Goal: Task Accomplishment & Management: Manage account settings

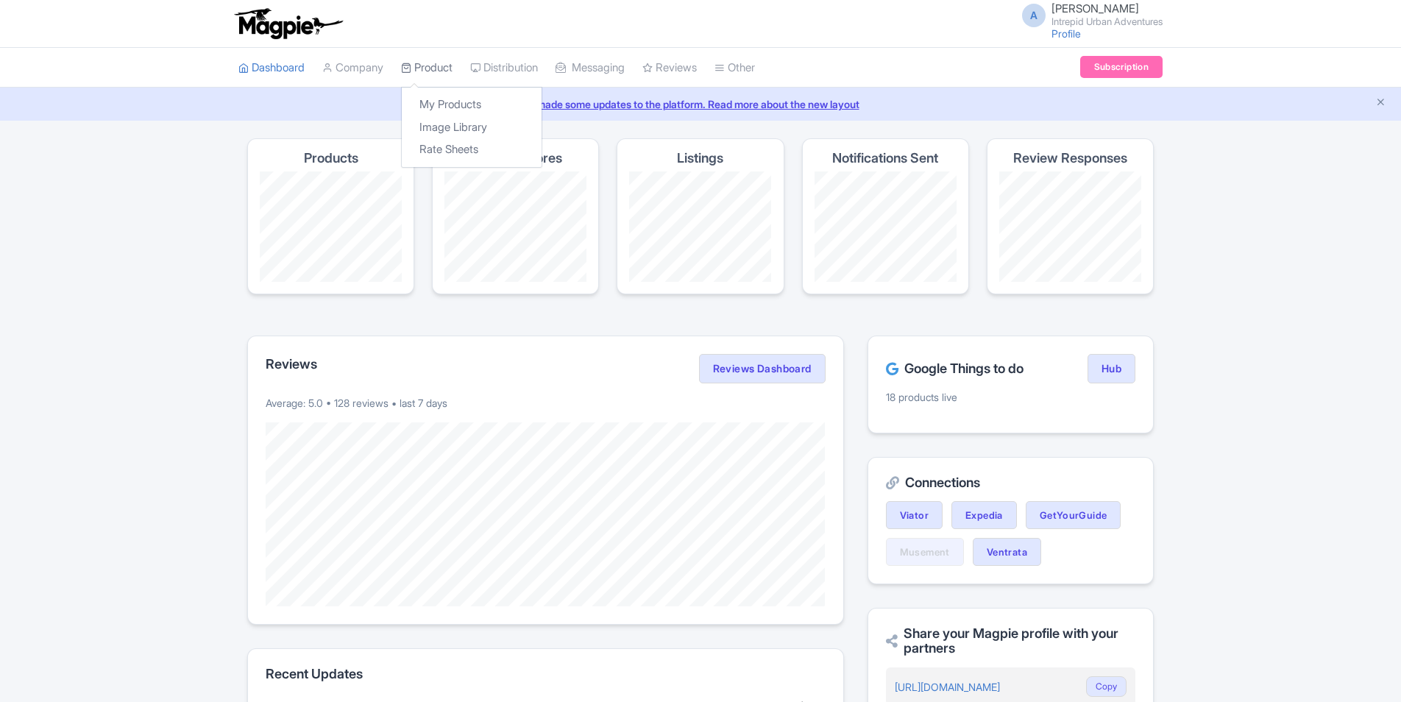
click at [438, 65] on link "Product" at bounding box center [426, 68] width 51 height 40
click at [433, 72] on link "Product" at bounding box center [426, 68] width 51 height 40
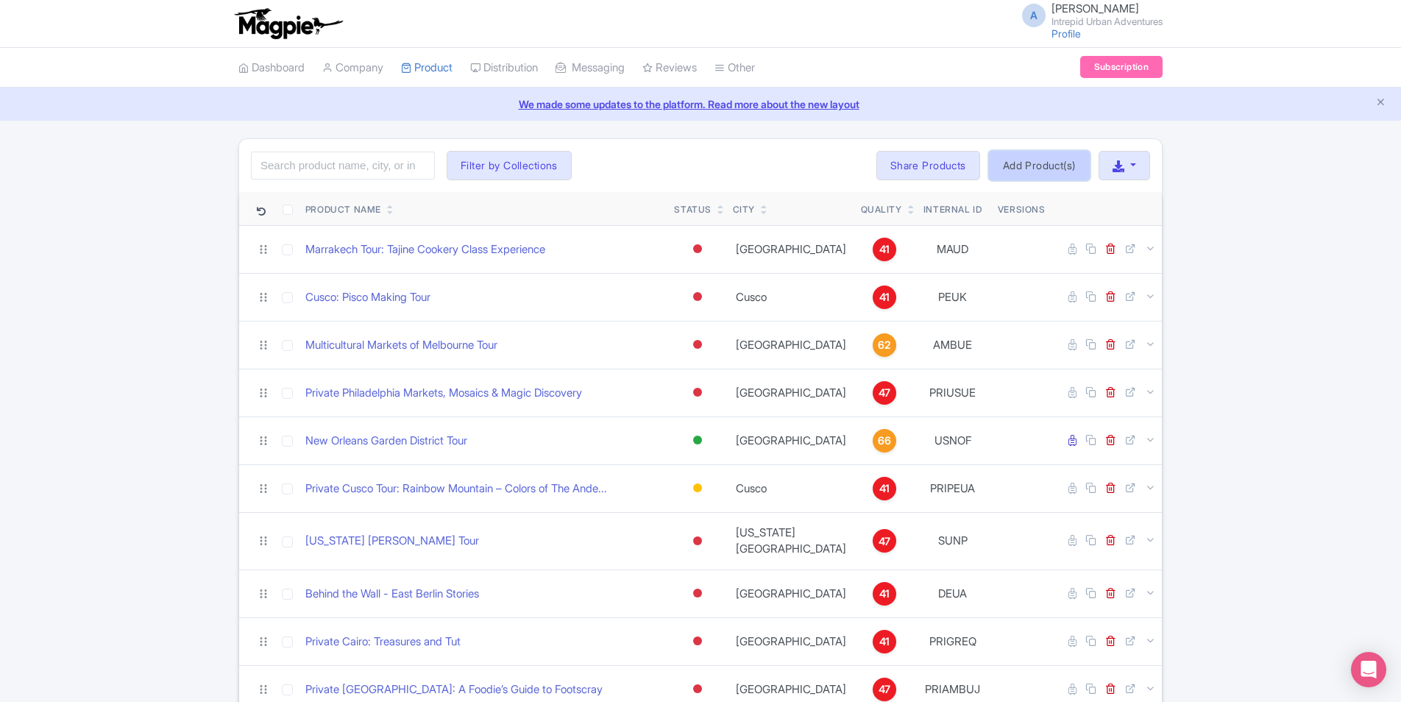
click at [1034, 164] on link "Add Product(s)" at bounding box center [1039, 165] width 101 height 29
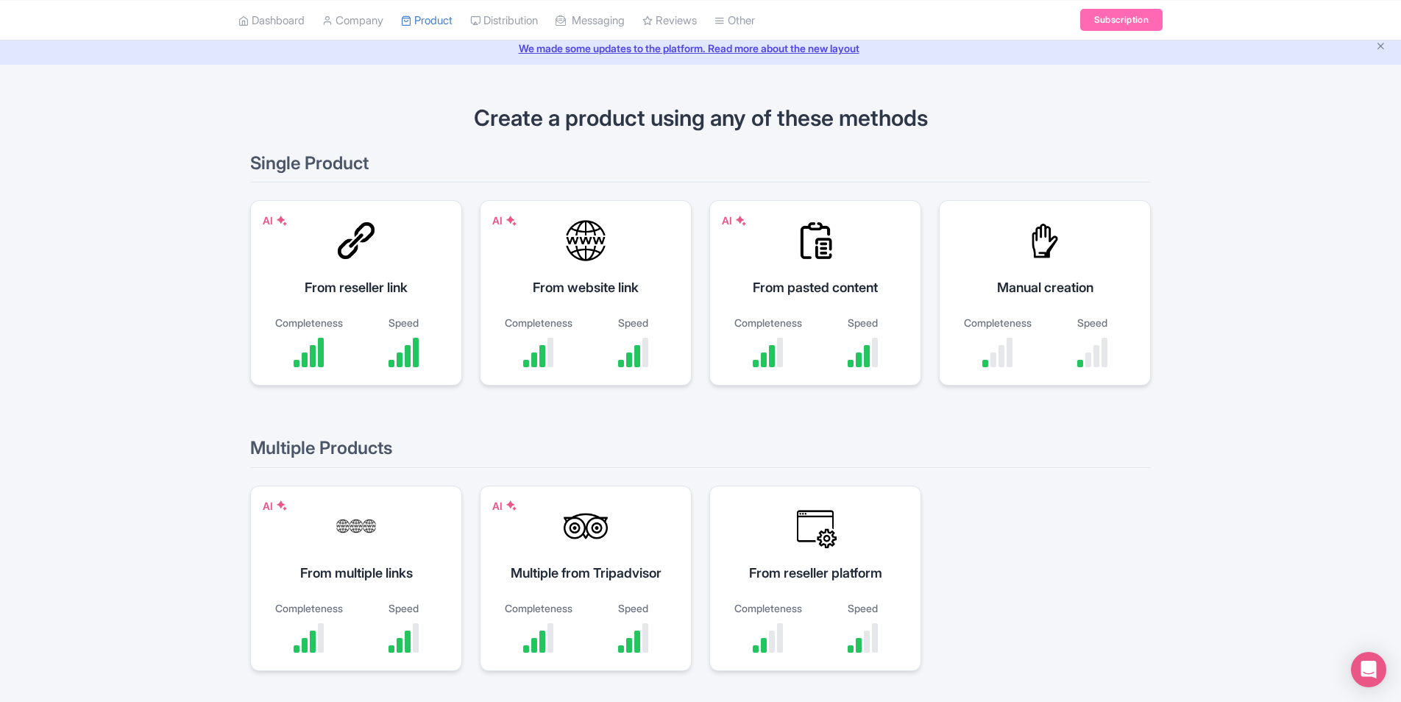
scroll to position [129, 0]
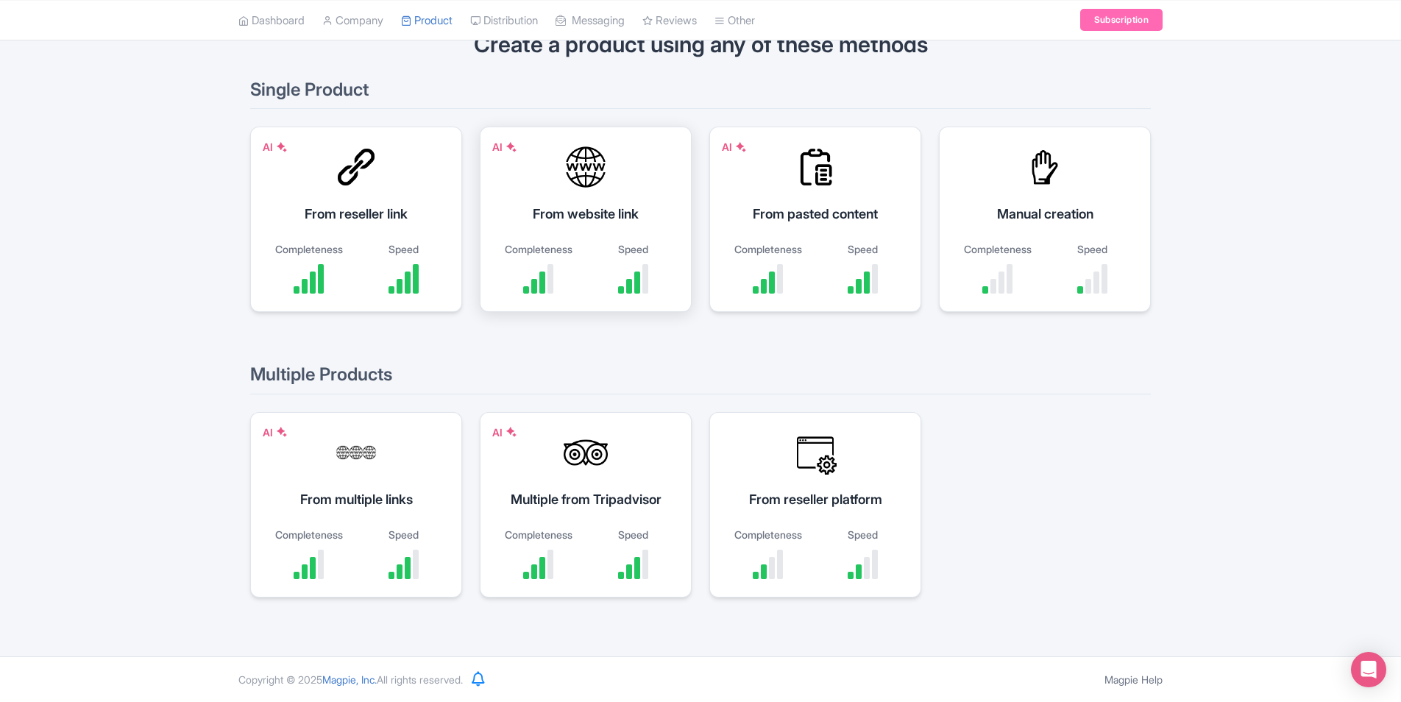
click at [610, 218] on div "From website link" at bounding box center [585, 214] width 175 height 20
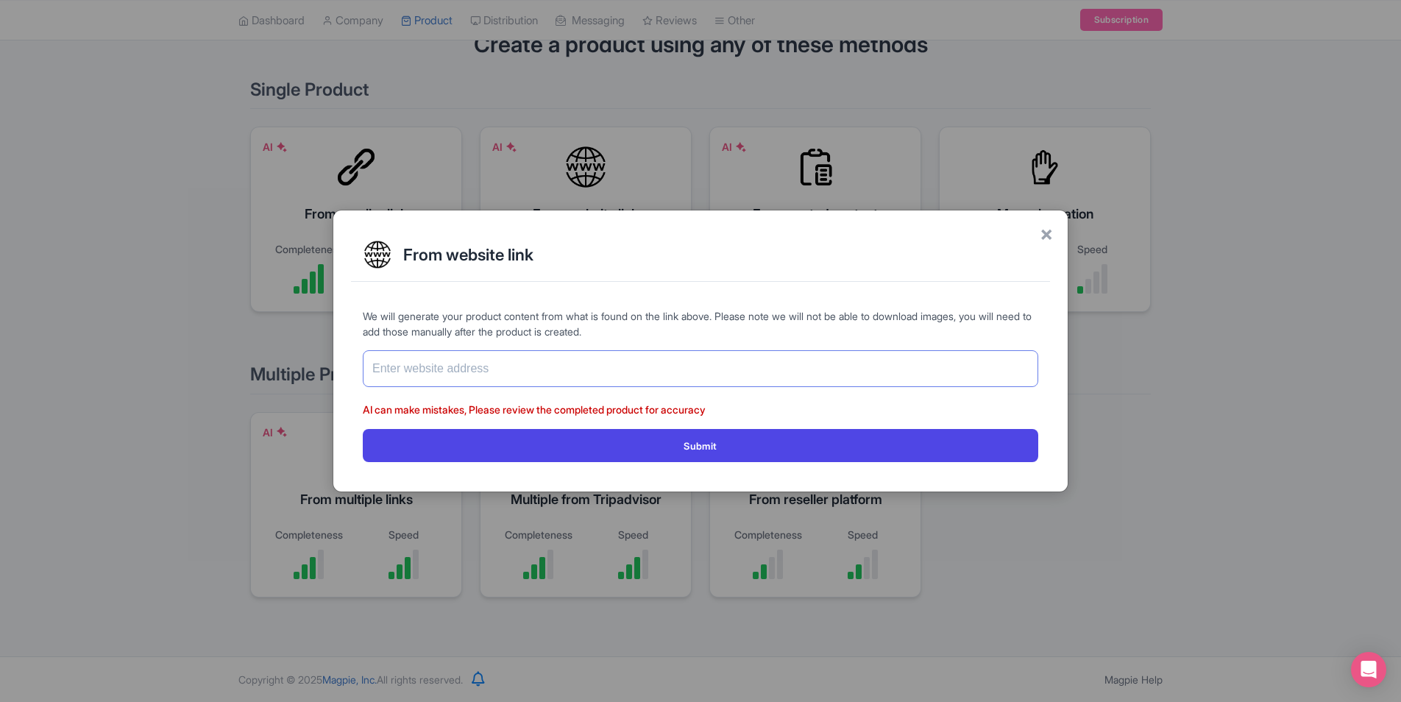
click at [594, 363] on input "text" at bounding box center [700, 368] width 675 height 37
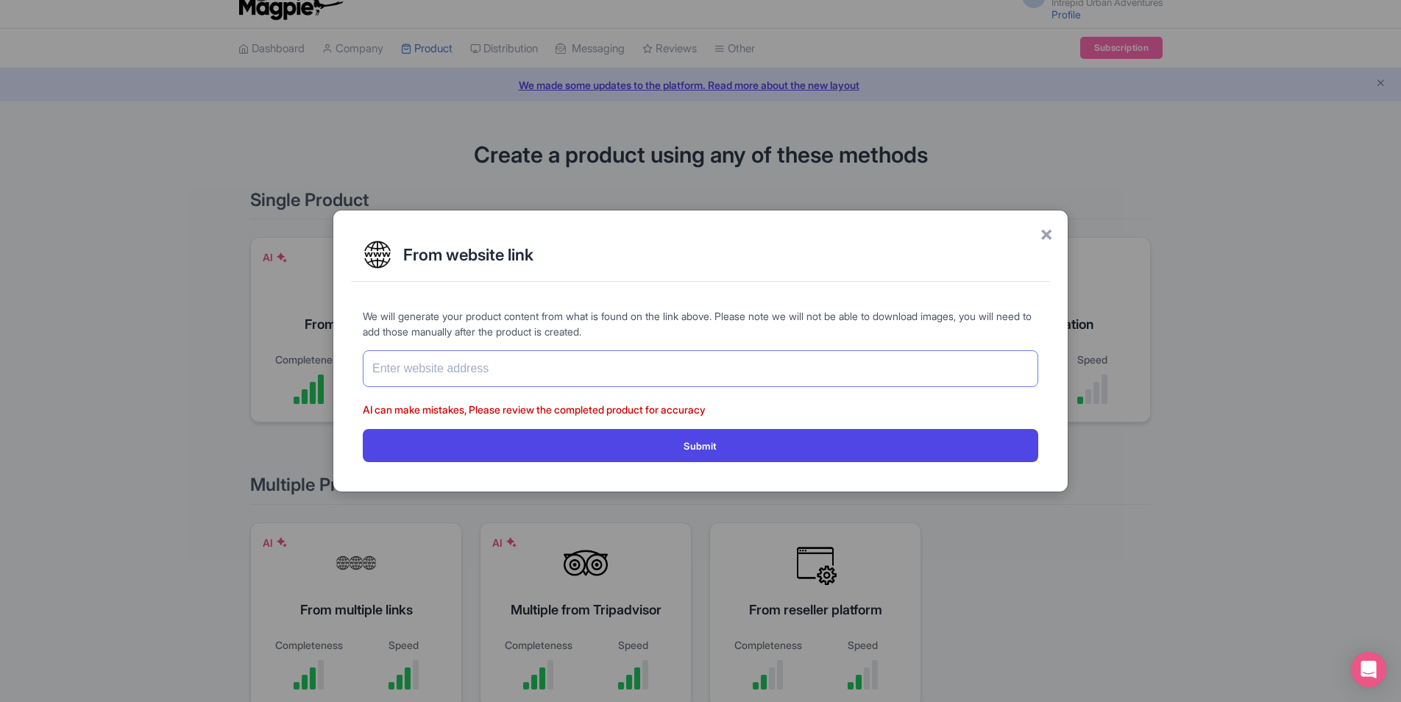
scroll to position [0, 0]
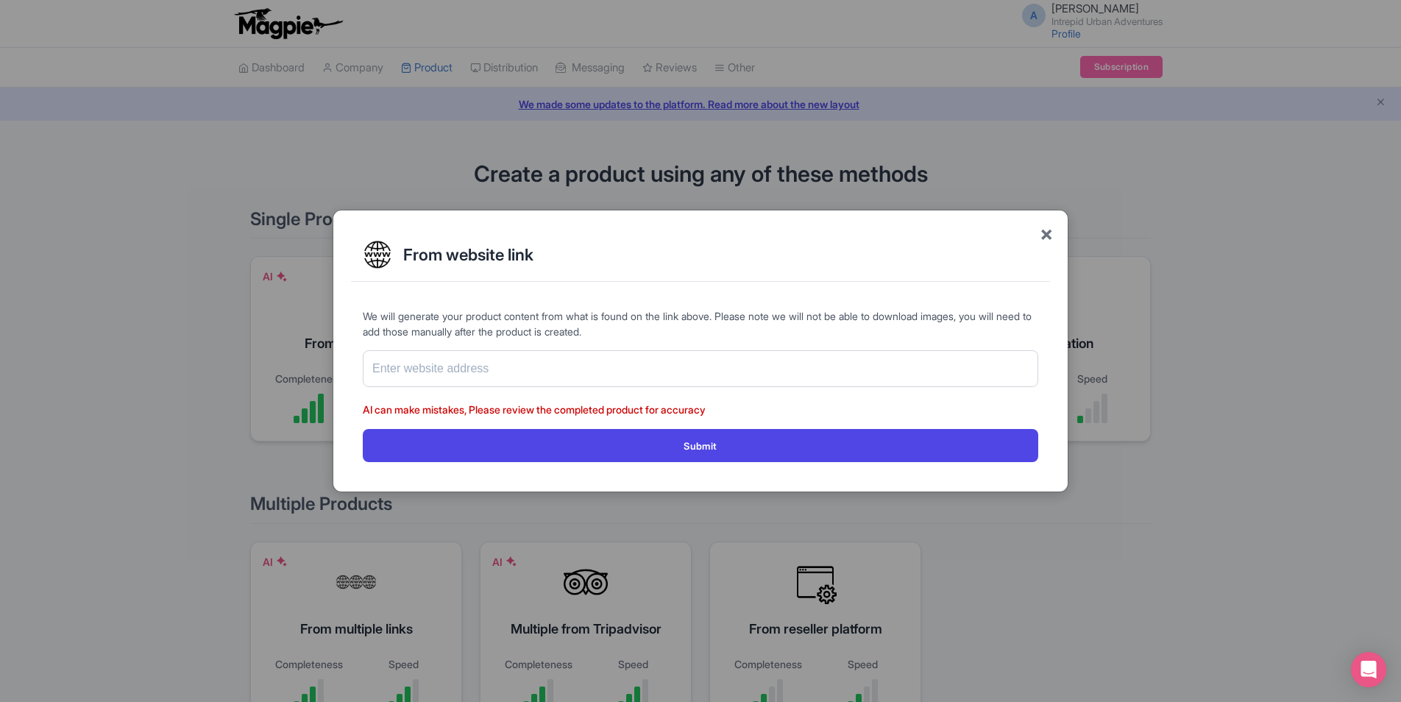
click at [1048, 228] on span "×" at bounding box center [1046, 233] width 13 height 31
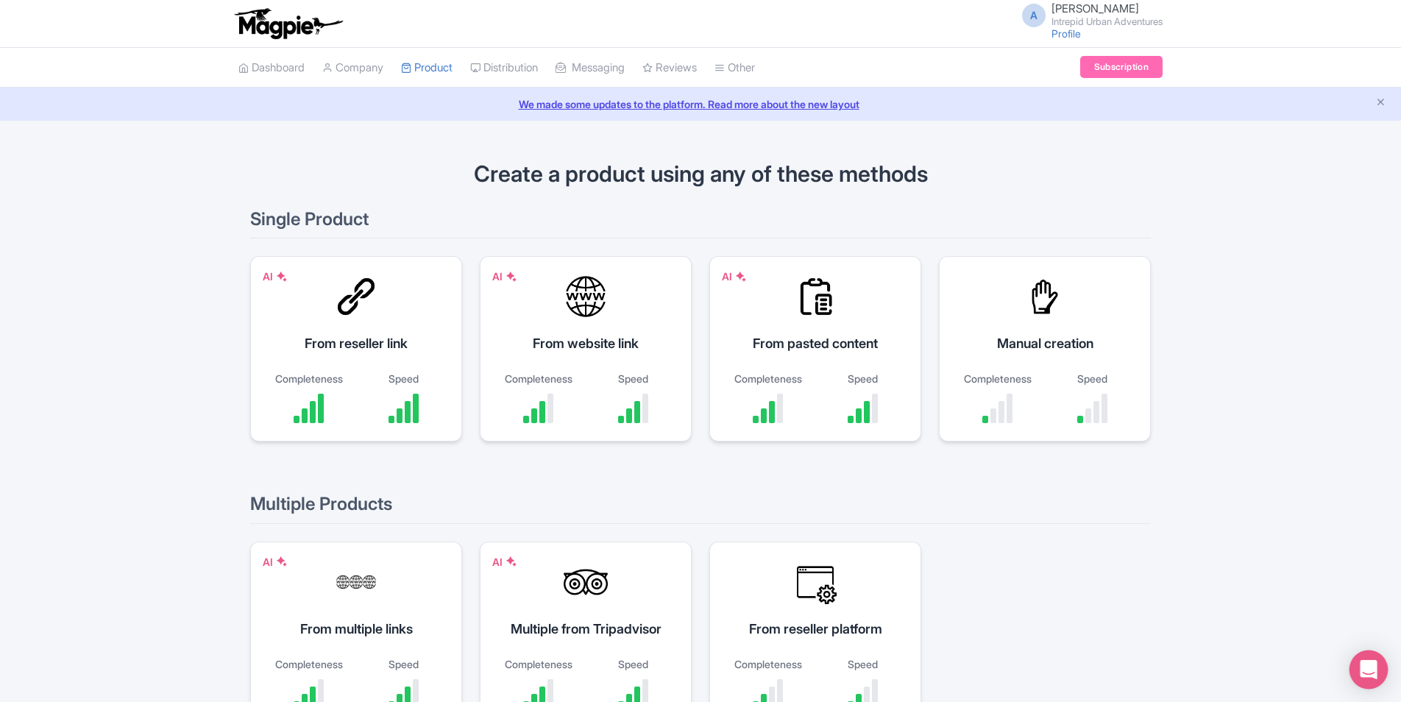
click at [1374, 669] on icon "Open Intercom Messenger" at bounding box center [1368, 669] width 17 height 19
click at [1260, 581] on div "Create a product using any of these methods Single Product AI From reseller lin…" at bounding box center [700, 453] width 1401 height 630
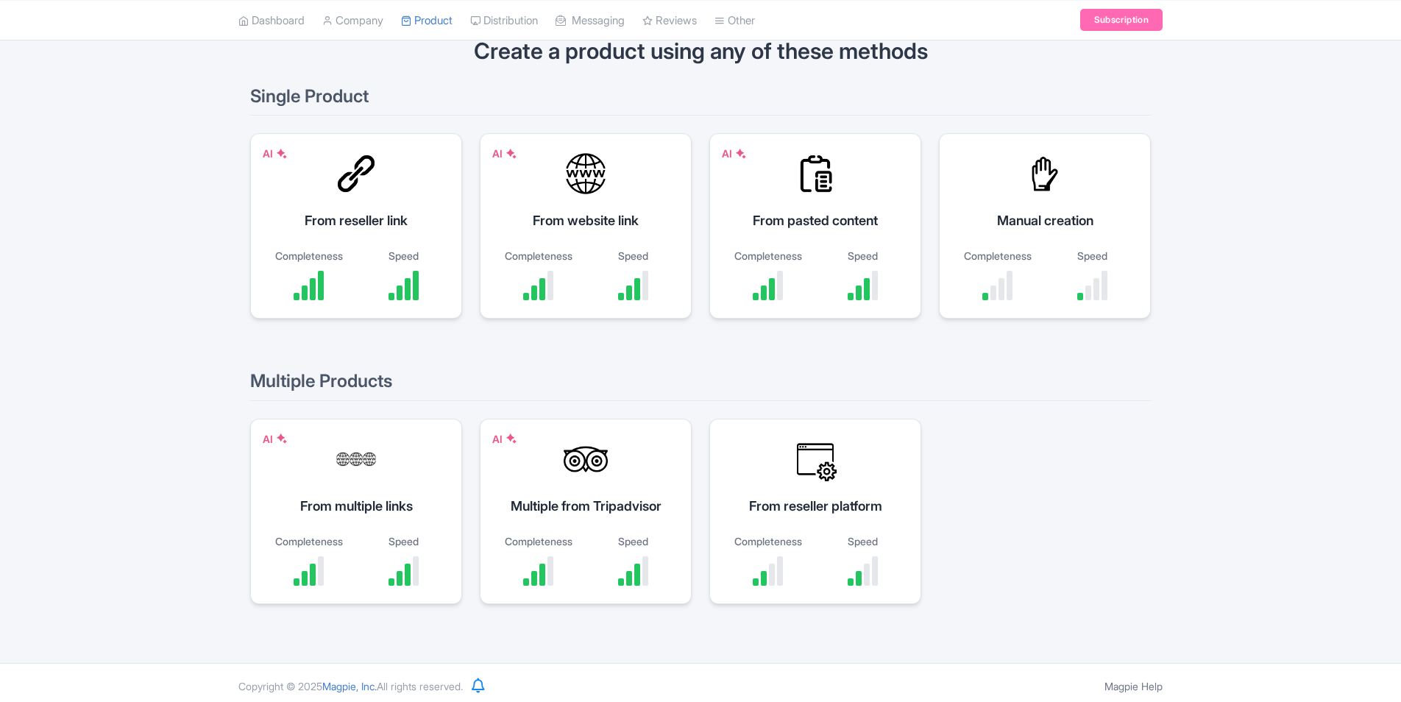
scroll to position [129, 0]
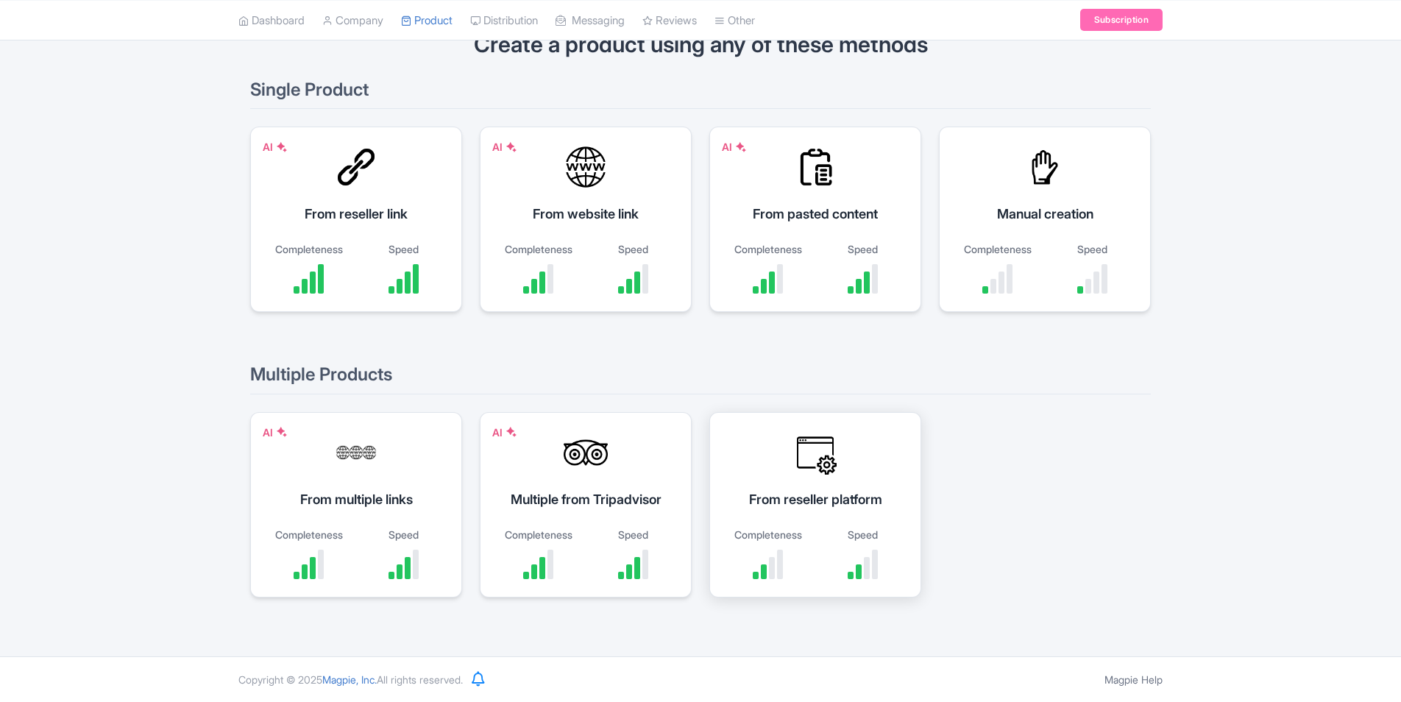
click at [802, 477] on div "From reseller platform Completeness Speed" at bounding box center [815, 504] width 212 height 185
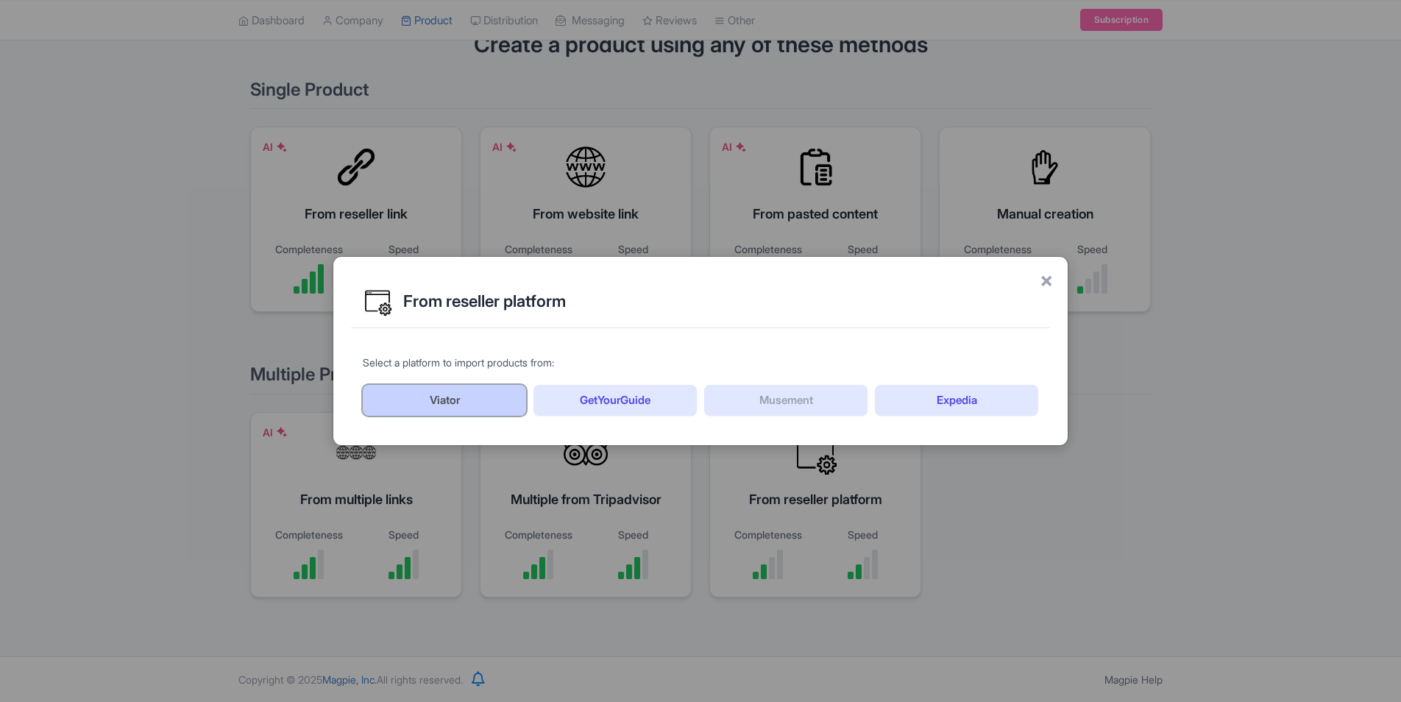
click at [456, 401] on link "Viator" at bounding box center [444, 400] width 163 height 31
click at [1049, 286] on span "×" at bounding box center [1046, 279] width 13 height 31
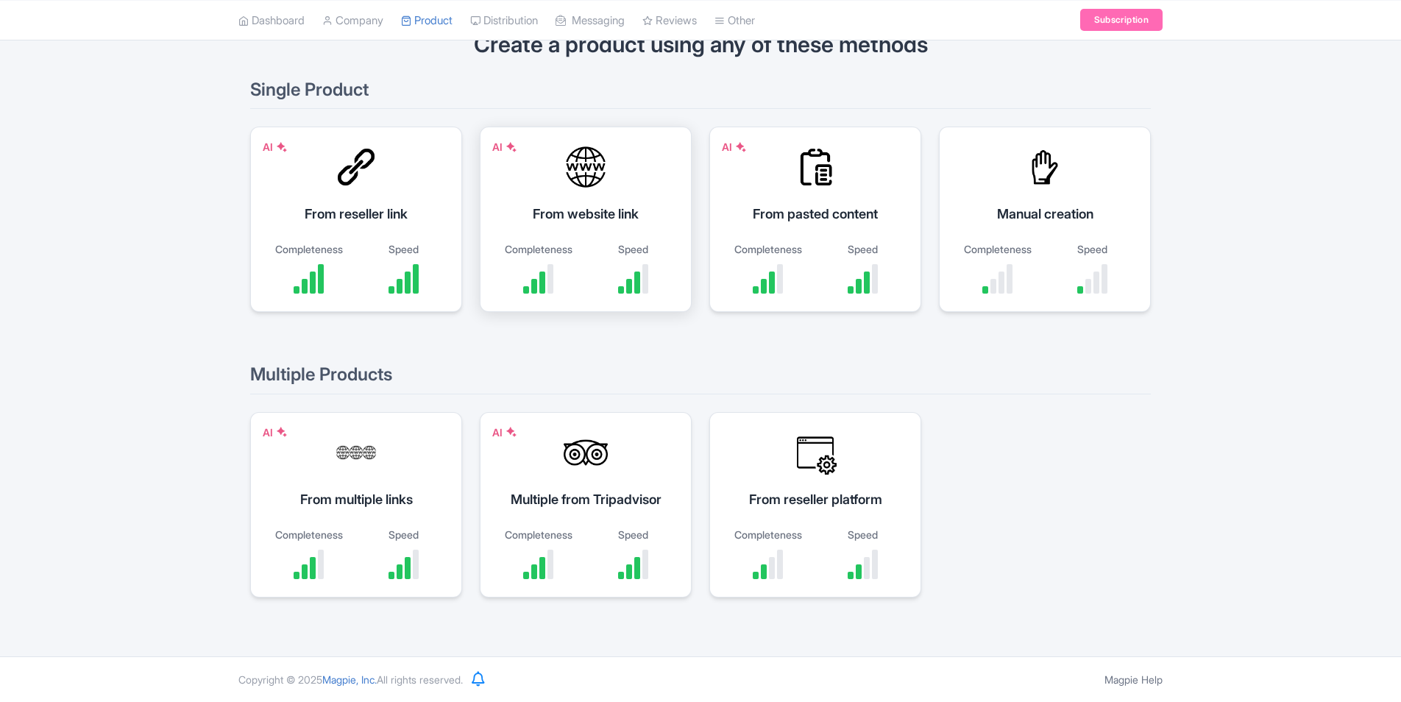
click at [589, 246] on div "Completeness Speed" at bounding box center [585, 267] width 175 height 52
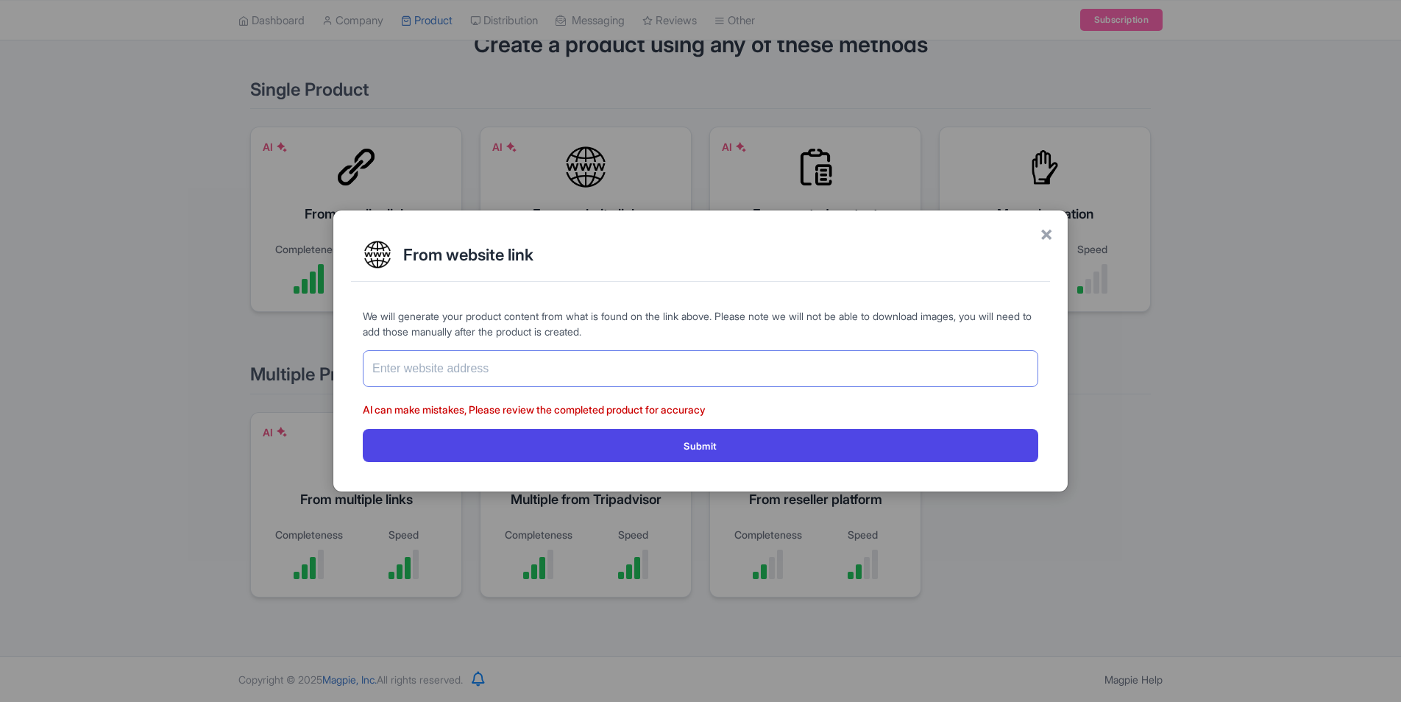
click at [630, 366] on input "text" at bounding box center [700, 368] width 675 height 37
click at [533, 375] on input "text" at bounding box center [700, 368] width 675 height 37
paste input "https://www.urbanadventures.com/en/seattle/seattle-seattle-capitol-hill-pride-w…"
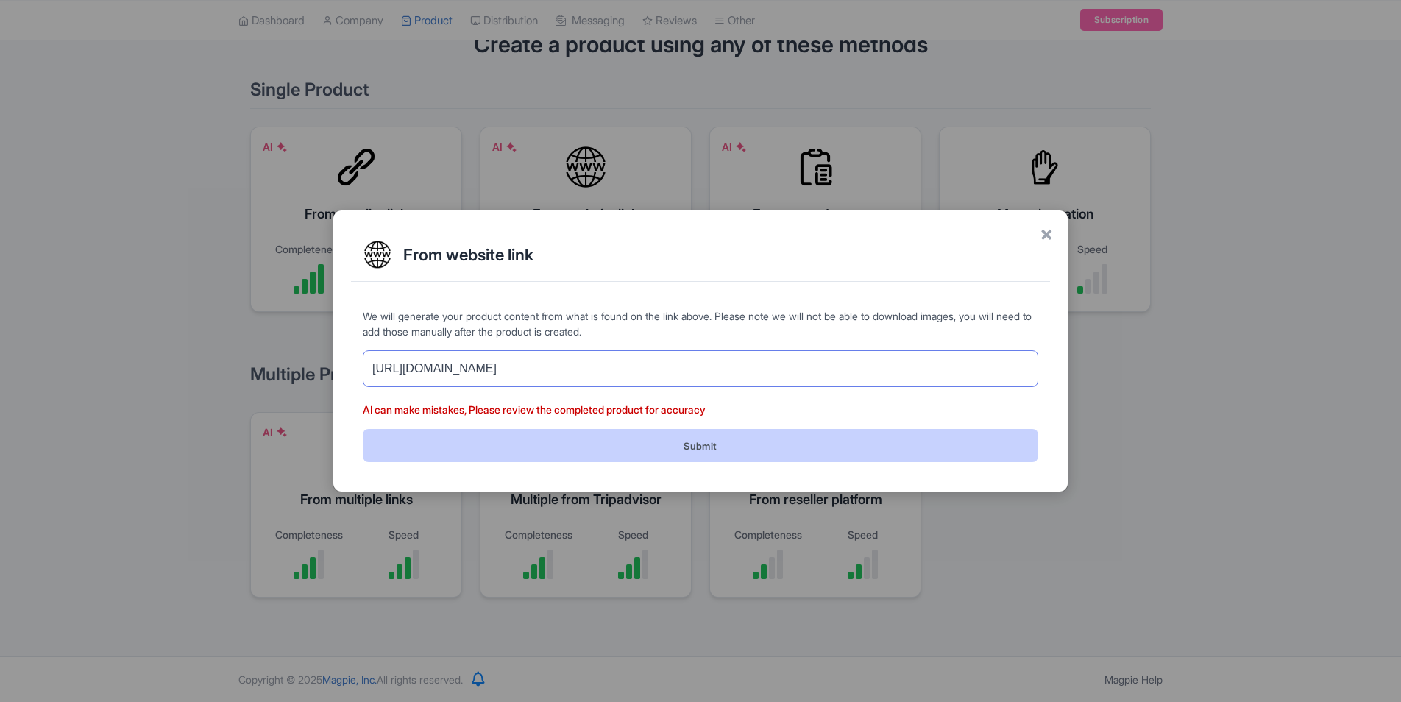
type input "https://www.urbanadventures.com/en/seattle/seattle-seattle-capitol-hill-pride-w…"
click at [603, 453] on button "Submit" at bounding box center [700, 445] width 675 height 33
click at [634, 461] on button "Submit" at bounding box center [700, 445] width 675 height 33
click at [507, 449] on button "Submit" at bounding box center [700, 445] width 675 height 33
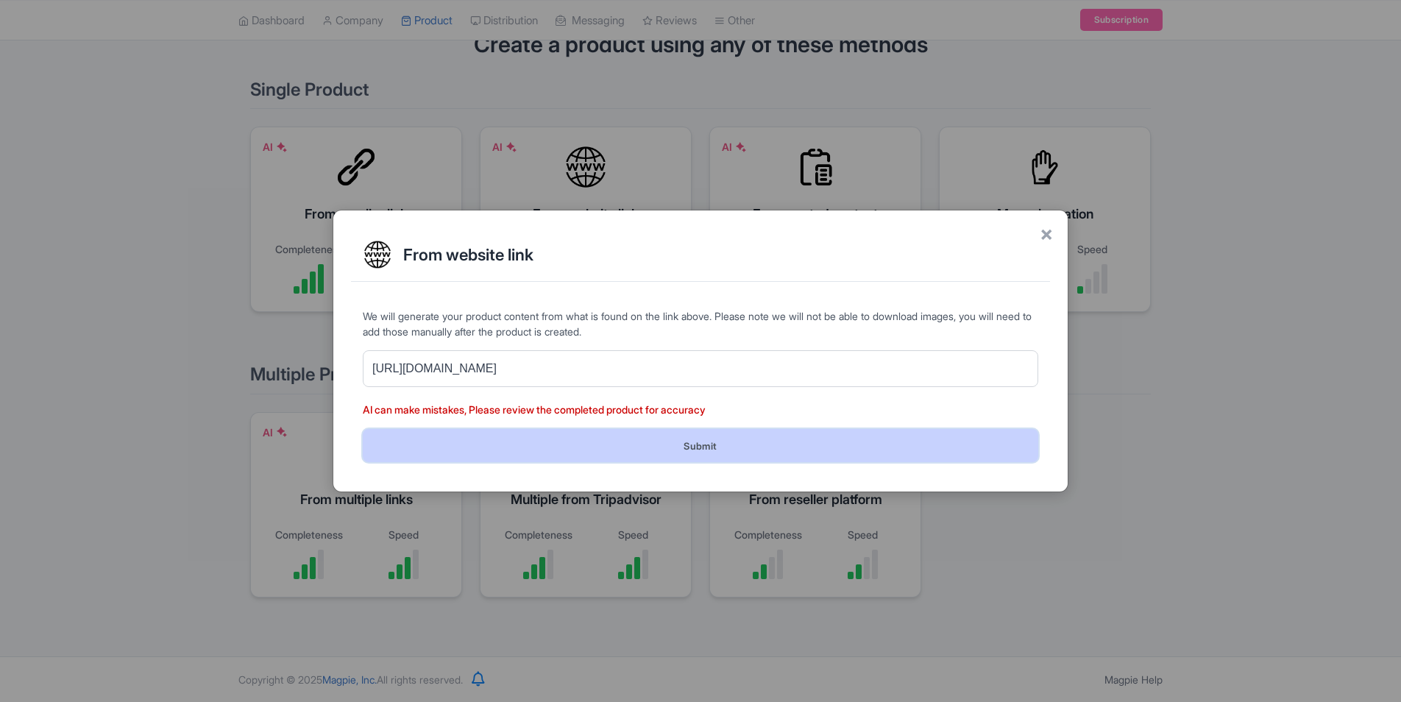
click at [469, 439] on button "Submit" at bounding box center [700, 445] width 675 height 33
click at [478, 429] on button "Submit" at bounding box center [700, 445] width 675 height 33
click at [686, 454] on button "Submit" at bounding box center [700, 445] width 675 height 33
click at [680, 452] on button "Submit" at bounding box center [700, 445] width 675 height 33
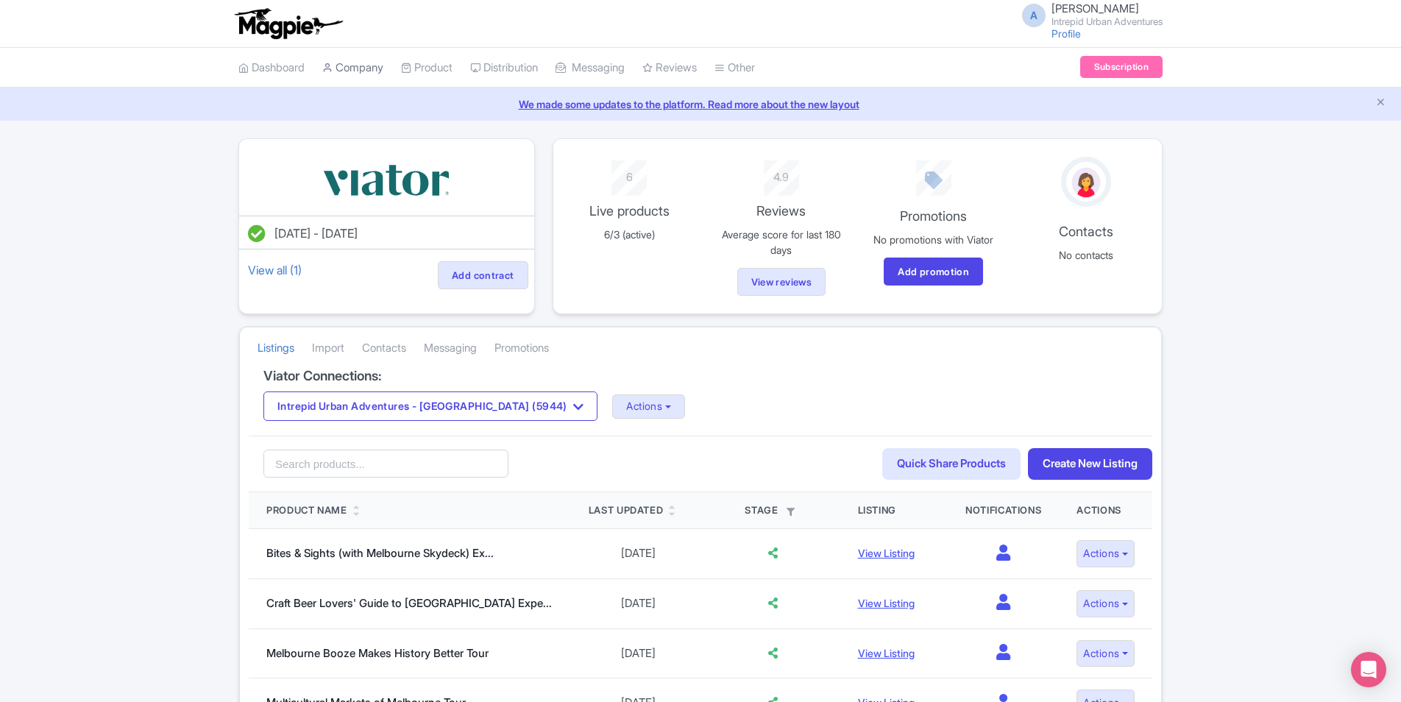
click at [366, 65] on link "Company" at bounding box center [352, 68] width 61 height 40
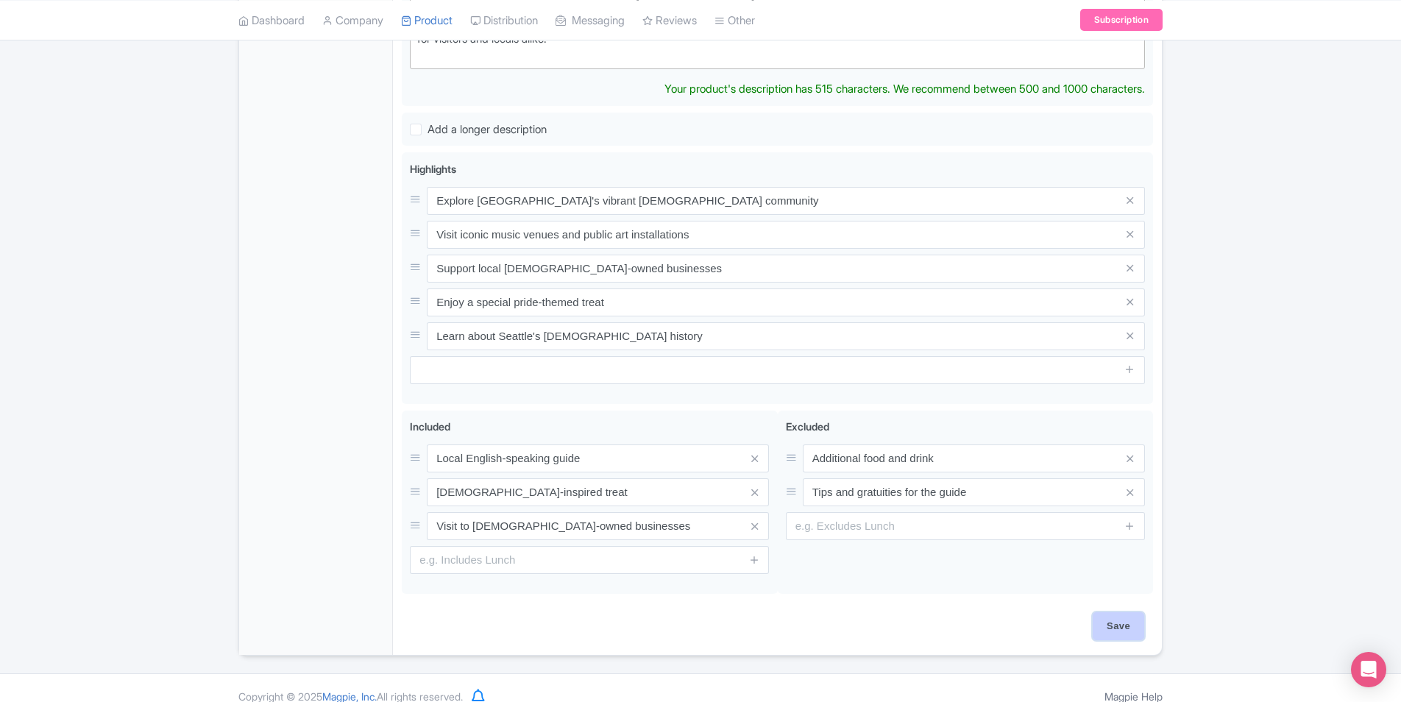
scroll to position [508, 0]
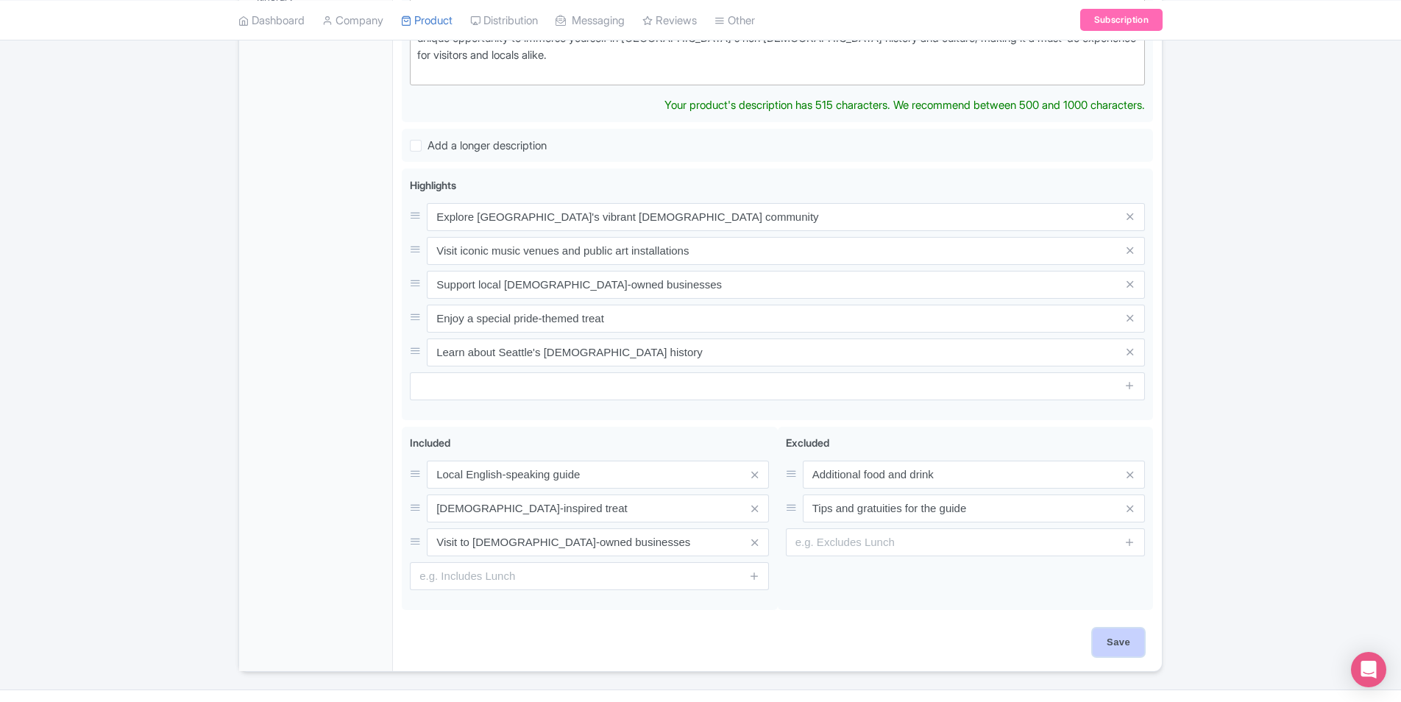
click at [1124, 628] on input "Save" at bounding box center [1117, 642] width 51 height 28
type input "Saving..."
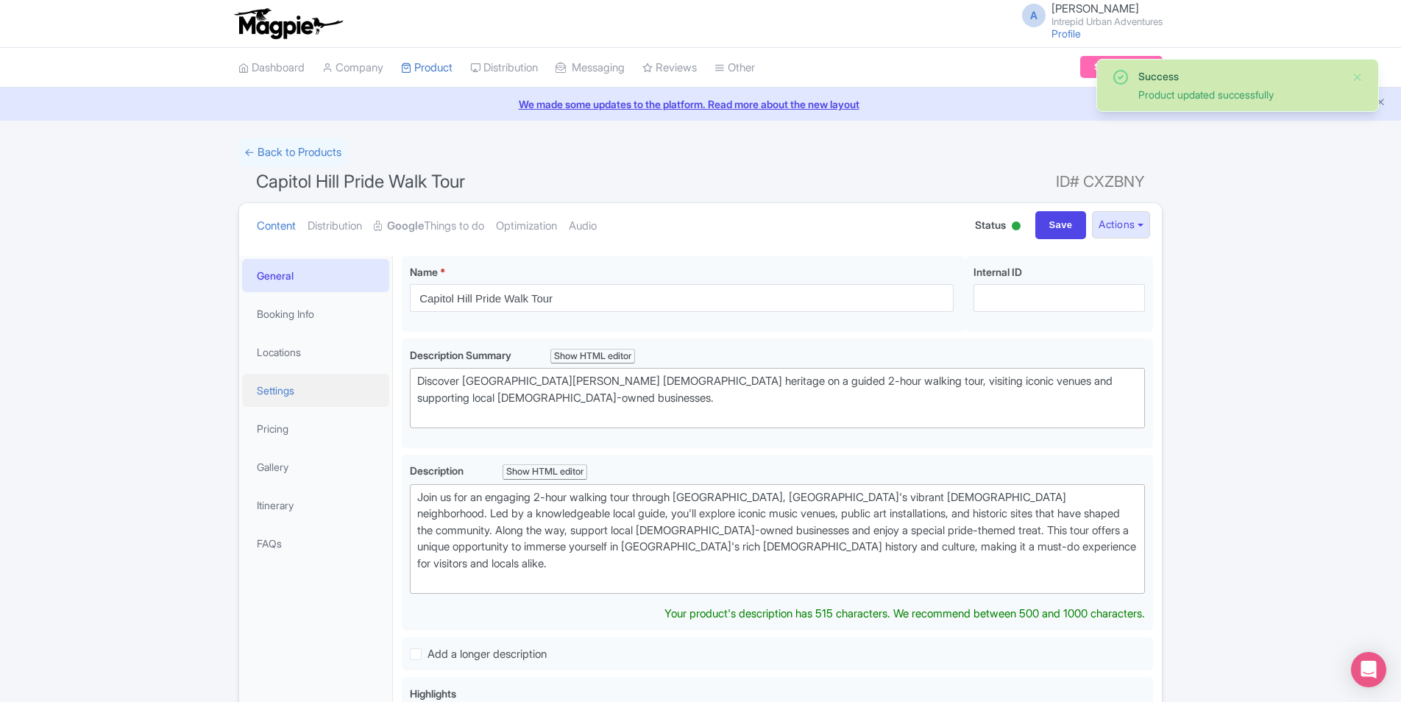
click at [284, 392] on link "Settings" at bounding box center [315, 390] width 147 height 33
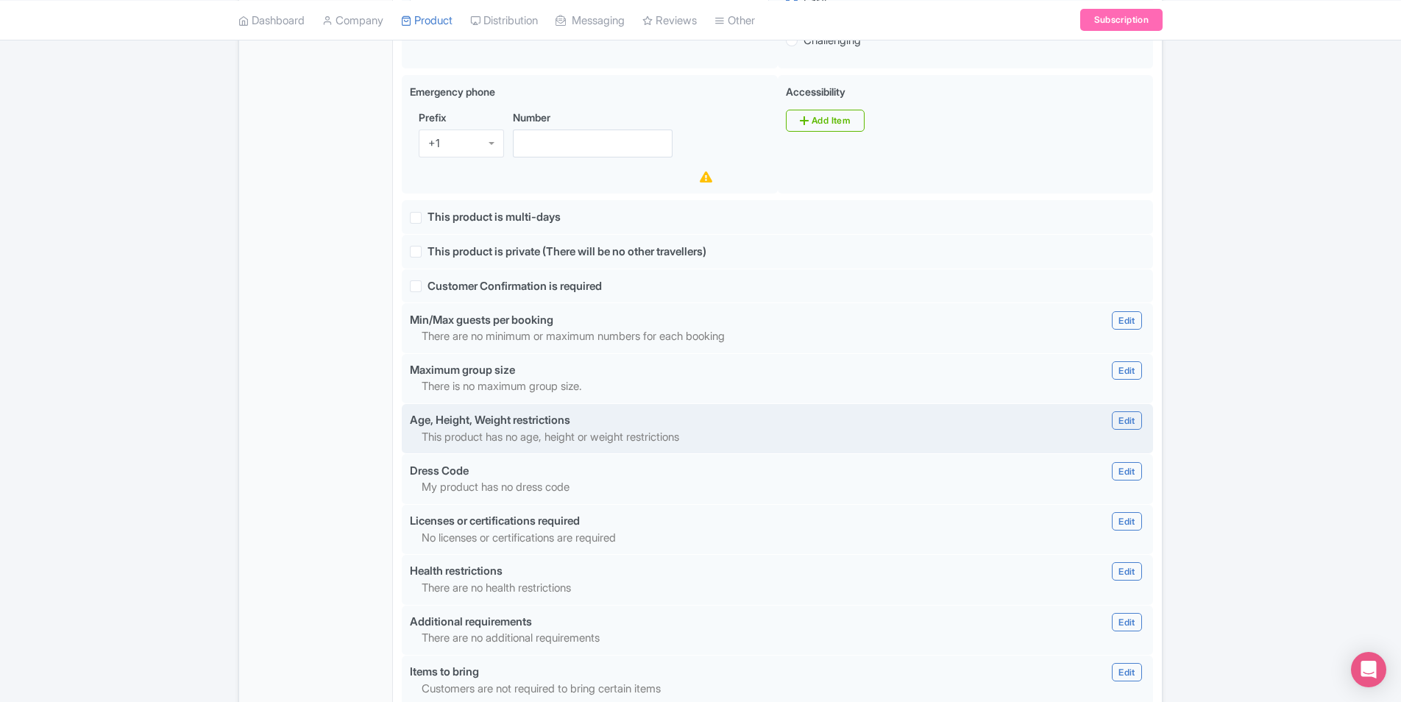
scroll to position [1214, 0]
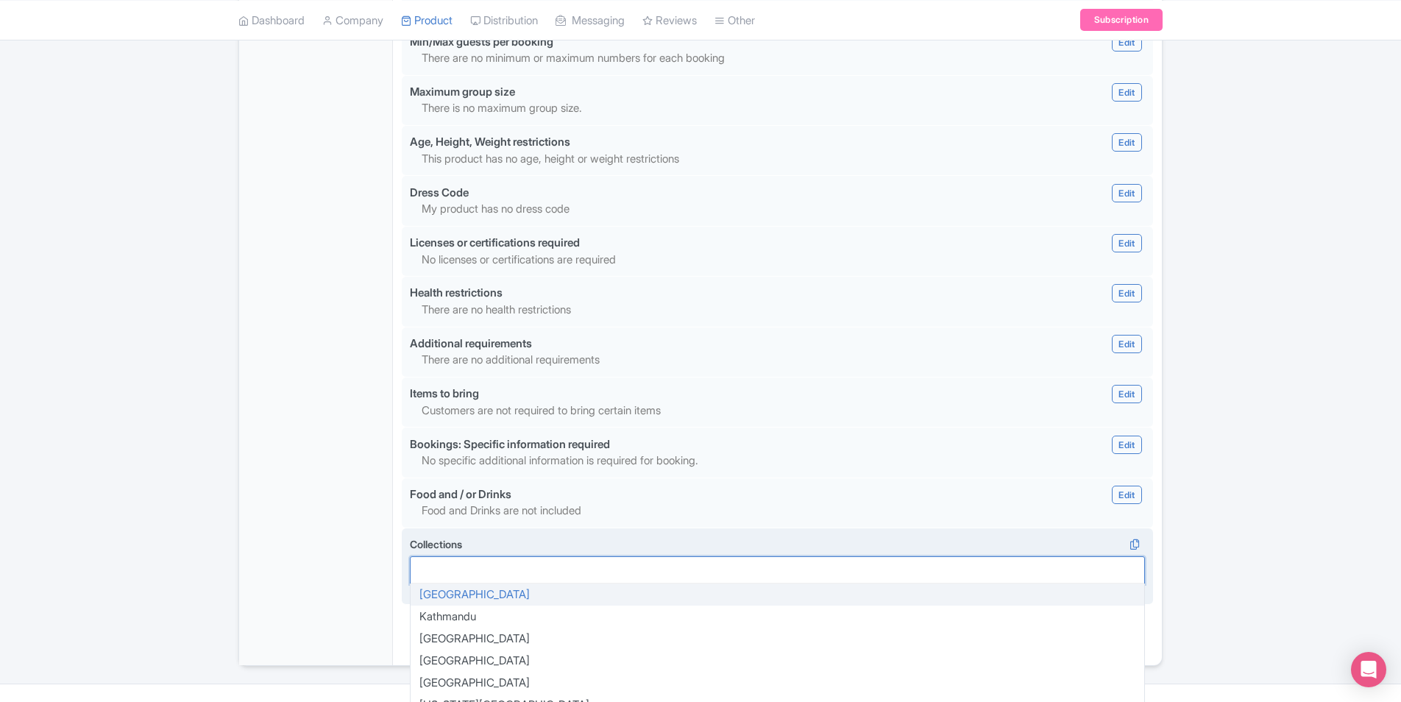
click at [591, 556] on div at bounding box center [777, 570] width 735 height 28
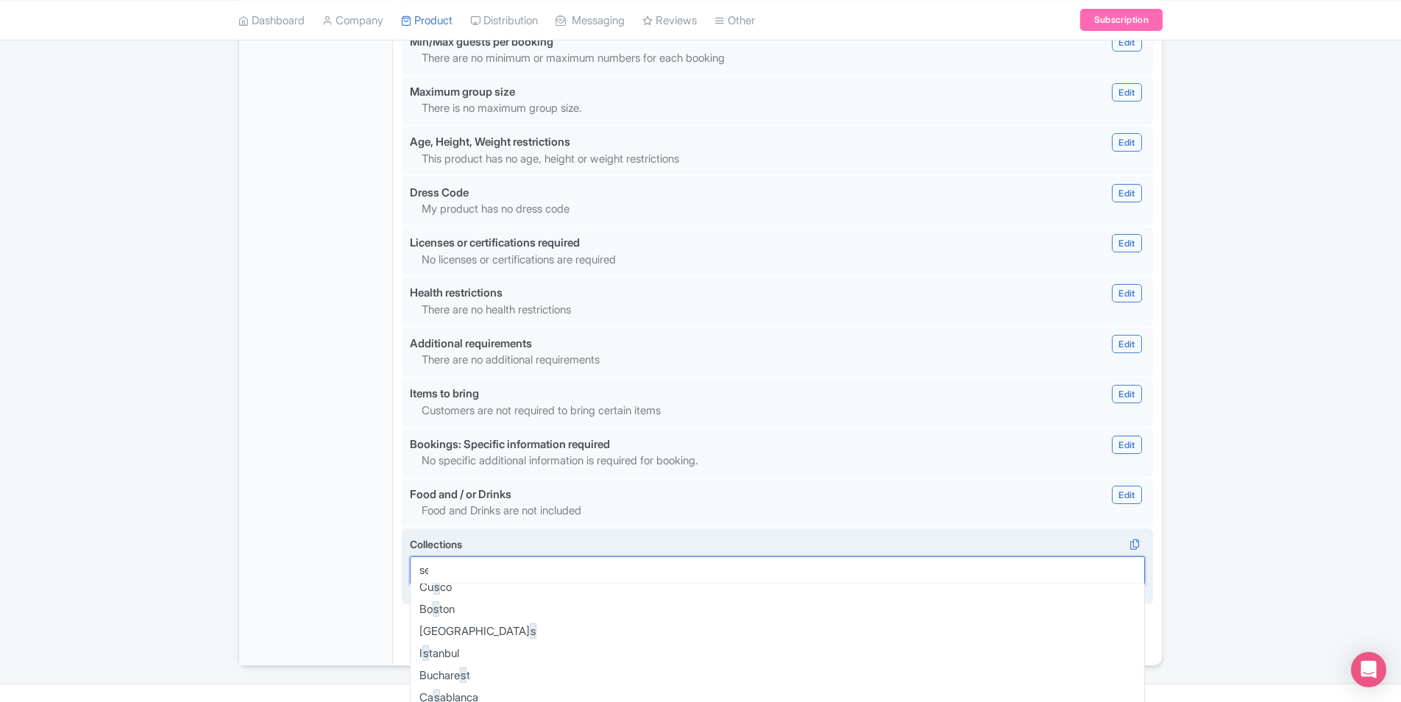
type input "sea"
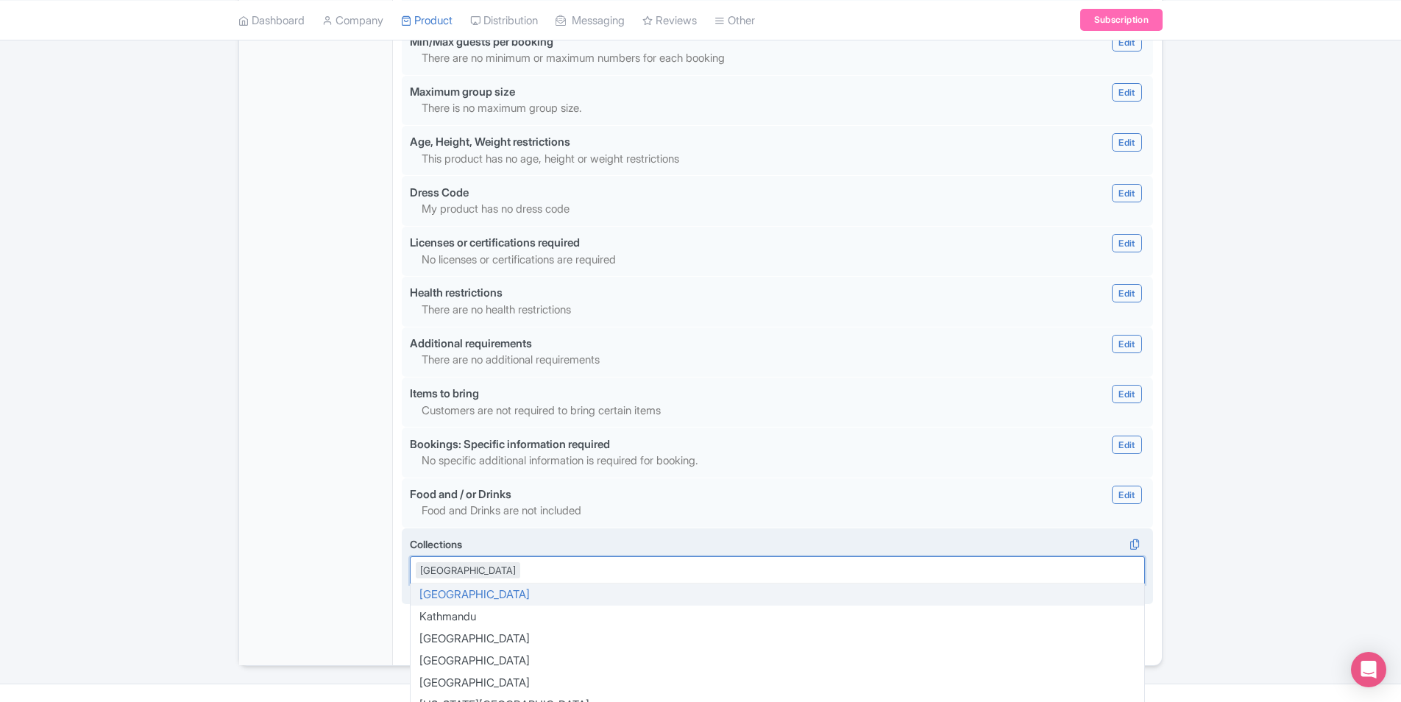
click at [706, 536] on label "Collections" at bounding box center [777, 543] width 735 height 15
click at [525, 564] on input "Collections" at bounding box center [523, 570] width 3 height 13
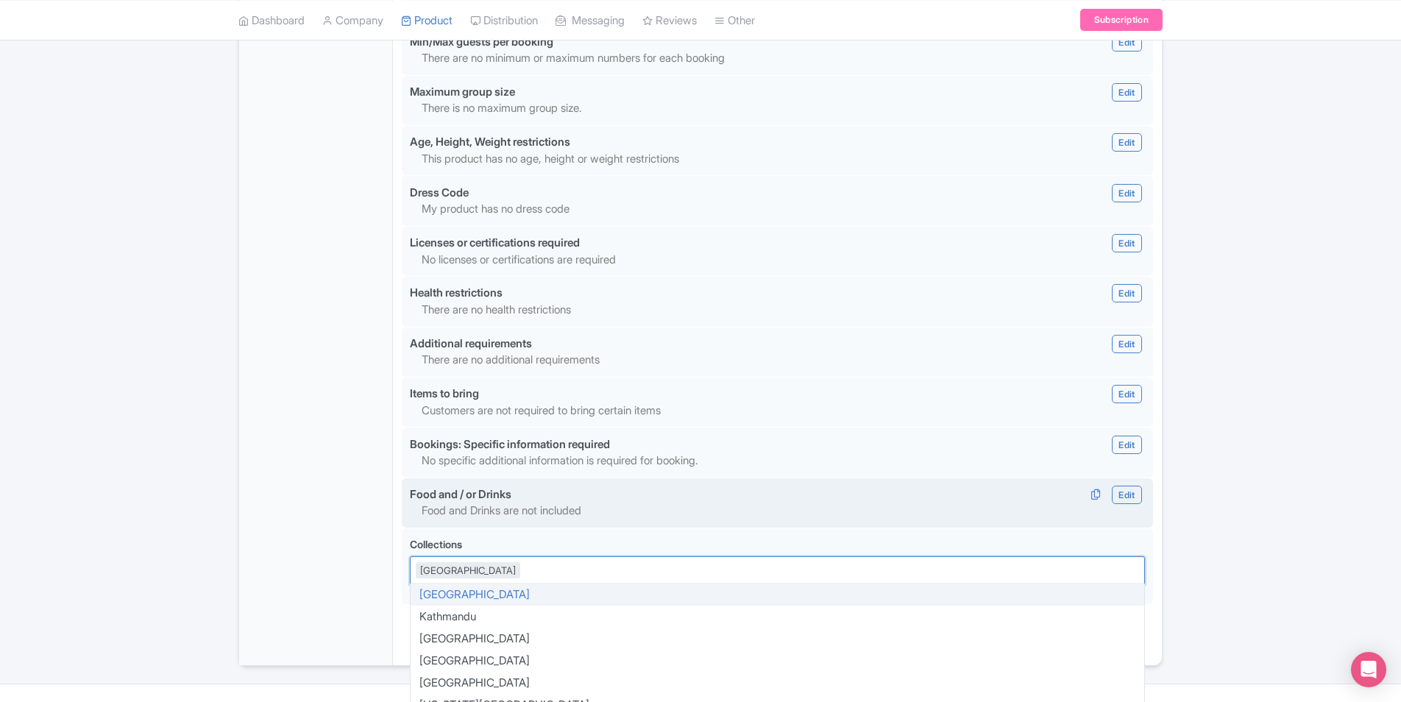
click at [857, 486] on div "Food and / or Drinks Edit Edit Food and/or Drink Add detail of food included Ad…" at bounding box center [777, 494] width 753 height 17
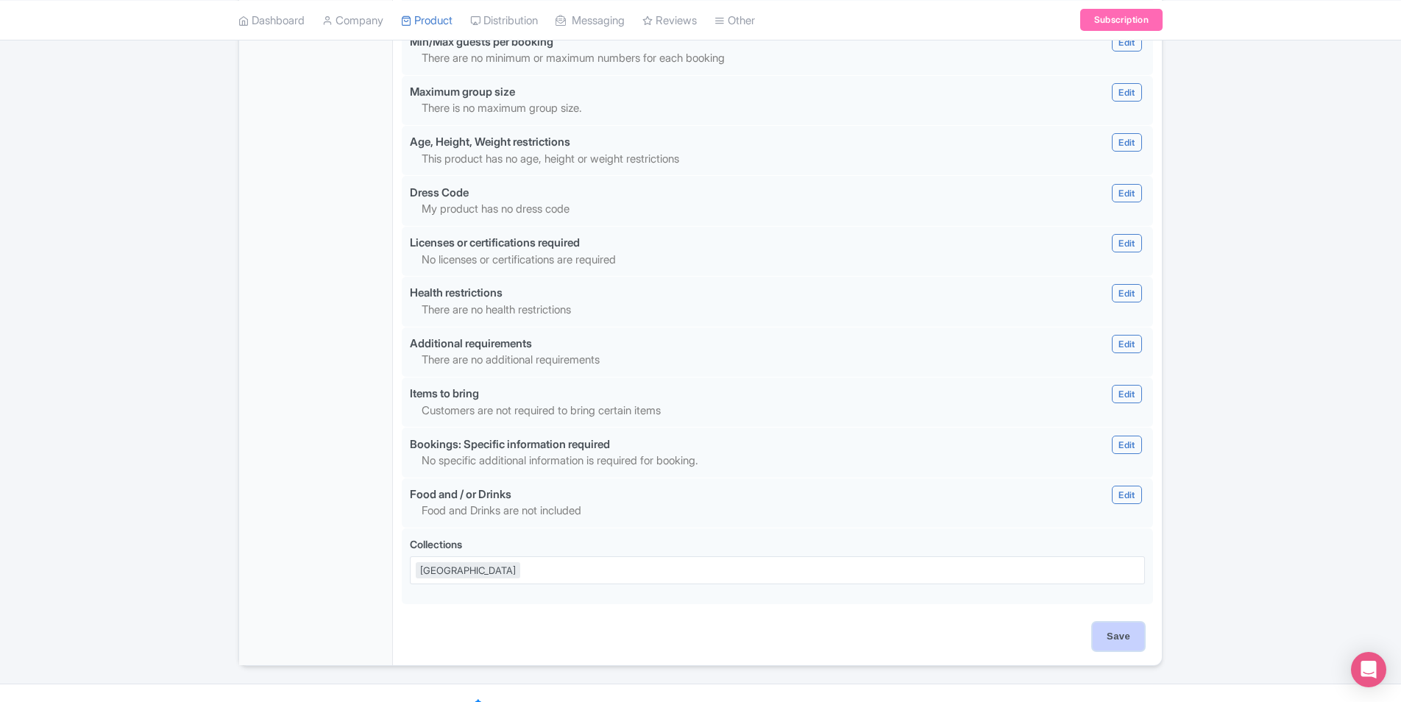
click at [1107, 622] on input "Save" at bounding box center [1117, 636] width 51 height 28
type input "Saving..."
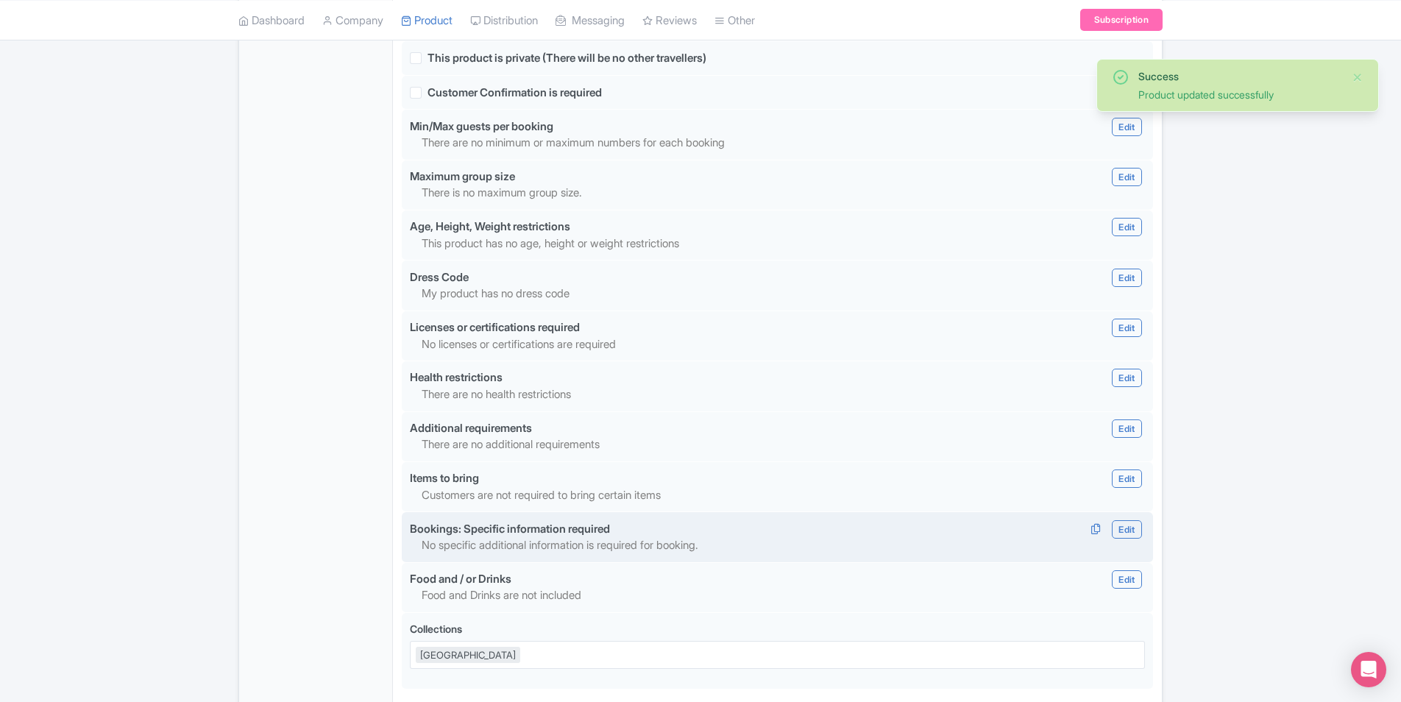
scroll to position [1214, 0]
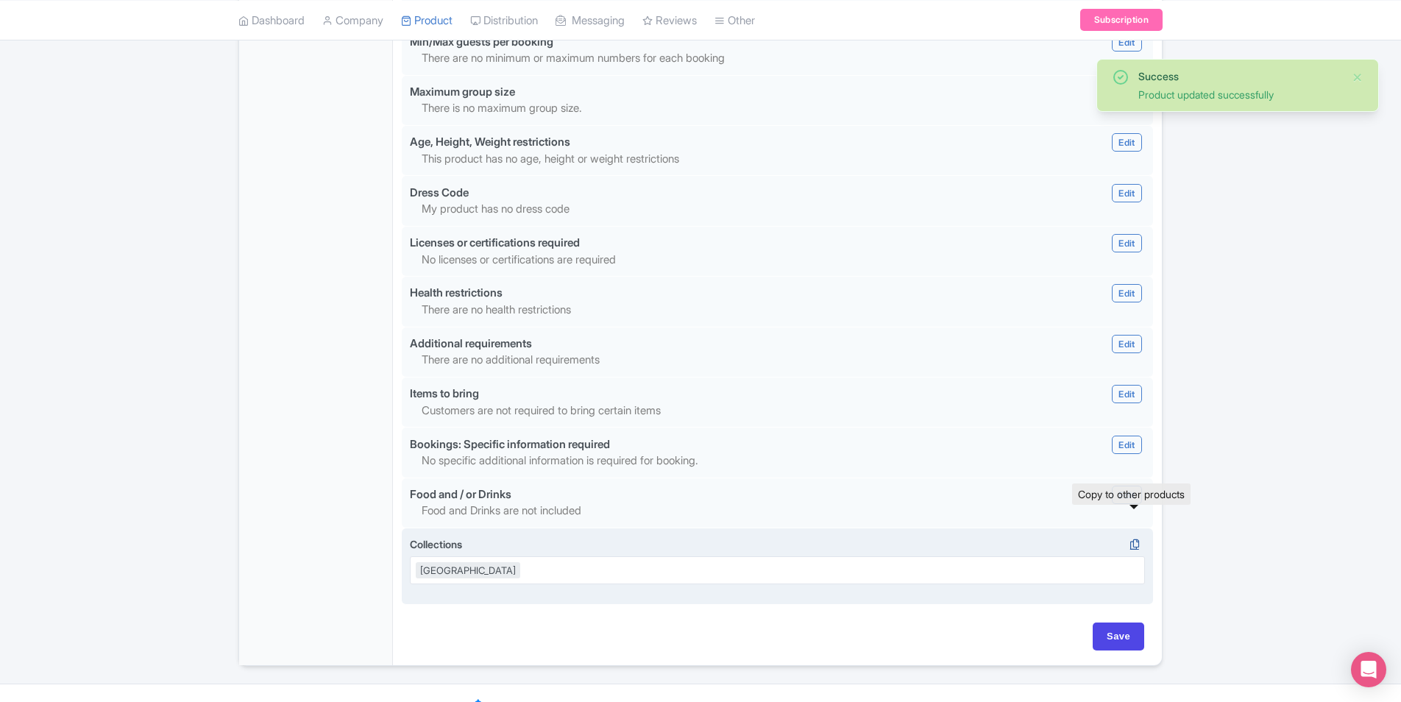
click at [1137, 538] on icon at bounding box center [1134, 544] width 21 height 13
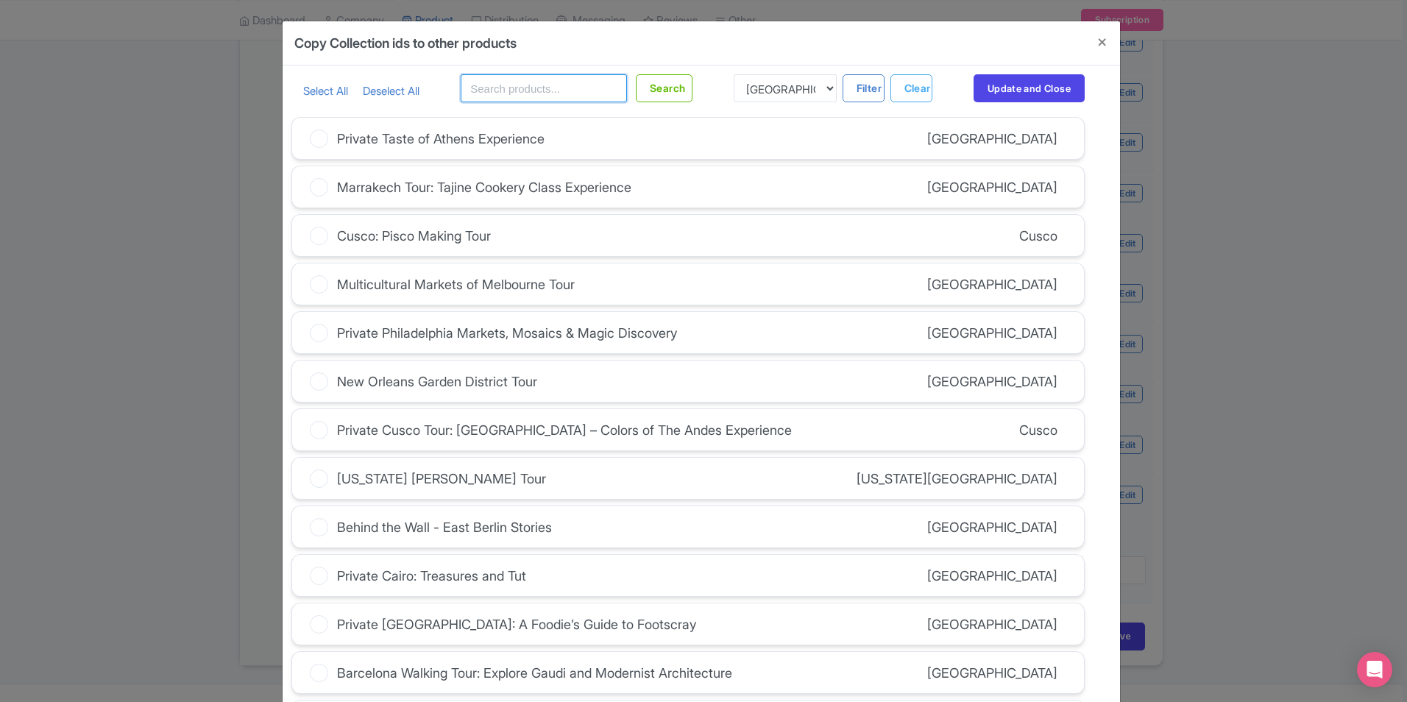
click at [507, 90] on input "text" at bounding box center [544, 88] width 166 height 28
drag, startPoint x: 494, startPoint y: 90, endPoint x: 397, endPoint y: 83, distance: 96.6
click at [403, 85] on div "Select All Deselect All seat Search Los Angeles Kathmandu Hanoi Melbourne Cairo…" at bounding box center [687, 88] width 793 height 28
paste input "[GEOGRAPHIC_DATA]"
type input "[GEOGRAPHIC_DATA]"
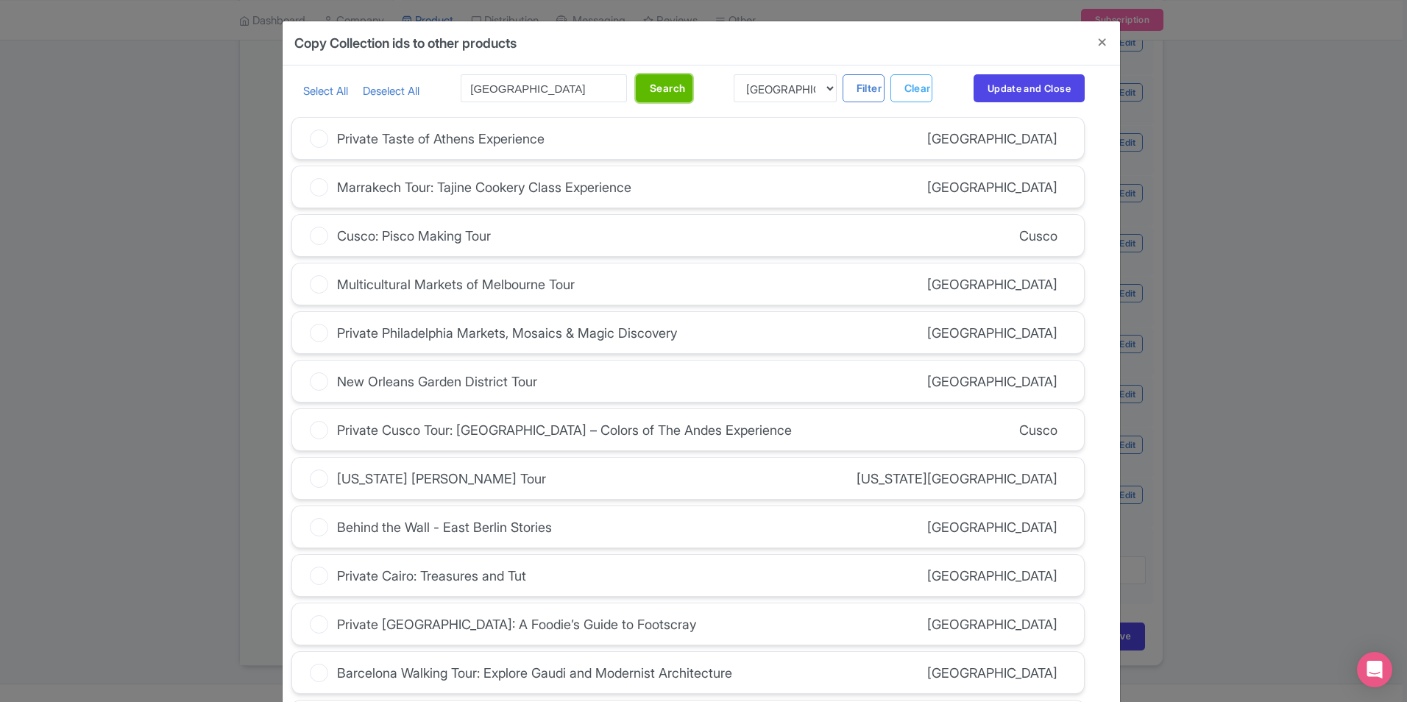
click at [679, 93] on button "Search" at bounding box center [664, 88] width 57 height 28
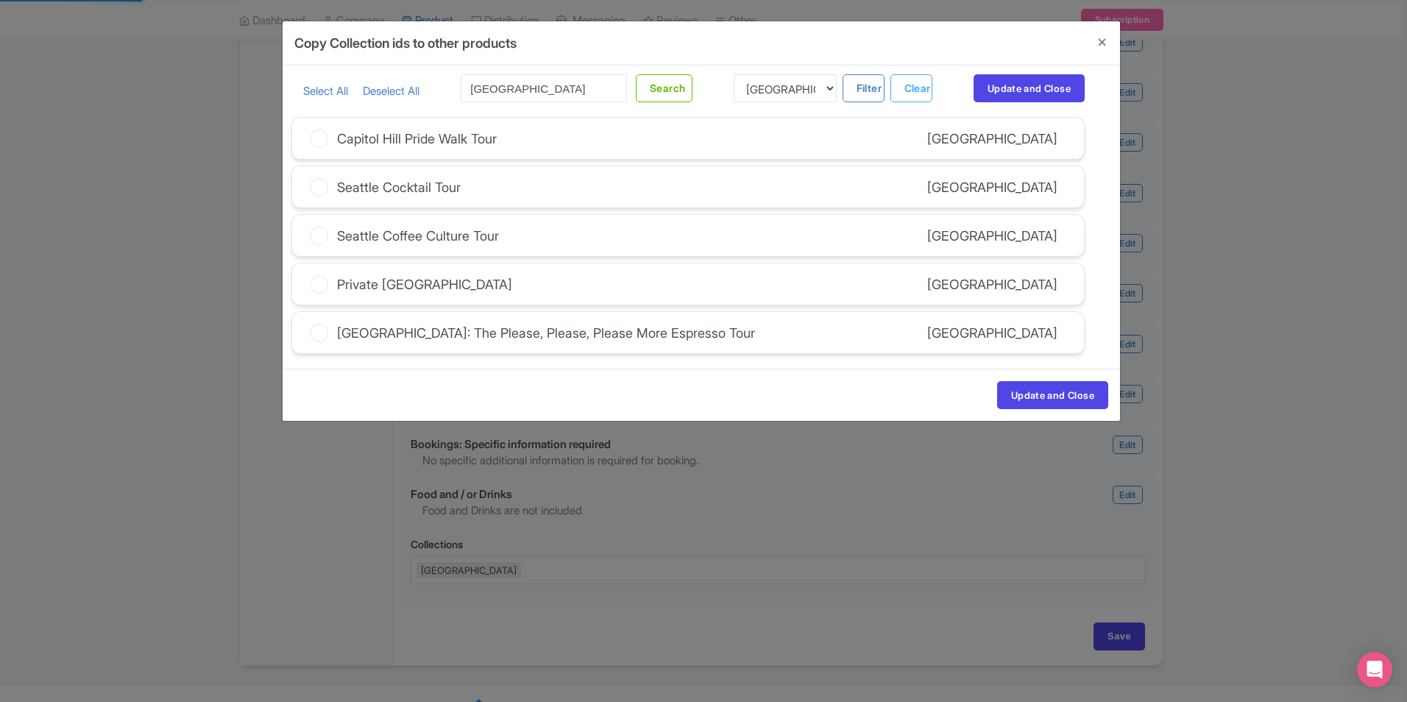
click at [313, 137] on icon at bounding box center [319, 138] width 18 height 18
click at [0, 0] on input "Capitol Hill Pride Walk Tour" at bounding box center [0, 0] width 0 height 0
click at [313, 182] on icon at bounding box center [319, 187] width 18 height 18
click at [0, 0] on input "Seattle Cocktail Tour" at bounding box center [0, 0] width 0 height 0
click at [319, 228] on icon at bounding box center [319, 236] width 18 height 18
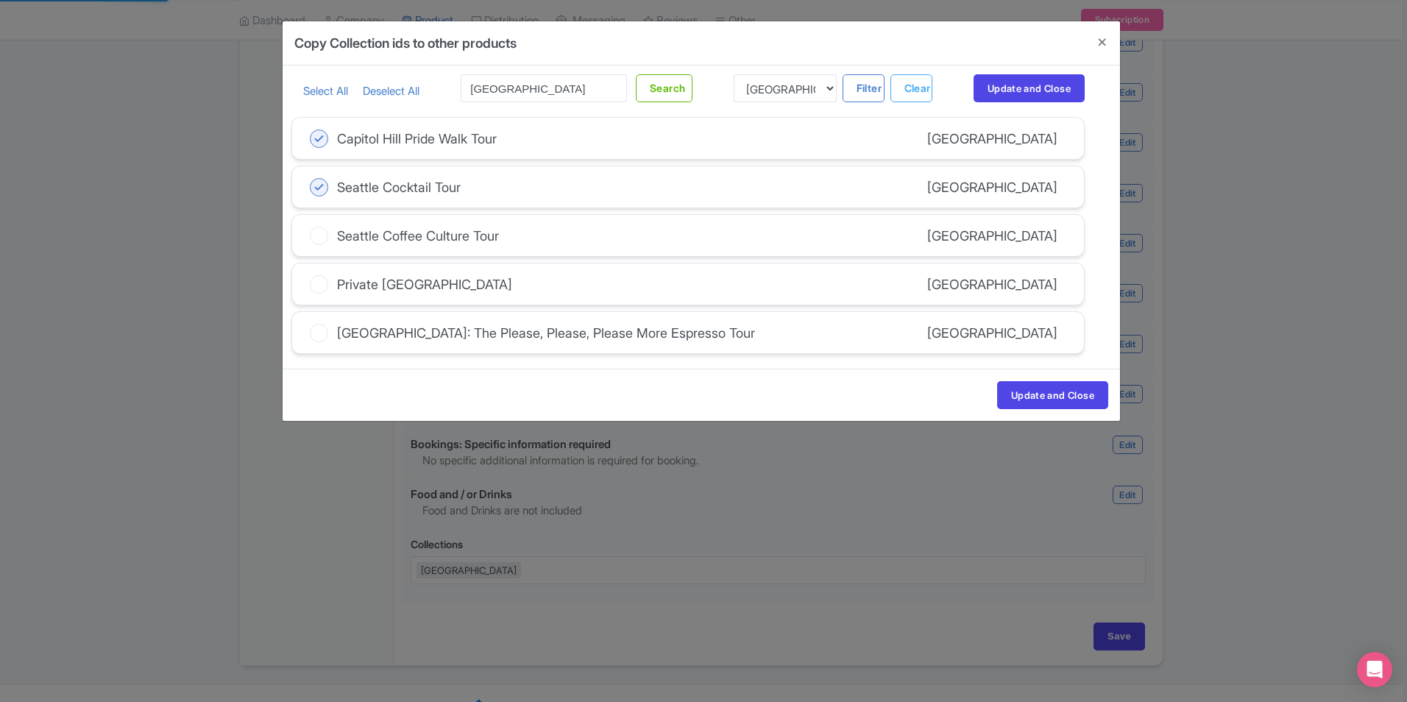
click at [0, 0] on input "Seattle Coffee Culture Tour" at bounding box center [0, 0] width 0 height 0
click at [327, 282] on icon at bounding box center [319, 284] width 18 height 18
click at [0, 0] on input "Private Seattle" at bounding box center [0, 0] width 0 height 0
click at [322, 330] on icon at bounding box center [319, 333] width 18 height 18
click at [0, 0] on input "[GEOGRAPHIC_DATA]: The Please, Please, Please More Espresso Tour" at bounding box center [0, 0] width 0 height 0
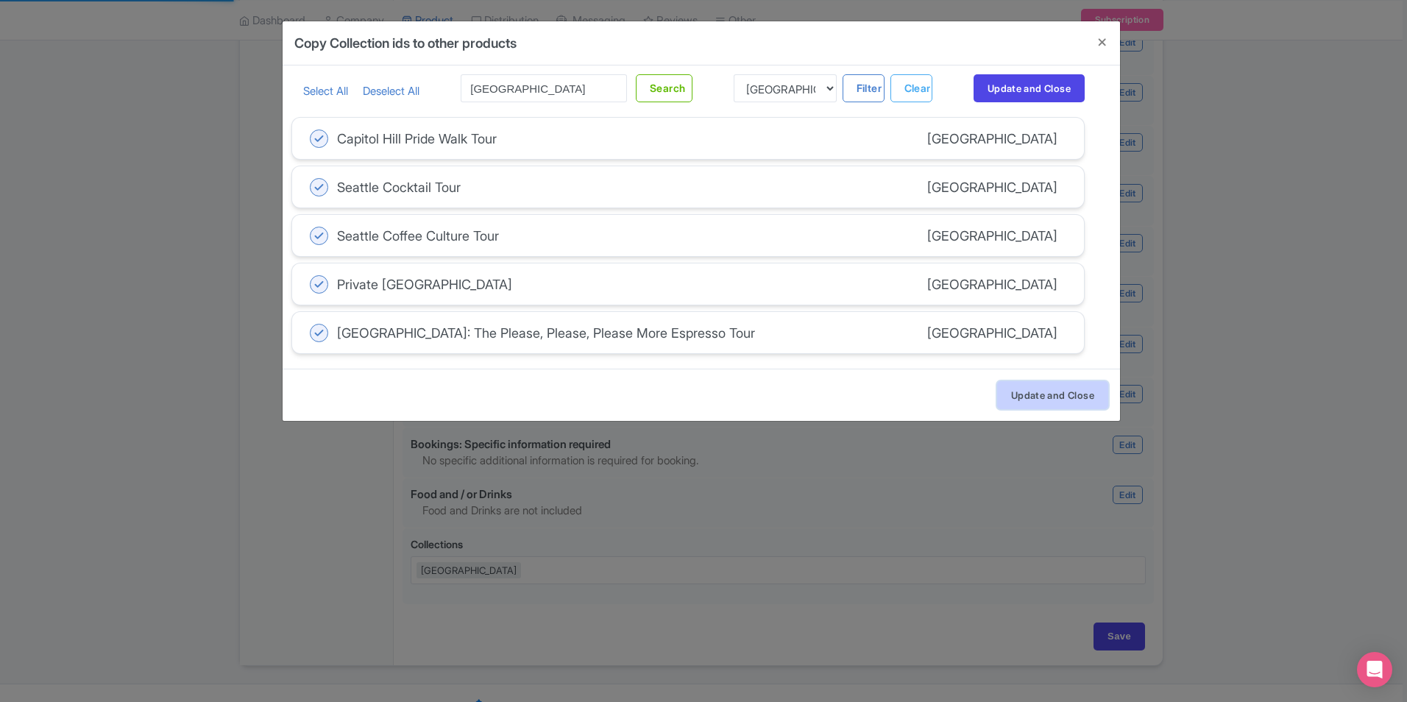
click at [1083, 398] on button "Update and Close" at bounding box center [1052, 395] width 111 height 28
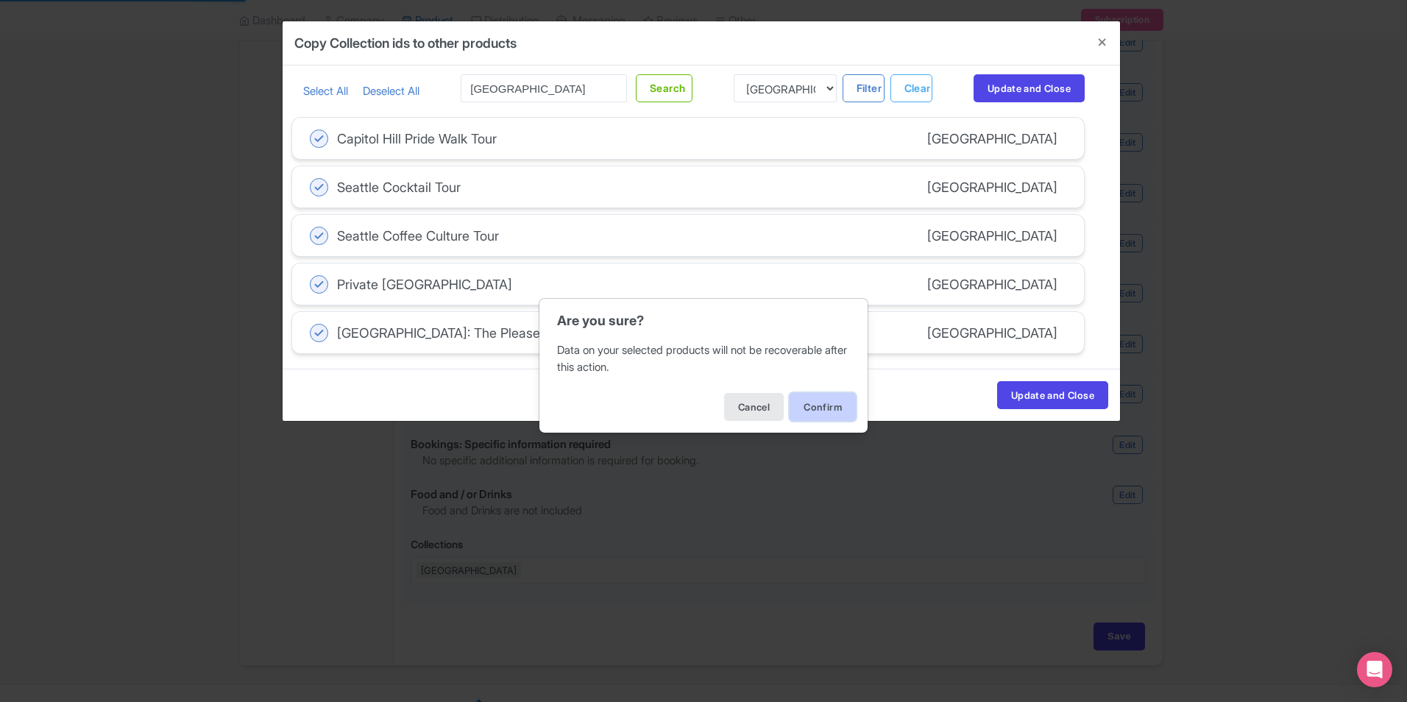
click at [821, 409] on button "Confirm" at bounding box center [822, 407] width 66 height 28
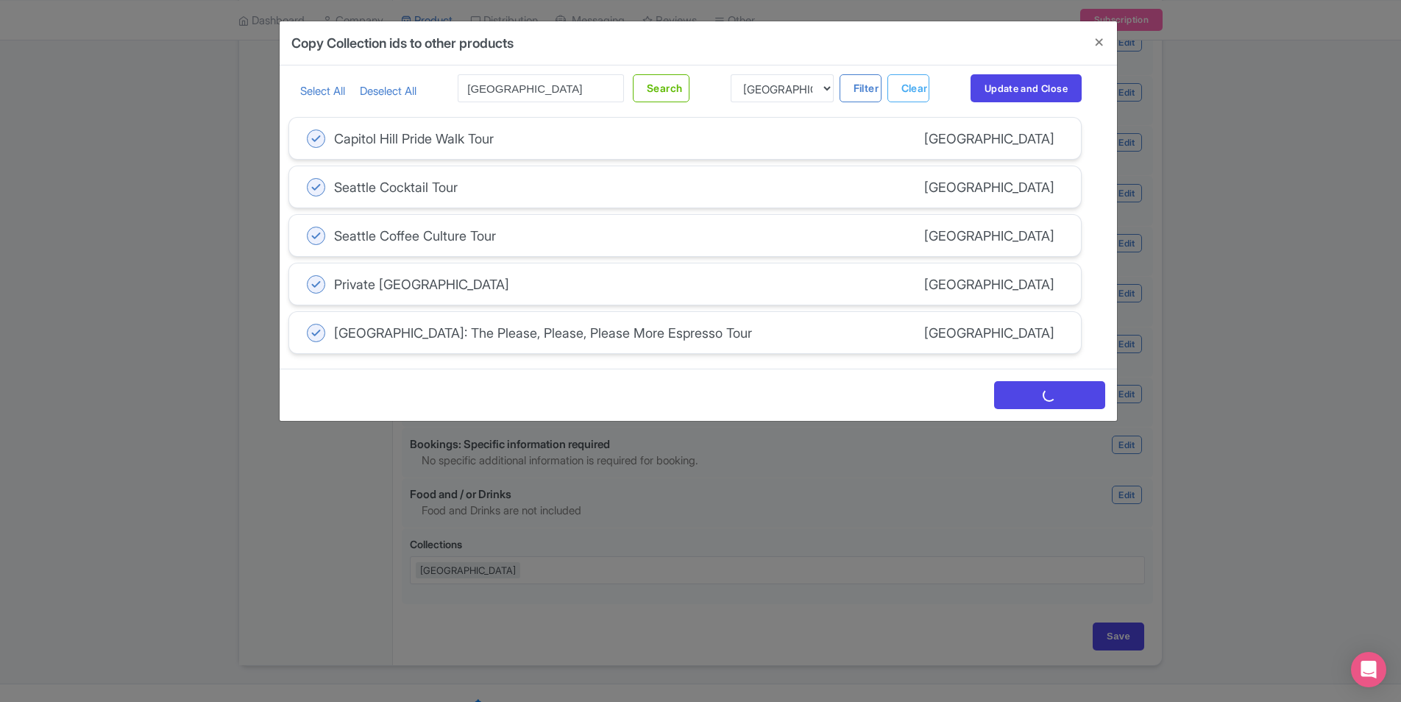
scroll to position [0, 0]
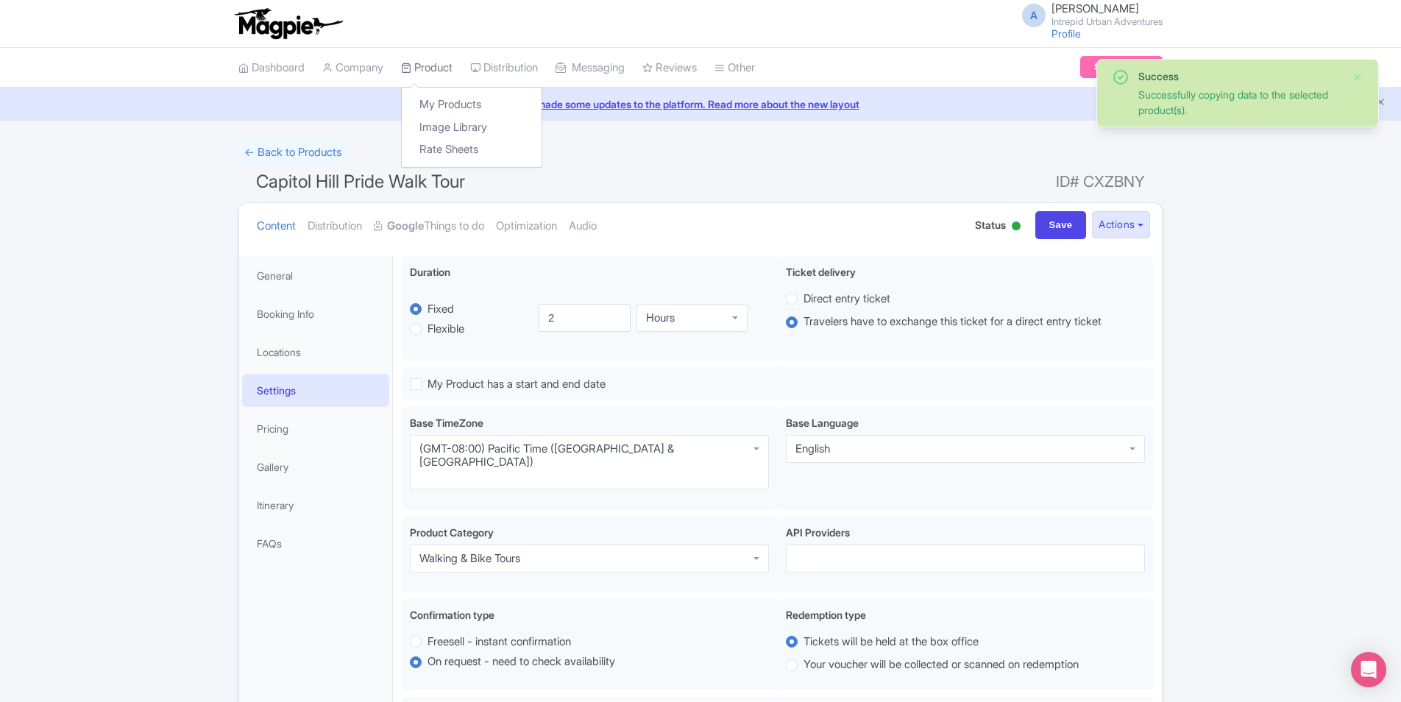
click at [430, 74] on link "Product" at bounding box center [426, 68] width 51 height 40
click at [444, 104] on link "My Products" at bounding box center [472, 104] width 140 height 23
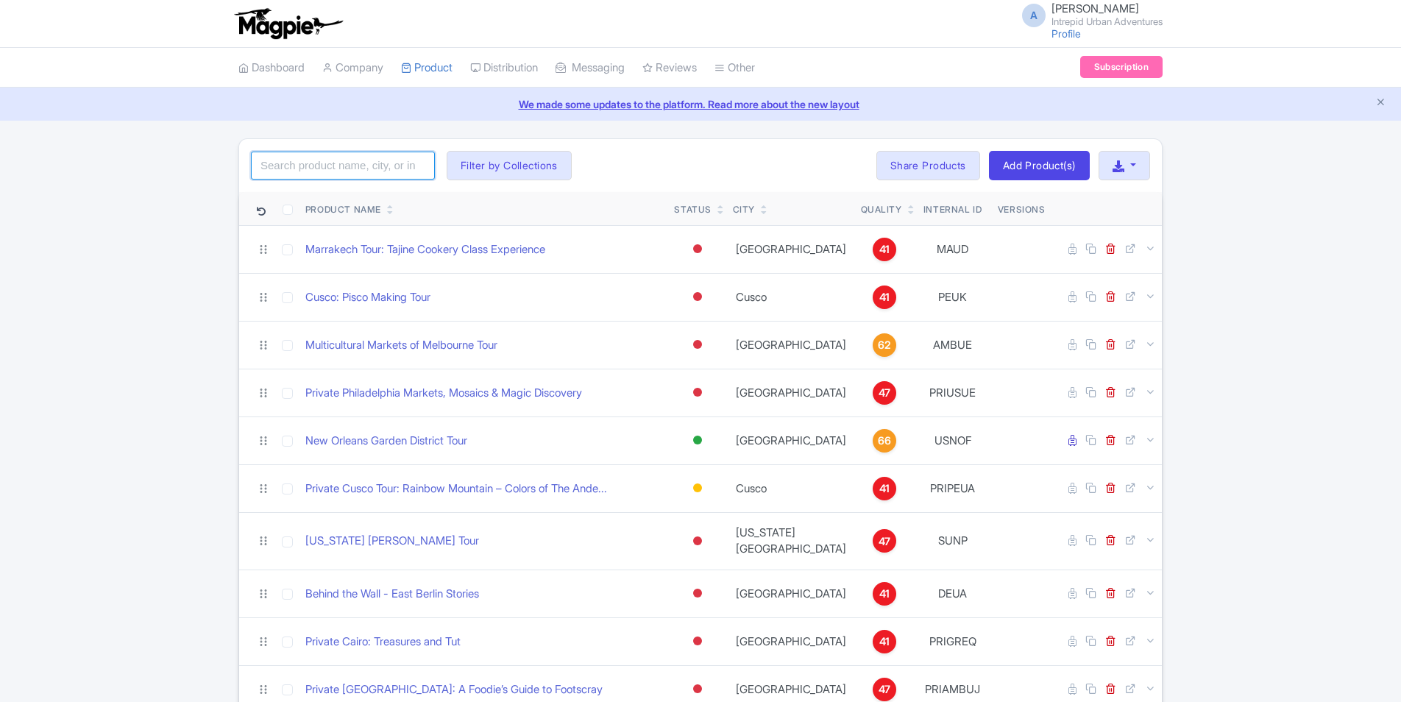
click at [355, 178] on input "search" at bounding box center [343, 166] width 184 height 28
click at [352, 161] on input "search" at bounding box center [343, 166] width 184 height 28
paste input "[GEOGRAPHIC_DATA]"
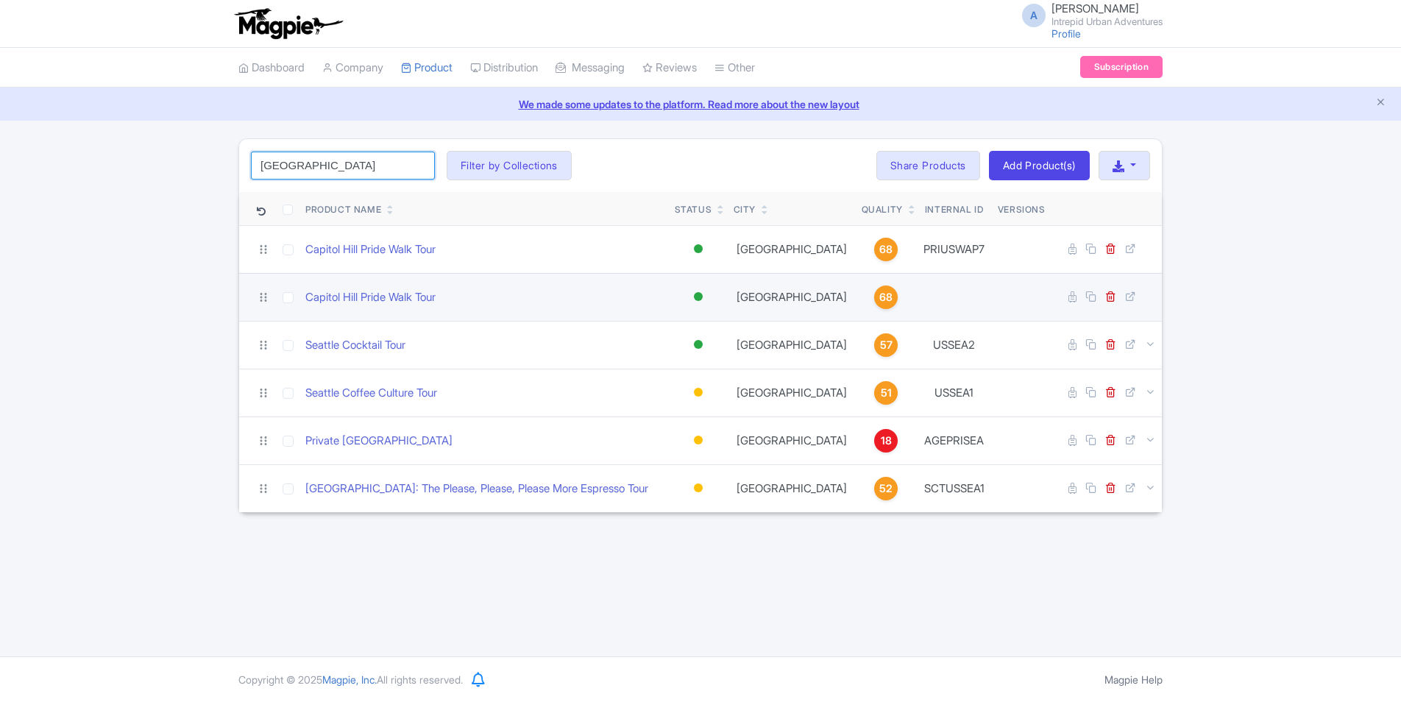
type input "[GEOGRAPHIC_DATA]"
click at [917, 299] on td at bounding box center [953, 297] width 75 height 48
click at [288, 299] on input "checkbox" at bounding box center [287, 297] width 11 height 11
checkbox input "true"
click at [626, 299] on div "Capitol Hill Pride Walk Tour" at bounding box center [484, 297] width 358 height 17
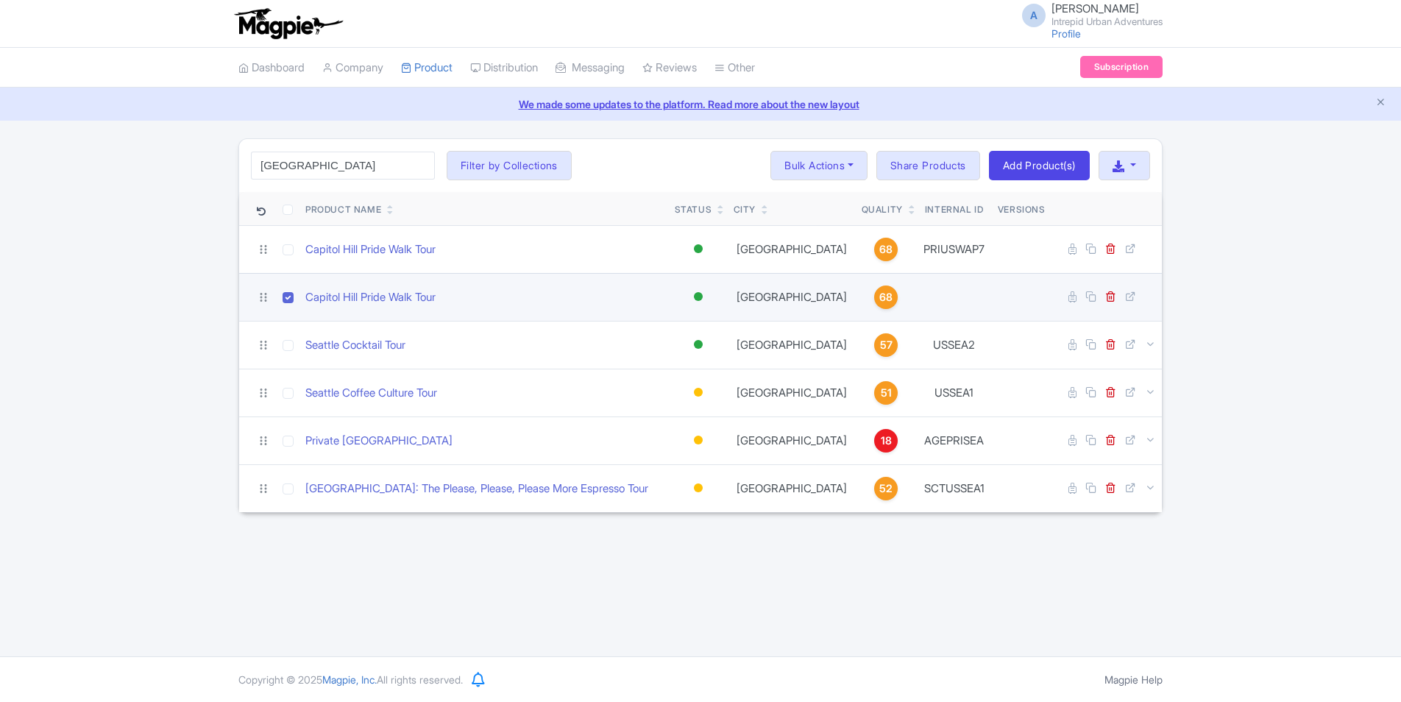
click at [683, 306] on td "Active Inactive Building Archived" at bounding box center [698, 297] width 59 height 48
click at [1129, 299] on icon at bounding box center [1130, 296] width 11 height 11
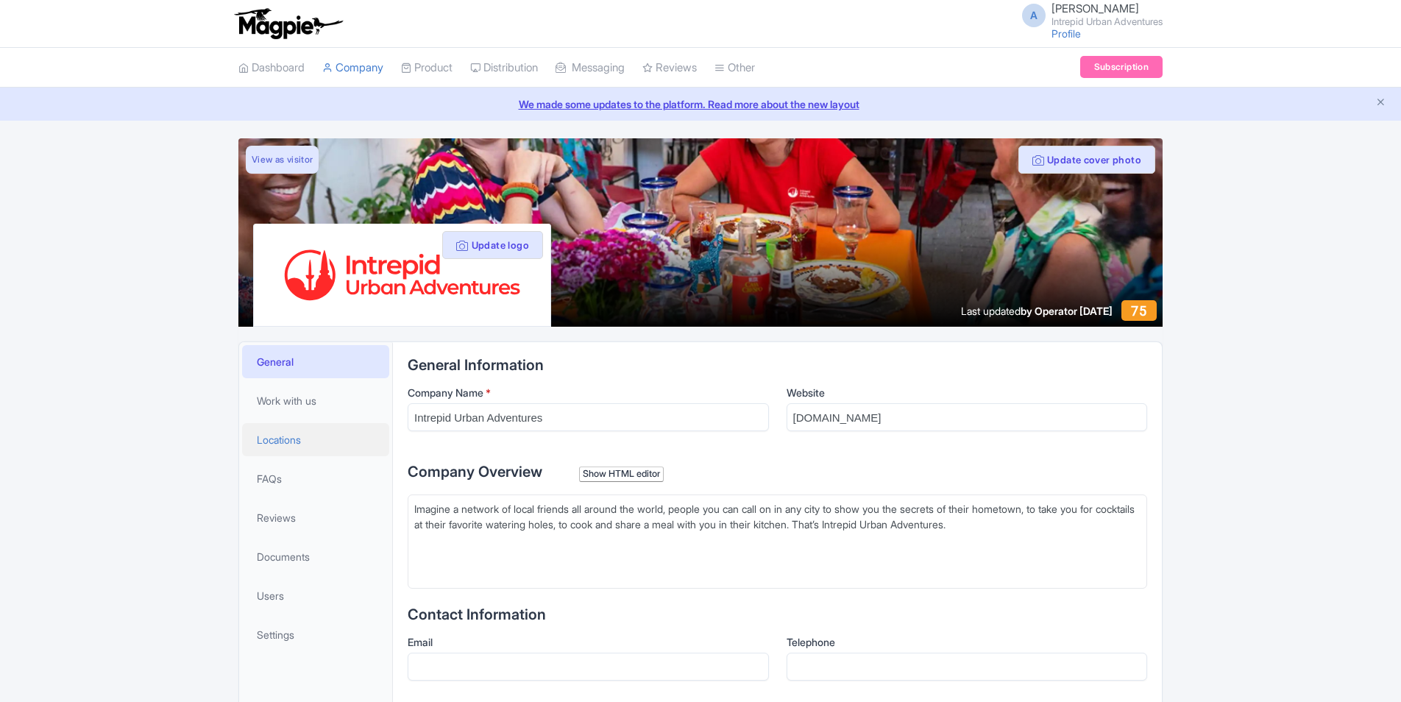
click at [283, 439] on span "Locations" at bounding box center [279, 439] width 44 height 15
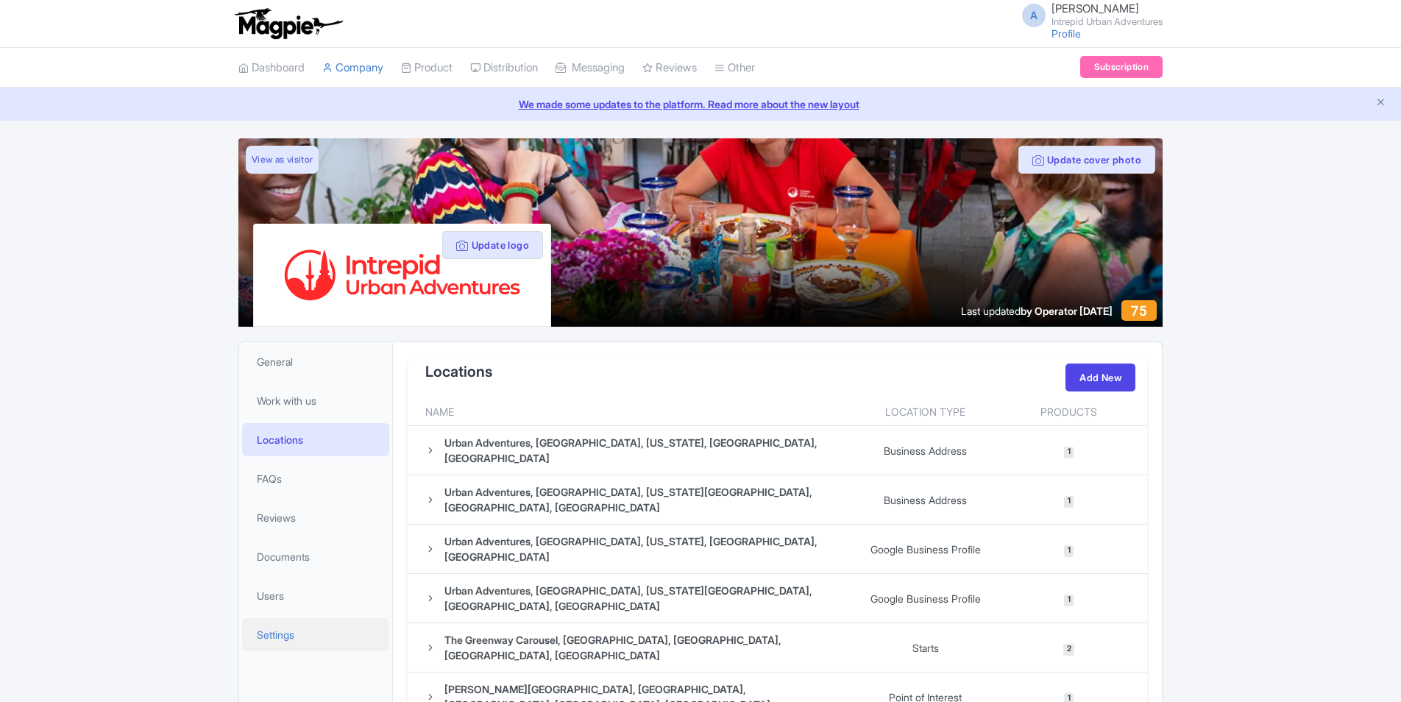
drag, startPoint x: 276, startPoint y: 630, endPoint x: 314, endPoint y: 616, distance: 40.7
click at [277, 630] on span "Settings" at bounding box center [276, 634] width 38 height 15
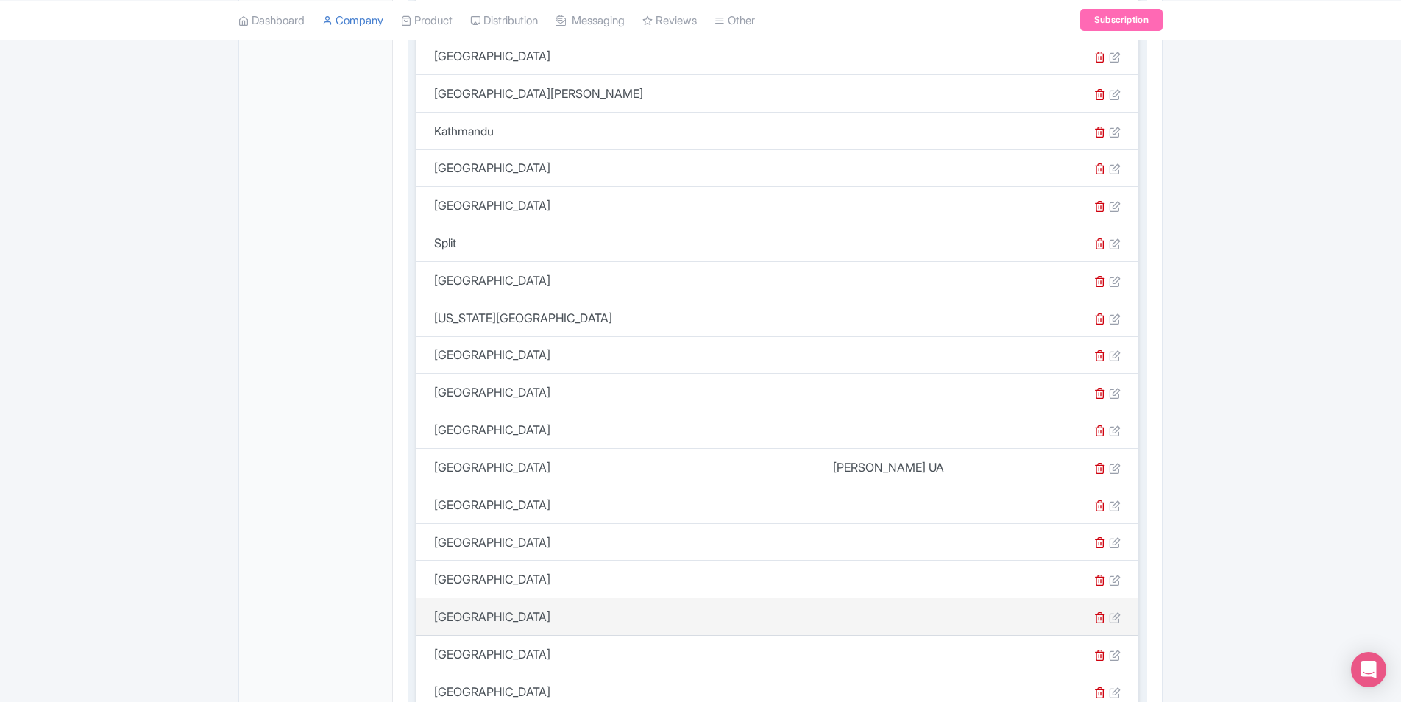
scroll to position [1104, 0]
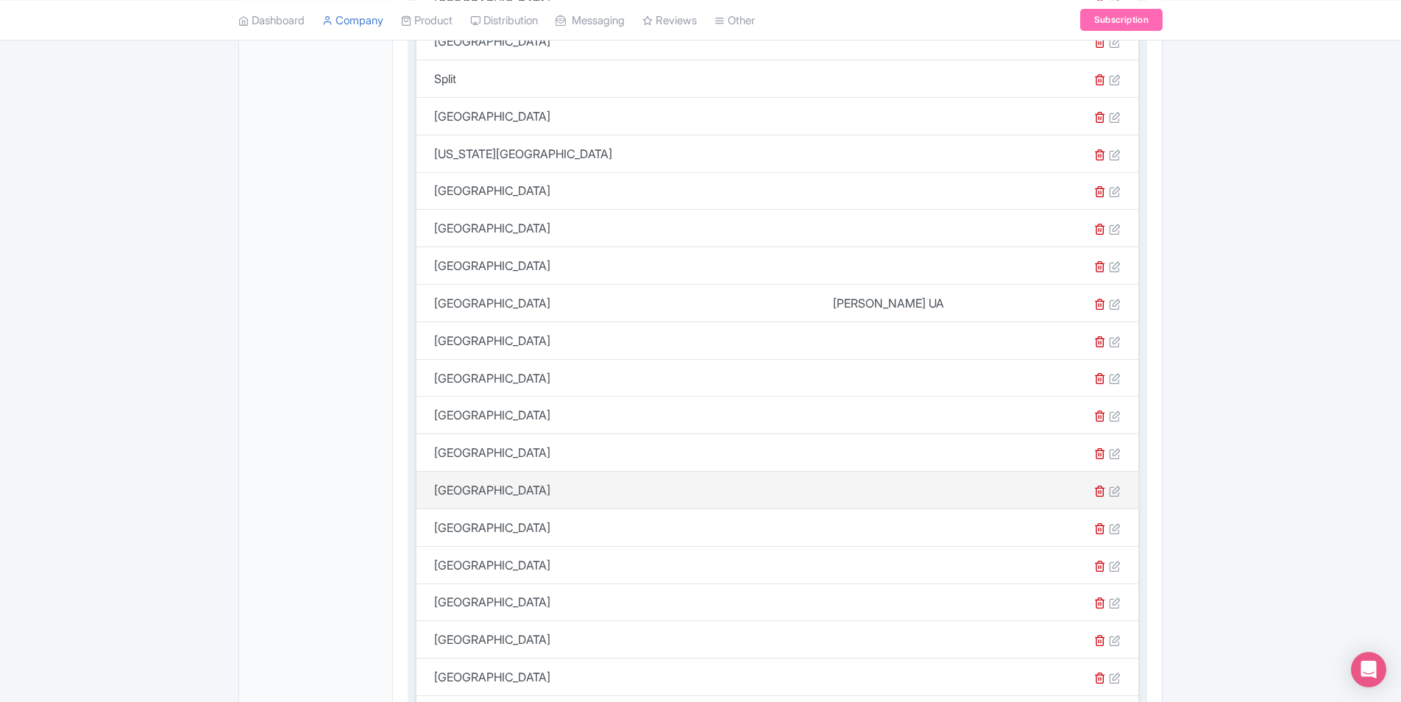
click at [456, 491] on td "[GEOGRAPHIC_DATA]" at bounding box center [619, 491] width 407 height 38
click at [1113, 488] on icon at bounding box center [1115, 491] width 12 height 12
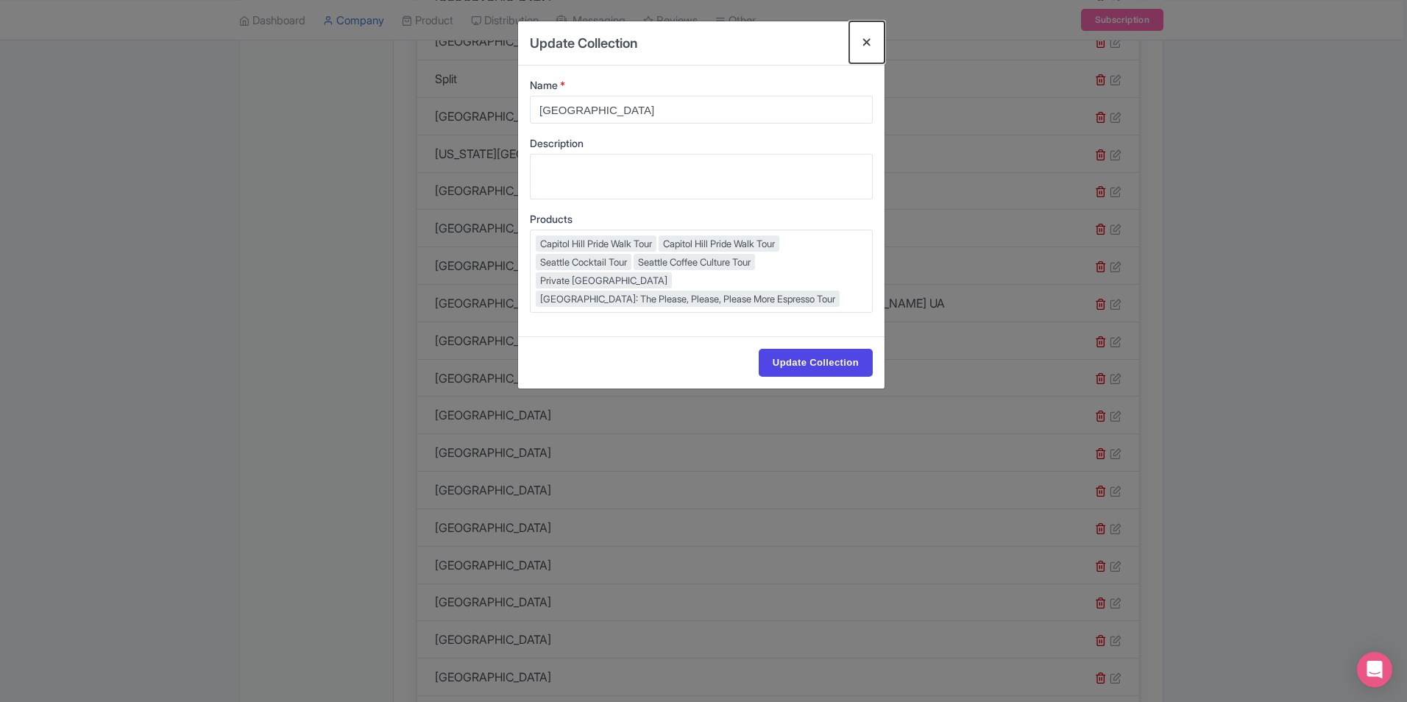
click at [861, 40] on button "Close" at bounding box center [866, 42] width 35 height 42
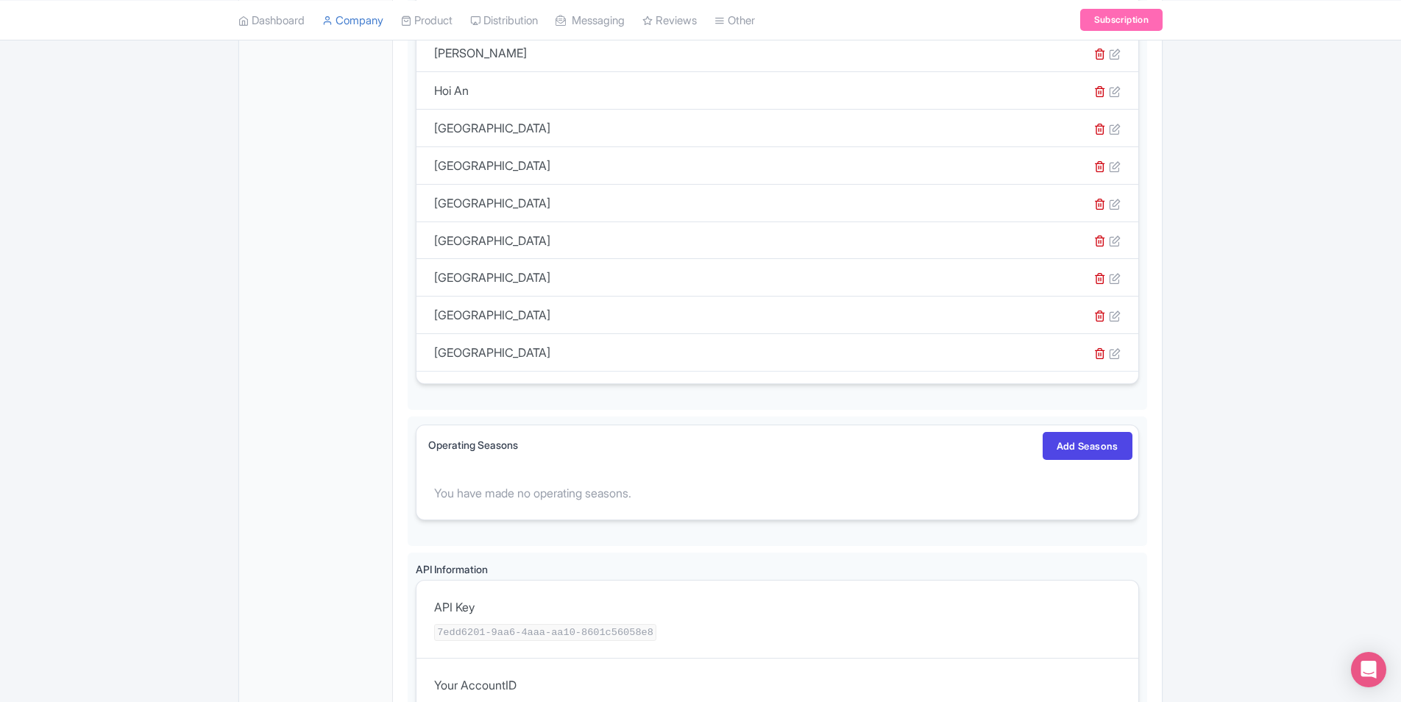
scroll to position [2026, 0]
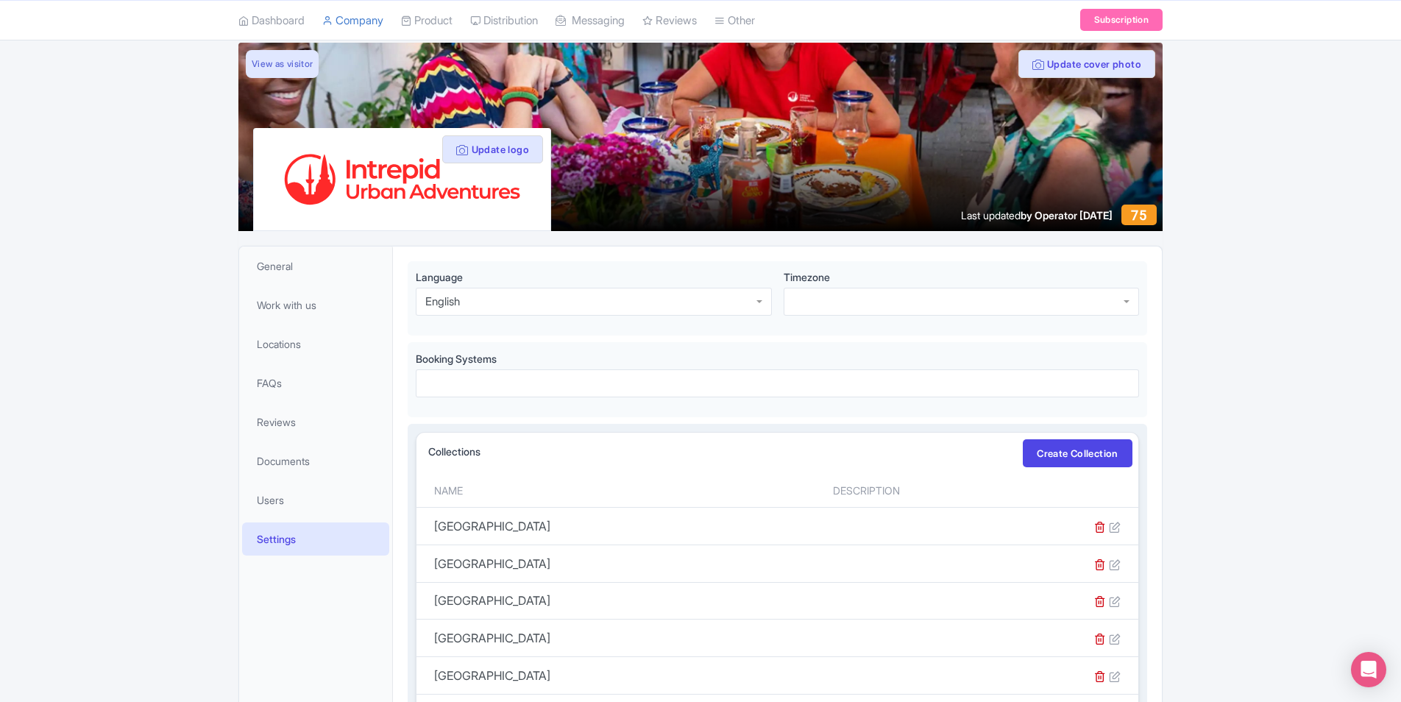
scroll to position [89, 0]
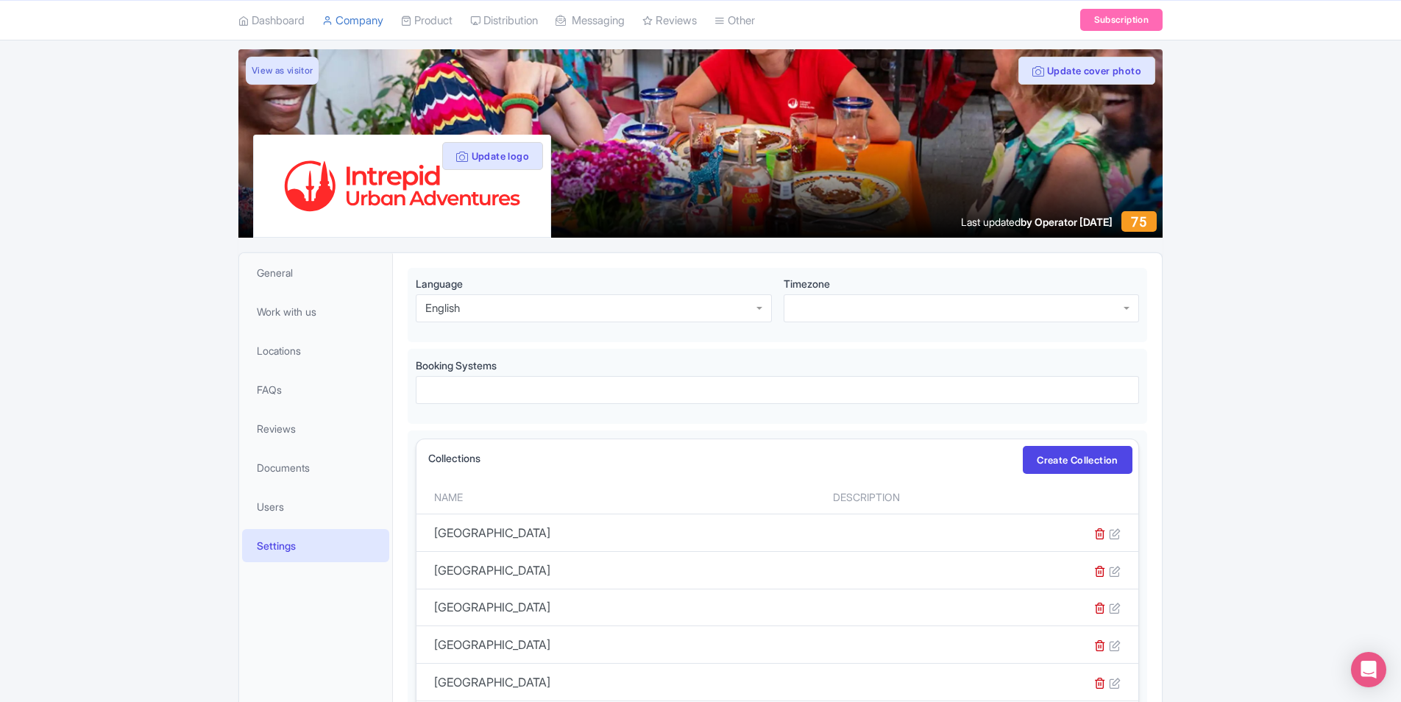
click at [289, 547] on span "Settings" at bounding box center [276, 545] width 39 height 15
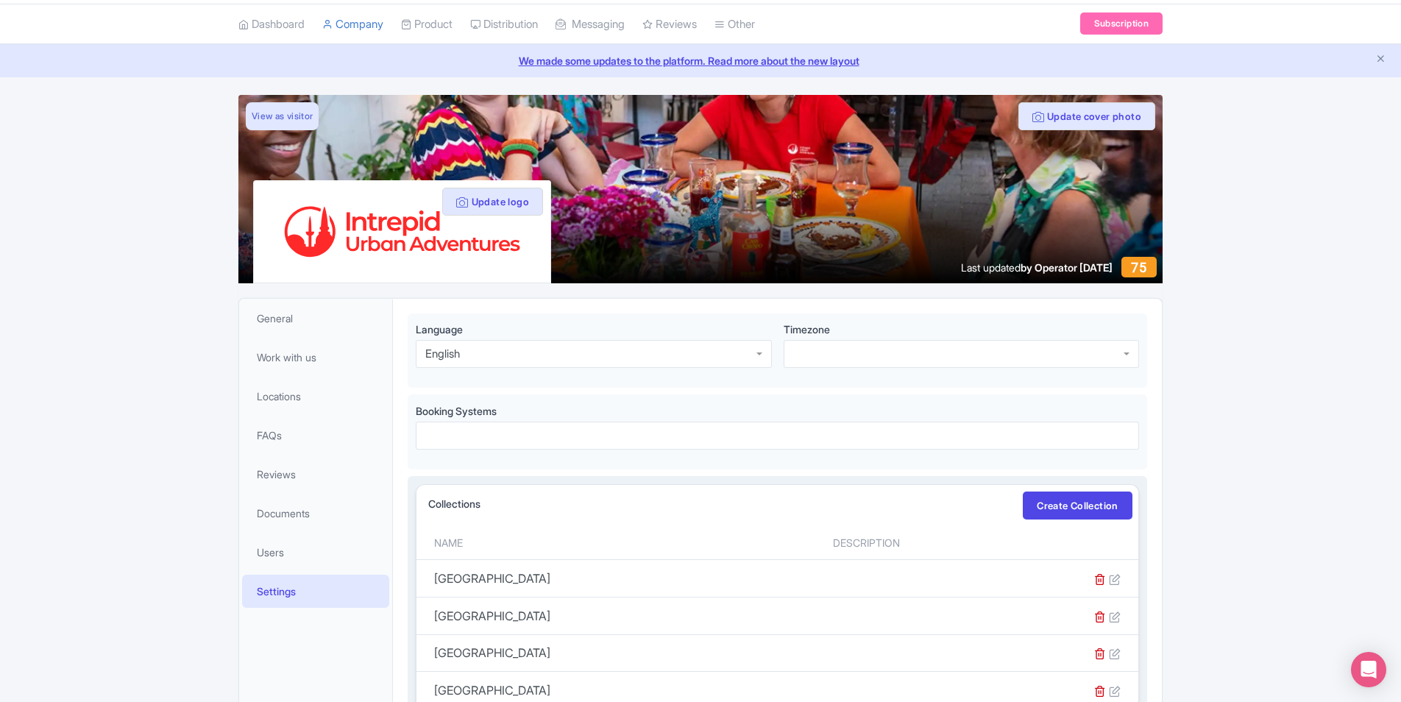
scroll to position [0, 0]
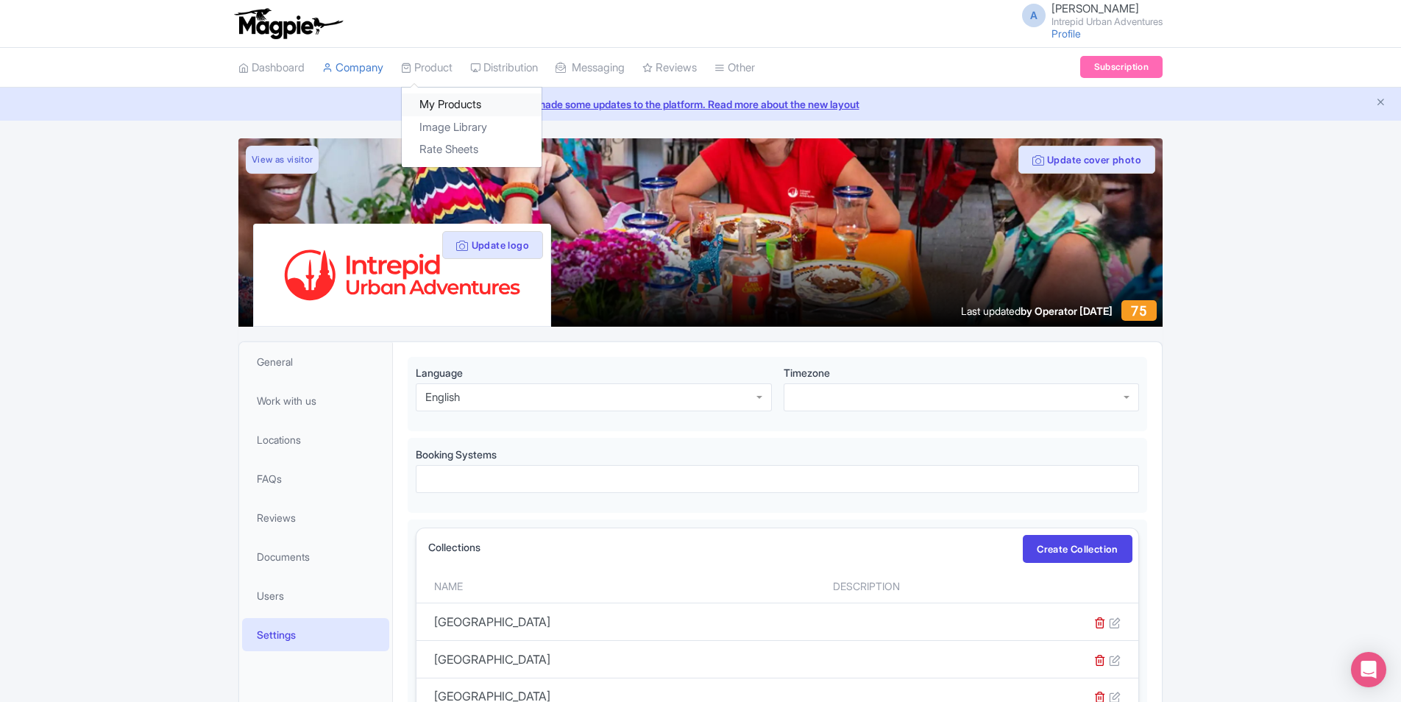
click at [469, 105] on link "My Products" at bounding box center [472, 104] width 140 height 23
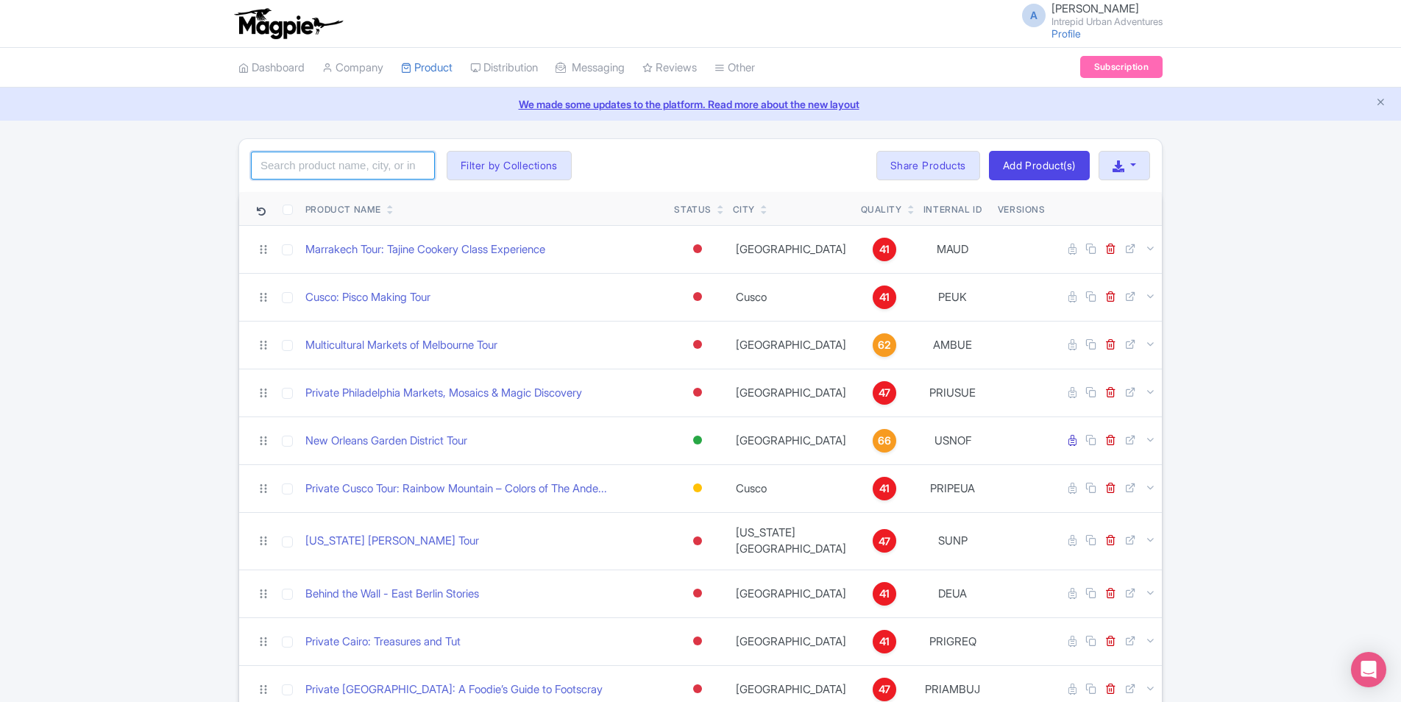
click at [364, 157] on input "search" at bounding box center [343, 166] width 184 height 28
paste input "[GEOGRAPHIC_DATA]"
type input "[GEOGRAPHIC_DATA]"
click at [491, 164] on button "Filter by Collections" at bounding box center [509, 165] width 125 height 29
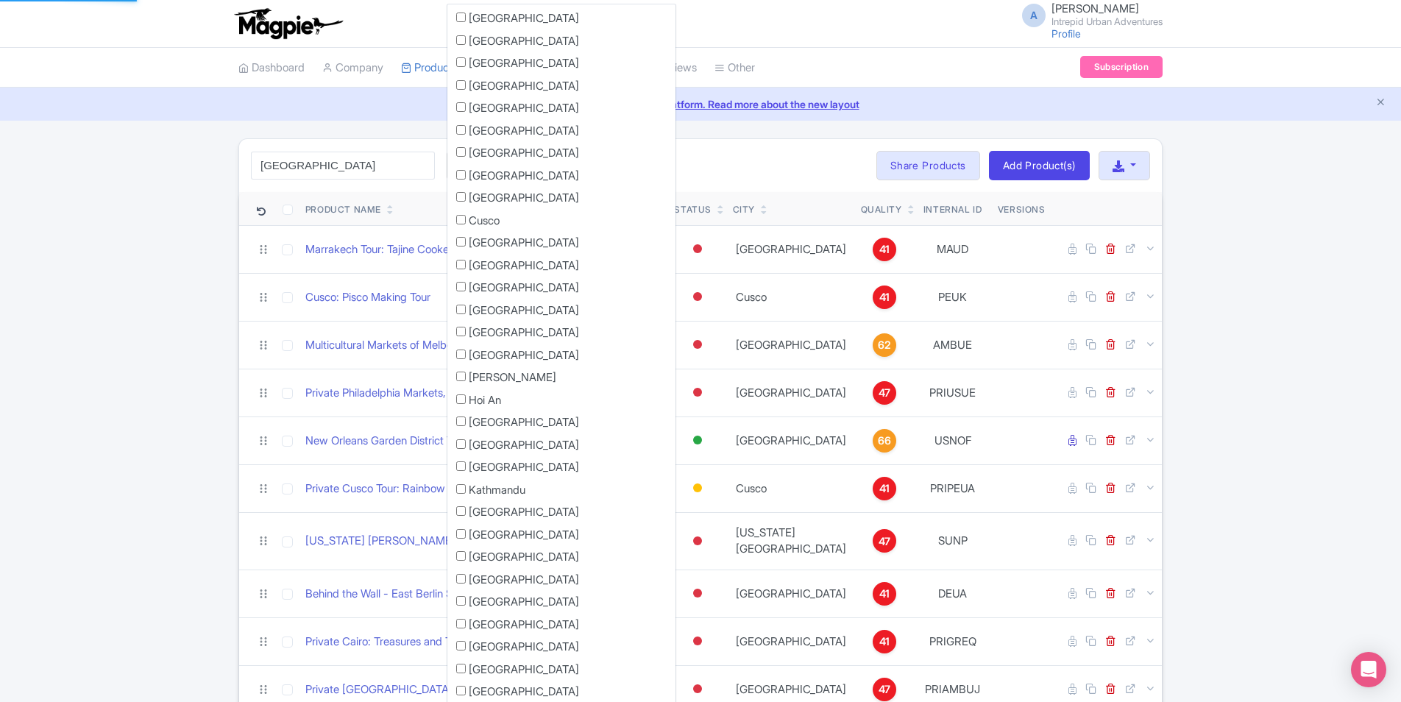
click at [667, 160] on div "Seattle Search Filter by Collections Athens Bali Bangkok Barcelona Boston Bucha…" at bounding box center [700, 165] width 923 height 53
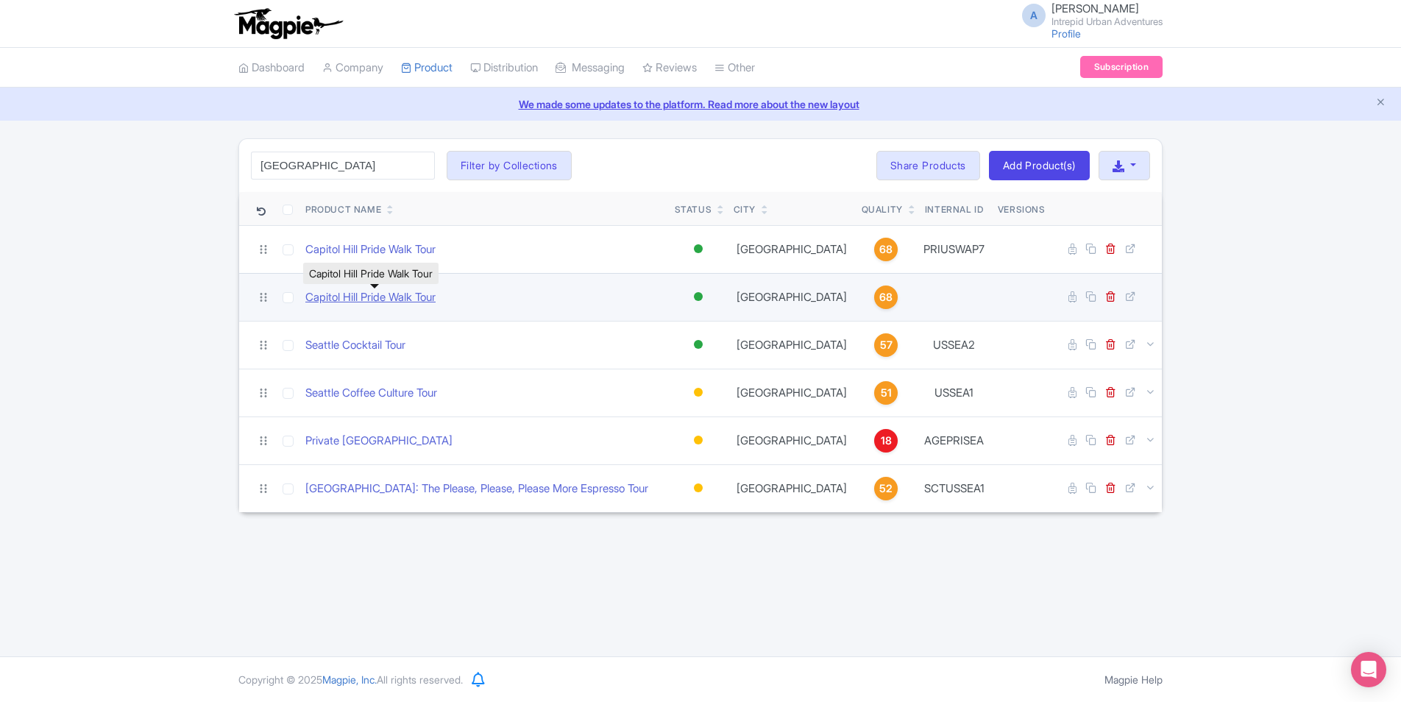
click at [354, 299] on link "Capitol Hill Pride Walk Tour" at bounding box center [370, 297] width 130 height 17
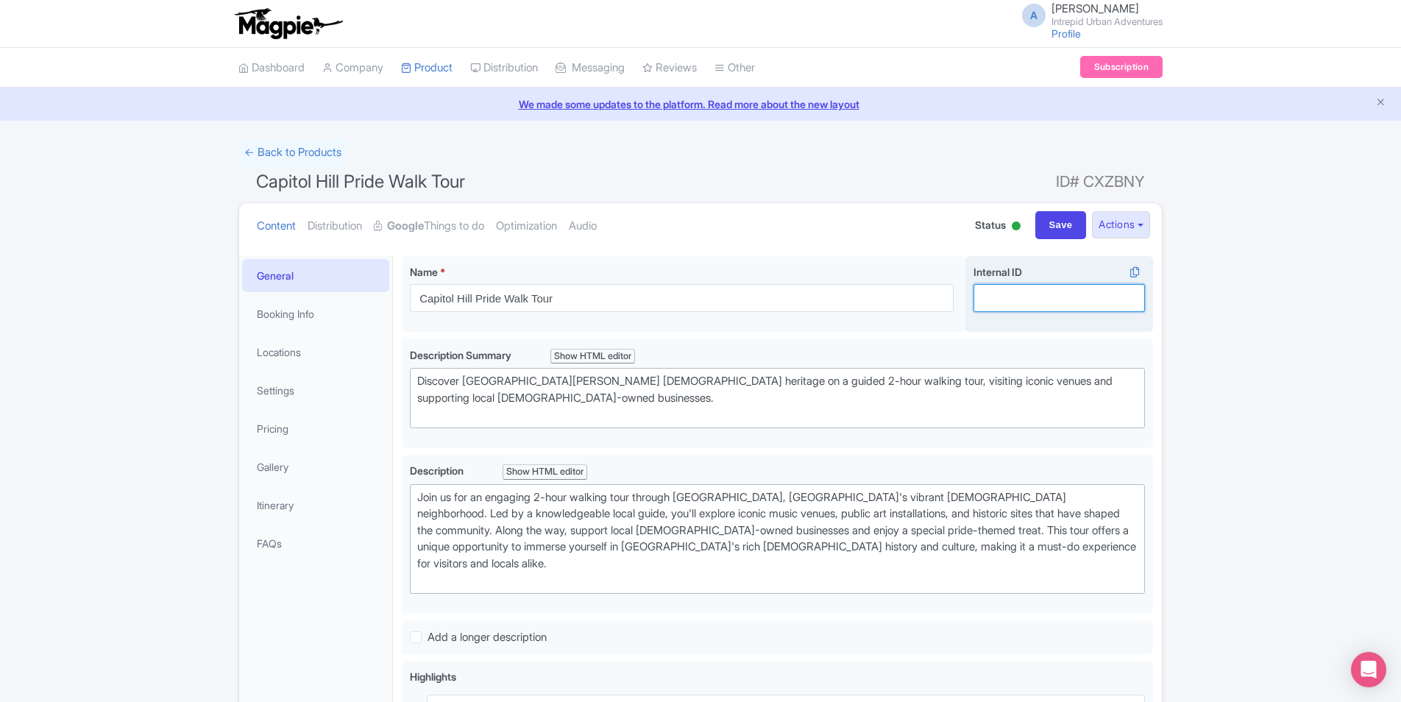
click at [1000, 299] on input "Internal ID i" at bounding box center [1058, 298] width 171 height 28
paste input "USSEA3"
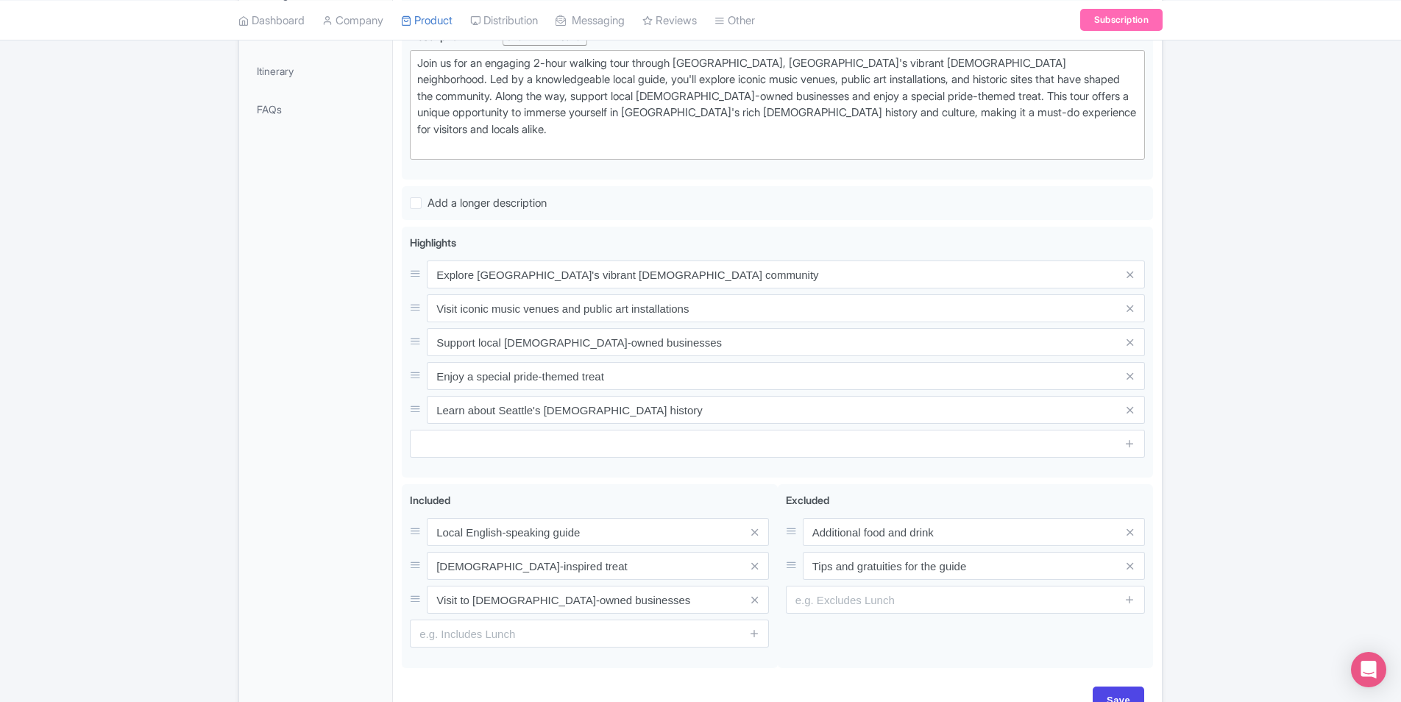
scroll to position [508, 0]
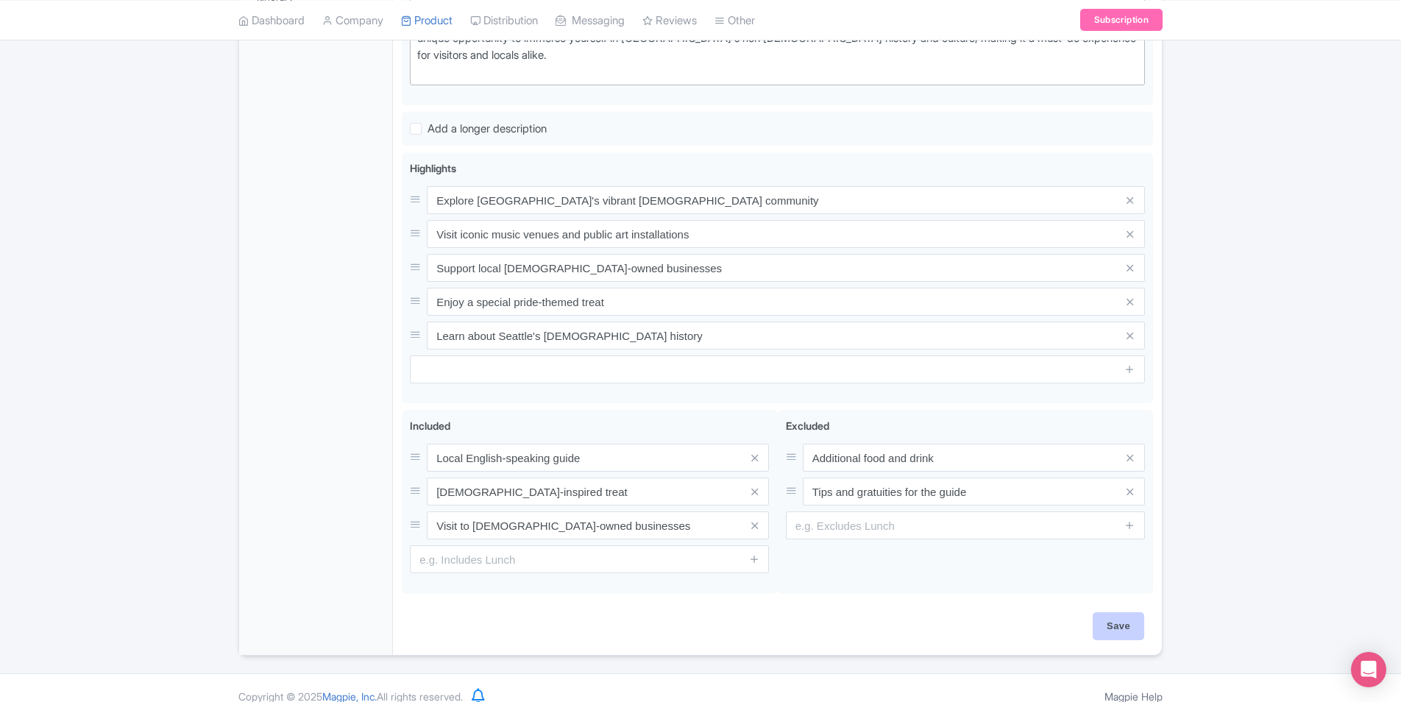
type input "USSEA3"
click at [1130, 614] on input "Save" at bounding box center [1117, 626] width 51 height 28
type input "Saving..."
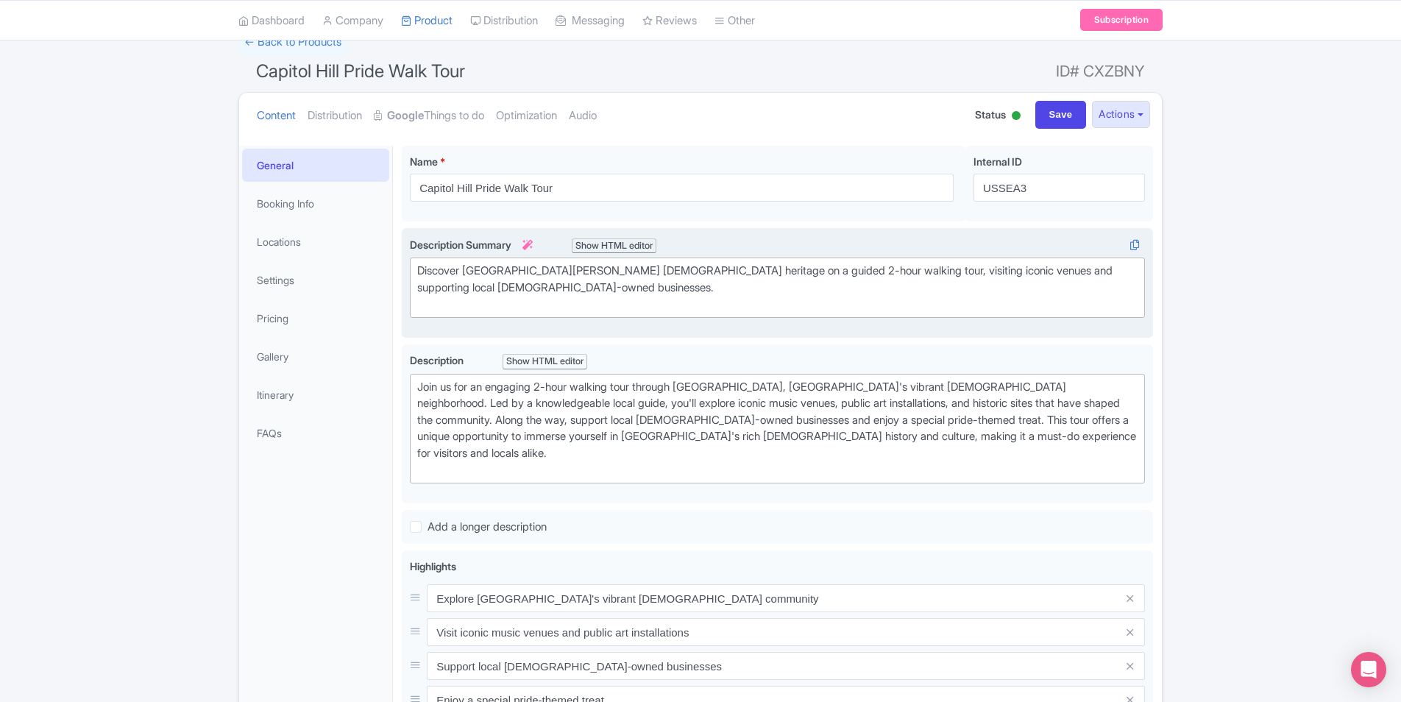
scroll to position [109, 0]
click at [1222, 227] on div "Success Product updated successfully ← Back to Products Capitol Hill Pride Walk…" at bounding box center [700, 536] width 1401 height 1014
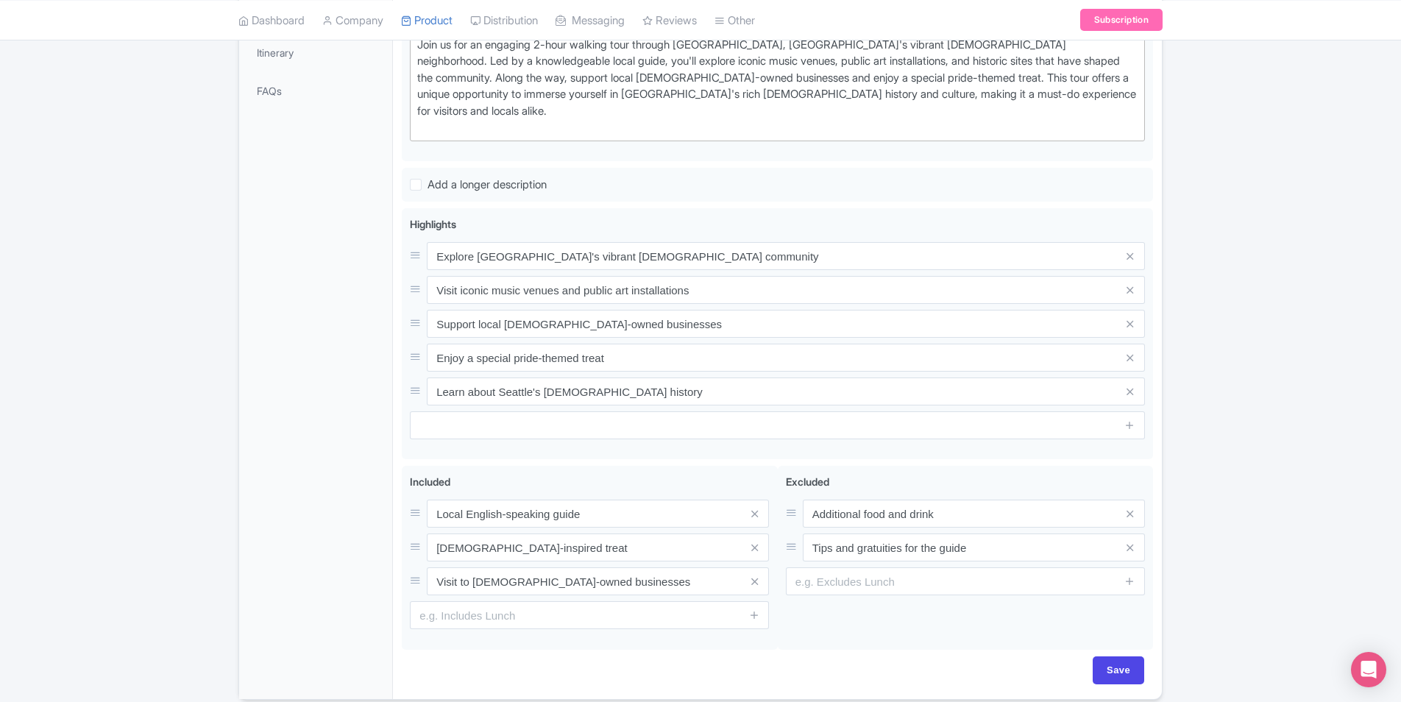
scroll to position [497, 0]
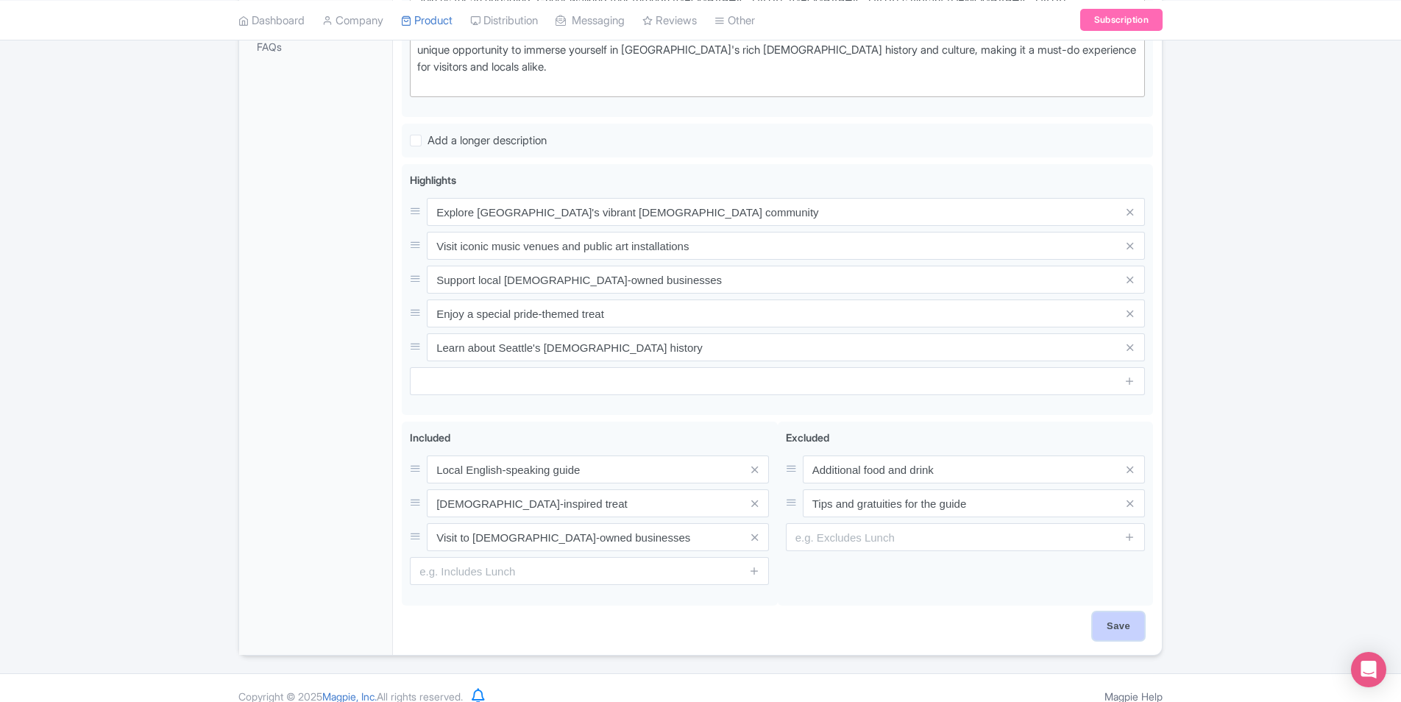
click at [1114, 612] on input "Save" at bounding box center [1117, 626] width 51 height 28
type input "Saving..."
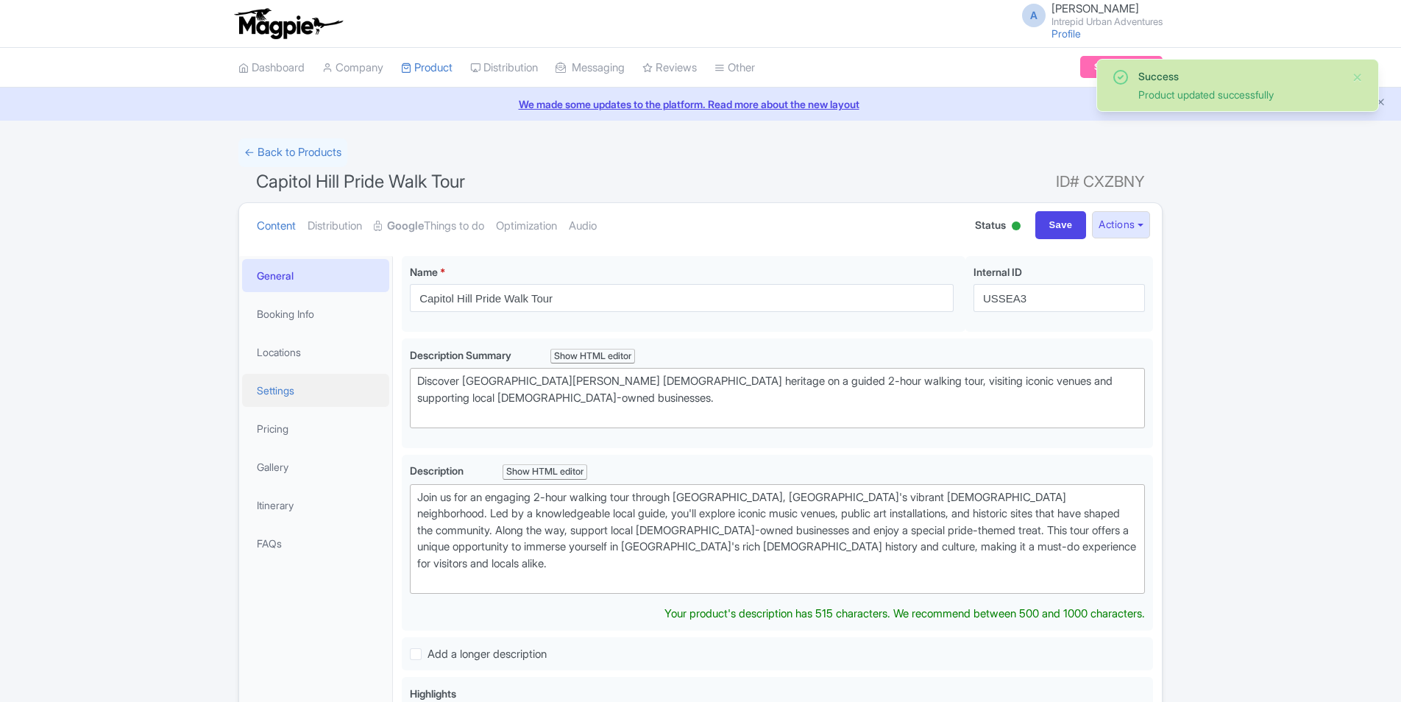
click at [277, 390] on link "Settings" at bounding box center [315, 390] width 147 height 33
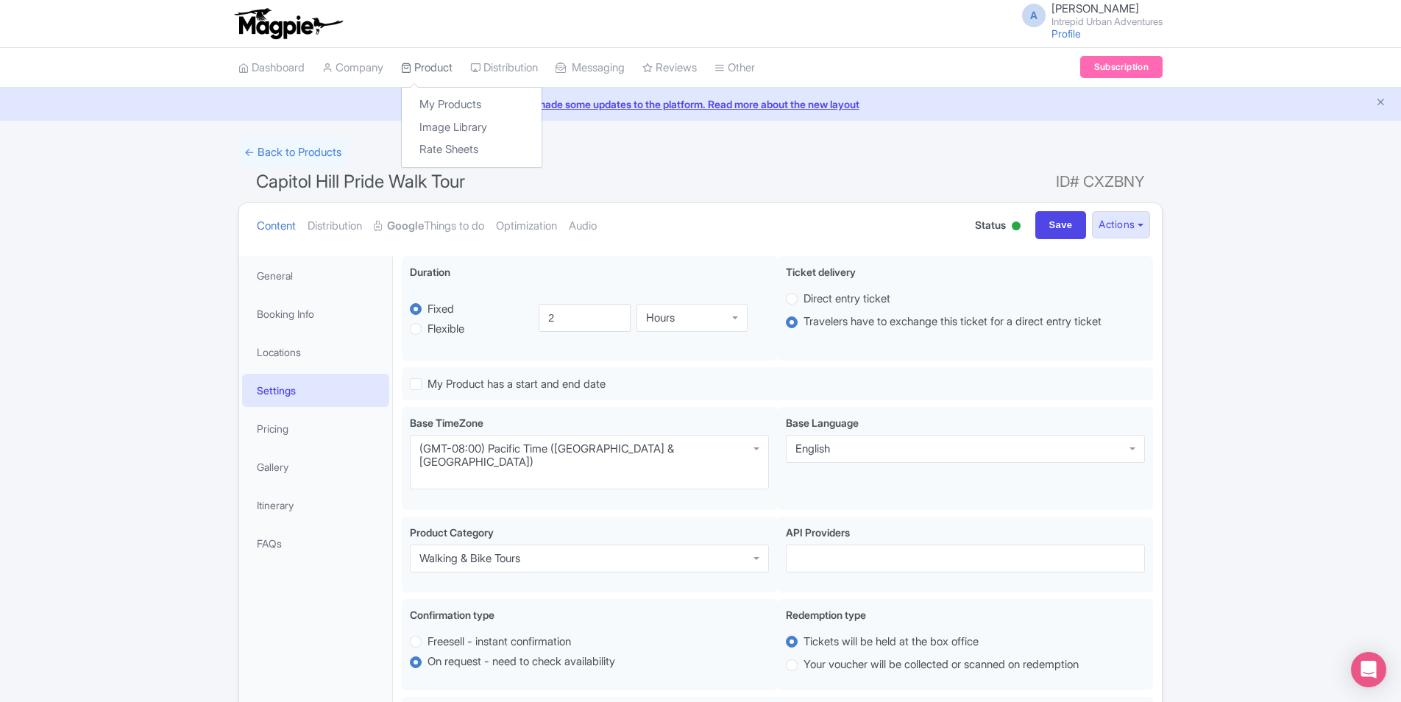
click at [433, 65] on link "Product" at bounding box center [426, 68] width 51 height 40
click at [443, 101] on link "My Products" at bounding box center [472, 104] width 140 height 23
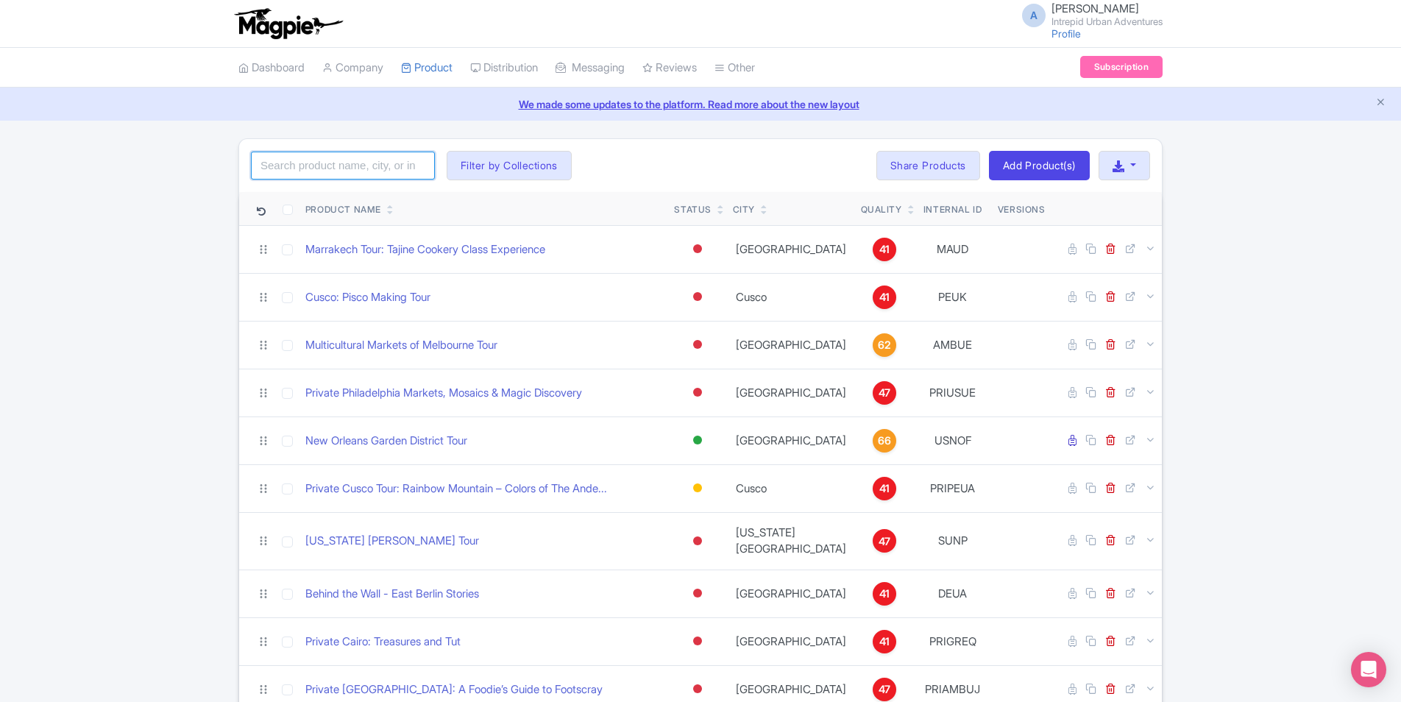
click at [351, 166] on input "search" at bounding box center [343, 166] width 184 height 28
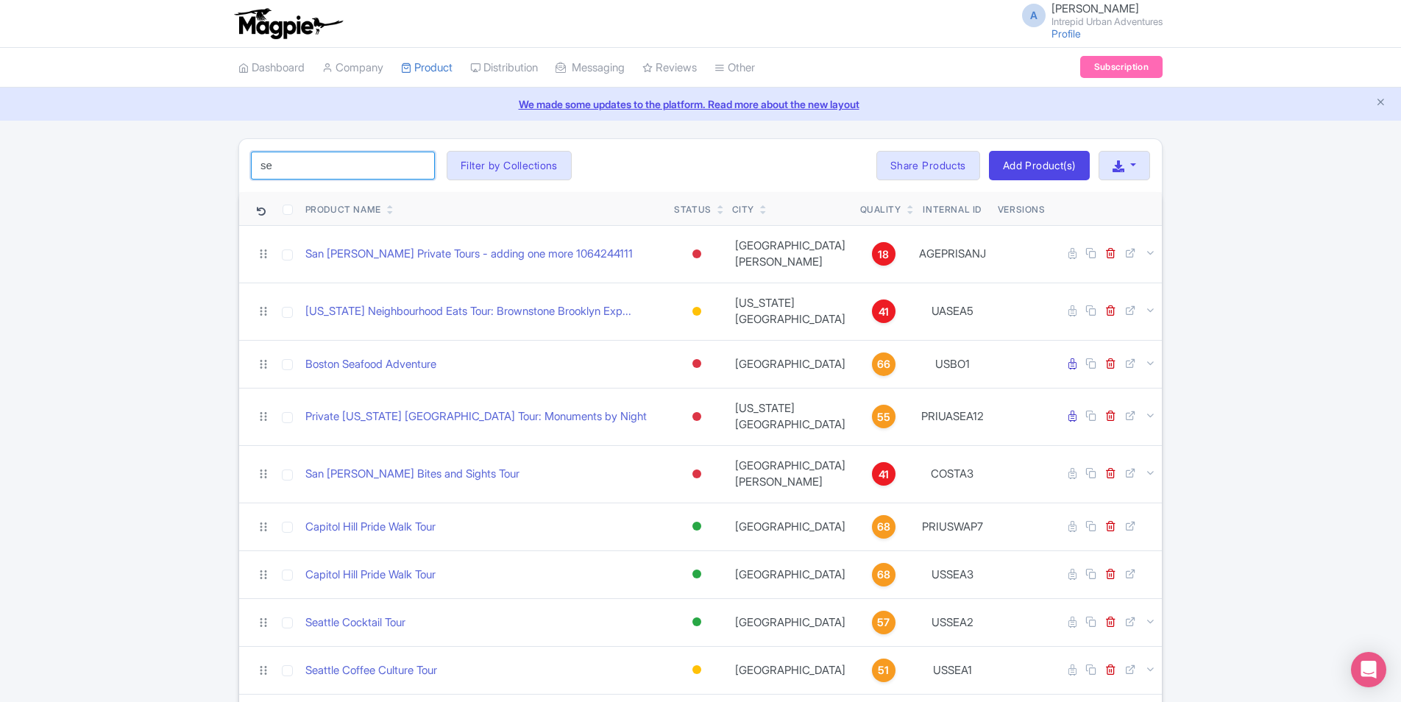
drag, startPoint x: 308, startPoint y: 151, endPoint x: 294, endPoint y: 152, distance: 14.8
click at [299, 152] on input "se" at bounding box center [343, 166] width 184 height 28
drag, startPoint x: 286, startPoint y: 166, endPoint x: 170, endPoint y: 151, distance: 117.2
click at [171, 151] on div "se Search Filter by Collections Athens Bali Bangkok Barcelona Boston Bucharest …" at bounding box center [700, 617] width 1401 height 958
paste input "attle"
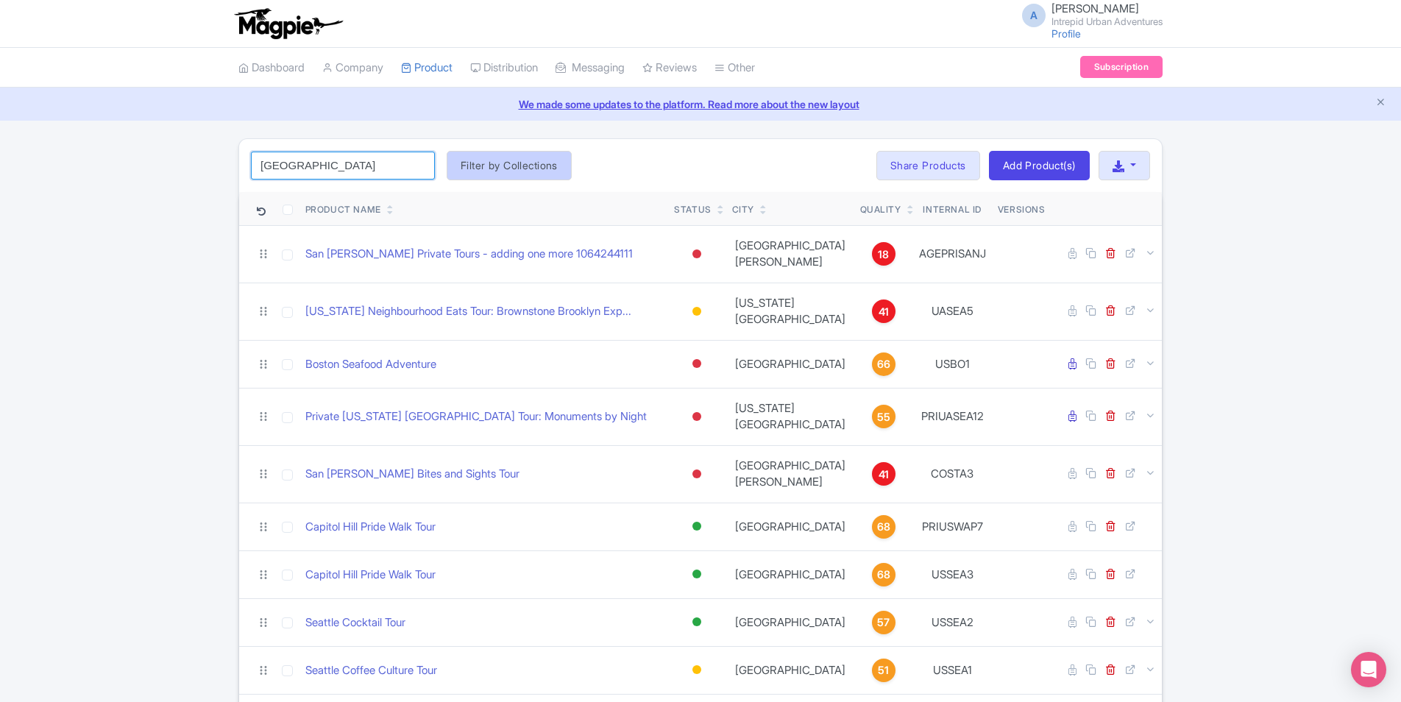
type input "seattle"
click at [524, 166] on button "Filter by Collections" at bounding box center [509, 165] width 125 height 29
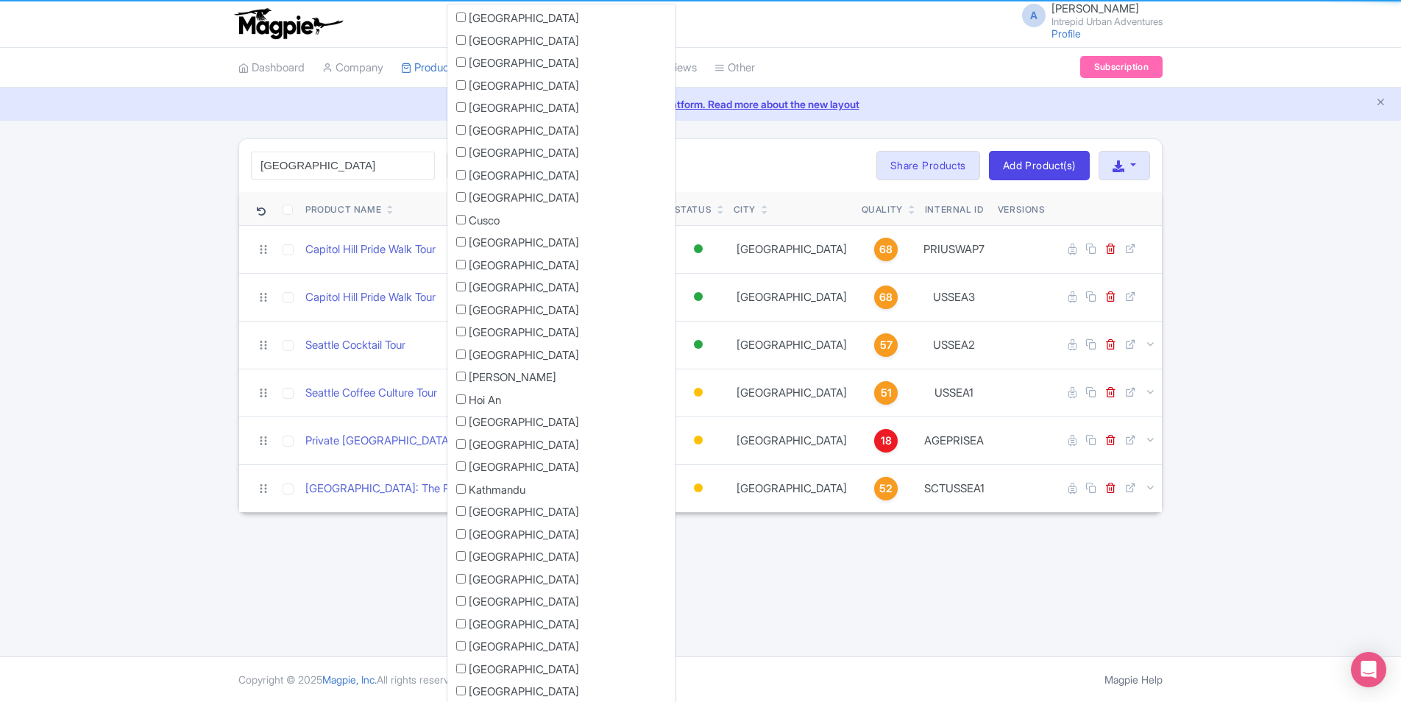
click at [676, 159] on div "seattle Search Filter by Collections Athens Bali Bangkok Barcelona Boston Bucha…" at bounding box center [700, 165] width 923 height 53
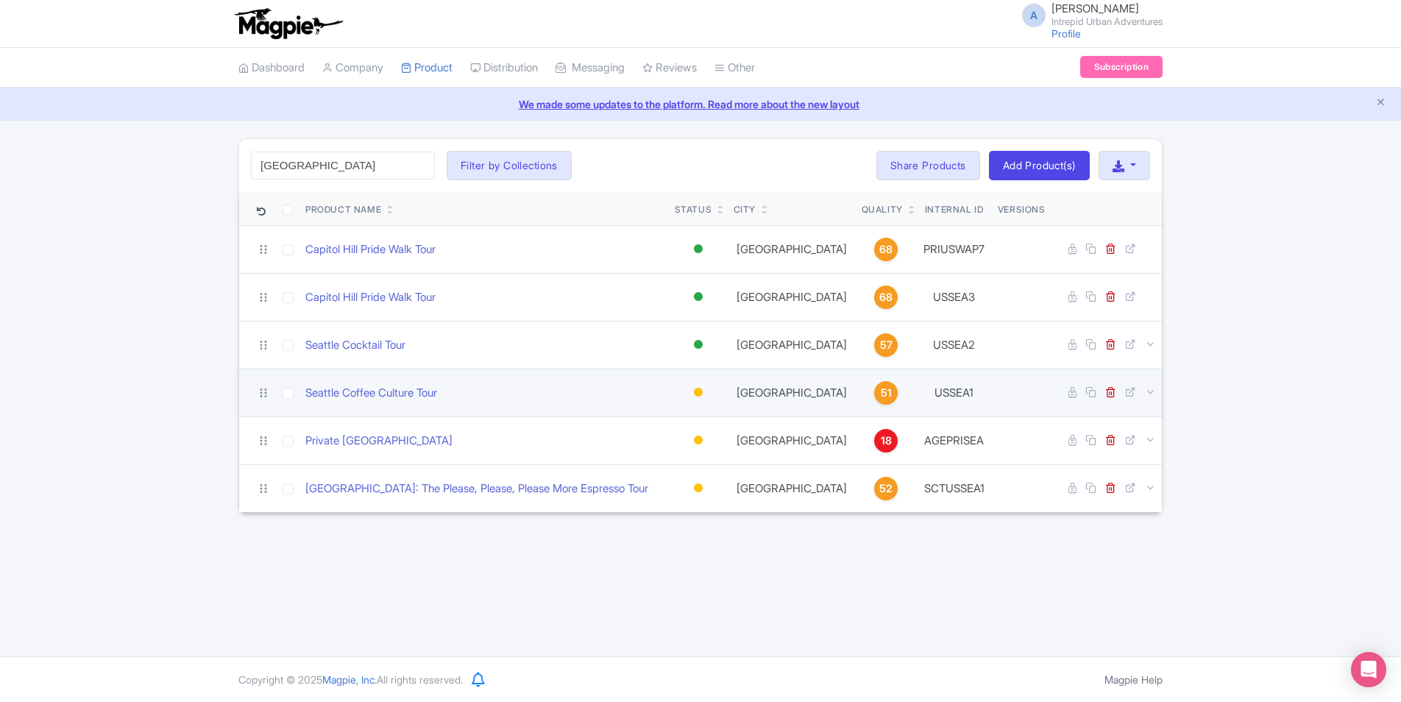
click at [696, 394] on div at bounding box center [698, 392] width 9 height 9
click at [663, 418] on div "Active" at bounding box center [661, 417] width 87 height 27
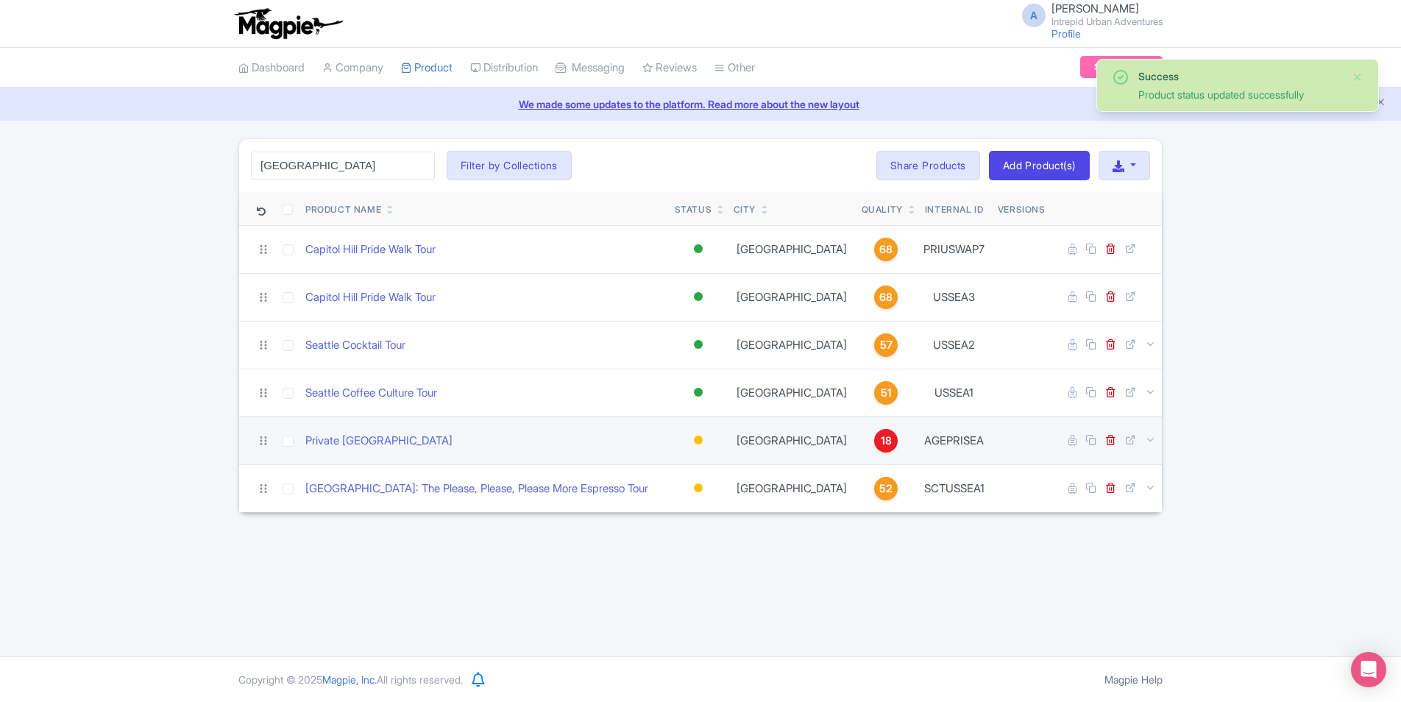
click at [694, 436] on div at bounding box center [698, 440] width 9 height 9
click at [646, 468] on div "Active" at bounding box center [661, 465] width 87 height 27
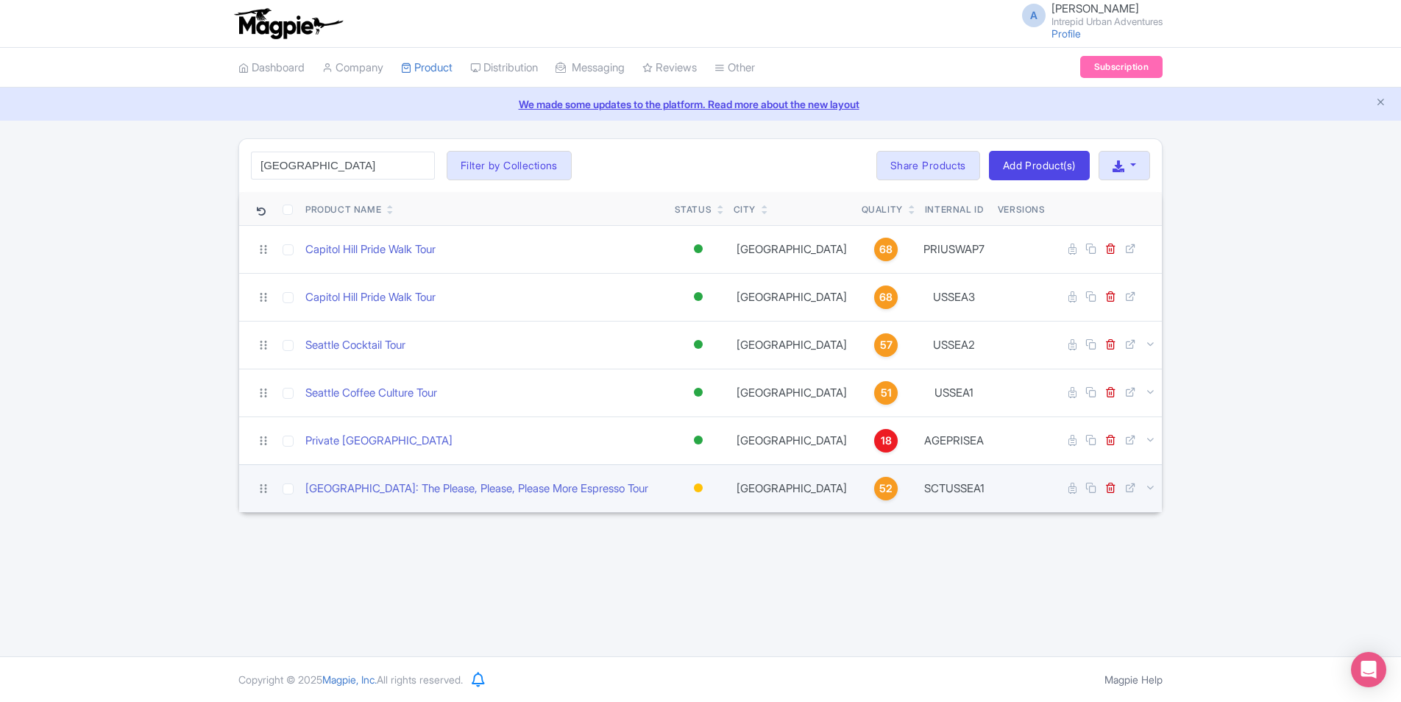
click at [696, 486] on div at bounding box center [698, 487] width 9 height 9
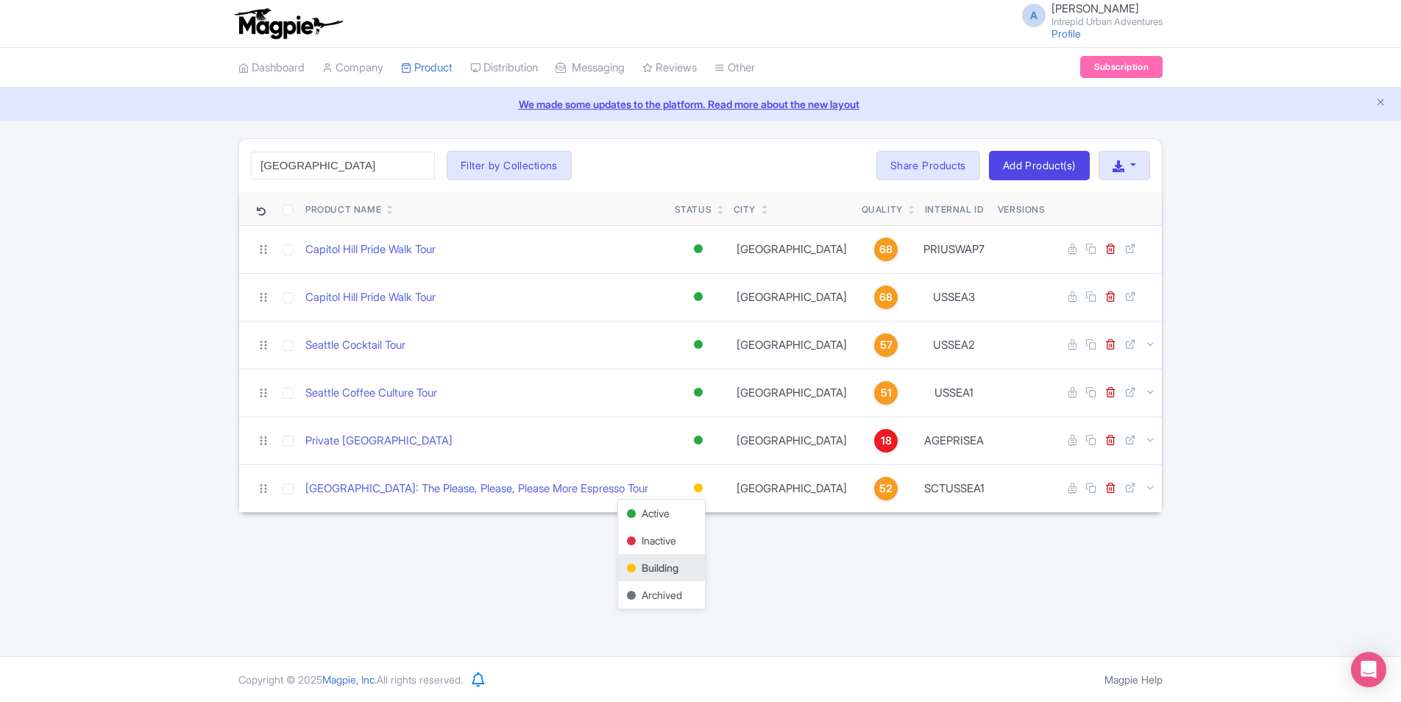
click at [790, 564] on div "A An Nguyen Intrepid Urban Adventures Profile Users Settings Sign out Dashboard…" at bounding box center [700, 328] width 1401 height 656
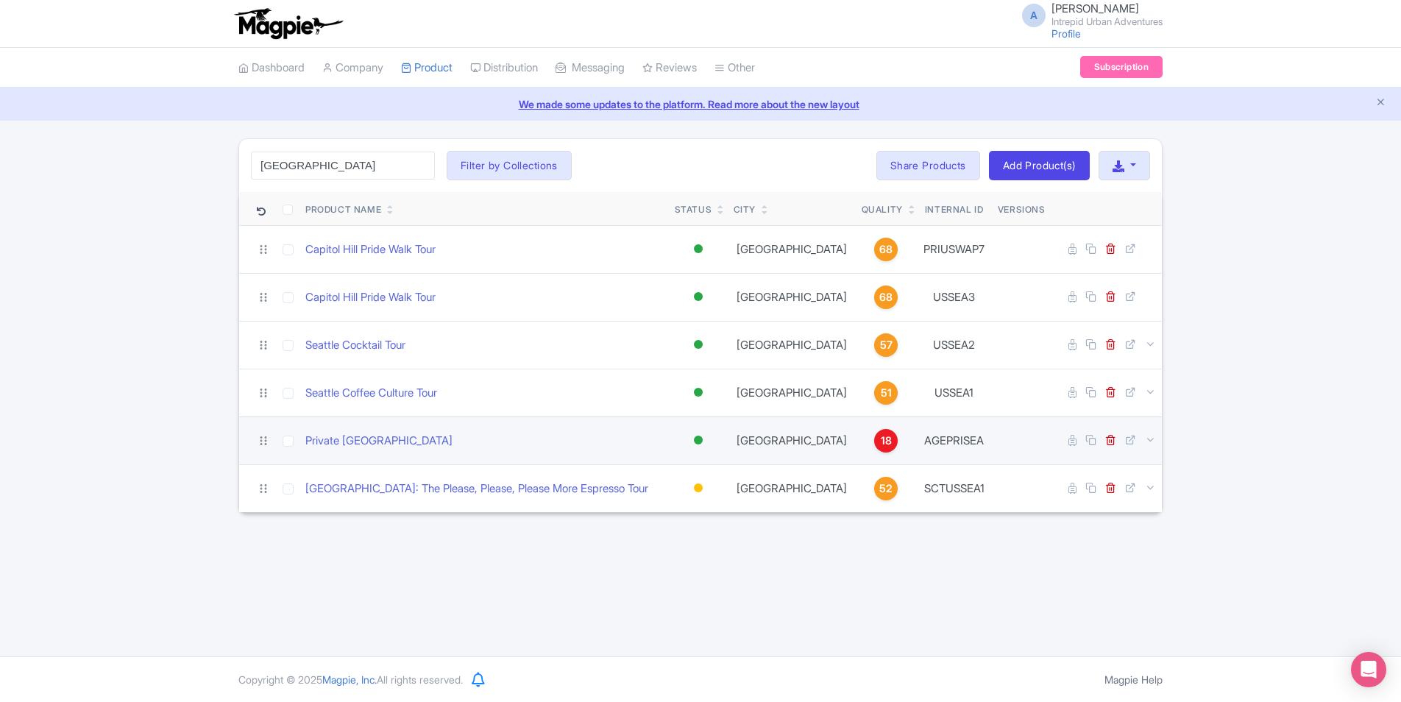
click at [700, 441] on div at bounding box center [698, 440] width 9 height 9
click at [661, 520] on div "Building" at bounding box center [661, 519] width 87 height 27
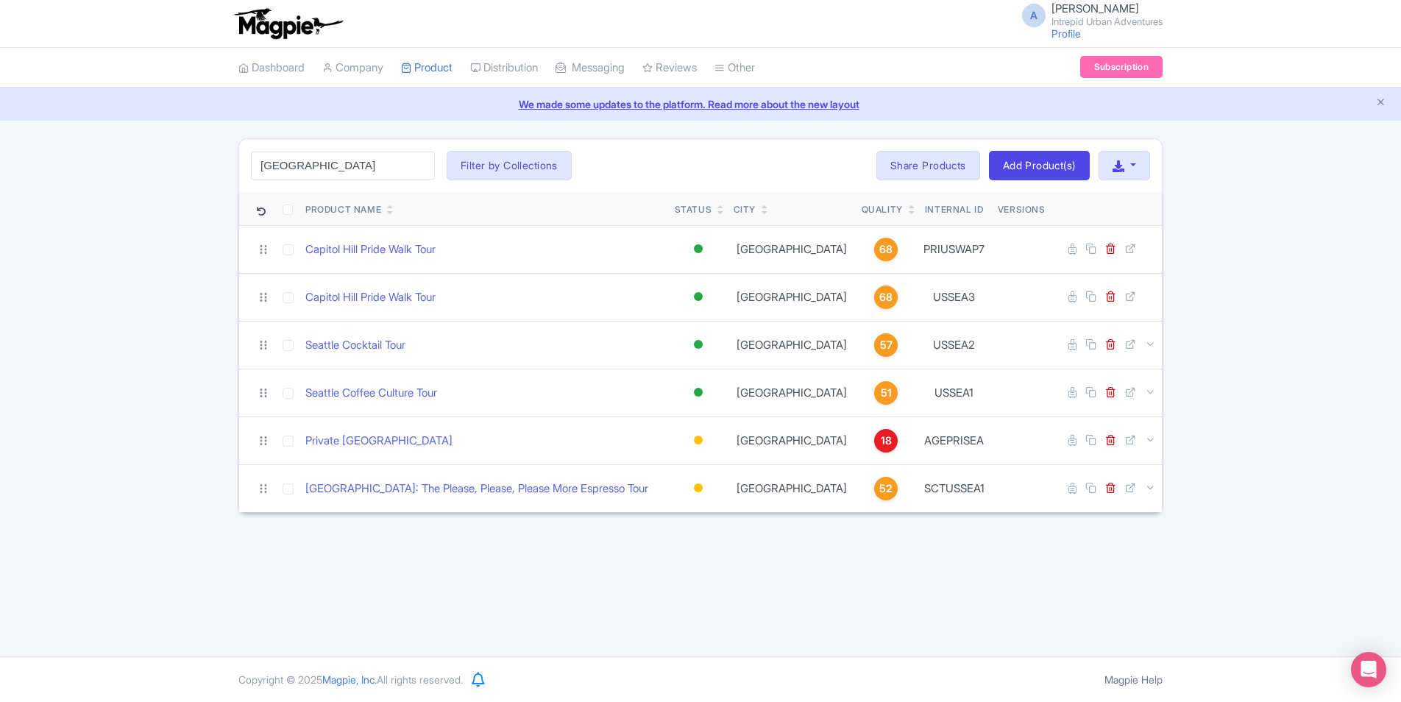
click at [791, 549] on div "A An Nguyen Intrepid Urban Adventures Profile Users Settings Sign out Dashboard…" at bounding box center [700, 328] width 1401 height 656
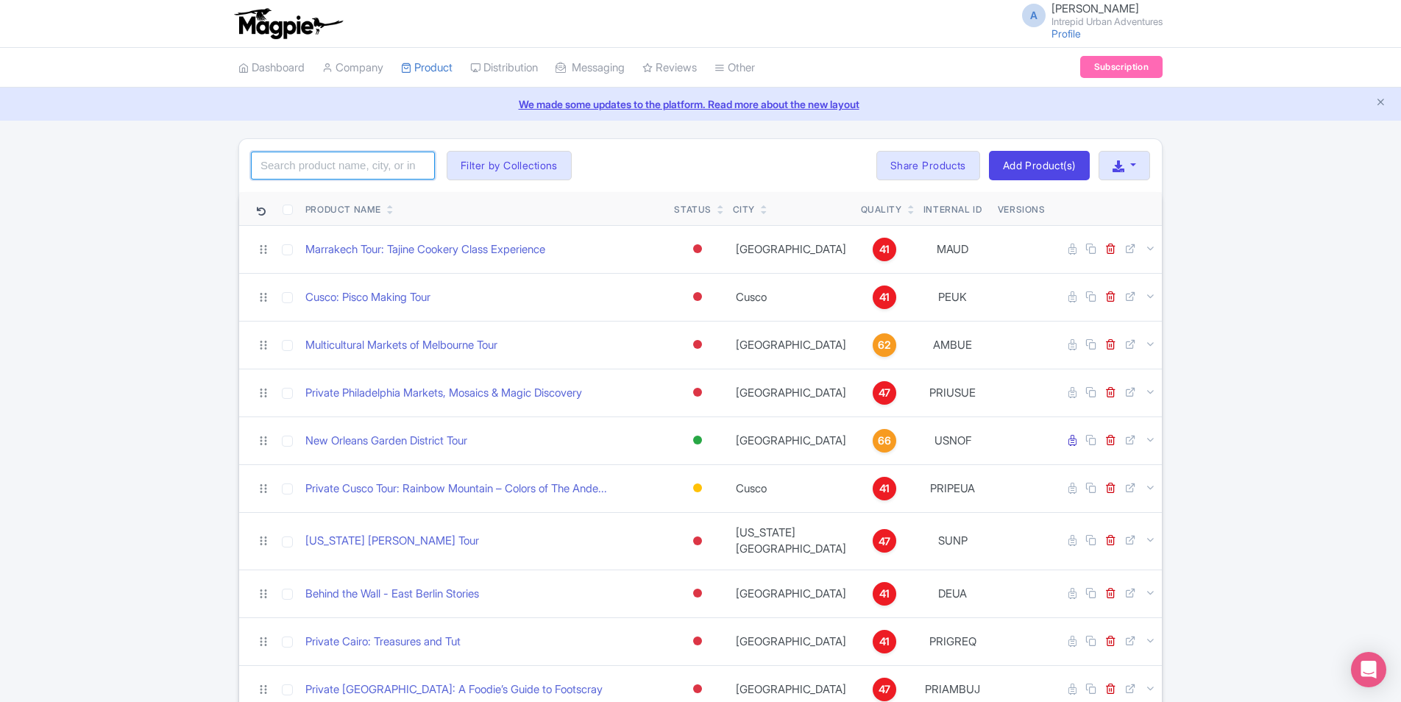
click at [327, 162] on input "search" at bounding box center [343, 166] width 184 height 28
paste input "[GEOGRAPHIC_DATA]"
type input "[GEOGRAPHIC_DATA]"
click at [505, 159] on button "Filter by Collections" at bounding box center [509, 165] width 125 height 29
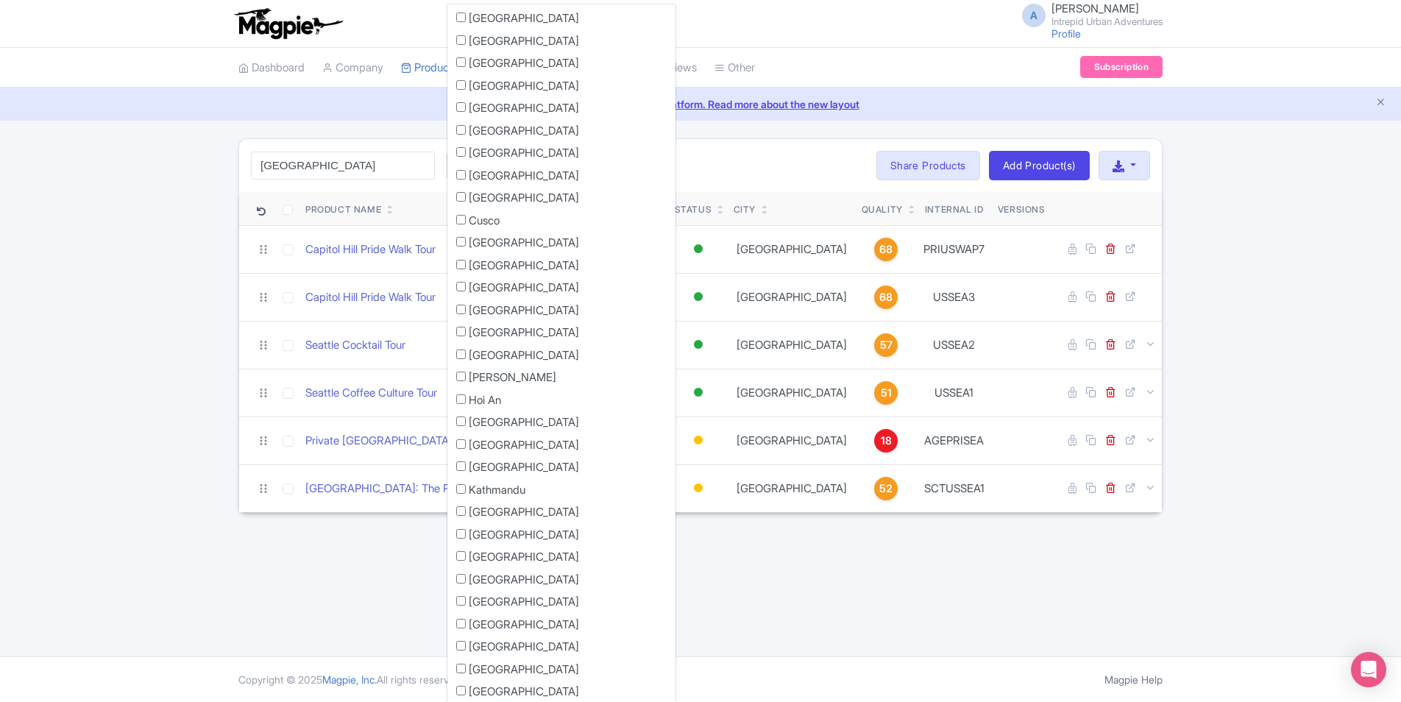
click at [751, 591] on div "A [PERSON_NAME] Intrepid Urban Adventures Profile Users Settings Sign out Dashb…" at bounding box center [700, 328] width 1401 height 656
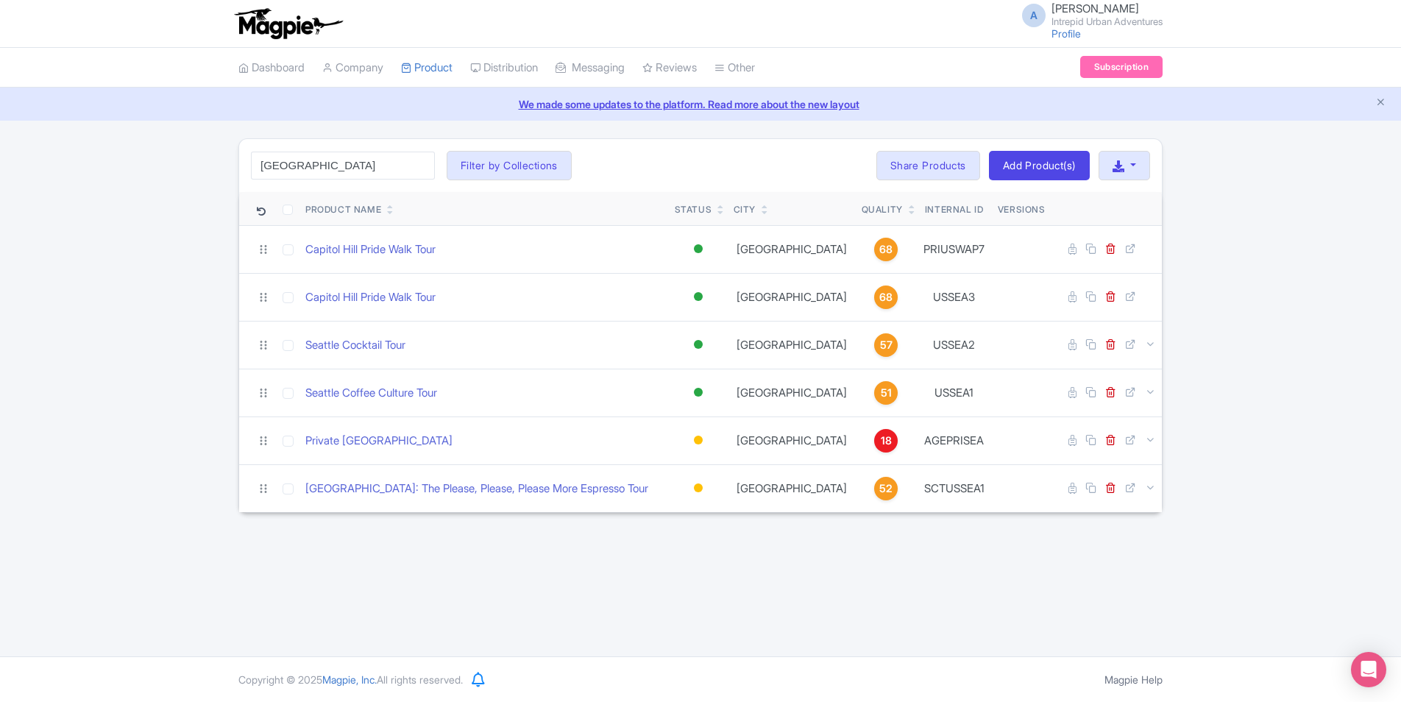
click at [861, 596] on div "A [PERSON_NAME] Intrepid Urban Adventures Profile Users Settings Sign out Dashb…" at bounding box center [700, 328] width 1401 height 656
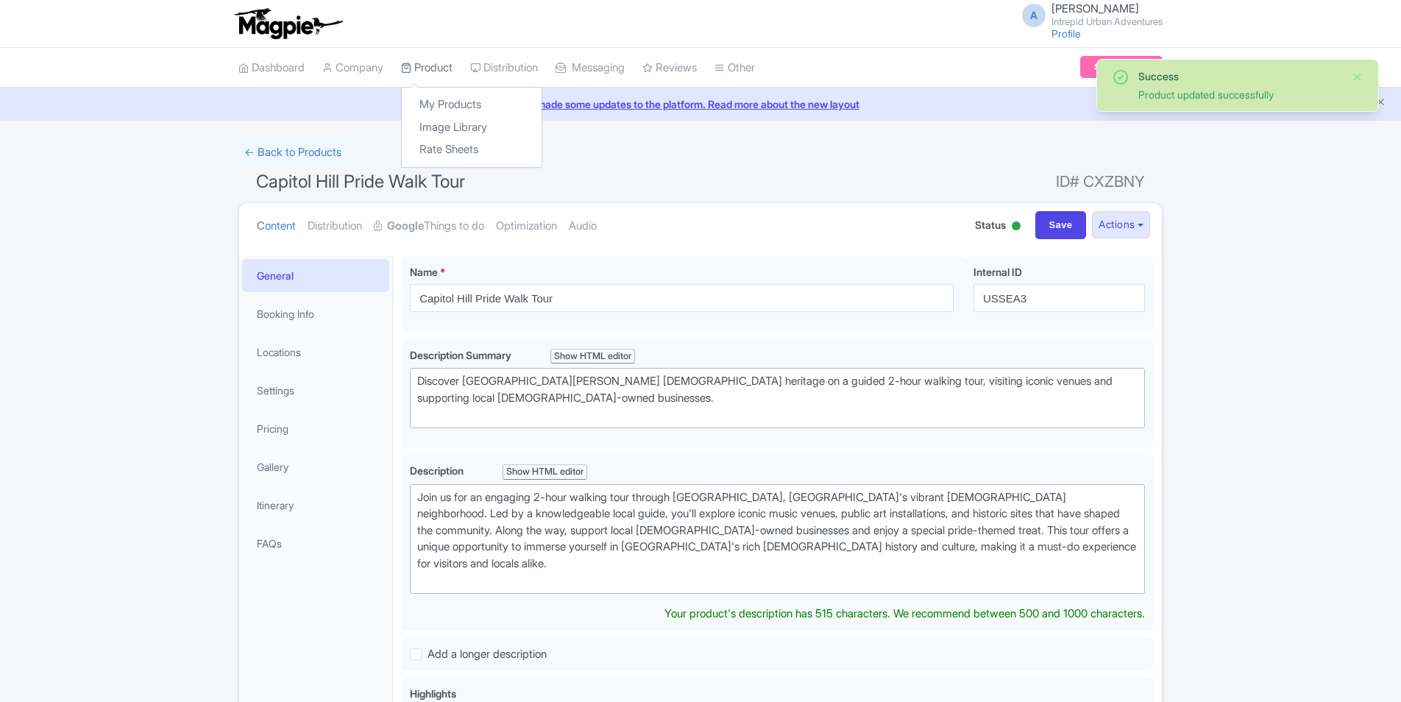
click at [448, 66] on link "Product" at bounding box center [426, 68] width 51 height 40
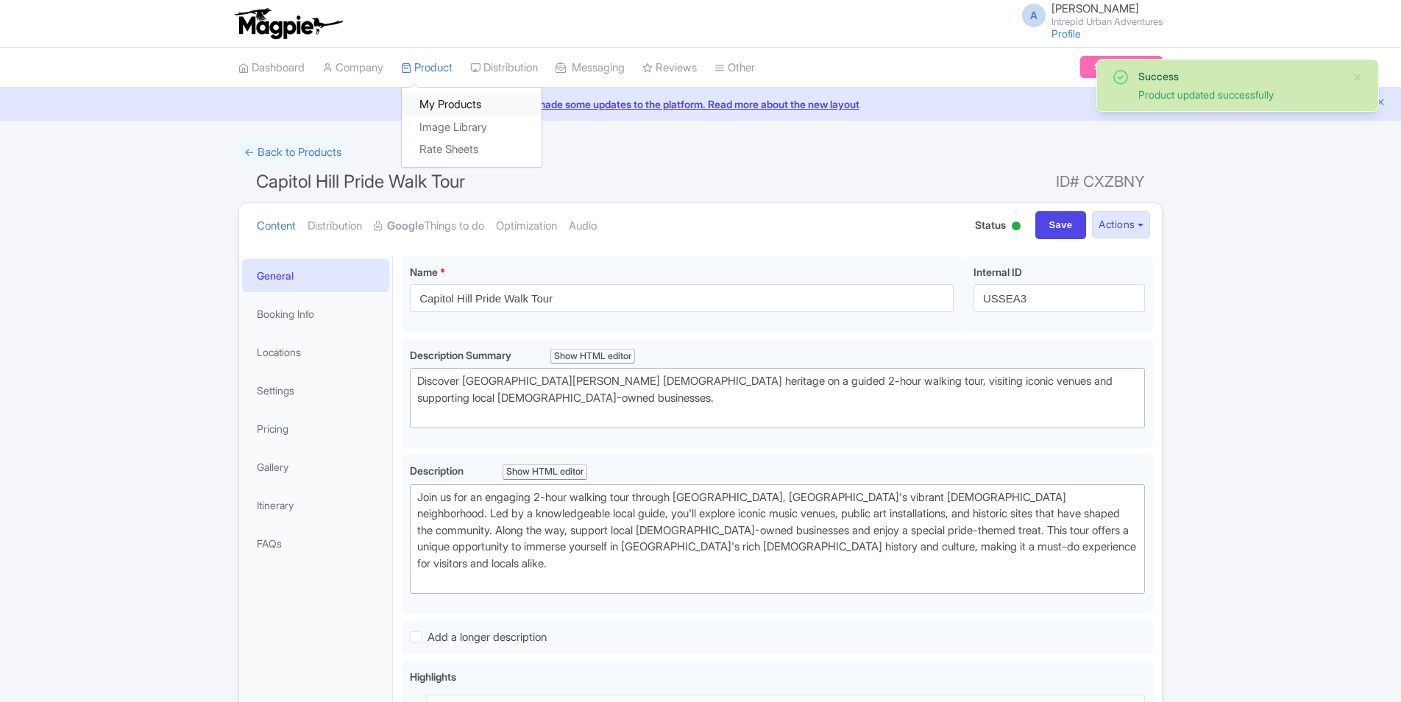
click at [442, 97] on link "My Products" at bounding box center [472, 104] width 140 height 23
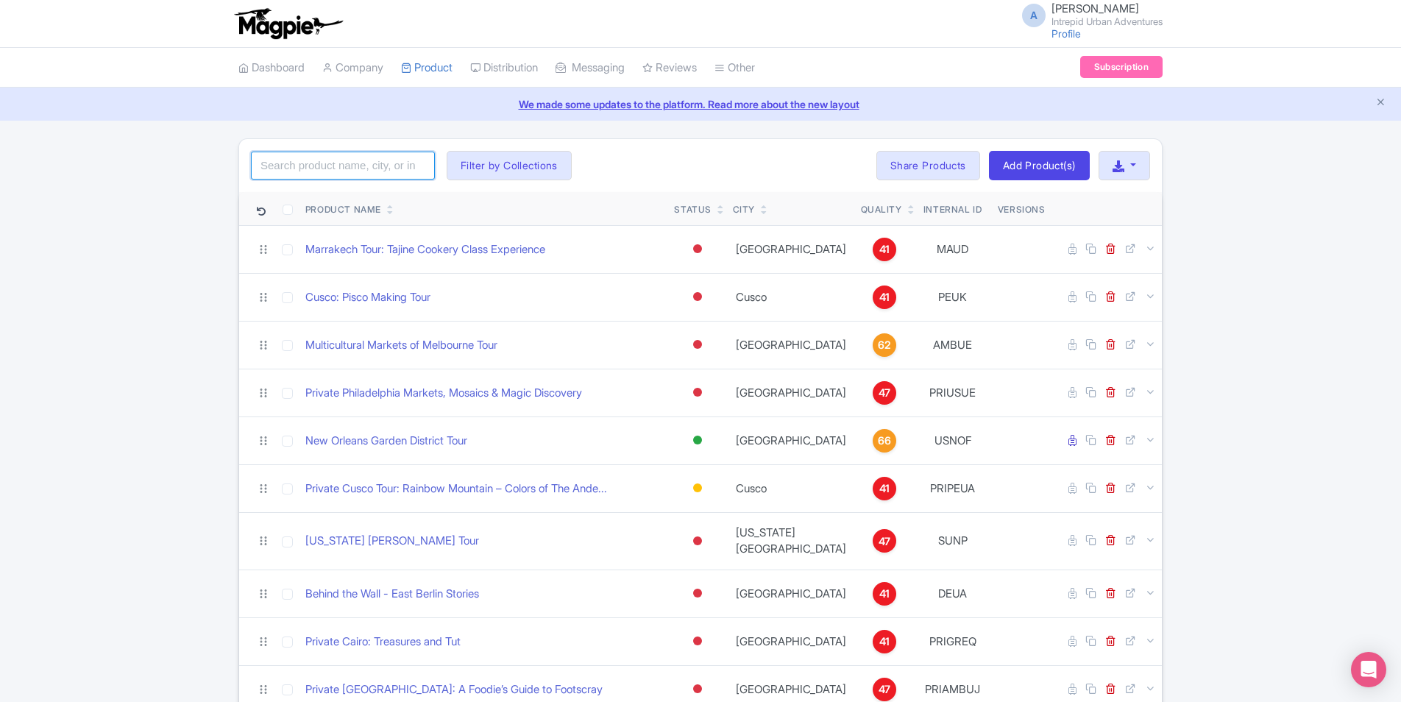
click at [373, 171] on input "search" at bounding box center [343, 166] width 184 height 28
click at [333, 169] on input "search" at bounding box center [343, 166] width 184 height 28
click at [358, 172] on input "search" at bounding box center [343, 166] width 184 height 28
paste input "[GEOGRAPHIC_DATA]"
type input "[GEOGRAPHIC_DATA]"
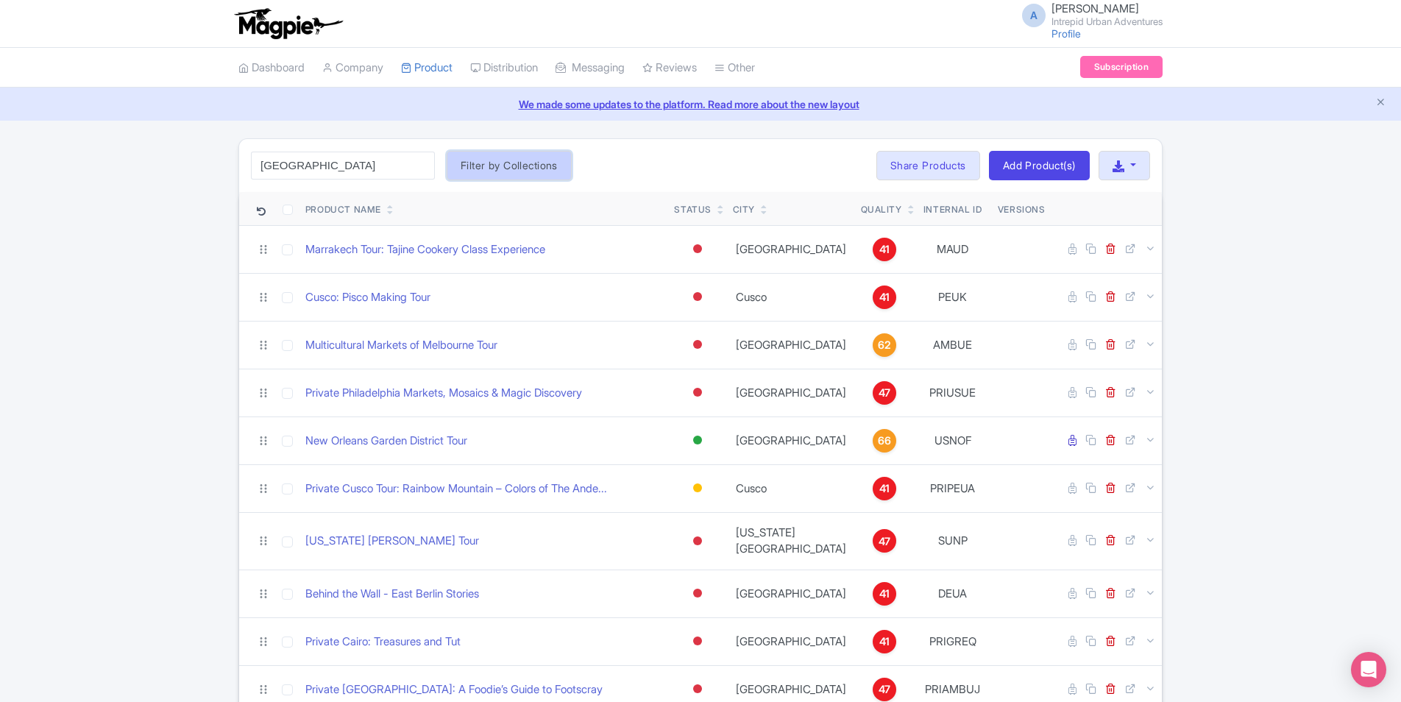
click at [514, 168] on button "Filter by Collections" at bounding box center [509, 165] width 125 height 29
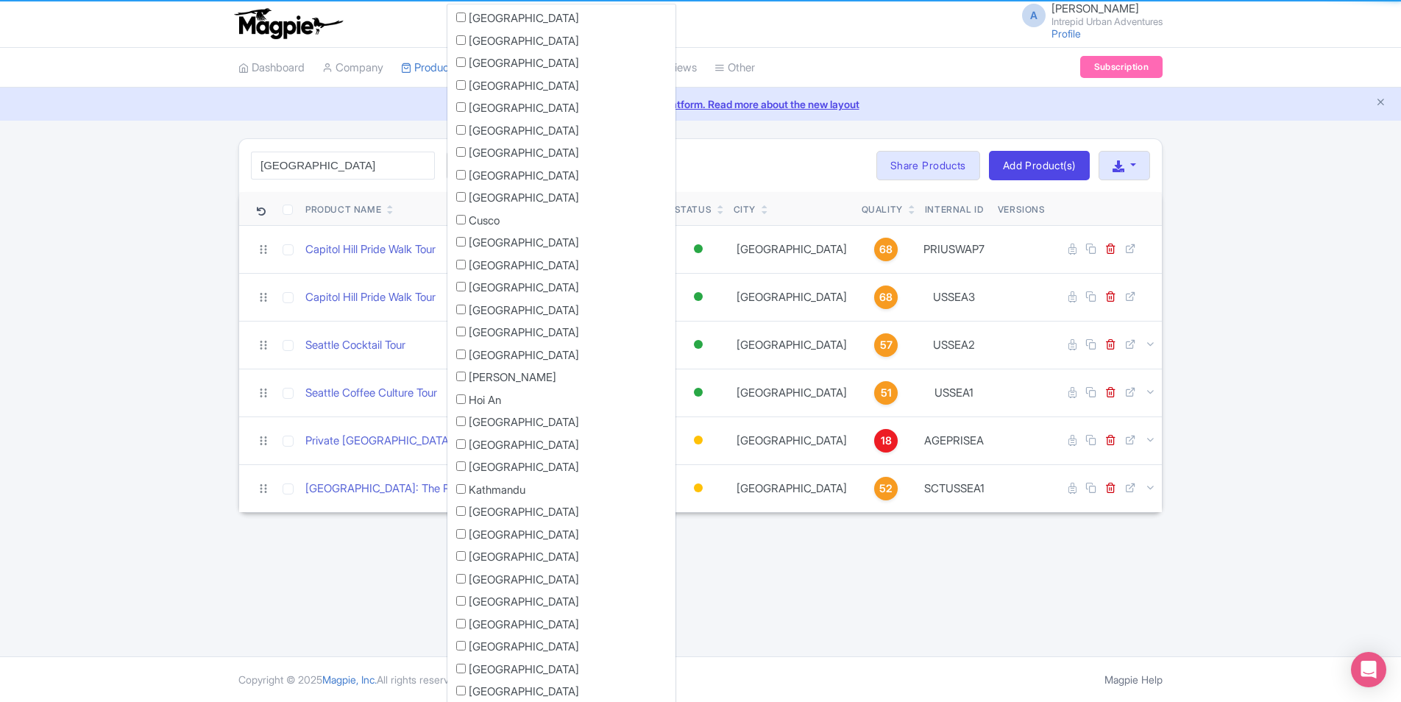
click at [745, 168] on div "[GEOGRAPHIC_DATA] Search Filter by Collections [GEOGRAPHIC_DATA] [GEOGRAPHIC_DA…" at bounding box center [700, 165] width 923 height 53
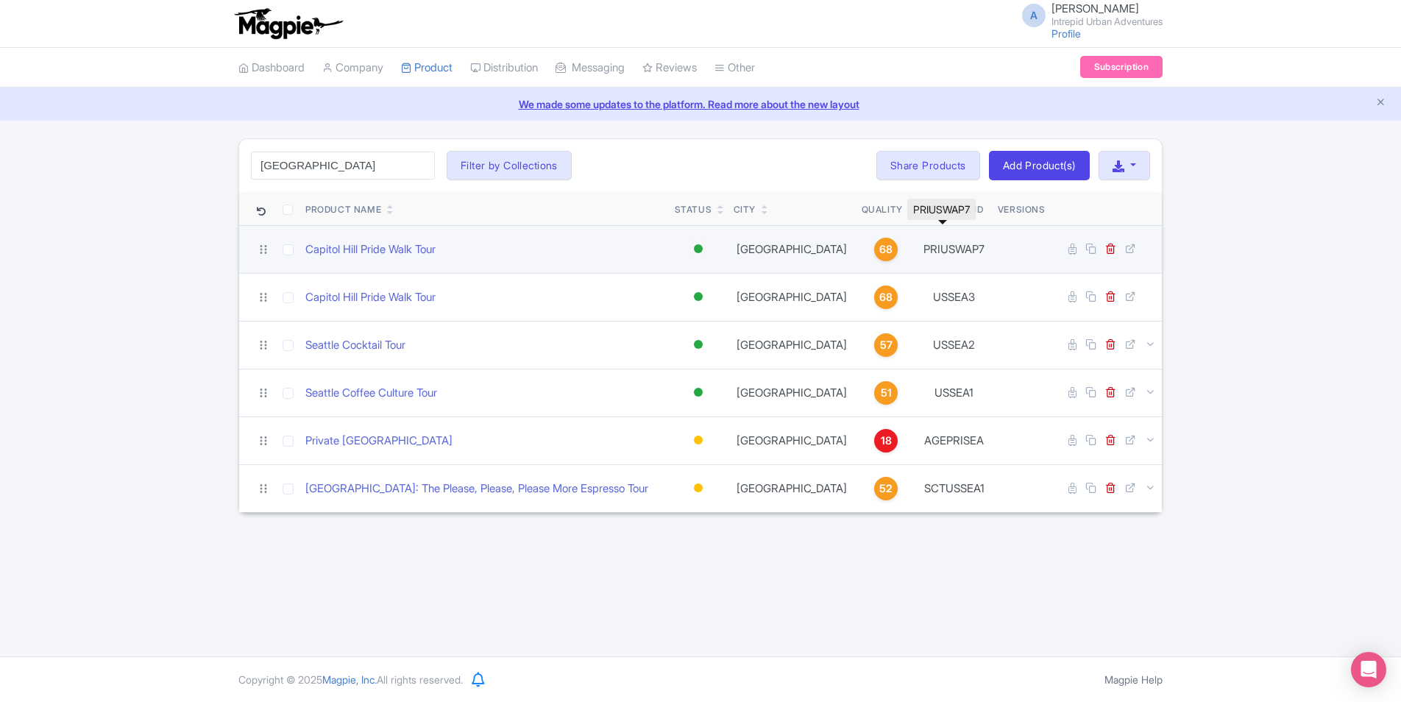
click at [939, 251] on td "PRIUSWAP7" at bounding box center [953, 249] width 75 height 48
click at [383, 249] on link "Capitol Hill Pride Walk Tour" at bounding box center [370, 249] width 130 height 17
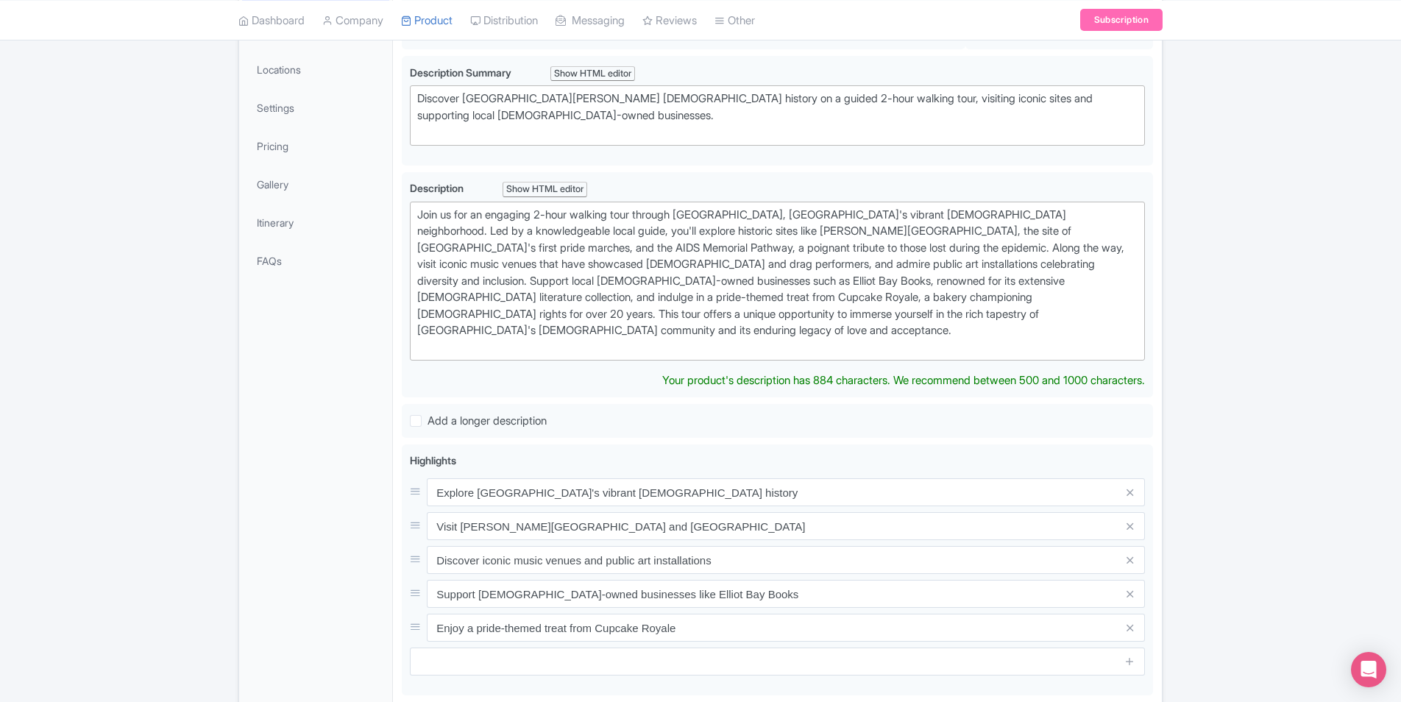
scroll to position [280, 0]
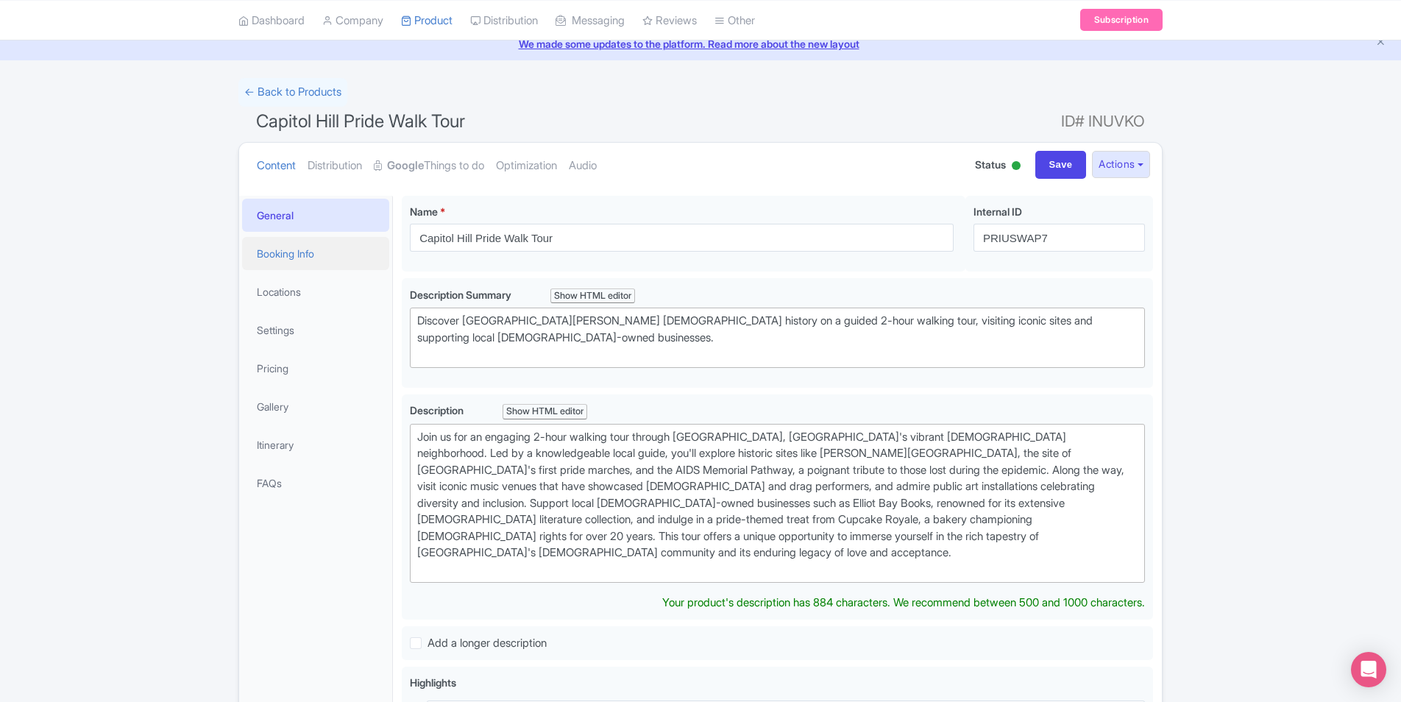
scroll to position [60, 0]
click at [286, 333] on link "Settings" at bounding box center [315, 330] width 147 height 33
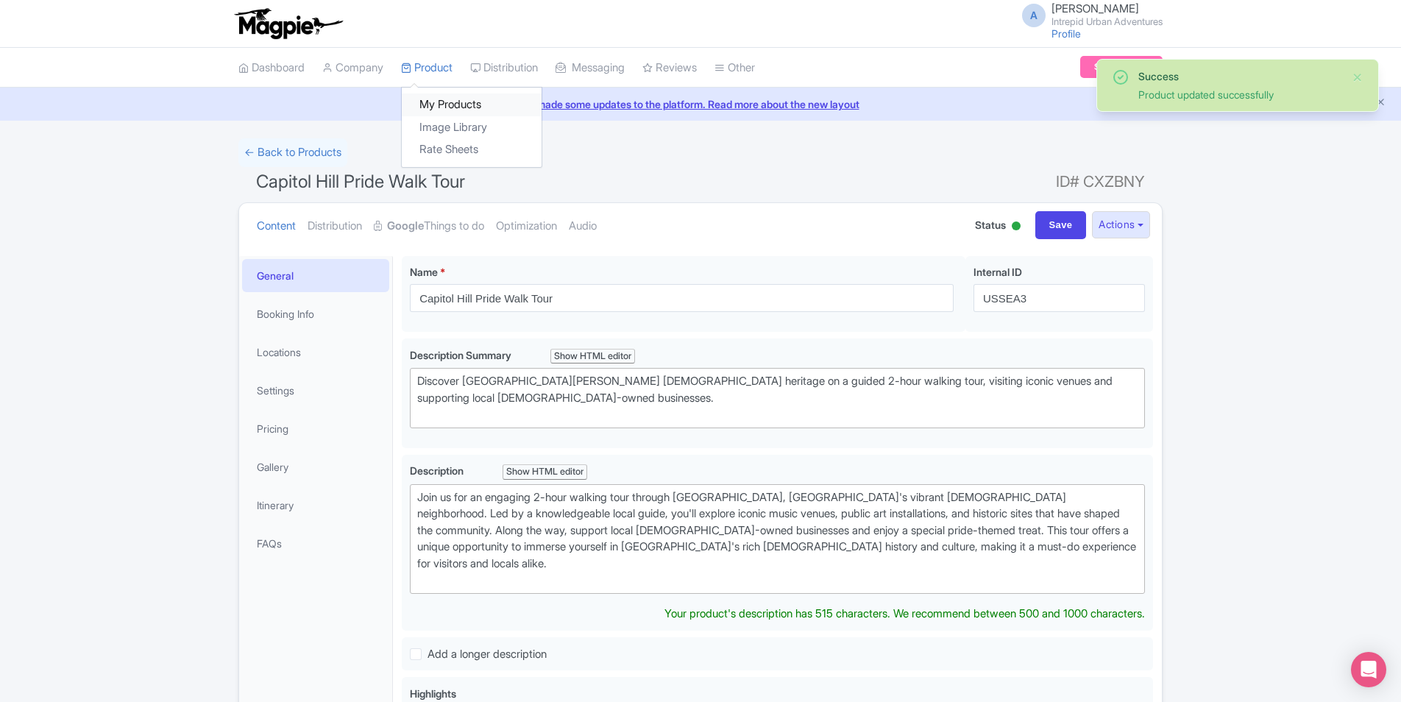
click at [460, 107] on link "My Products" at bounding box center [472, 104] width 140 height 23
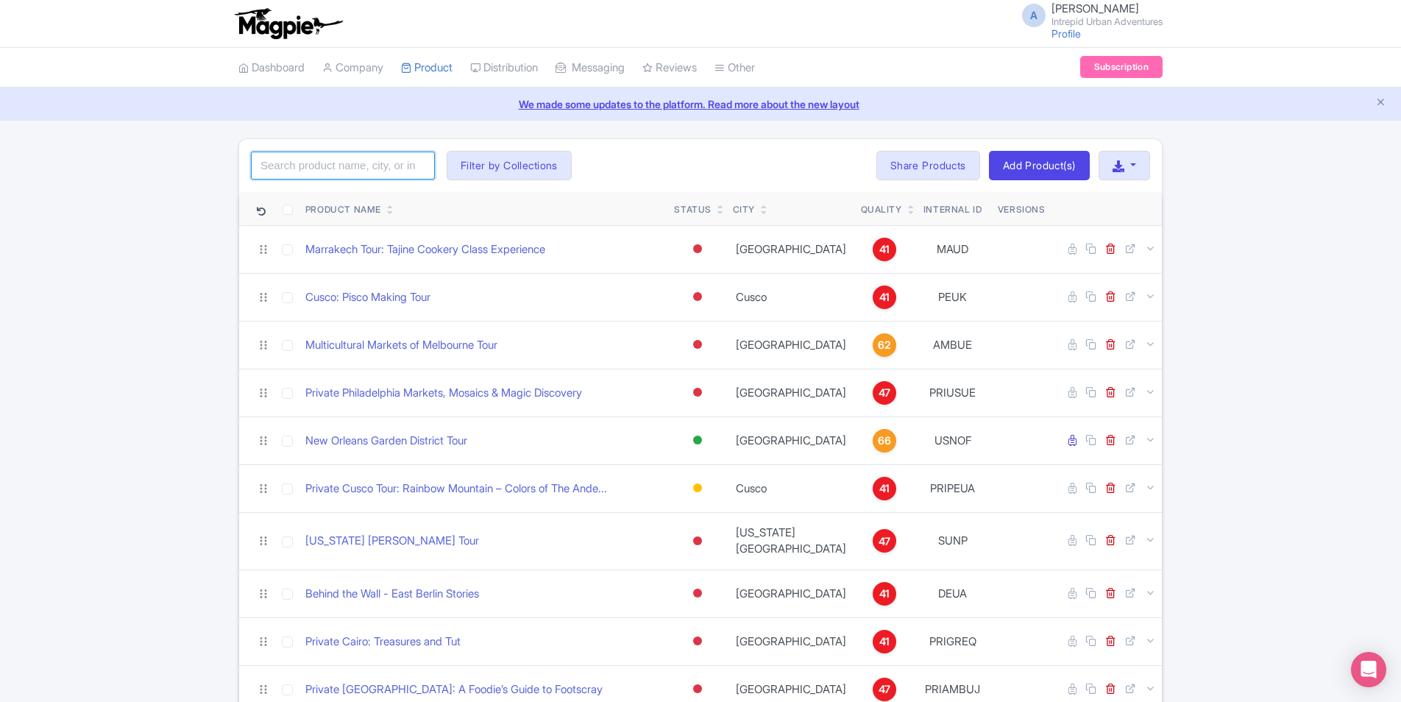
click at [374, 168] on input "search" at bounding box center [343, 166] width 184 height 28
paste input "[GEOGRAPHIC_DATA]"
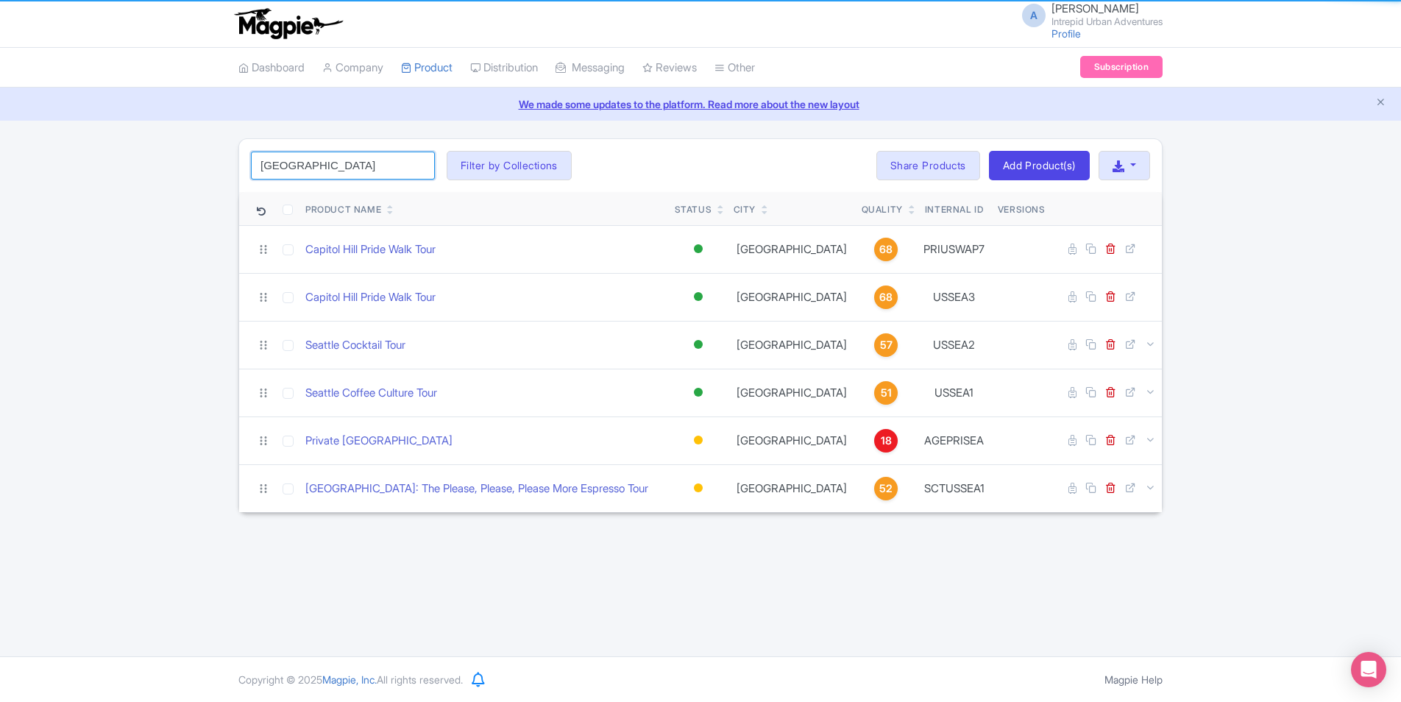
type input "[GEOGRAPHIC_DATA]"
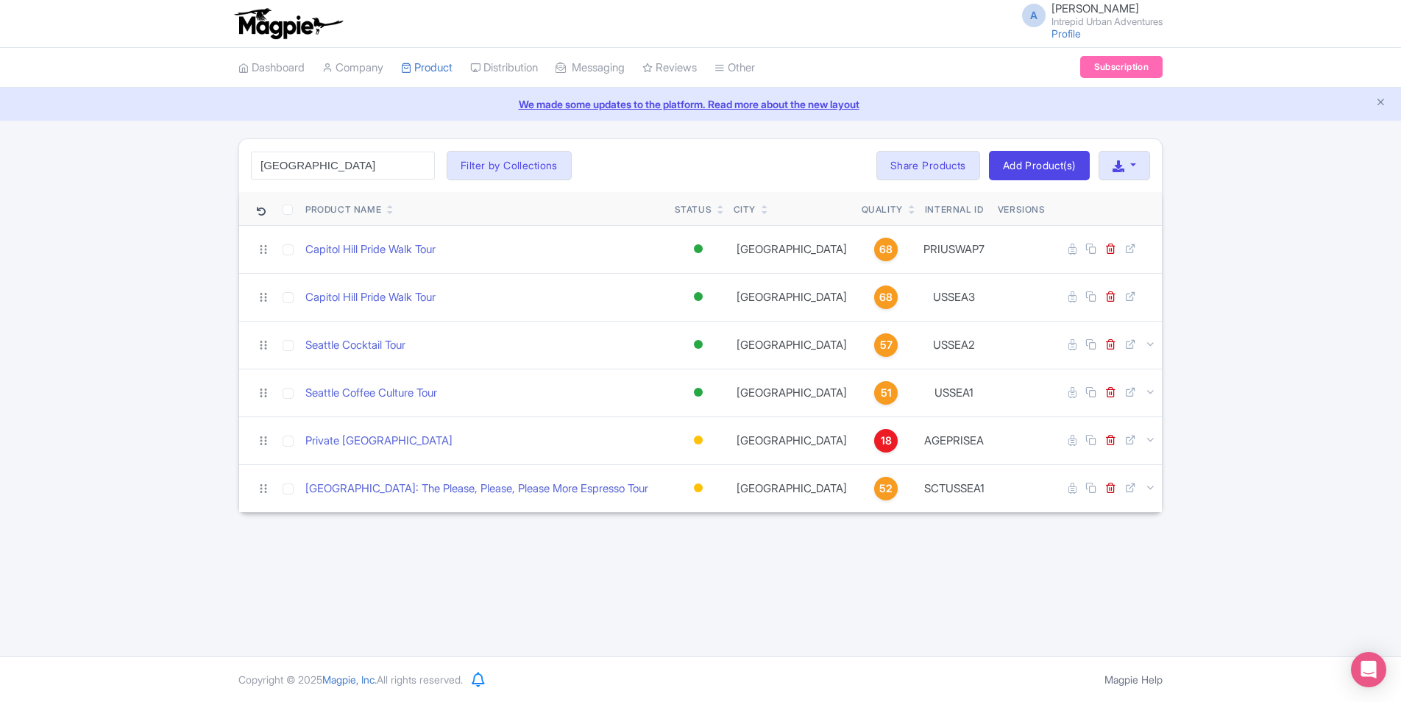
click at [666, 174] on div "[GEOGRAPHIC_DATA] Search Filter by Collections [GEOGRAPHIC_DATA] [GEOGRAPHIC_DA…" at bounding box center [700, 165] width 923 height 53
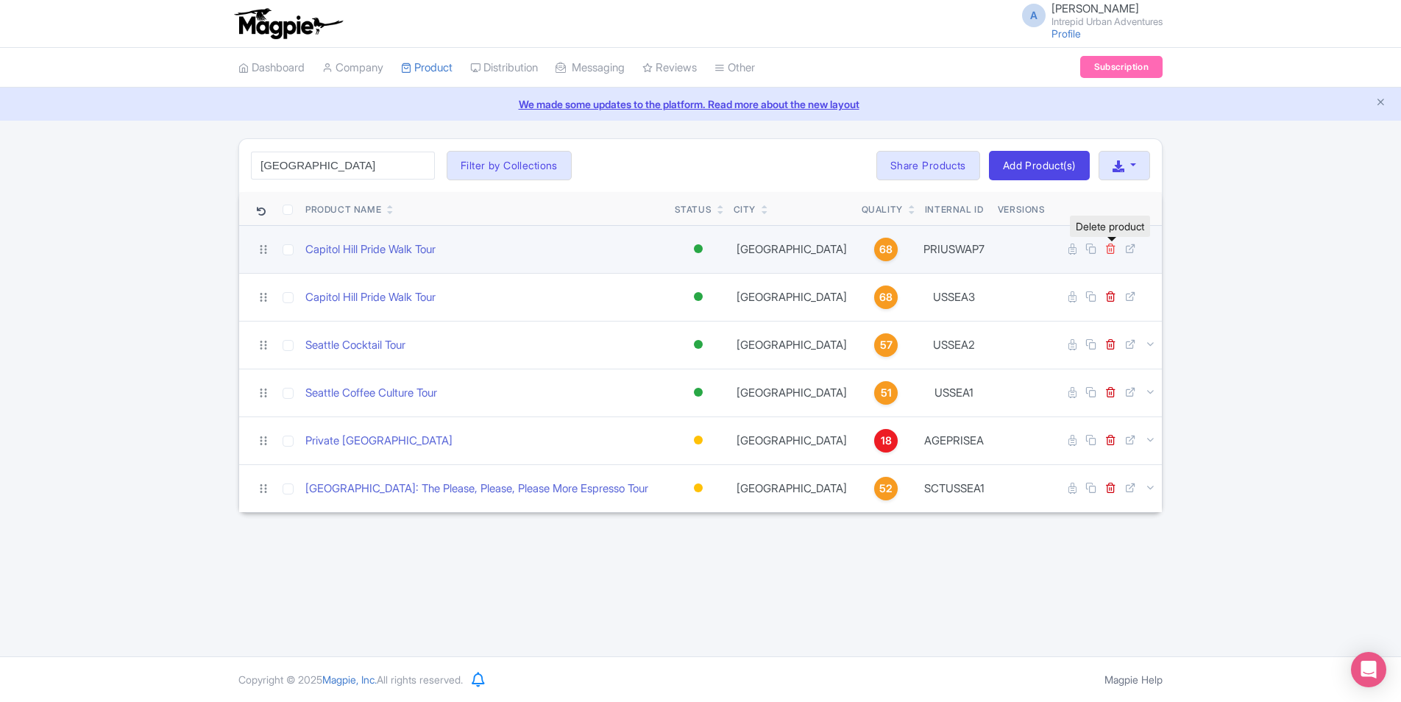
click at [1113, 249] on icon at bounding box center [1110, 248] width 11 height 11
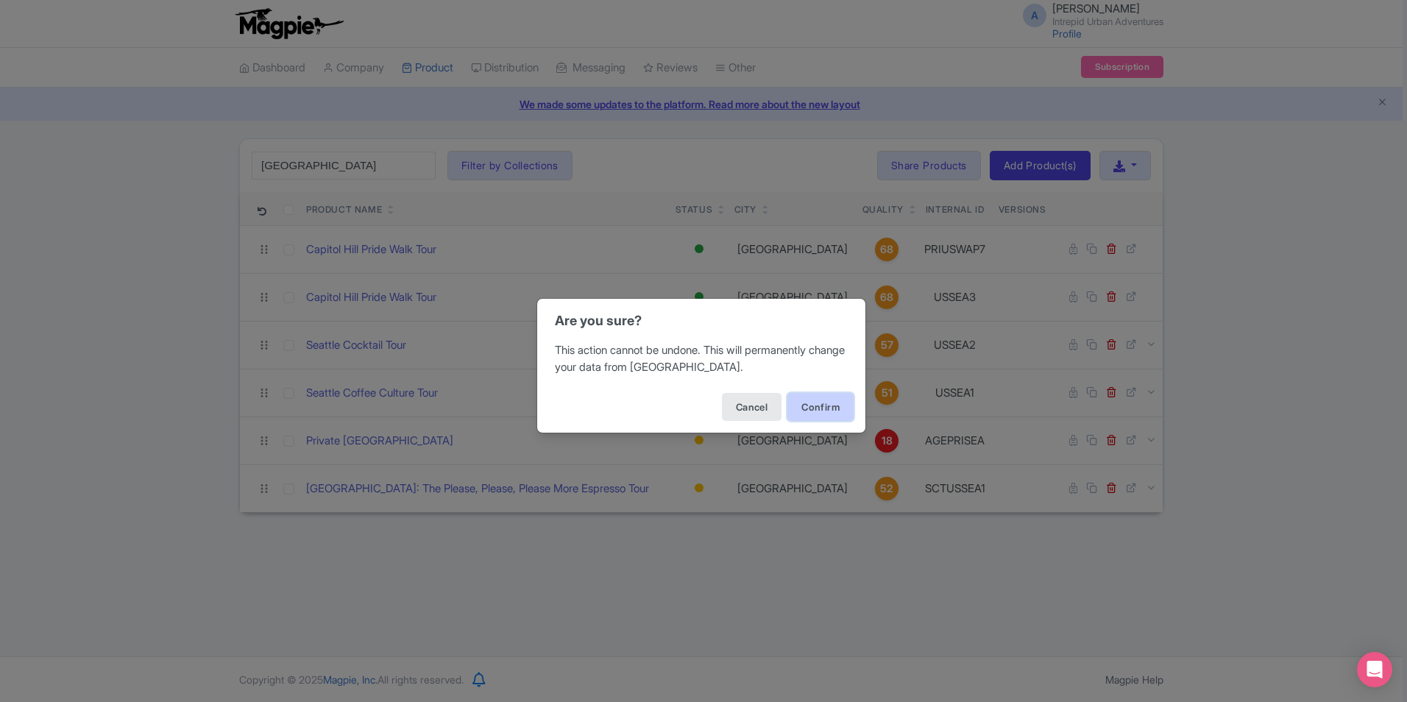
click at [822, 411] on button "Confirm" at bounding box center [820, 407] width 66 height 28
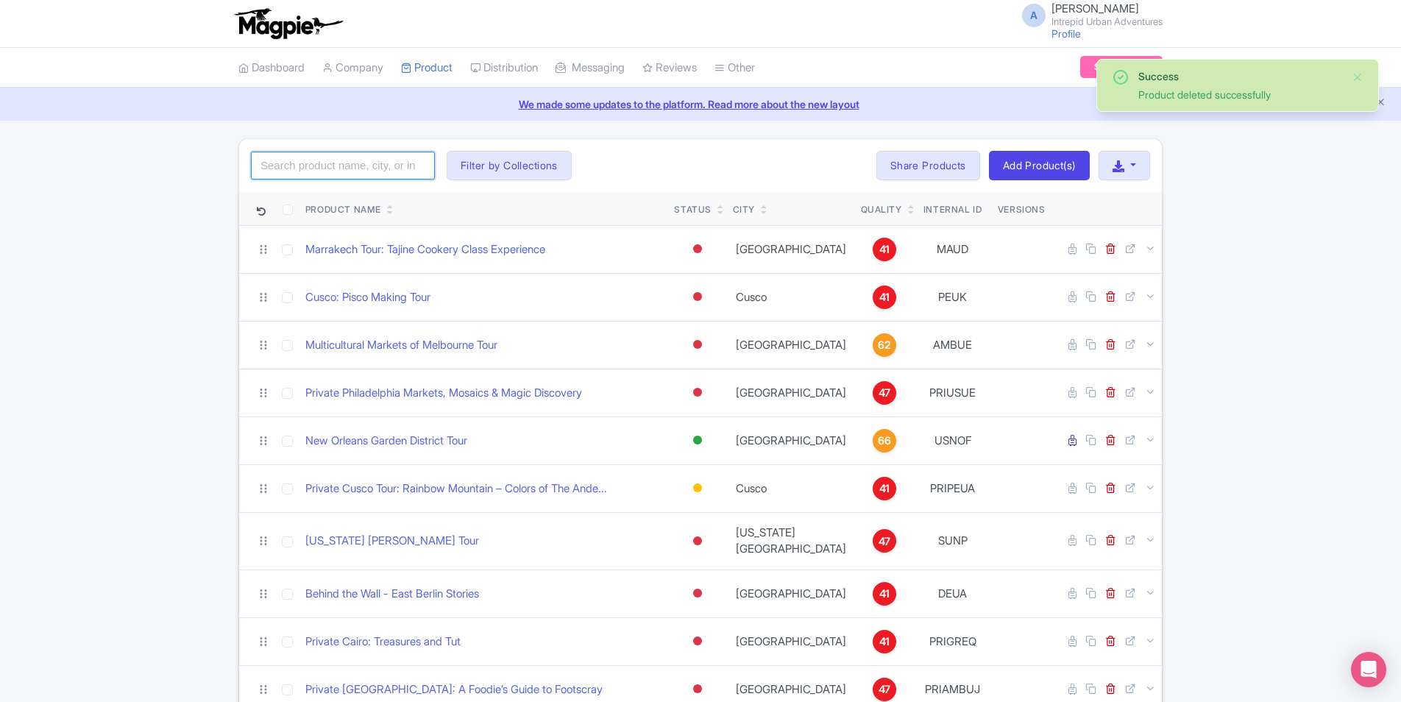
click at [397, 174] on input "search" at bounding box center [343, 166] width 184 height 28
paste input "[GEOGRAPHIC_DATA]"
type input "[GEOGRAPHIC_DATA]"
click at [621, 171] on div "[GEOGRAPHIC_DATA] Search Filter by Collections [GEOGRAPHIC_DATA] [GEOGRAPHIC_DA…" at bounding box center [700, 165] width 923 height 53
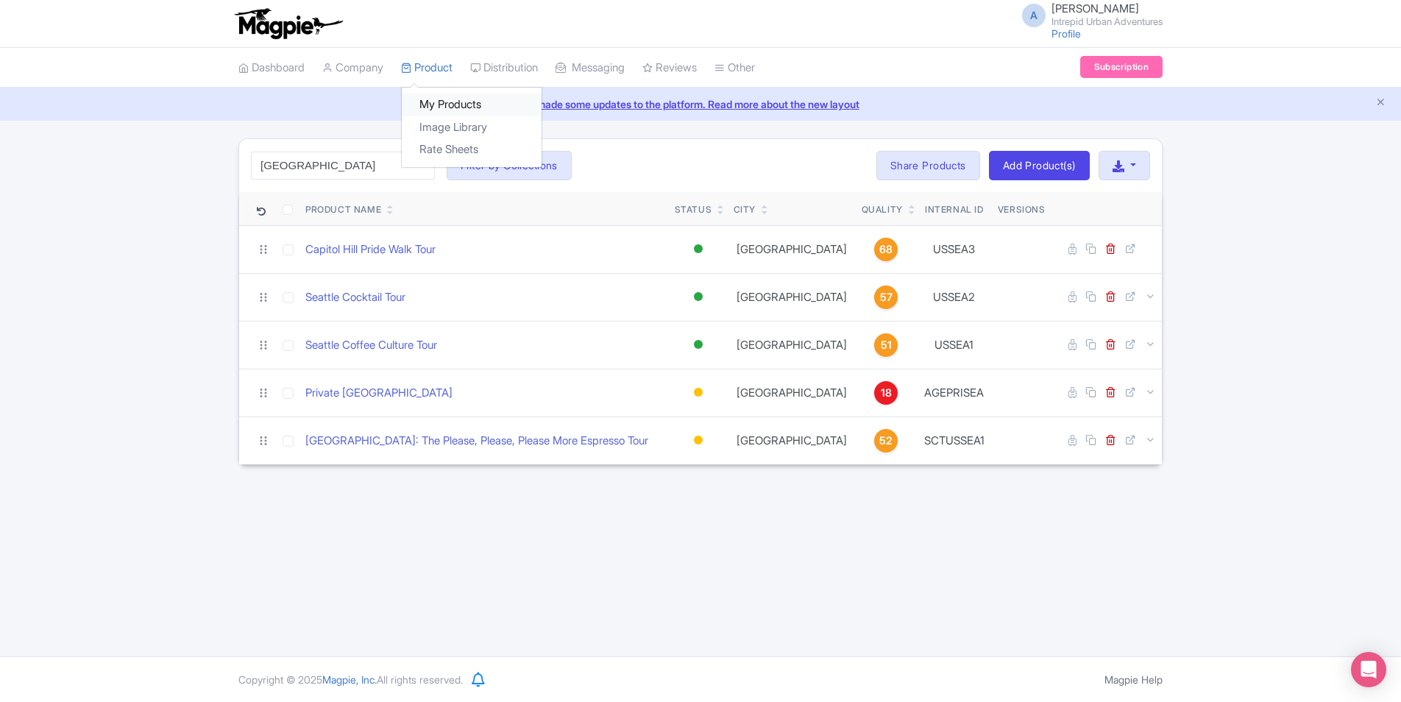
click at [474, 104] on link "My Products" at bounding box center [472, 104] width 140 height 23
click at [1040, 163] on link "Add Product(s)" at bounding box center [1039, 165] width 101 height 29
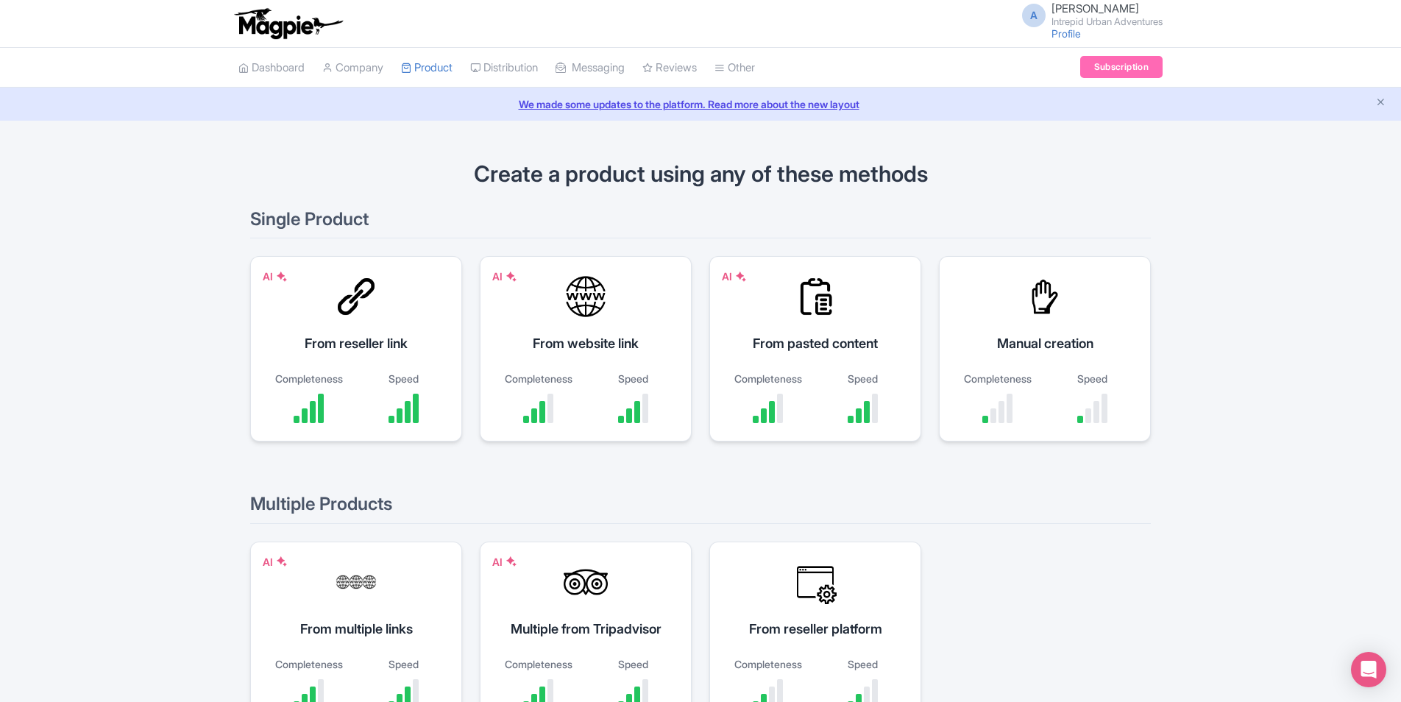
click at [577, 324] on div "AI From website link Completeness Speed" at bounding box center [586, 348] width 212 height 185
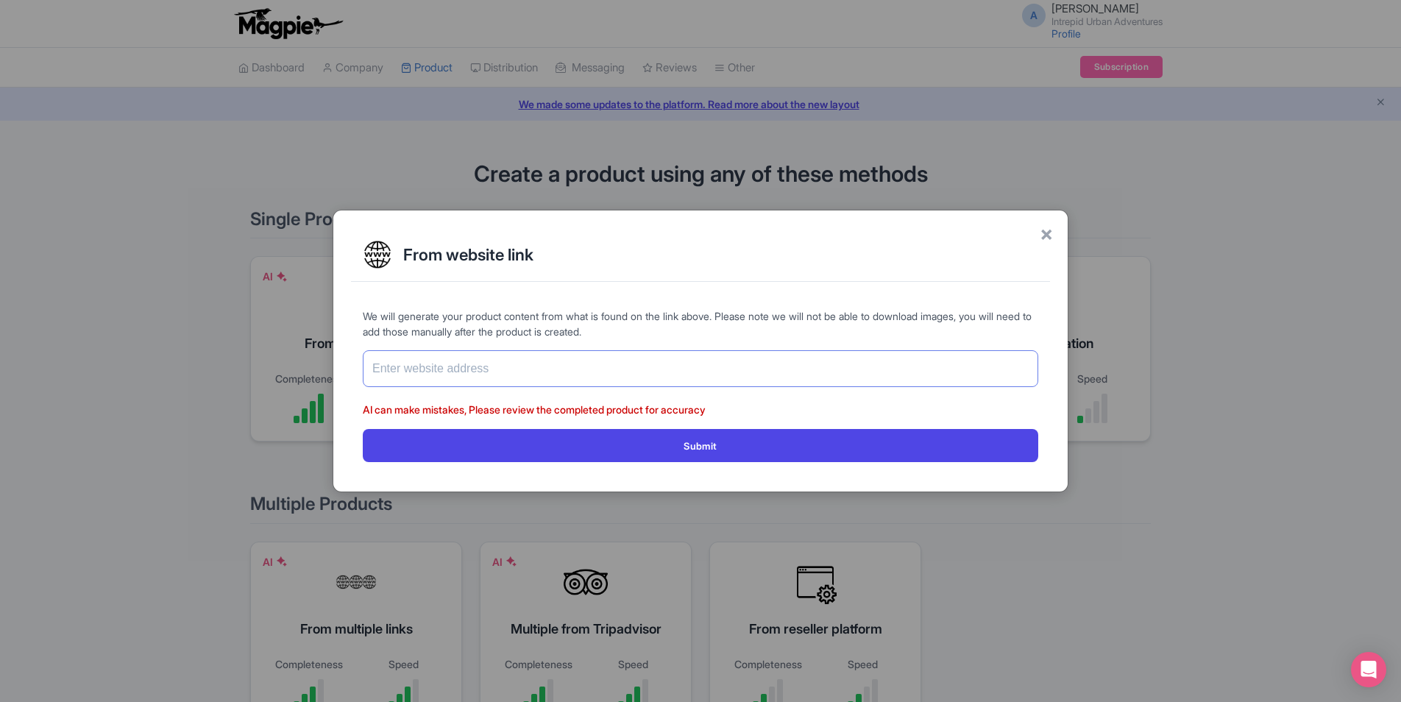
click at [548, 380] on input "text" at bounding box center [700, 368] width 675 height 37
paste input "[URL][DOMAIN_NAME]"
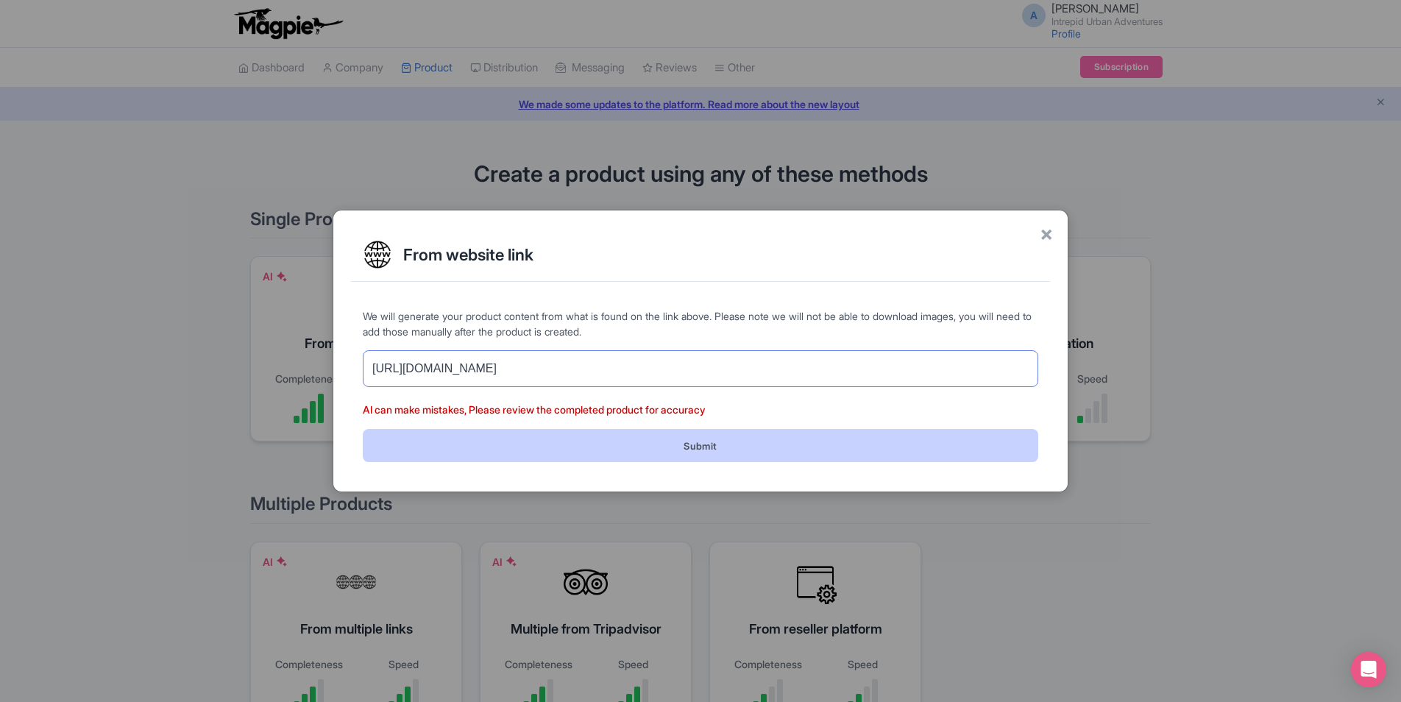
type input "[URL][DOMAIN_NAME]"
drag, startPoint x: 735, startPoint y: 446, endPoint x: 745, endPoint y: 444, distance: 10.4
click at [733, 446] on button "Submit" at bounding box center [700, 445] width 675 height 33
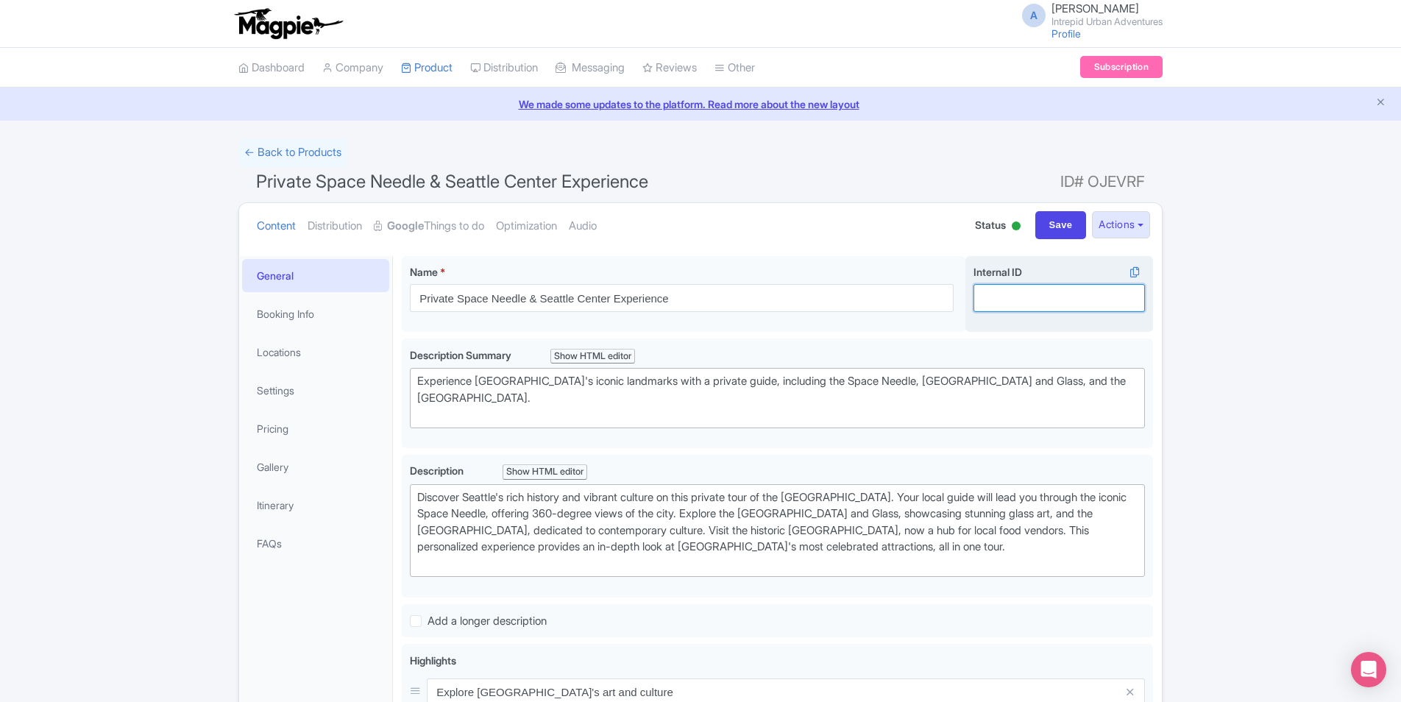
click at [1024, 309] on input "Internal ID i" at bounding box center [1058, 298] width 171 height 28
paste input "PRIUSSEA4"
drag, startPoint x: 1008, startPoint y: 299, endPoint x: 874, endPoint y: 299, distance: 133.9
click at [895, 299] on div "Private Space Needle & Seattle Center Experience Name * i Private Space Needle …" at bounding box center [777, 297] width 751 height 82
type input "PRIUSSEA4"
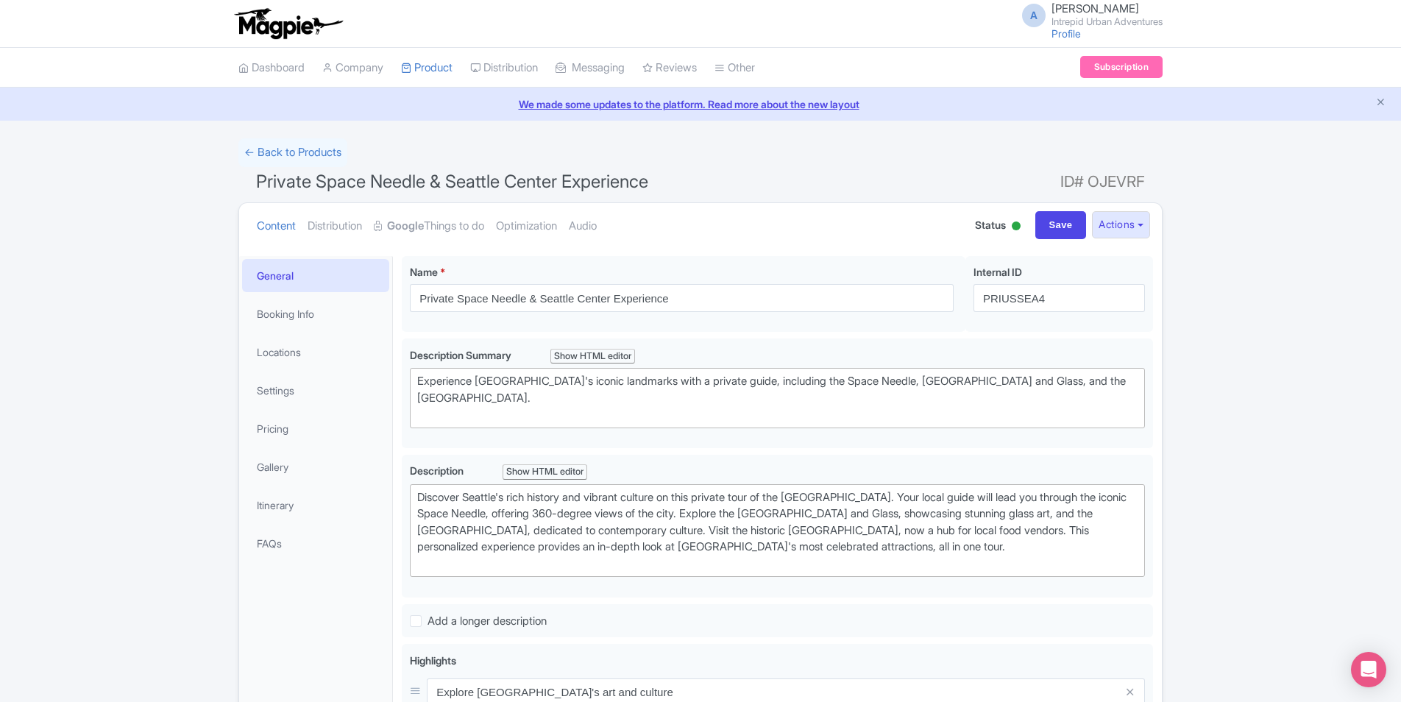
click at [1348, 353] on div "Success Product created successfully from website link. ← Back to Products Priv…" at bounding box center [700, 642] width 1401 height 1009
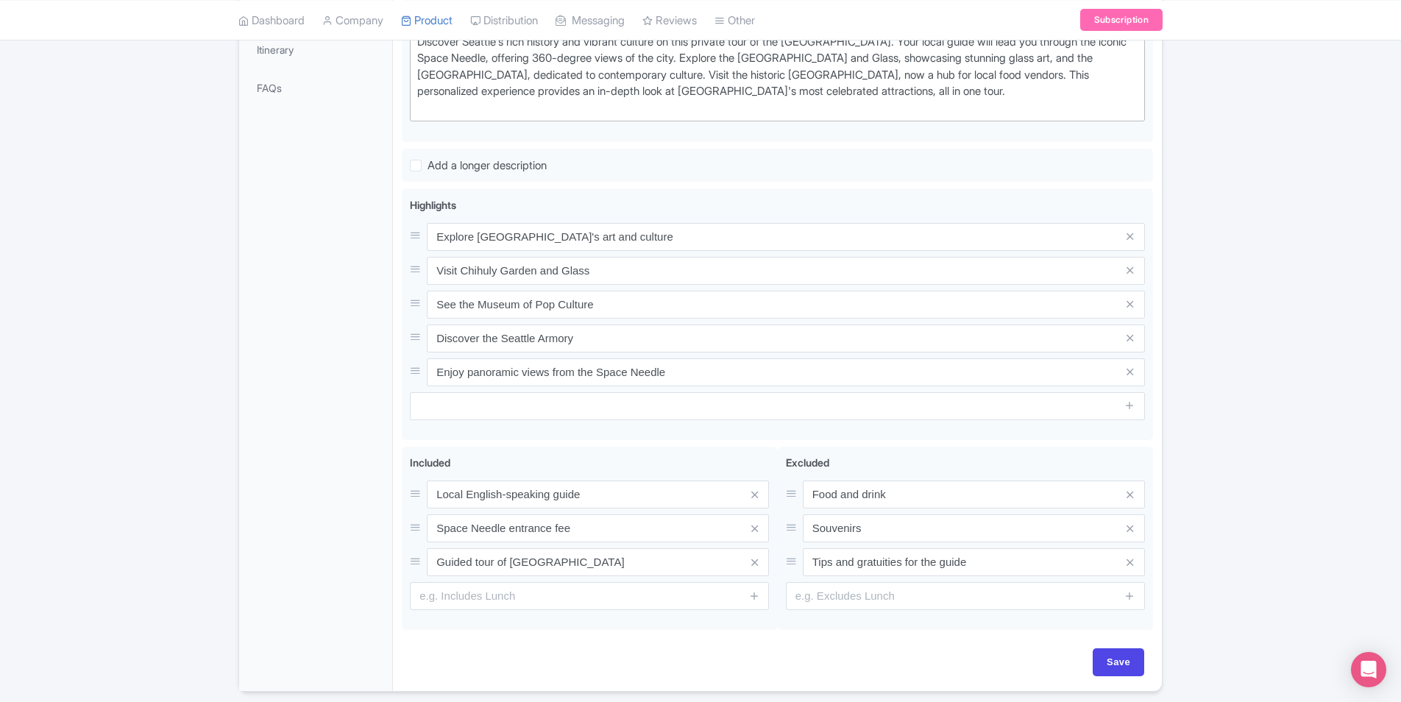
scroll to position [508, 0]
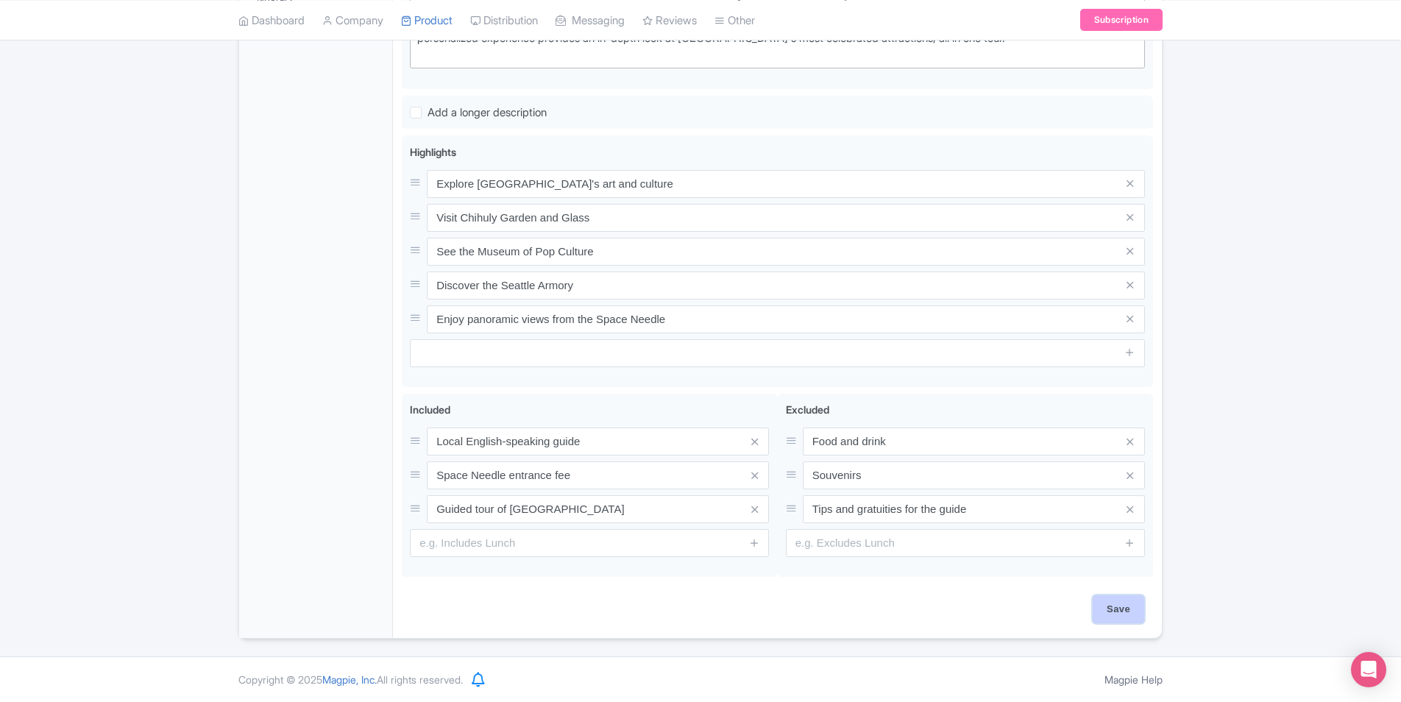
click at [1119, 608] on input "Save" at bounding box center [1117, 609] width 51 height 28
type input "Saving..."
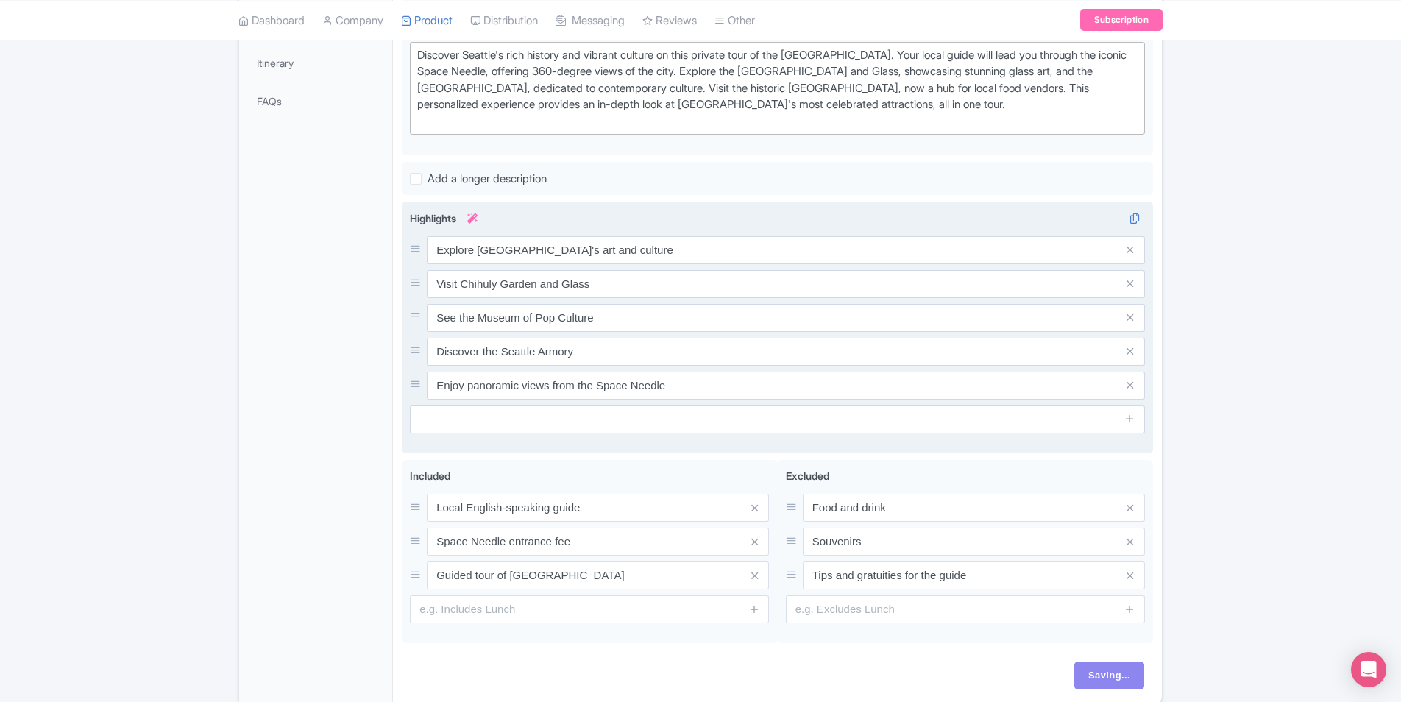
scroll to position [361, 0]
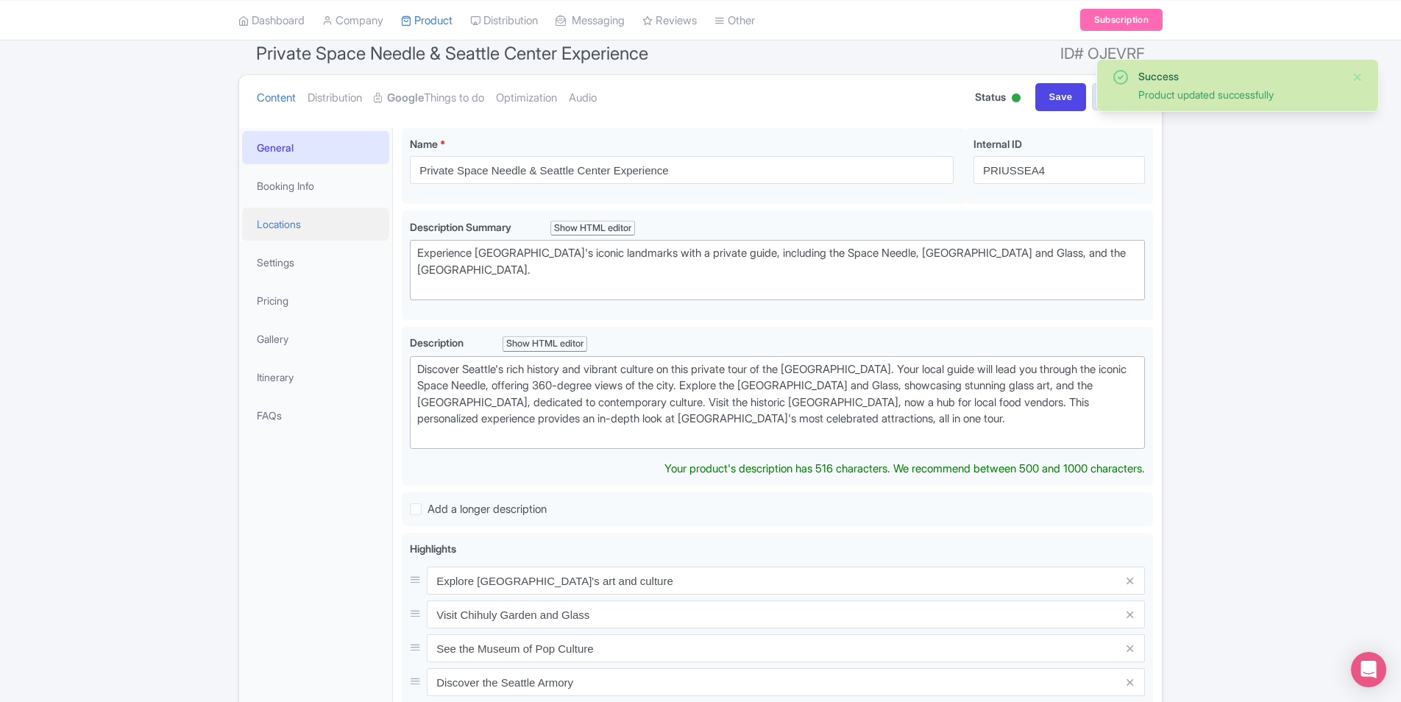
scroll to position [109, 0]
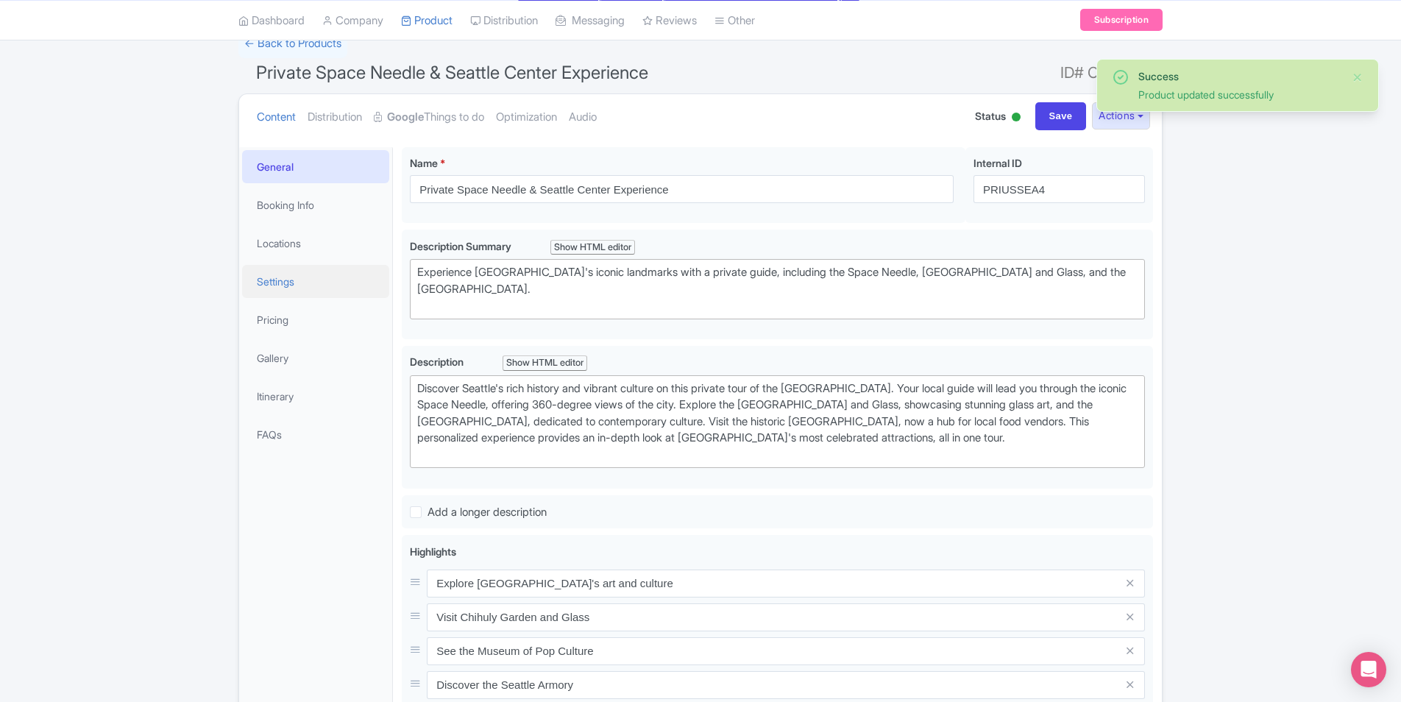
click at [281, 280] on link "Settings" at bounding box center [315, 281] width 147 height 33
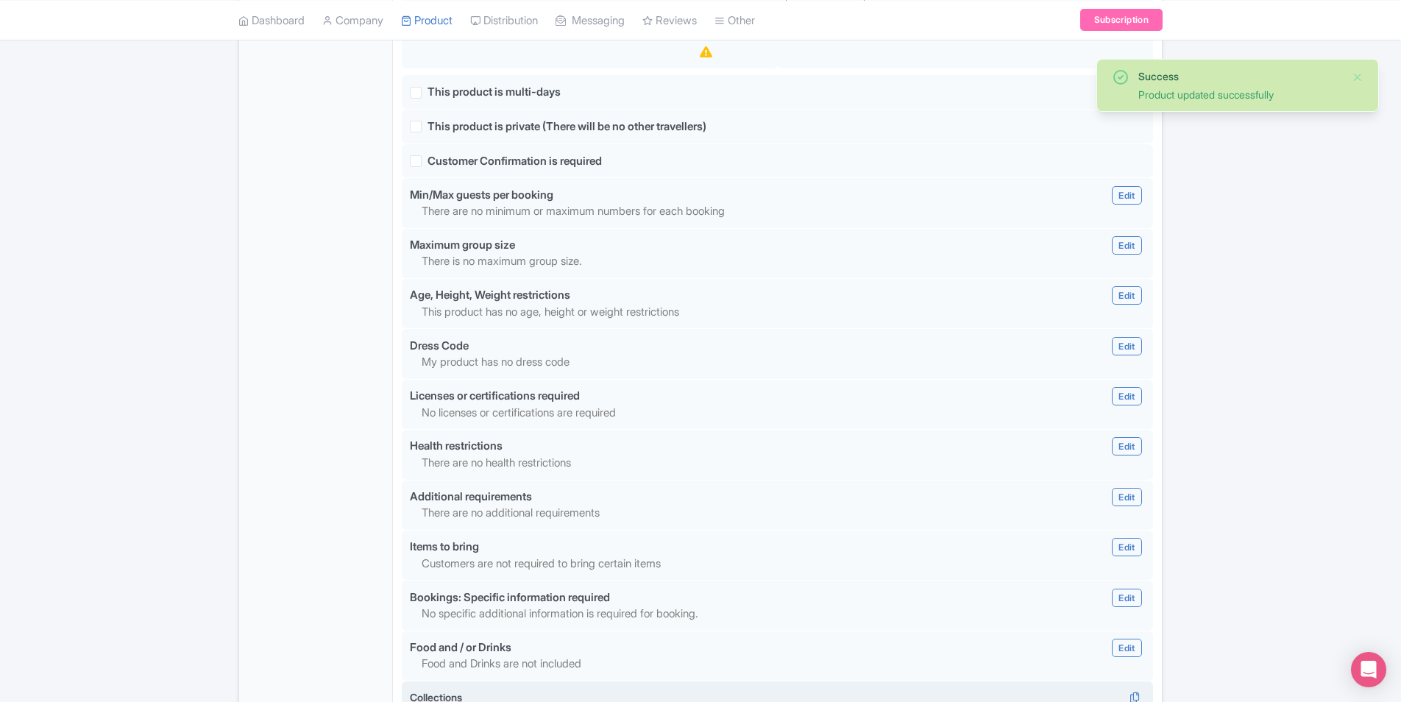
scroll to position [1214, 0]
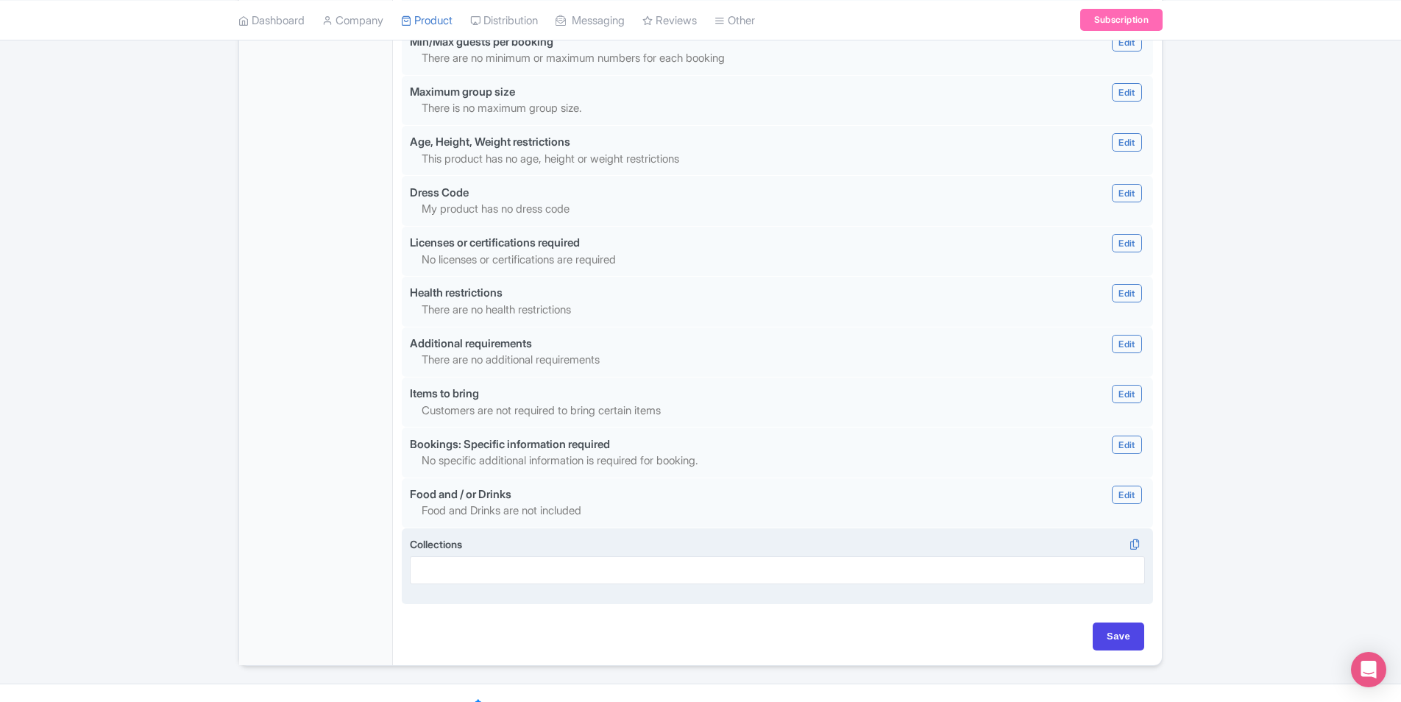
click at [934, 556] on div at bounding box center [777, 570] width 735 height 28
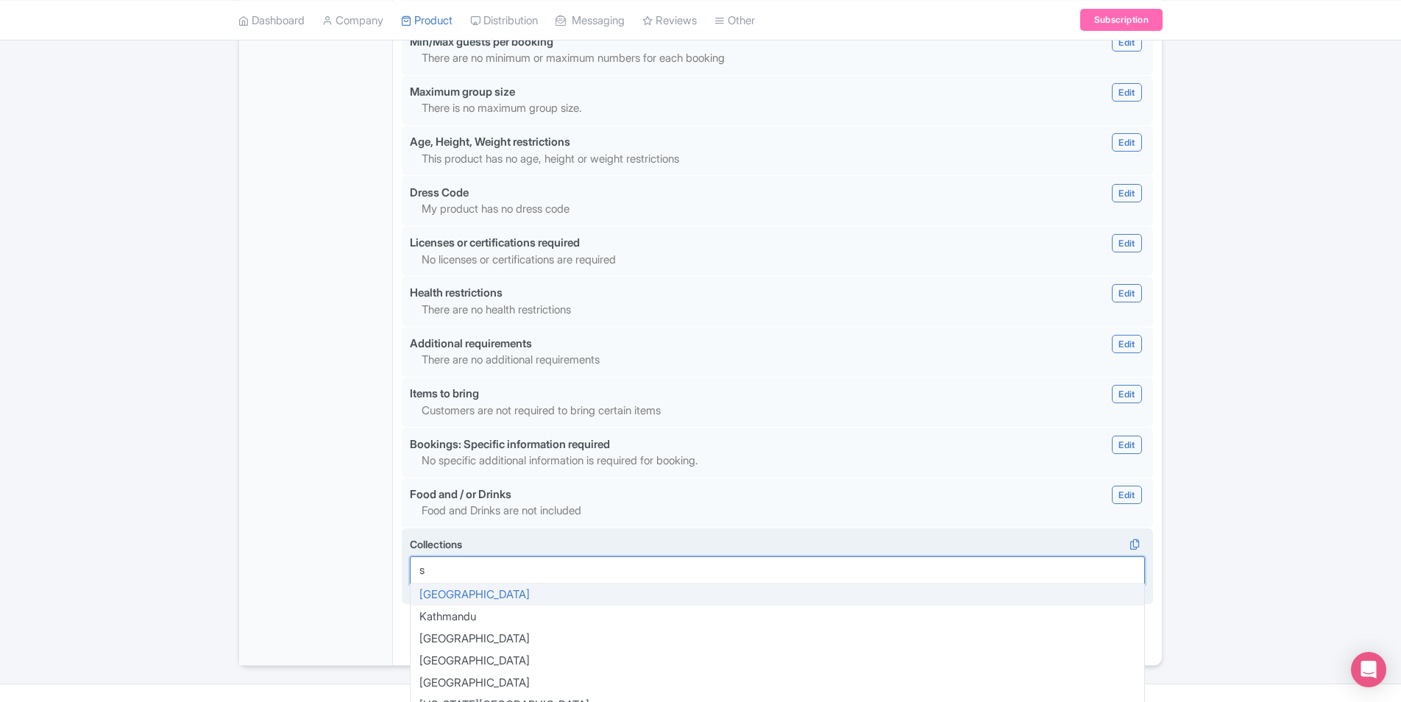
scroll to position [96, 0]
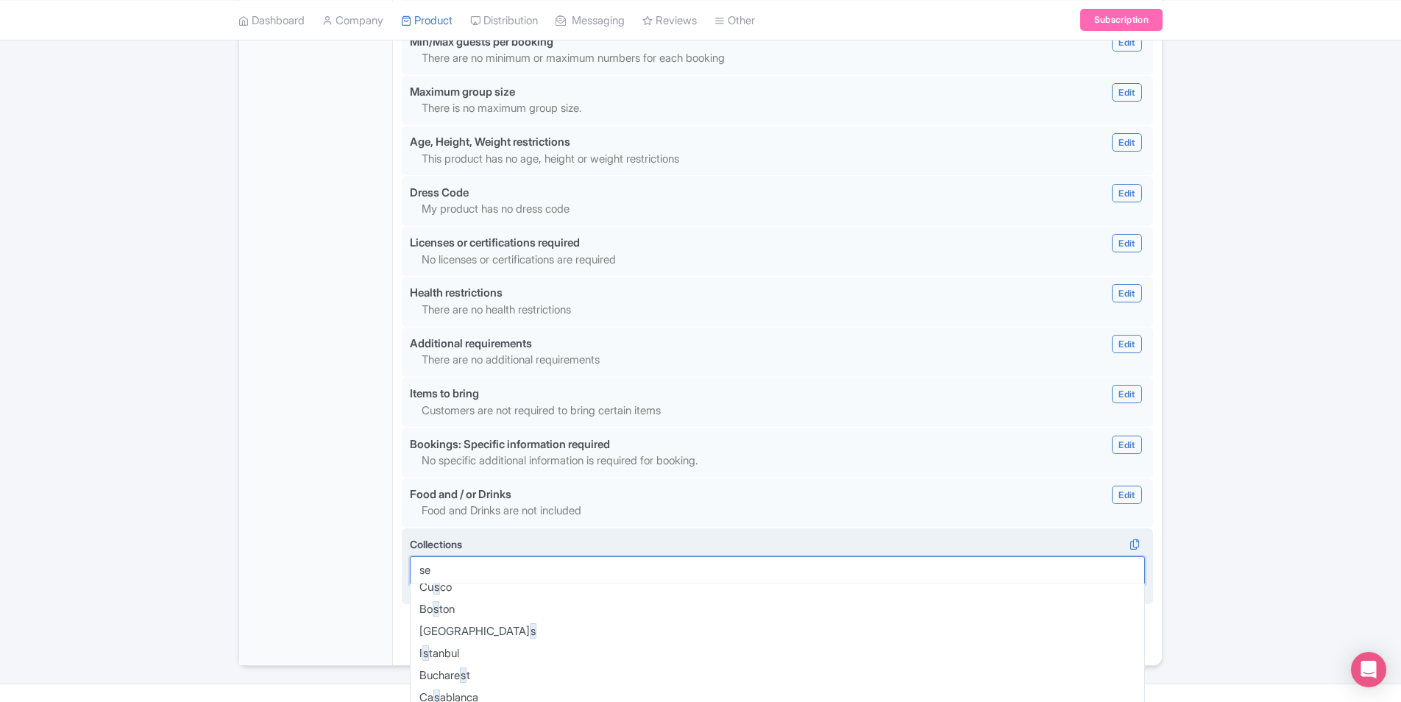
type input "sea"
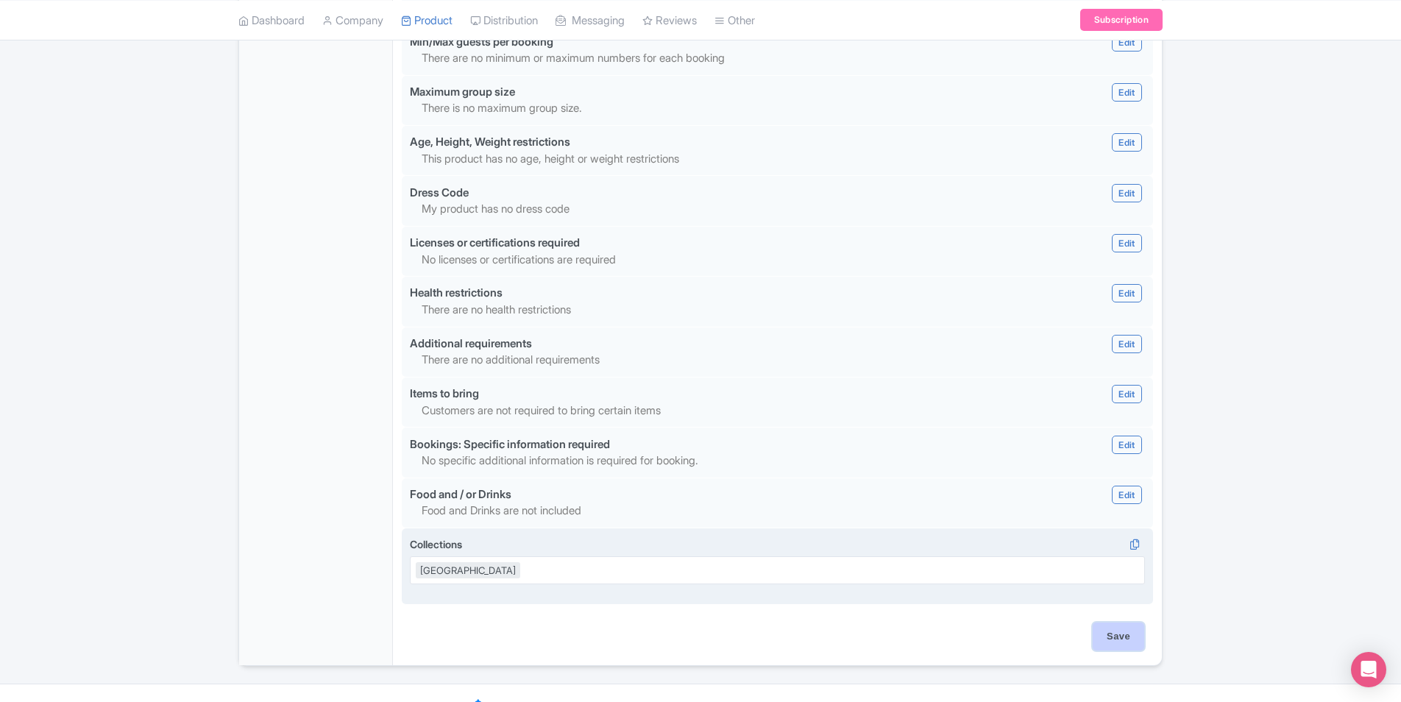
click at [1126, 622] on input "Save" at bounding box center [1117, 636] width 51 height 28
type input "Saving..."
click at [1141, 538] on icon at bounding box center [1134, 544] width 21 height 13
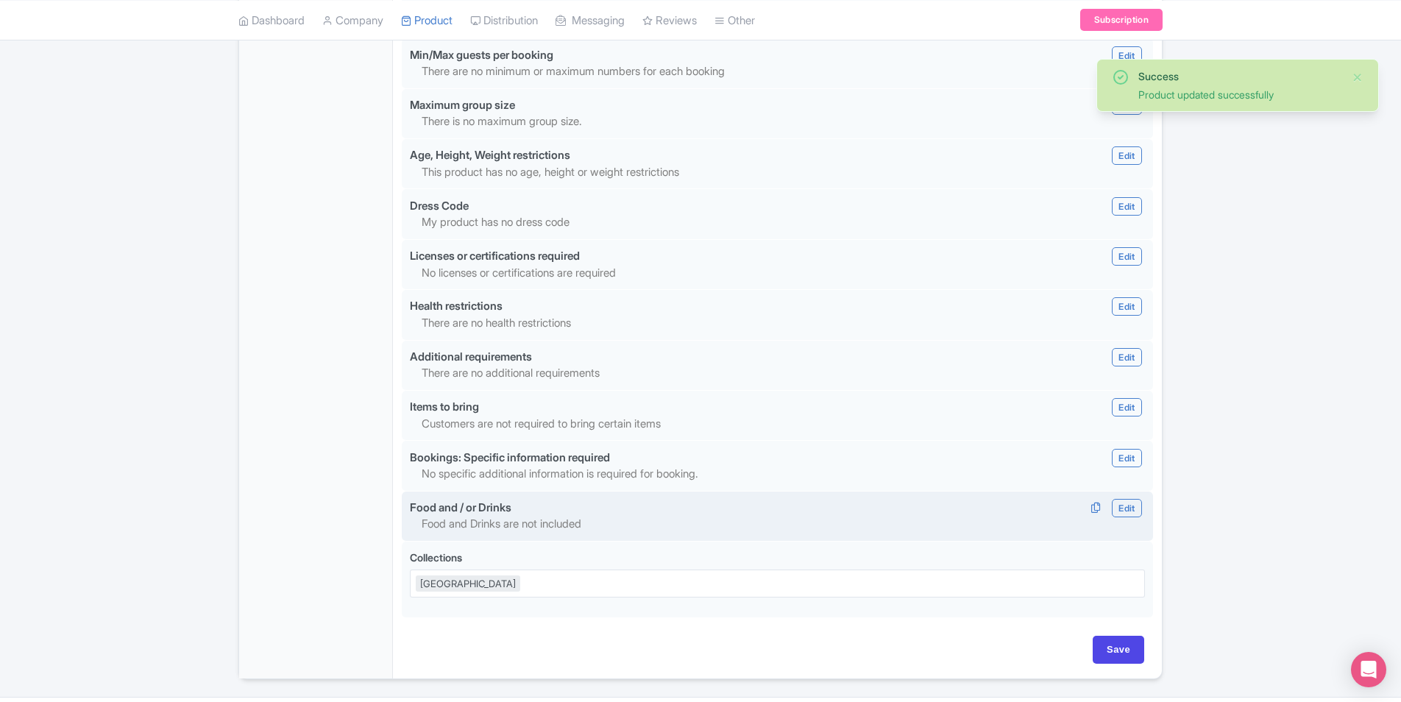
scroll to position [1214, 0]
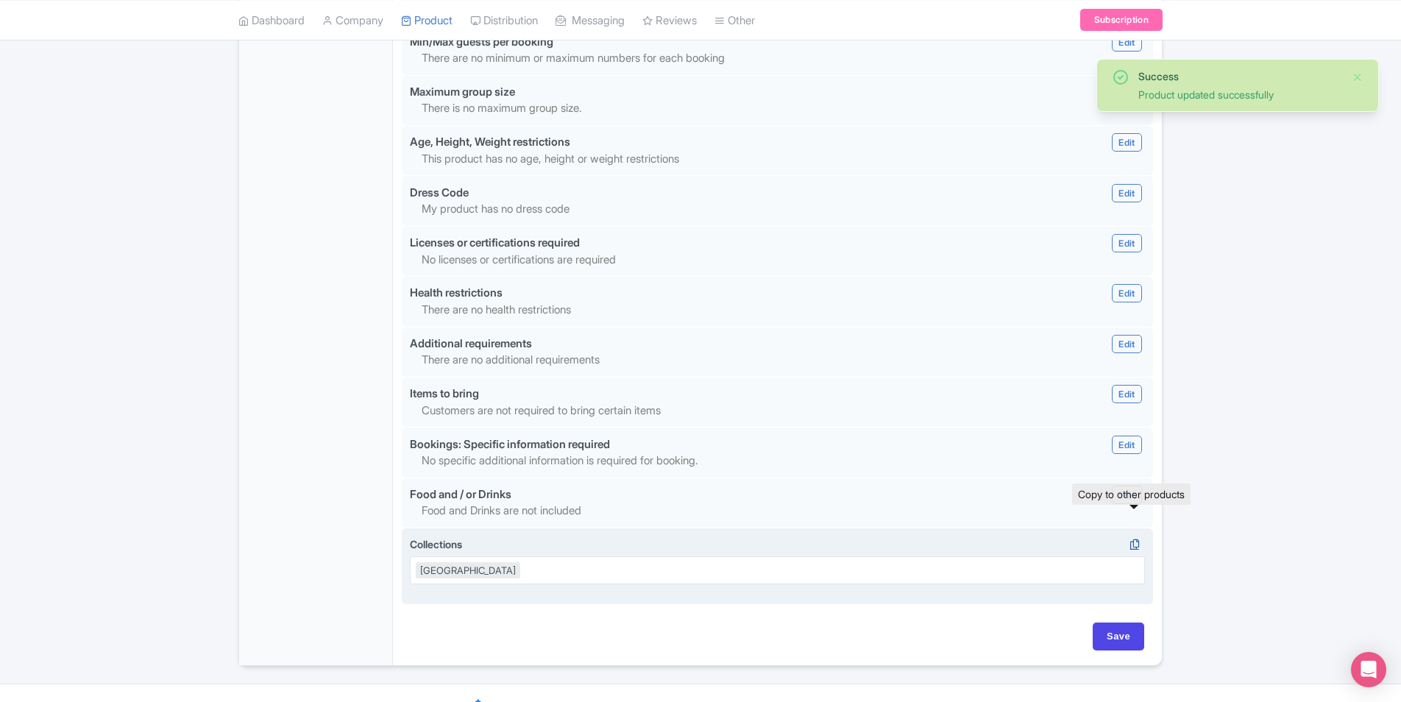
click at [1131, 538] on icon at bounding box center [1134, 544] width 21 height 13
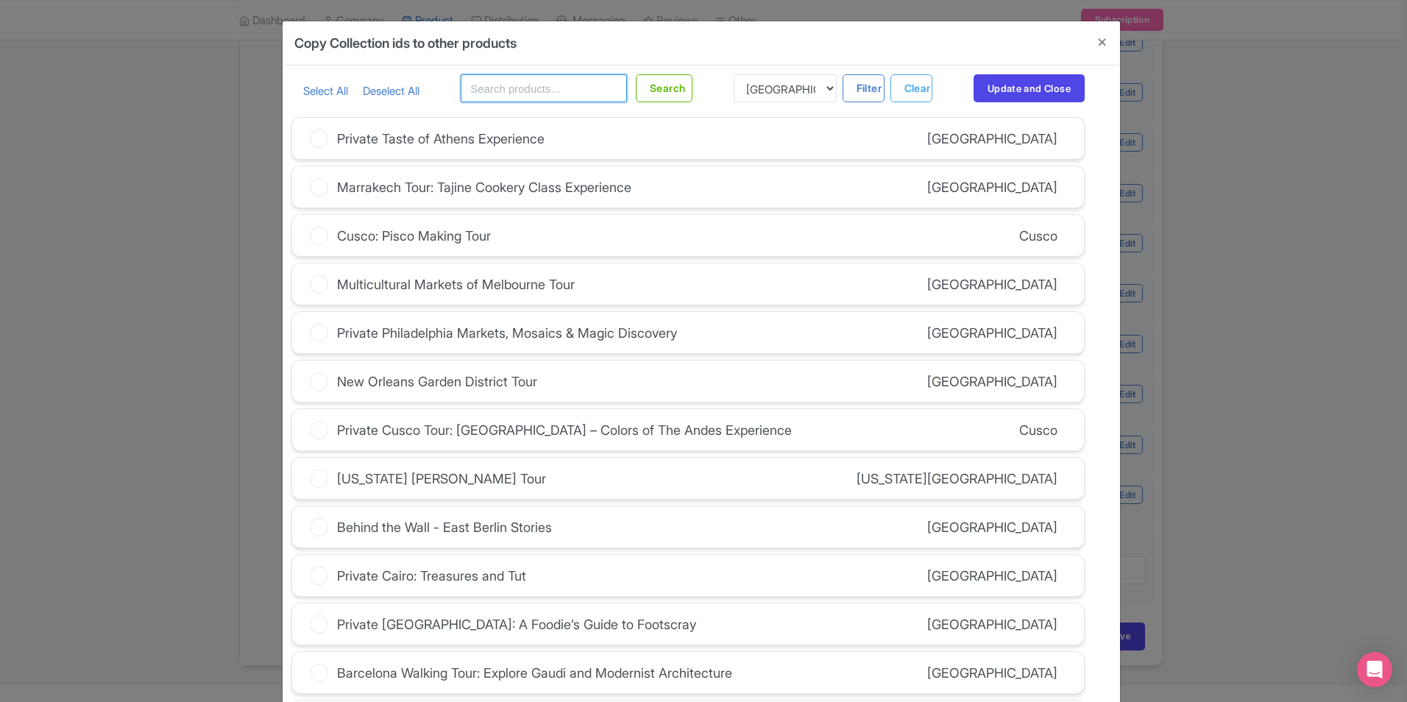
click at [496, 88] on input "text" at bounding box center [544, 88] width 166 height 28
type input "[GEOGRAPHIC_DATA]"
click at [652, 87] on button "Search" at bounding box center [664, 88] width 57 height 28
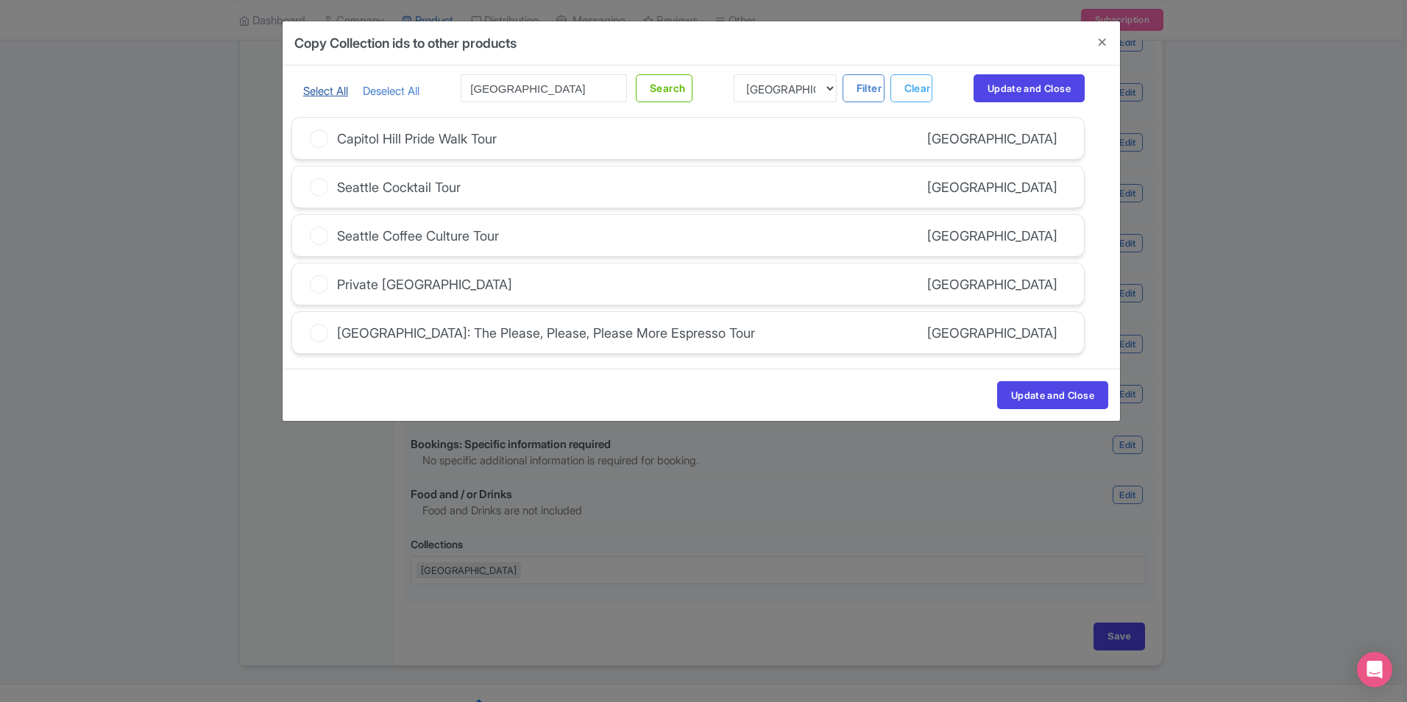
click at [317, 90] on link "Select All" at bounding box center [325, 91] width 45 height 14
click at [1059, 398] on button "Update and Close" at bounding box center [1052, 395] width 111 height 28
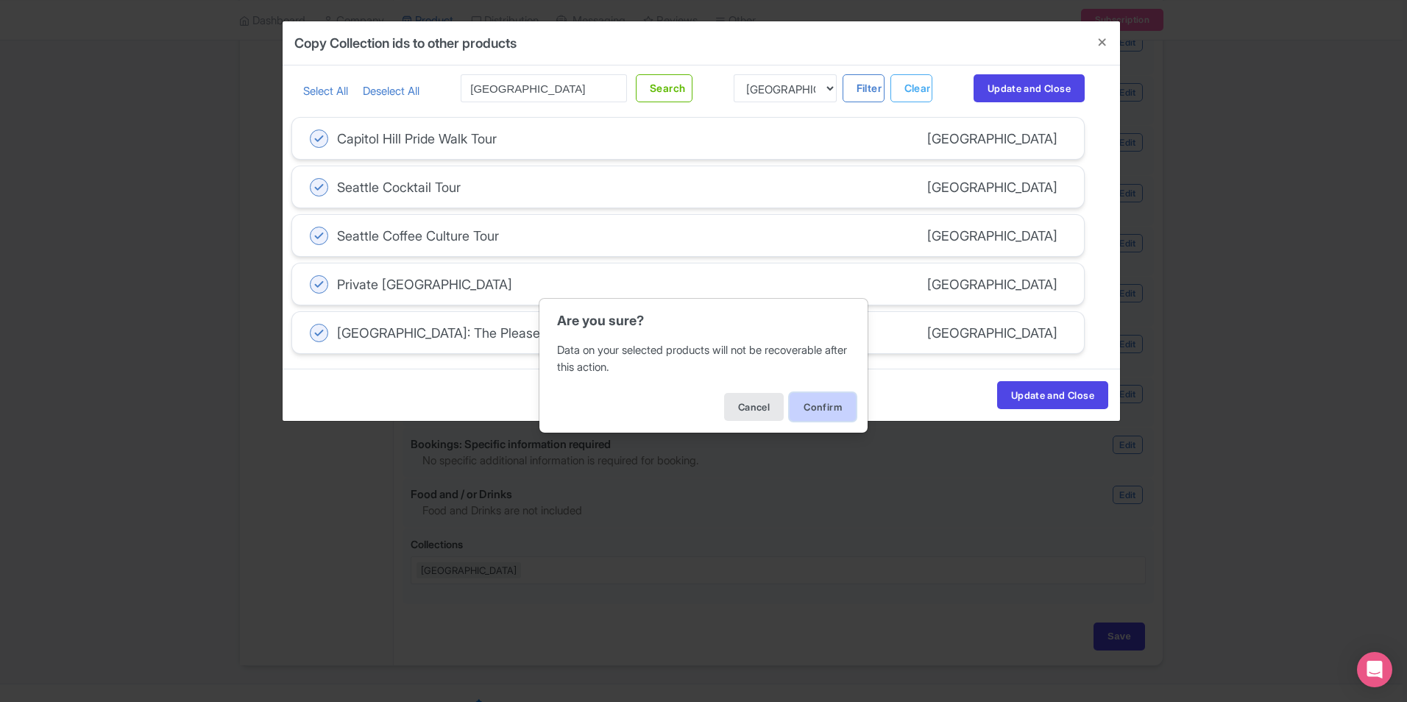
click at [834, 406] on button "Confirm" at bounding box center [822, 407] width 66 height 28
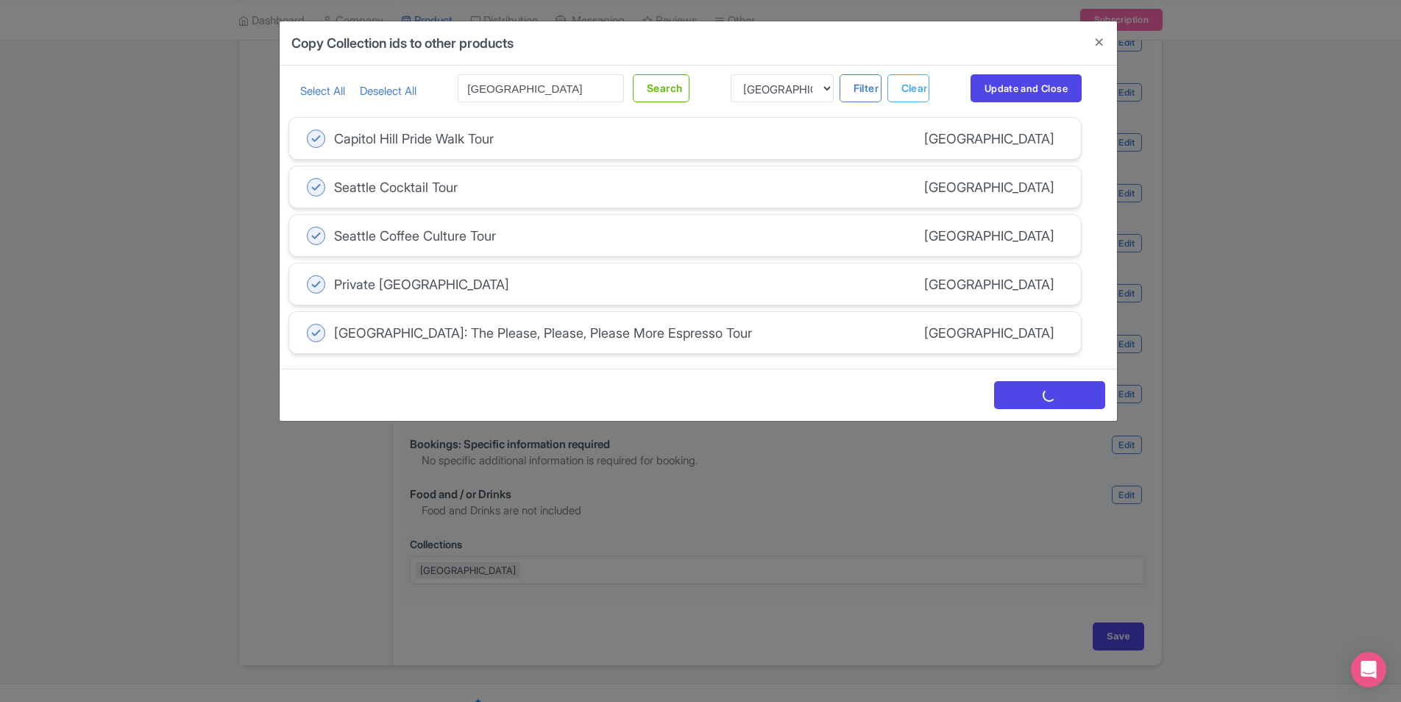
scroll to position [0, 0]
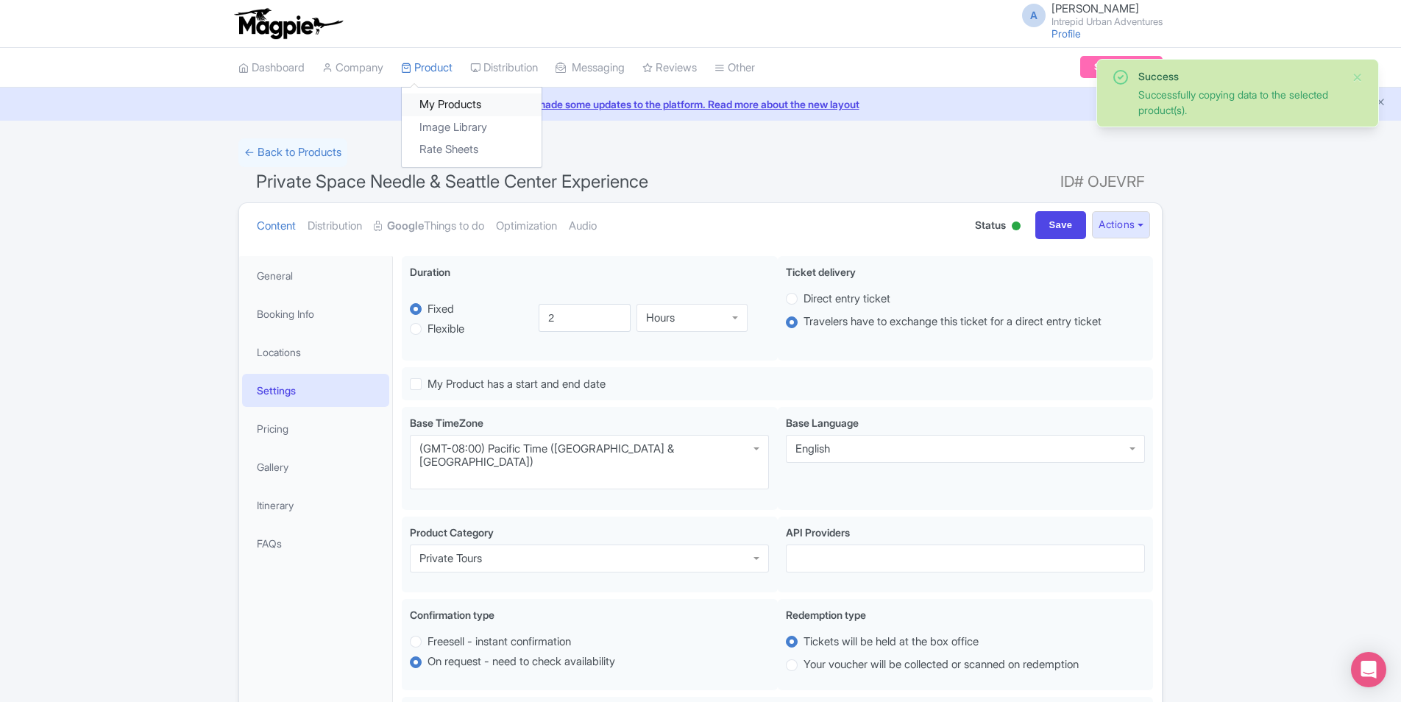
click at [451, 102] on link "My Products" at bounding box center [472, 104] width 140 height 23
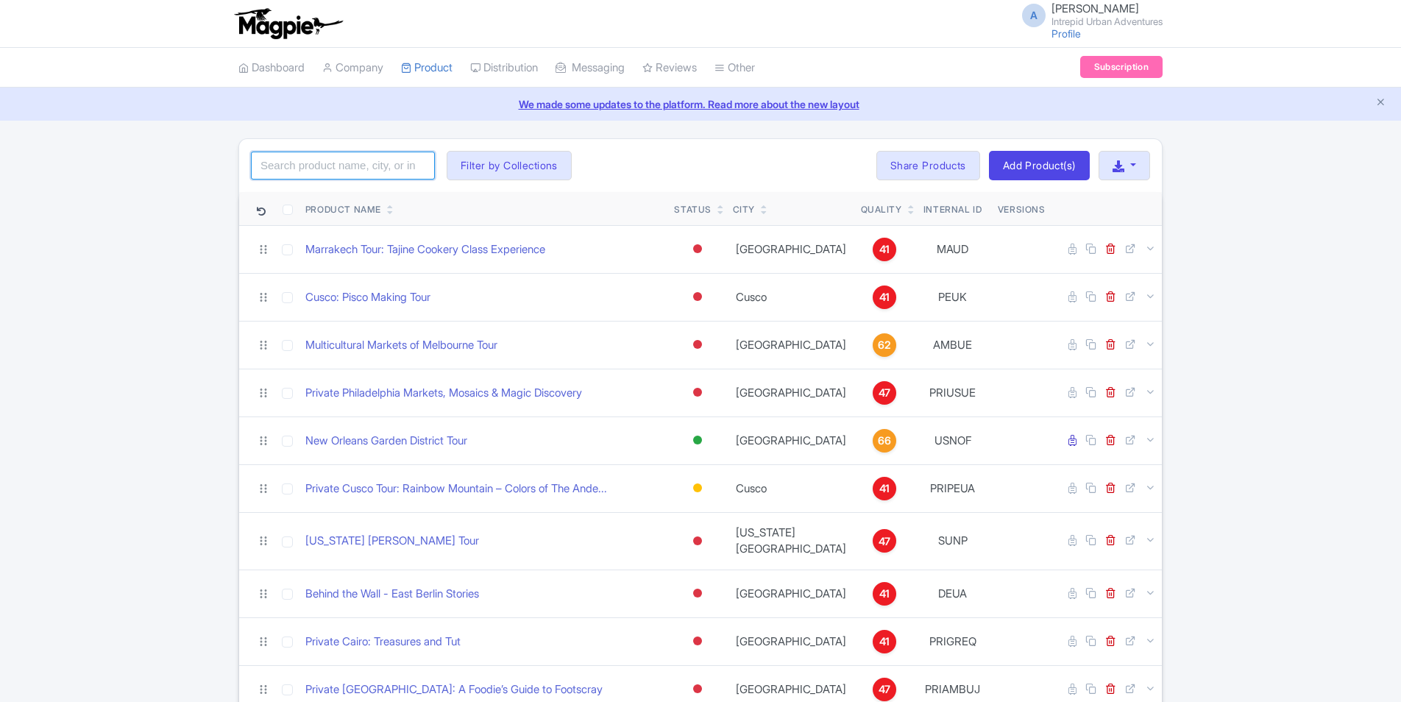
click at [360, 161] on input "search" at bounding box center [343, 166] width 184 height 28
type input "[GEOGRAPHIC_DATA]"
click at [544, 157] on button "Filter by Collections" at bounding box center [509, 165] width 125 height 29
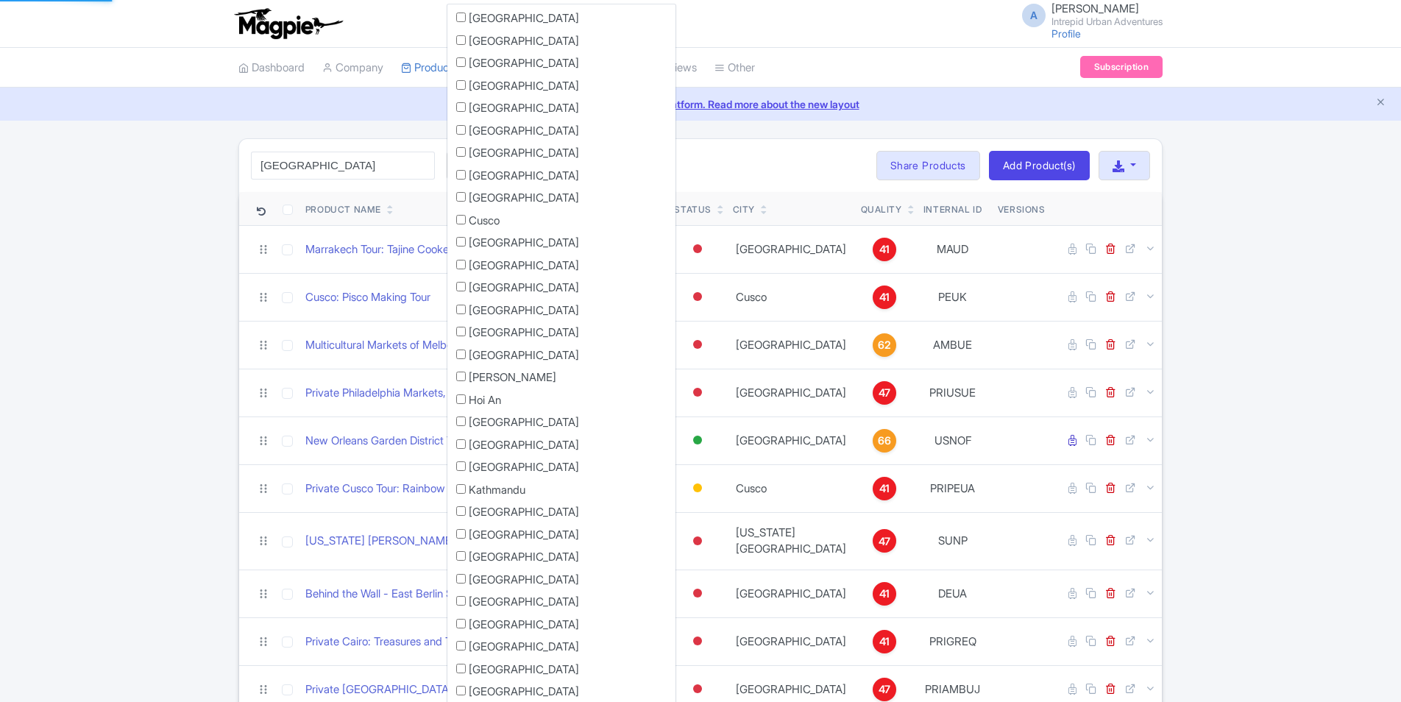
click at [703, 162] on div "[GEOGRAPHIC_DATA] Search Filter by Collections [GEOGRAPHIC_DATA] [GEOGRAPHIC_DA…" at bounding box center [700, 165] width 923 height 53
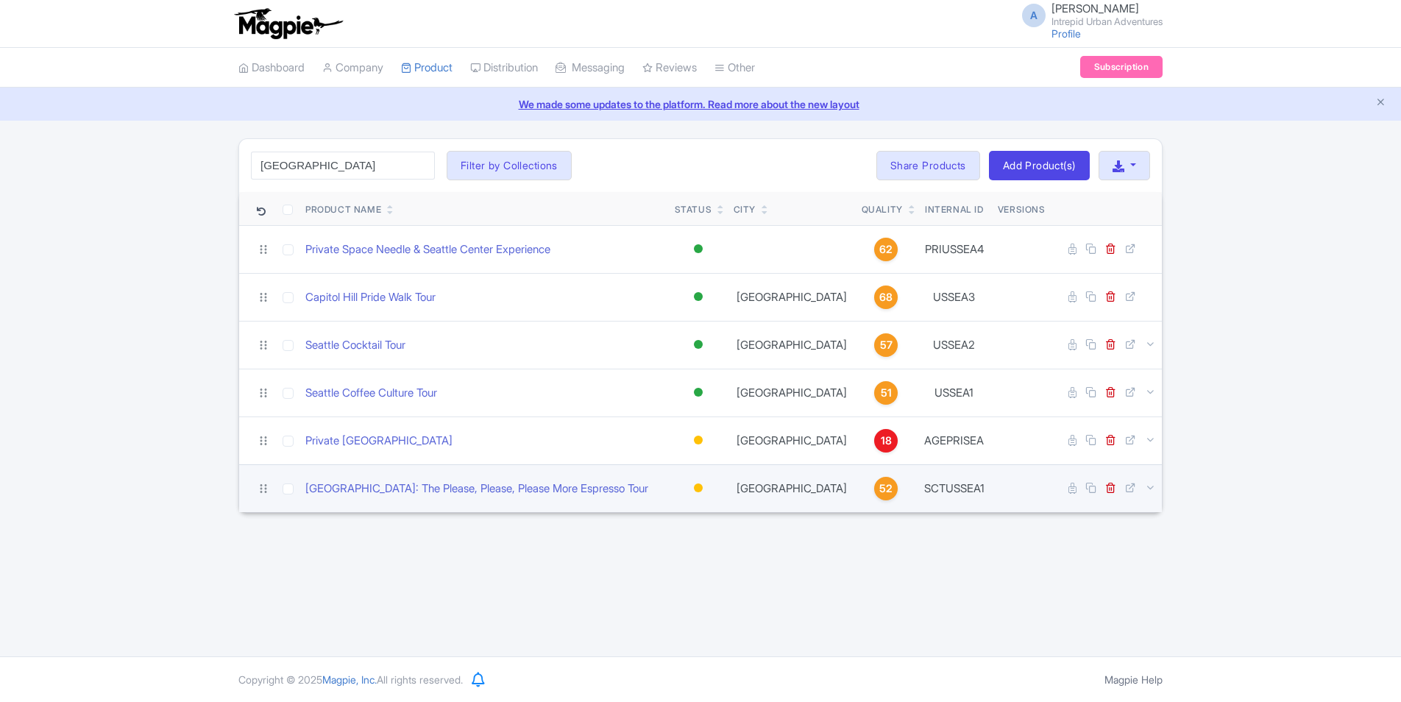
click at [700, 487] on div at bounding box center [698, 487] width 9 height 9
click at [662, 511] on div "Active" at bounding box center [661, 513] width 87 height 27
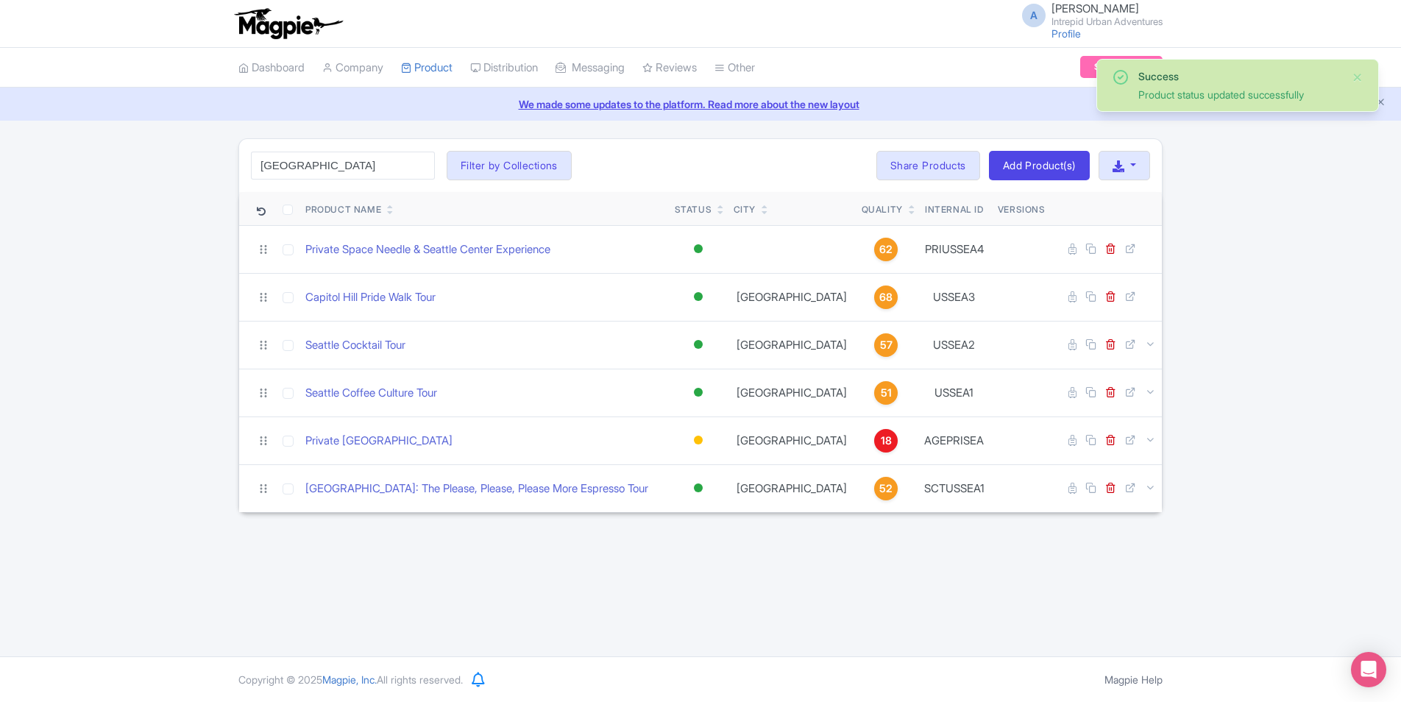
click at [596, 558] on div "A An Nguyen Intrepid Urban Adventures Profile Users Settings Sign out Dashboard…" at bounding box center [700, 328] width 1401 height 656
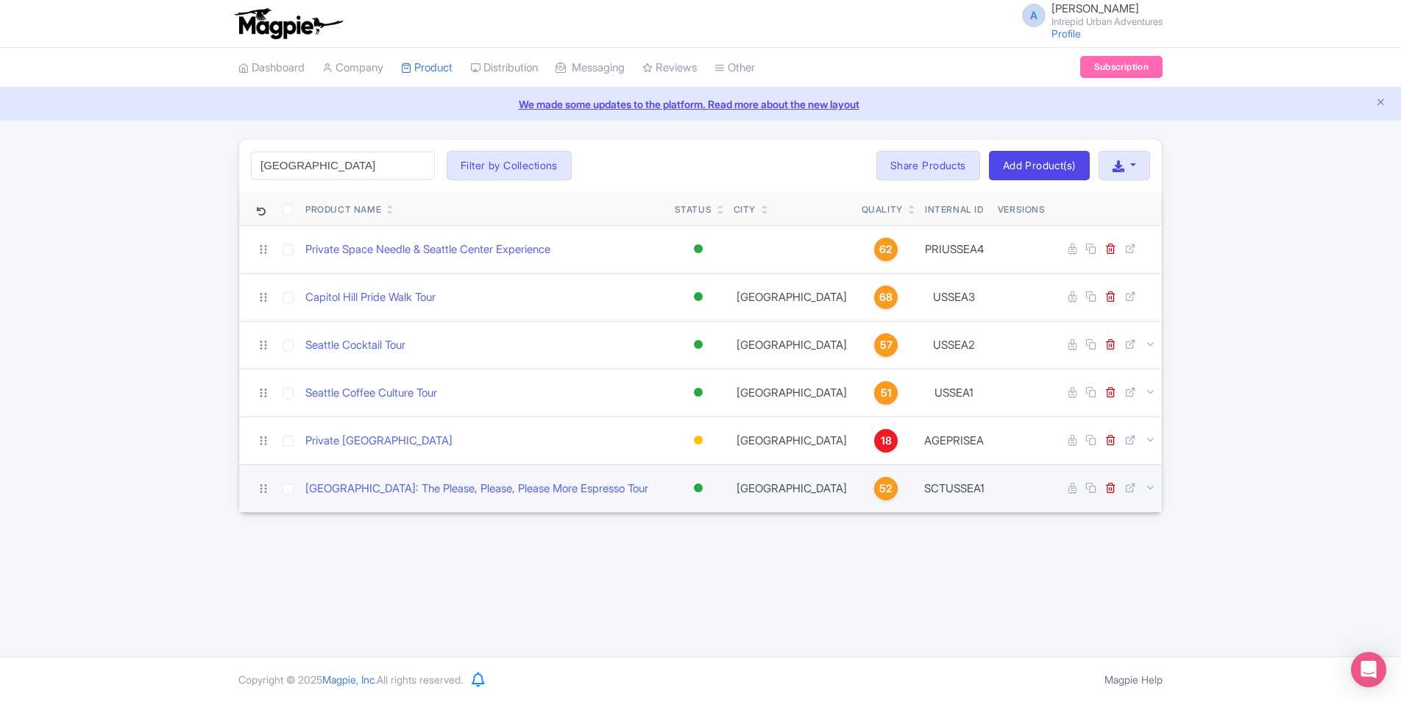
click at [697, 489] on div at bounding box center [698, 487] width 9 height 9
click at [660, 565] on div "Building" at bounding box center [661, 567] width 87 height 27
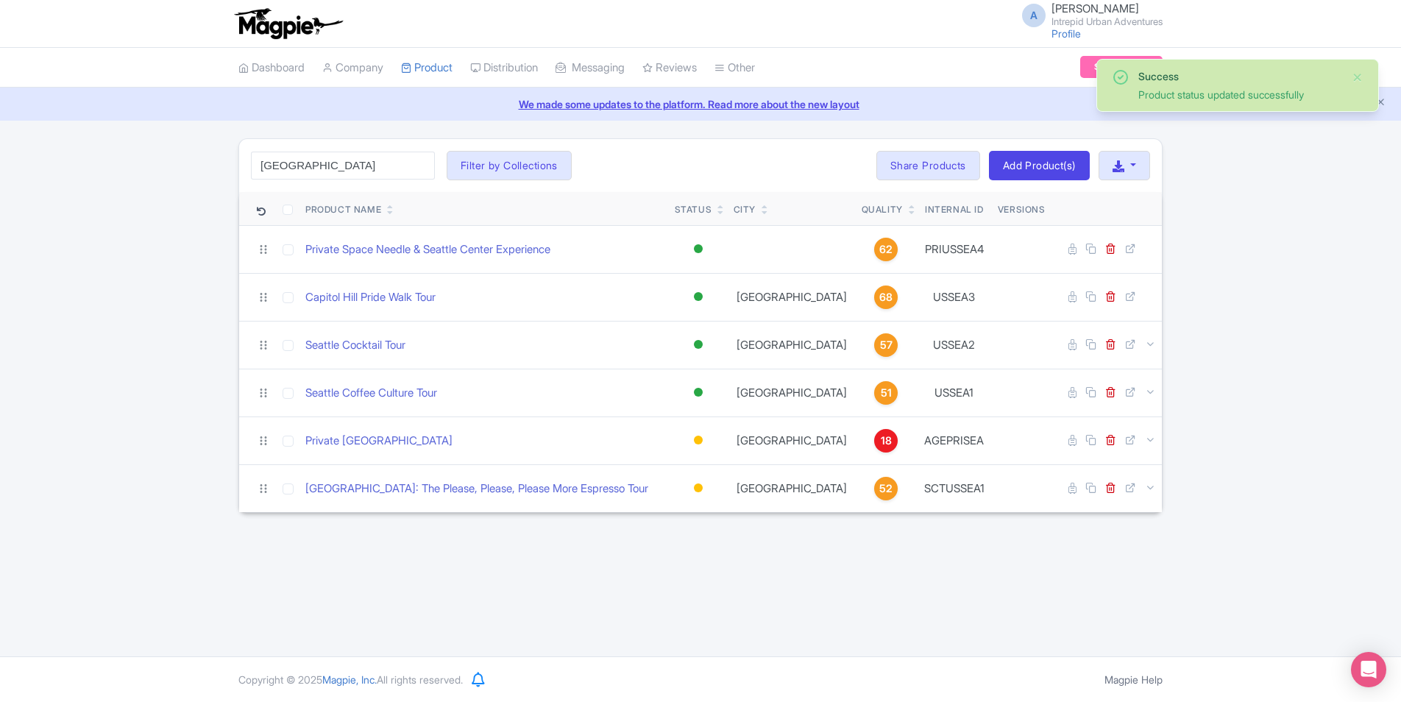
click at [1196, 272] on div "Success Product status updated successfully seattle Search Filter by Collection…" at bounding box center [700, 325] width 1401 height 374
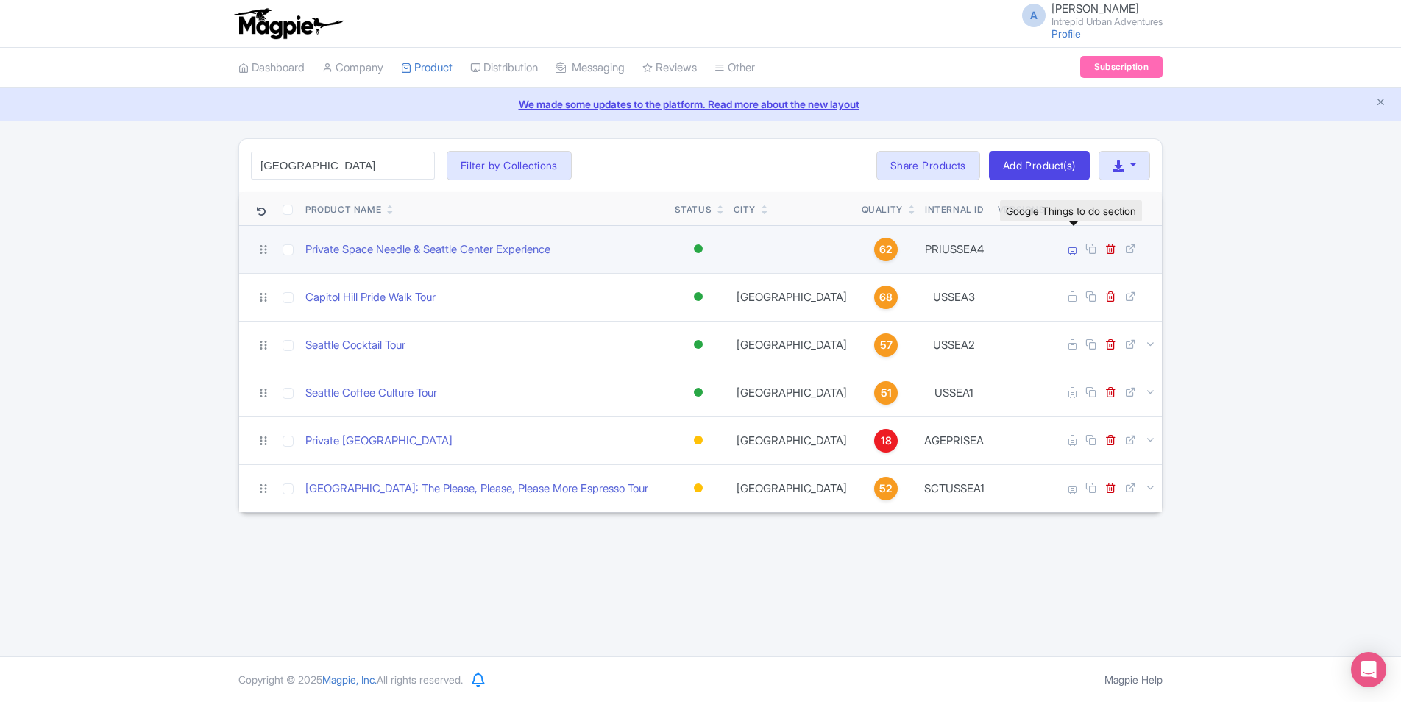
click at [1070, 249] on icon at bounding box center [1072, 249] width 8 height 11
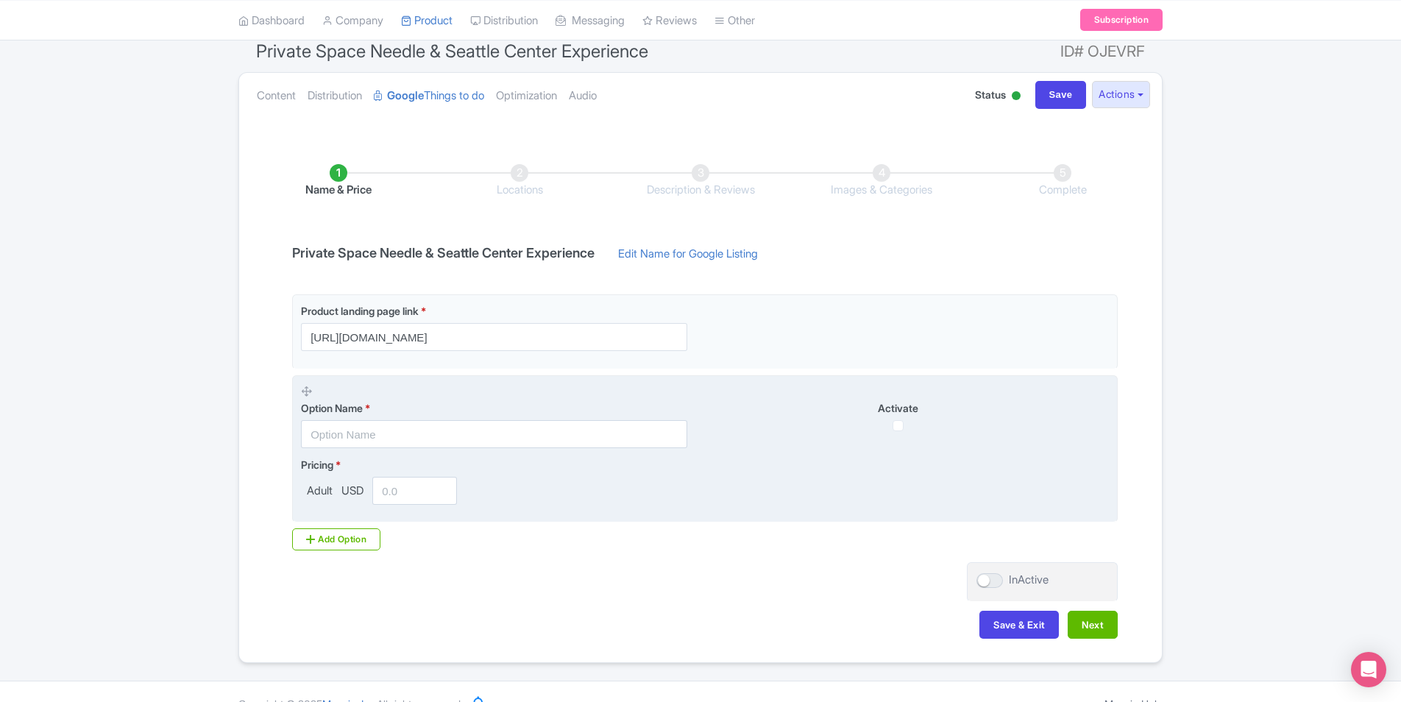
scroll to position [154, 0]
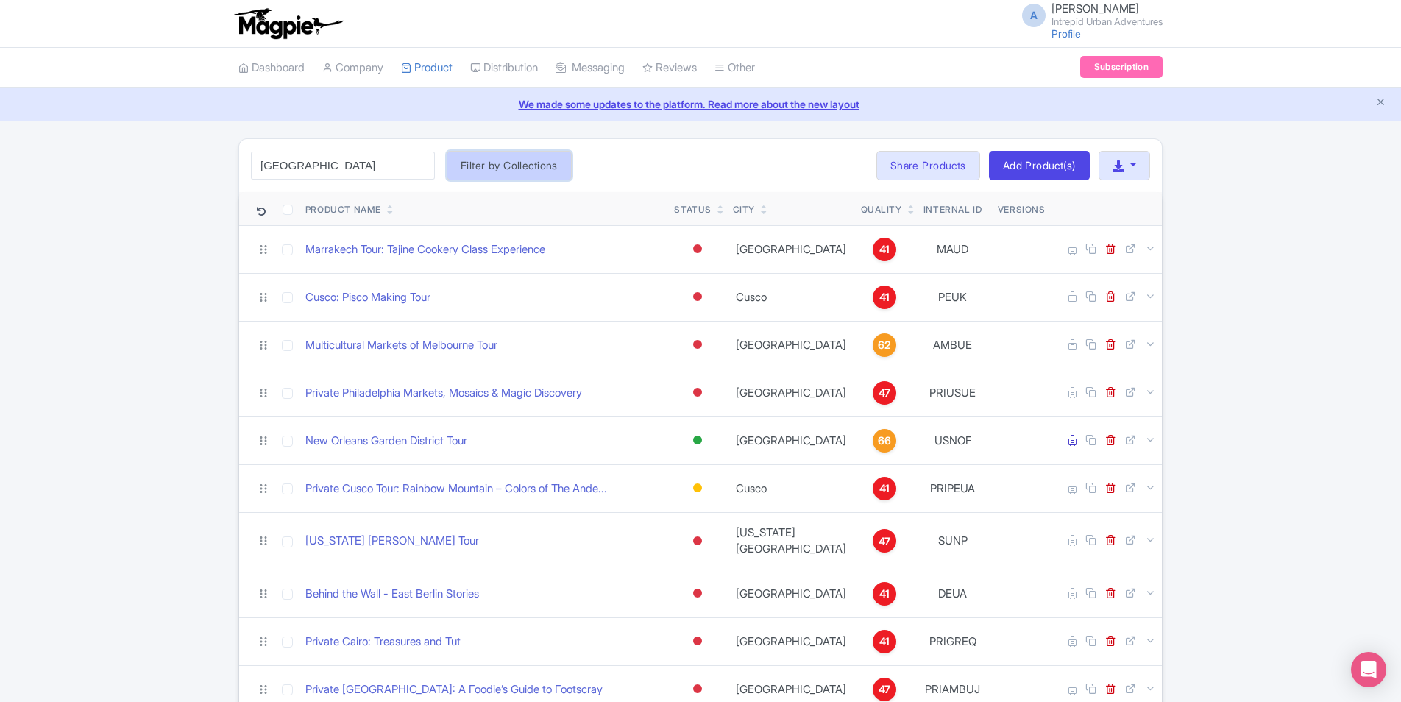
click at [489, 170] on button "Filter by Collections" at bounding box center [509, 165] width 125 height 29
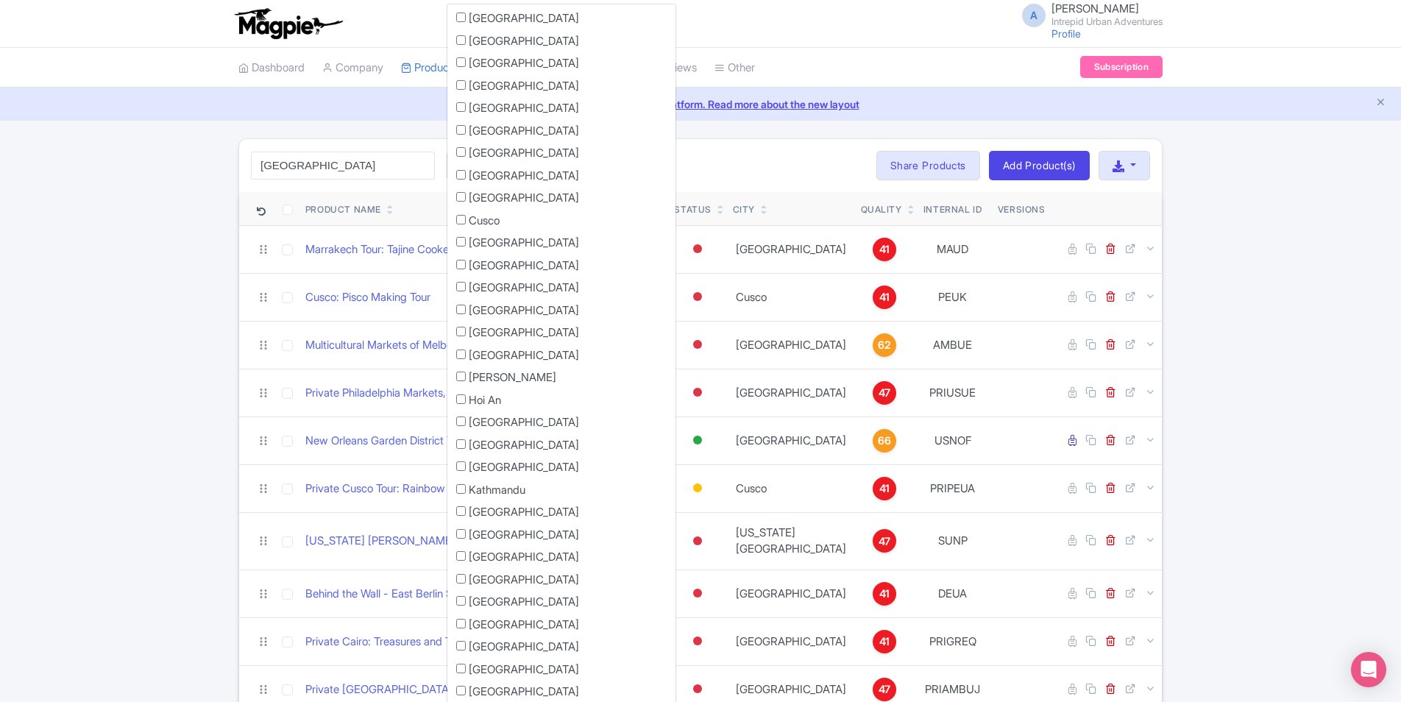
click at [687, 177] on div "[GEOGRAPHIC_DATA] Search Filter by Collections [GEOGRAPHIC_DATA] [GEOGRAPHIC_DA…" at bounding box center [700, 165] width 923 height 53
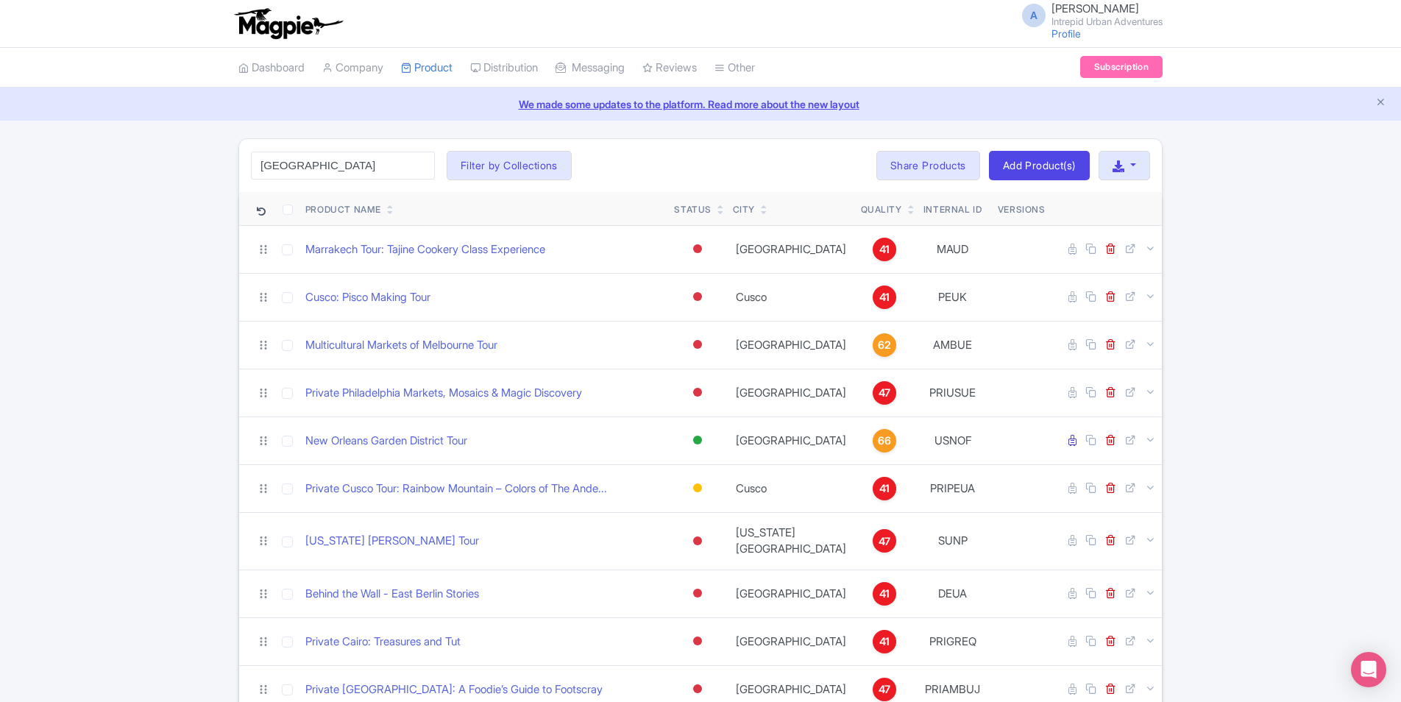
click at [683, 166] on div "[GEOGRAPHIC_DATA] Search Filter by Collections [GEOGRAPHIC_DATA] [GEOGRAPHIC_DA…" at bounding box center [700, 165] width 923 height 53
click at [333, 163] on input "[GEOGRAPHIC_DATA]" at bounding box center [343, 166] width 184 height 28
click button "Search" at bounding box center [0, 0] width 0 height 0
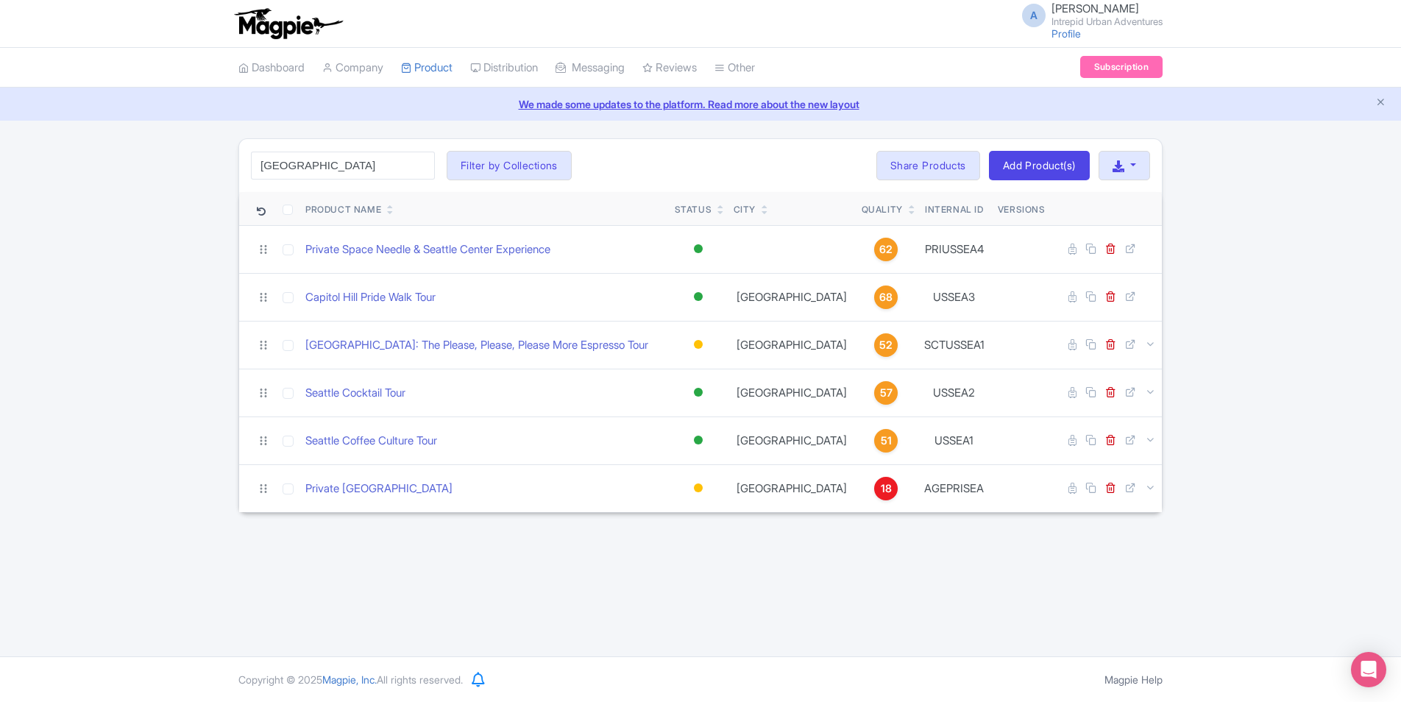
click at [346, 553] on div "A [PERSON_NAME] Intrepid Urban Adventures Profile Users Settings Sign out Dashb…" at bounding box center [700, 328] width 1401 height 656
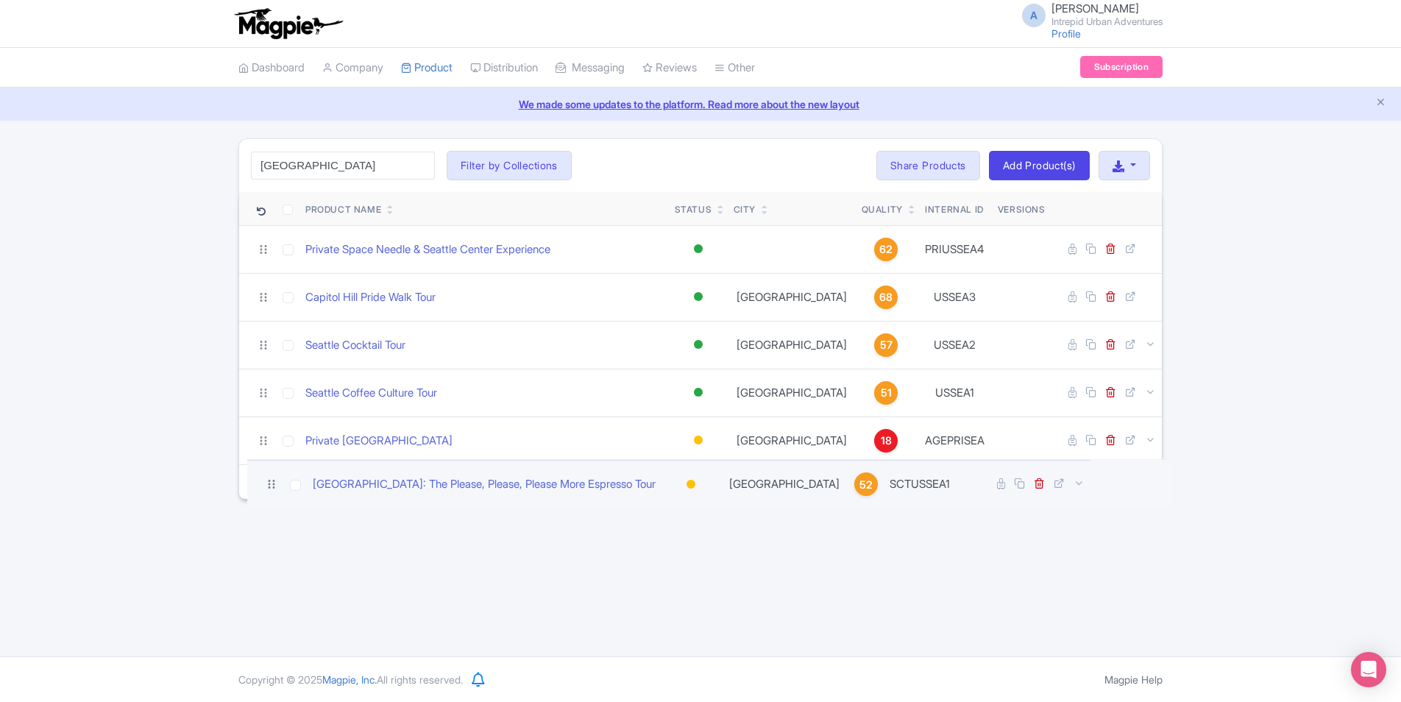
drag, startPoint x: 260, startPoint y: 347, endPoint x: 268, endPoint y: 486, distance: 138.5
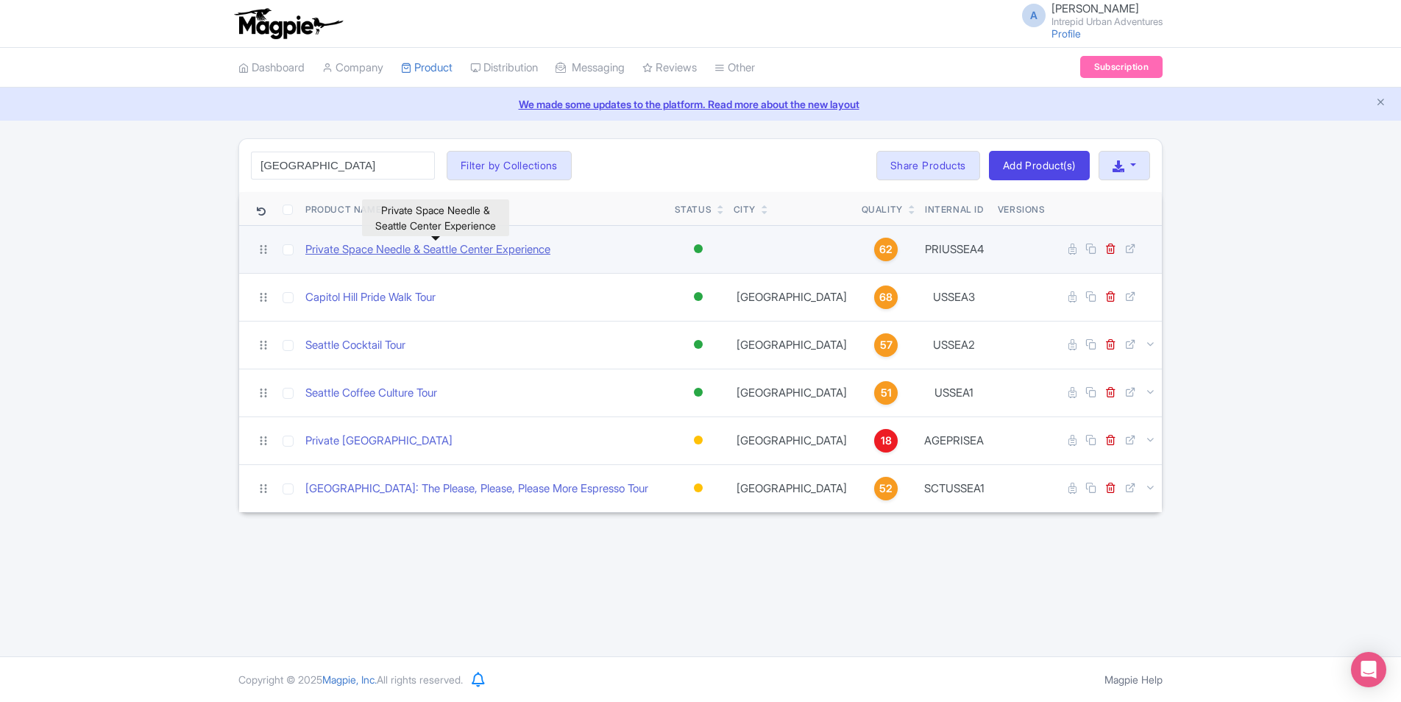
click at [338, 249] on link "Private Space Needle & Seattle Center Experience" at bounding box center [427, 249] width 245 height 17
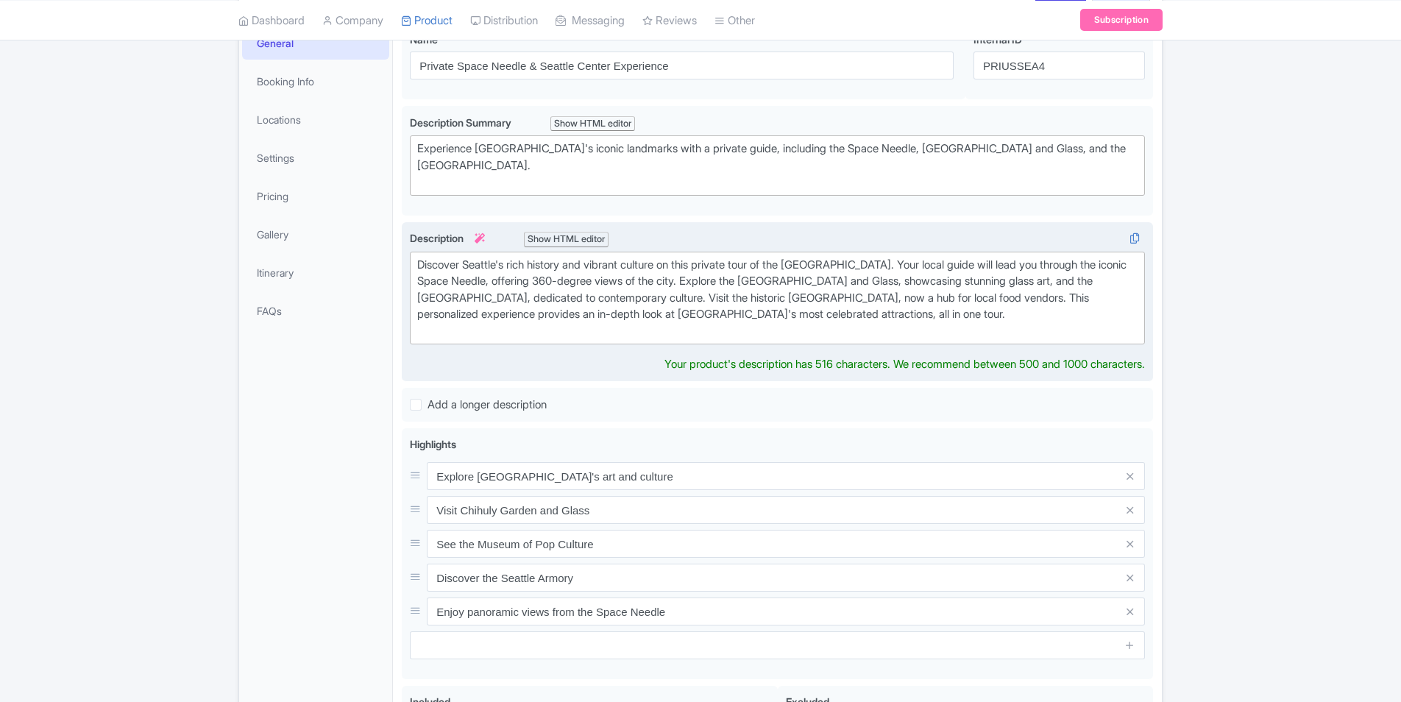
scroll to position [230, 0]
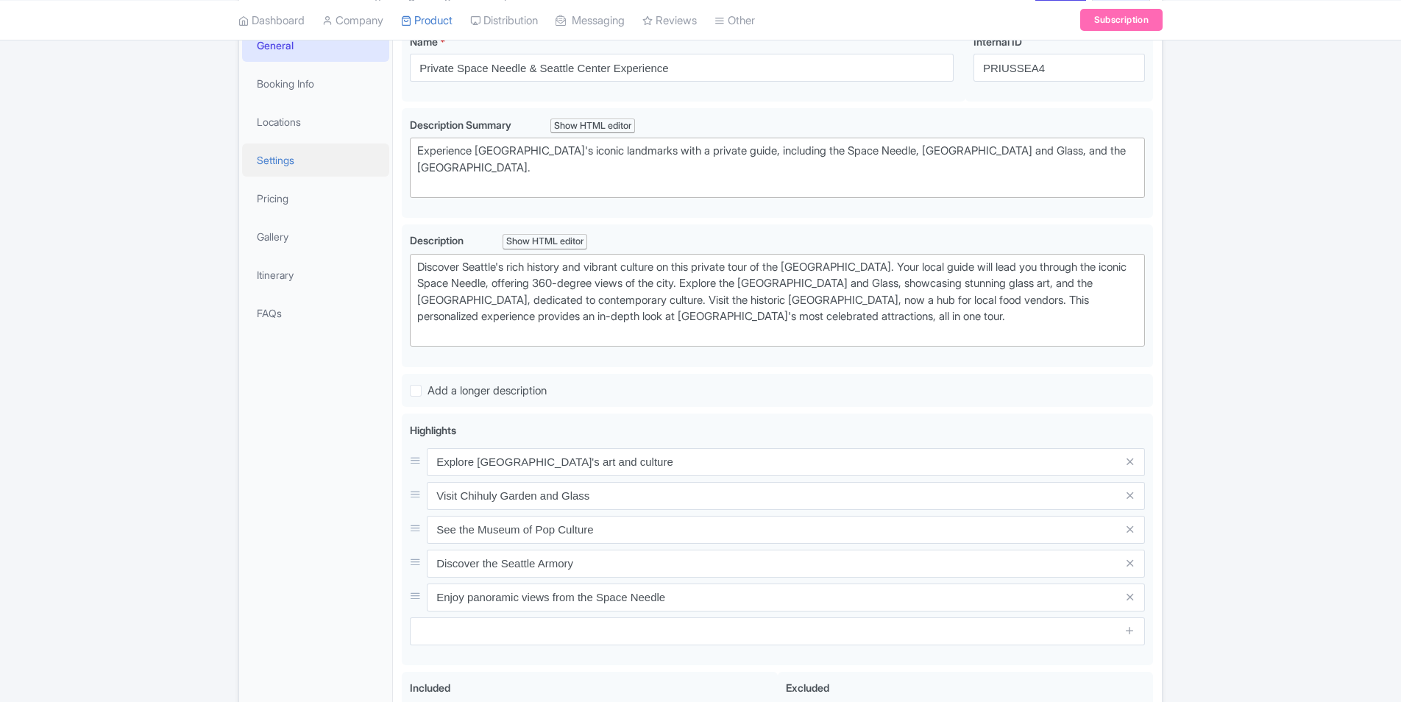
click at [286, 161] on link "Settings" at bounding box center [315, 159] width 147 height 33
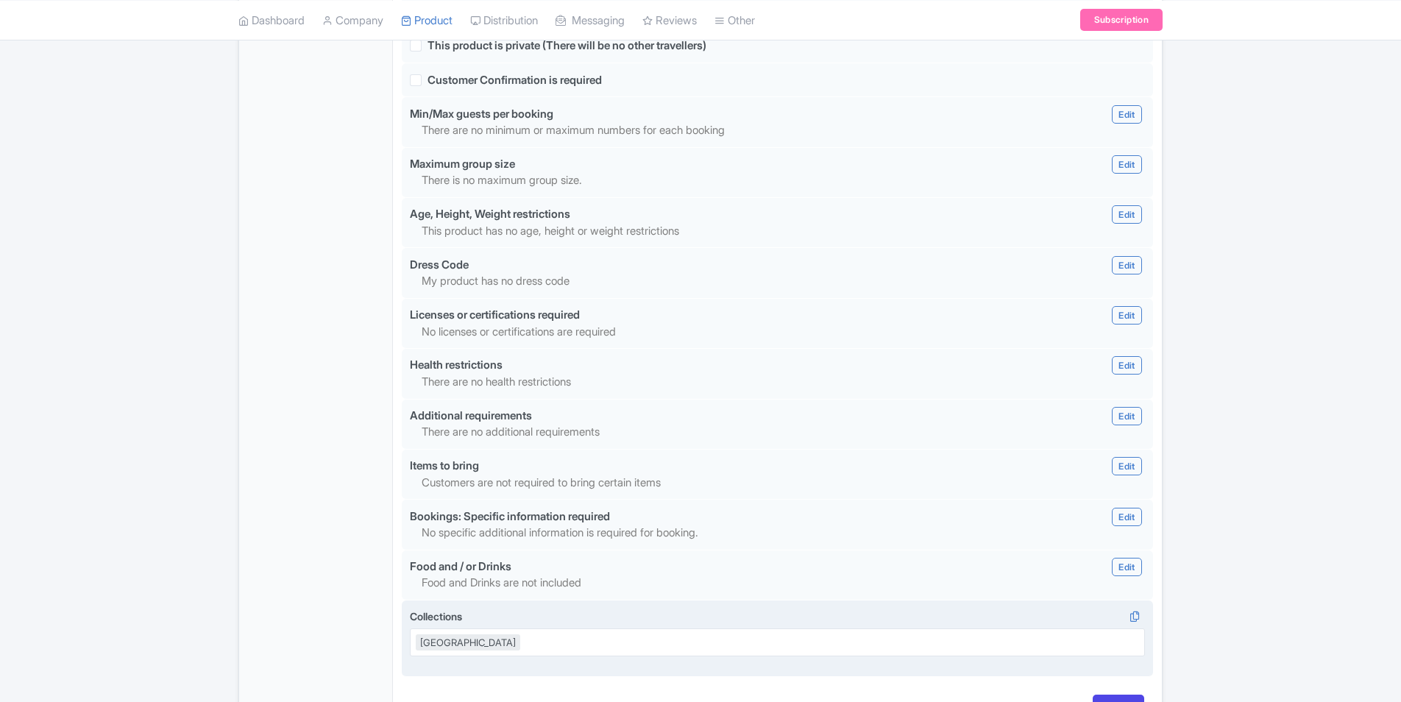
scroll to position [1214, 0]
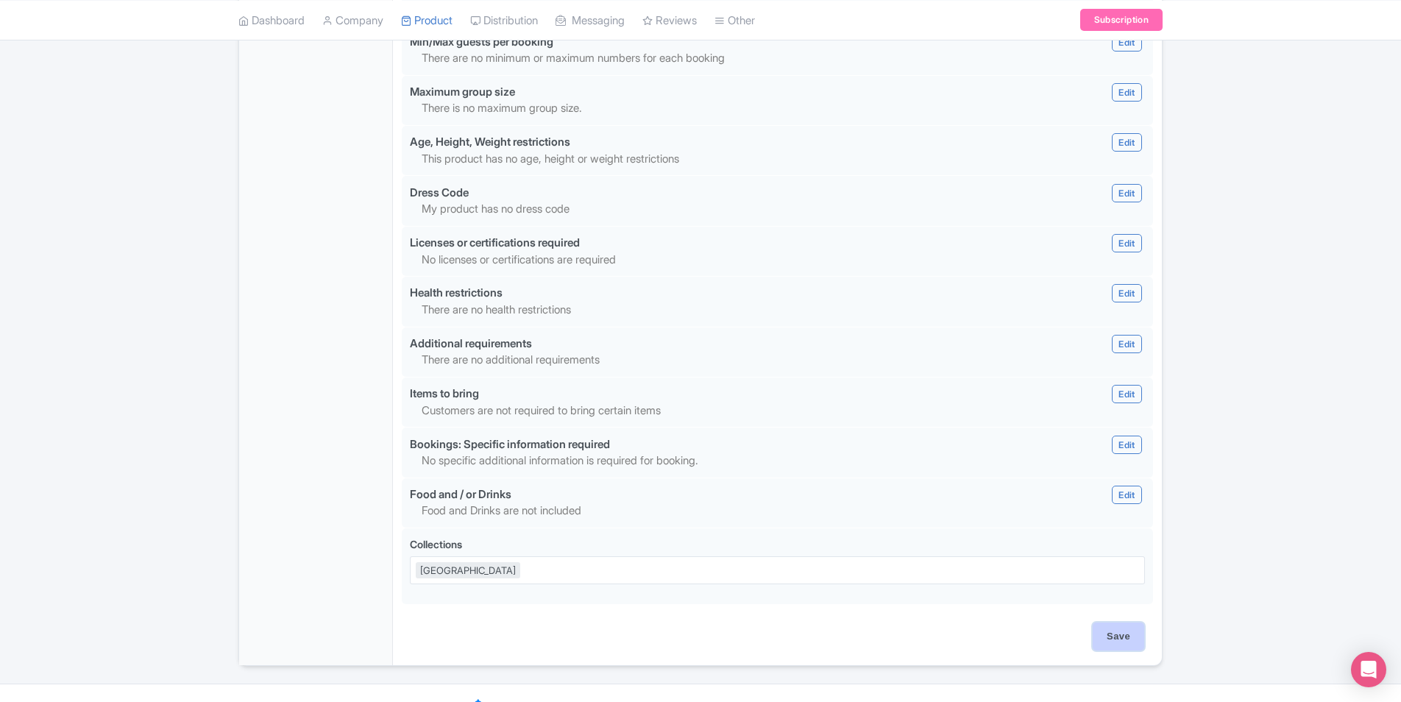
click at [1120, 622] on input "Save" at bounding box center [1117, 636] width 51 height 28
type input "Saving..."
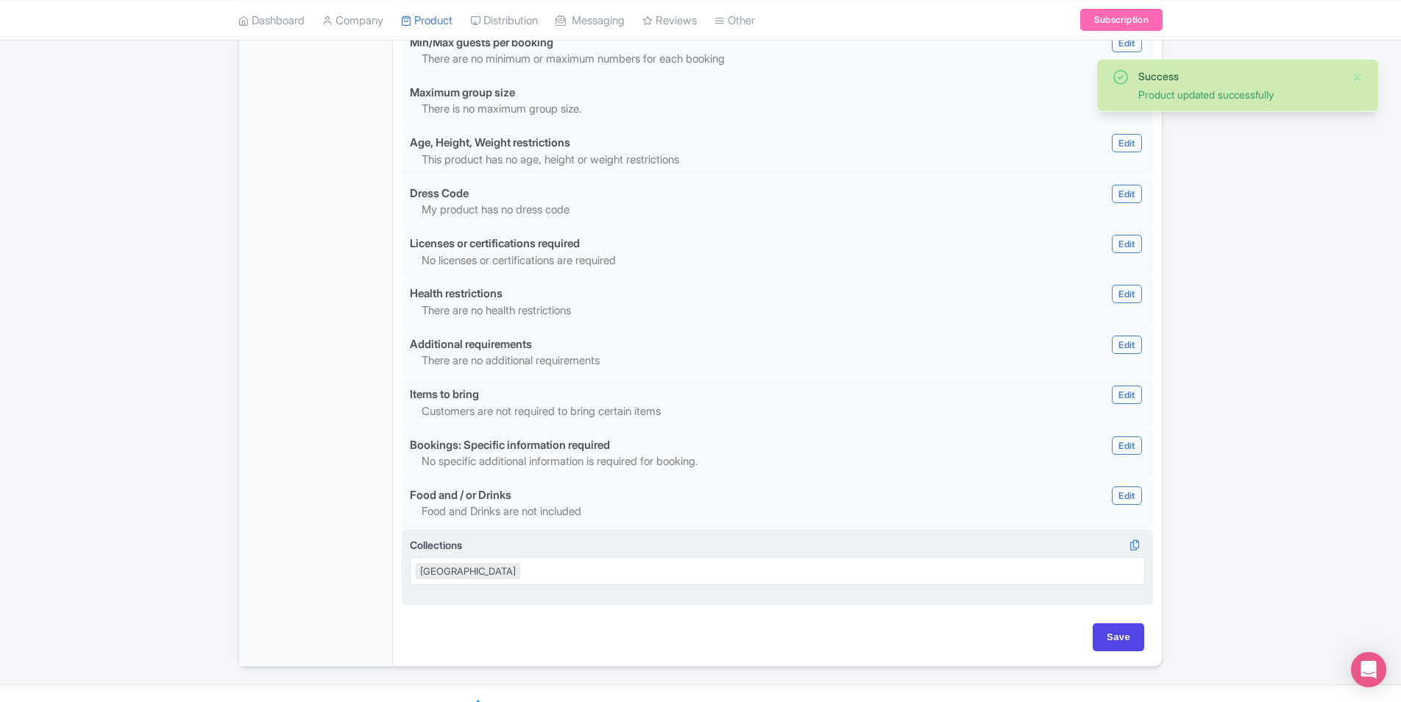
scroll to position [1214, 0]
click at [1135, 538] on icon at bounding box center [1134, 544] width 21 height 13
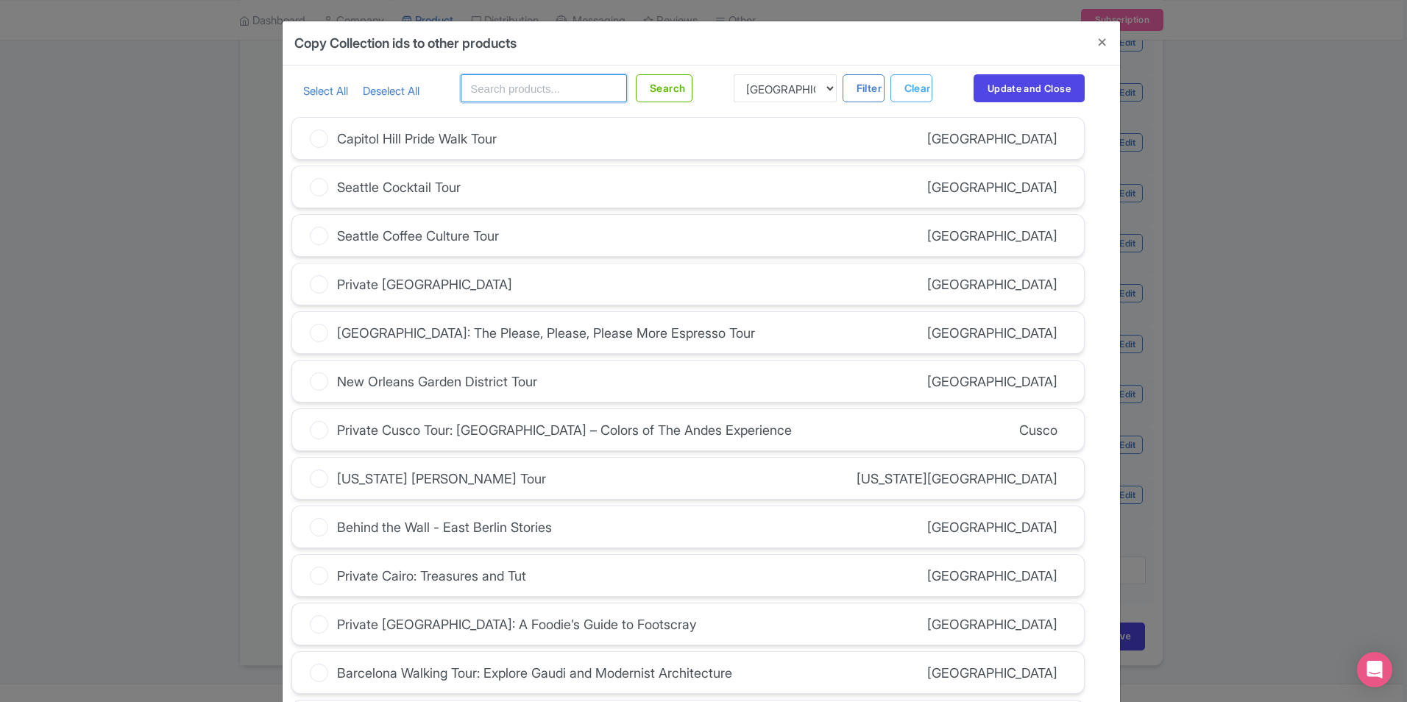
click at [525, 85] on input "text" at bounding box center [544, 88] width 166 height 28
type input "[GEOGRAPHIC_DATA]"
click at [683, 82] on button "Search" at bounding box center [664, 88] width 57 height 28
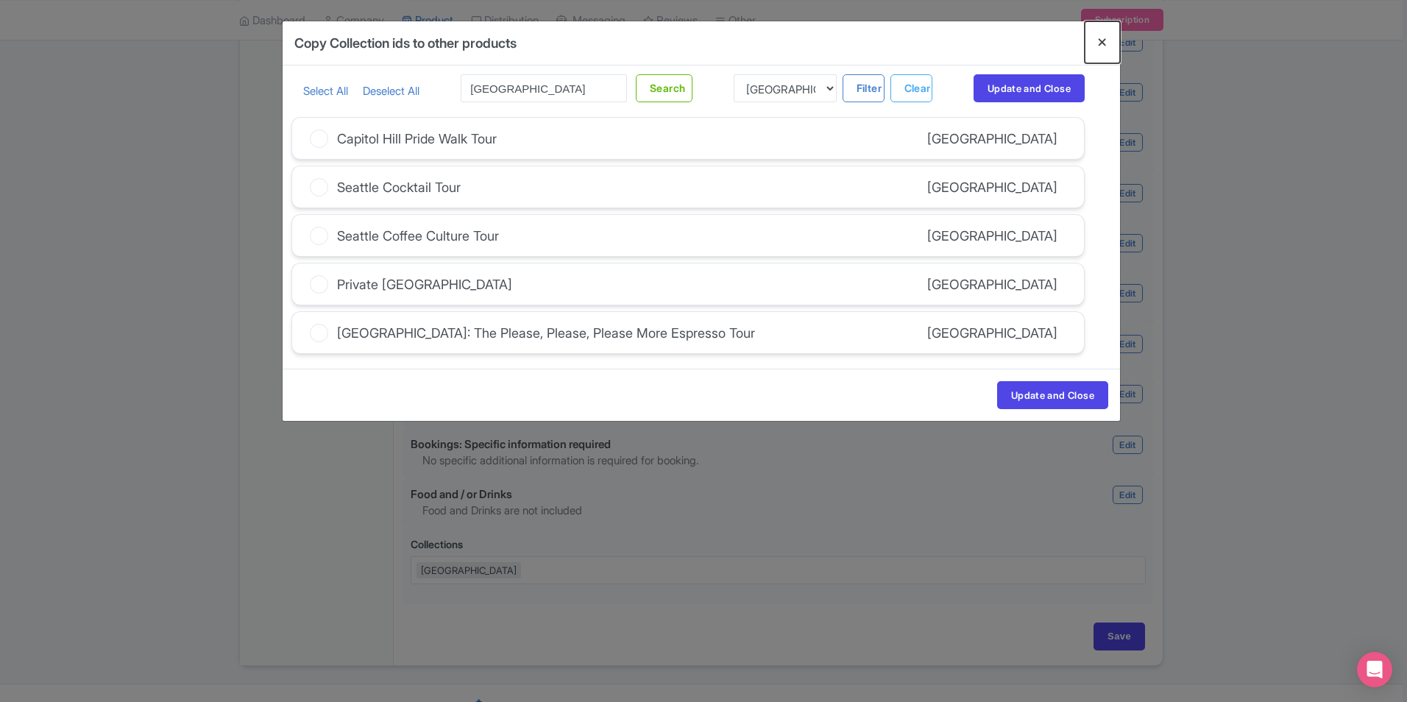
click at [1100, 46] on button "Close" at bounding box center [1101, 42] width 35 height 42
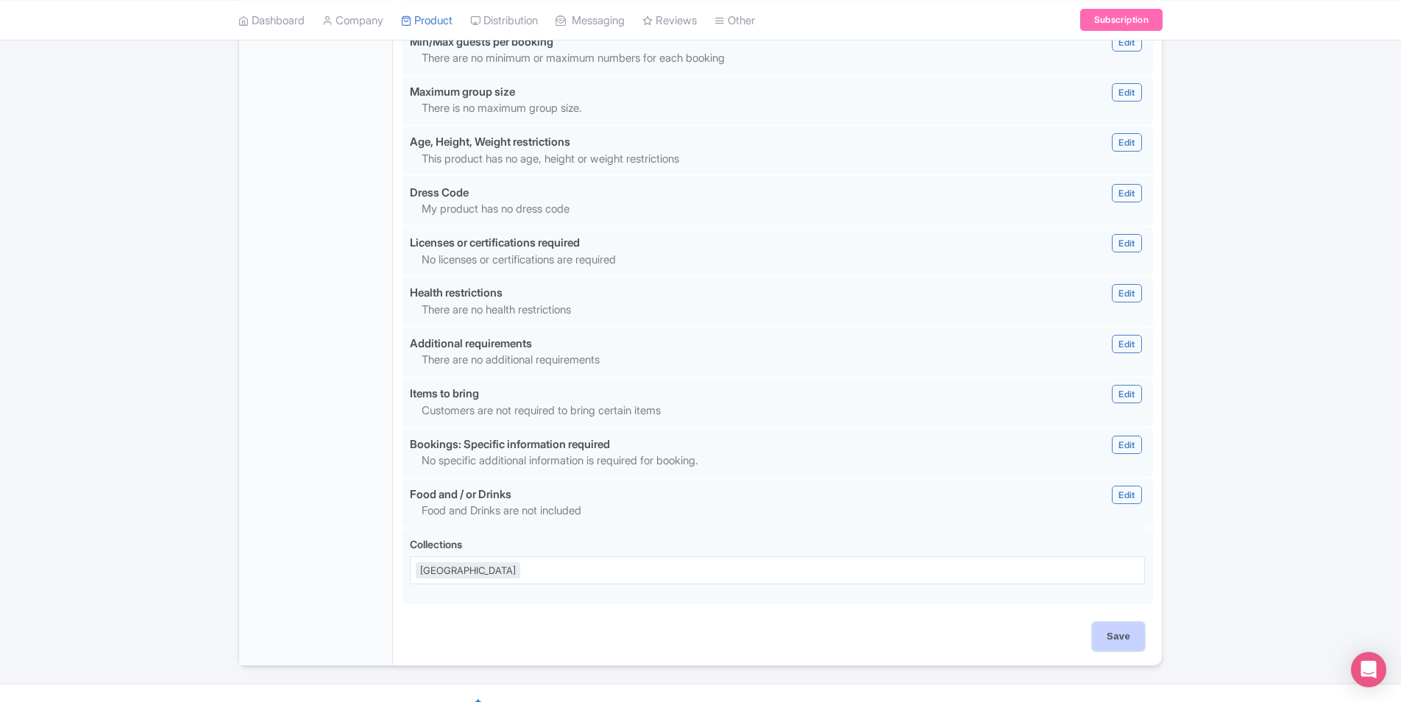
click at [1116, 622] on input "Save" at bounding box center [1117, 636] width 51 height 28
type input "Saving..."
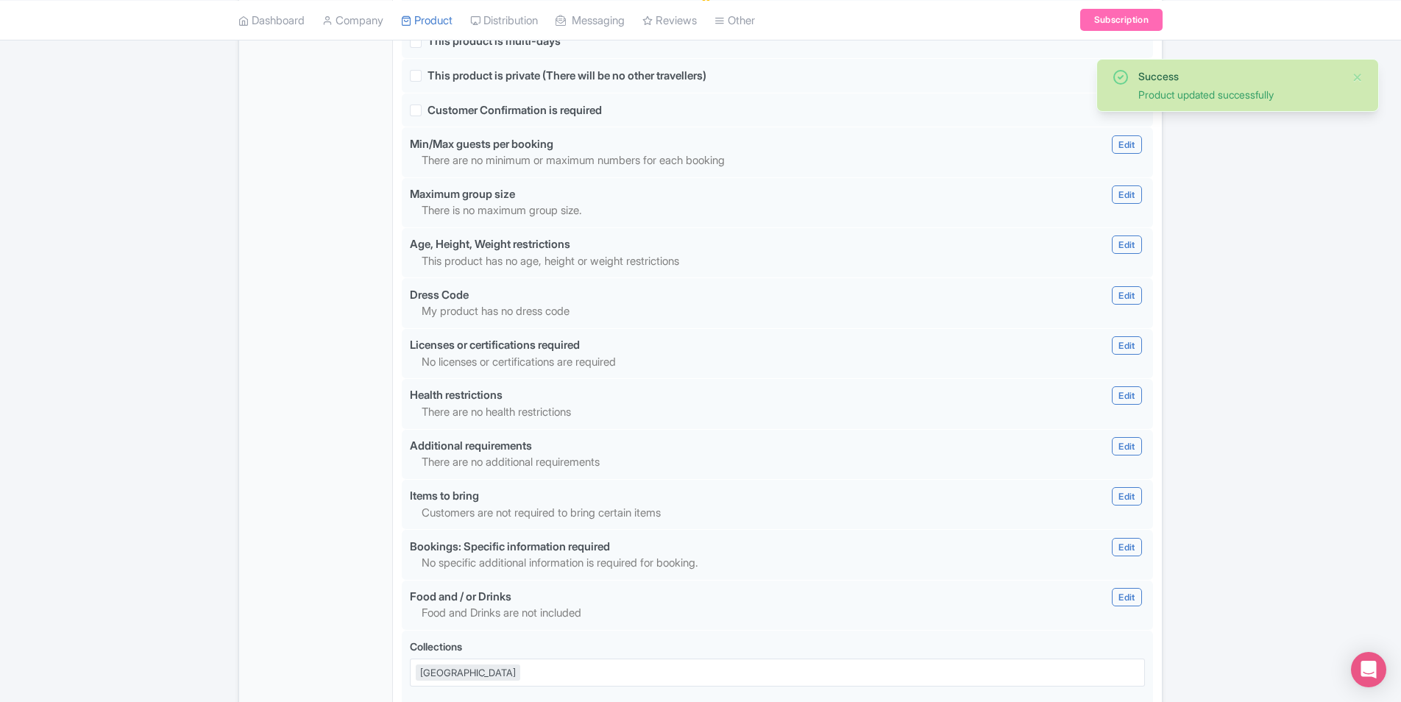
scroll to position [1214, 0]
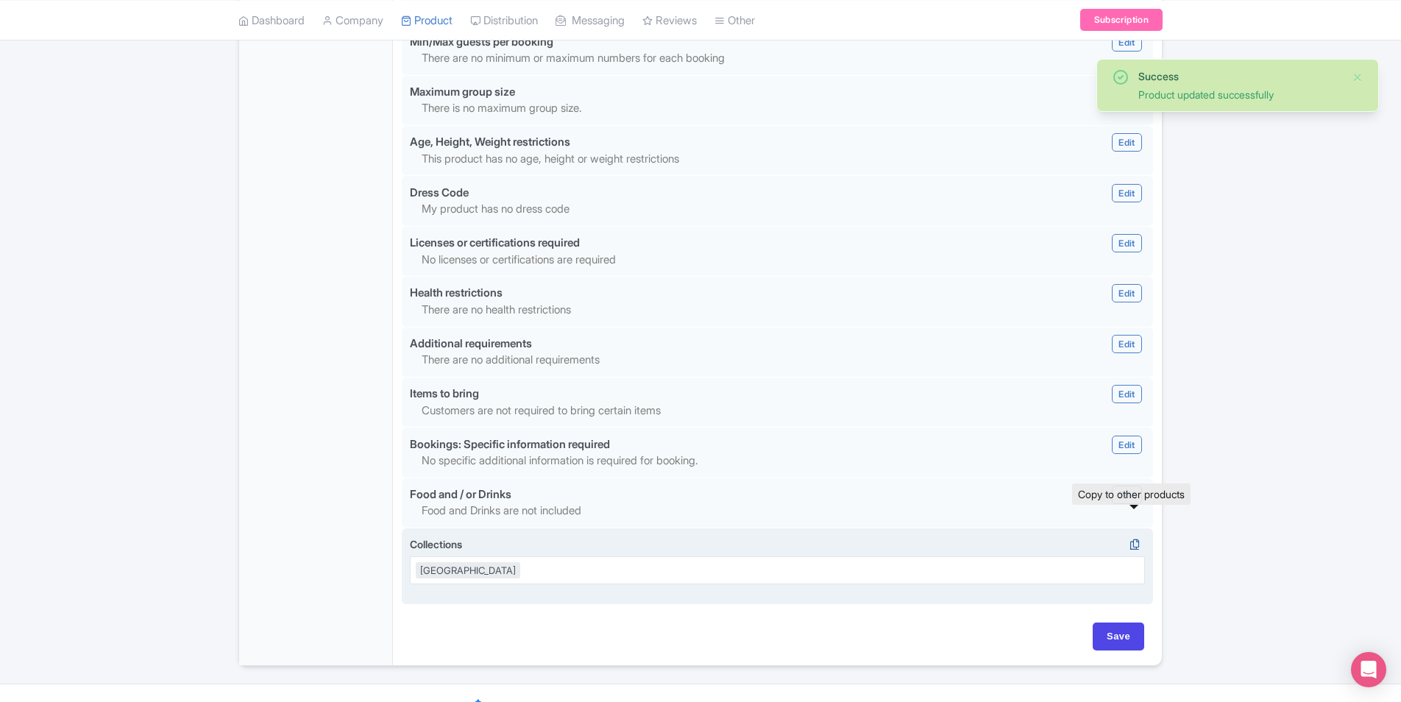
click at [1133, 538] on icon at bounding box center [1134, 544] width 21 height 13
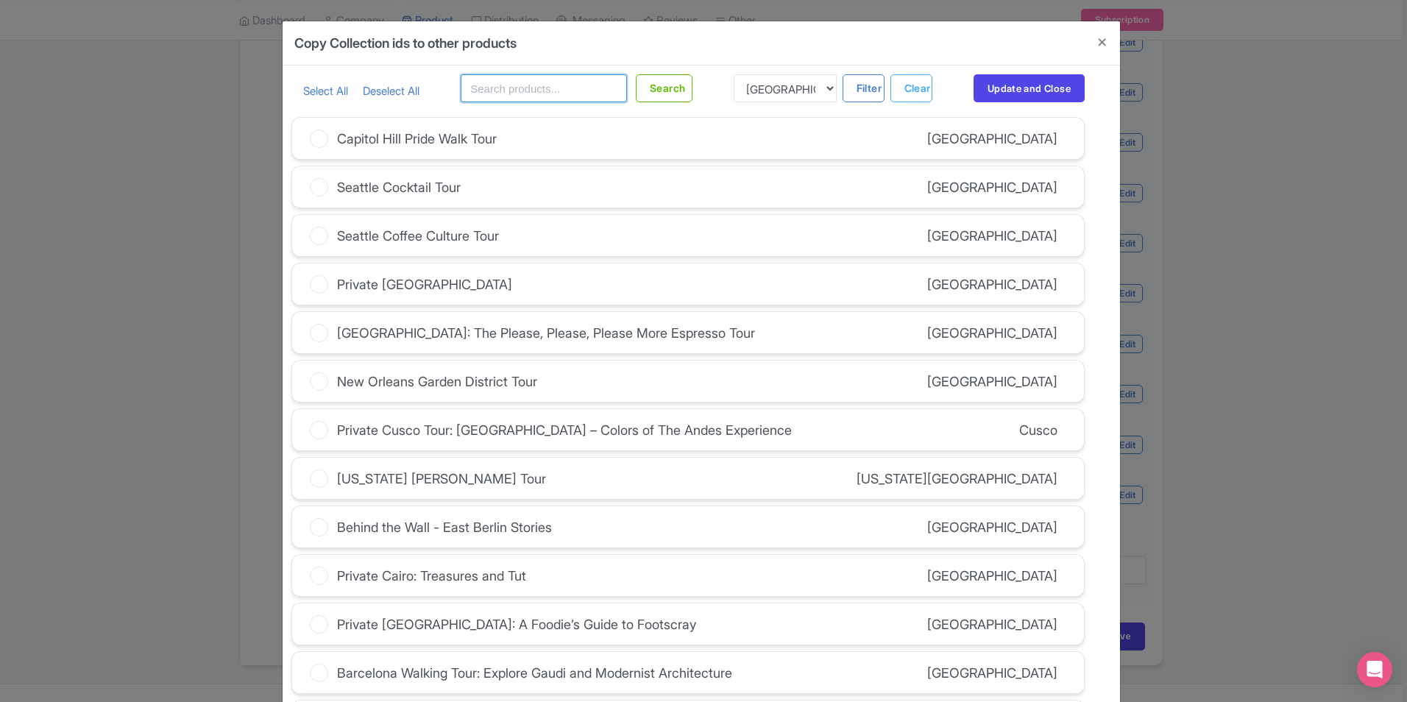
click at [522, 82] on input "text" at bounding box center [544, 88] width 166 height 28
type input "[GEOGRAPHIC_DATA]"
click at [675, 90] on button "Search" at bounding box center [664, 88] width 57 height 28
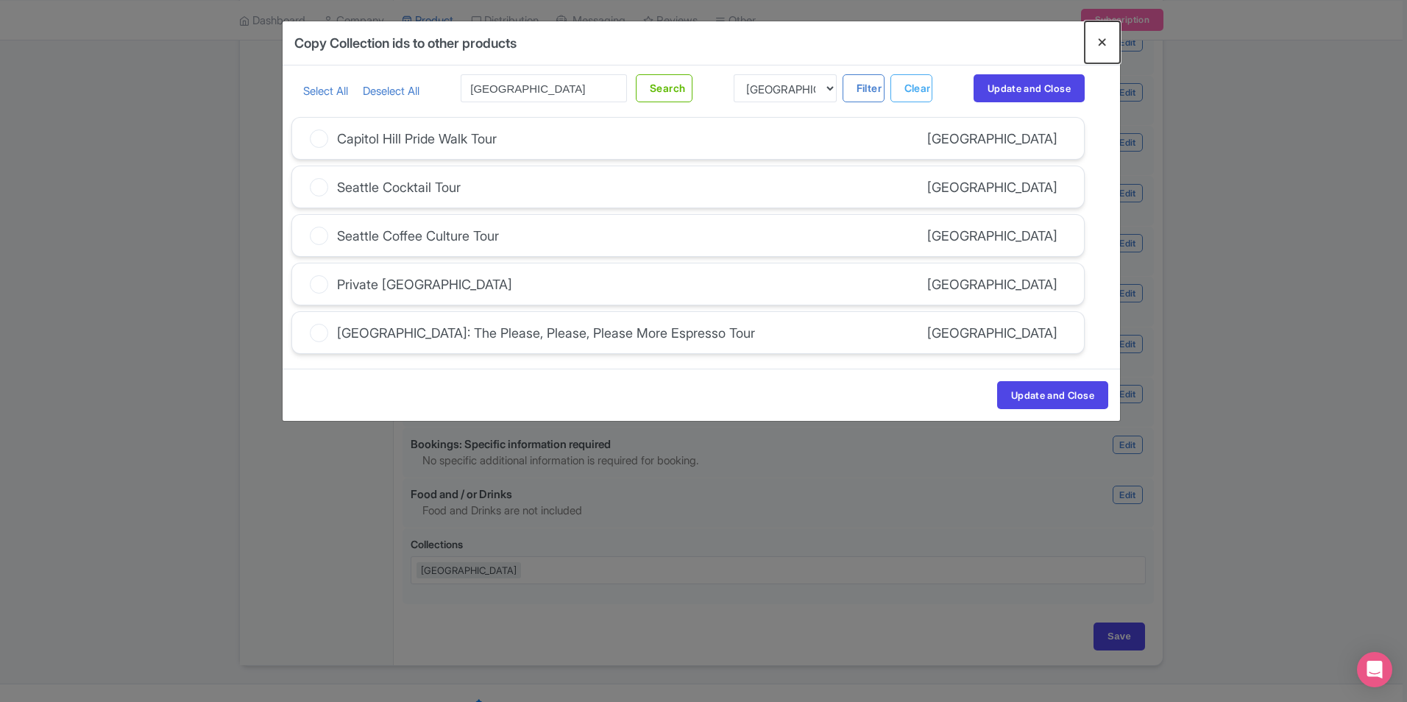
click at [1105, 46] on button "Close" at bounding box center [1101, 42] width 35 height 42
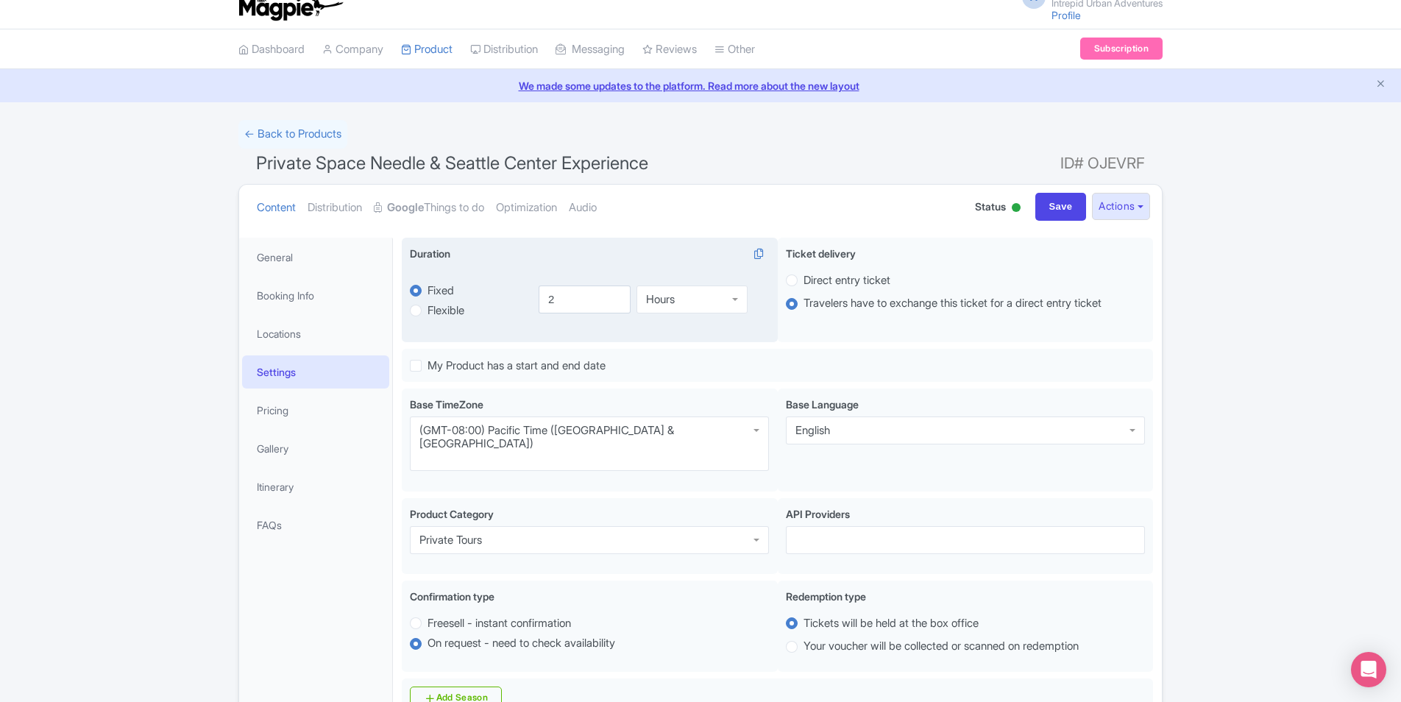
scroll to position [0, 0]
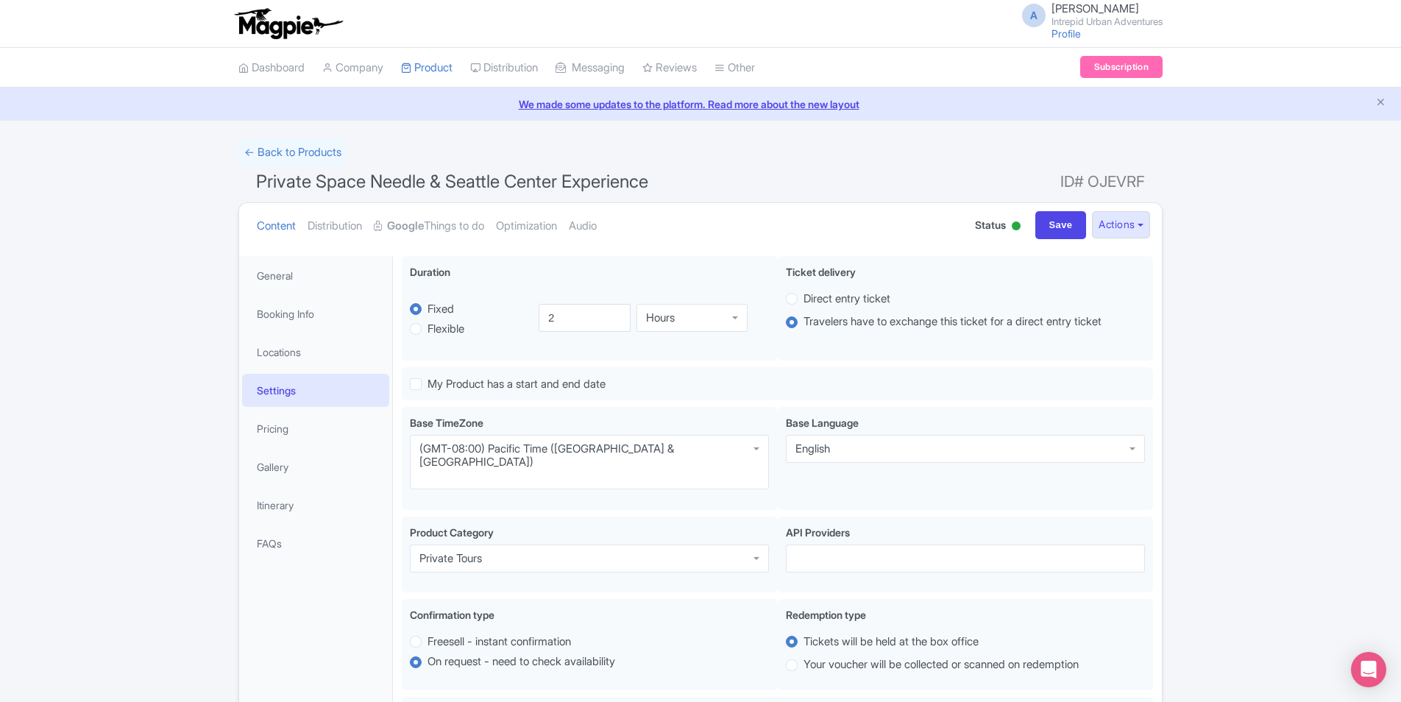
click at [705, 139] on div "← Back to Products" at bounding box center [700, 152] width 924 height 29
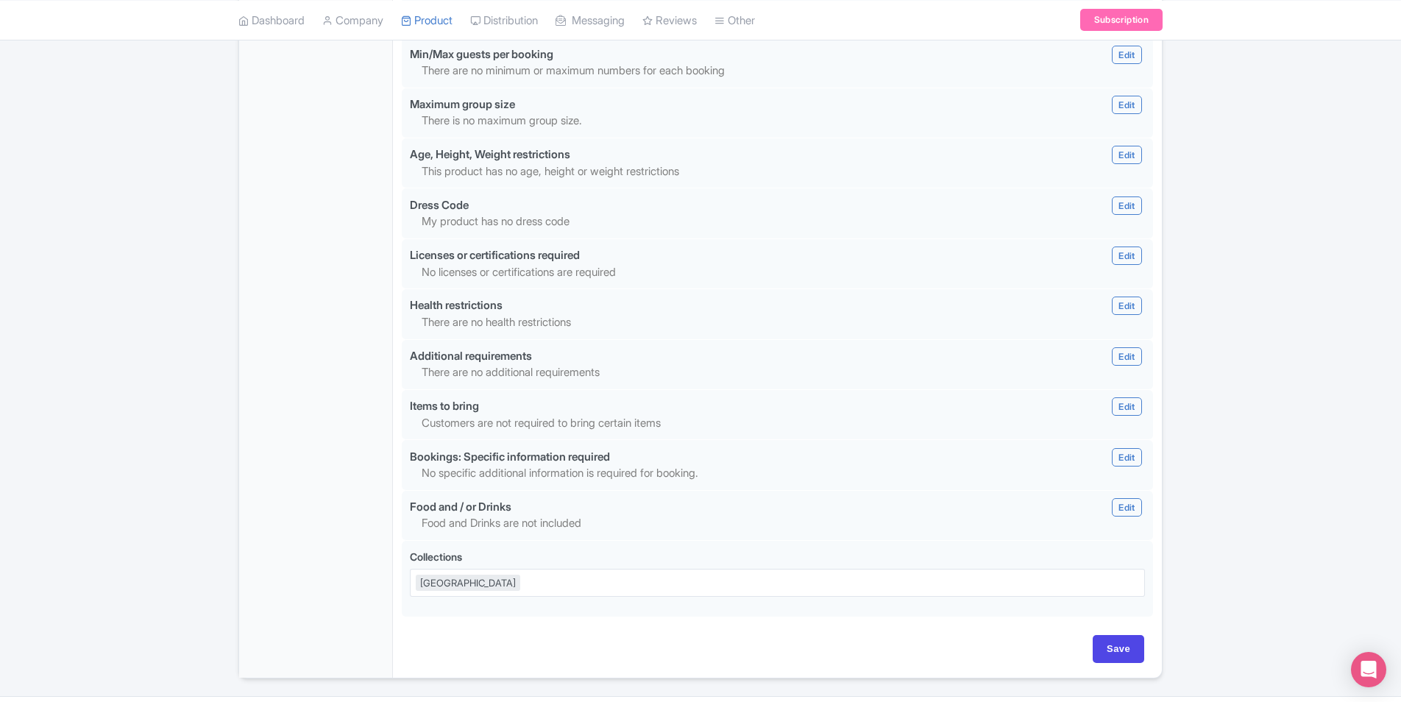
scroll to position [1214, 0]
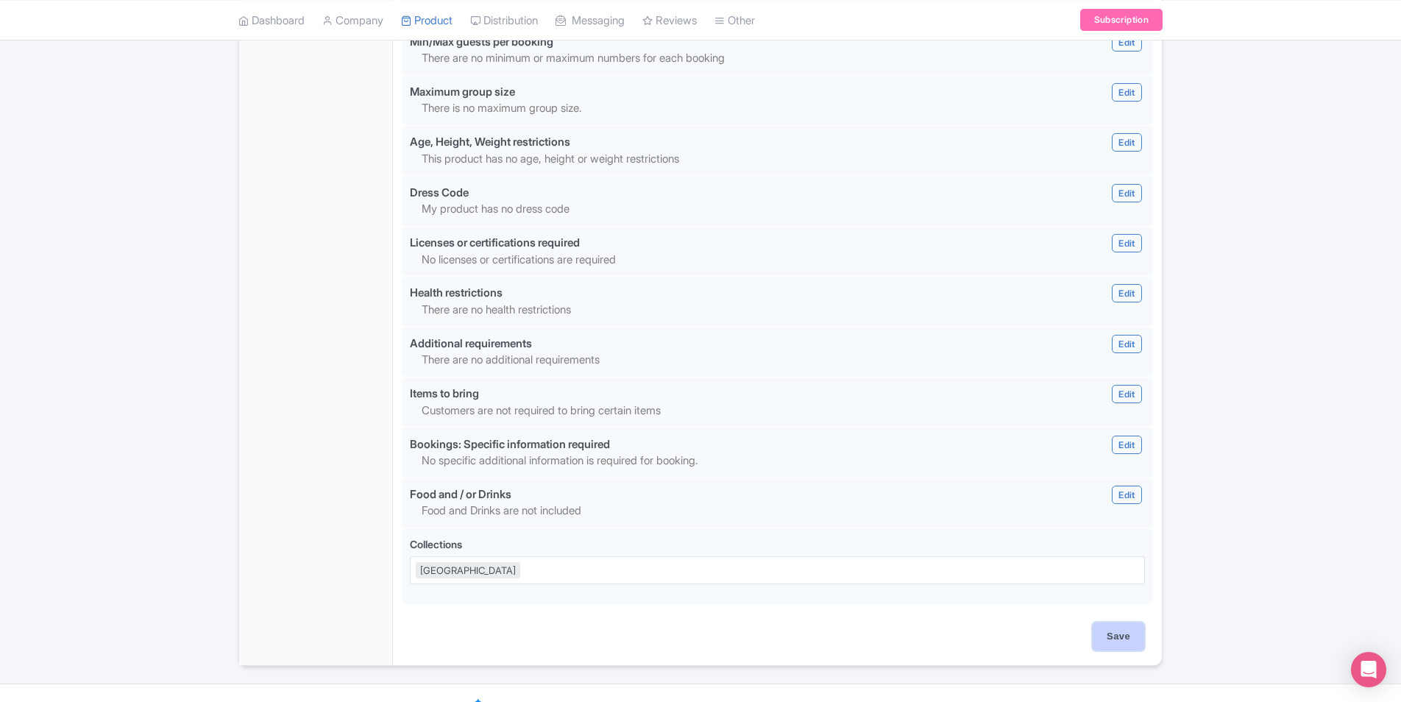
click at [1118, 622] on input "Save" at bounding box center [1117, 636] width 51 height 28
type input "Saving..."
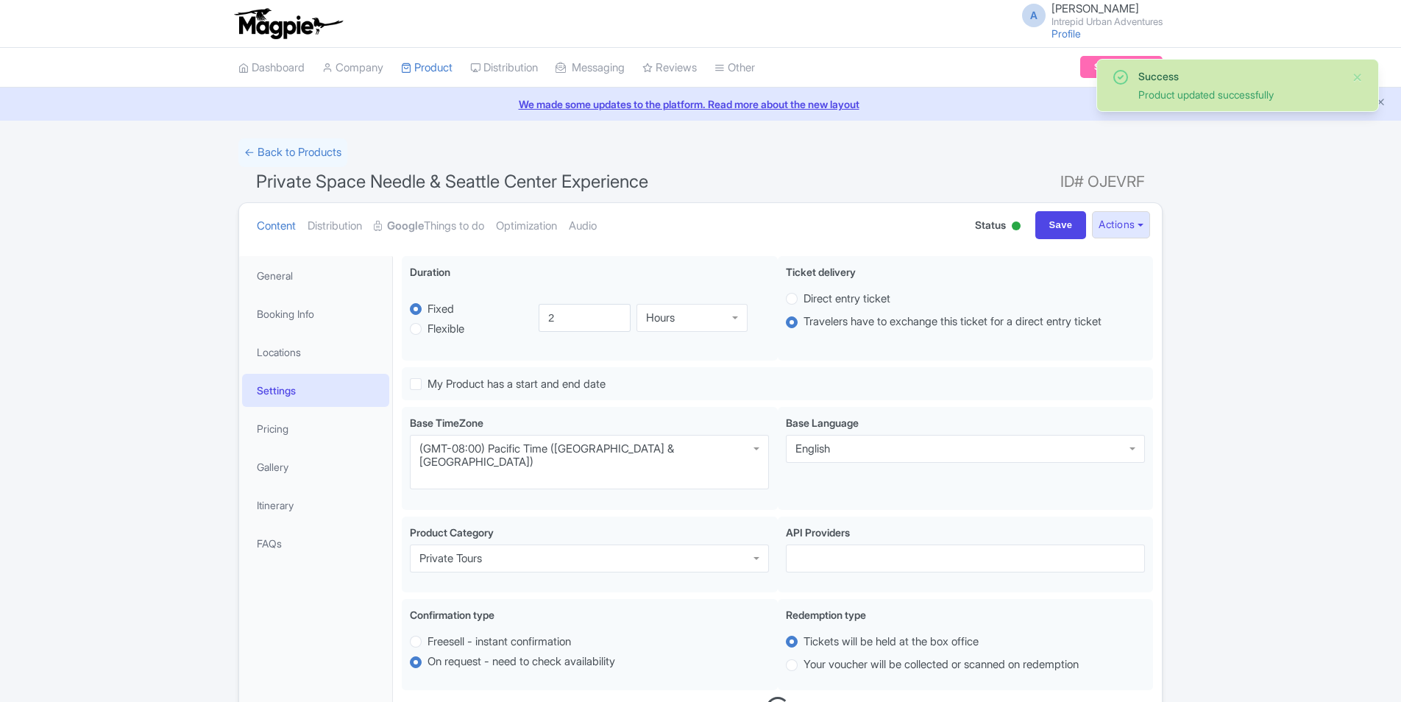
scroll to position [256, 0]
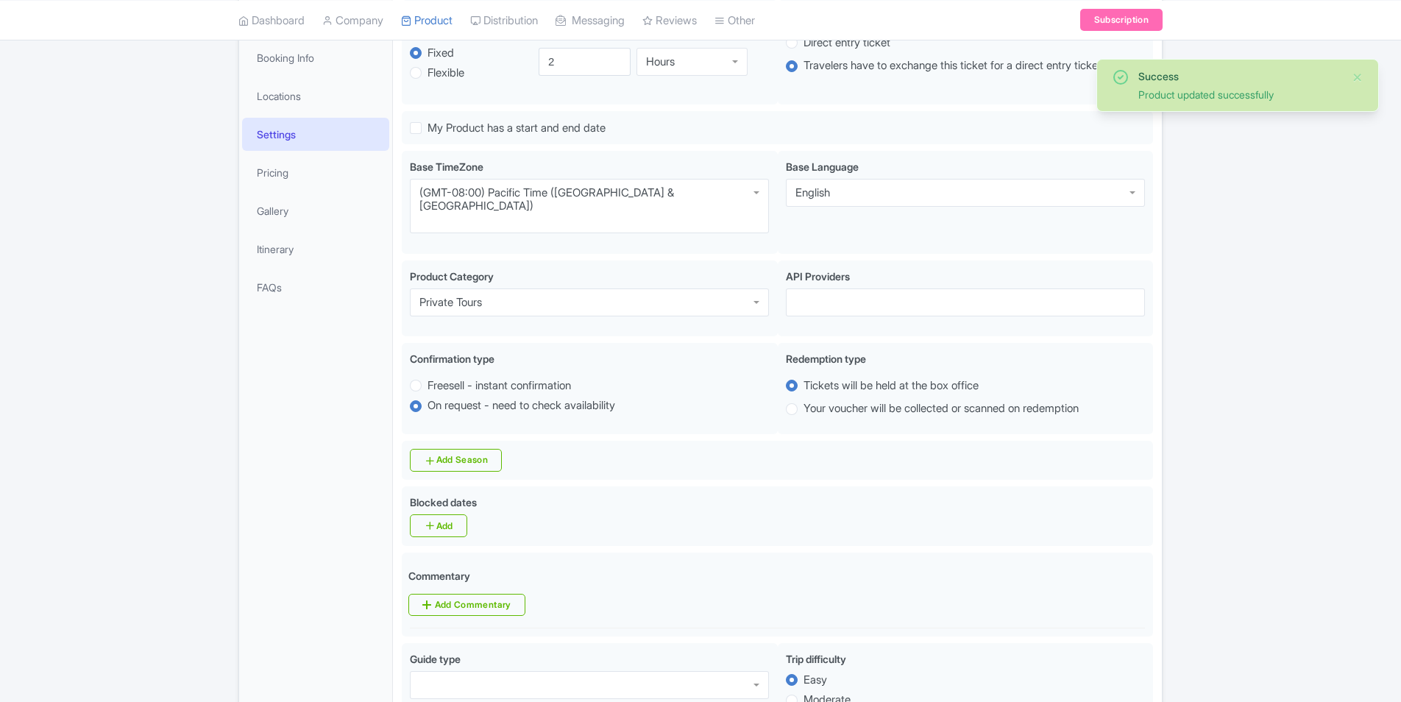
click at [294, 138] on link "Settings" at bounding box center [315, 134] width 147 height 33
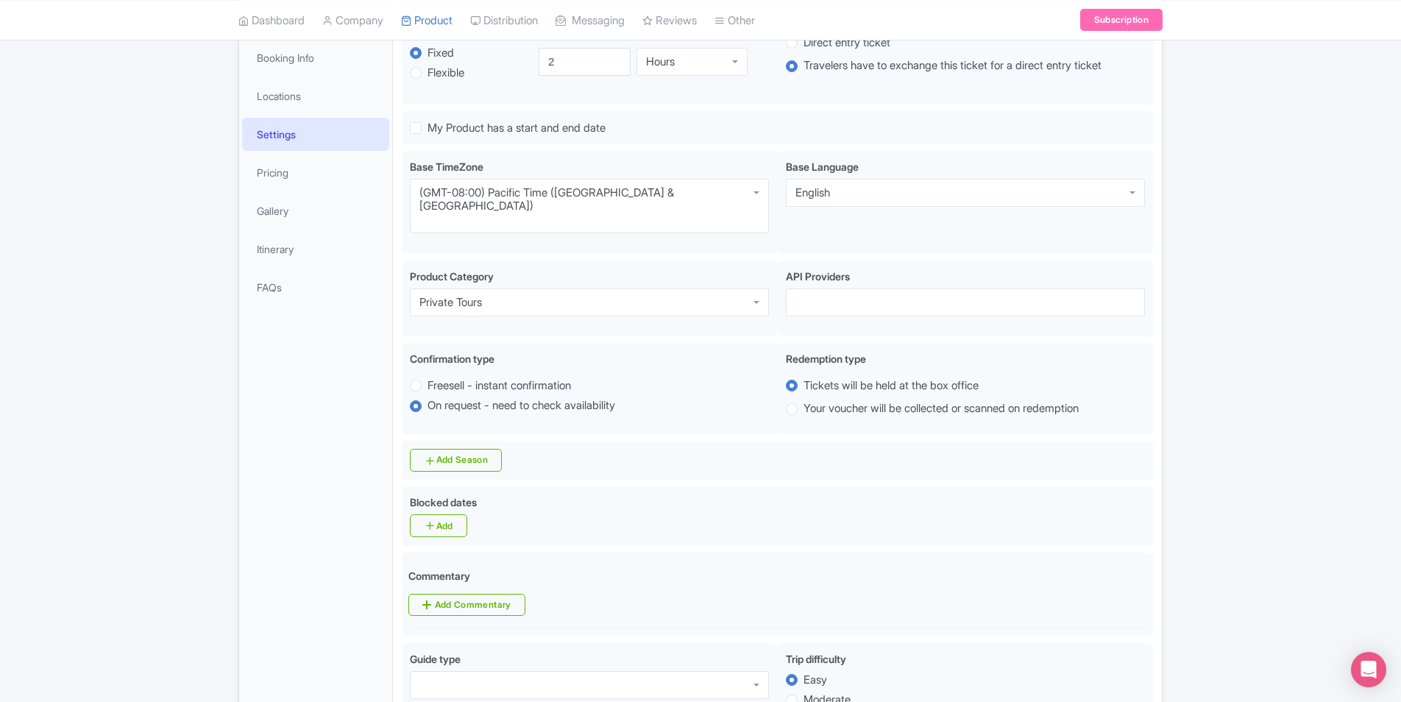
click at [292, 138] on link "Settings" at bounding box center [315, 134] width 147 height 33
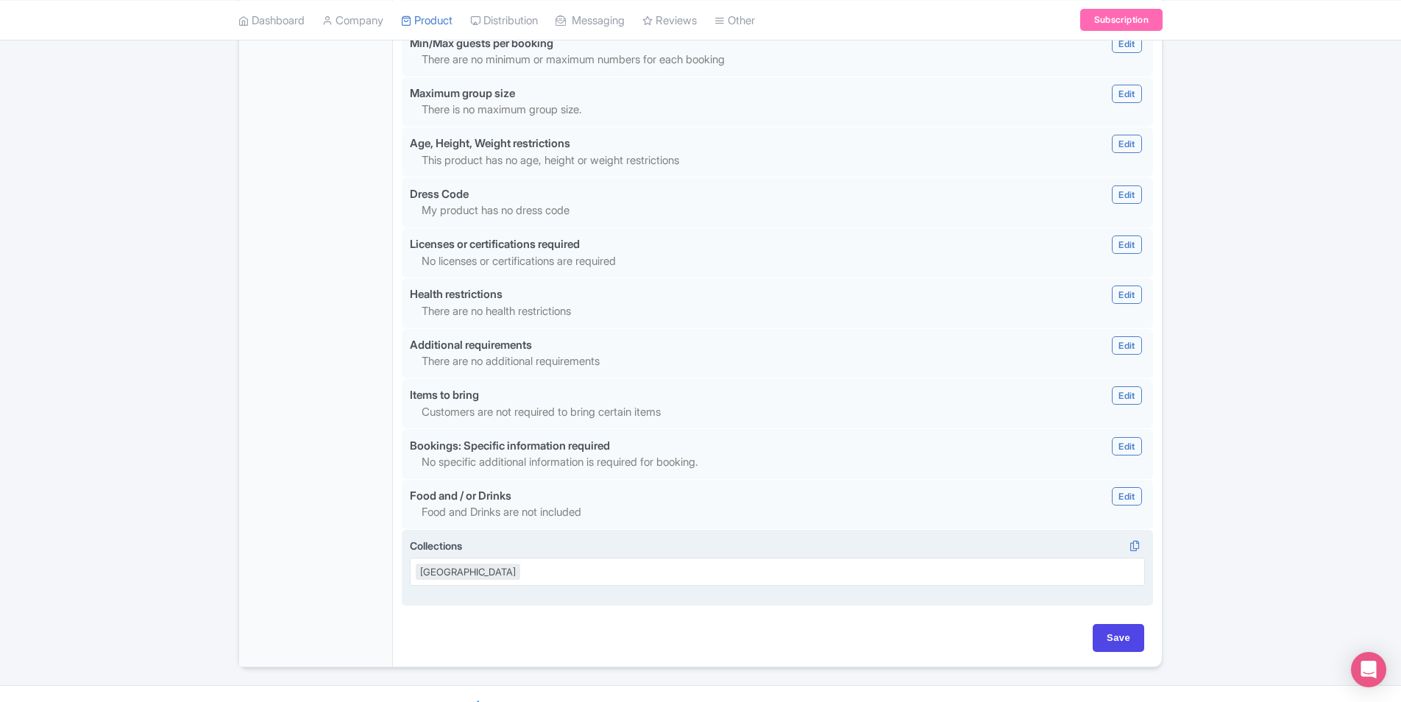
scroll to position [1214, 0]
click at [1131, 538] on icon at bounding box center [1134, 544] width 21 height 13
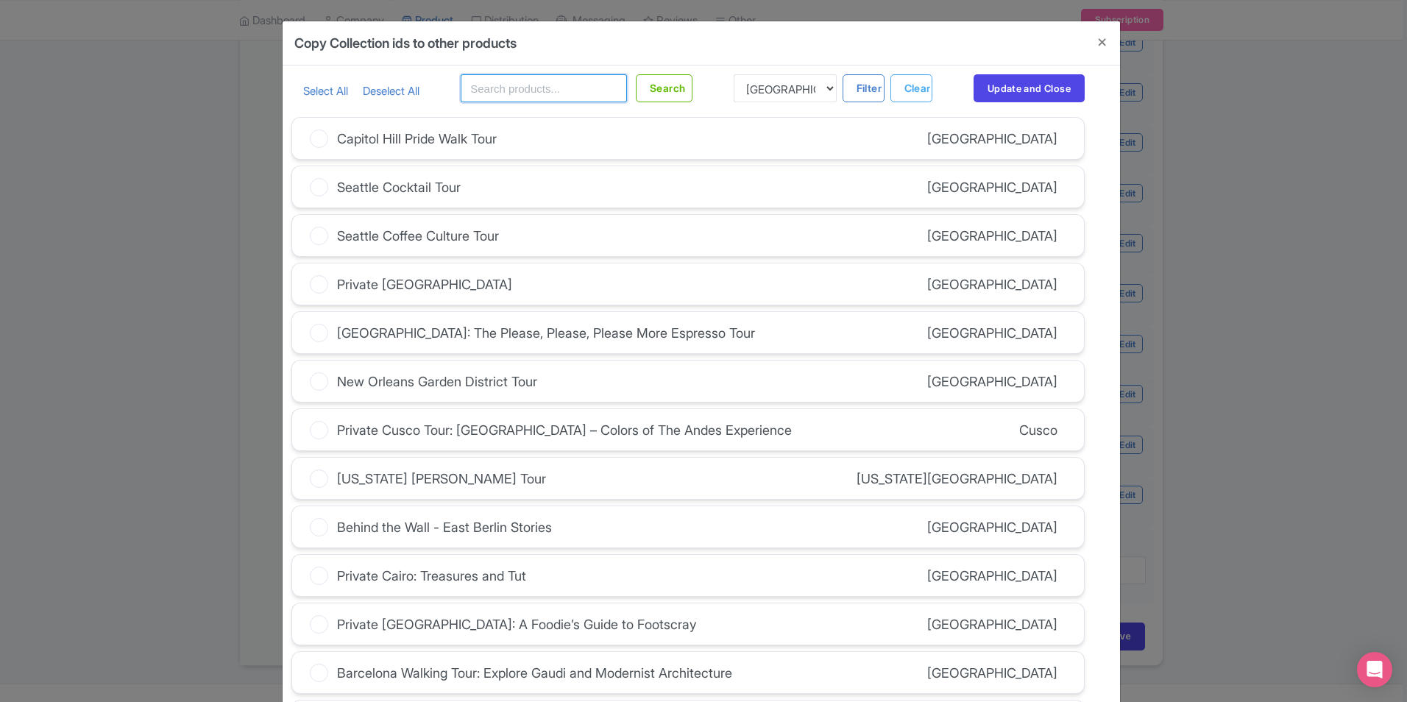
click input "text"
type input "[GEOGRAPHIC_DATA]"
click button "Search"
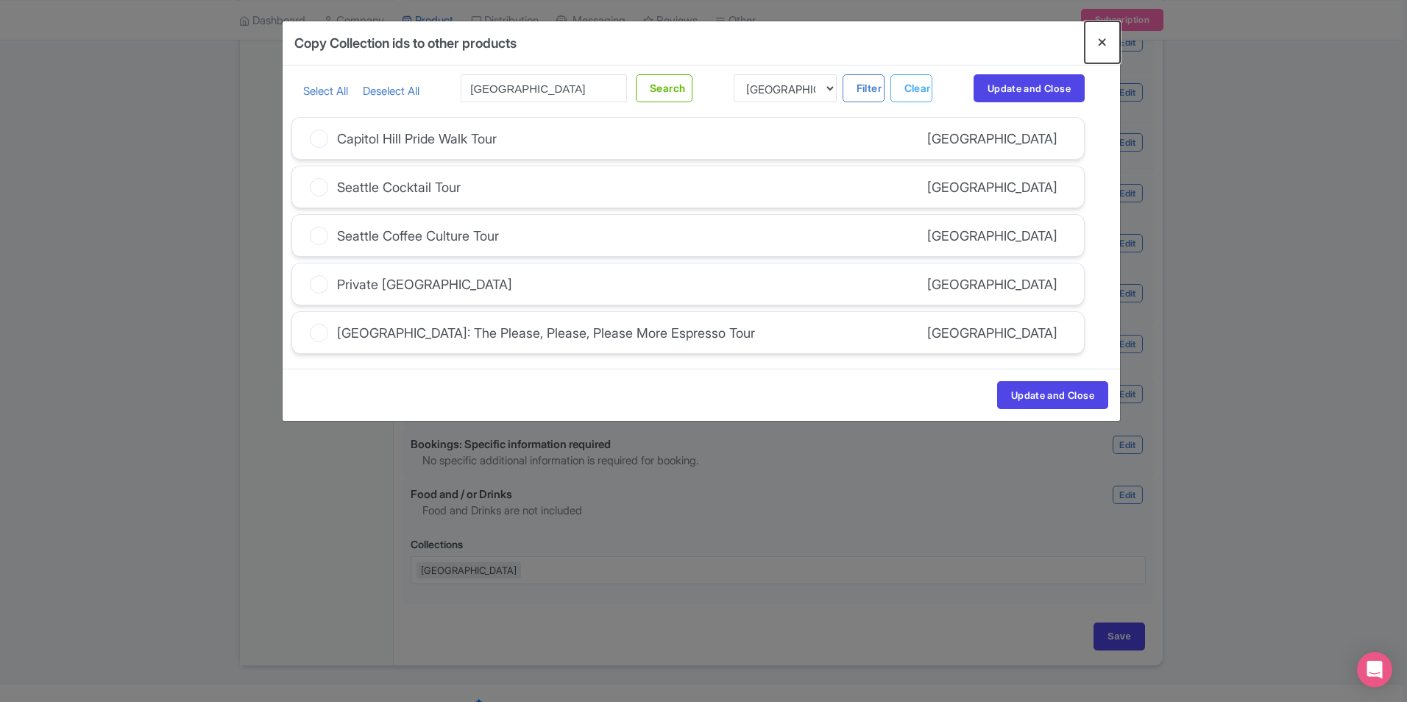
click button "Close"
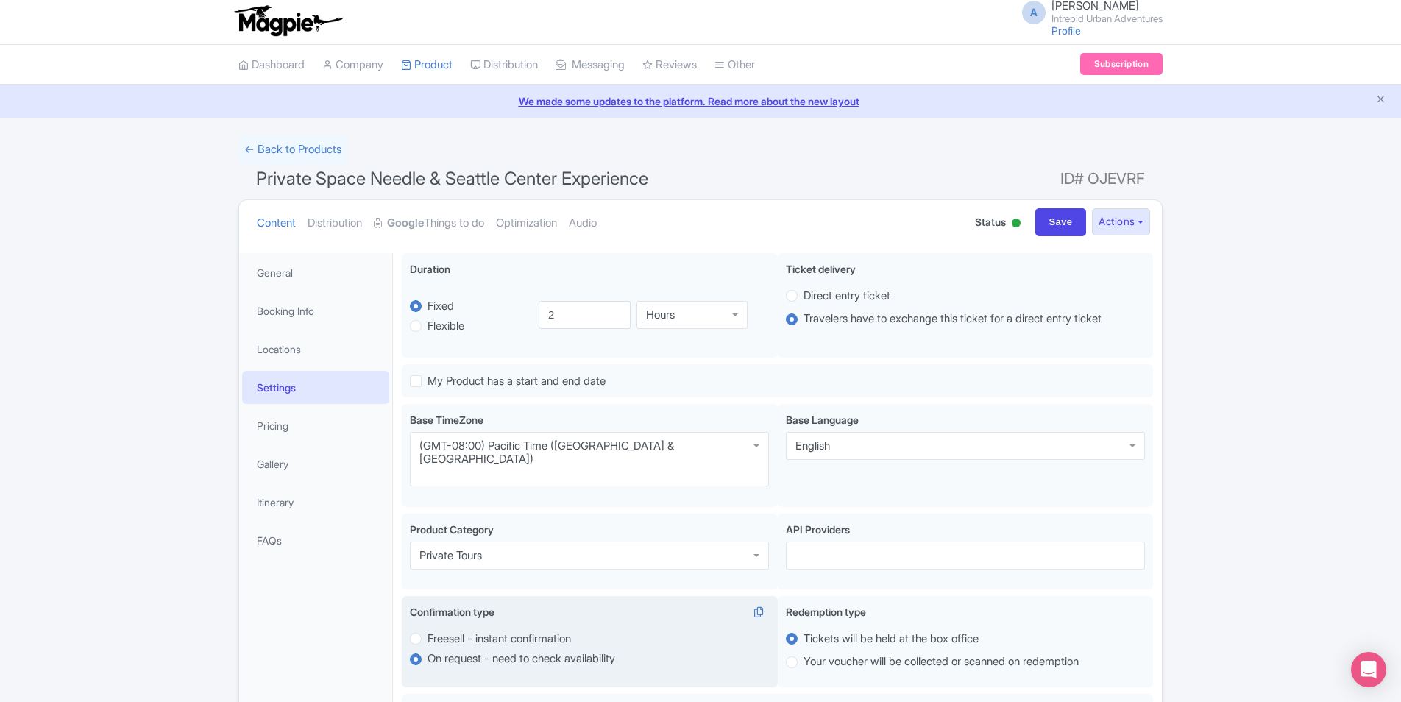
scroll to position [0, 0]
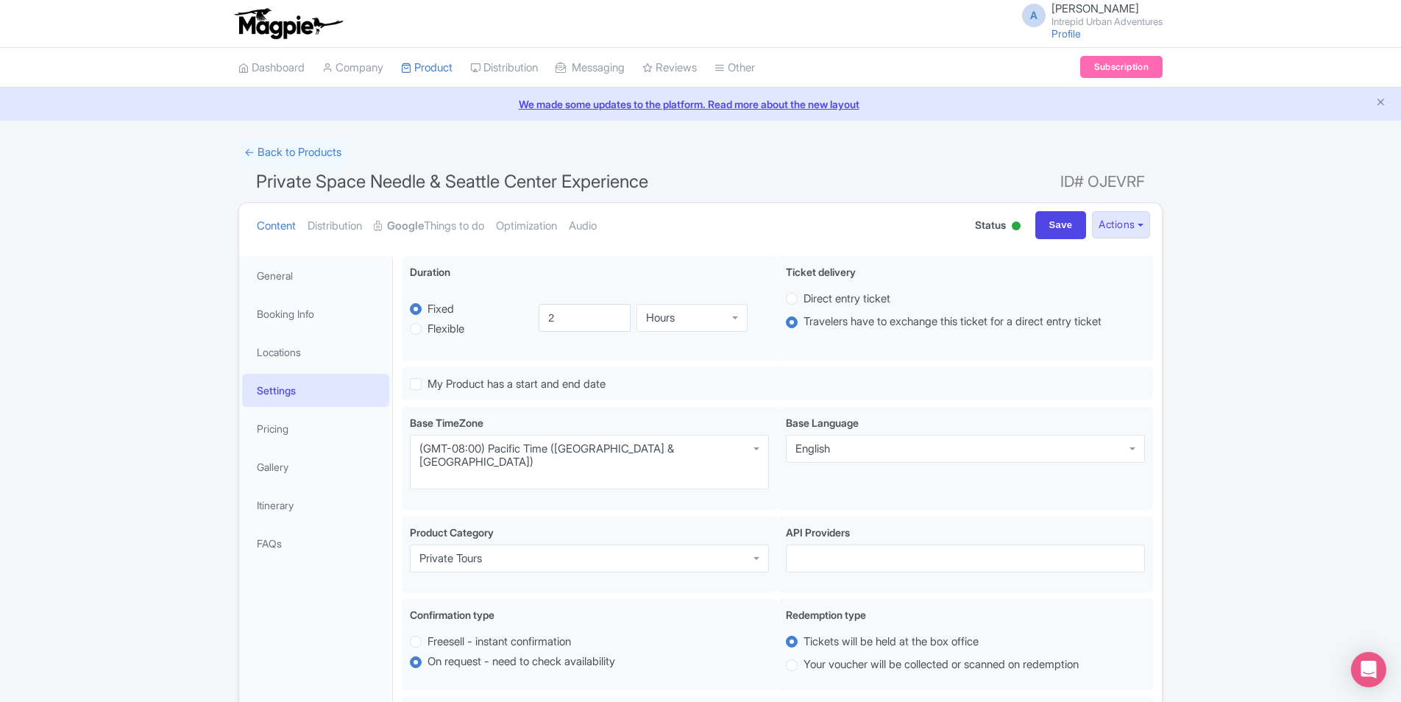
click span "Private Space Needle & Seattle Center Experience"
click button "Actions"
click h1 "Private Space Needle & Seattle Center Experience ID# OJEVRF"
click link "← Back to Products"
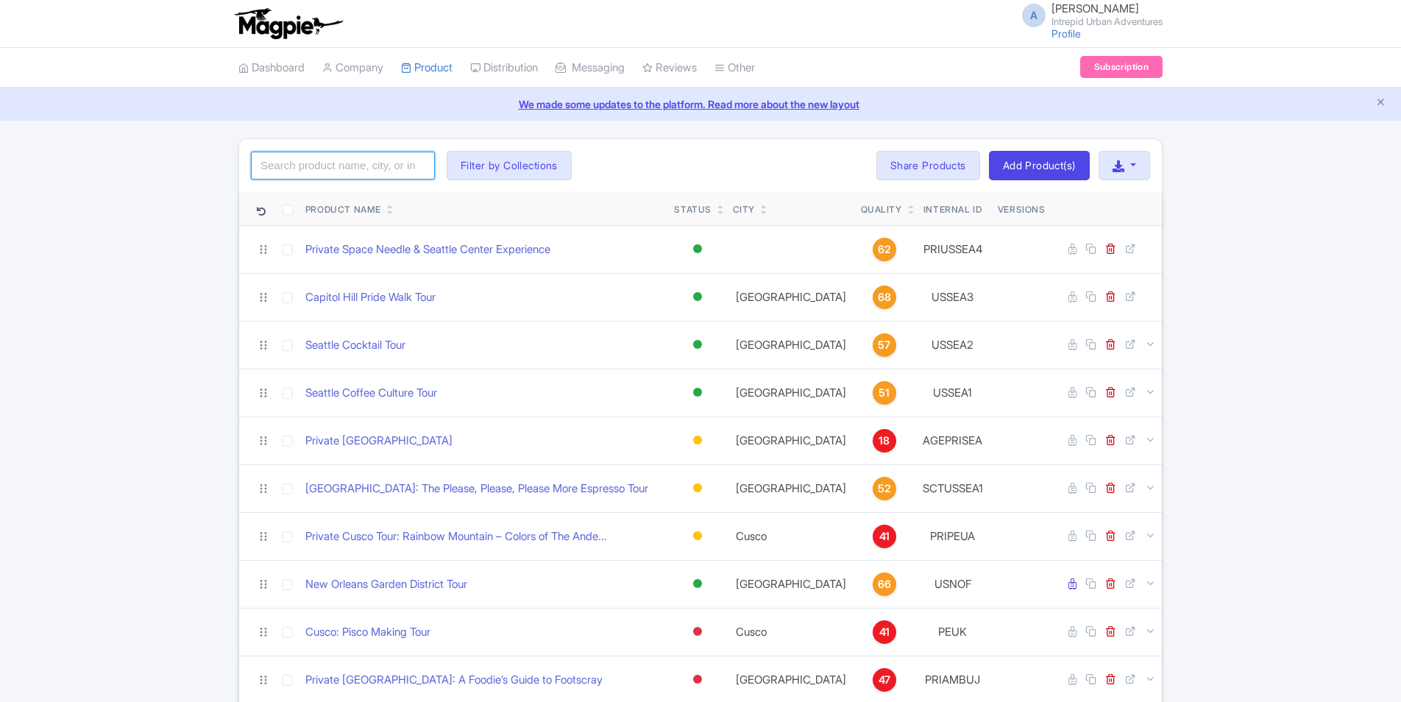
click at [333, 164] on input "search" at bounding box center [343, 166] width 184 height 28
type input "[GEOGRAPHIC_DATA]"
click at [525, 168] on button "Filter by Collections" at bounding box center [509, 165] width 125 height 29
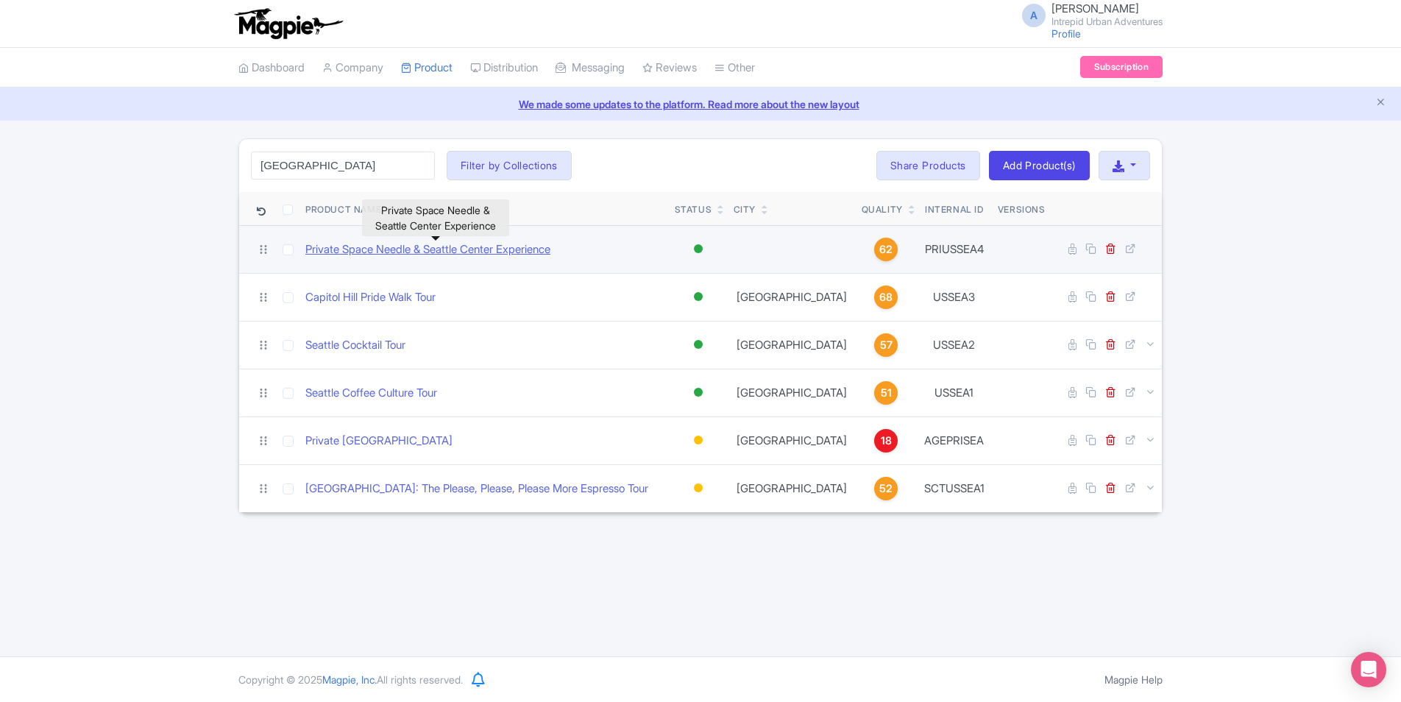
click at [310, 249] on link "Private Space Needle & Seattle Center Experience" at bounding box center [427, 249] width 245 height 17
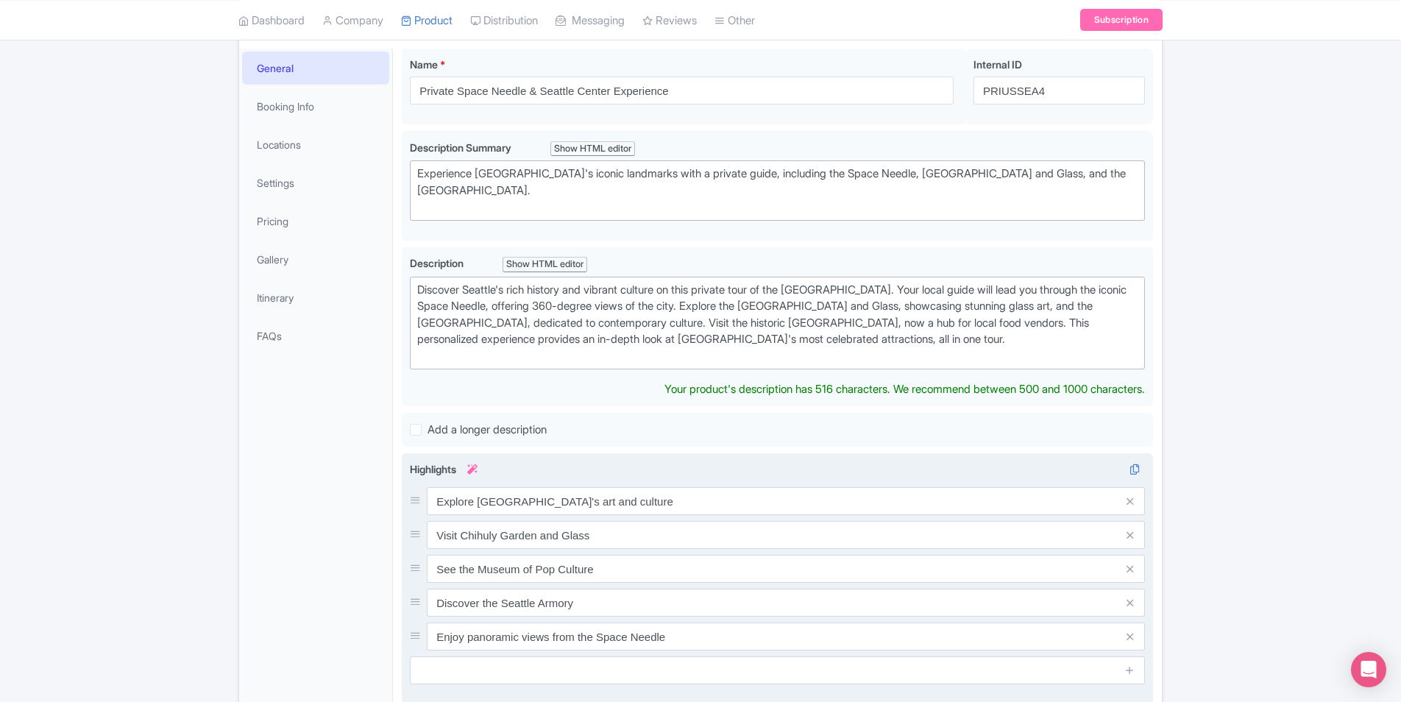
scroll to position [83, 0]
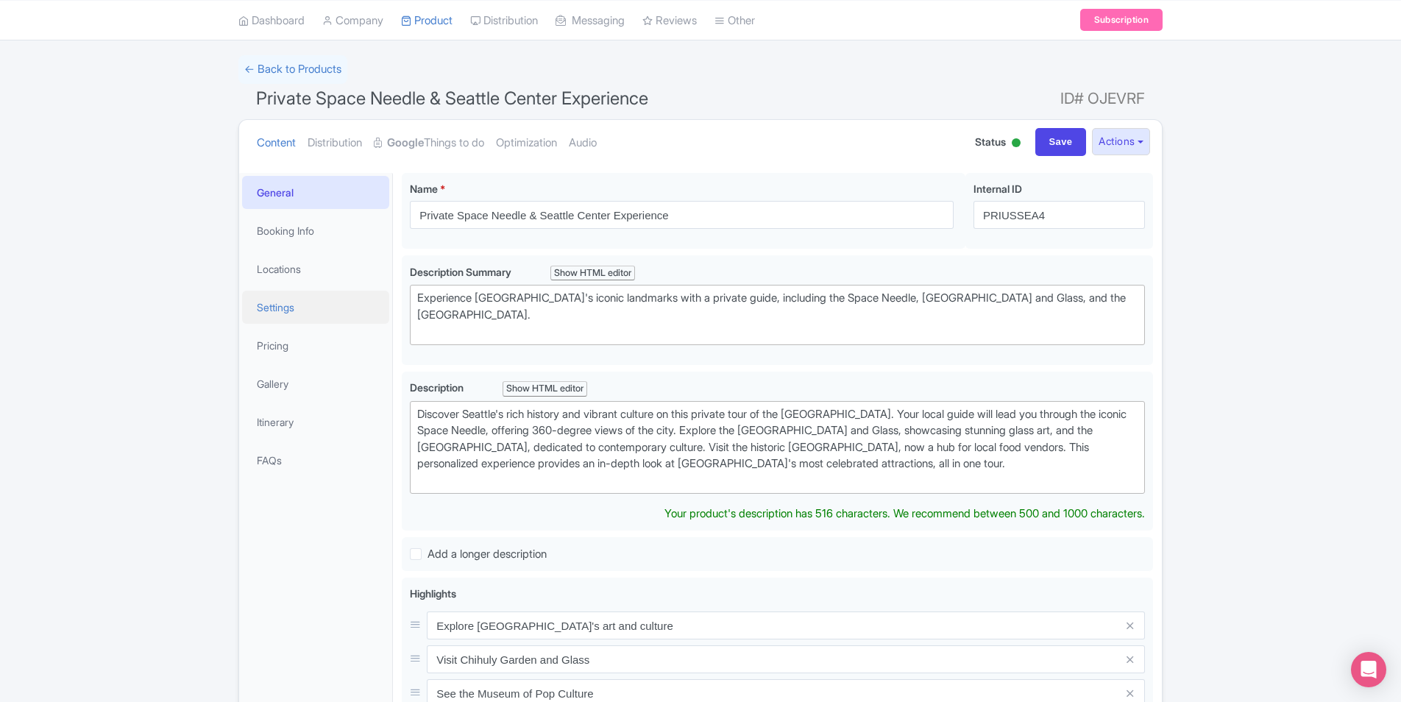
click at [275, 303] on link "Settings" at bounding box center [315, 307] width 147 height 33
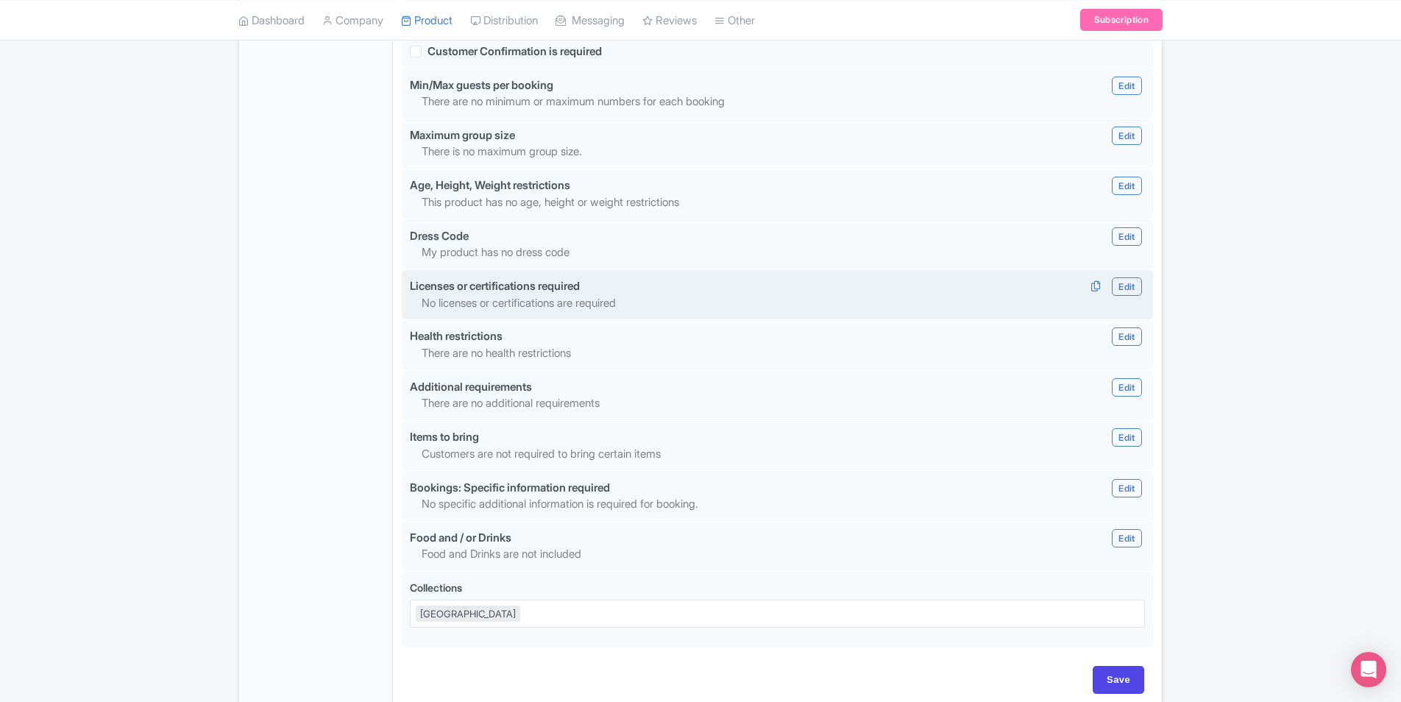
scroll to position [1214, 0]
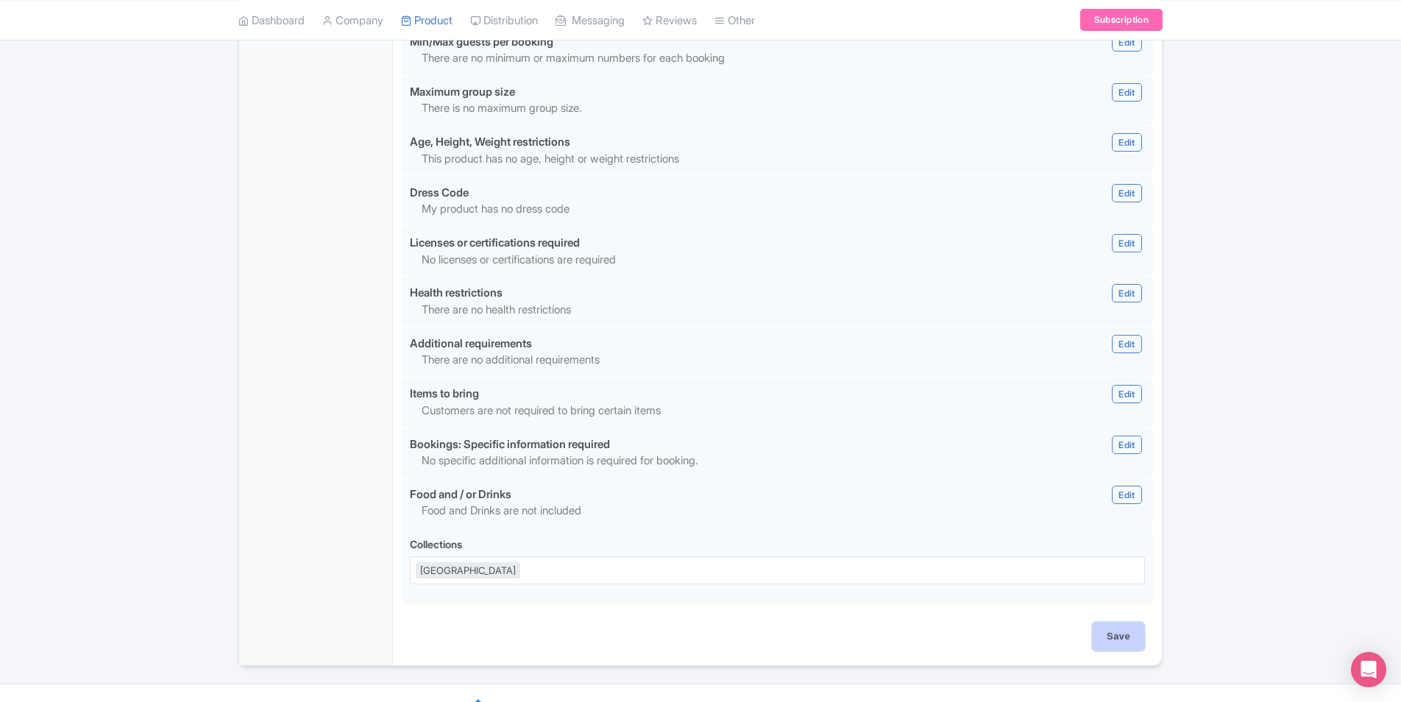
click at [1123, 622] on input "Save" at bounding box center [1117, 636] width 51 height 28
type input "Saving..."
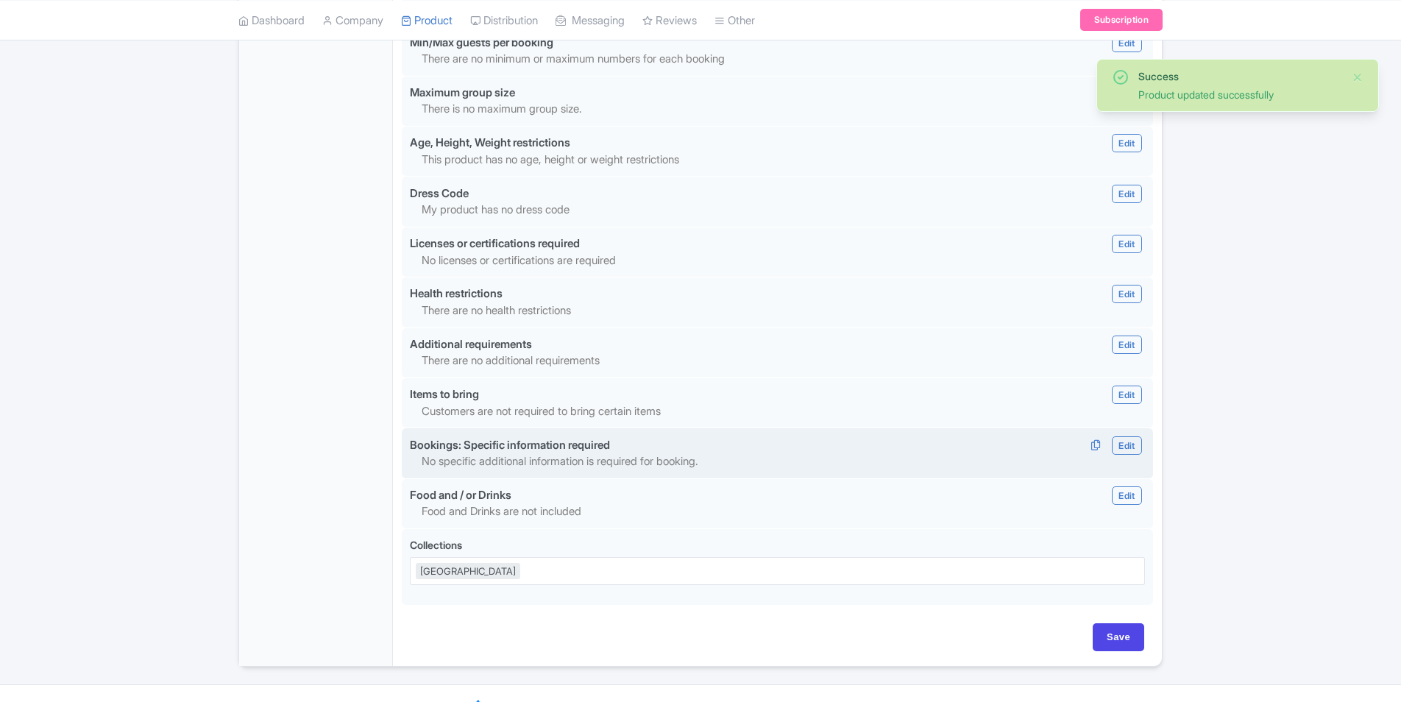
scroll to position [1214, 0]
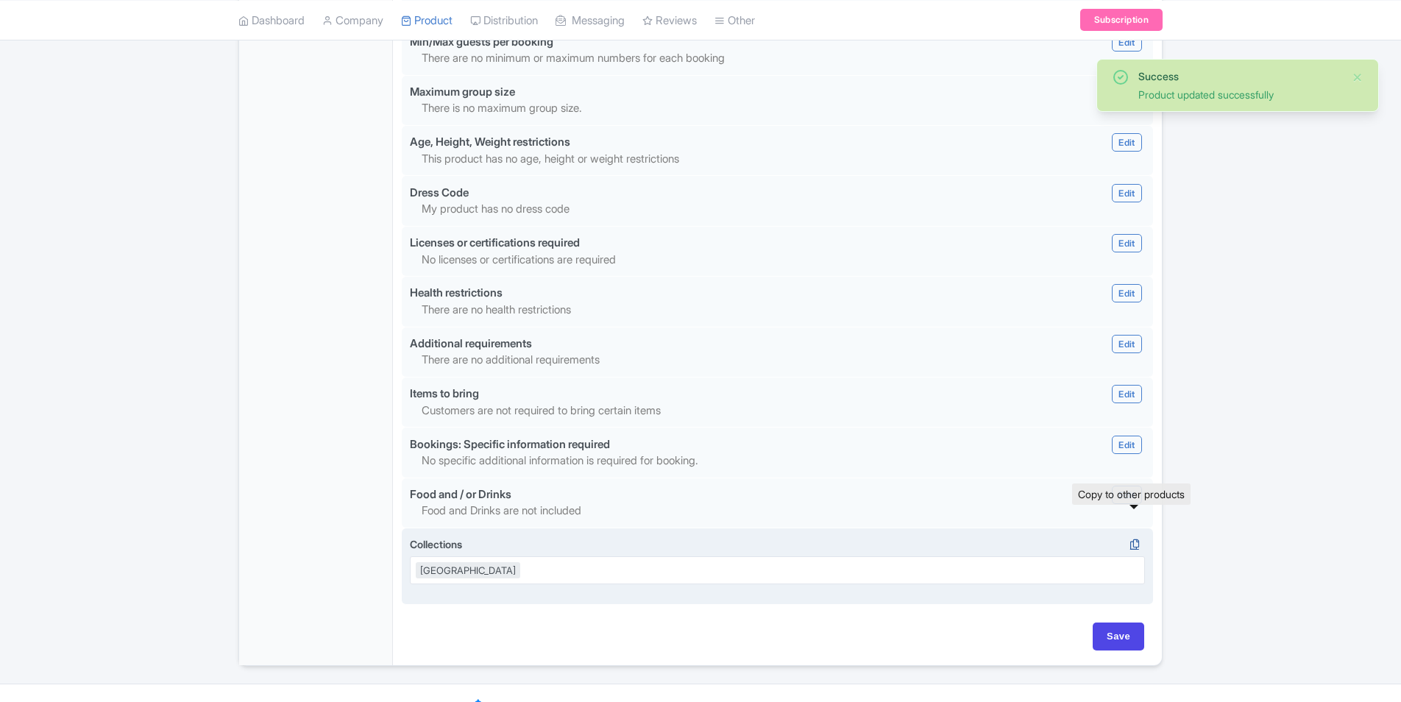
click at [1128, 538] on icon at bounding box center [1134, 544] width 21 height 13
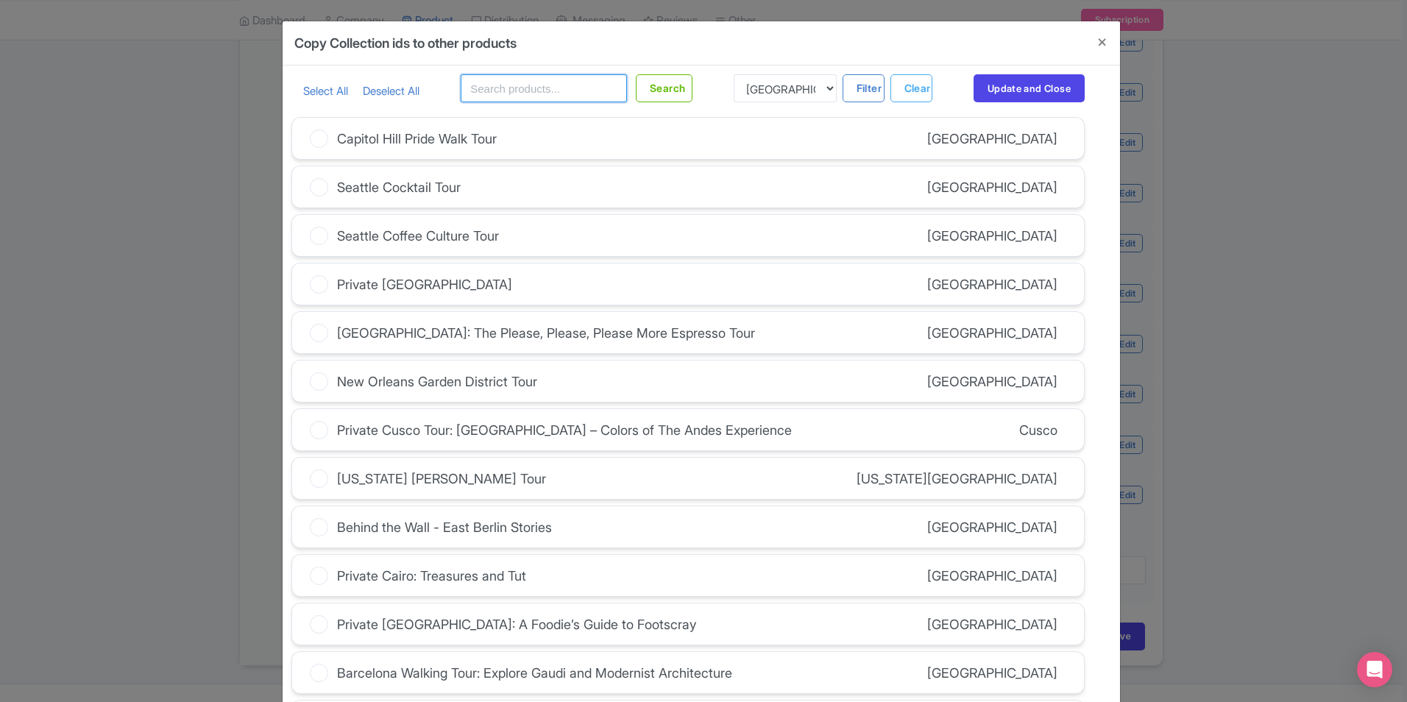
click at [494, 90] on input "text" at bounding box center [544, 88] width 166 height 28
type input "[GEOGRAPHIC_DATA]"
click at [665, 97] on button "Search" at bounding box center [664, 88] width 57 height 28
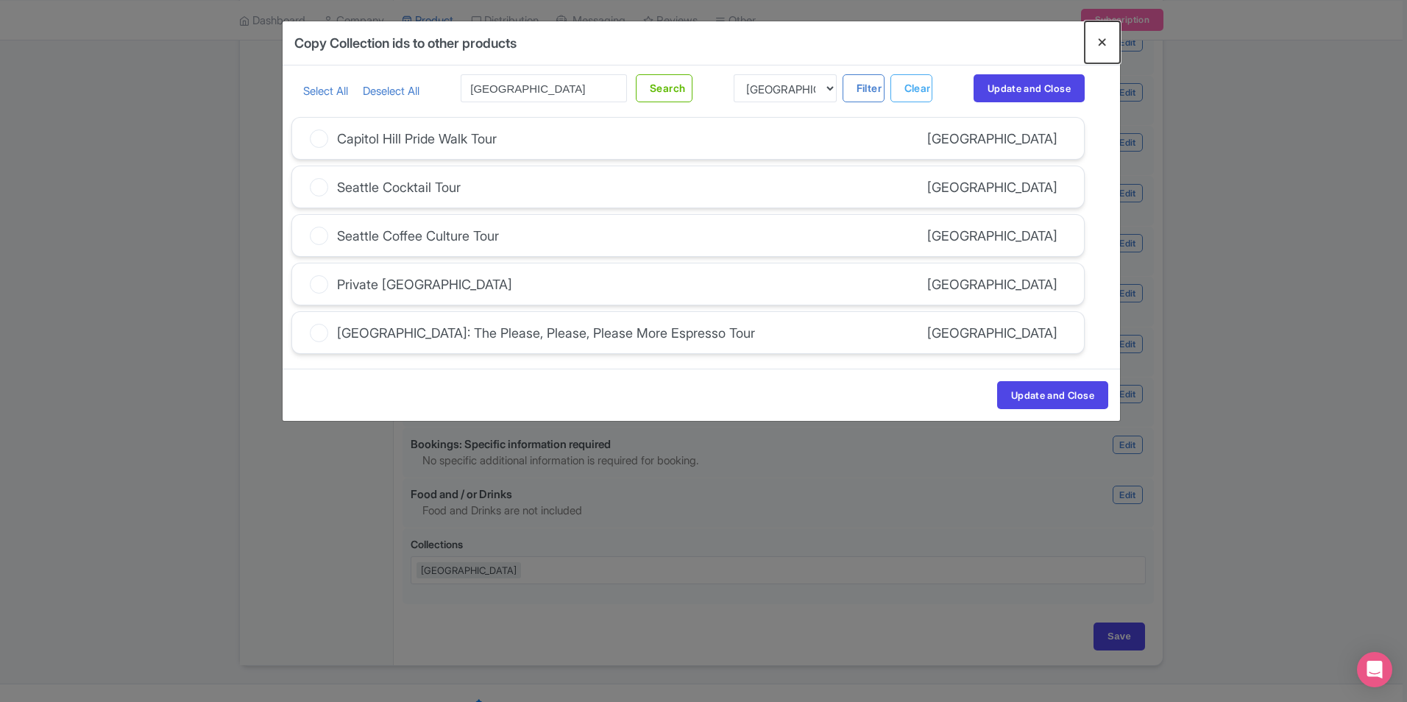
click at [1101, 43] on button "Close" at bounding box center [1101, 42] width 35 height 42
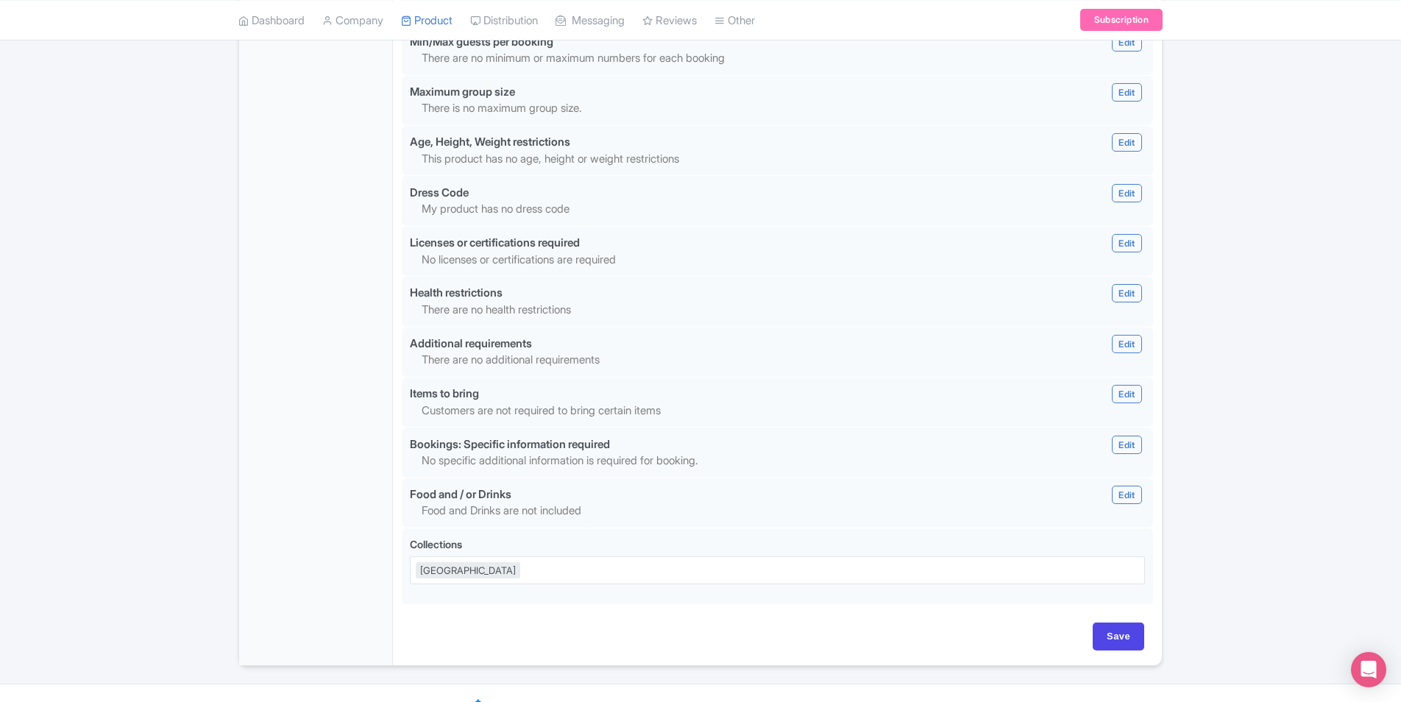
click at [683, 622] on div "Save" at bounding box center [777, 636] width 733 height 28
click at [1098, 622] on input "Save" at bounding box center [1117, 636] width 51 height 28
type input "Saving..."
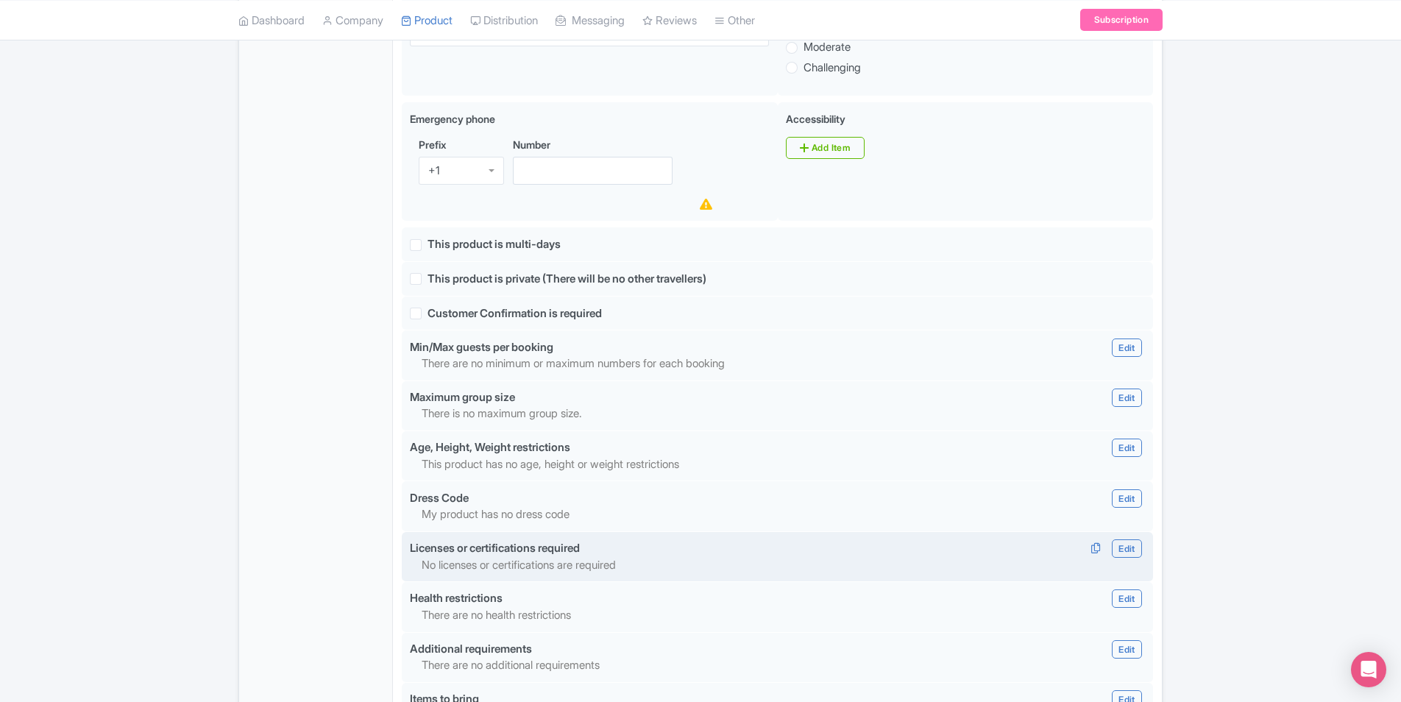
scroll to position [700, 0]
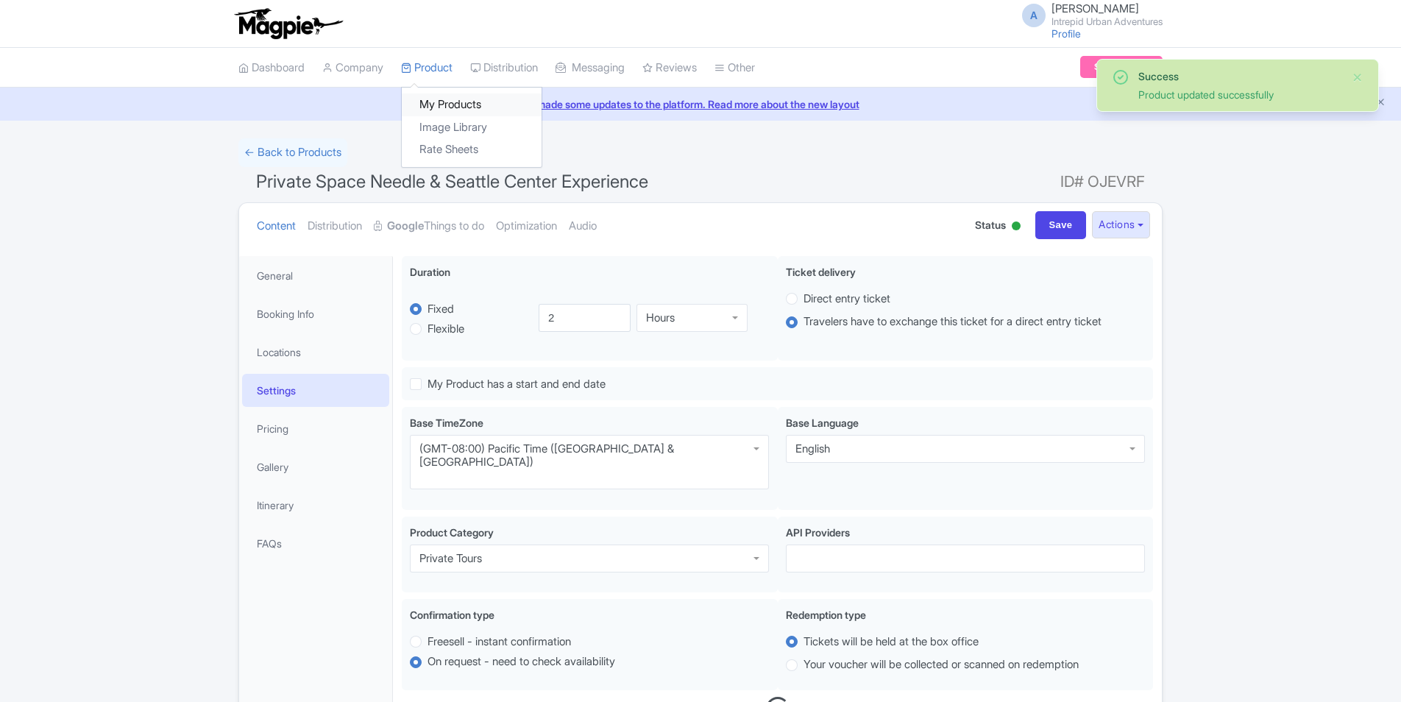
scroll to position [256, 0]
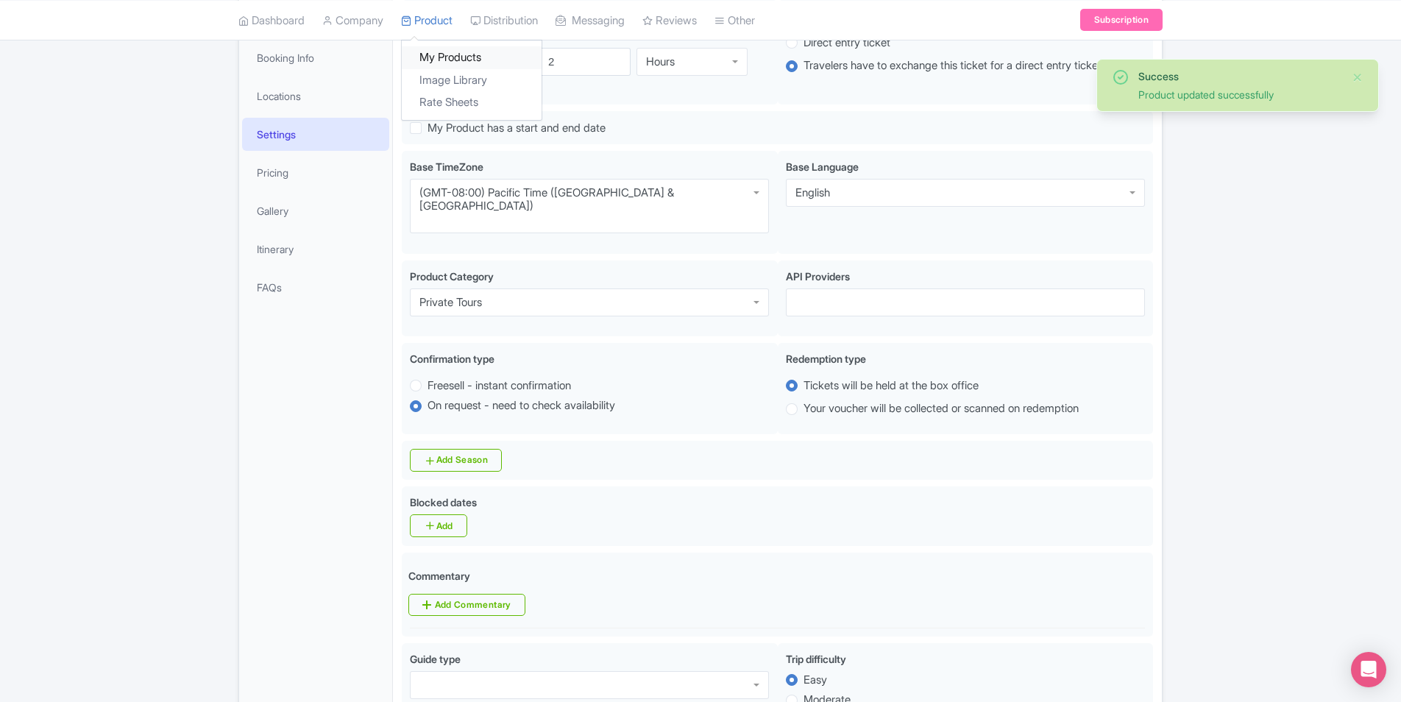
click at [458, 57] on link "My Products" at bounding box center [472, 57] width 140 height 23
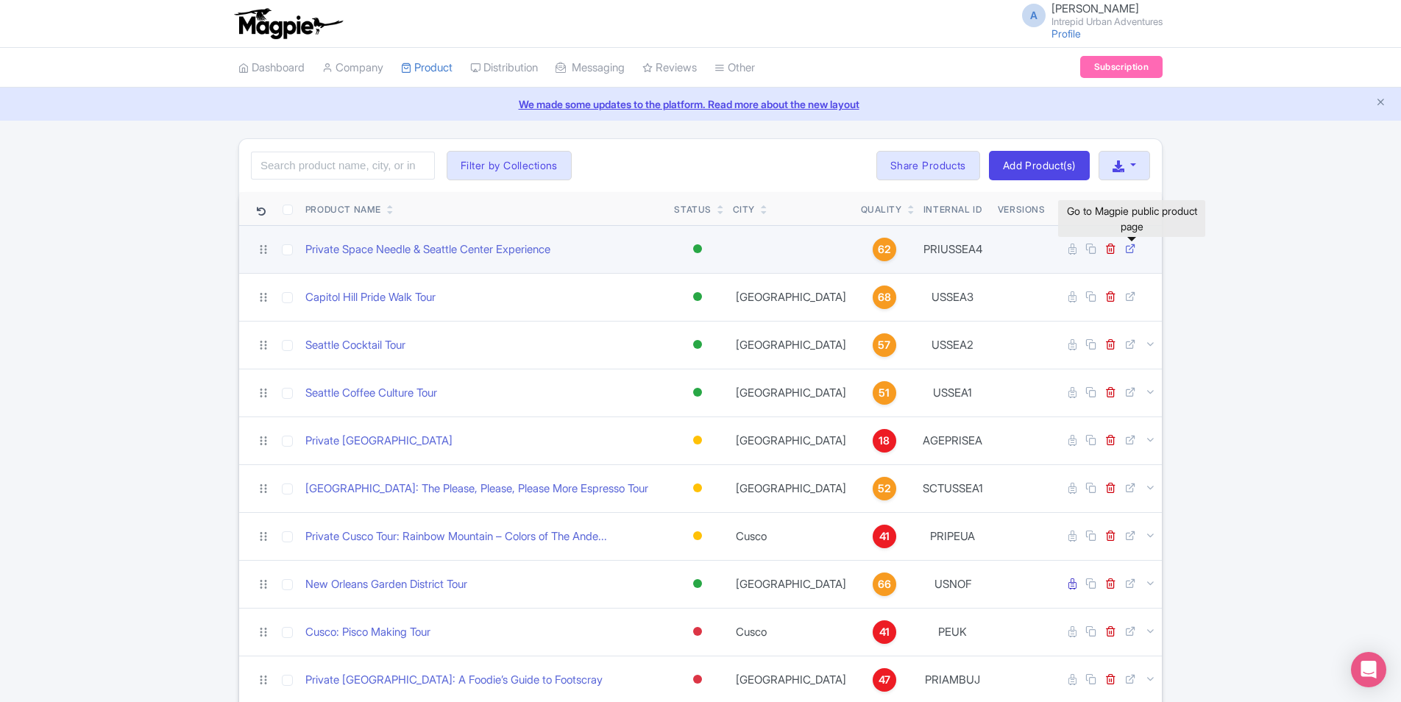
click at [1131, 247] on icon at bounding box center [1130, 248] width 11 height 11
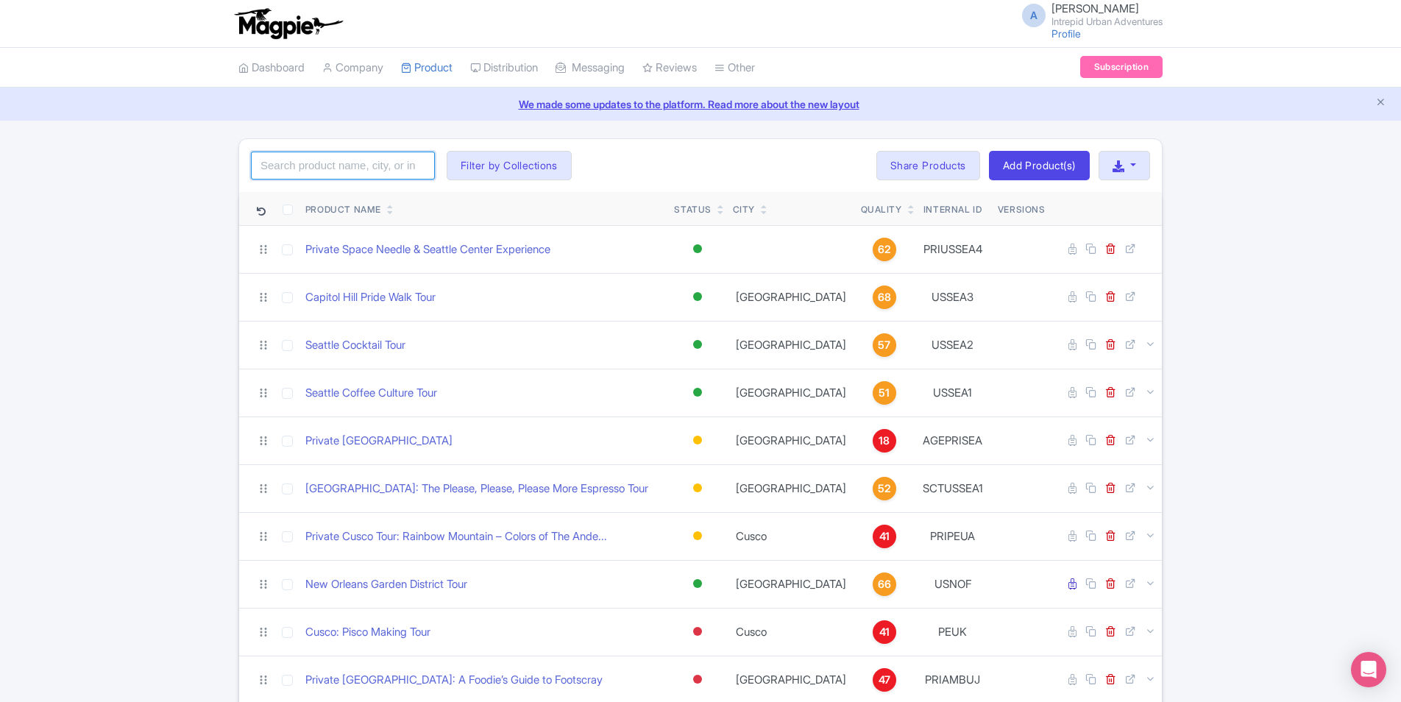
click at [380, 163] on input "search" at bounding box center [343, 166] width 184 height 28
type input "[GEOGRAPHIC_DATA]"
click at [508, 165] on button "Filter by Collections" at bounding box center [509, 165] width 125 height 29
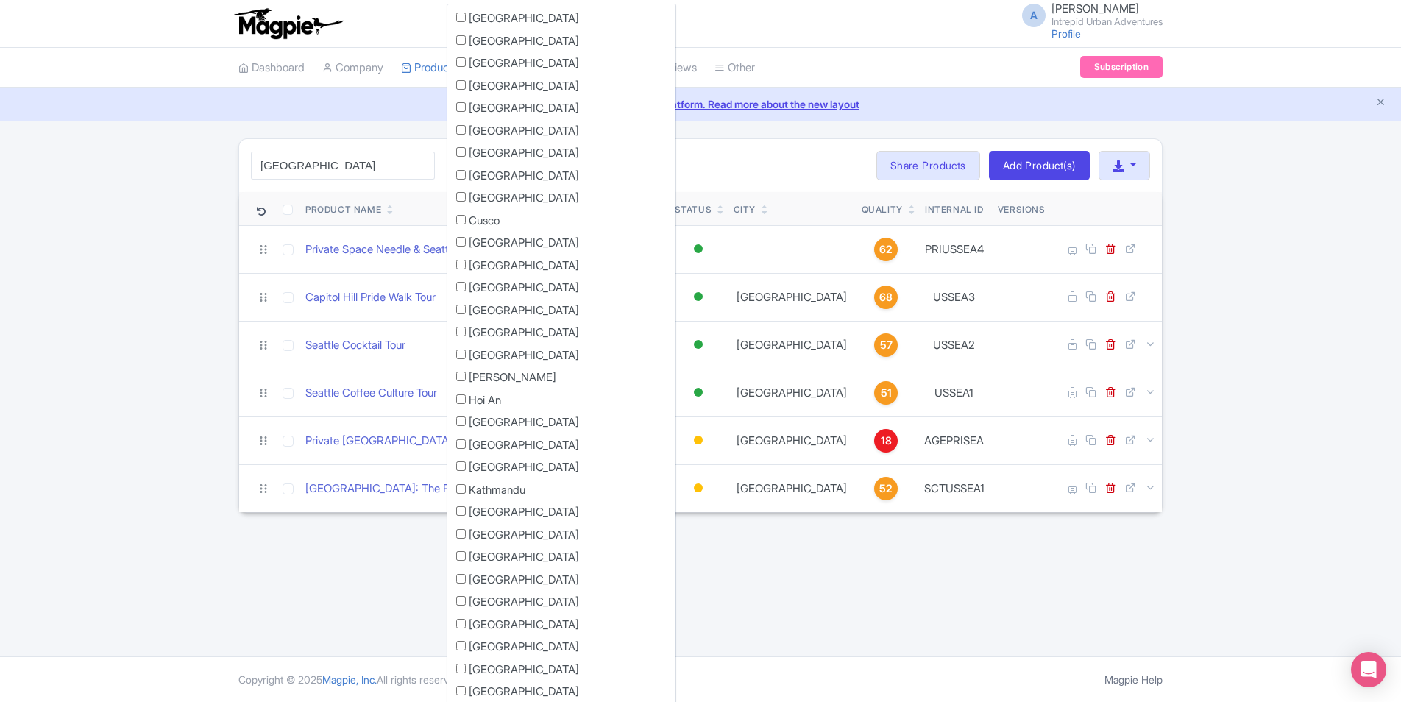
click at [725, 185] on div "[GEOGRAPHIC_DATA] Search Filter by Collections [GEOGRAPHIC_DATA] [GEOGRAPHIC_DA…" at bounding box center [700, 165] width 923 height 53
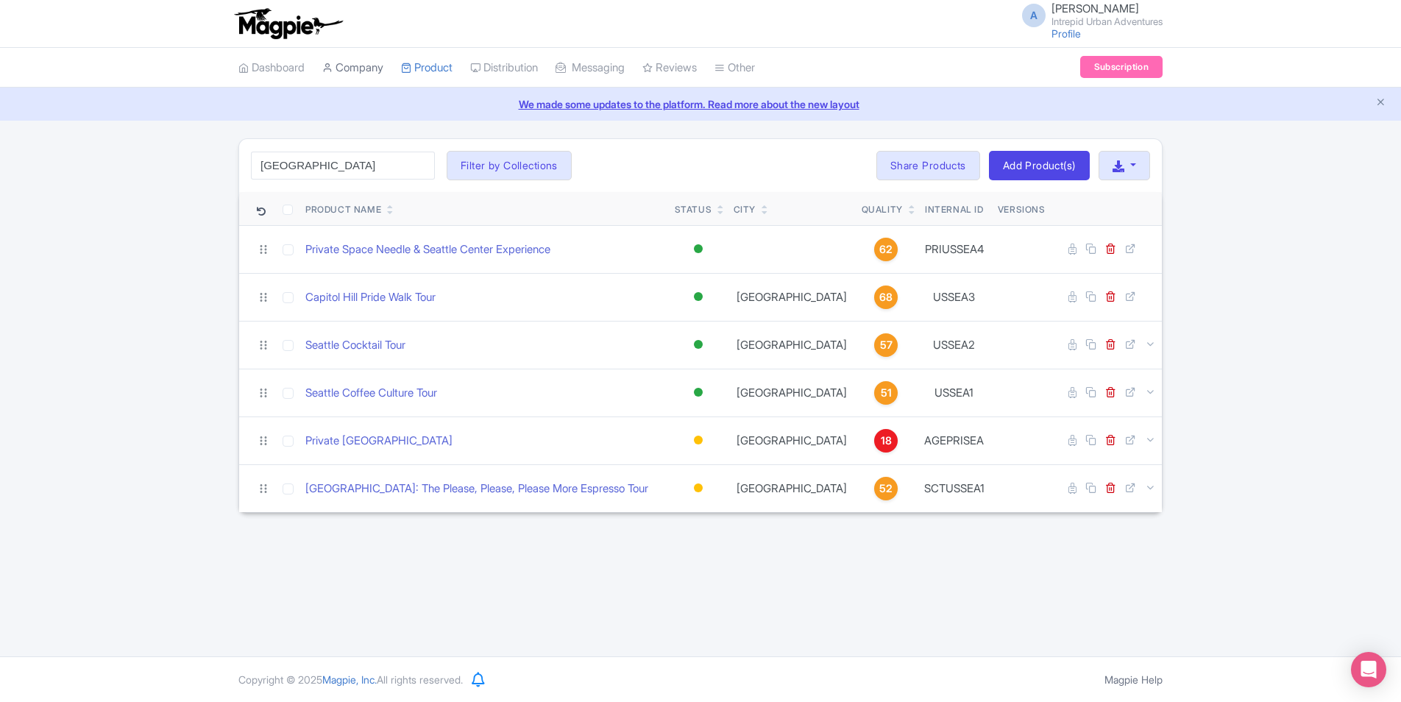
click at [368, 68] on link "Company" at bounding box center [352, 68] width 61 height 40
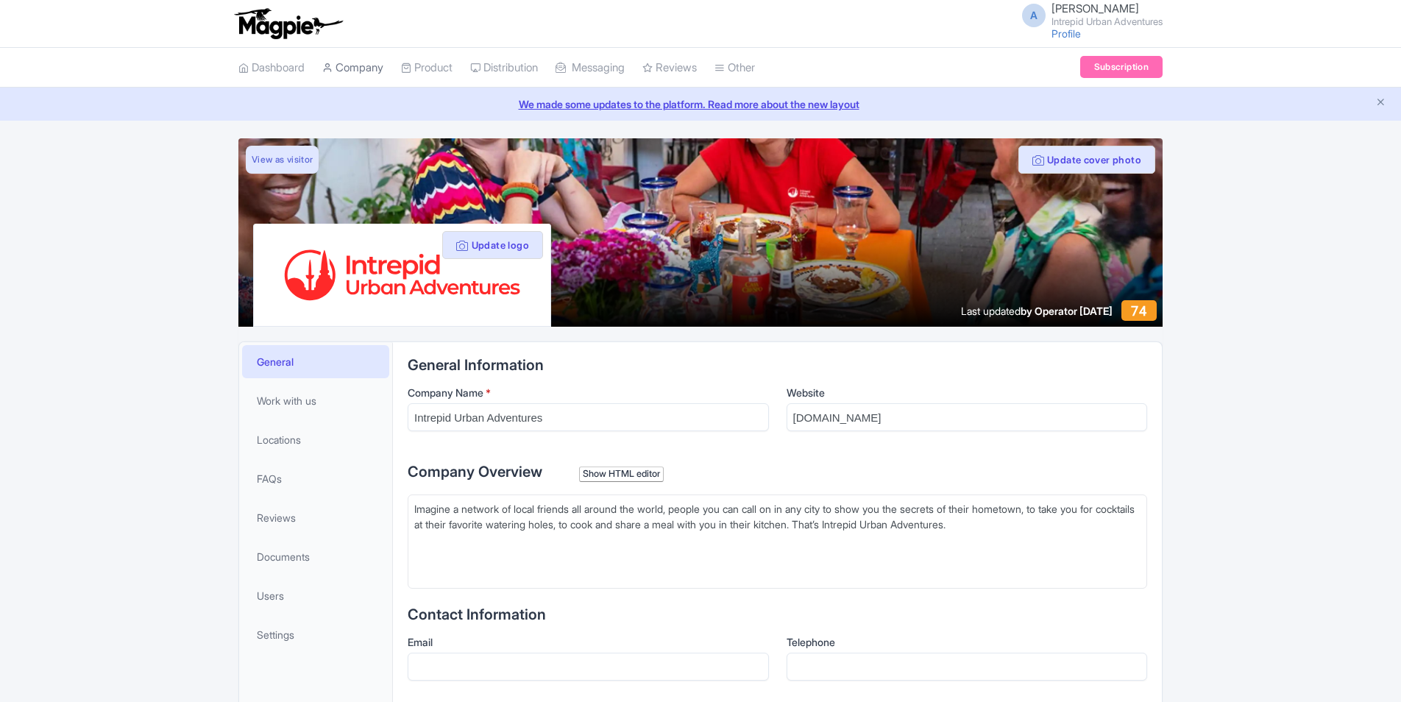
click at [366, 65] on link "Company" at bounding box center [352, 68] width 61 height 40
click at [288, 634] on span "Settings" at bounding box center [276, 634] width 38 height 15
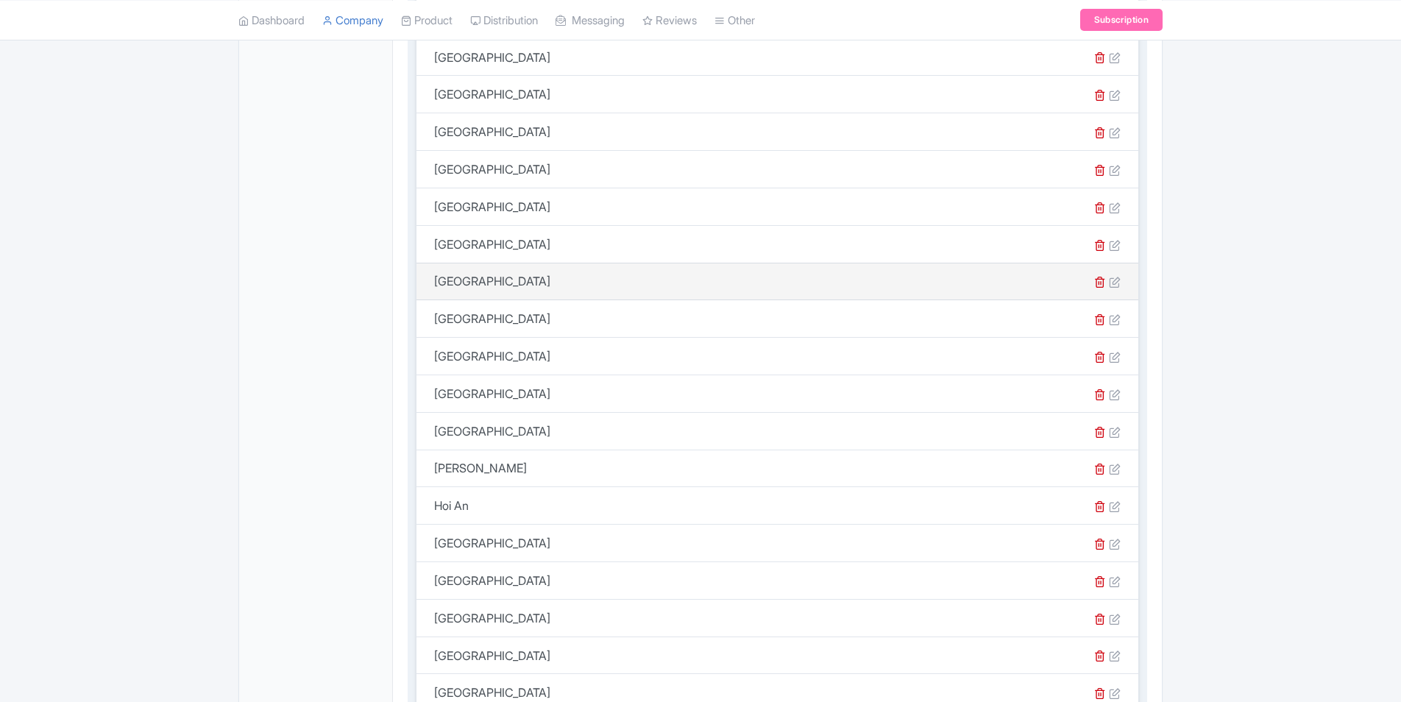
scroll to position [1398, 0]
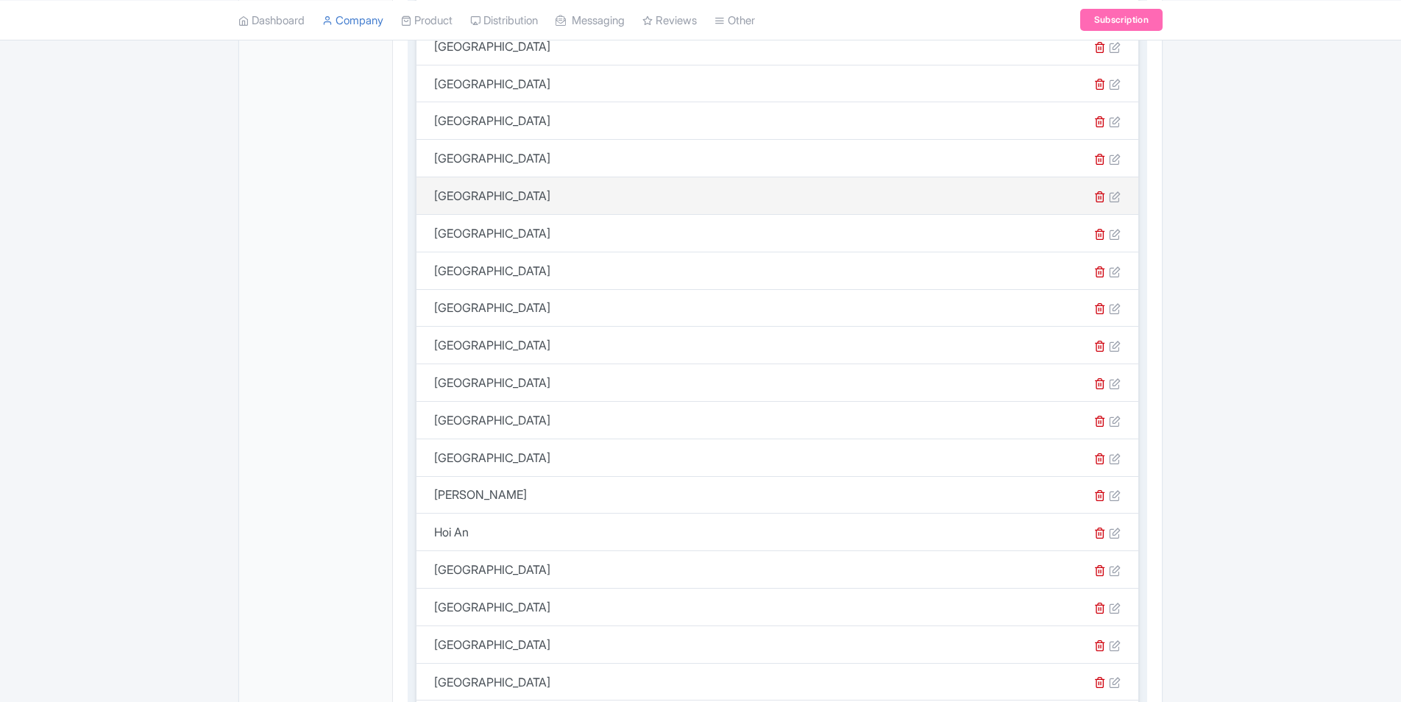
click at [462, 194] on td "[GEOGRAPHIC_DATA]" at bounding box center [619, 196] width 407 height 38
click at [1115, 196] on icon at bounding box center [1115, 197] width 12 height 12
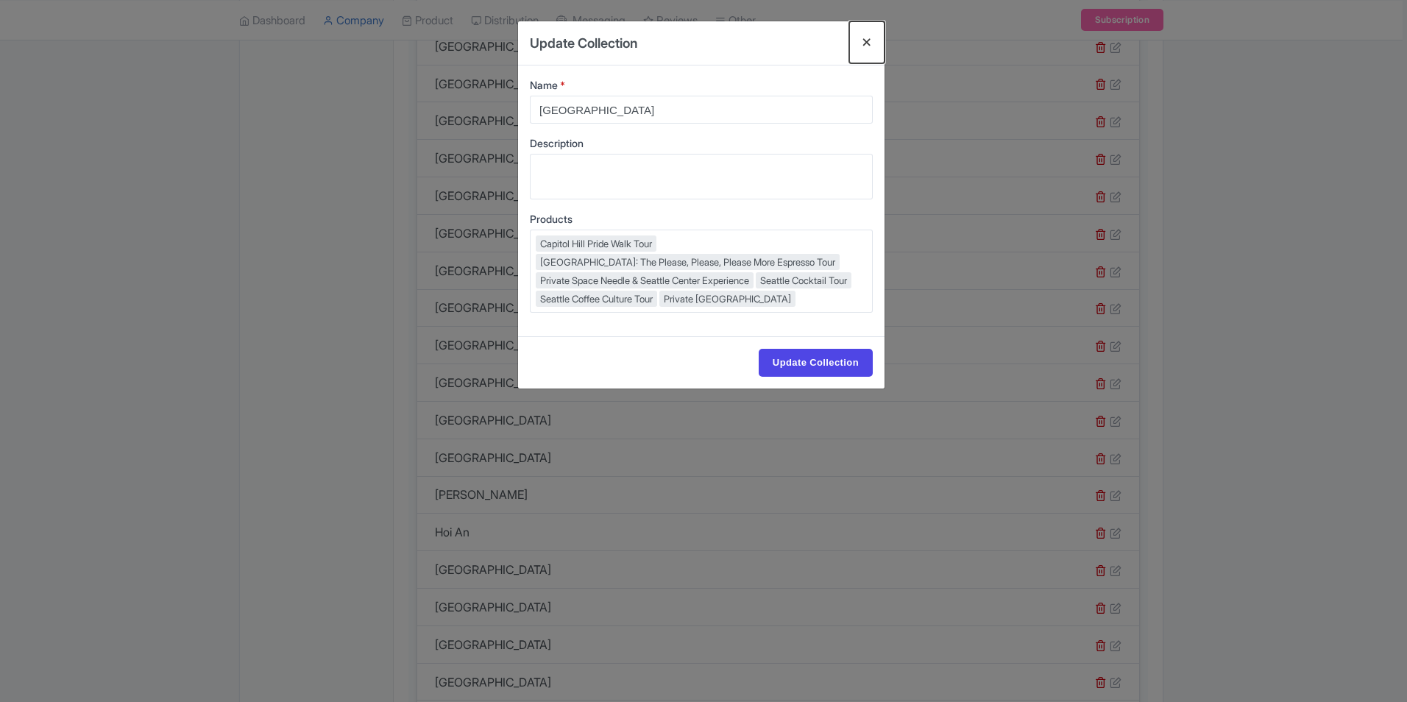
click at [874, 43] on button "Close" at bounding box center [866, 42] width 35 height 42
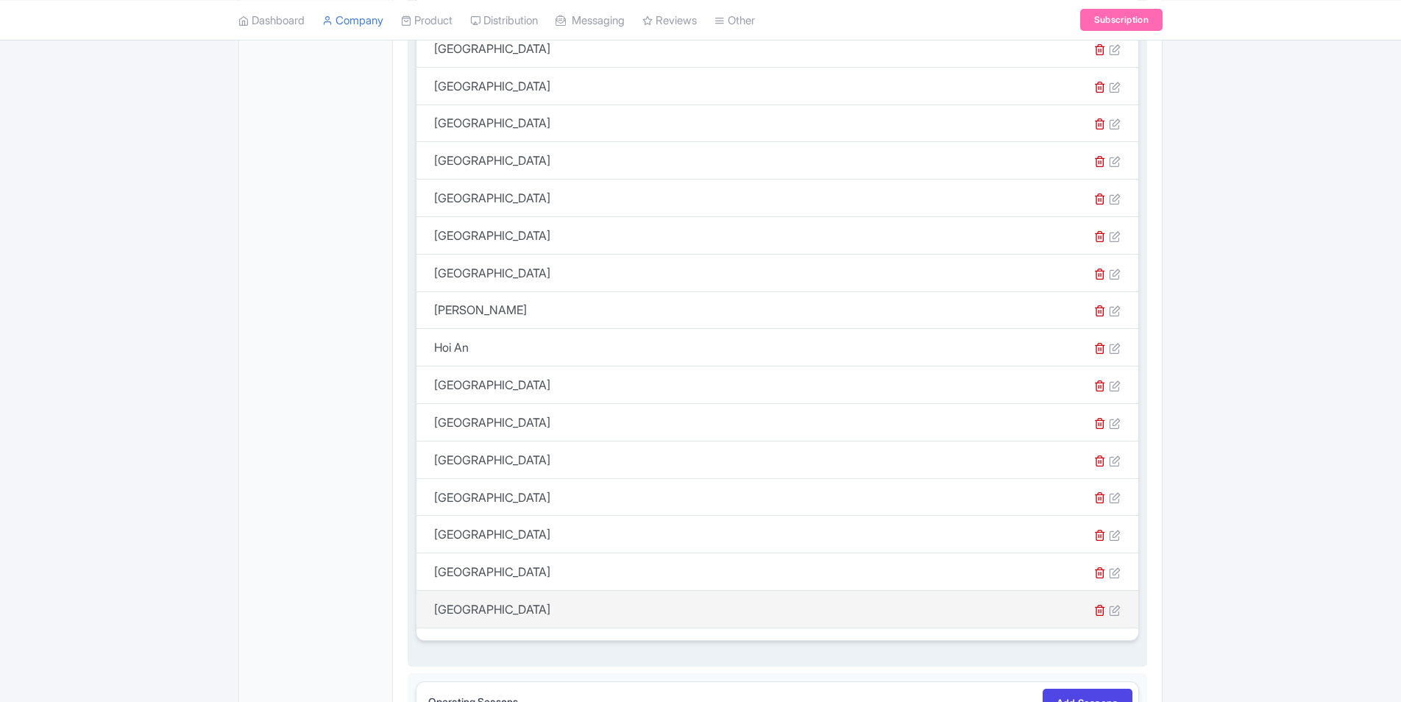
scroll to position [1692, 0]
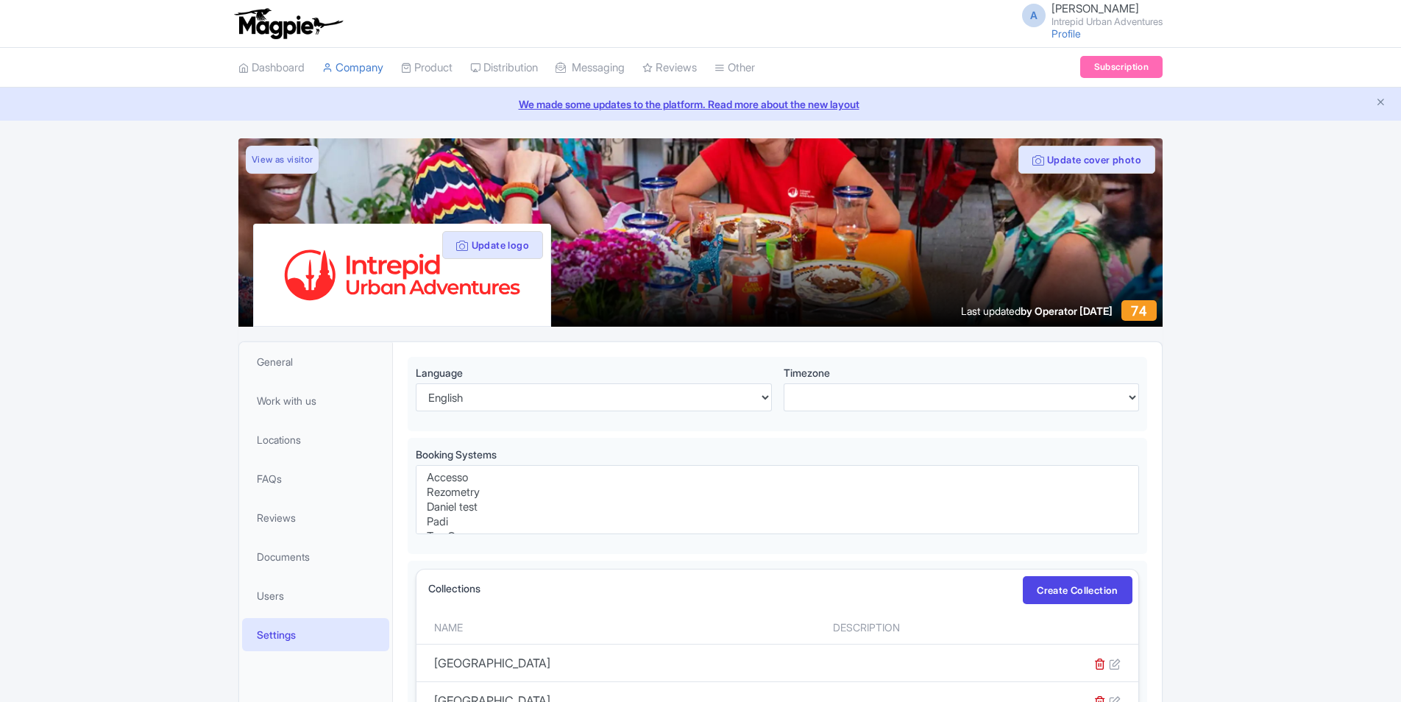
select select
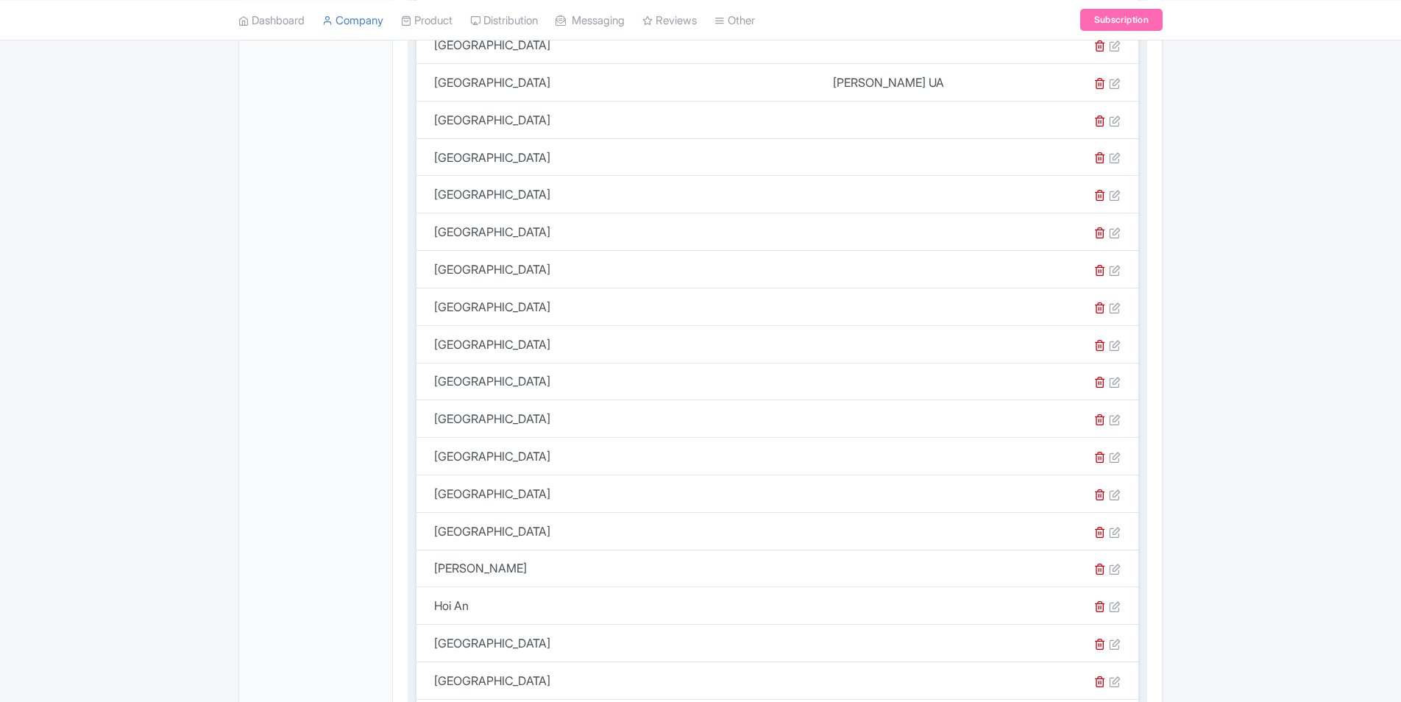
scroll to position [1104, 0]
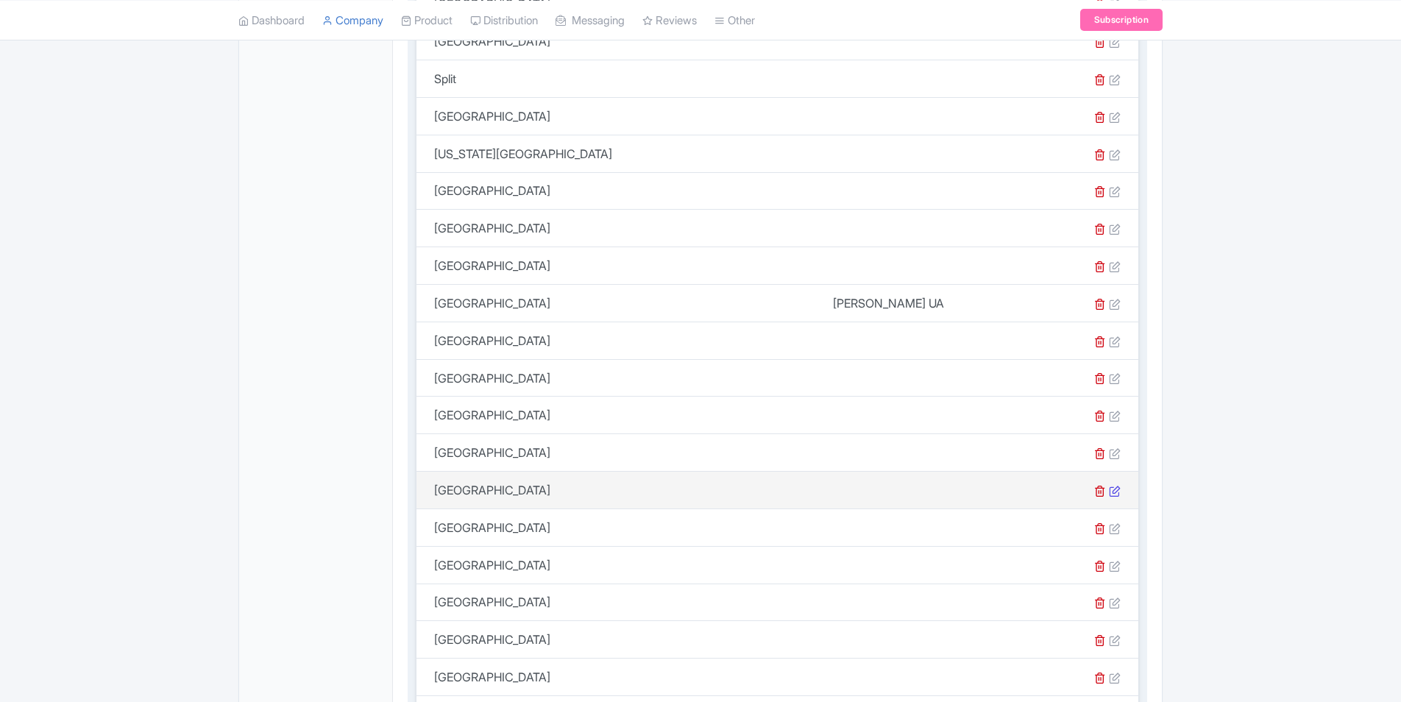
click at [1112, 489] on icon at bounding box center [1115, 491] width 12 height 12
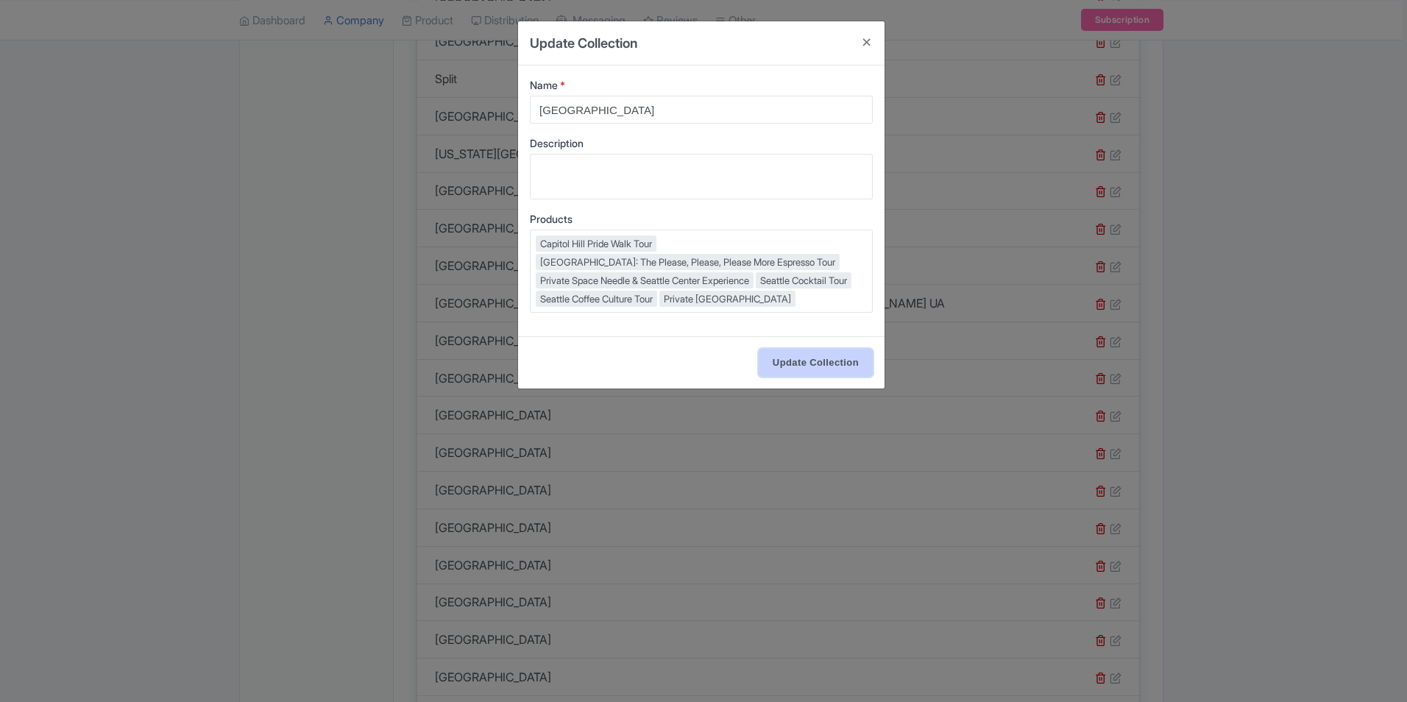
click at [841, 363] on input "Update Collection" at bounding box center [815, 363] width 114 height 28
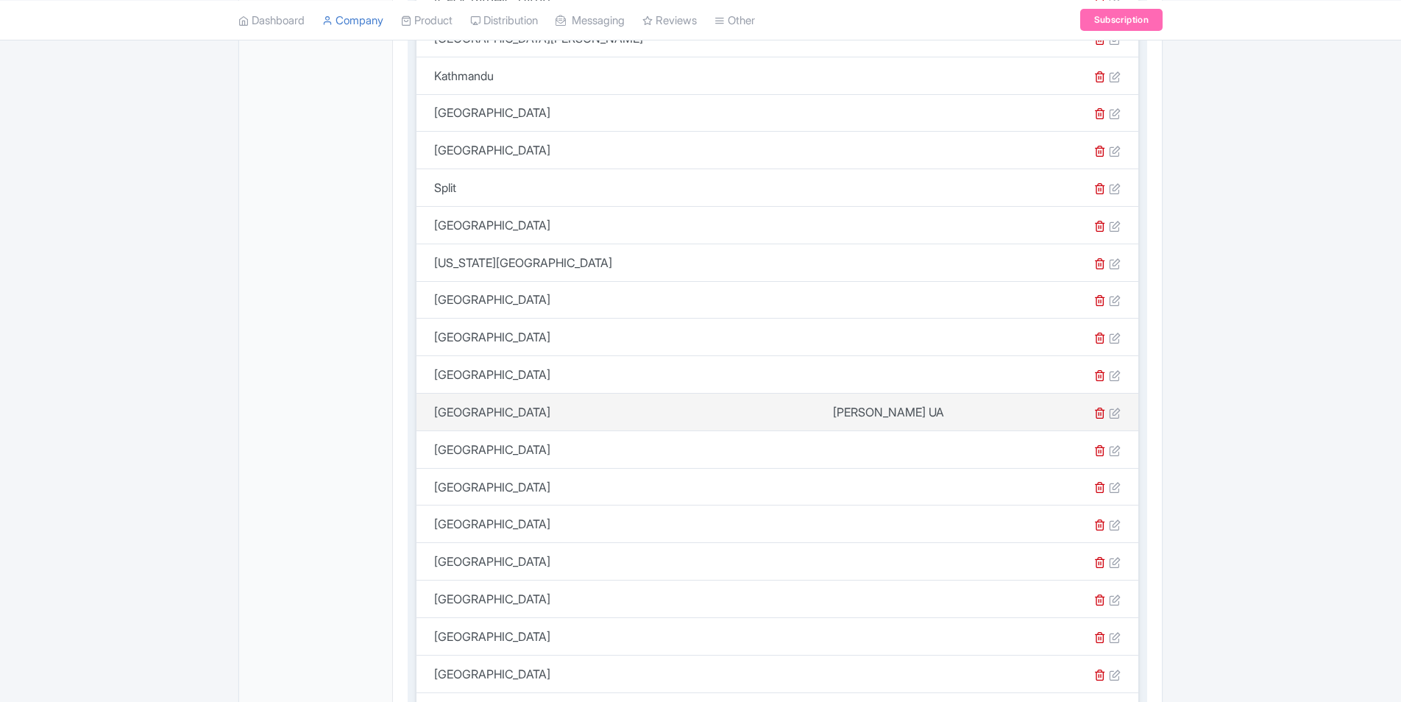
scroll to position [809, 0]
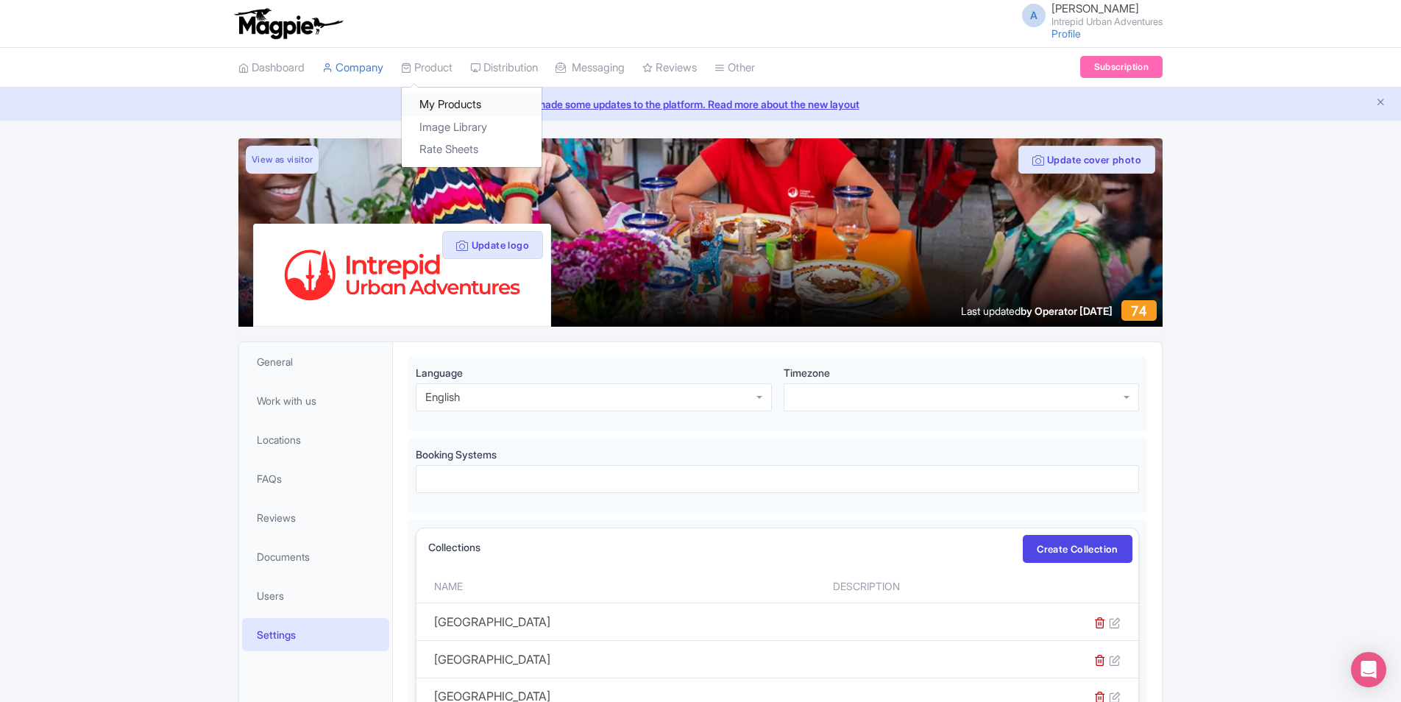
click at [449, 96] on link "My Products" at bounding box center [472, 104] width 140 height 23
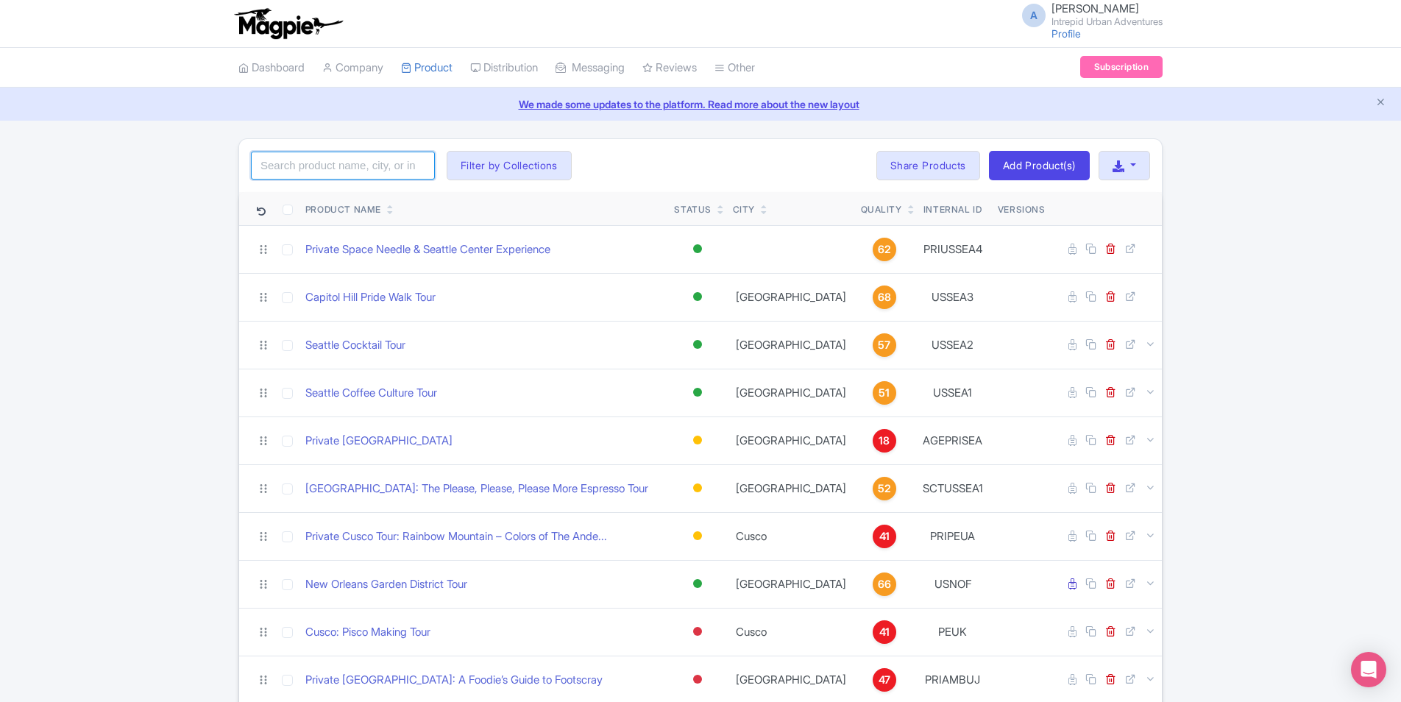
click at [411, 168] on input "search" at bounding box center [343, 166] width 184 height 28
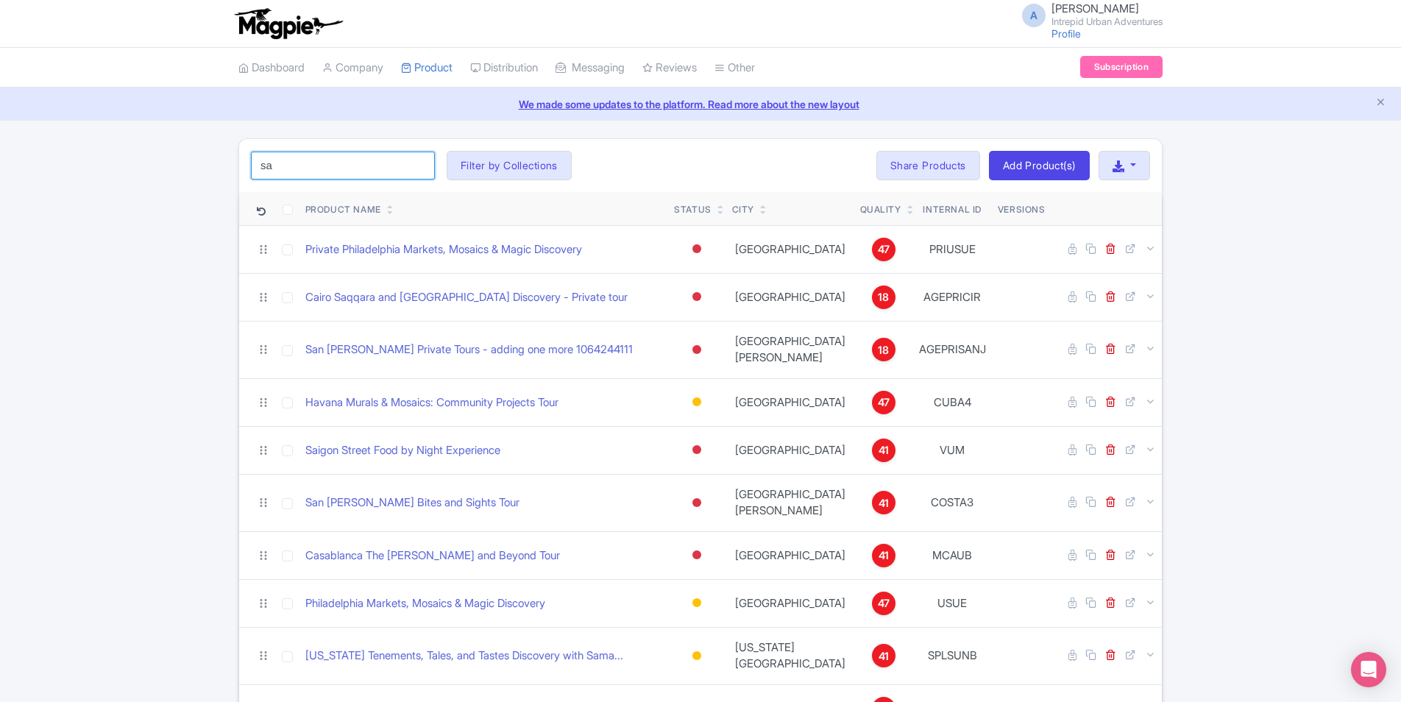
type input "[GEOGRAPHIC_DATA]"
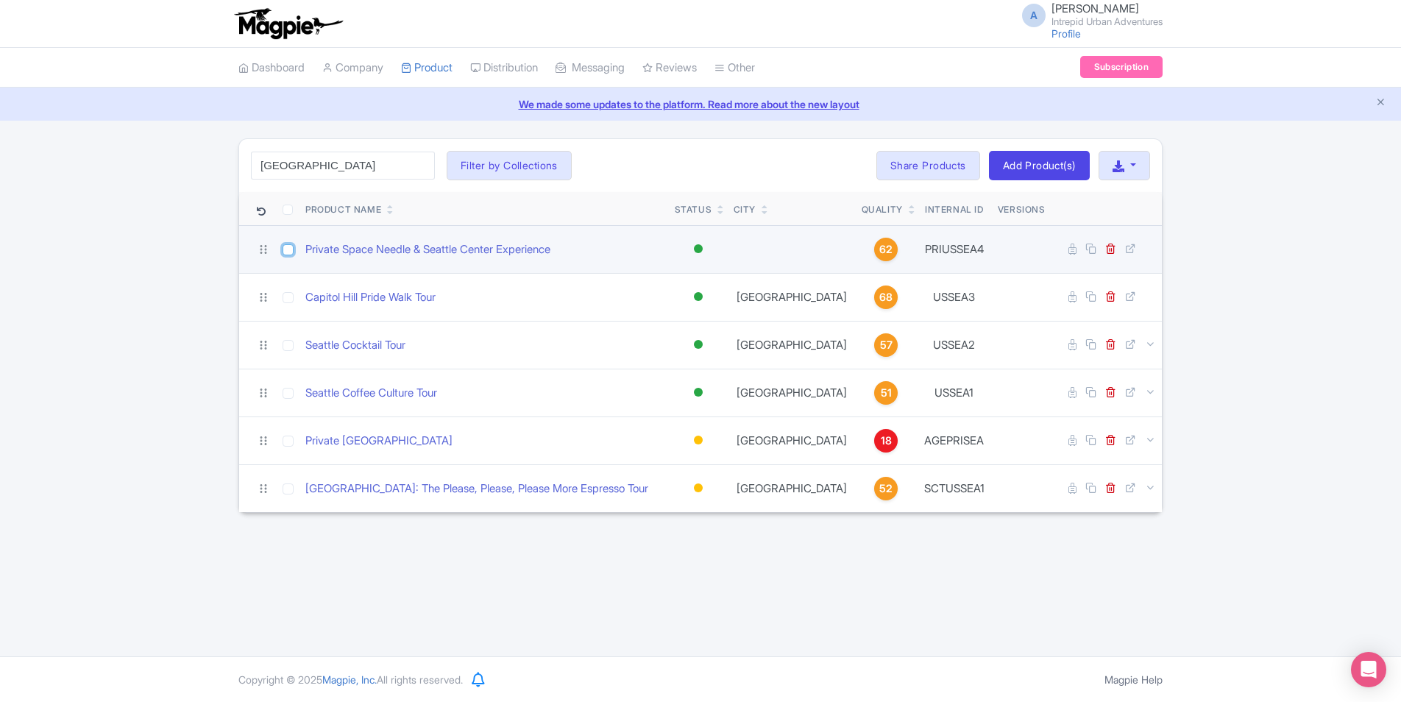
click at [284, 249] on input "checkbox" at bounding box center [287, 249] width 11 height 11
checkbox input "true"
click at [480, 249] on link "Private Space Needle & Seattle Center Experience" at bounding box center [427, 249] width 245 height 17
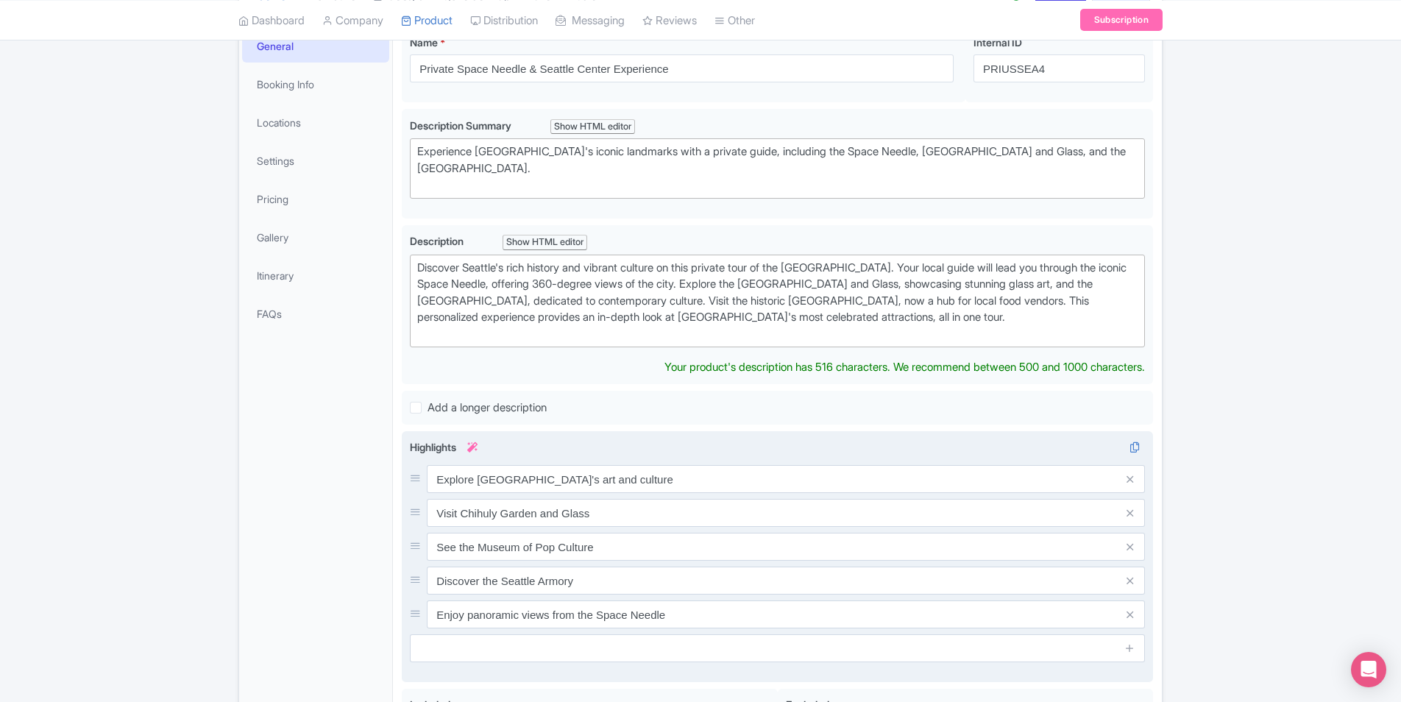
scroll to position [83, 0]
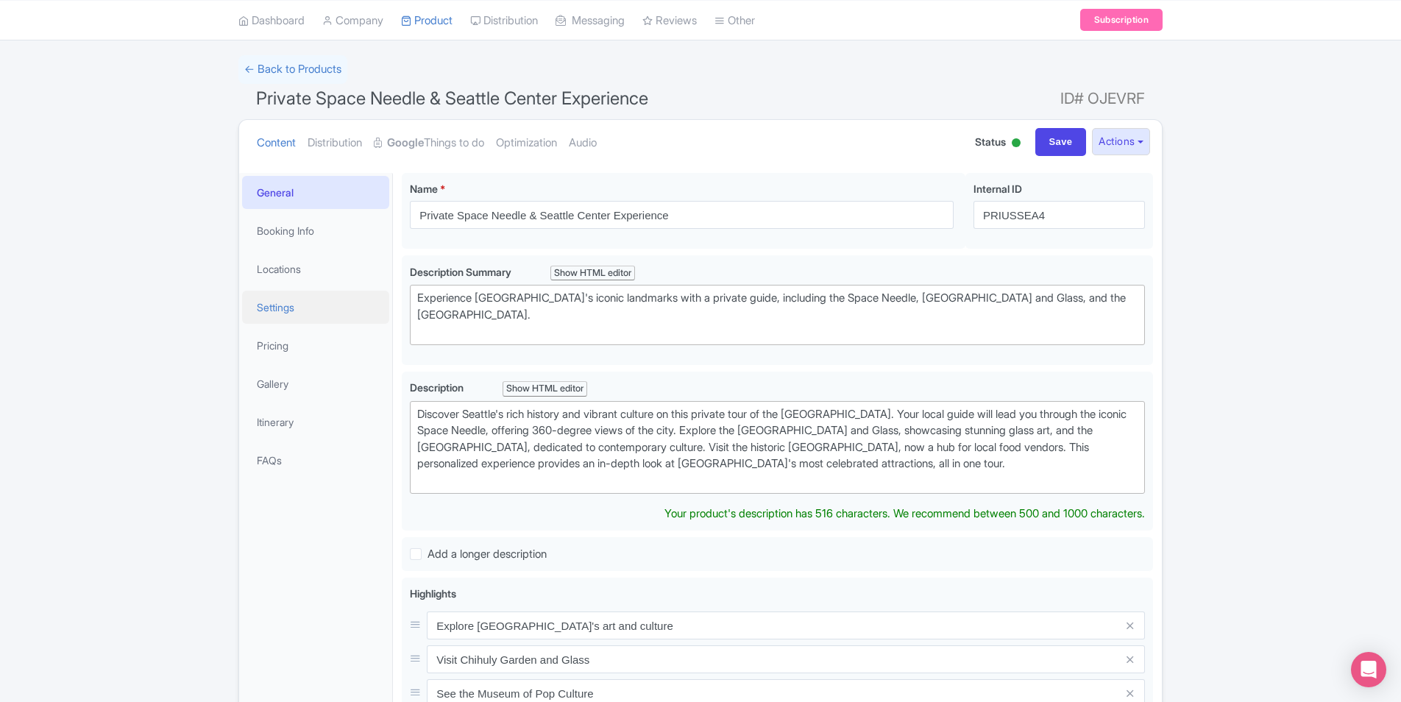
click at [279, 309] on link "Settings" at bounding box center [315, 307] width 147 height 33
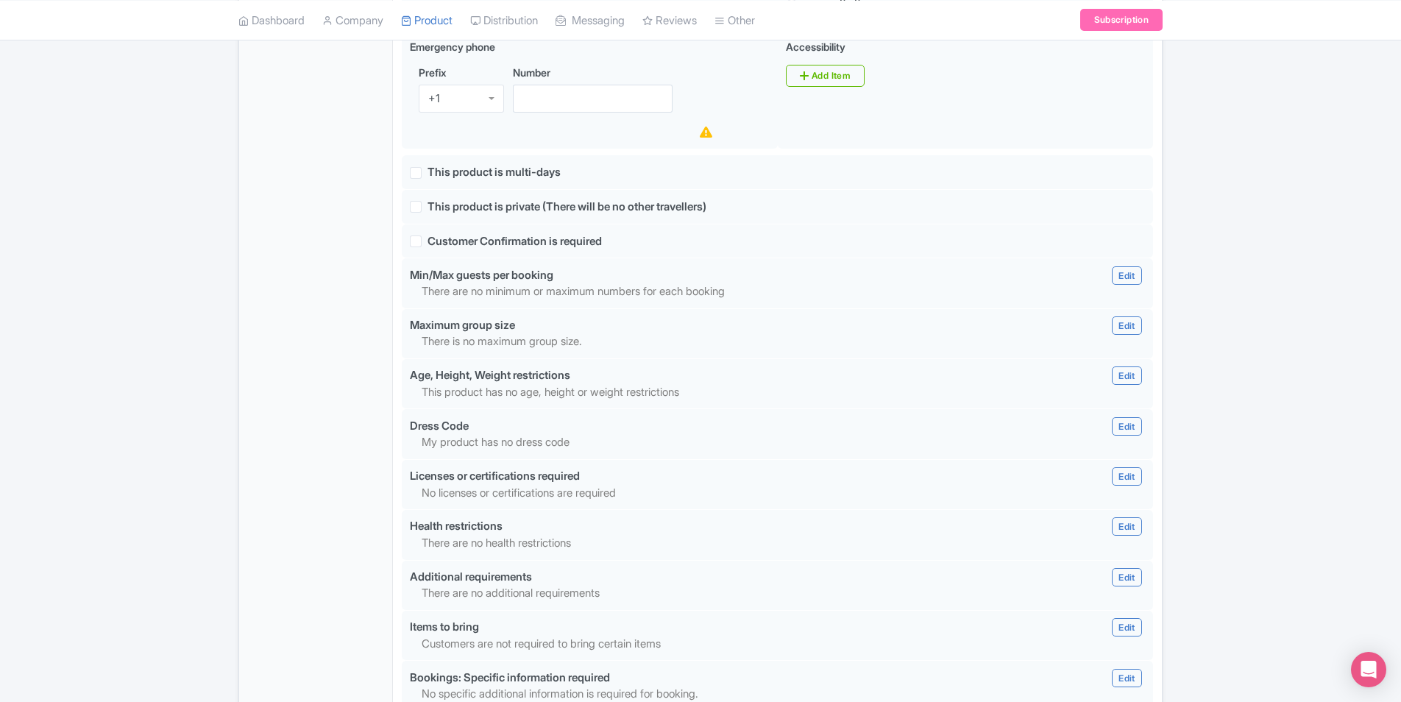
scroll to position [1214, 0]
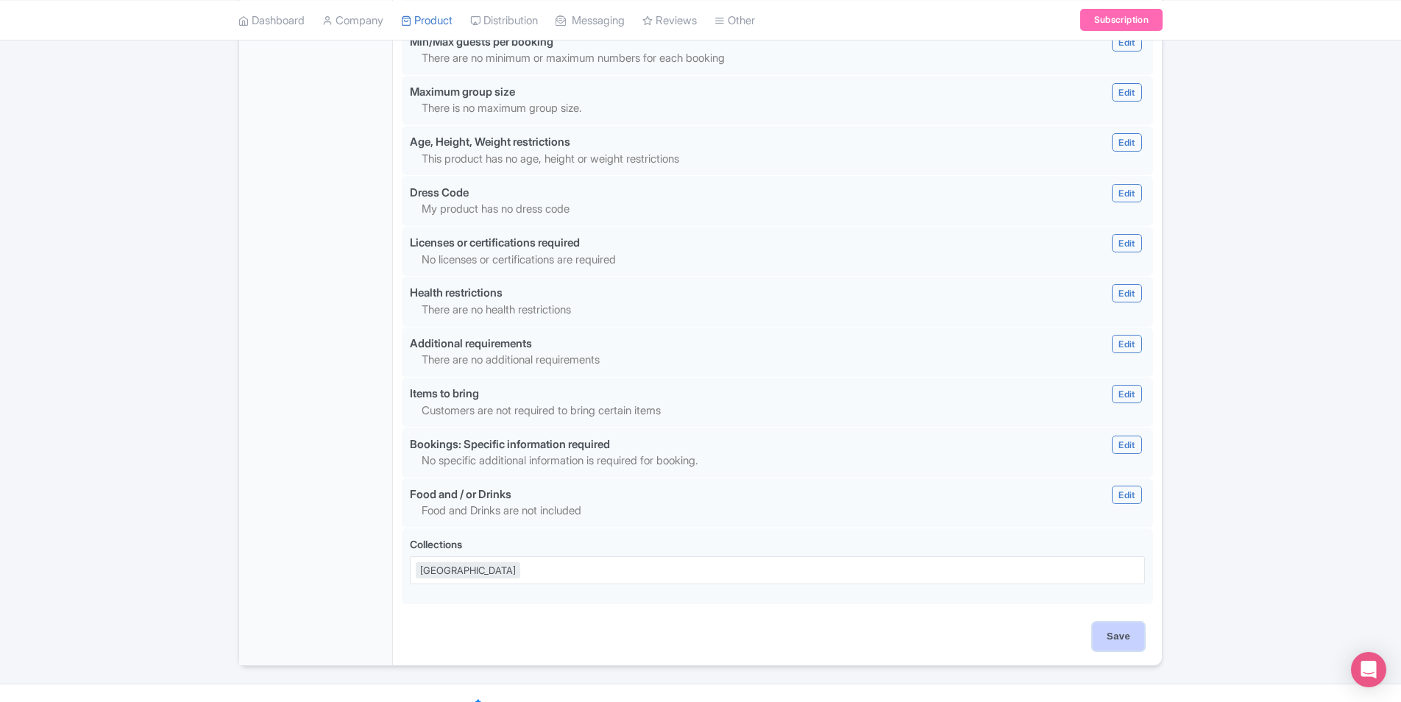
click at [1112, 622] on input "Save" at bounding box center [1117, 636] width 51 height 28
type input "Saving..."
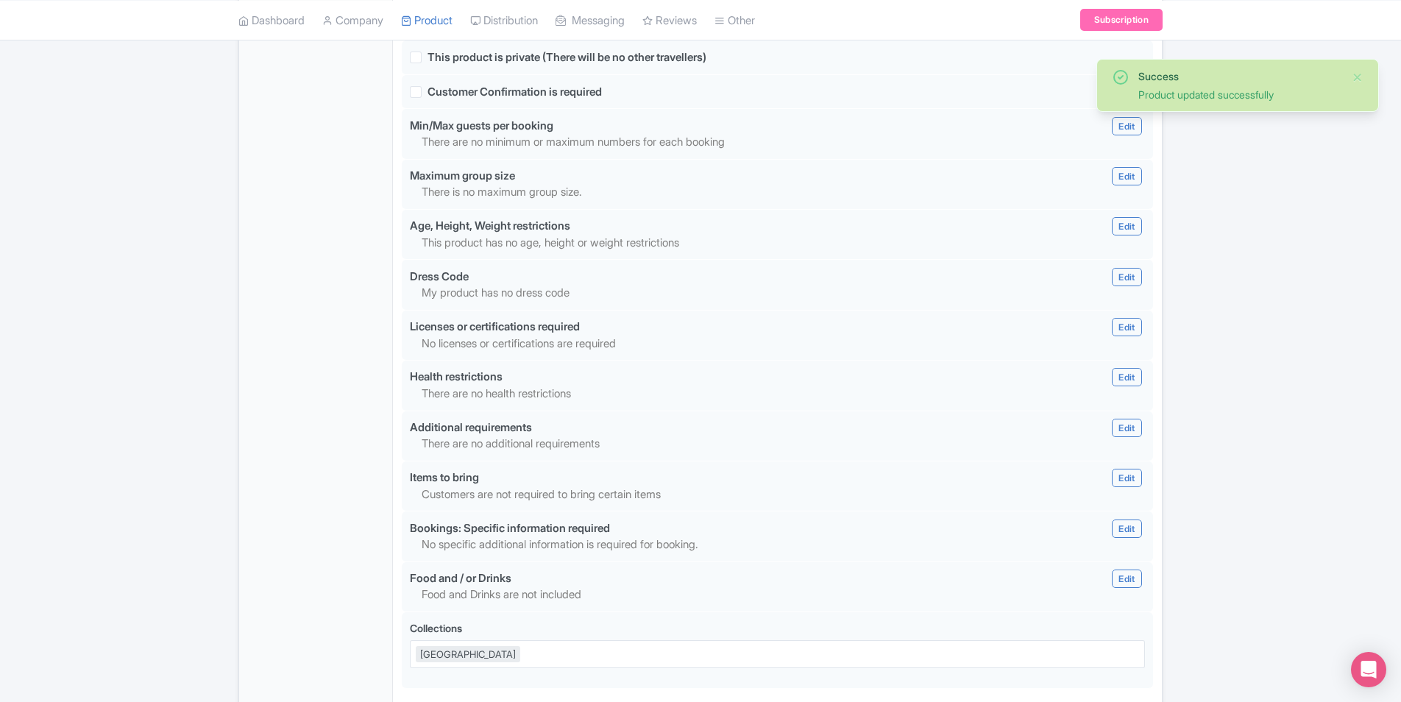
scroll to position [1214, 0]
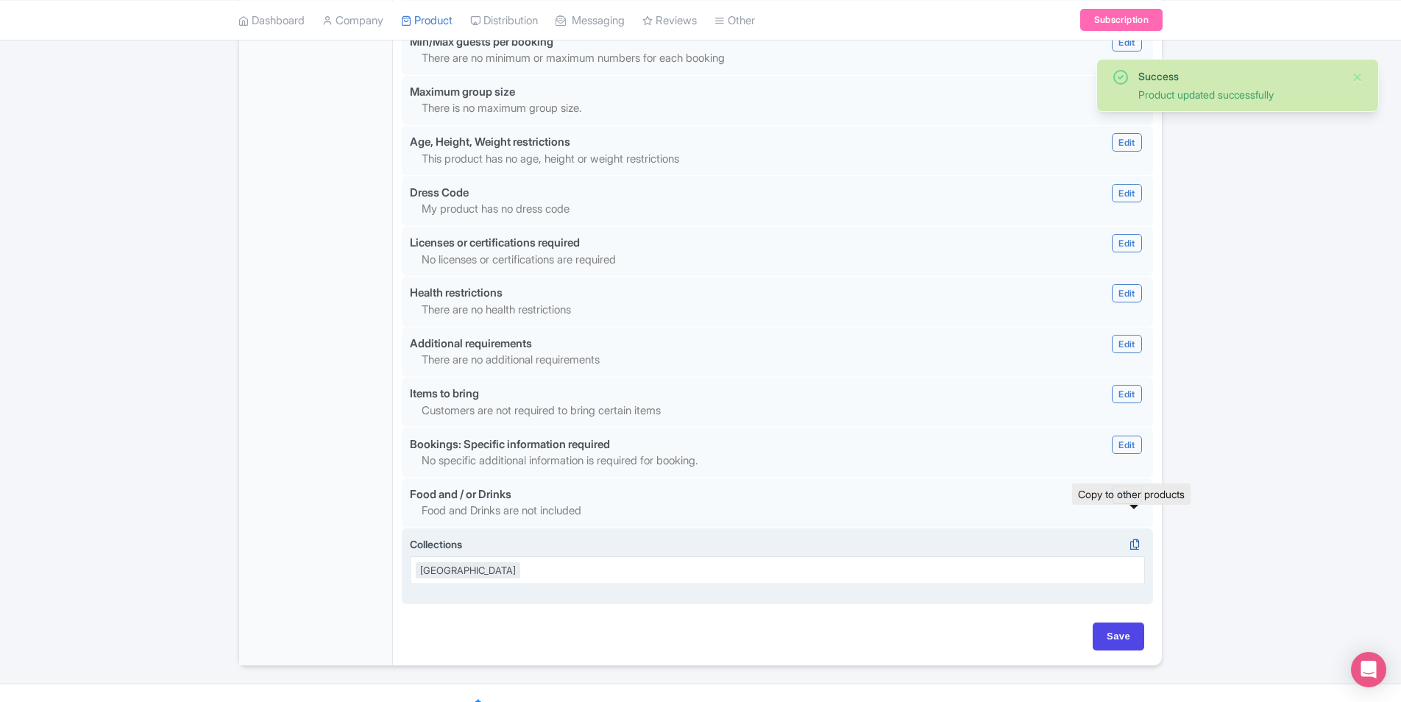
click at [1136, 538] on icon at bounding box center [1134, 544] width 21 height 13
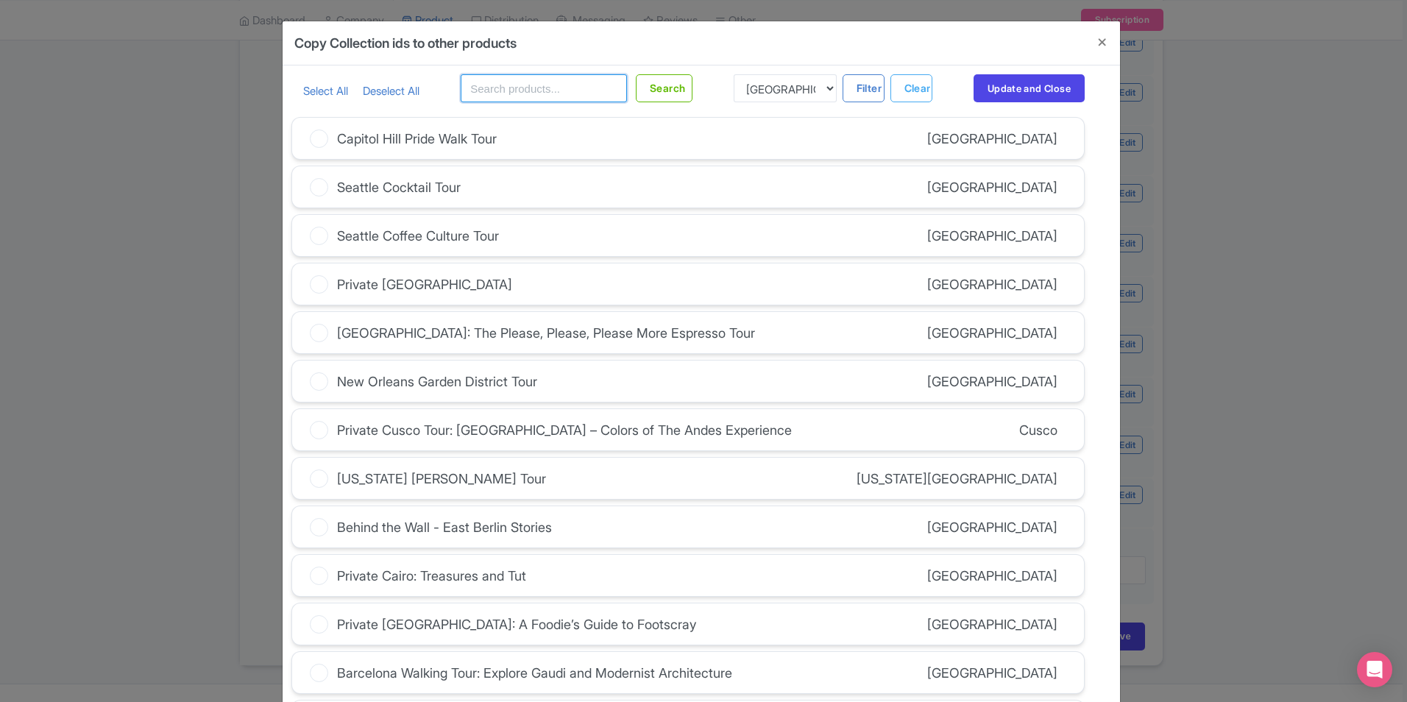
click at [507, 97] on input "text" at bounding box center [544, 88] width 166 height 28
type input "[GEOGRAPHIC_DATA]"
click at [663, 96] on button "Search" at bounding box center [664, 88] width 57 height 28
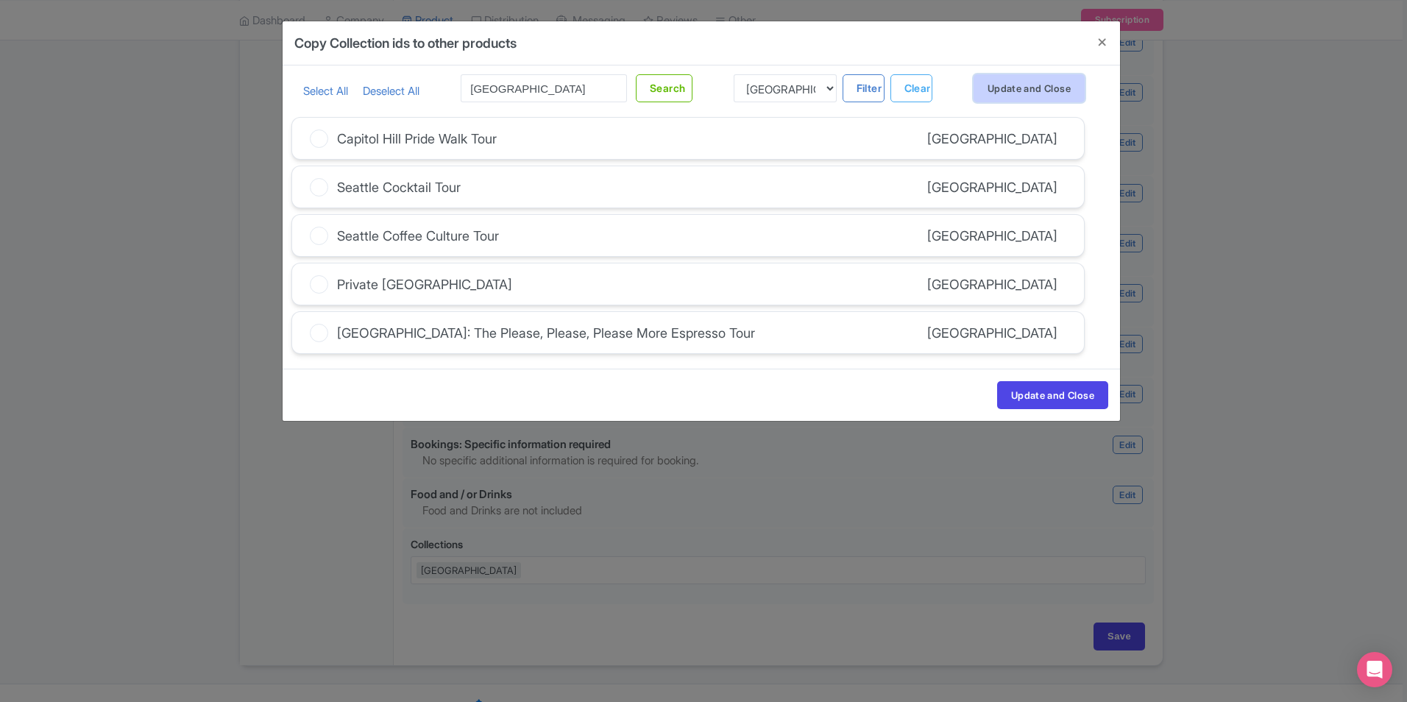
click at [998, 91] on button "Update and Close" at bounding box center [1028, 88] width 111 height 28
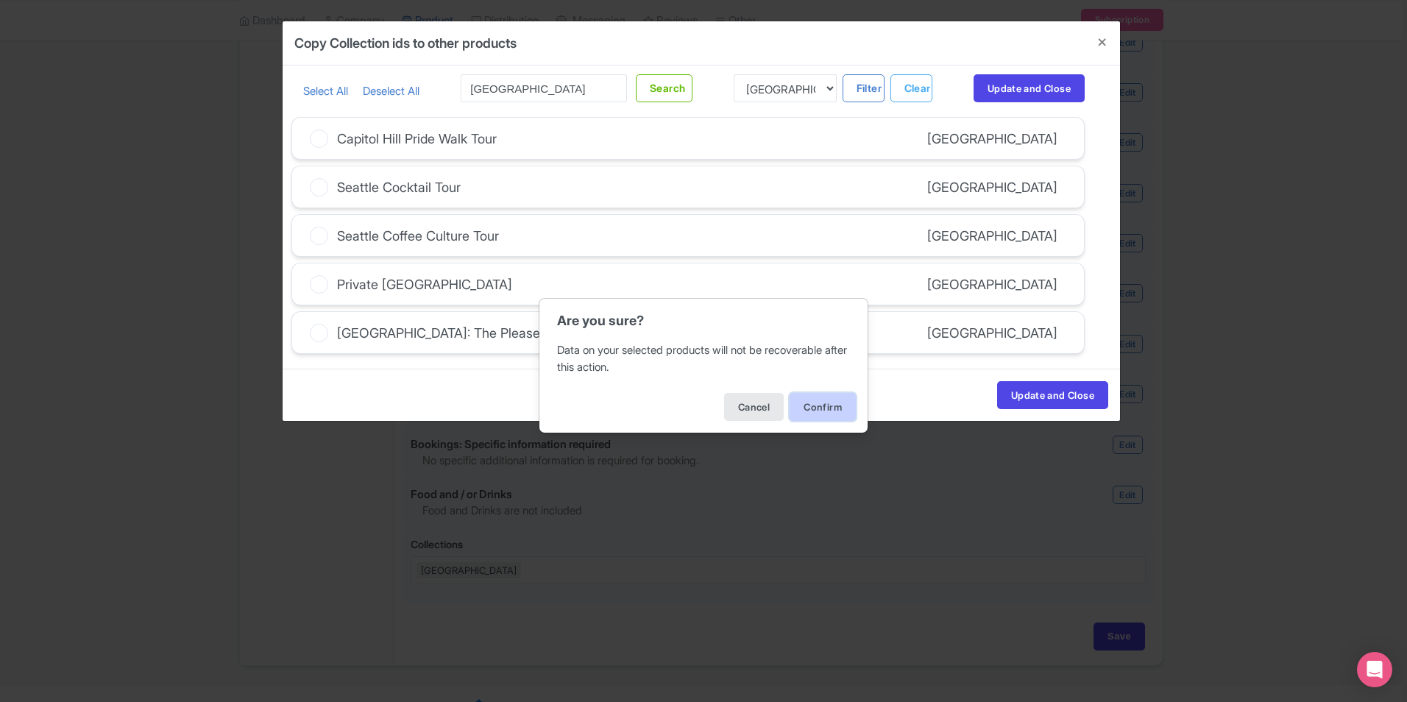
click at [822, 412] on button "Confirm" at bounding box center [822, 407] width 66 height 28
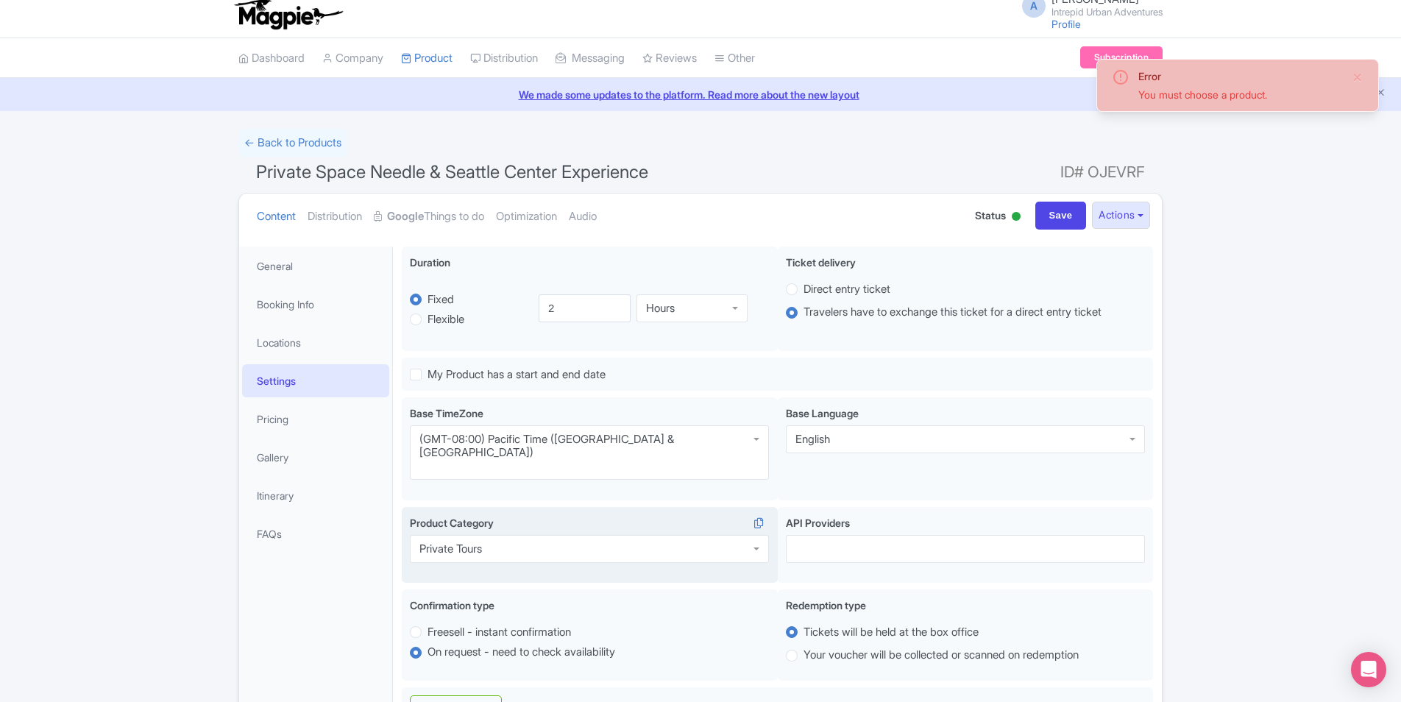
scroll to position [0, 0]
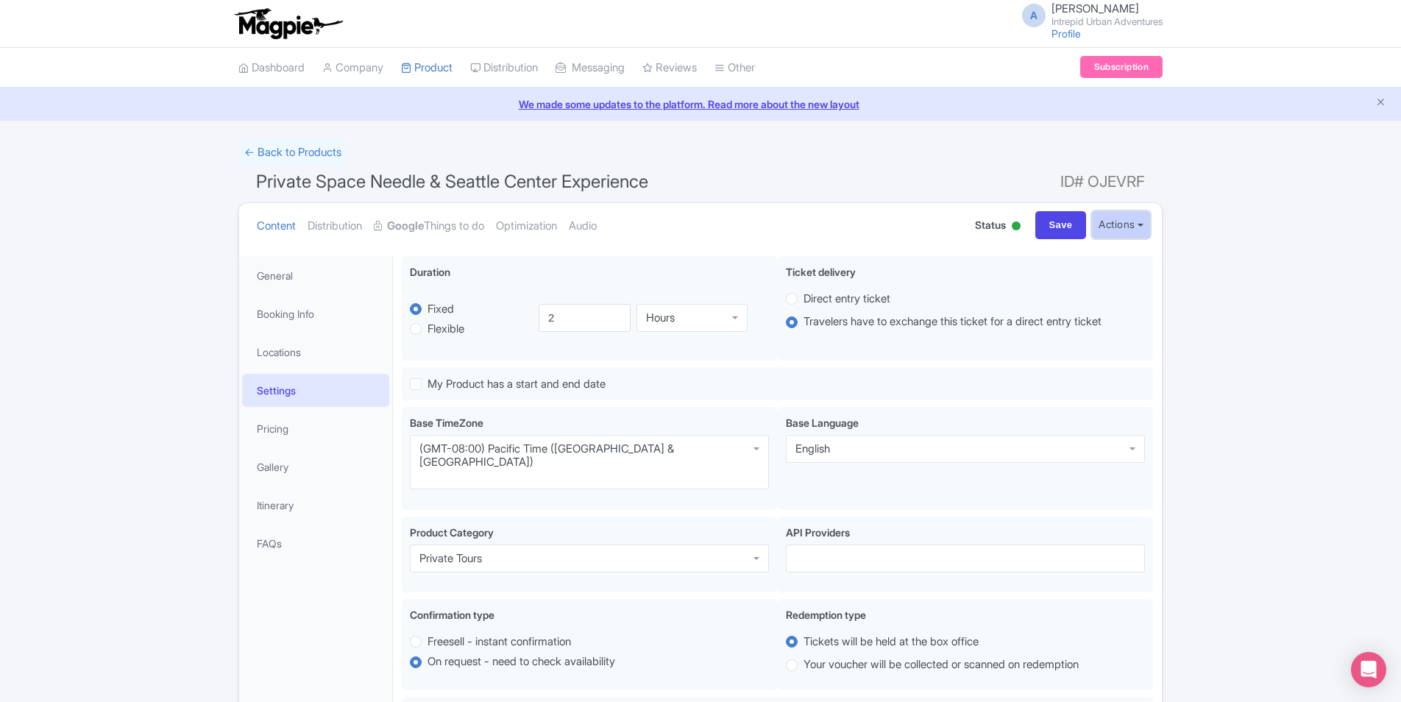
click at [1140, 236] on button "Actions" at bounding box center [1121, 224] width 58 height 27
click at [867, 185] on h1 "Private Space Needle & Seattle Center Experience ID# OJEVRF" at bounding box center [700, 184] width 924 height 35
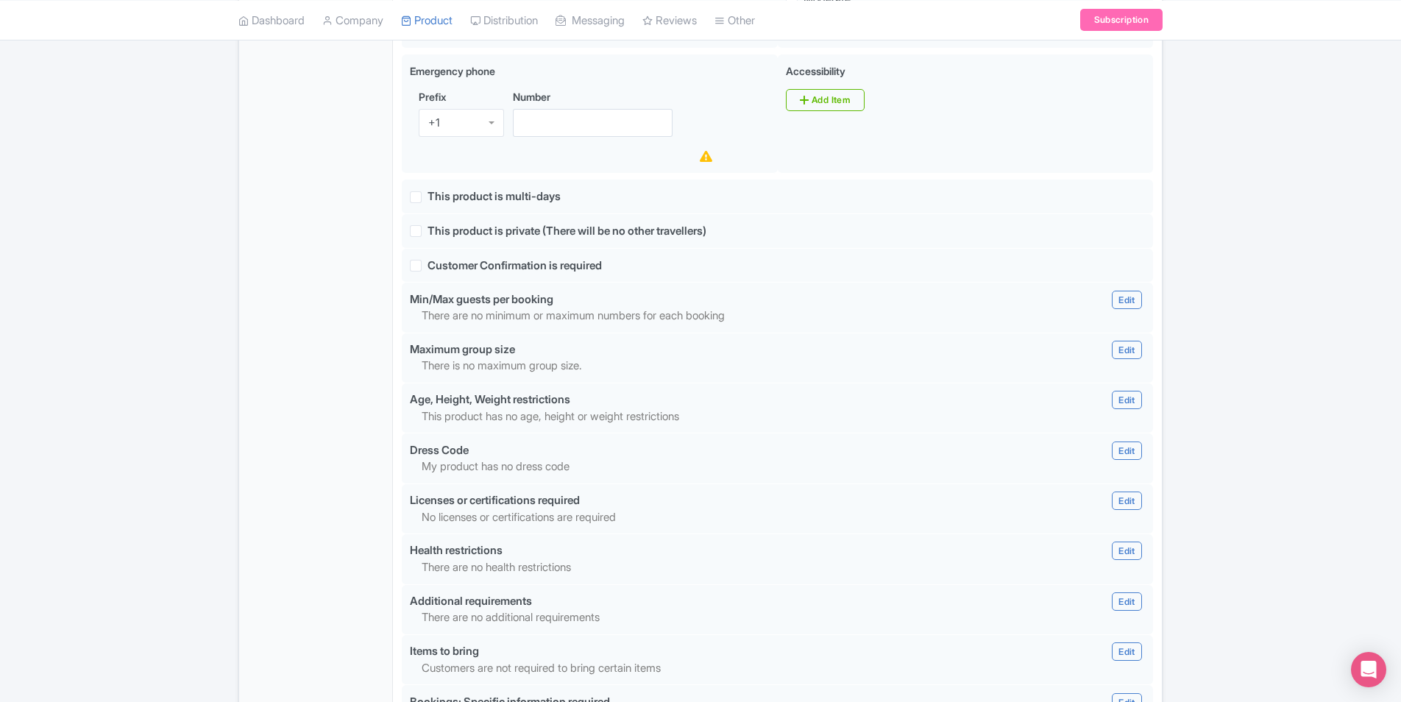
scroll to position [1214, 0]
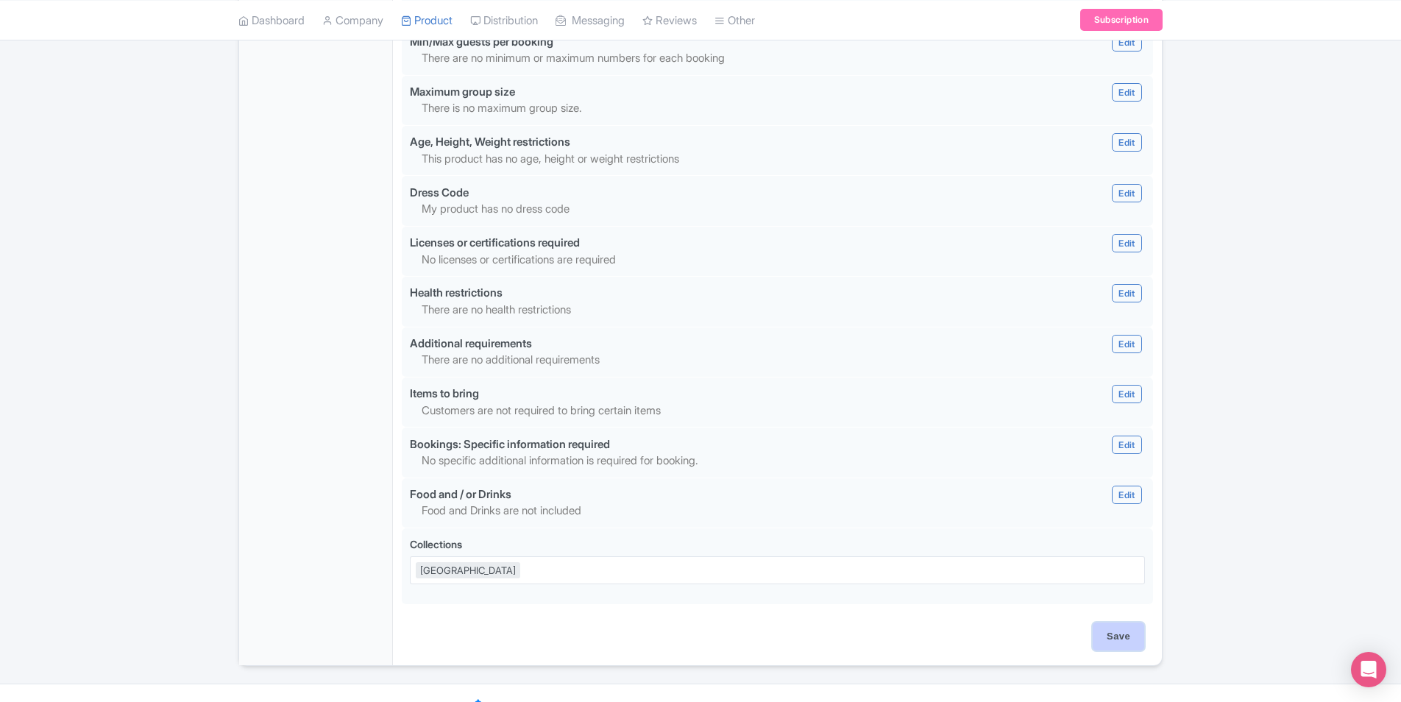
click at [1131, 622] on input "Save" at bounding box center [1117, 636] width 51 height 28
type input "Saving..."
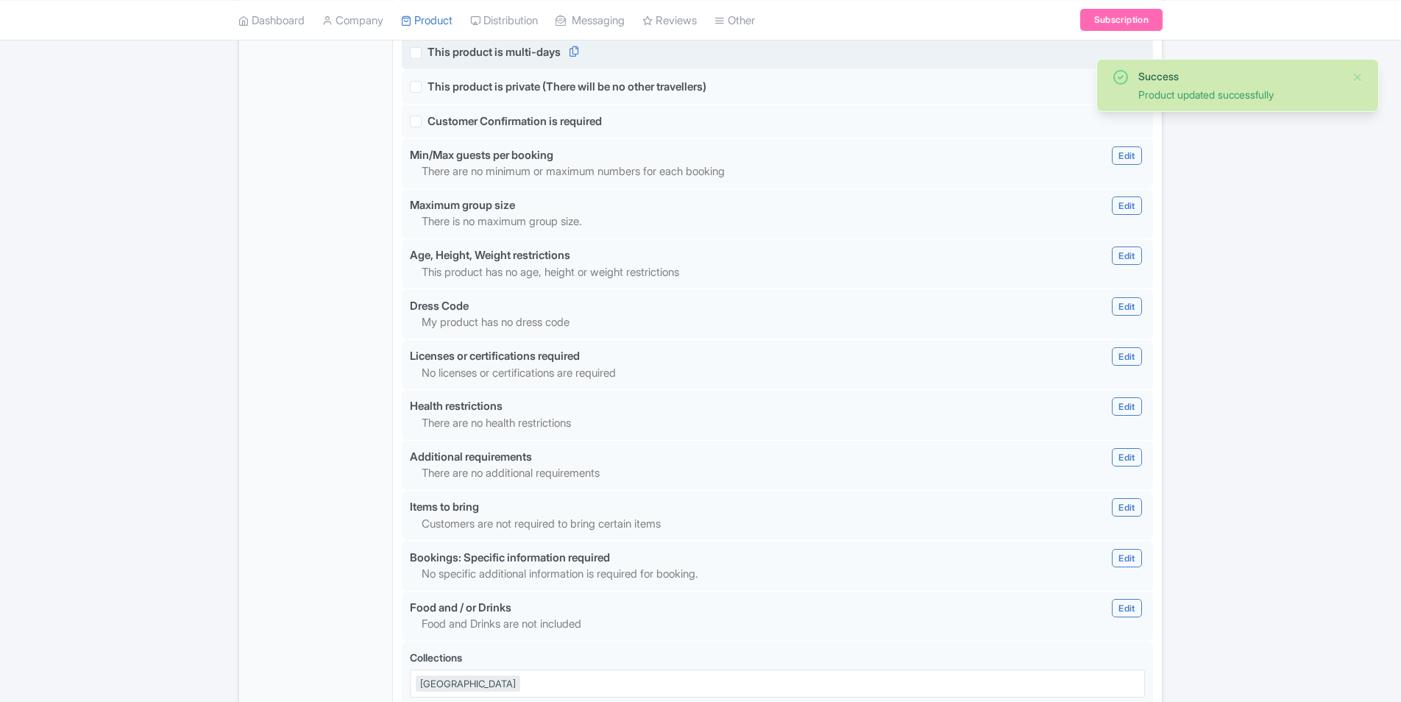
scroll to position [1214, 0]
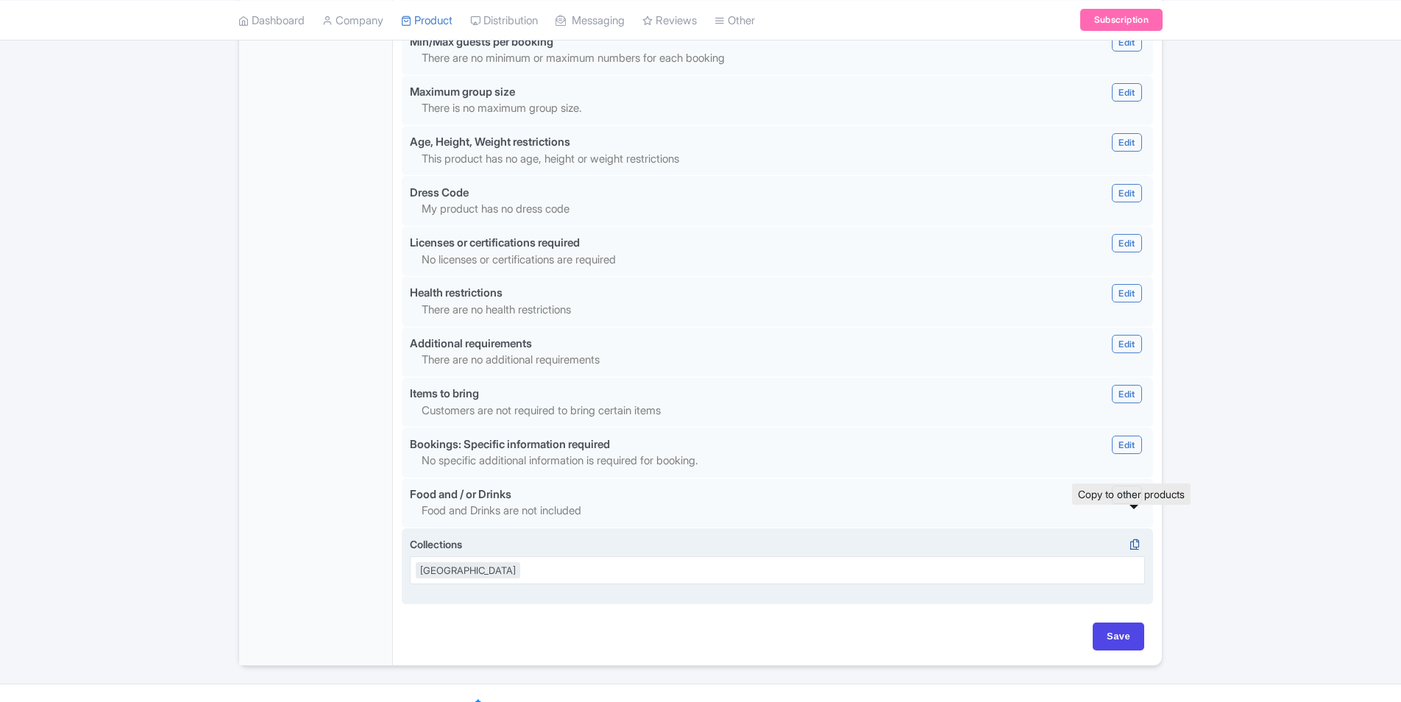
click at [1140, 538] on icon at bounding box center [1134, 544] width 21 height 13
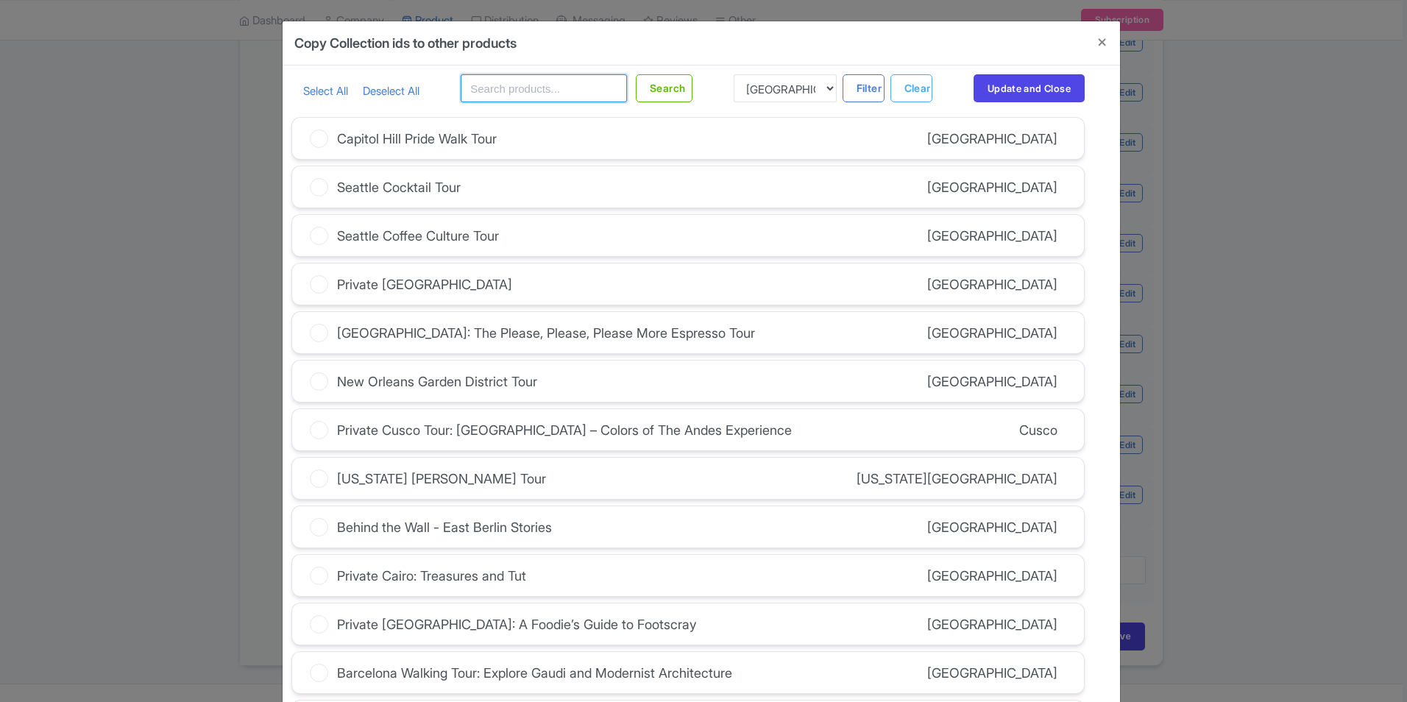
click at [488, 94] on input "text" at bounding box center [544, 88] width 166 height 28
type input "[GEOGRAPHIC_DATA]"
click at [652, 93] on button "Search" at bounding box center [664, 88] width 57 height 28
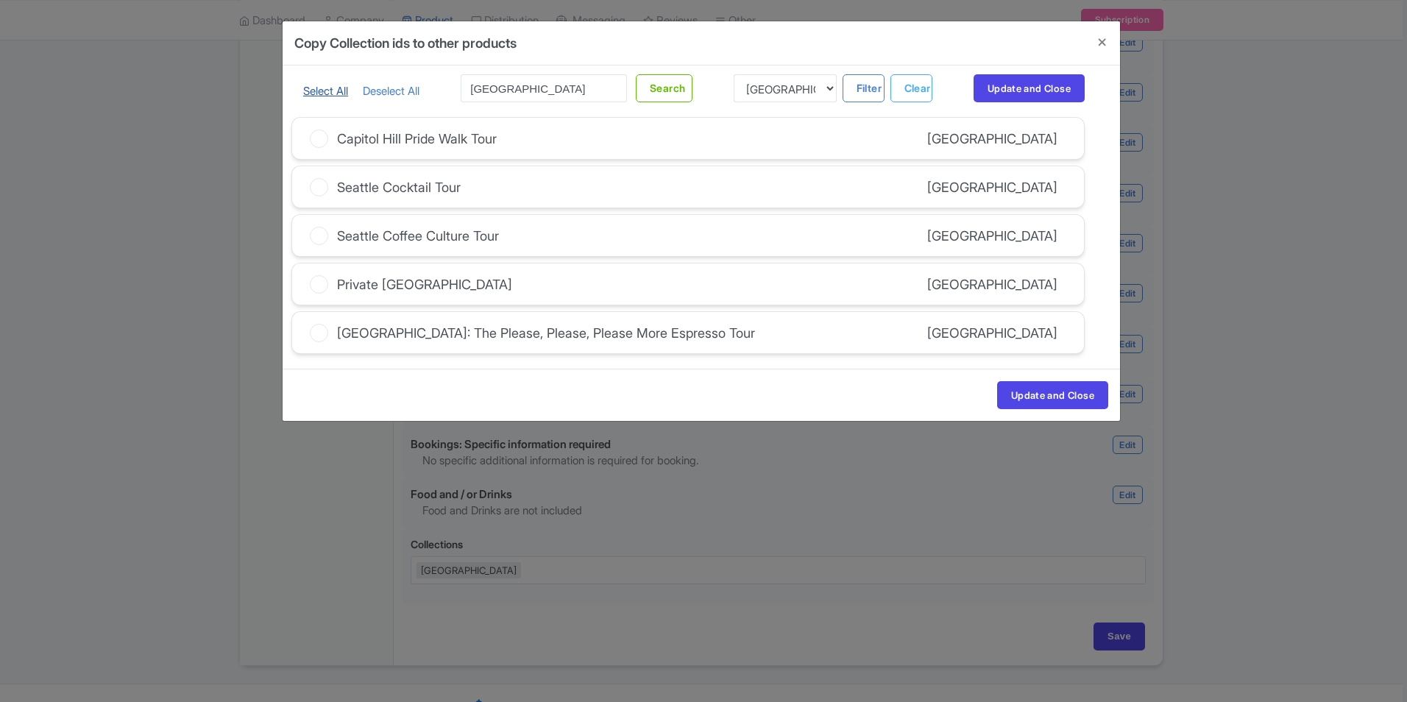
click at [335, 91] on link "Select All" at bounding box center [325, 91] width 45 height 14
click at [1019, 391] on button "Update and Close" at bounding box center [1052, 395] width 111 height 28
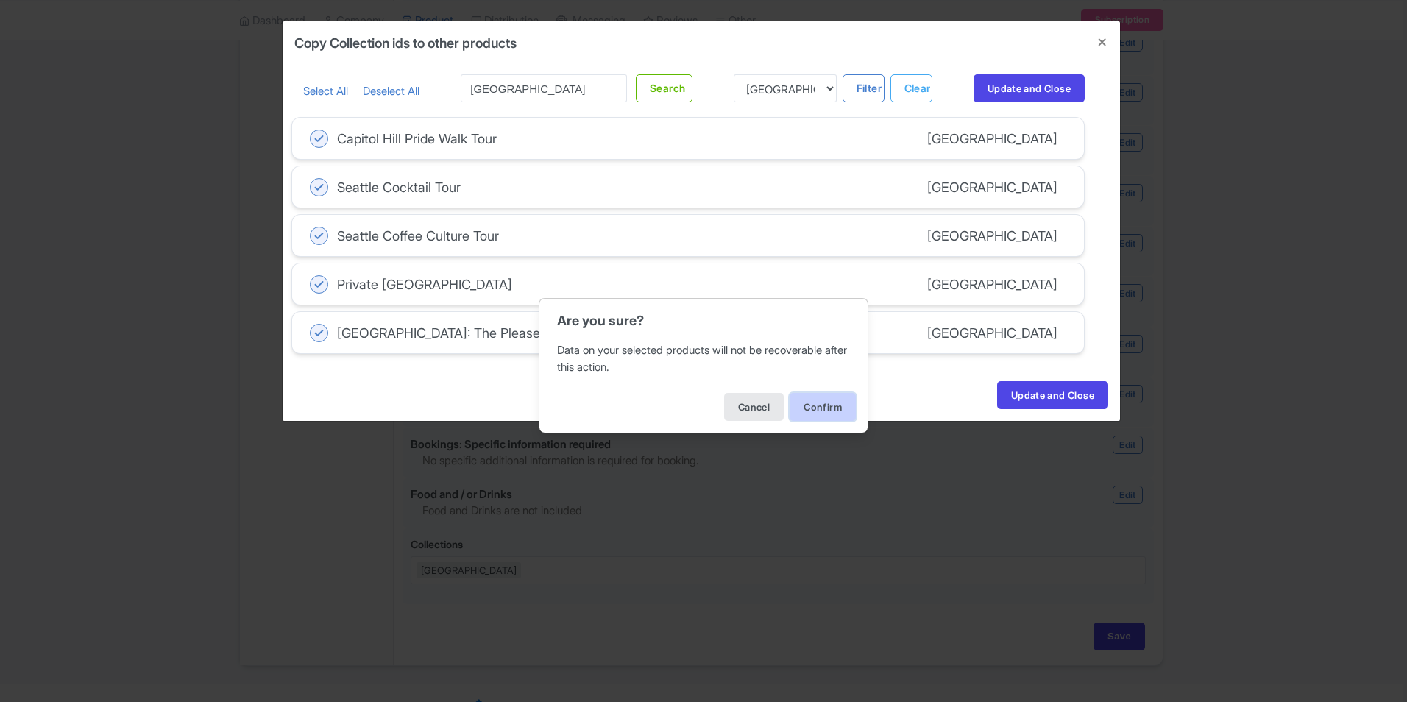
click at [836, 403] on button "Confirm" at bounding box center [822, 407] width 66 height 28
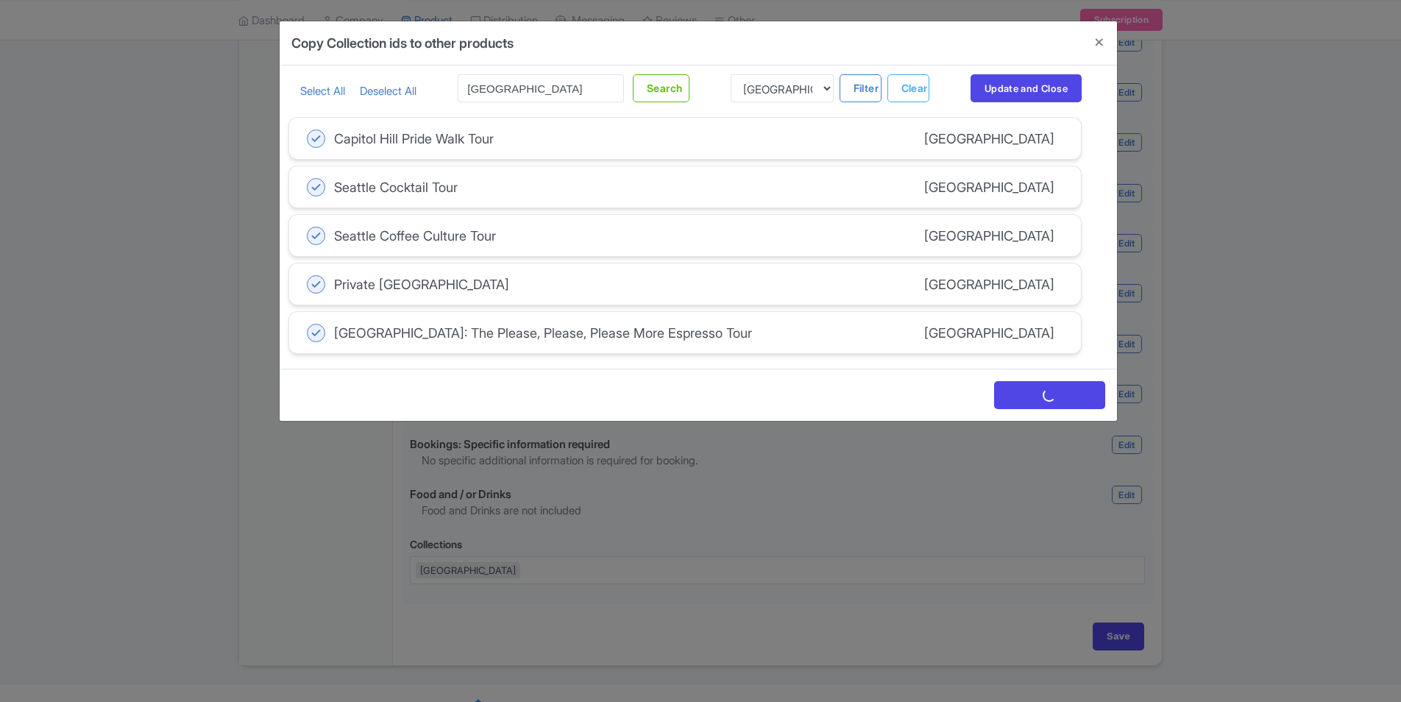
scroll to position [0, 0]
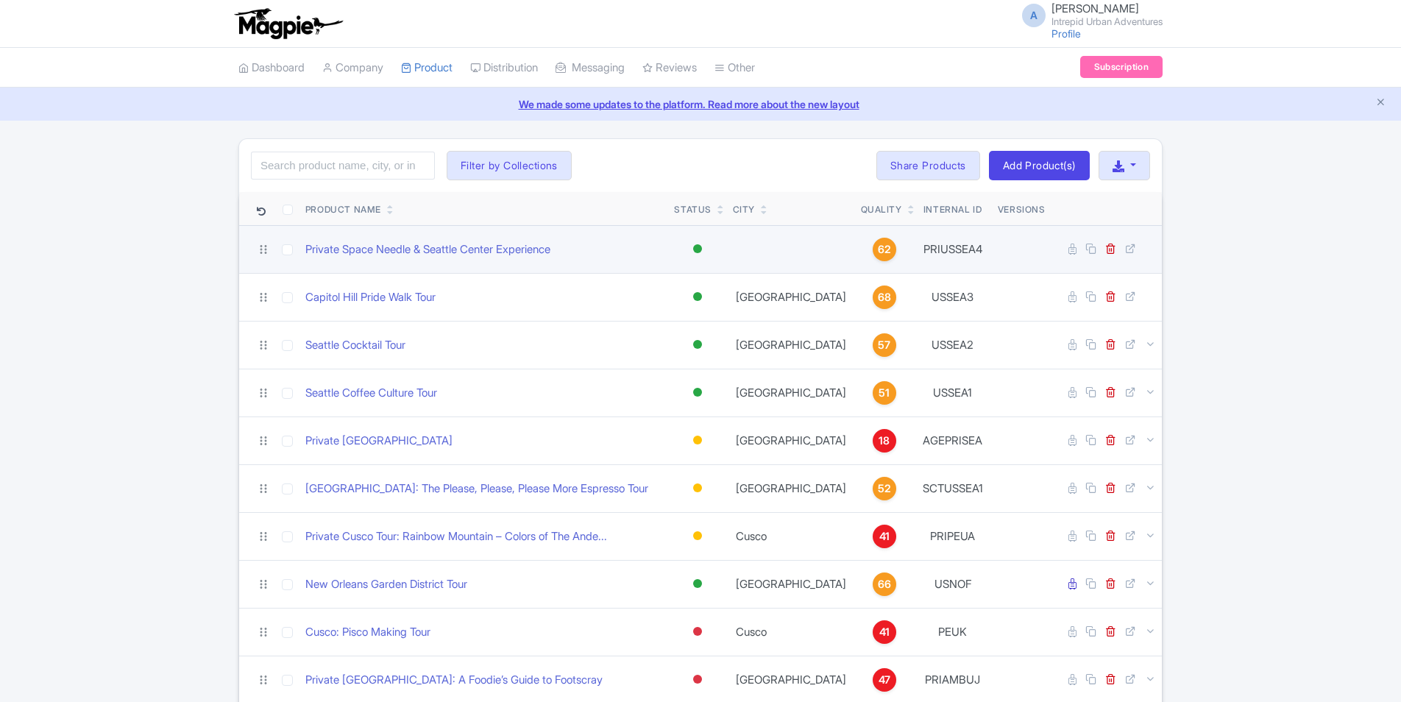
click td
drag, startPoint x: 747, startPoint y: 249, endPoint x: 442, endPoint y: 239, distance: 304.7
click td "Private Space Needle & Seattle Center Experience"
click icon
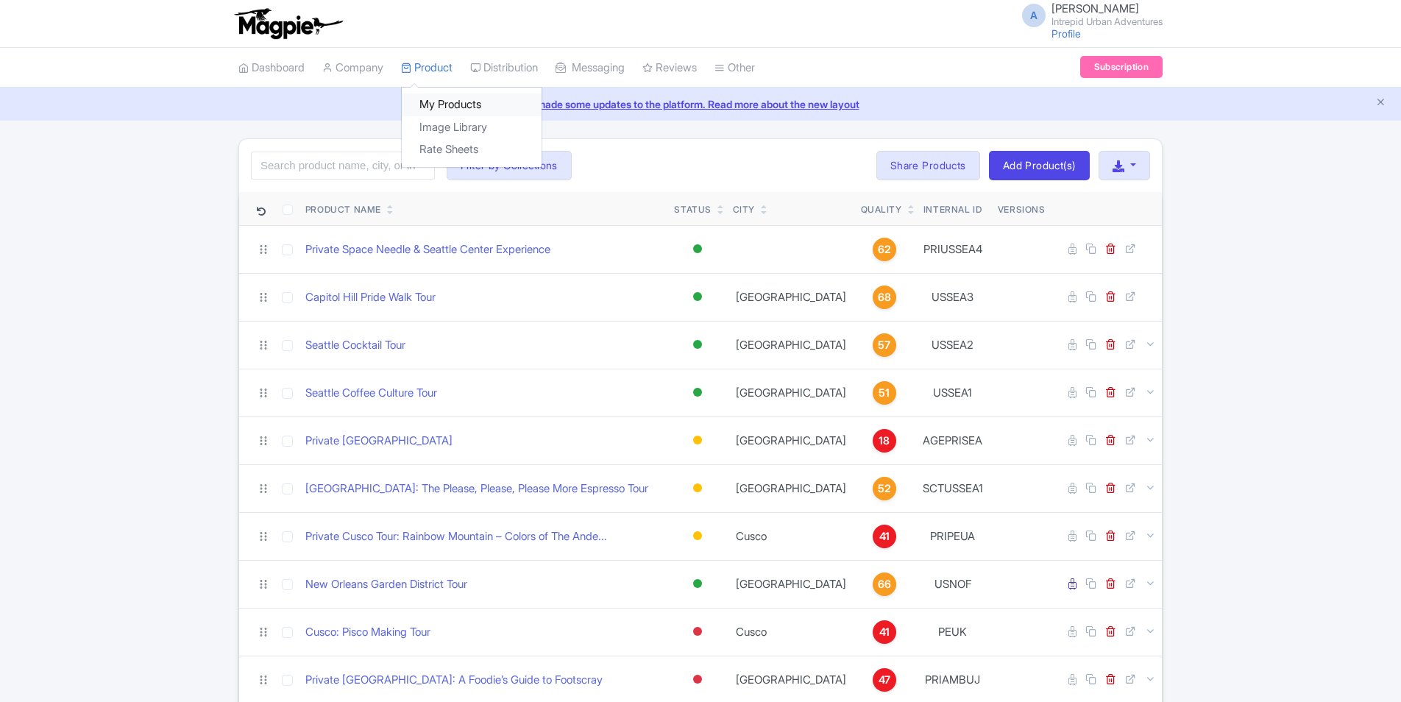
click link "My Products"
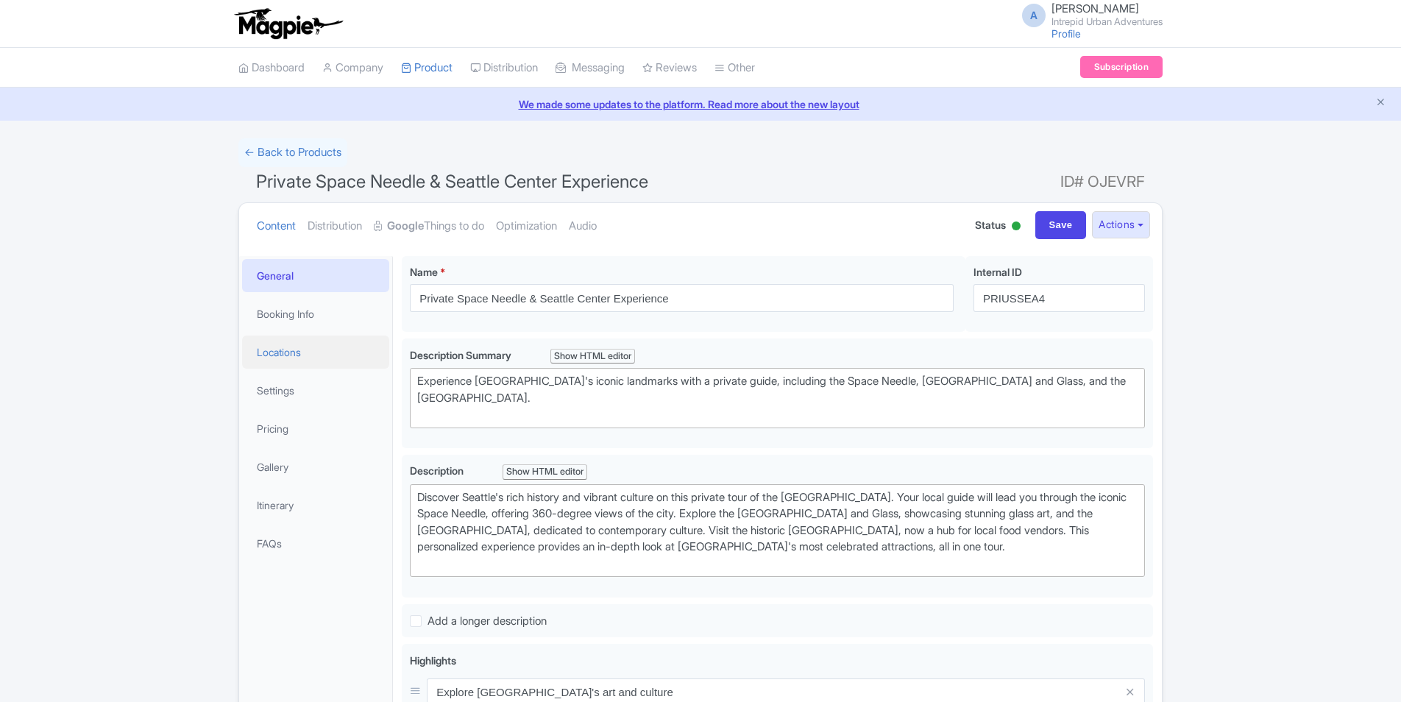
click at [301, 354] on link "Locations" at bounding box center [315, 351] width 147 height 33
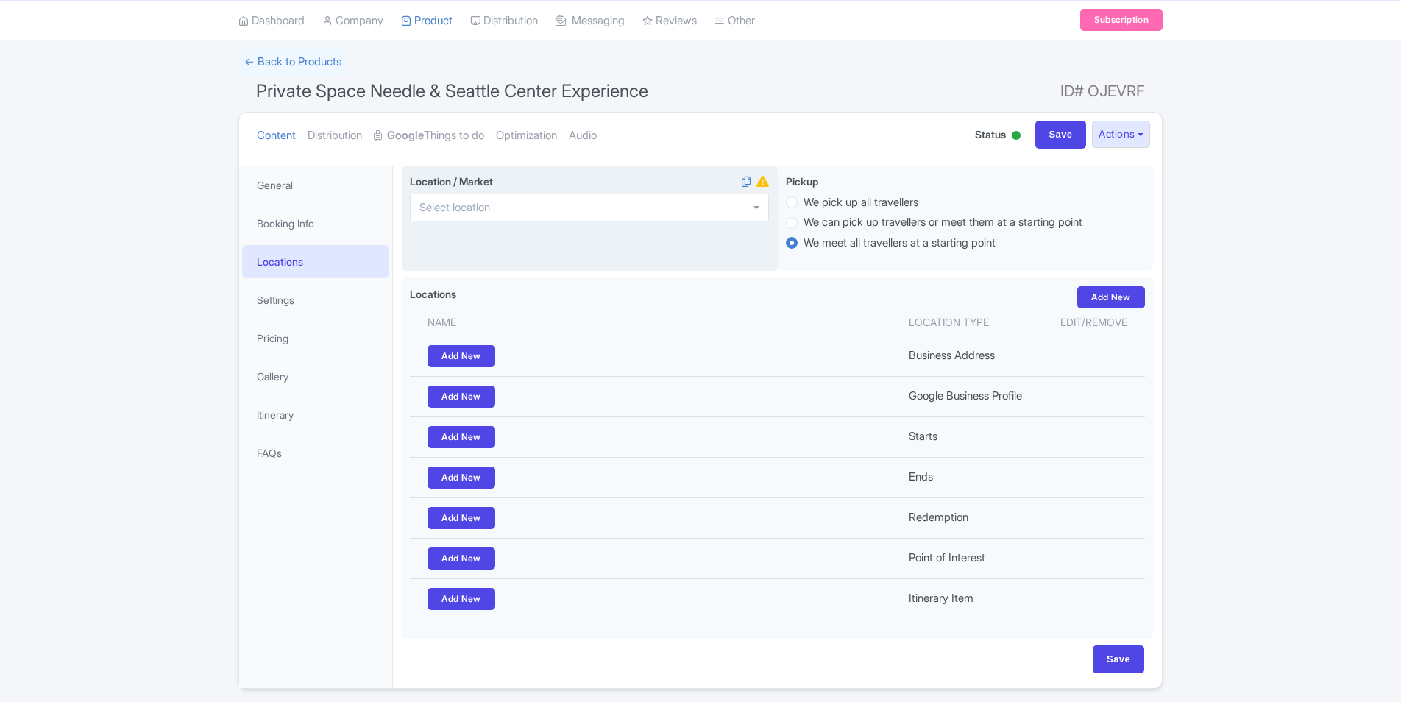
scroll to position [140, 0]
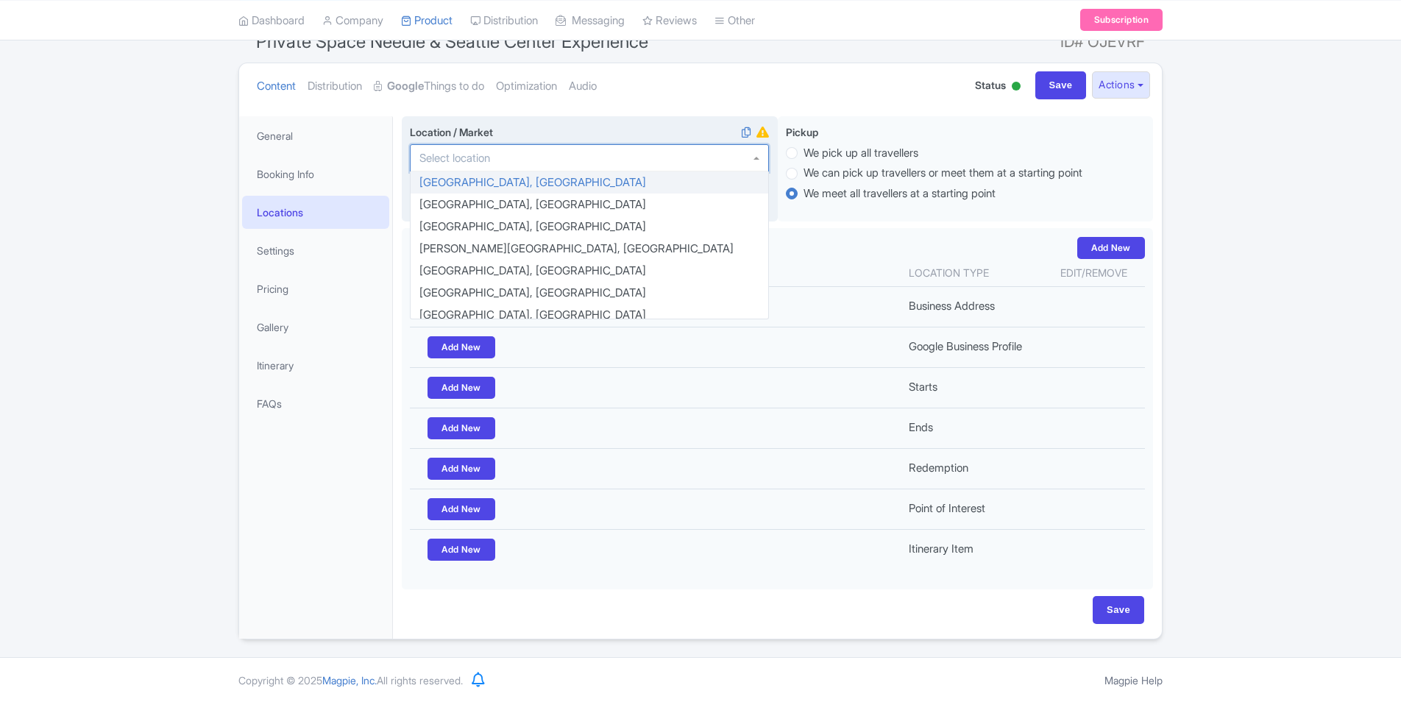
click at [516, 160] on div at bounding box center [589, 158] width 359 height 28
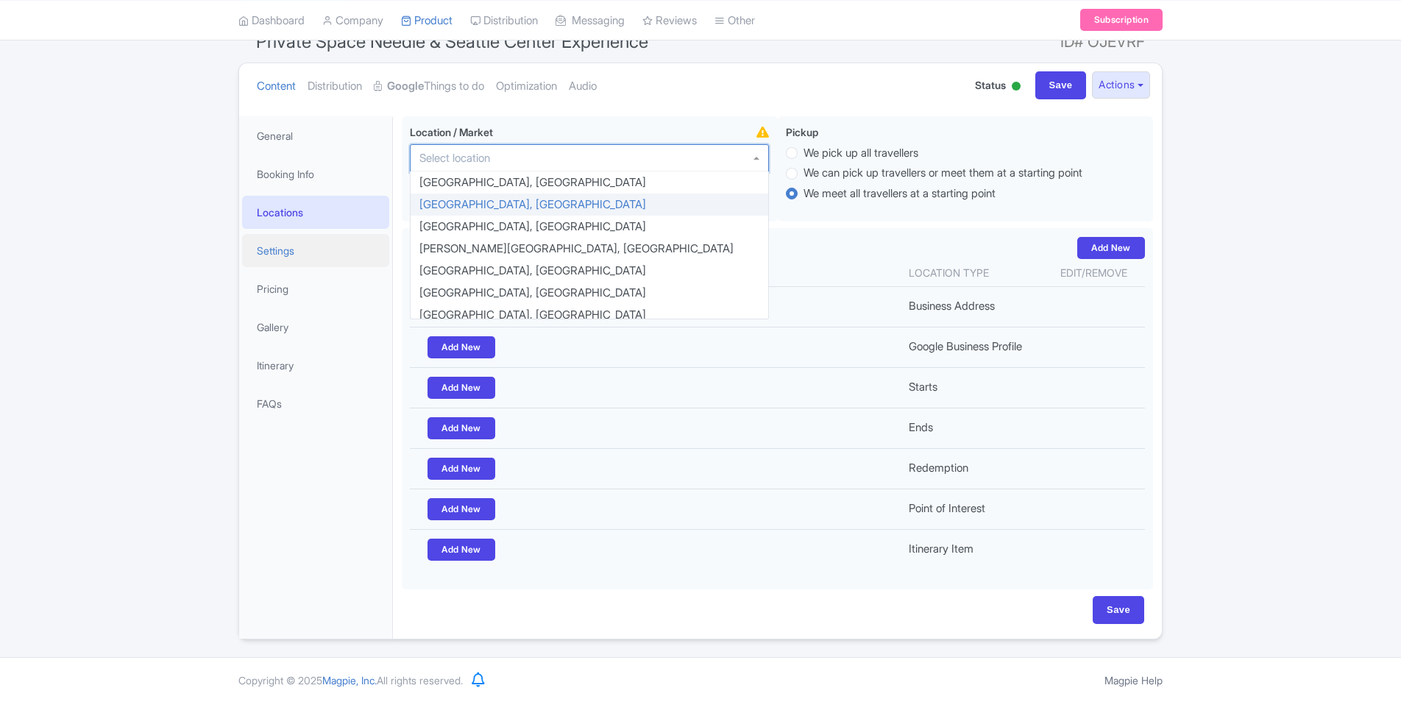
click at [282, 250] on link "Settings" at bounding box center [315, 250] width 147 height 33
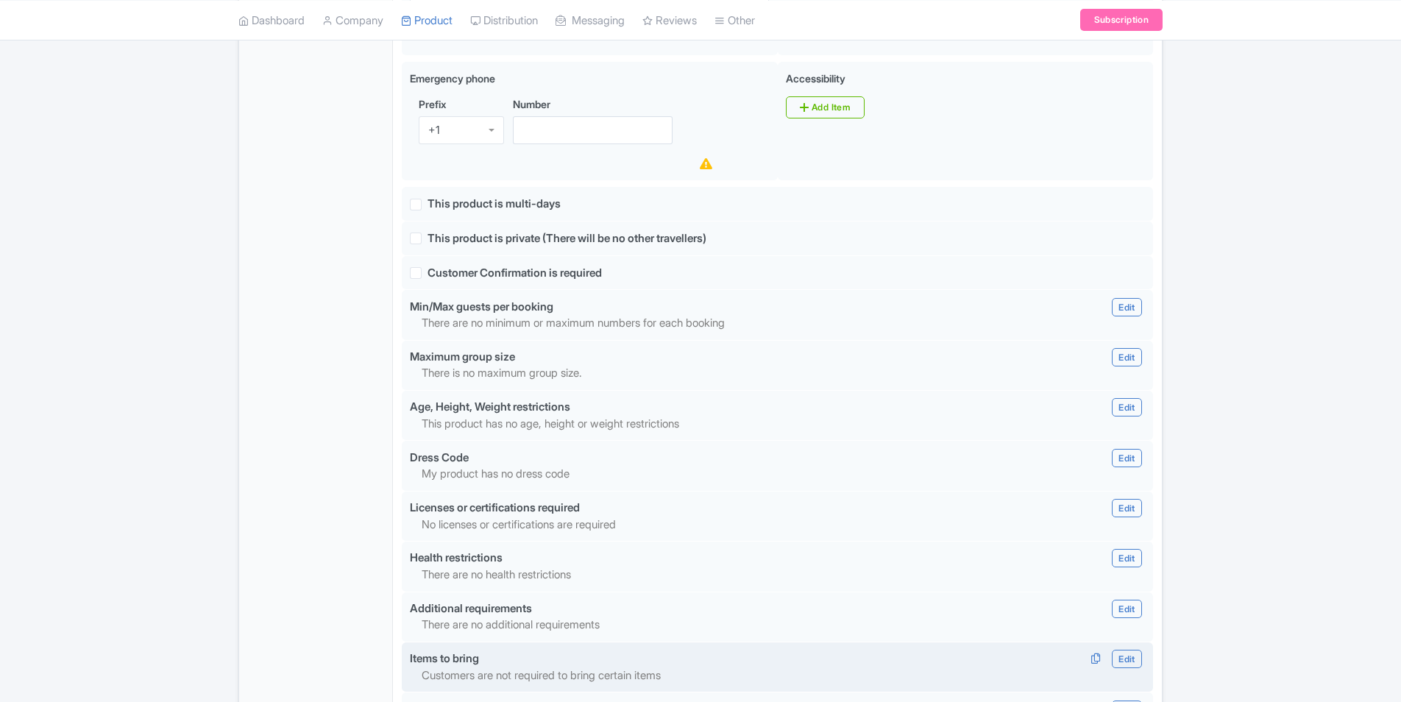
scroll to position [1214, 0]
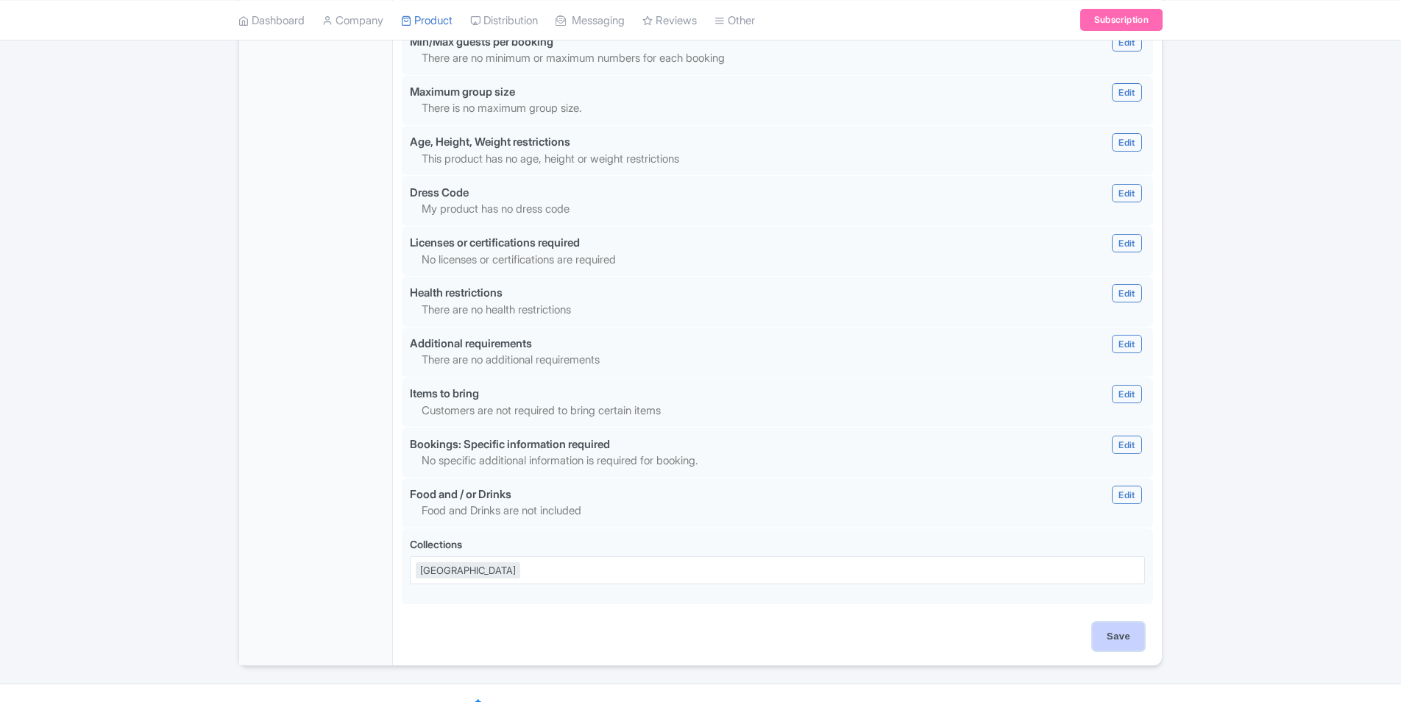
click at [1123, 622] on input "Save" at bounding box center [1117, 636] width 51 height 28
type input "Saving..."
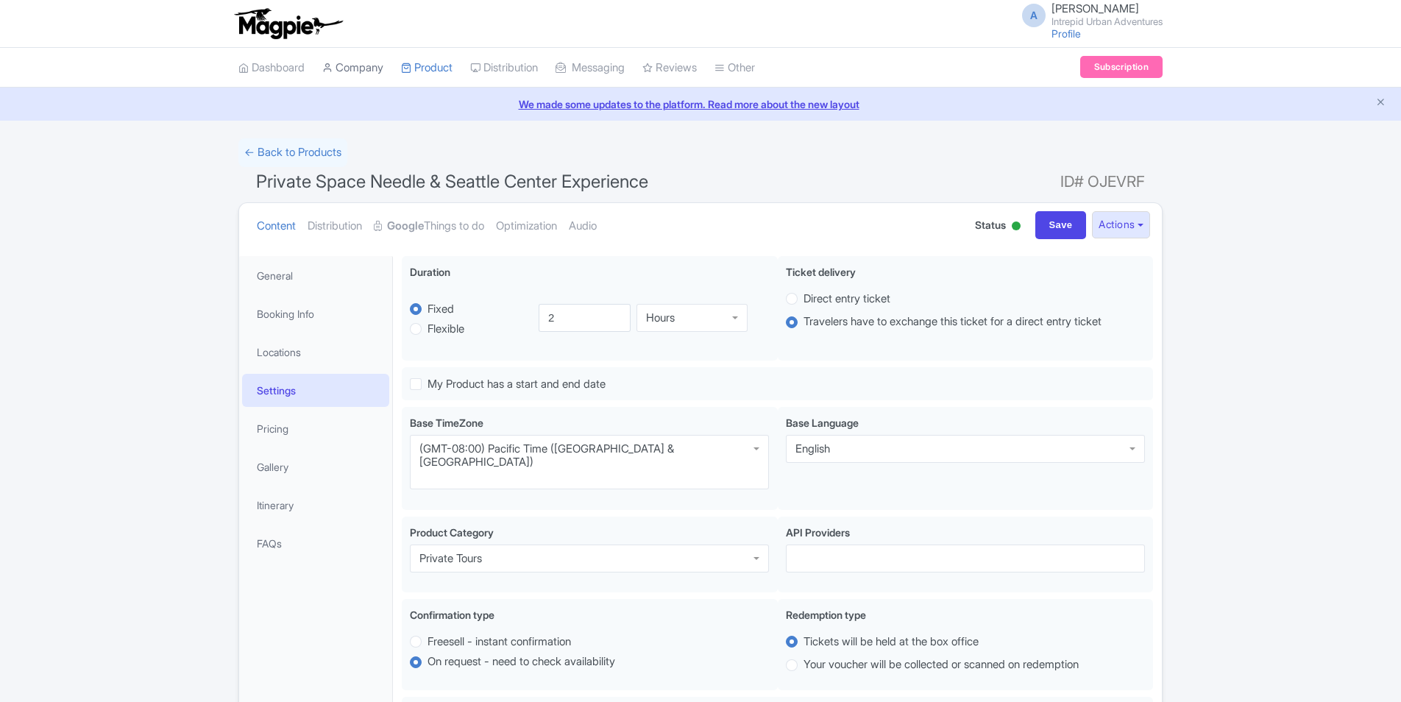
click at [360, 68] on link "Company" at bounding box center [352, 68] width 61 height 40
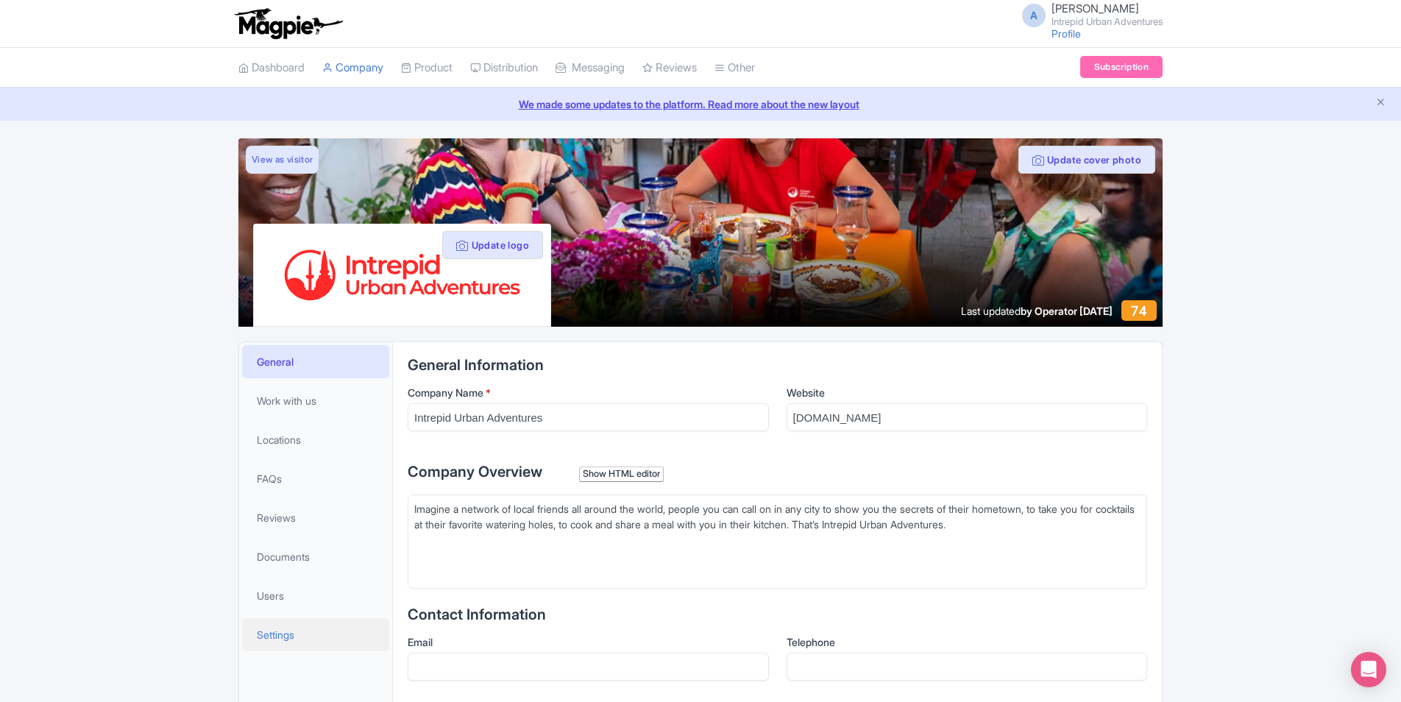
click at [288, 630] on span "Settings" at bounding box center [276, 634] width 38 height 15
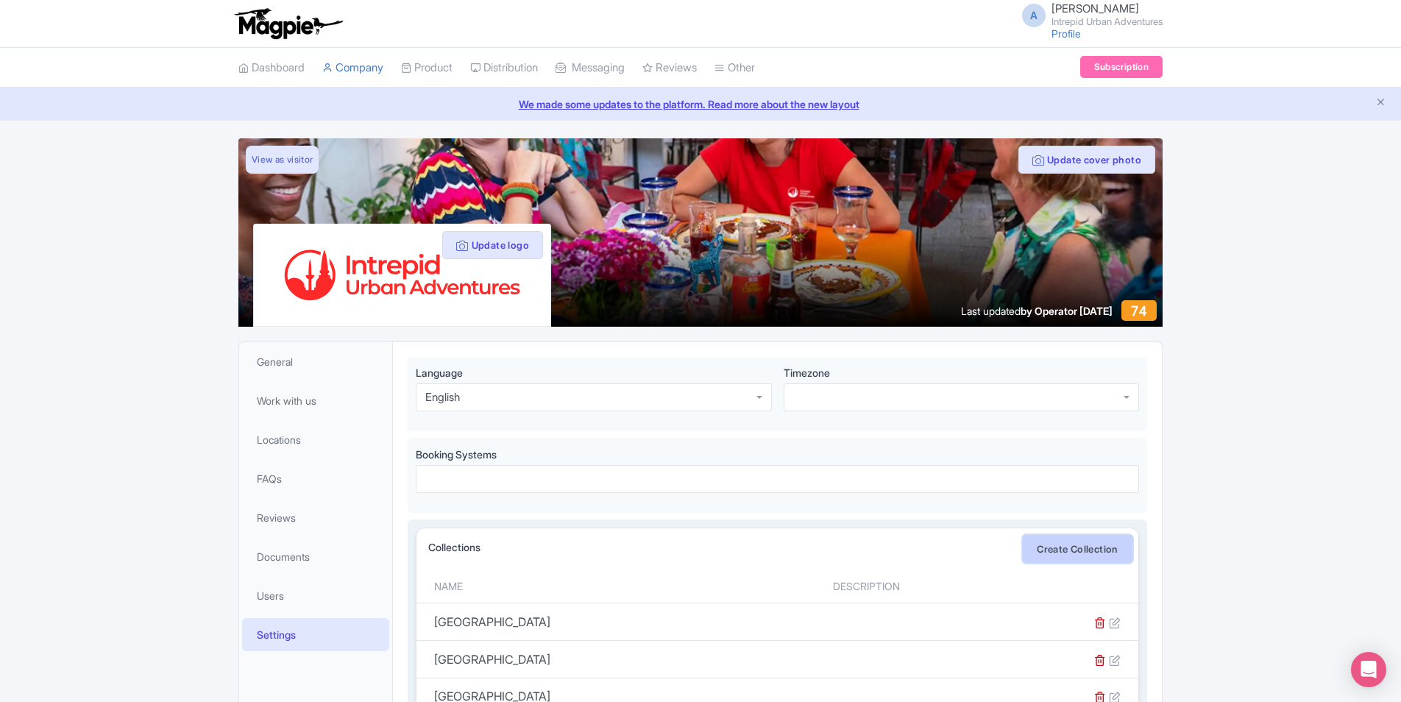
click at [1049, 556] on link "Create Collection" at bounding box center [1078, 549] width 110 height 28
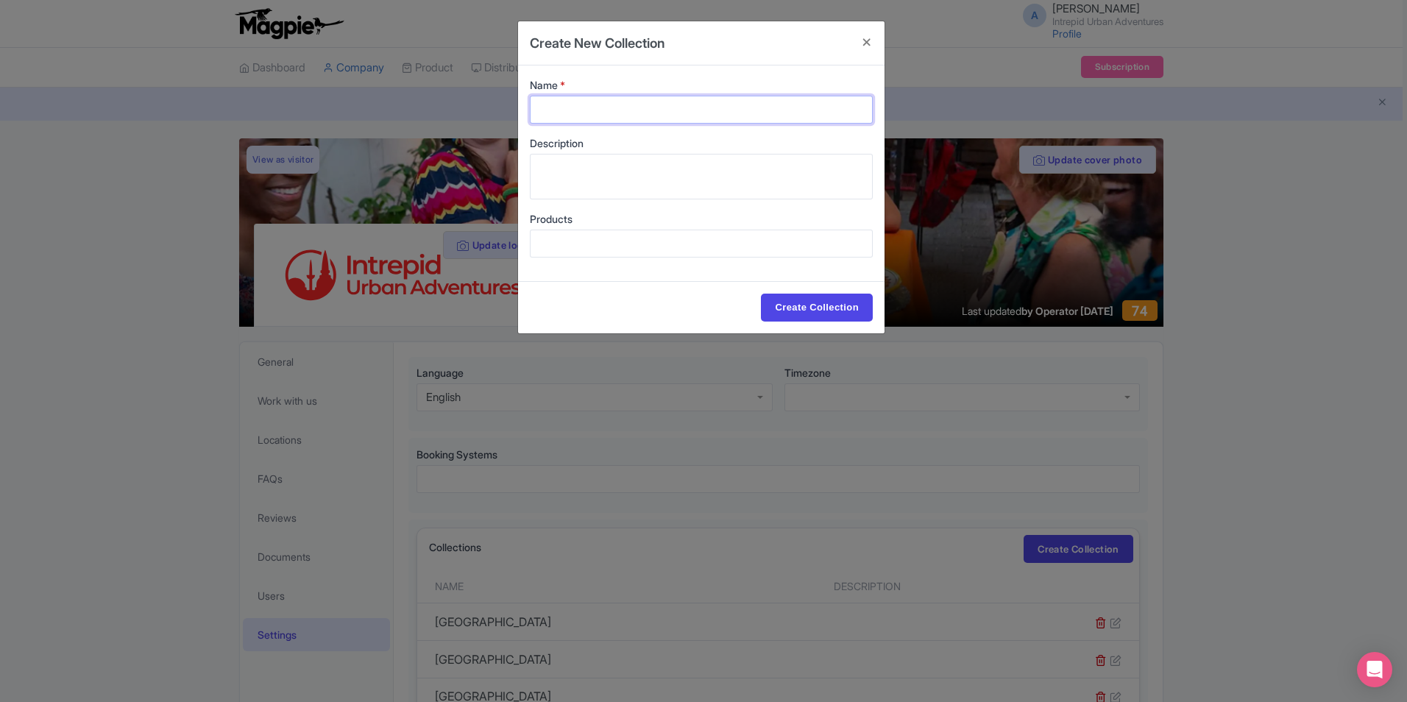
click at [578, 102] on input "Name *" at bounding box center [701, 110] width 343 height 28
type input "[GEOGRAPHIC_DATA]"
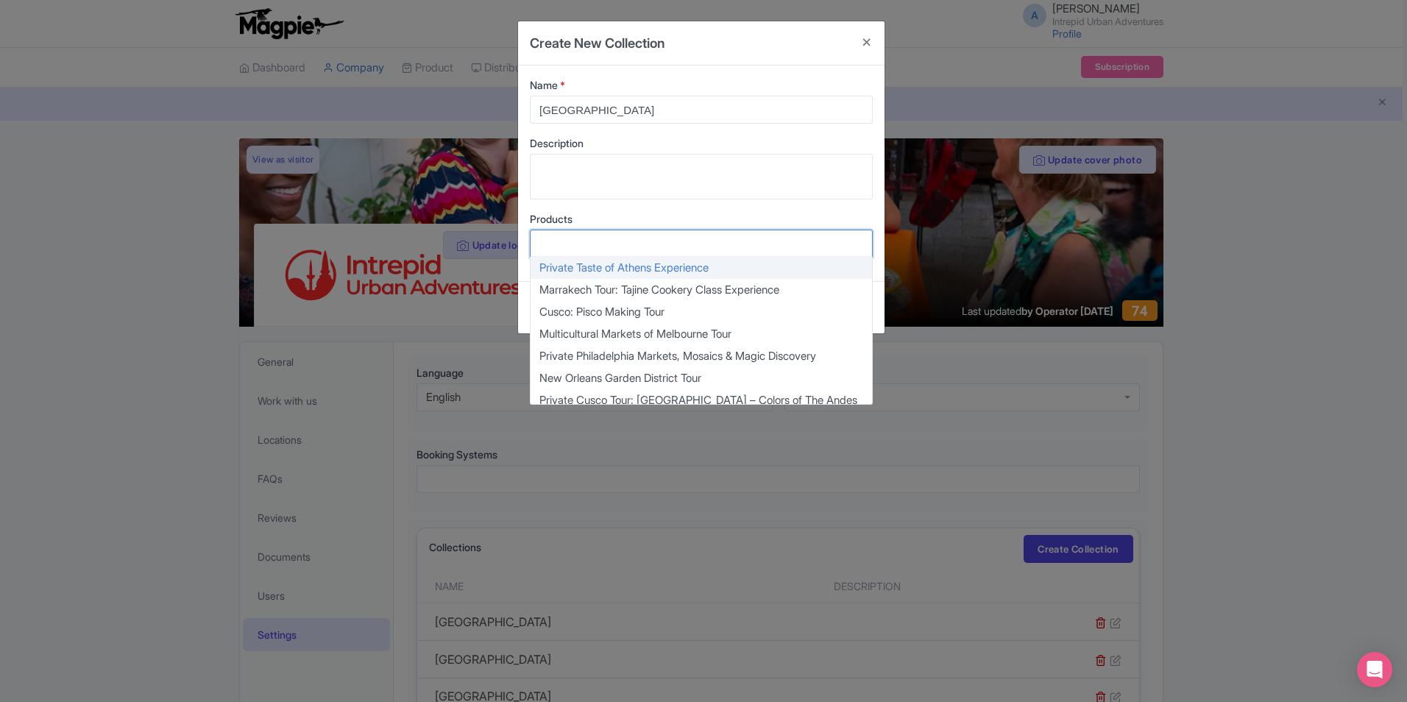
click at [628, 246] on div at bounding box center [701, 244] width 343 height 28
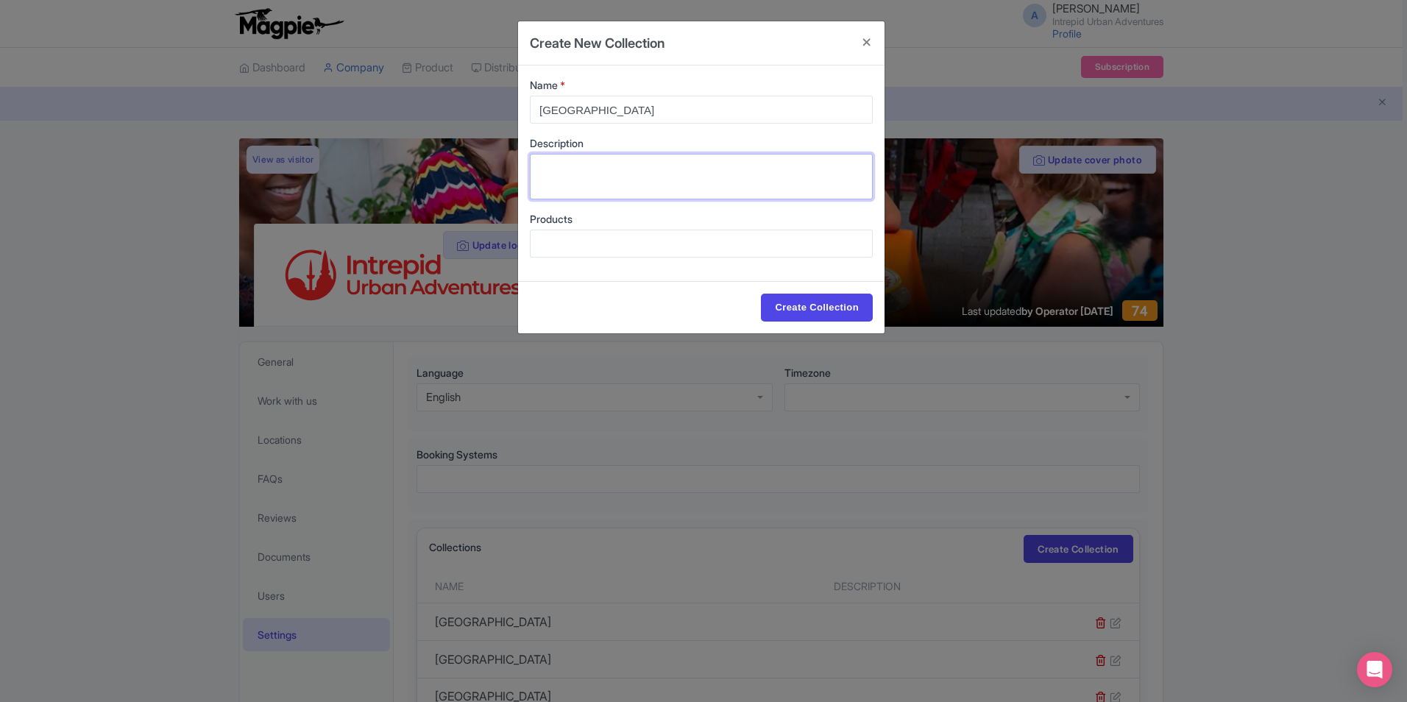
click at [588, 182] on textarea "Description" at bounding box center [701, 177] width 343 height 46
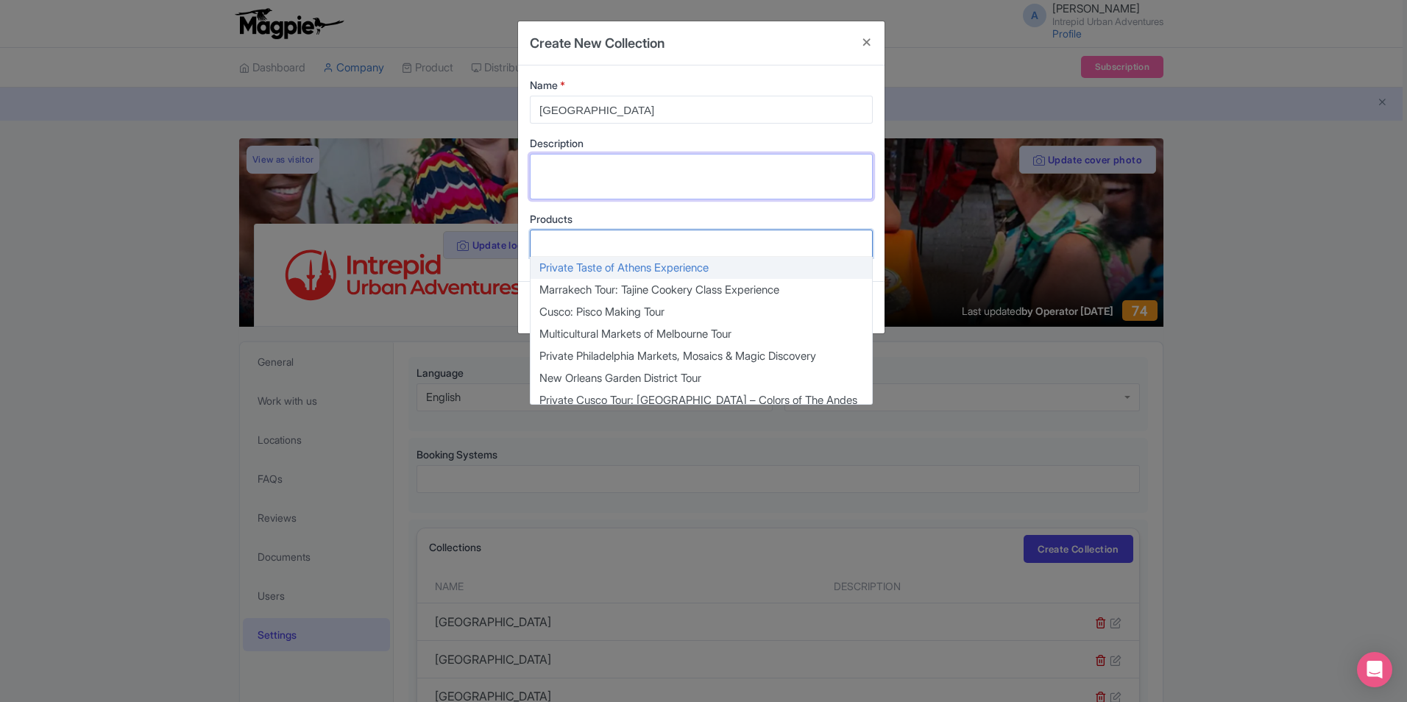
click at [658, 240] on div at bounding box center [701, 244] width 343 height 28
paste textarea "Private Space Needle & Seattle Center Experience"
type textarea "Private Space Needle & Seattle Center Experience"
click at [731, 174] on textarea "Private Space Needle & Seattle Center Experience" at bounding box center [701, 177] width 343 height 46
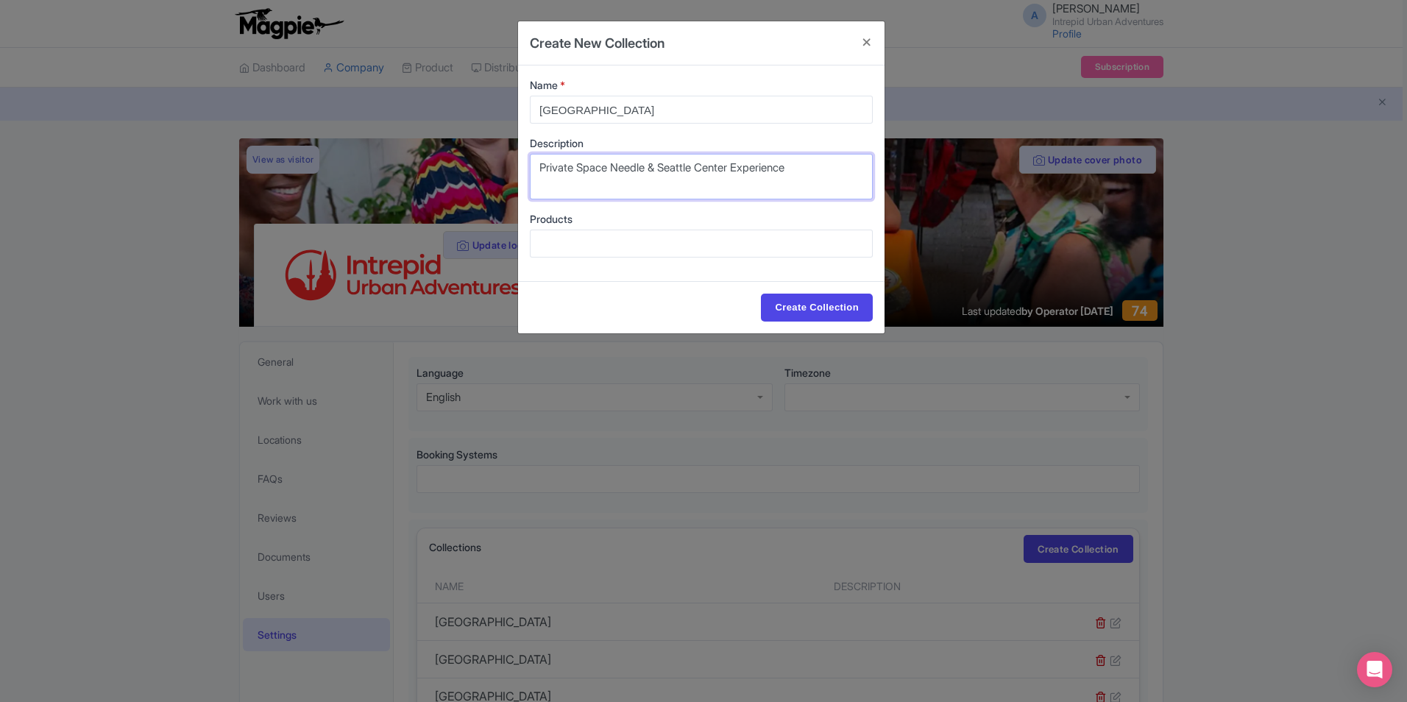
click at [731, 174] on textarea "Private Space Needle & Seattle Center Experience" at bounding box center [701, 177] width 343 height 46
click at [729, 175] on textarea "Private Space Needle & Seattle Center Experience" at bounding box center [701, 177] width 343 height 46
click at [617, 240] on div at bounding box center [701, 244] width 343 height 28
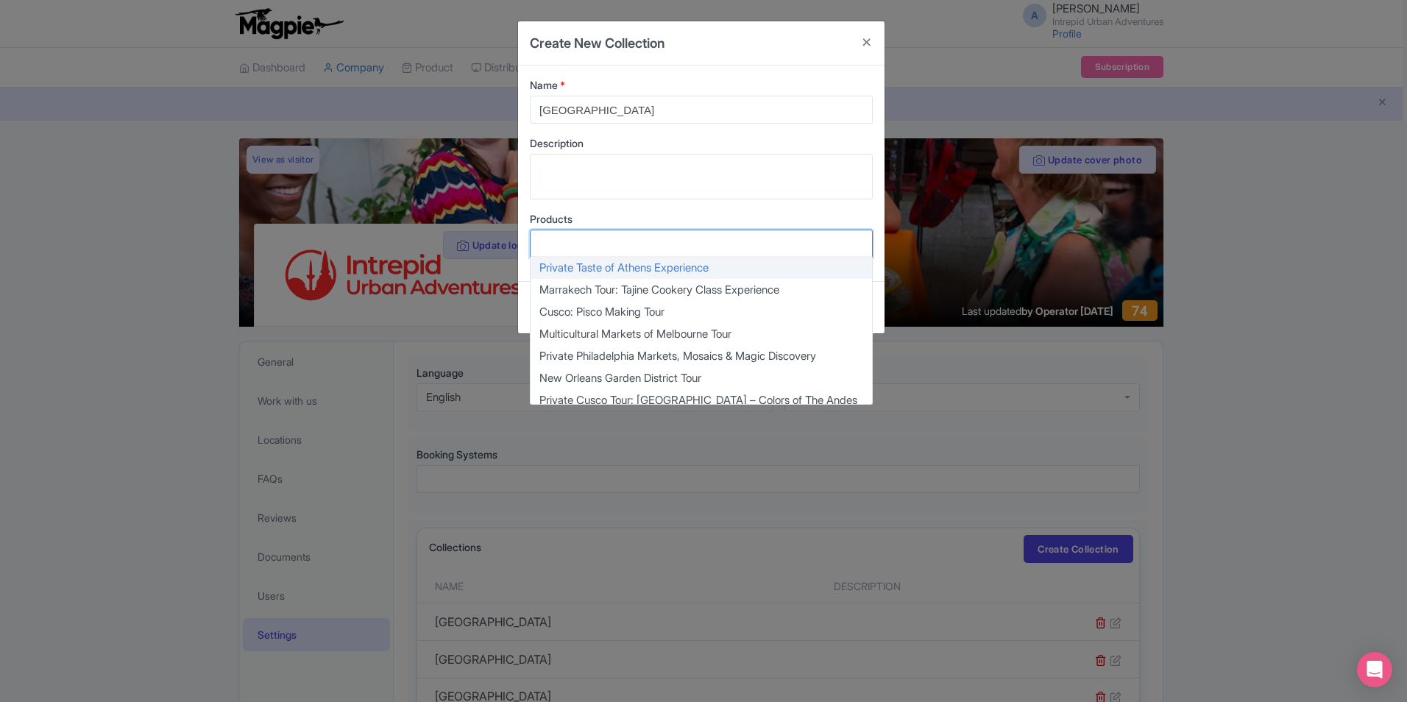
paste input "Private Space Needle & Seattle Center Experience"
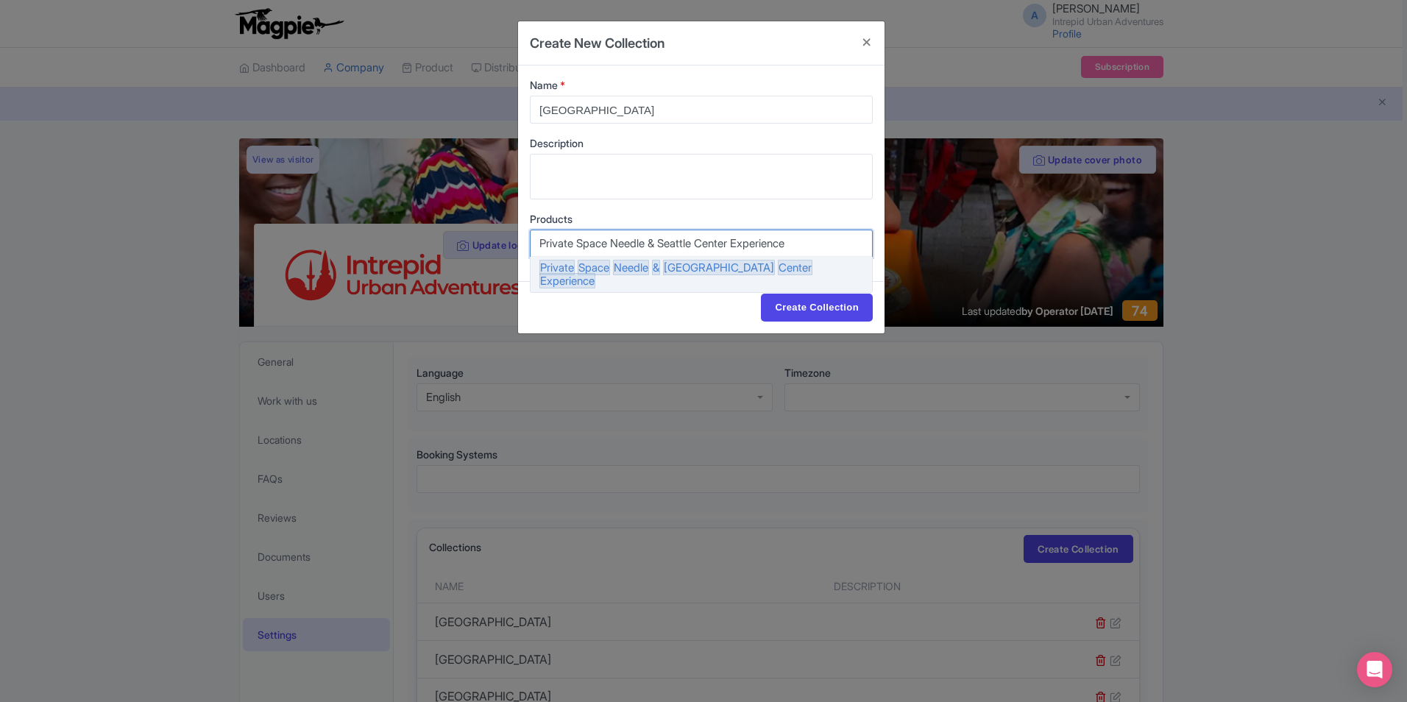
type input "Private Space Needle & Seattle Center Experience"
click at [822, 209] on div "Name * Seattle Description Products Private Space Needle & Seattle Center Exper…" at bounding box center [701, 173] width 366 height 216
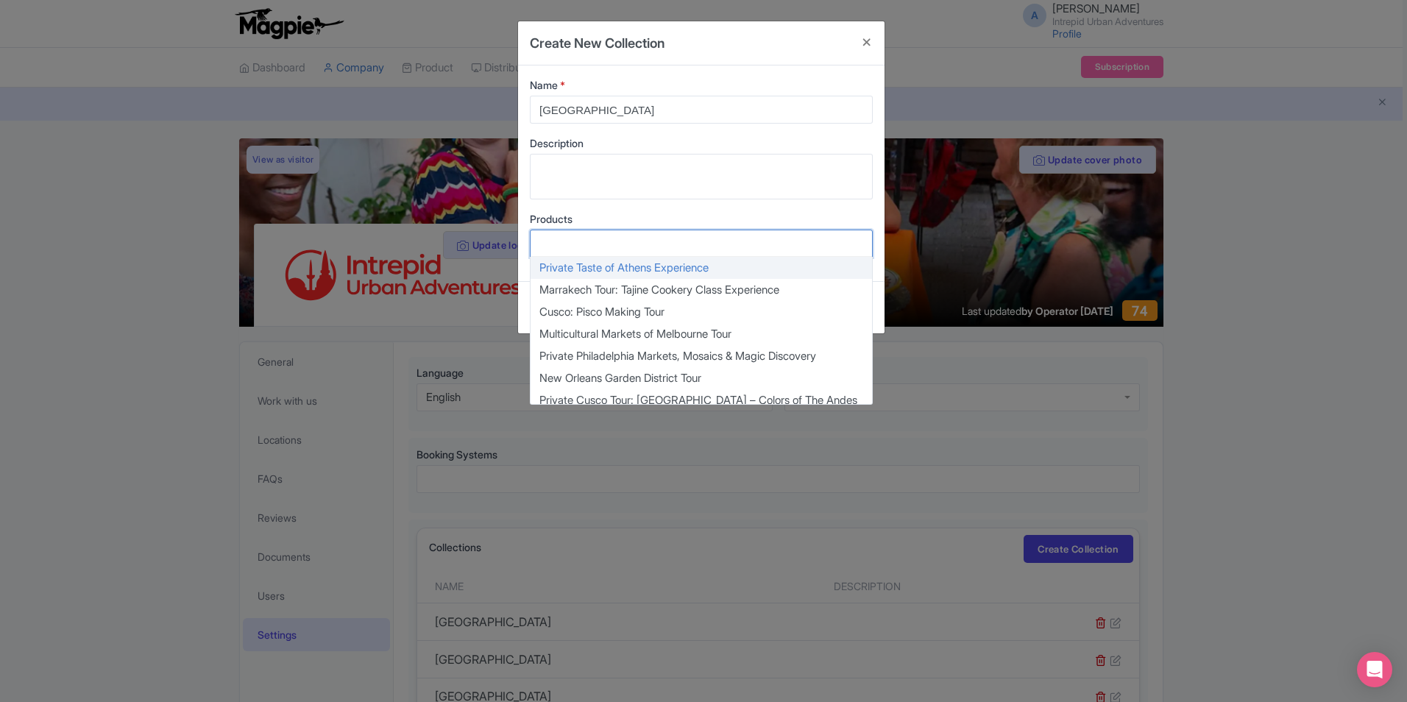
drag, startPoint x: 722, startPoint y: 230, endPoint x: 719, endPoint y: 238, distance: 8.4
click at [721, 230] on div at bounding box center [701, 244] width 343 height 28
paste input "Private Space Needle & Seattle Center Experience"
type input "Private Space Needle & Seattle Center Experience"
click at [871, 200] on div "Name * Seattle Description Products Private Space Needle & Seattle Center Exper…" at bounding box center [701, 173] width 366 height 216
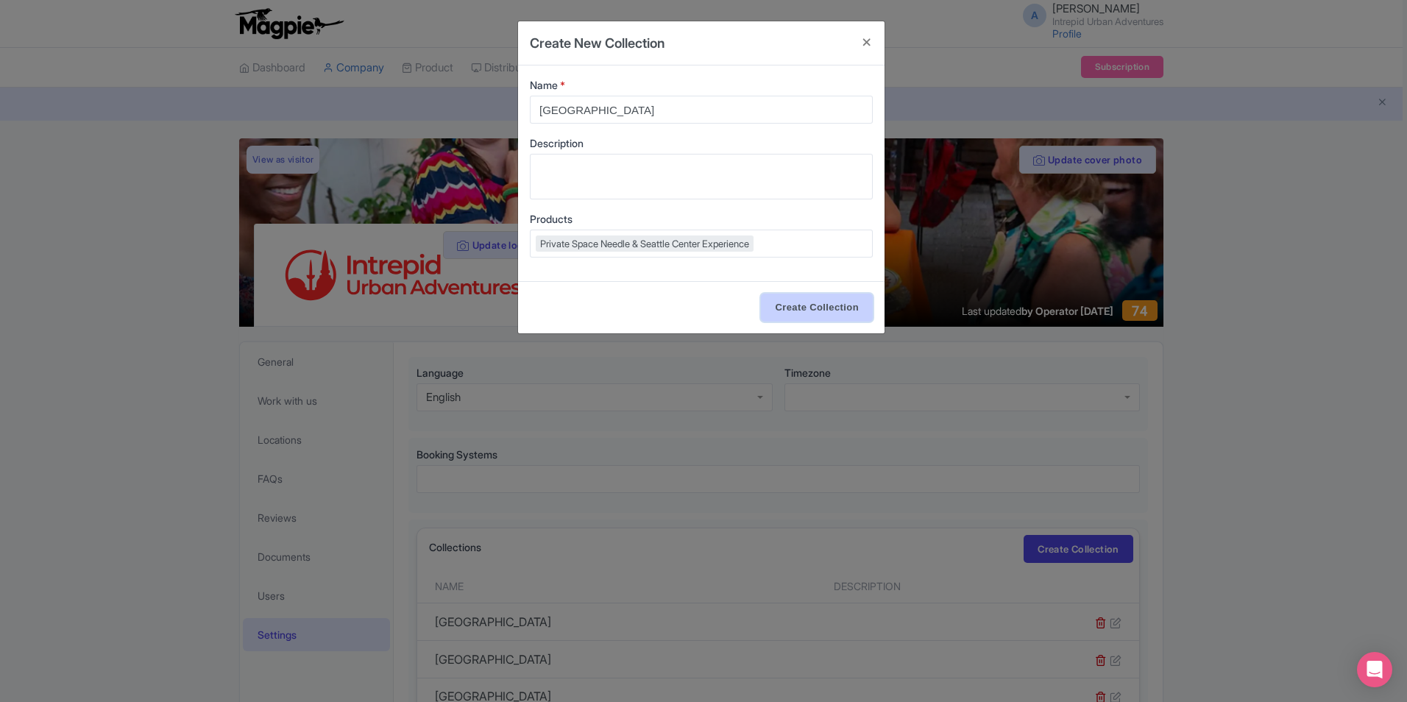
click at [831, 303] on input "Create Collection" at bounding box center [817, 308] width 112 height 28
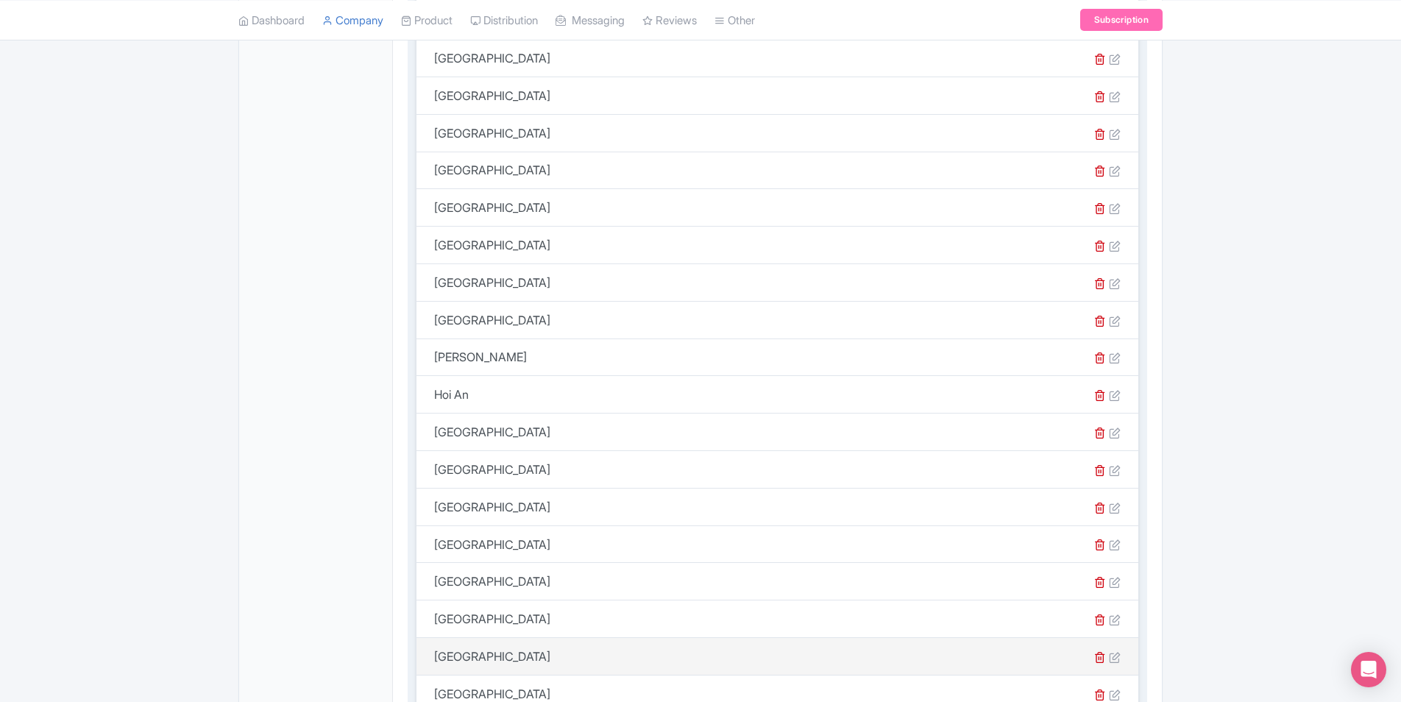
scroll to position [1755, 0]
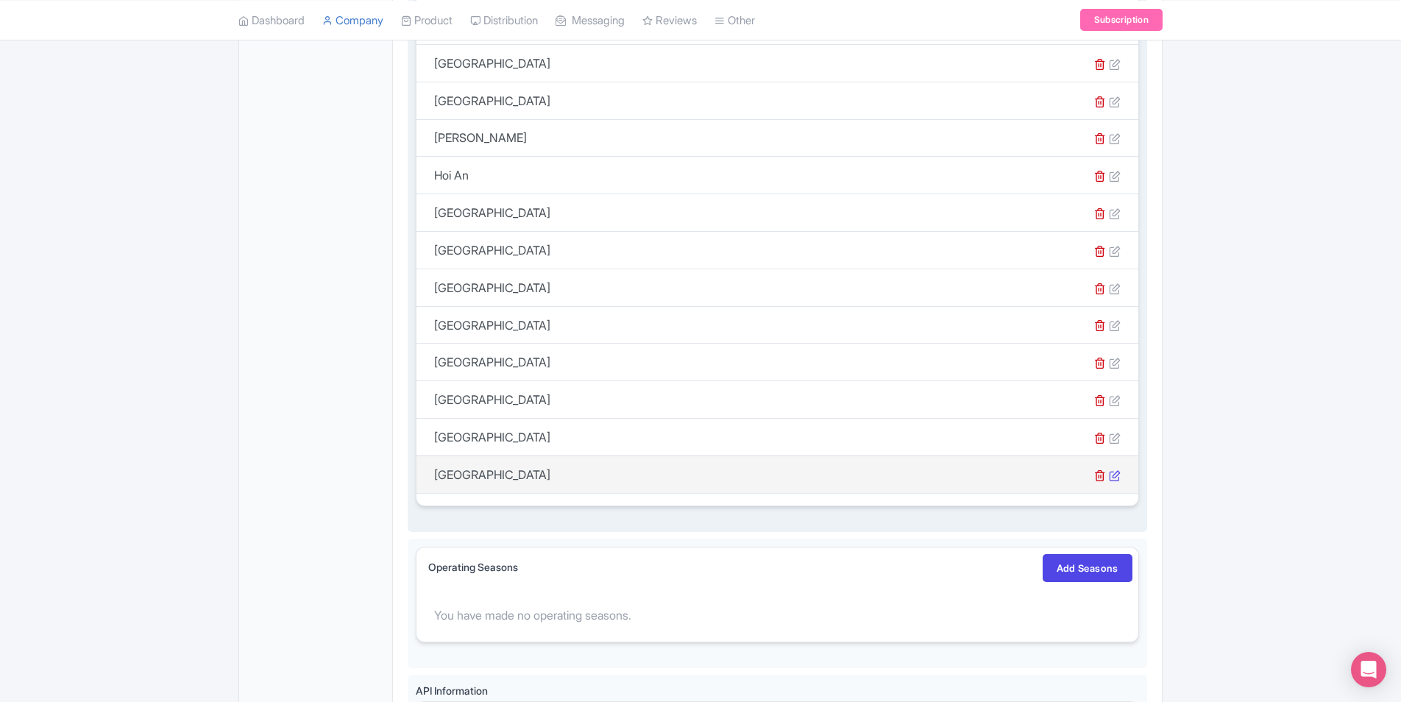
click at [1115, 472] on icon at bounding box center [1115, 475] width 12 height 12
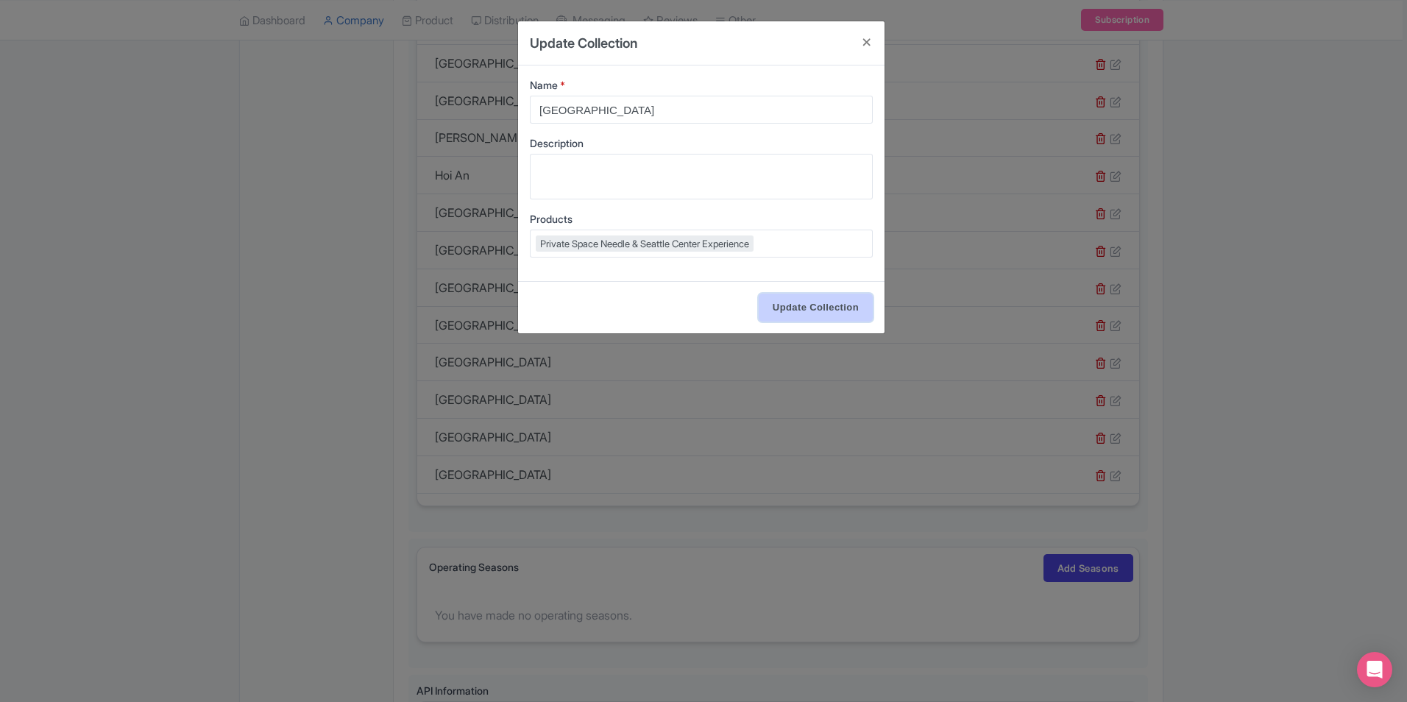
click at [849, 306] on input "Update Collection" at bounding box center [815, 308] width 114 height 28
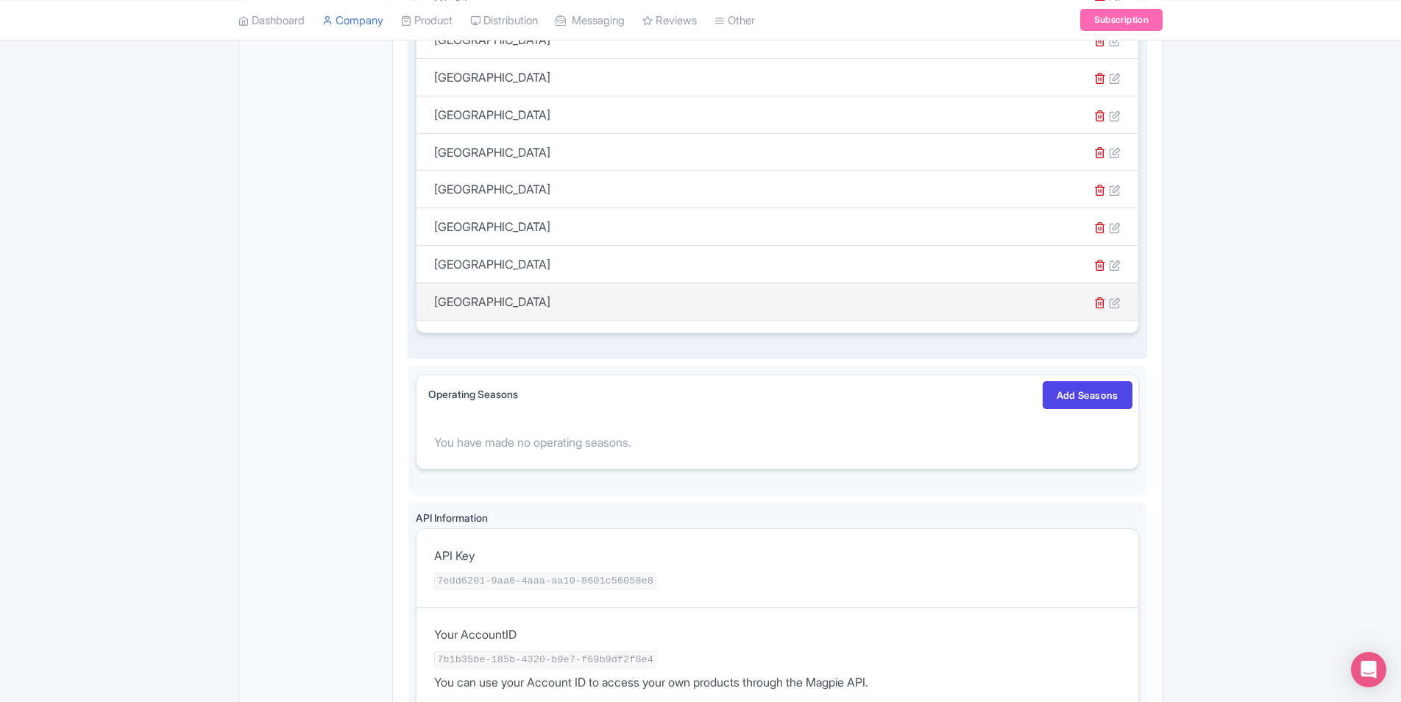
scroll to position [1902, 0]
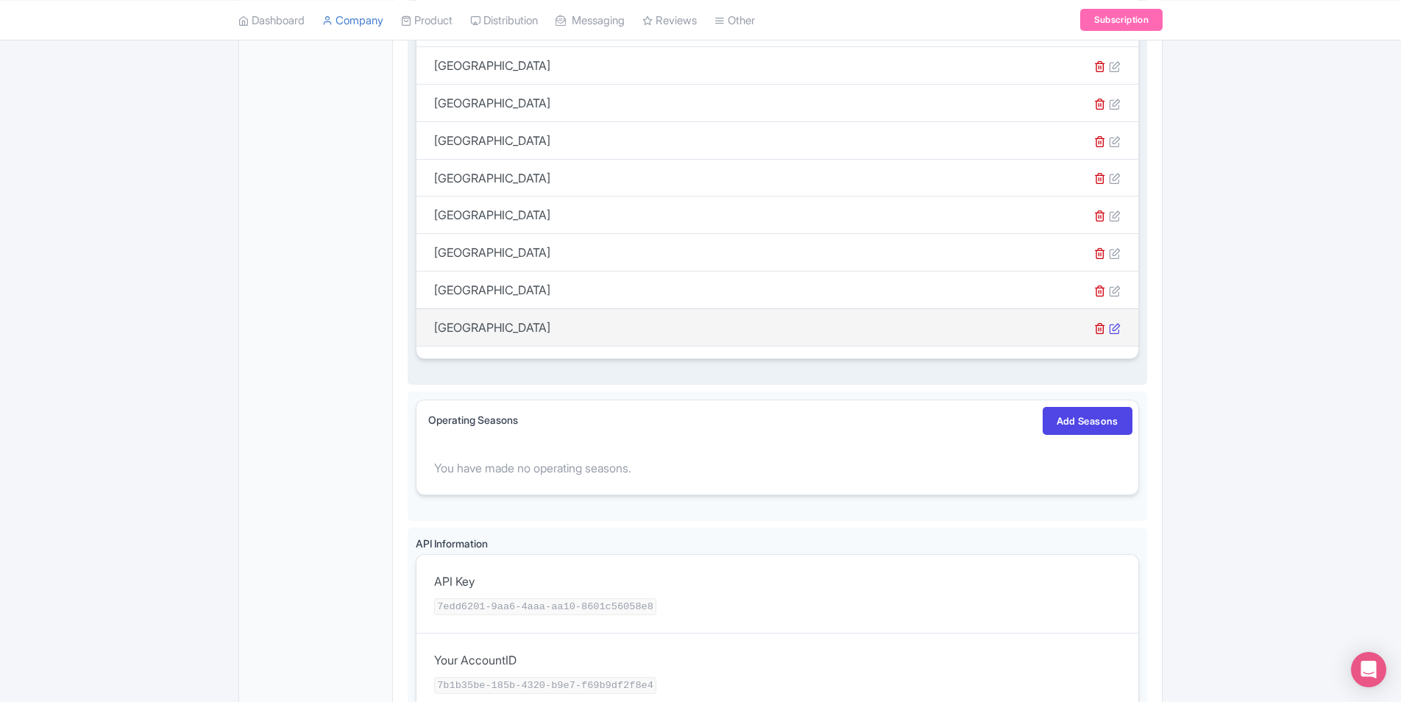
click at [1112, 326] on icon at bounding box center [1115, 328] width 12 height 12
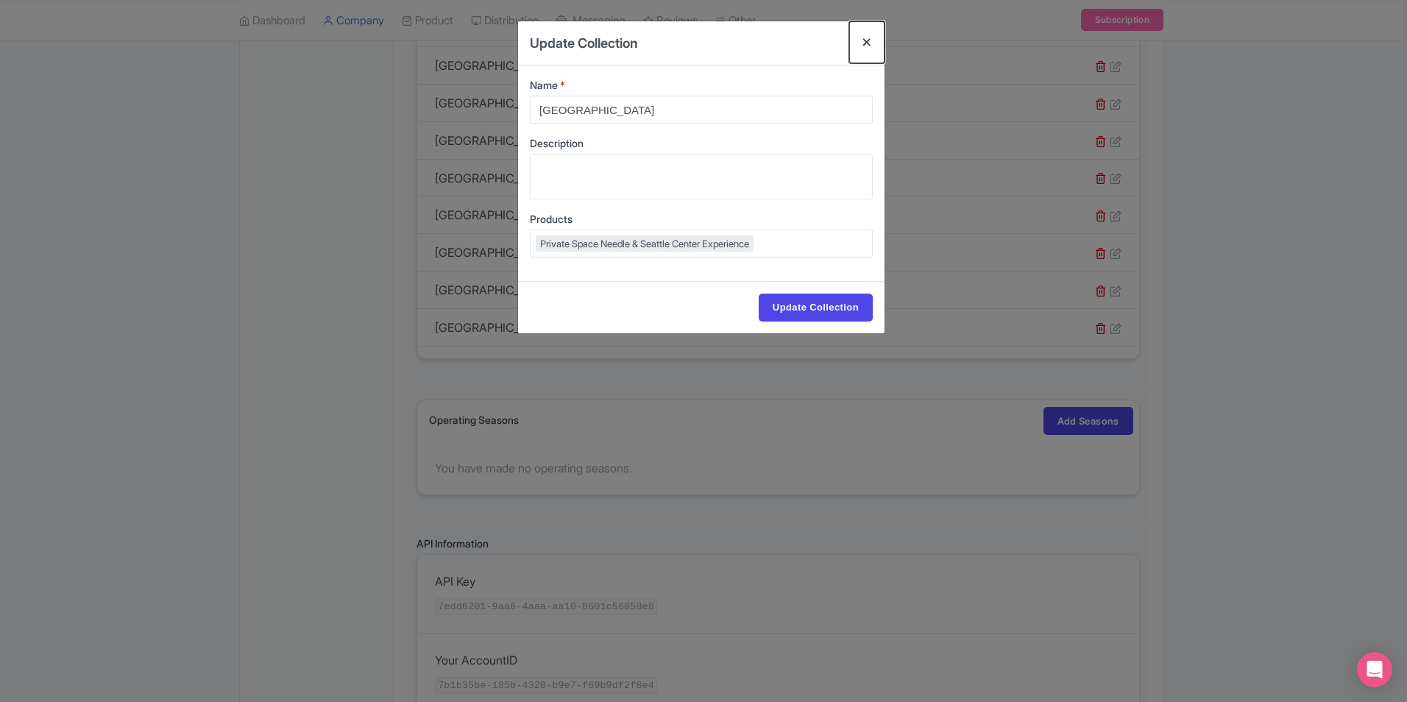
click at [865, 43] on button "Close" at bounding box center [866, 42] width 35 height 42
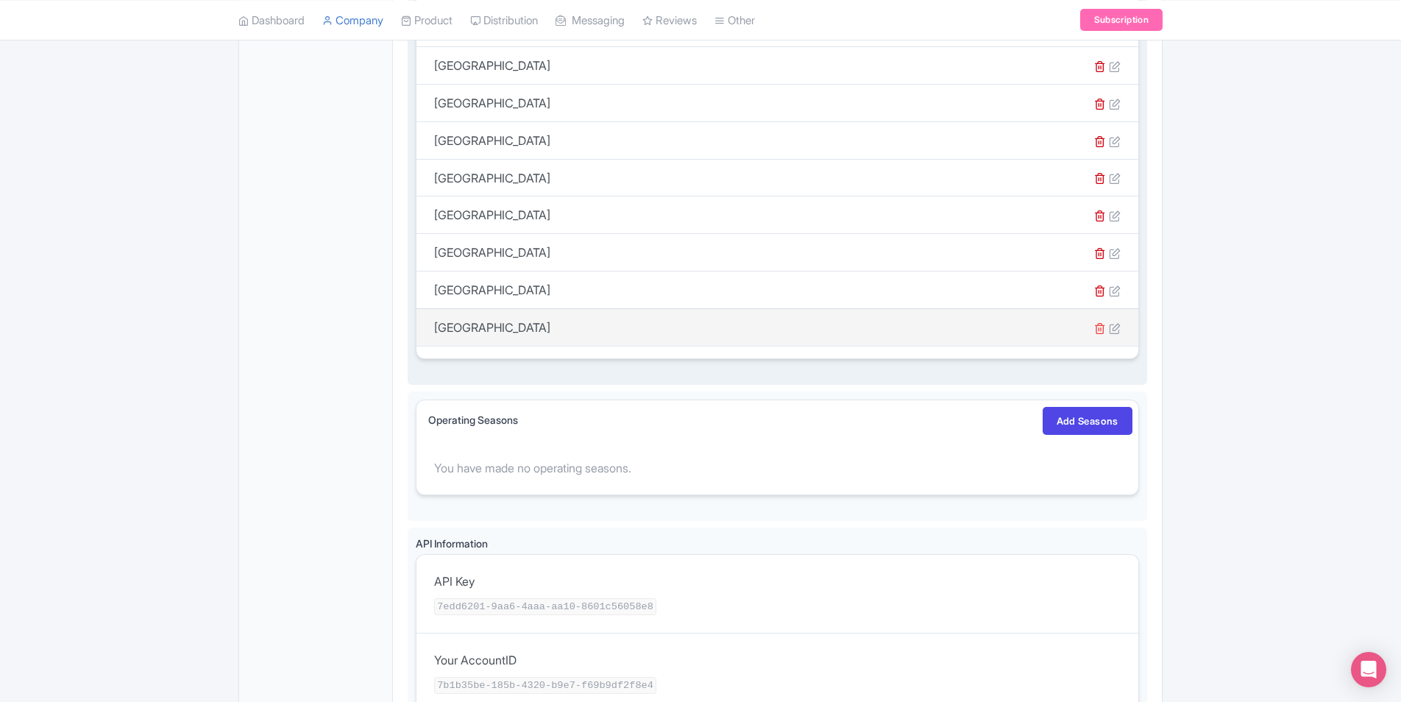
click at [1093, 321] on td at bounding box center [1092, 326] width 92 height 37
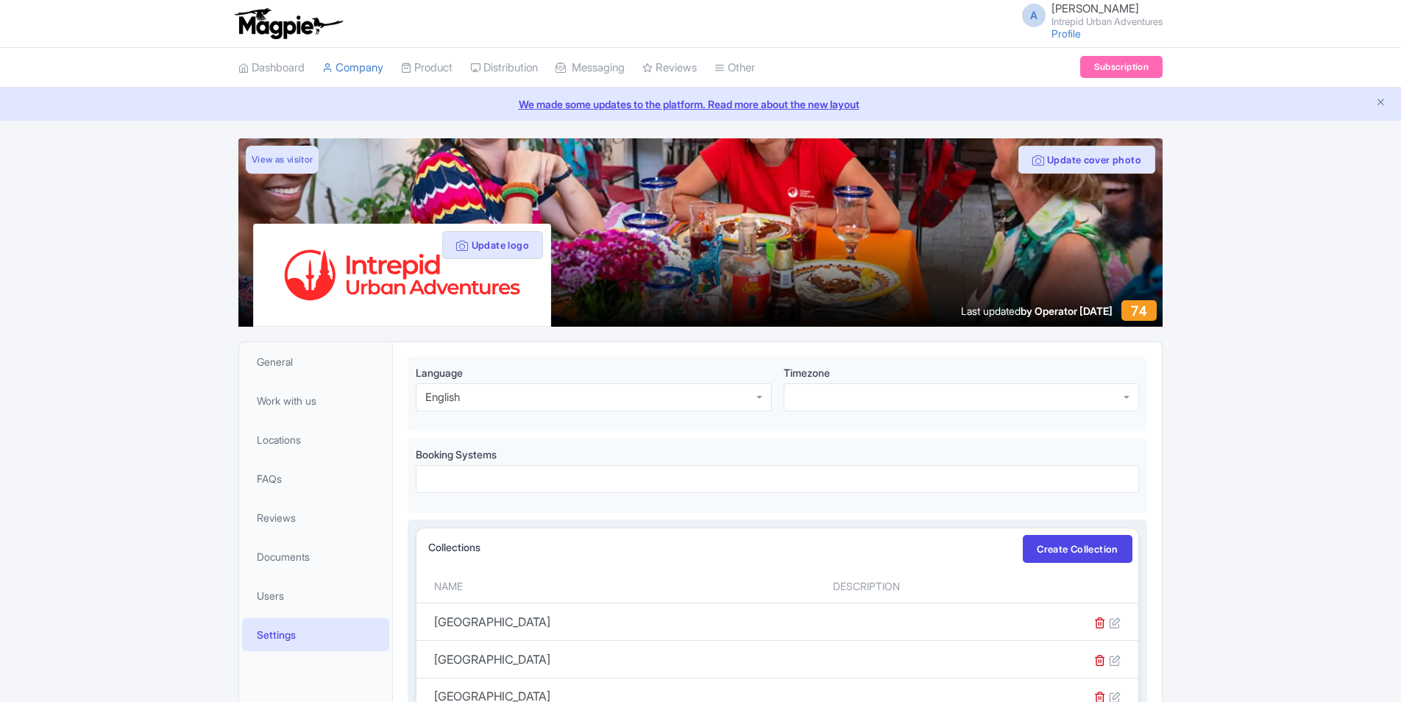
scroll to position [1902, 0]
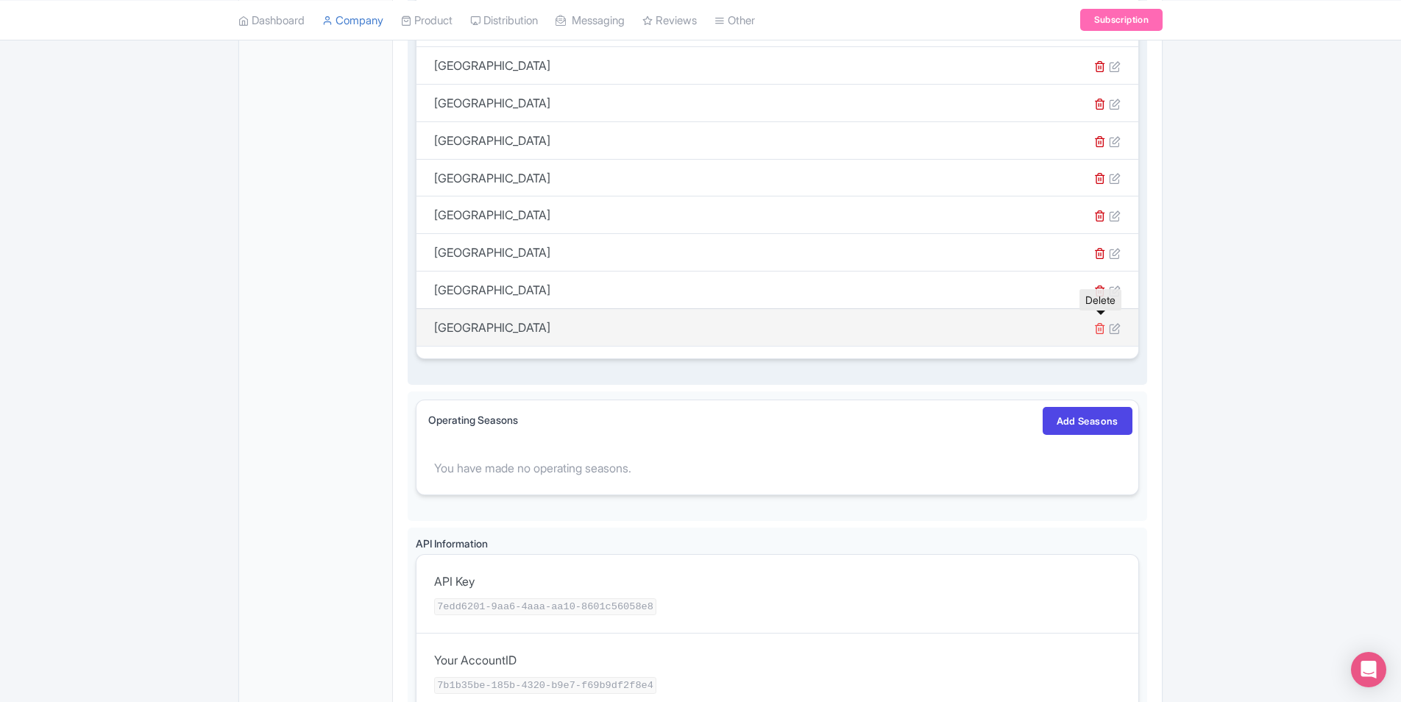
click at [1095, 324] on icon at bounding box center [1100, 328] width 12 height 12
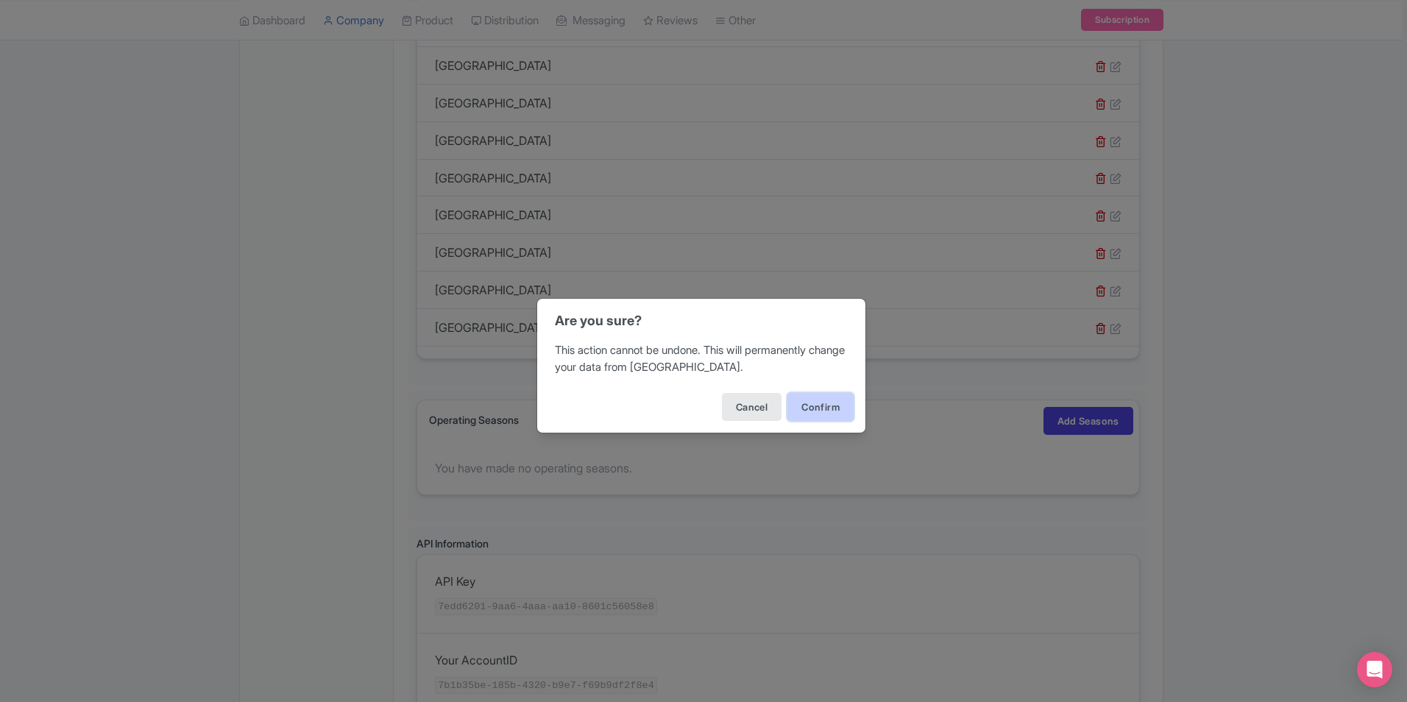
click at [799, 409] on button "Confirm" at bounding box center [820, 407] width 66 height 28
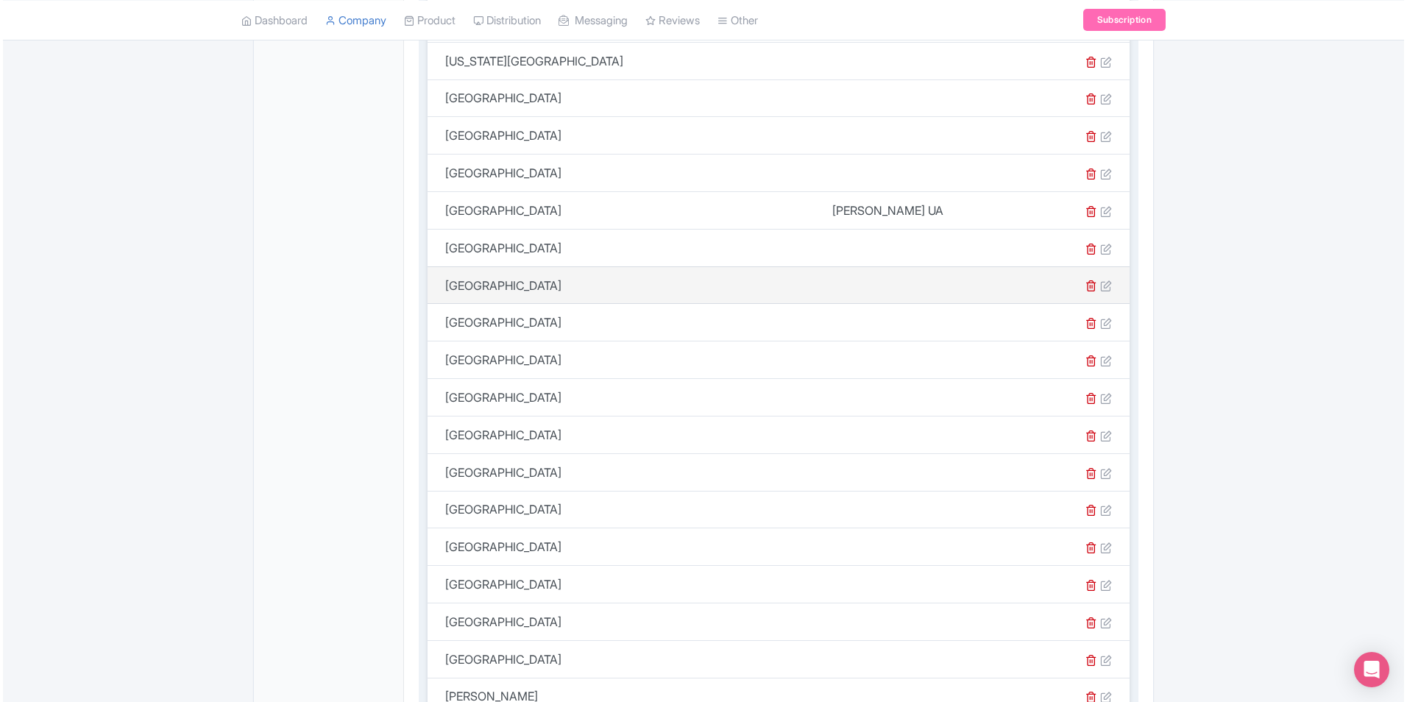
scroll to position [1251, 0]
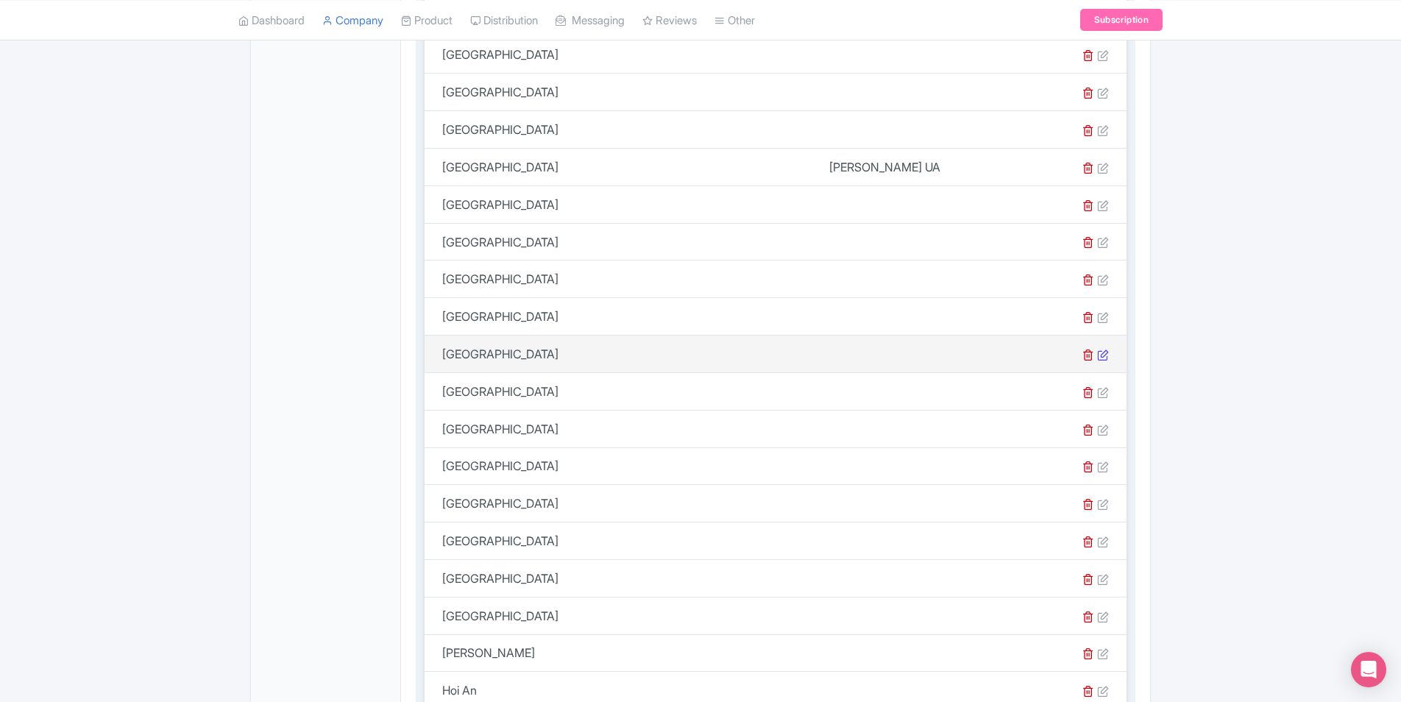
click at [1106, 351] on icon at bounding box center [1103, 355] width 12 height 12
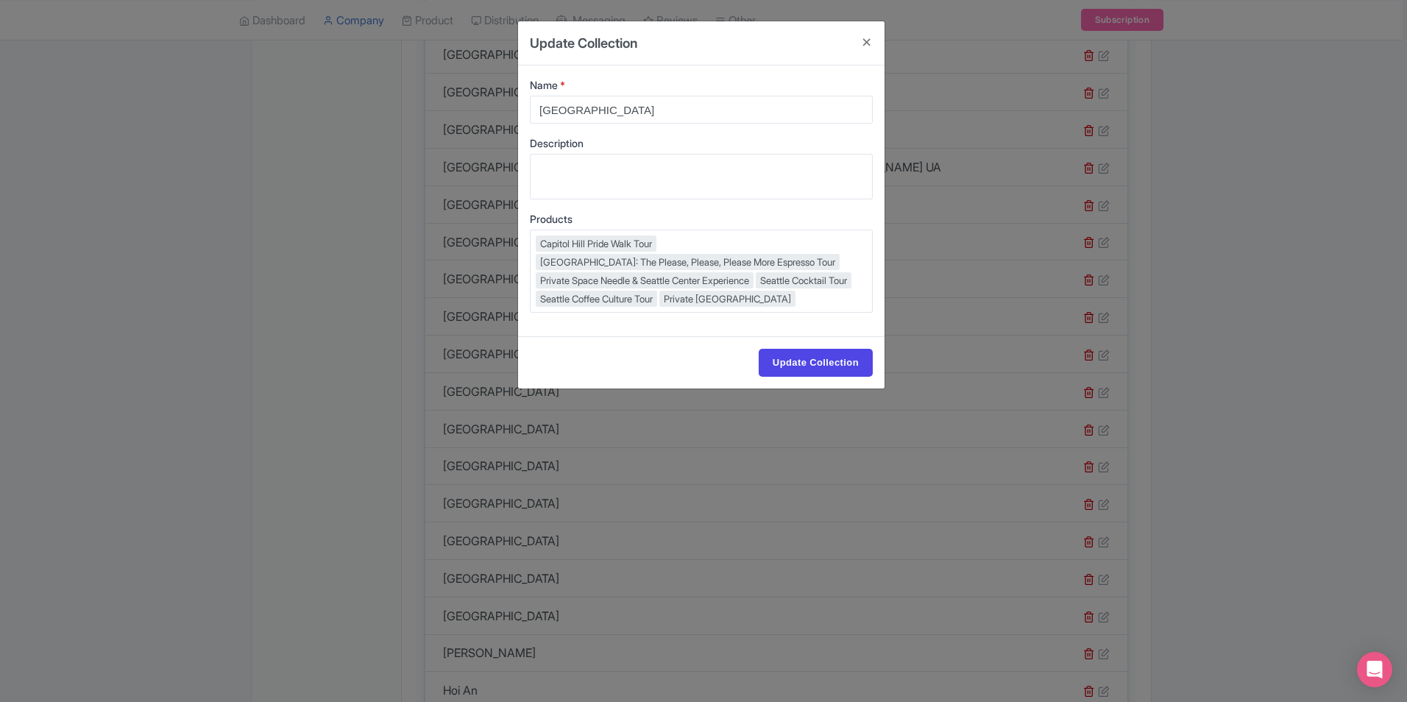
click at [839, 270] on div "Capitol Hill Pride Walk Tour [GEOGRAPHIC_DATA]: The Please, Please, Please More…" at bounding box center [701, 271] width 343 height 83
click at [845, 274] on div "Capitol Hill Pride Walk Tour [GEOGRAPHIC_DATA]: The Please, Please, Please More…" at bounding box center [701, 271] width 343 height 83
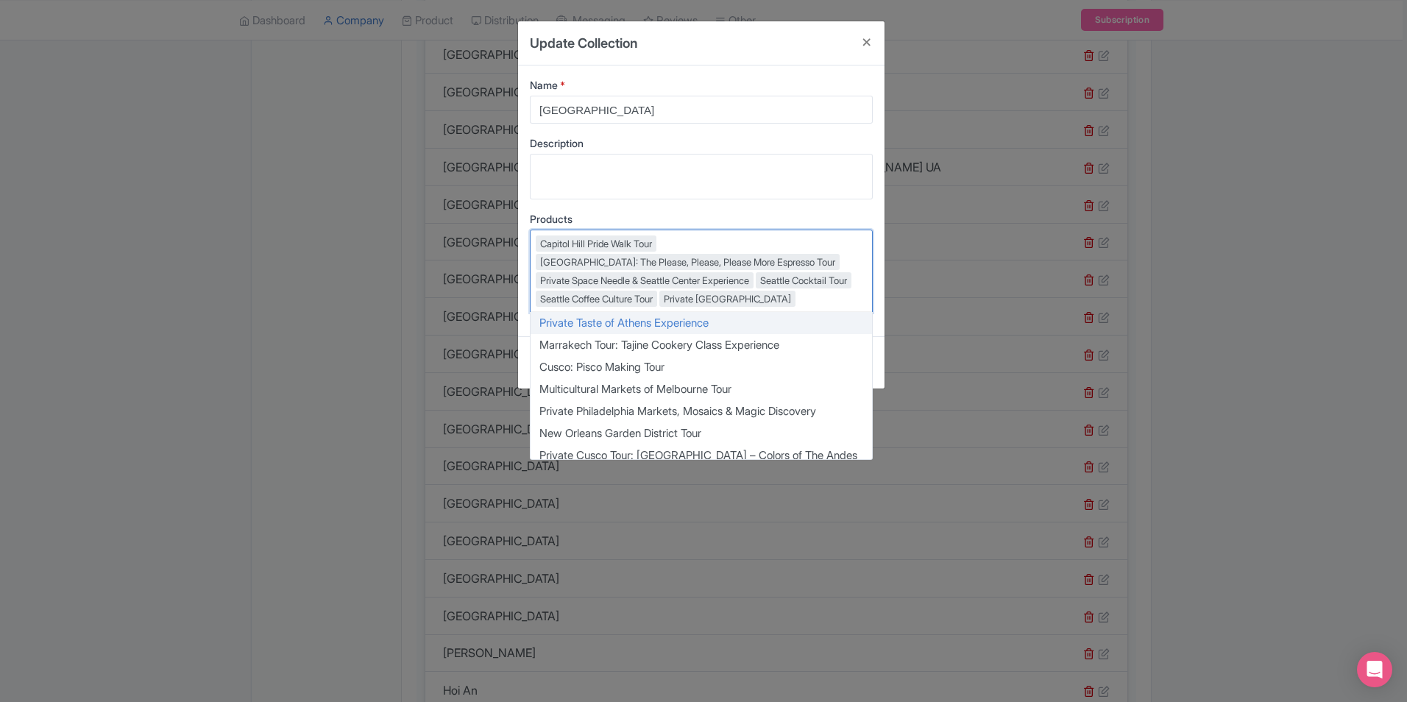
paste input "Private Space Needle & Seattle Center Experience"
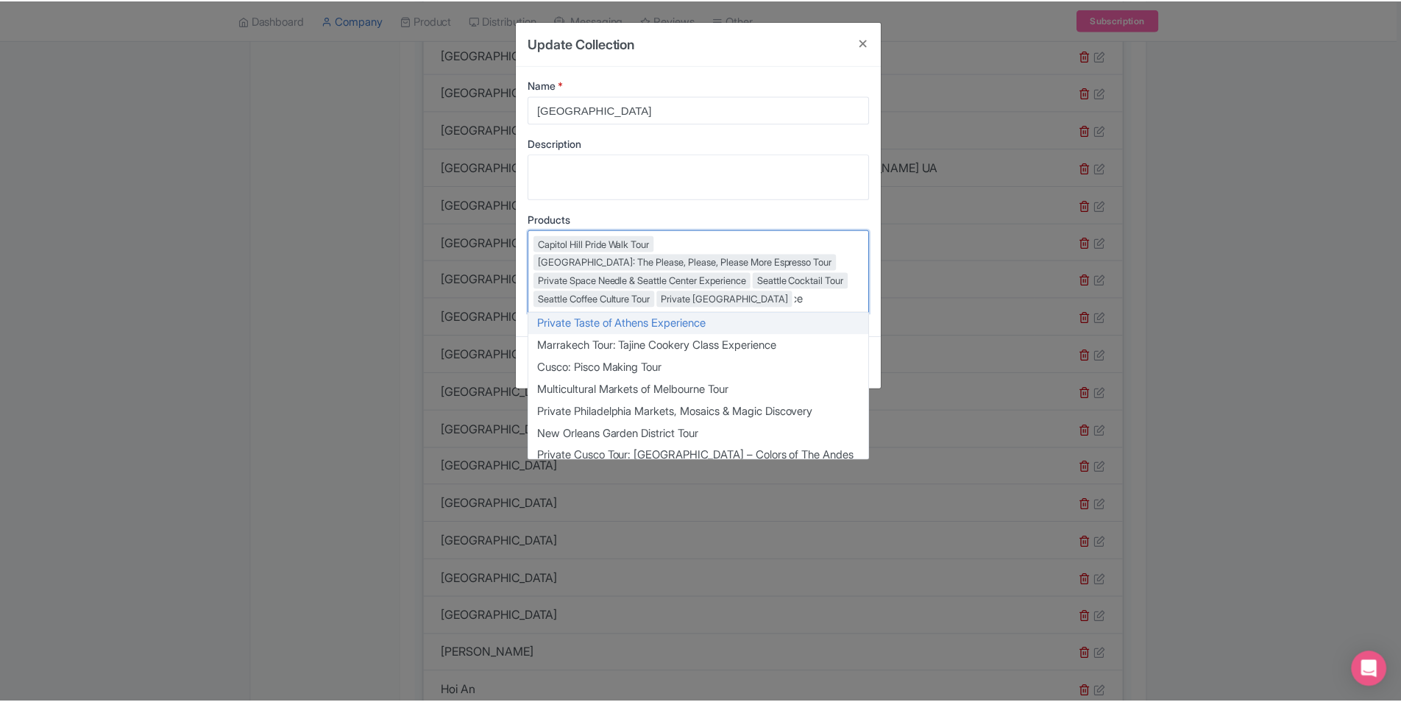
scroll to position [0, 0]
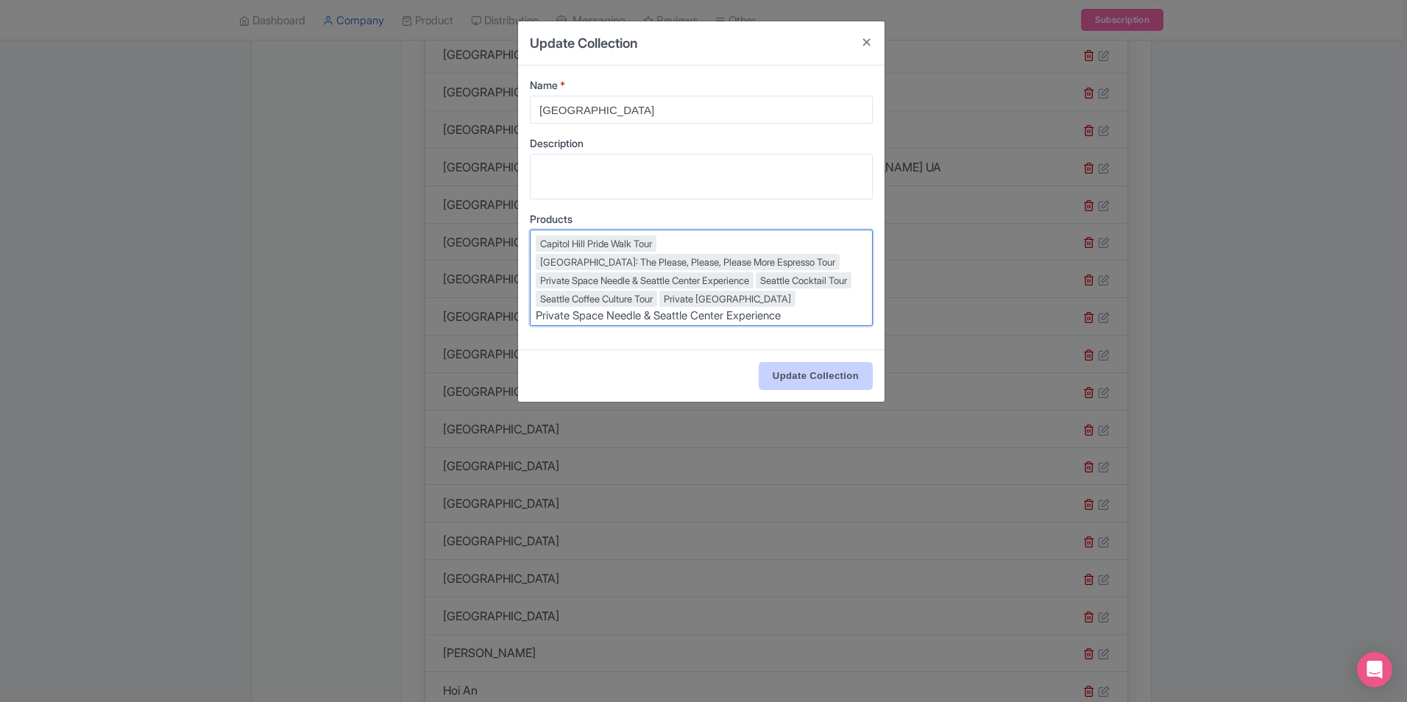
type input "Private Space Needle & Seattle Center Experience"
click at [821, 374] on input "Update Collection" at bounding box center [815, 376] width 114 height 28
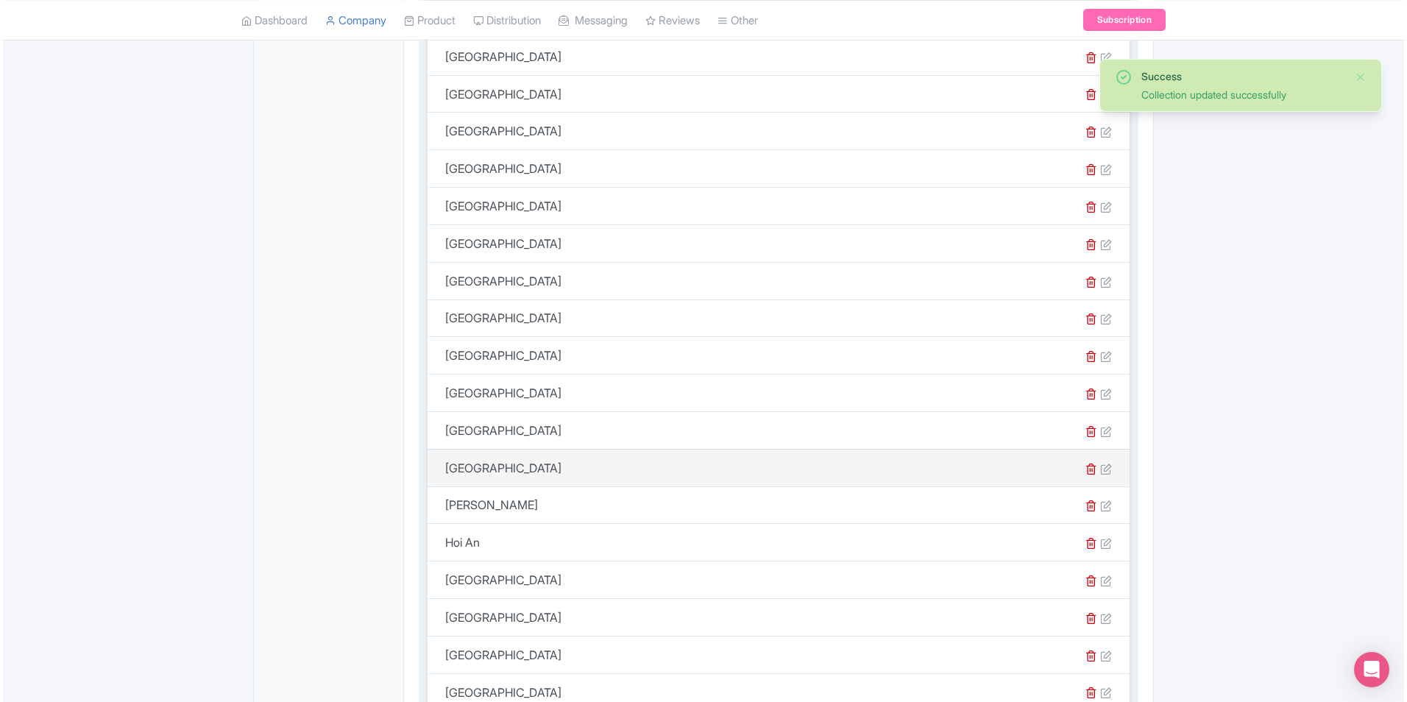
scroll to position [1399, 0]
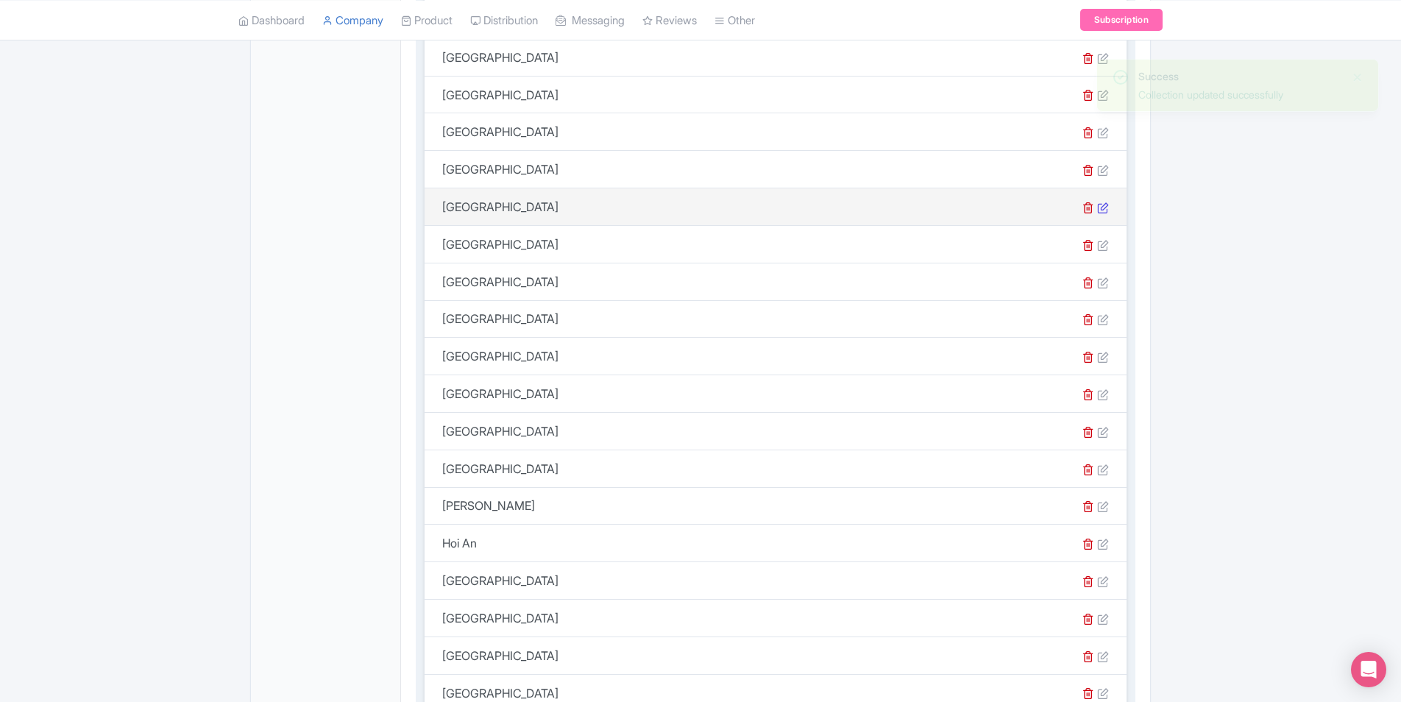
click at [1104, 208] on icon at bounding box center [1103, 208] width 12 height 12
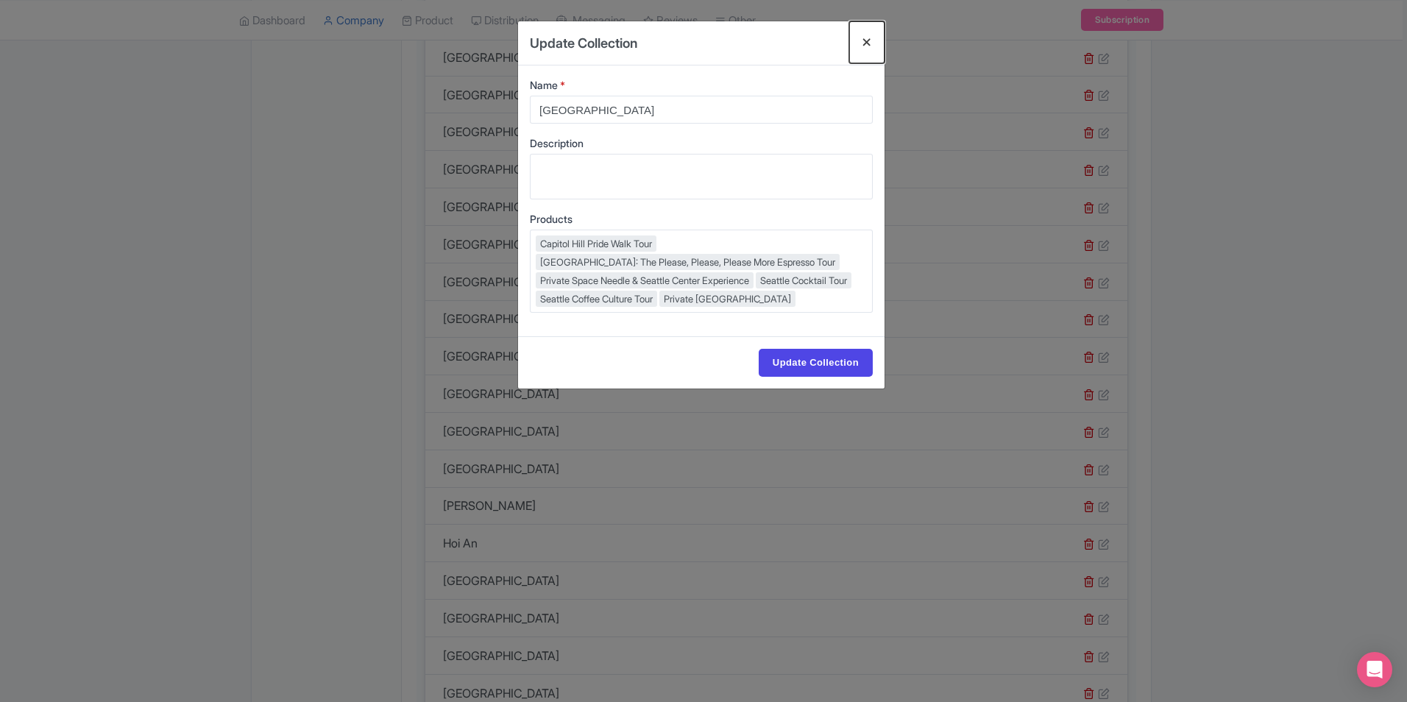
click at [861, 37] on button "Close" at bounding box center [866, 42] width 35 height 42
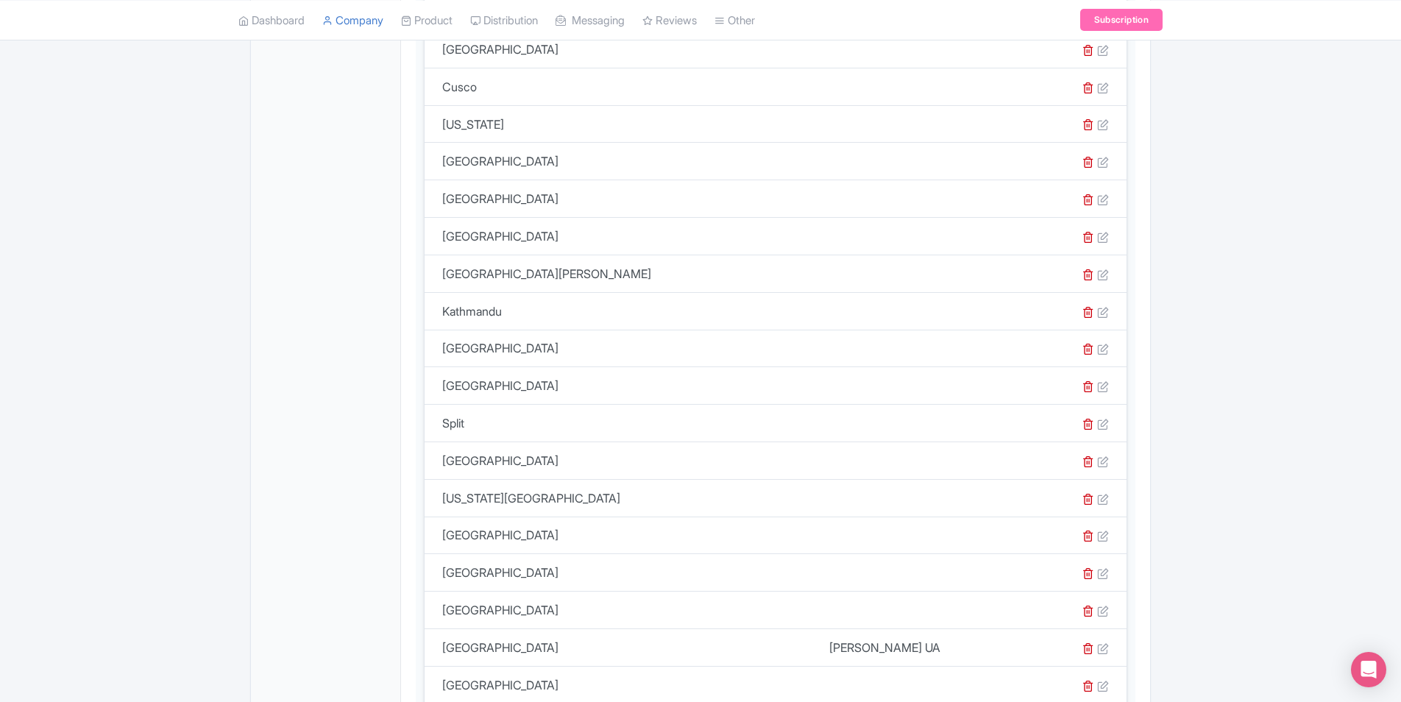
scroll to position [588, 0]
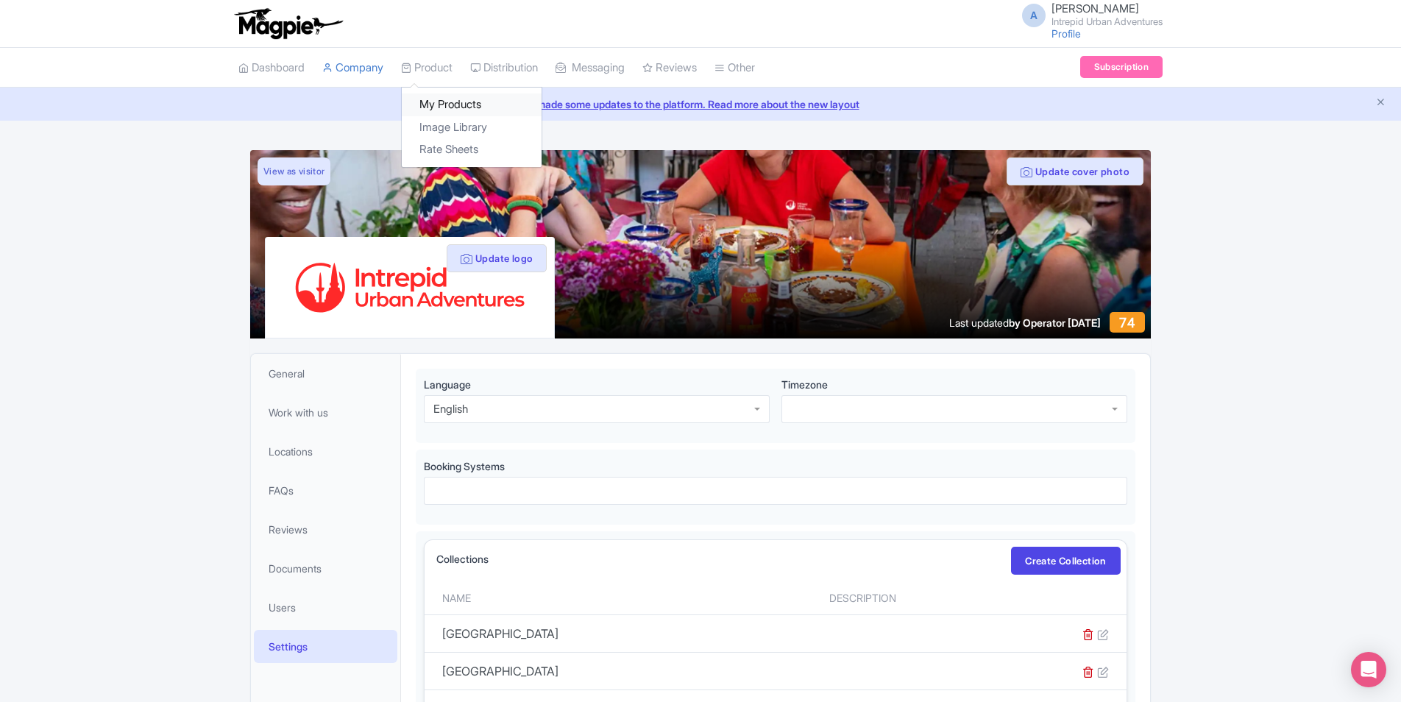
click at [458, 104] on link "My Products" at bounding box center [472, 104] width 140 height 23
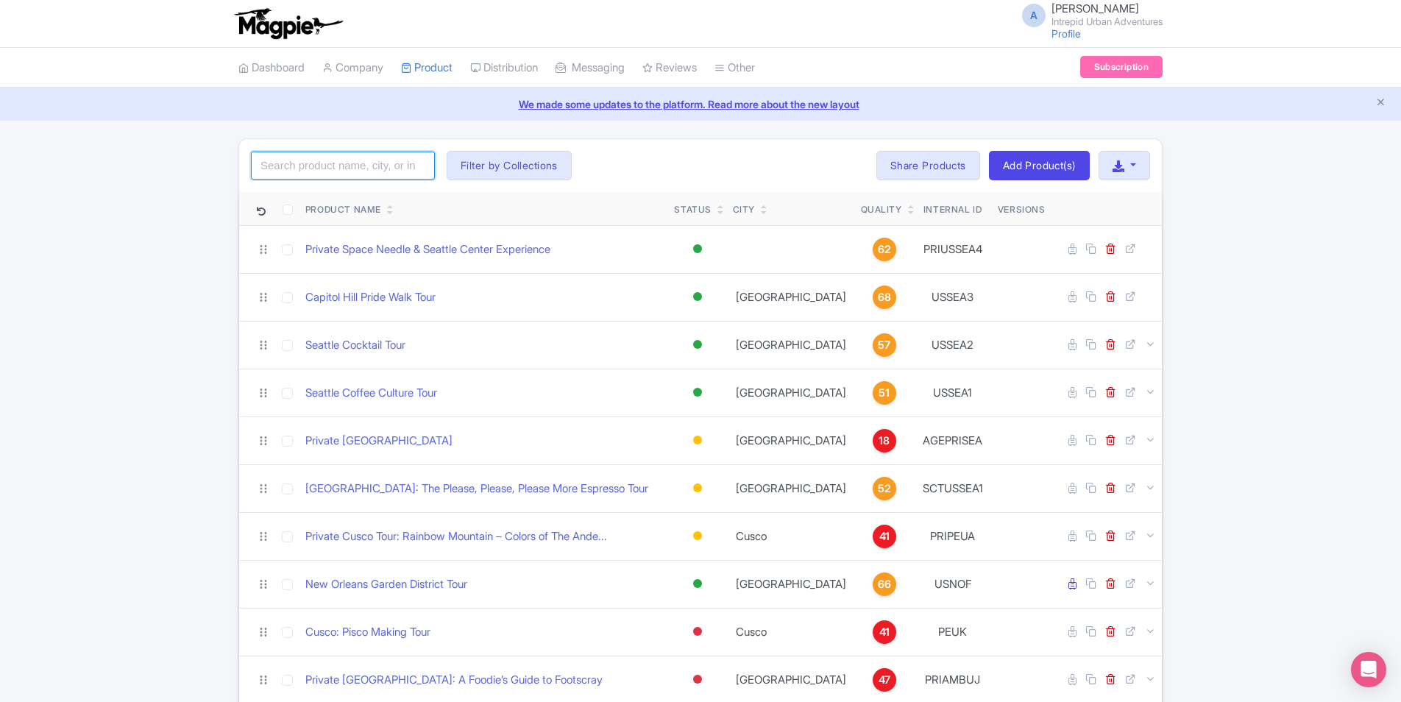
click at [366, 166] on input "search" at bounding box center [343, 166] width 184 height 28
type input "seattle"
click at [675, 161] on div "seattle Search Filter by Collections Athens Bali Bangkok Barcelona Boston Bucha…" at bounding box center [700, 165] width 923 height 53
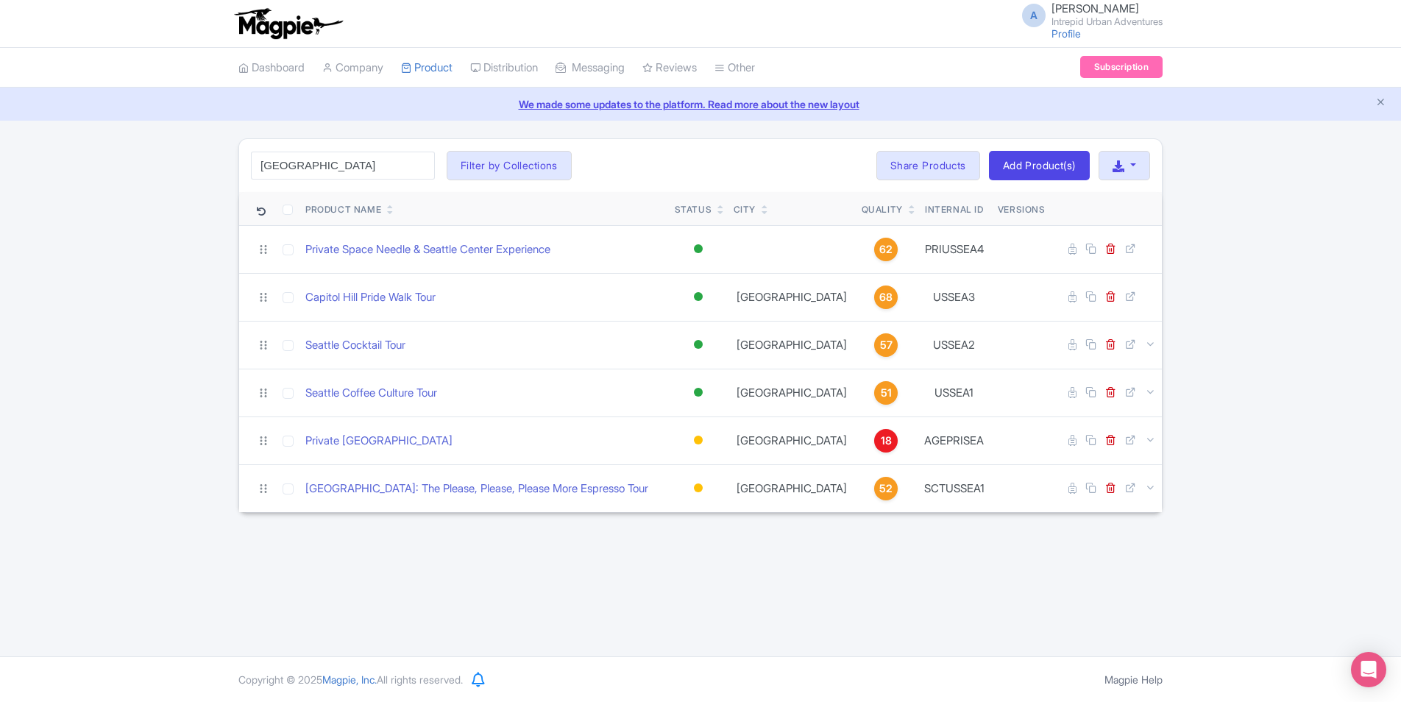
click at [673, 163] on div "seattle Search Filter by Collections Athens Bali Bangkok Barcelona Boston Bucha…" at bounding box center [700, 165] width 923 height 53
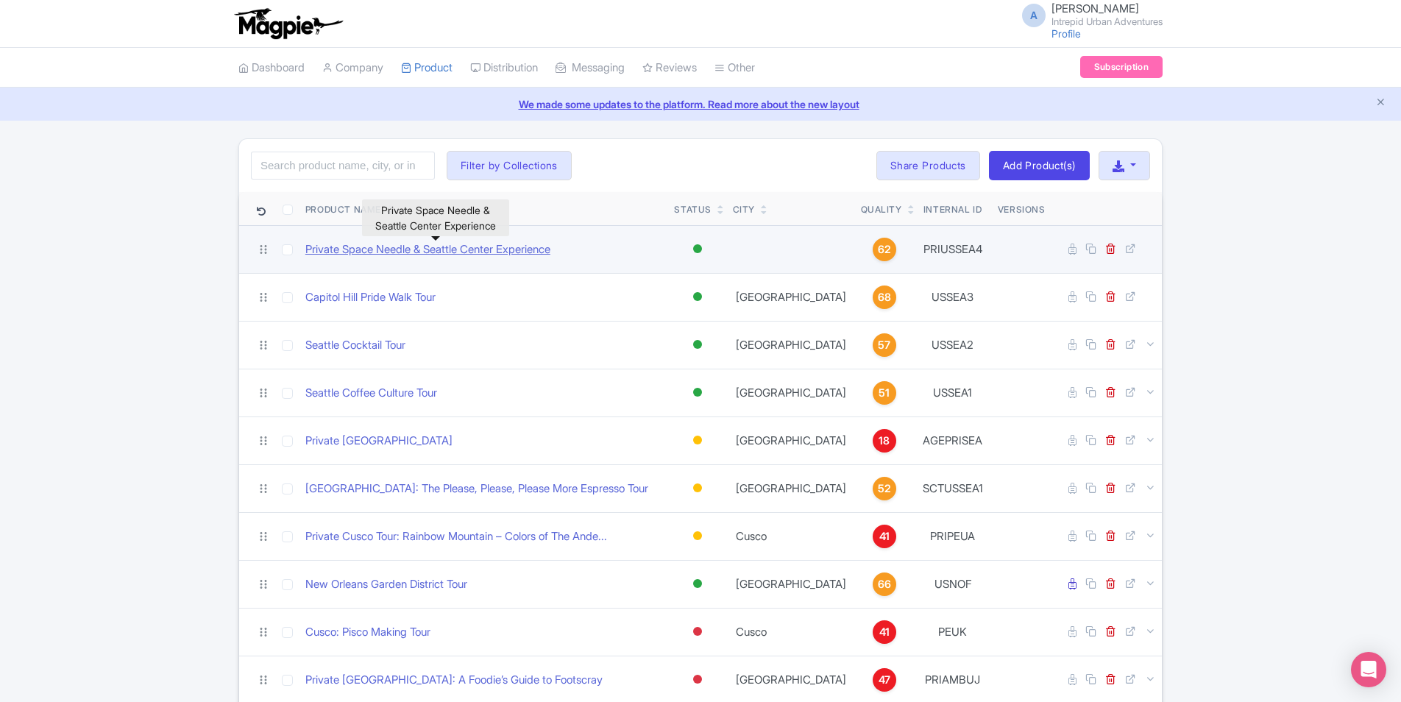
click at [468, 246] on link "Private Space Needle & Seattle Center Experience" at bounding box center [427, 249] width 245 height 17
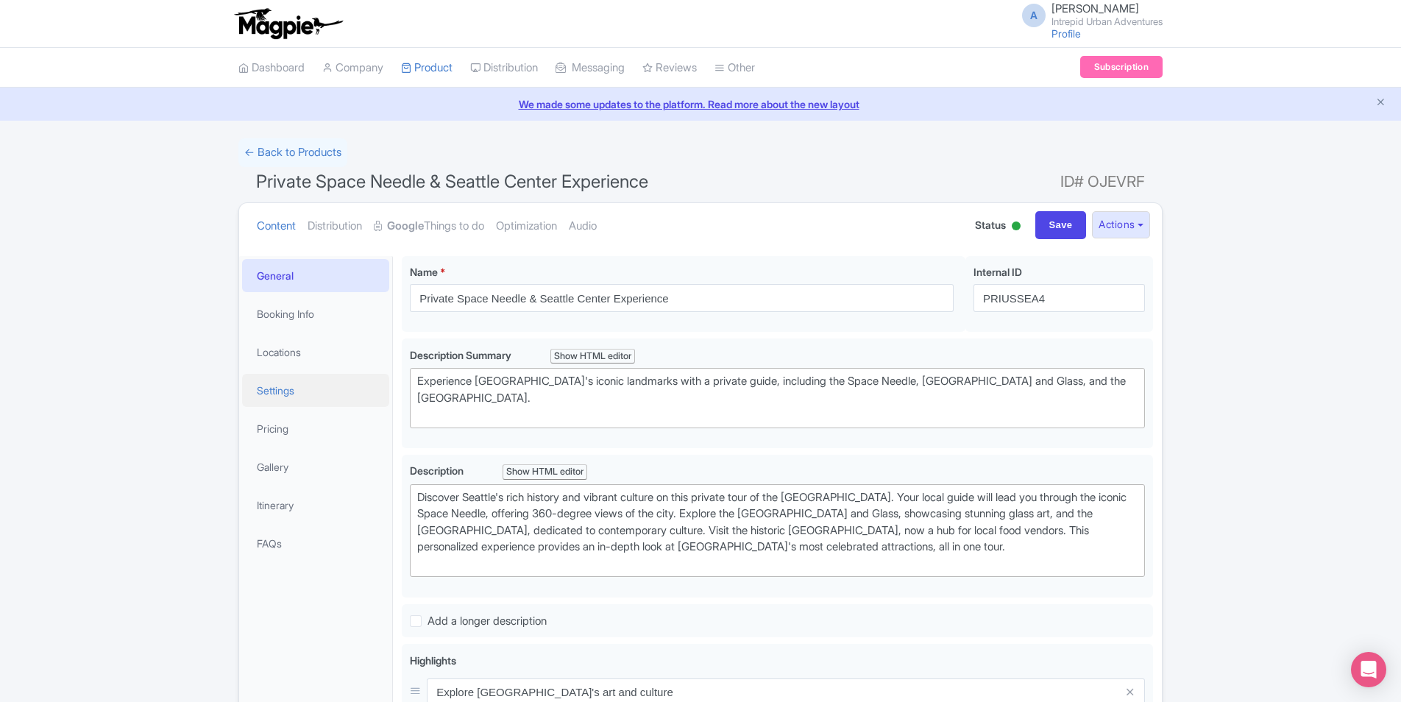
click at [285, 393] on link "Settings" at bounding box center [315, 390] width 147 height 33
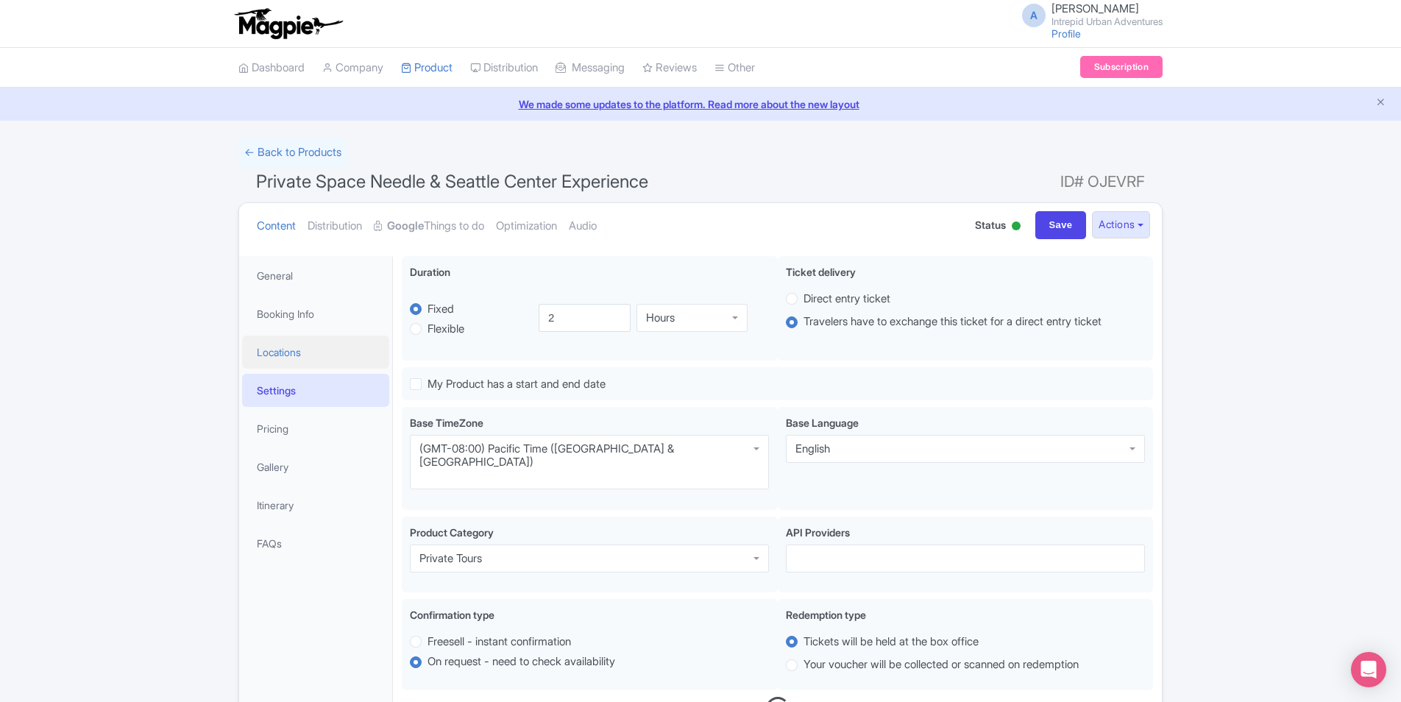
click at [292, 358] on link "Locations" at bounding box center [315, 351] width 147 height 33
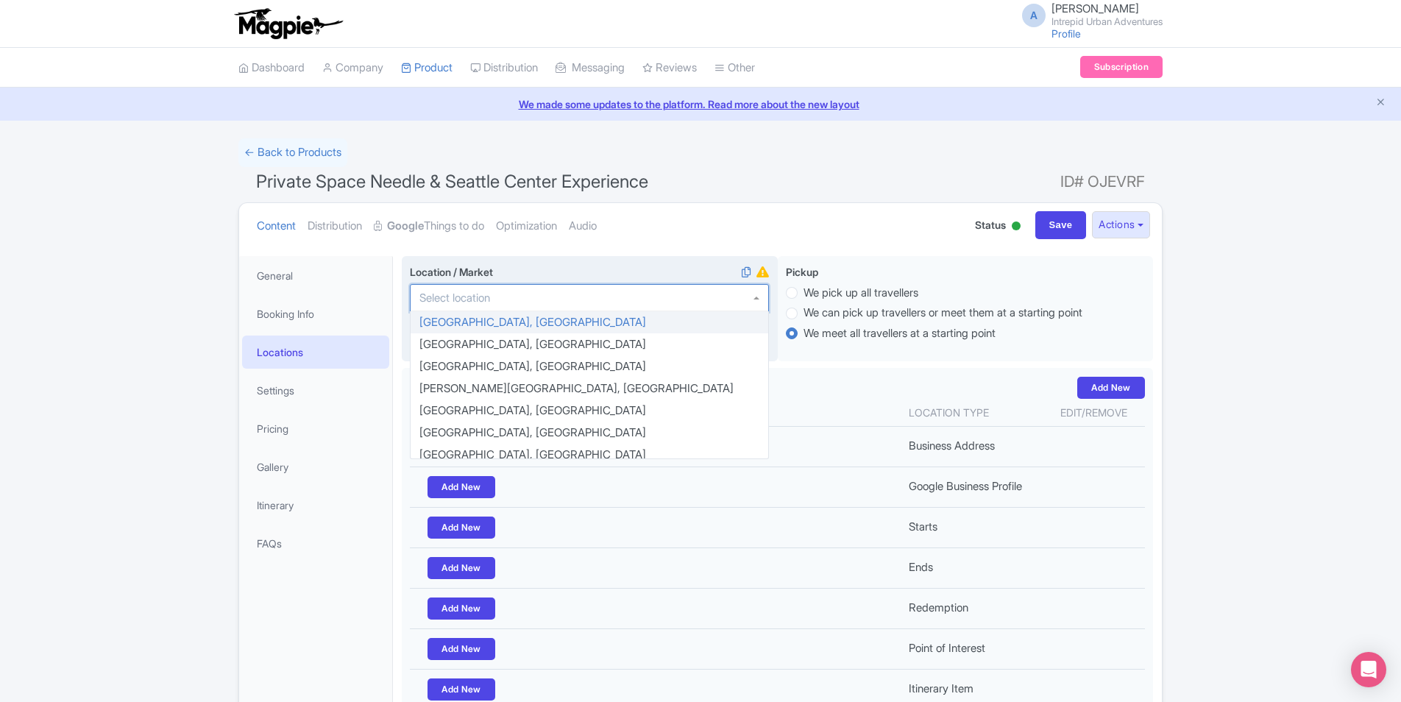
click at [632, 304] on div at bounding box center [589, 298] width 359 height 28
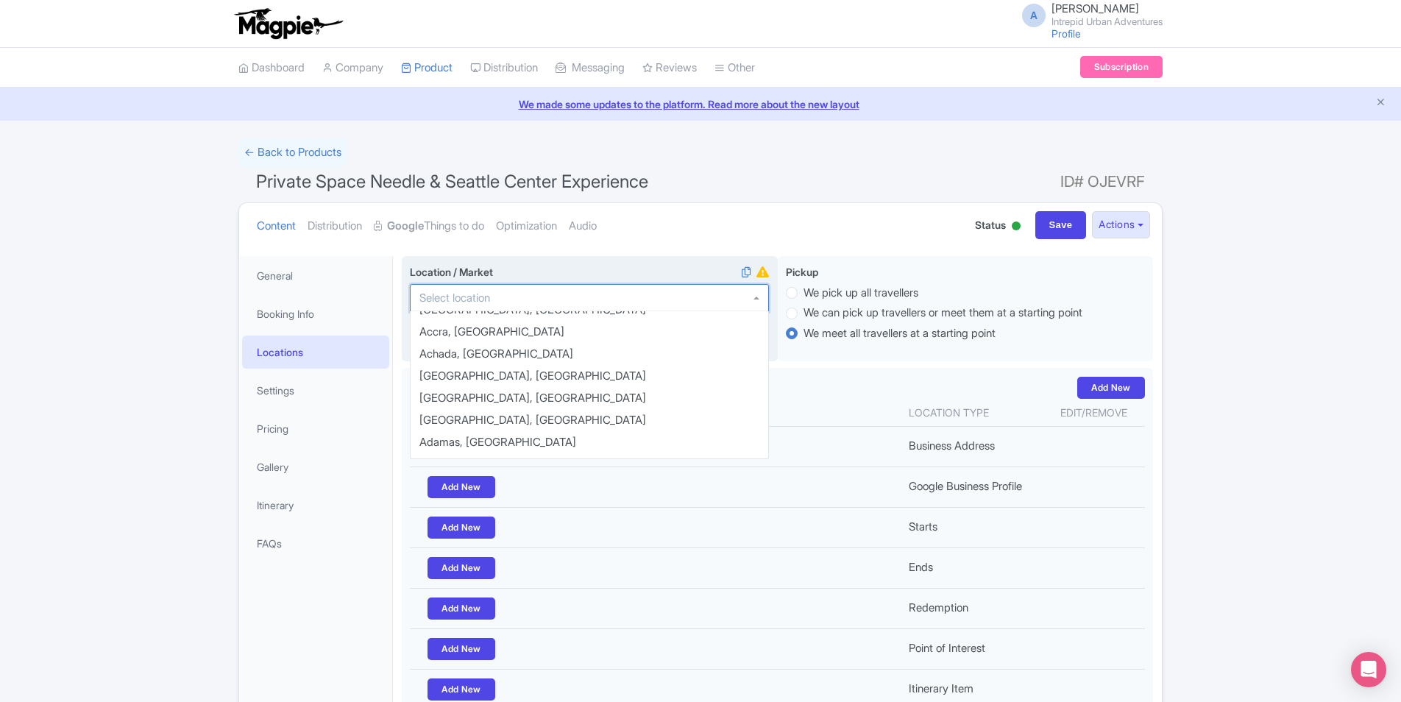
scroll to position [515, 0]
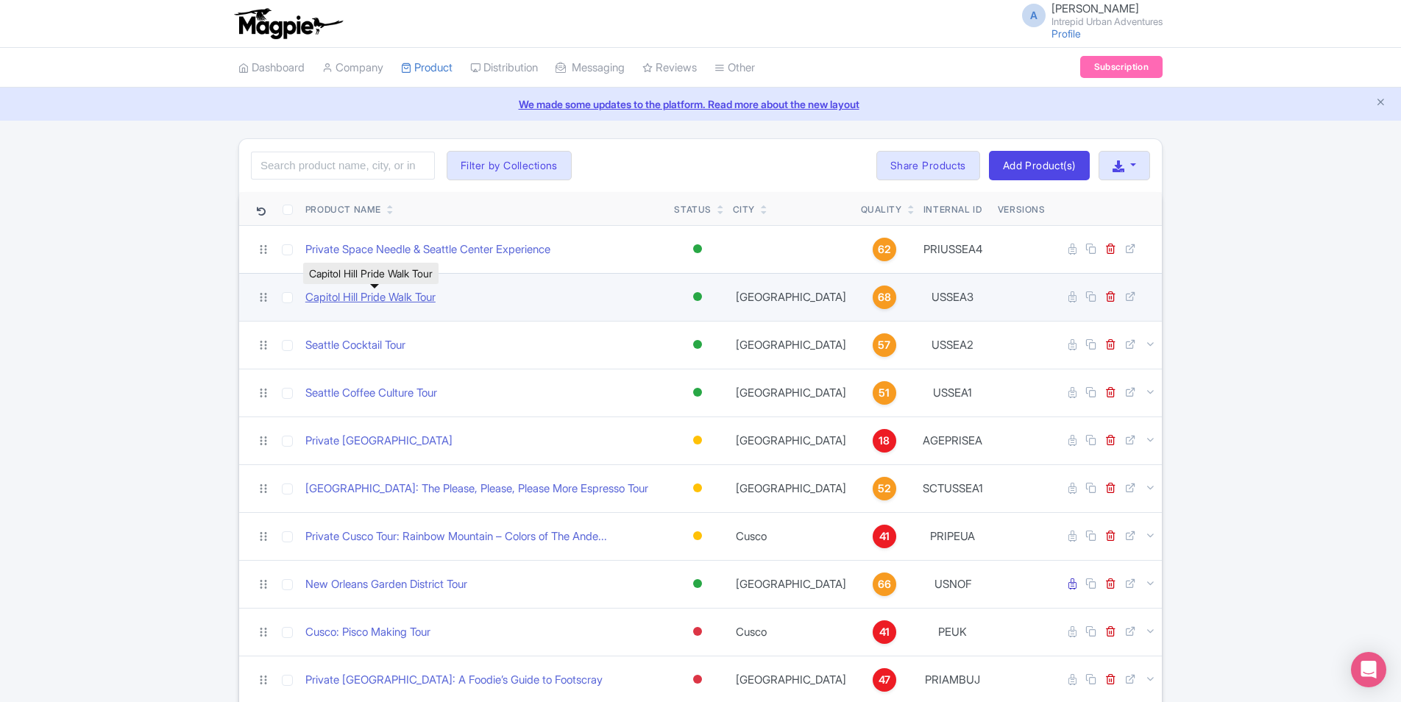
click at [388, 296] on link "Capitol Hill Pride Walk Tour" at bounding box center [370, 297] width 130 height 17
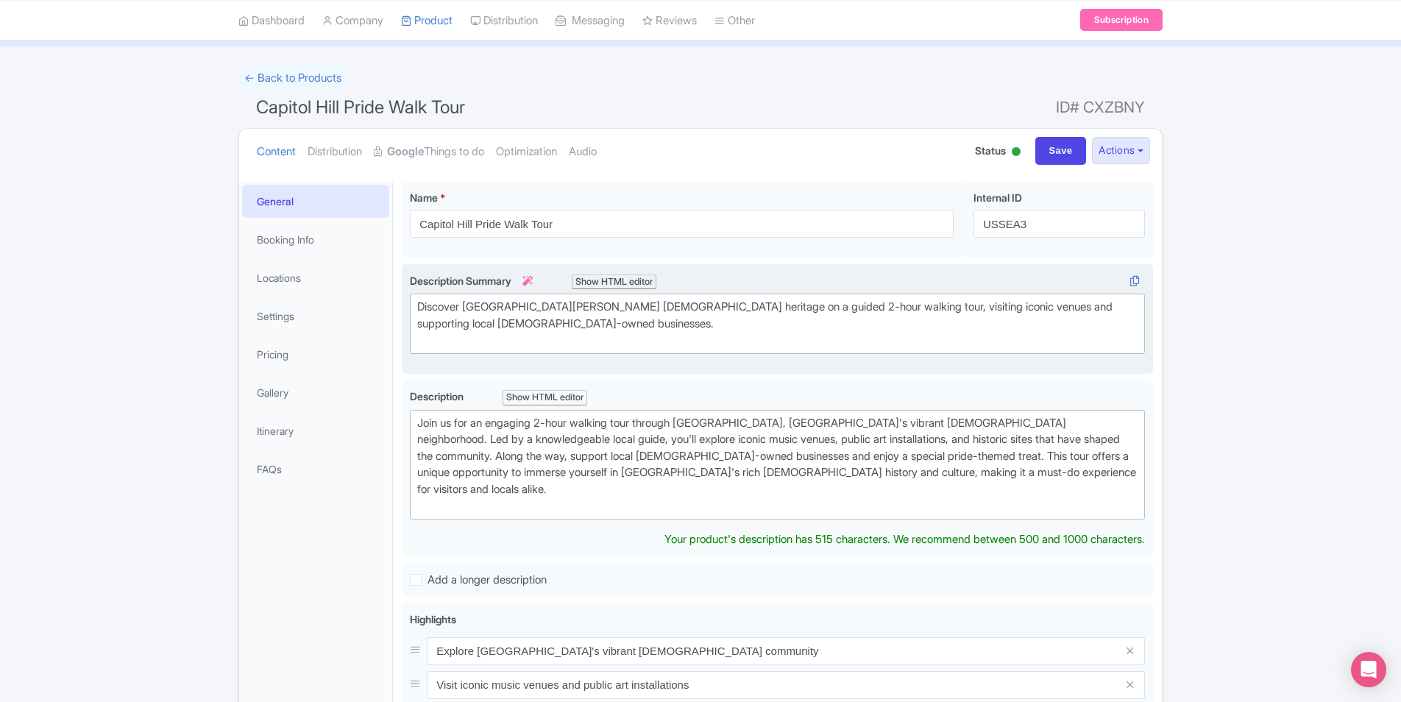
scroll to position [221, 0]
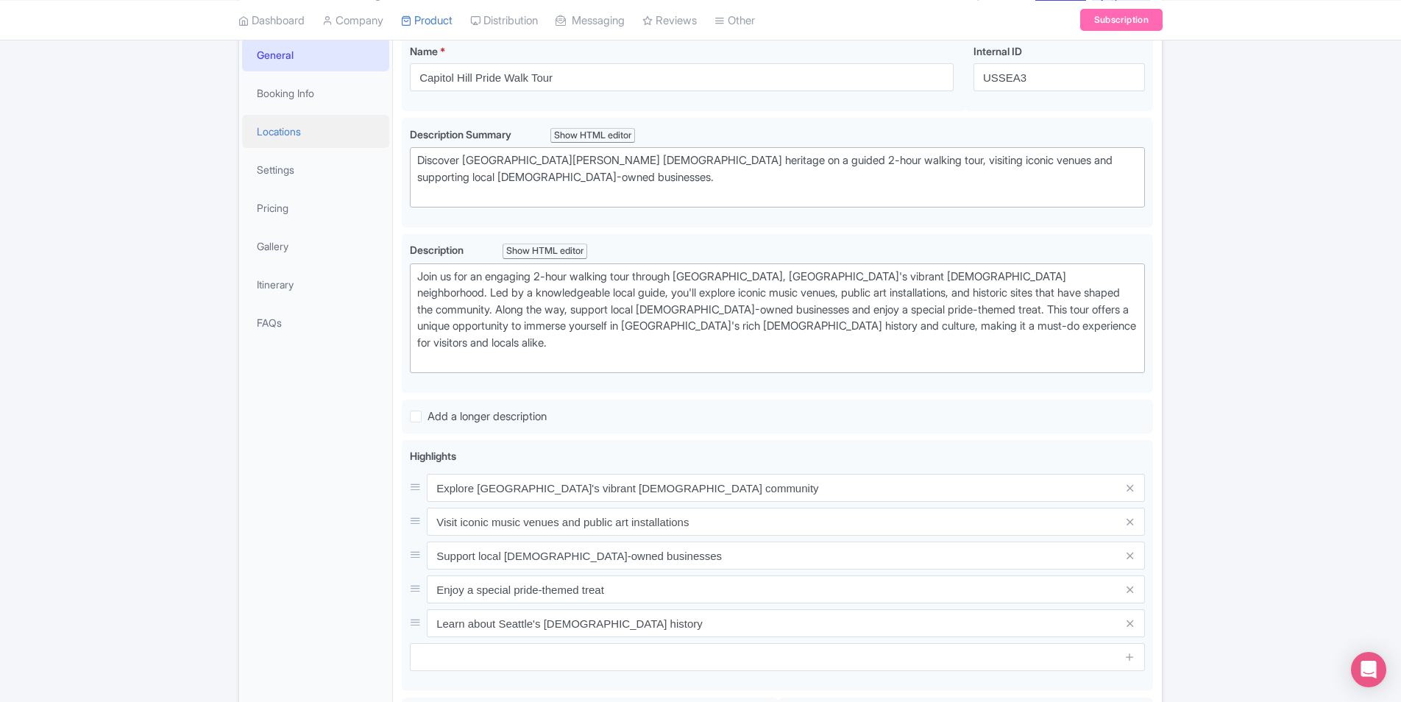
click at [274, 132] on link "Locations" at bounding box center [315, 131] width 147 height 33
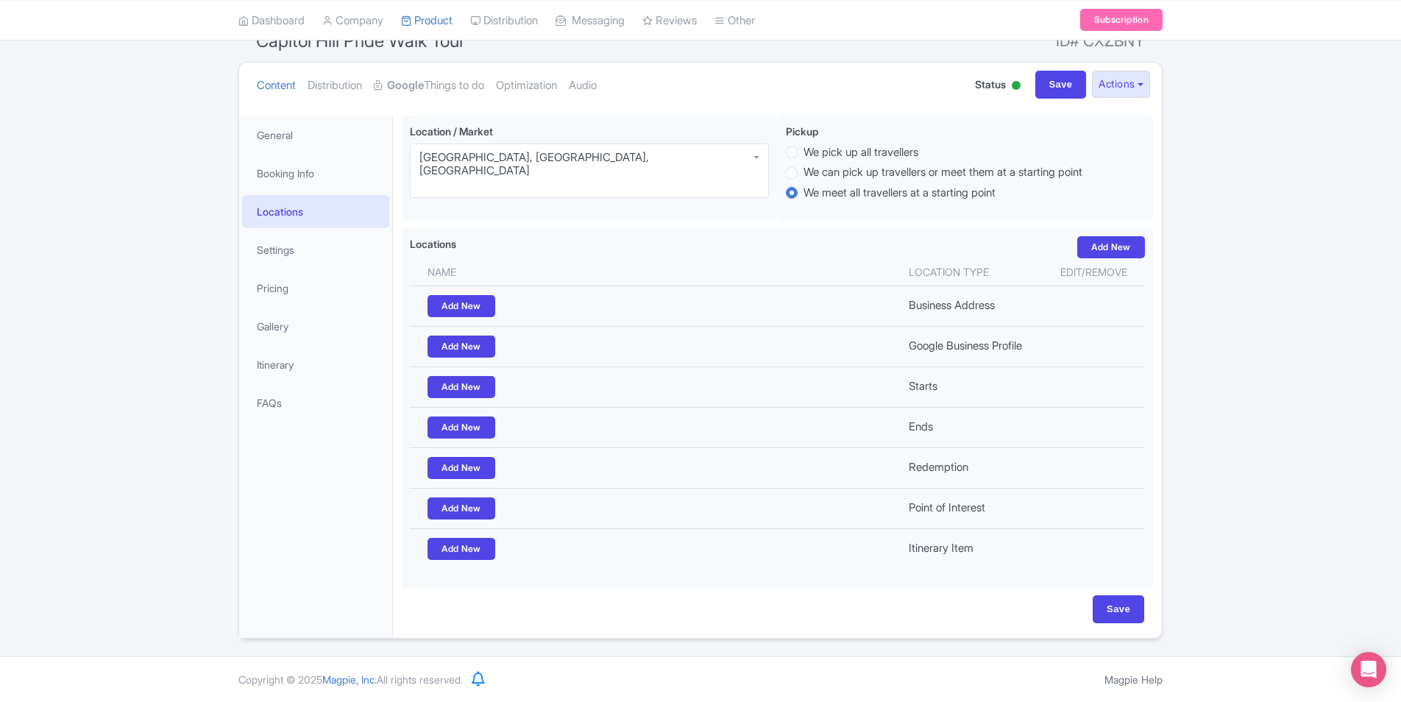
scroll to position [140, 0]
click at [457, 159] on div "Seattle, WA, USA" at bounding box center [589, 165] width 340 height 26
drag, startPoint x: 521, startPoint y: 156, endPoint x: 308, endPoint y: 151, distance: 213.4
click at [307, 151] on div "General Booking Info Locations Settings Pricing Gallery Itinerary FAQs Capitol …" at bounding box center [700, 372] width 923 height 531
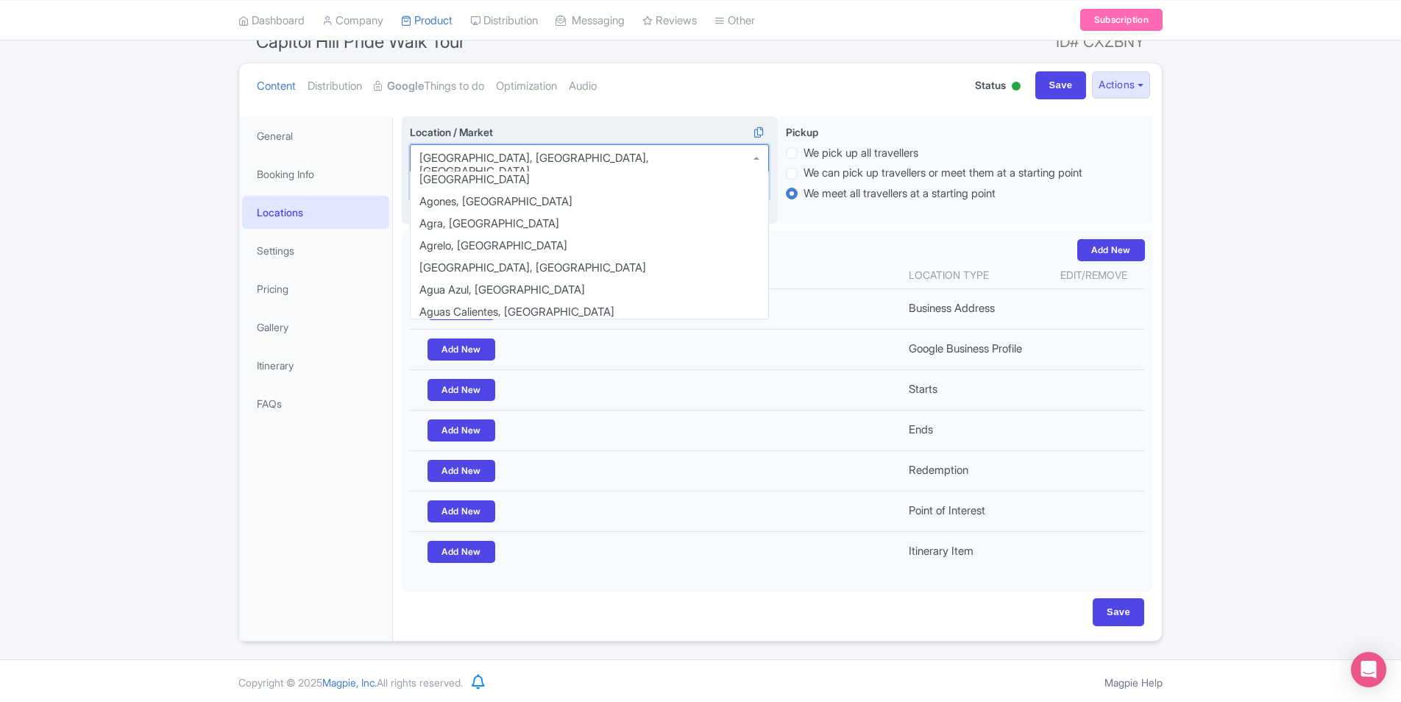
drag, startPoint x: 411, startPoint y: 152, endPoint x: 547, endPoint y: 158, distance: 137.0
click at [547, 158] on div "Seattle, WA, USA" at bounding box center [589, 171] width 359 height 54
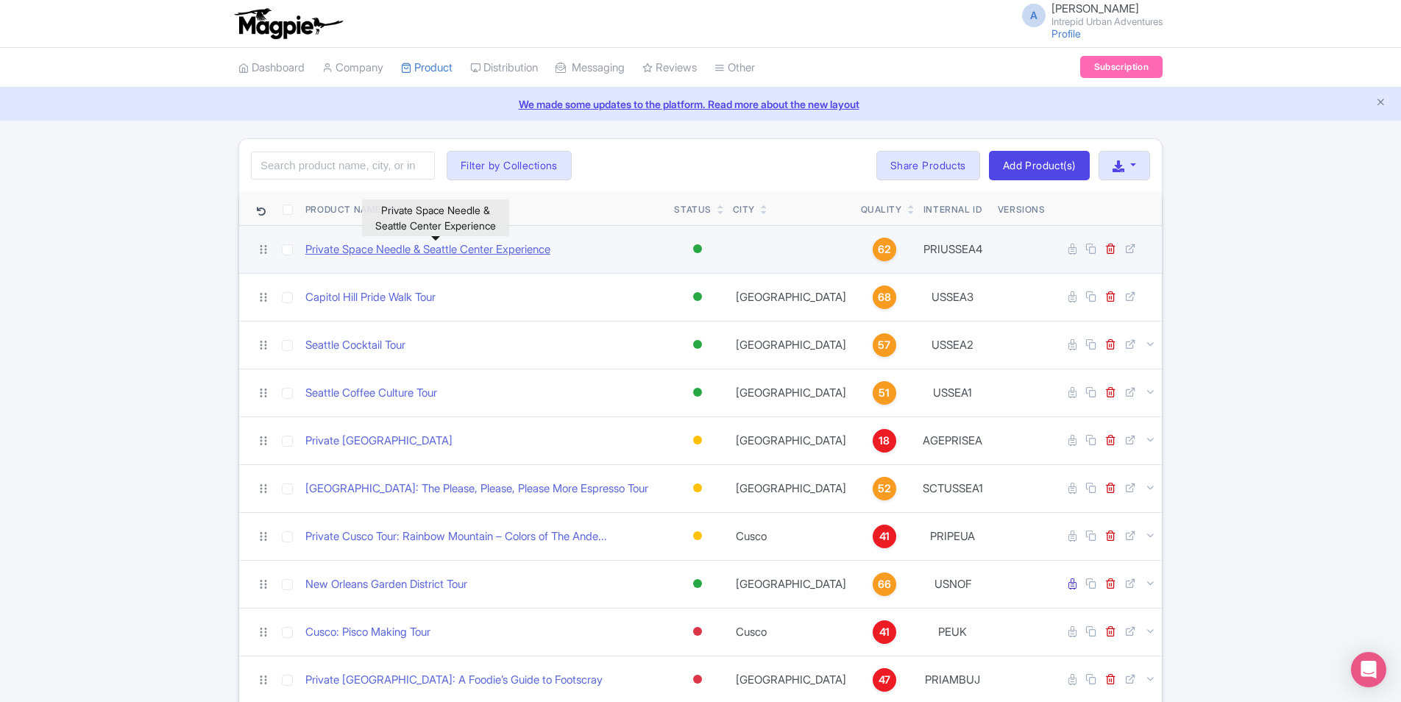
click at [369, 249] on link "Private Space Needle & Seattle Center Experience" at bounding box center [427, 249] width 245 height 17
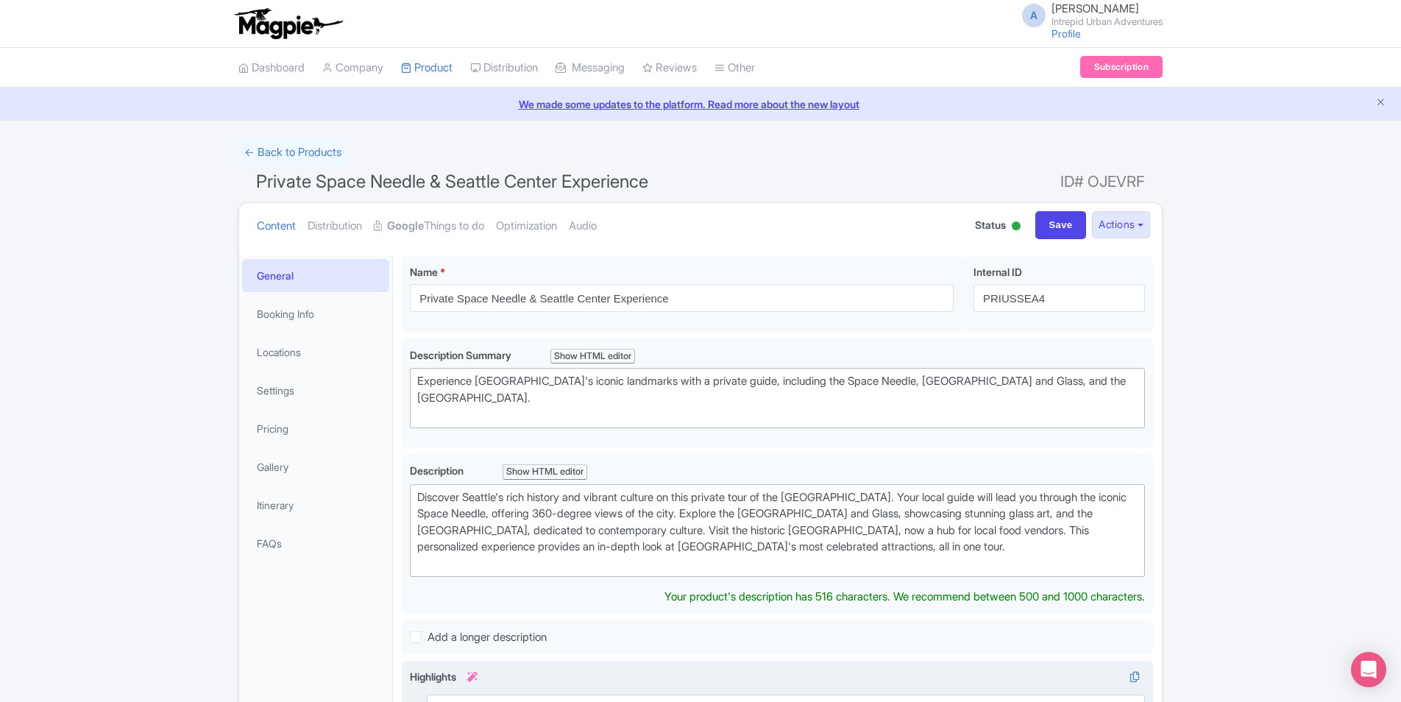
scroll to position [294, 0]
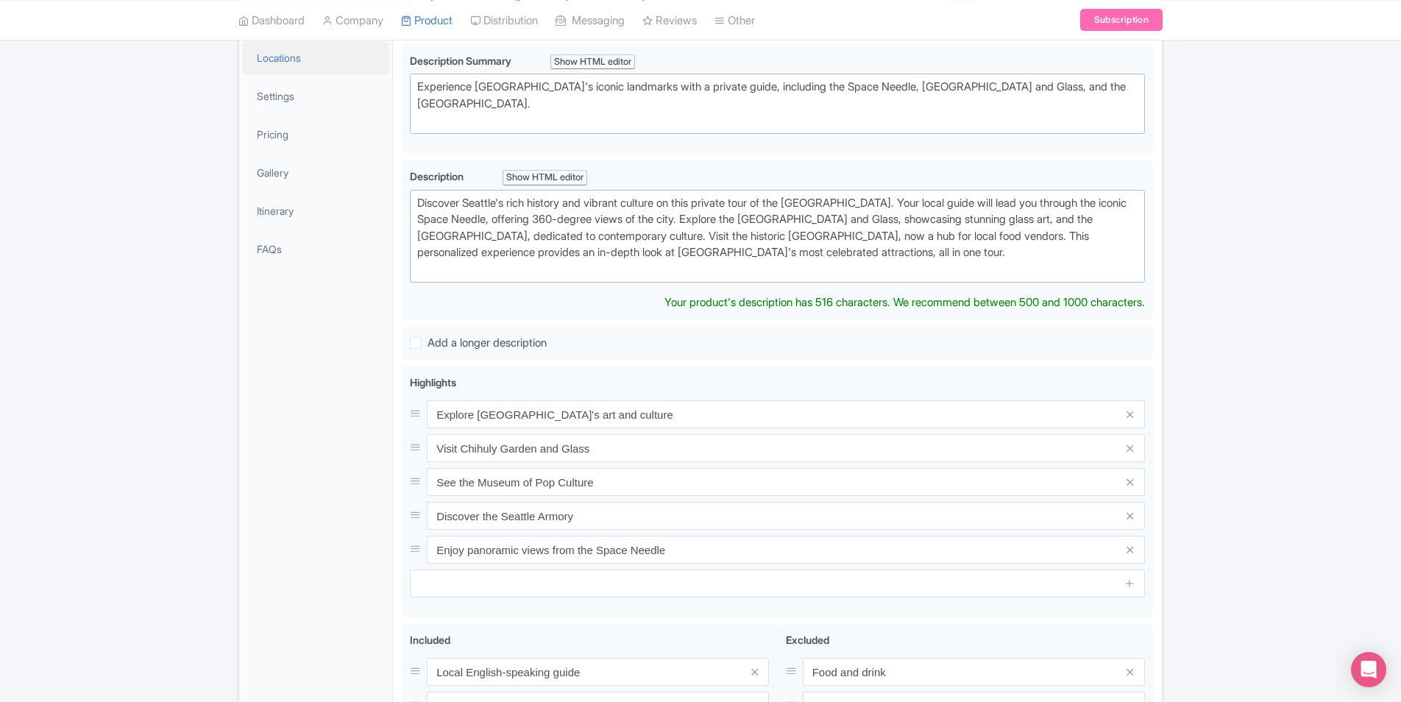
click at [279, 63] on link "Locations" at bounding box center [315, 57] width 147 height 33
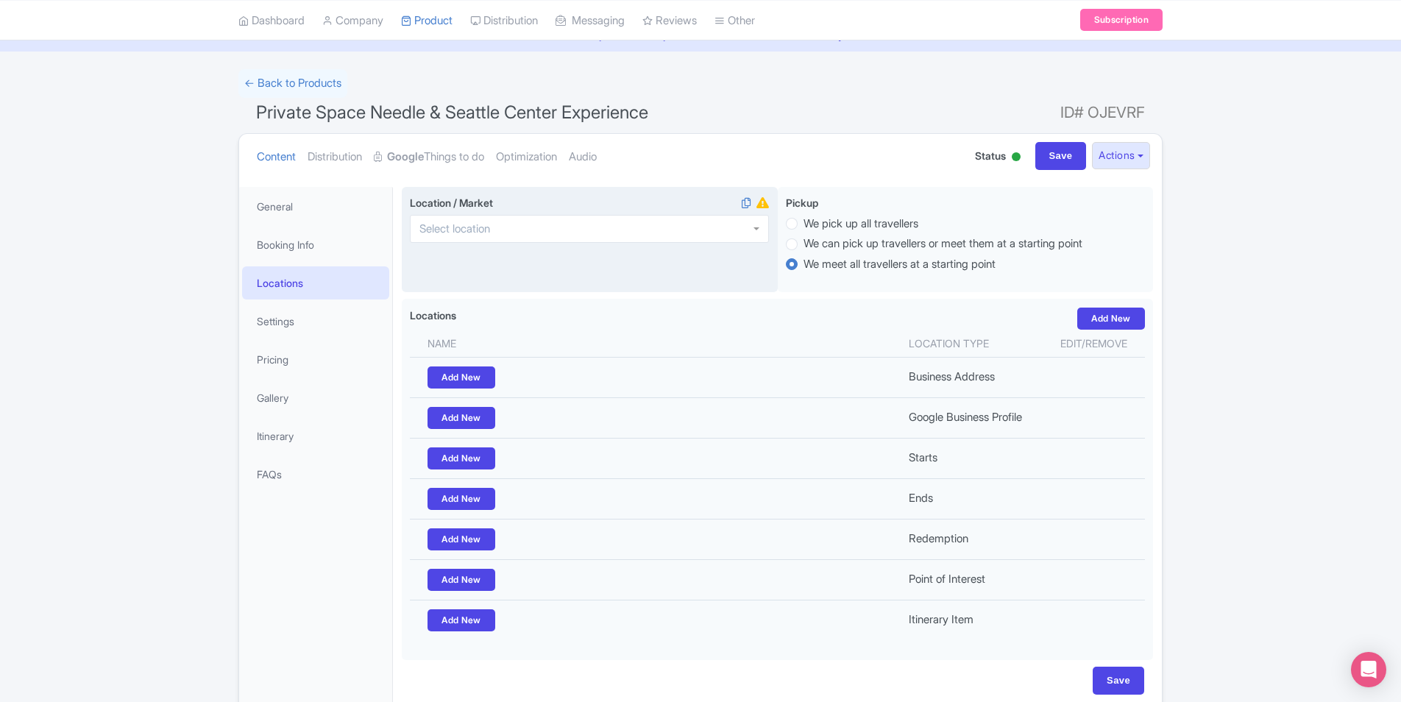
scroll to position [0, 0]
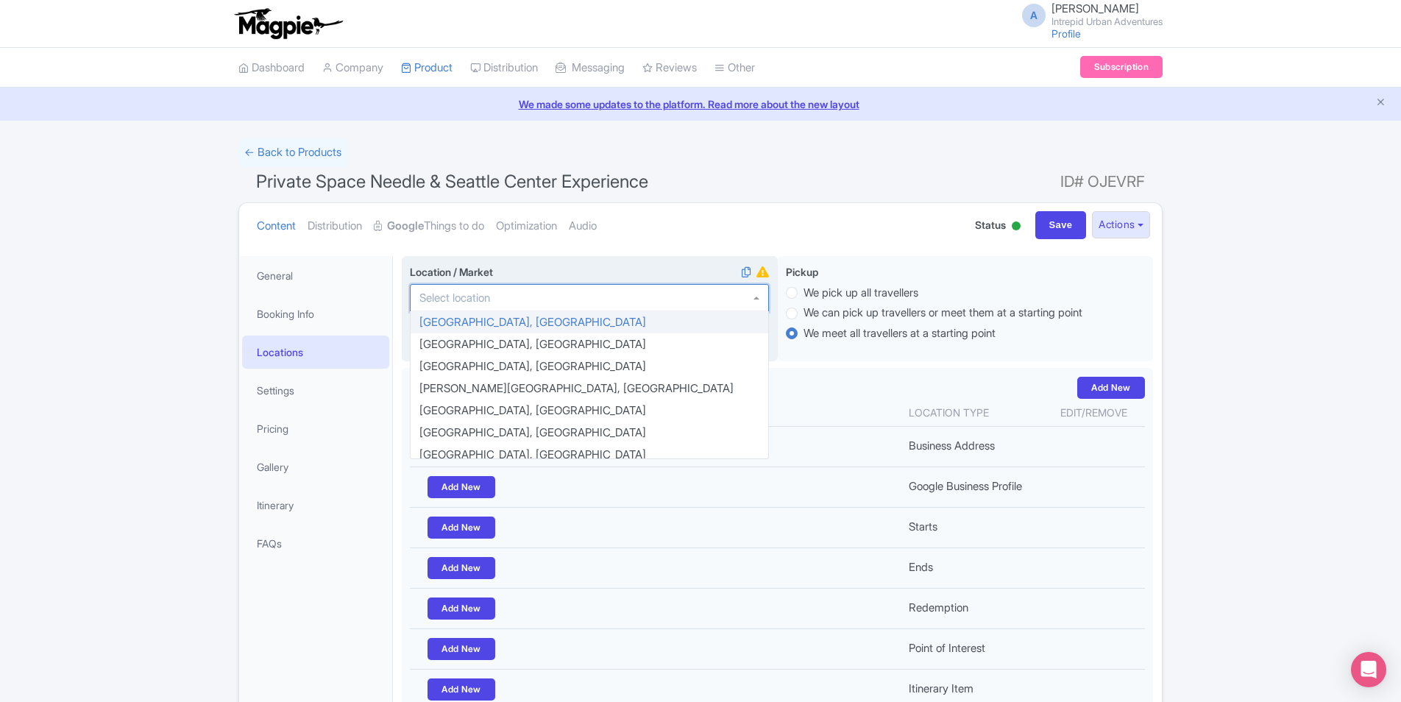
click at [485, 298] on input "Location / Market i" at bounding box center [458, 297] width 79 height 13
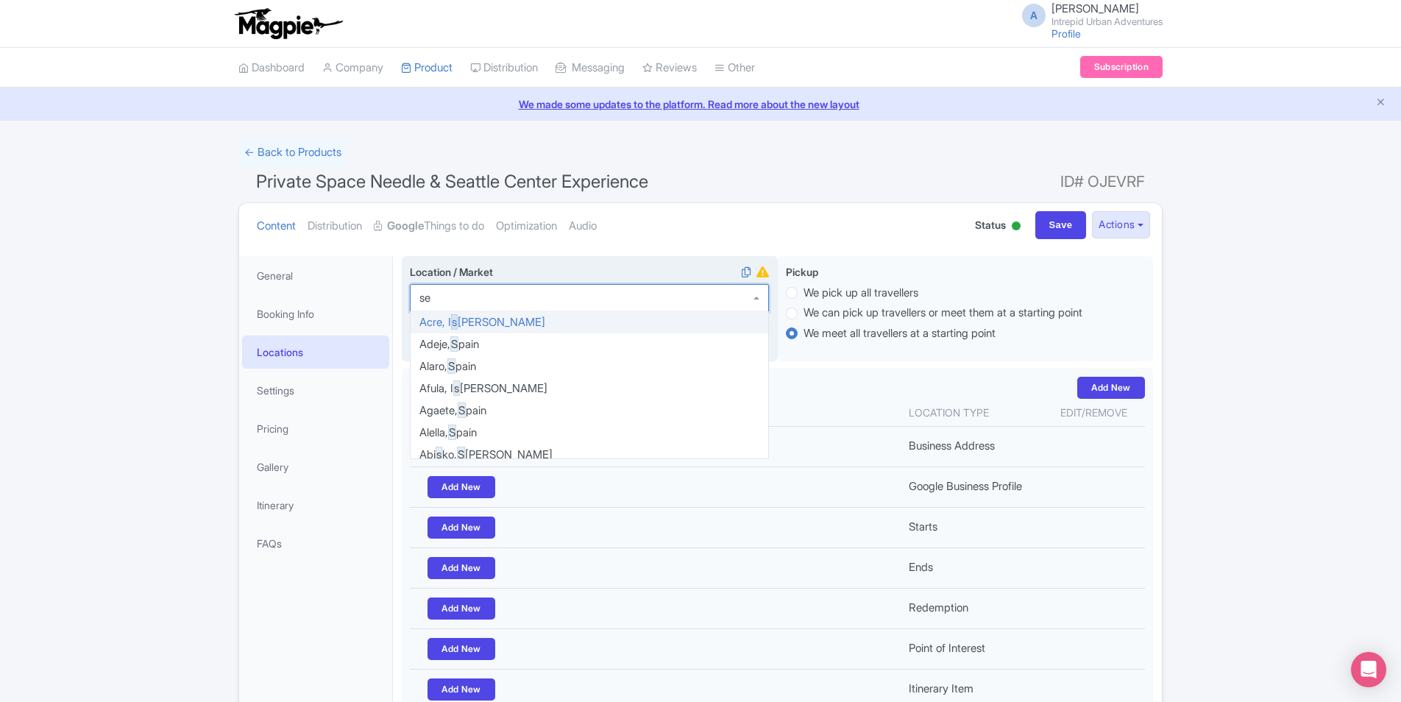
type input "sea"
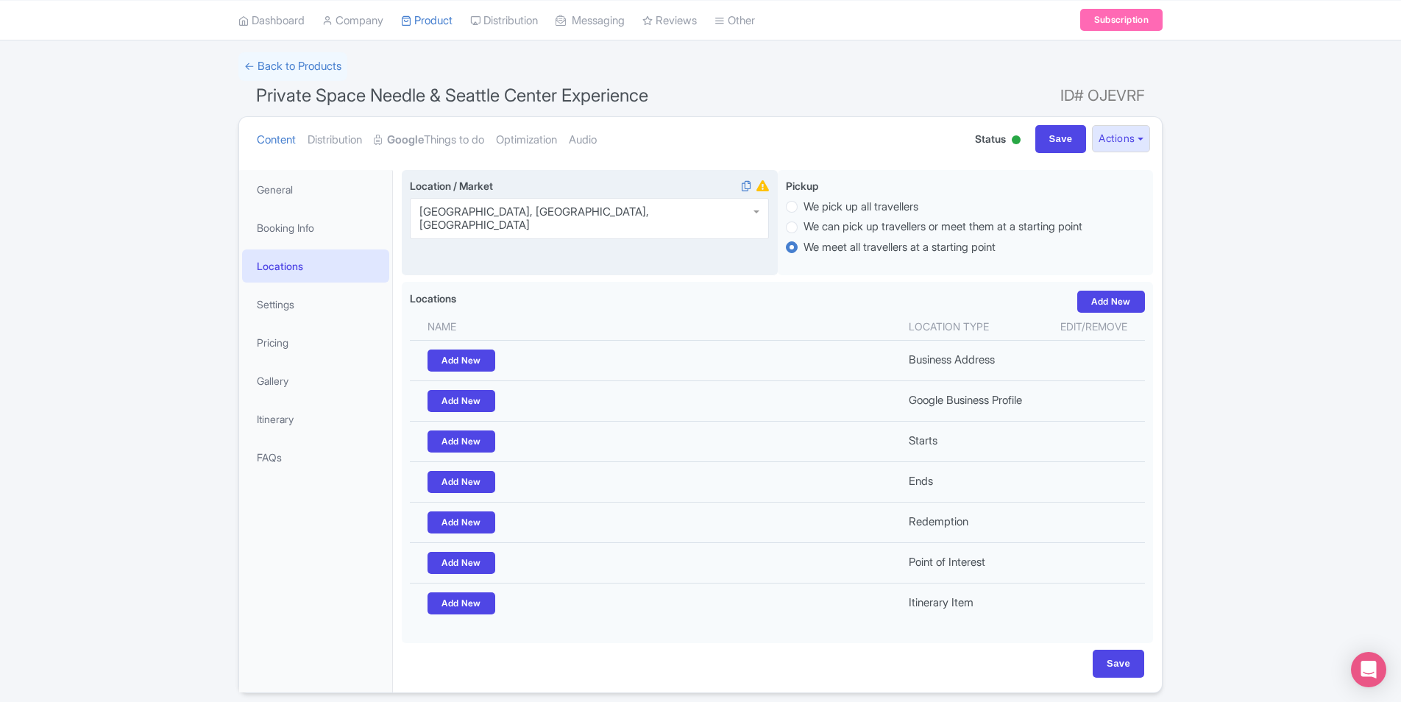
scroll to position [140, 0]
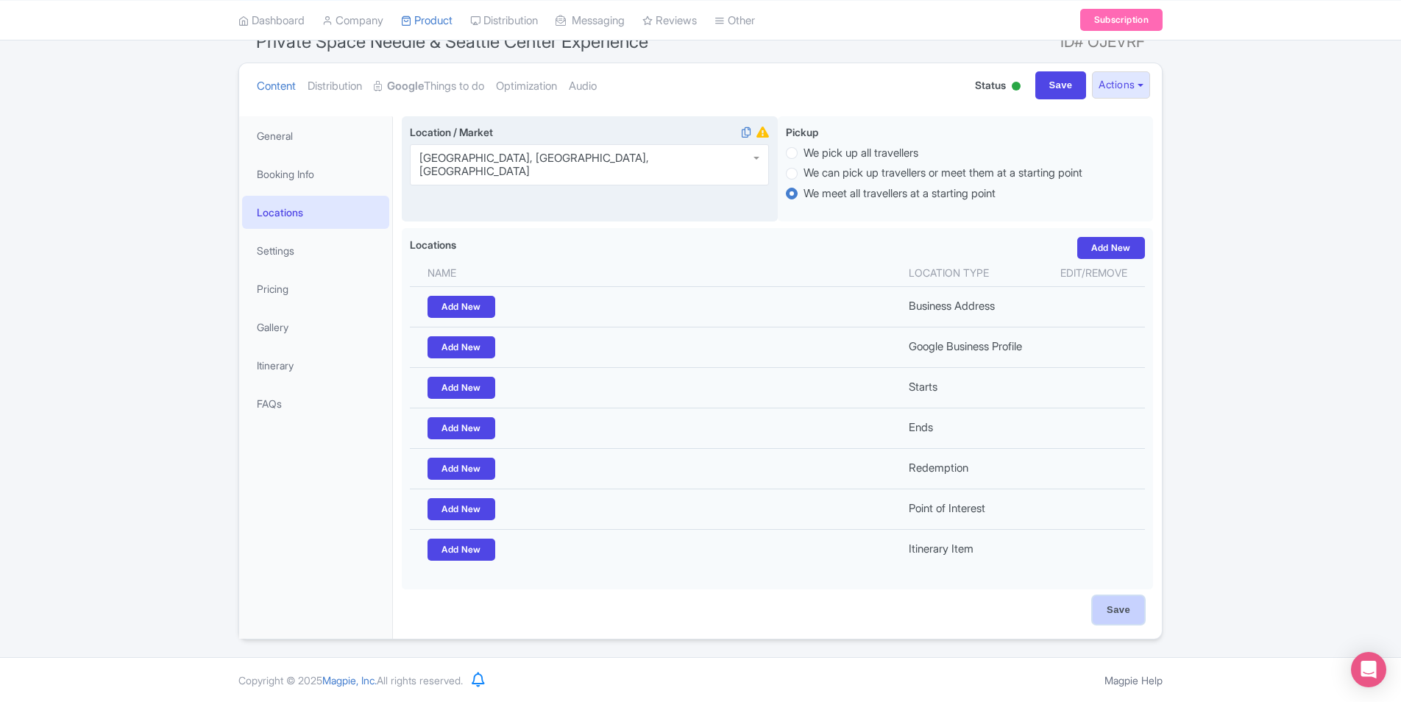
click at [1121, 603] on input "Save" at bounding box center [1117, 610] width 51 height 28
type input "Saving..."
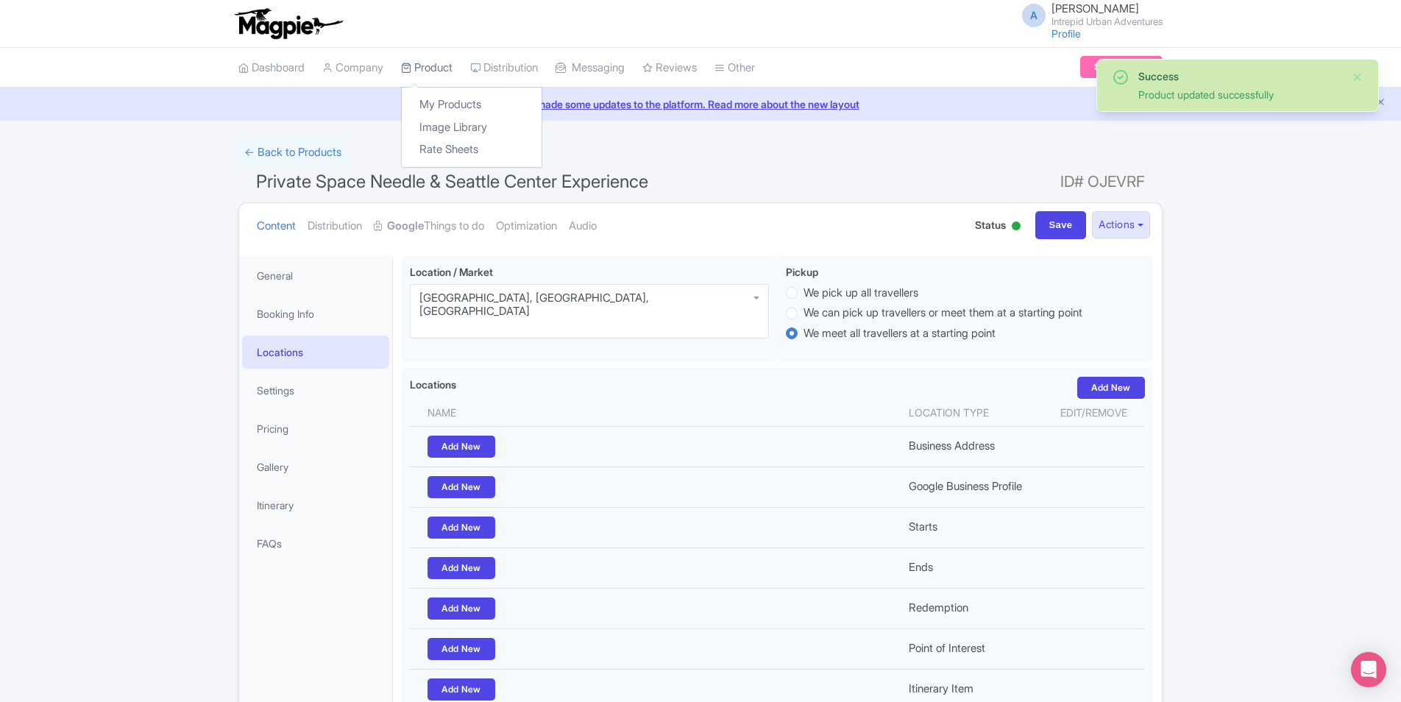
click at [438, 61] on link "Product" at bounding box center [426, 68] width 51 height 40
click at [454, 98] on link "My Products" at bounding box center [472, 104] width 140 height 23
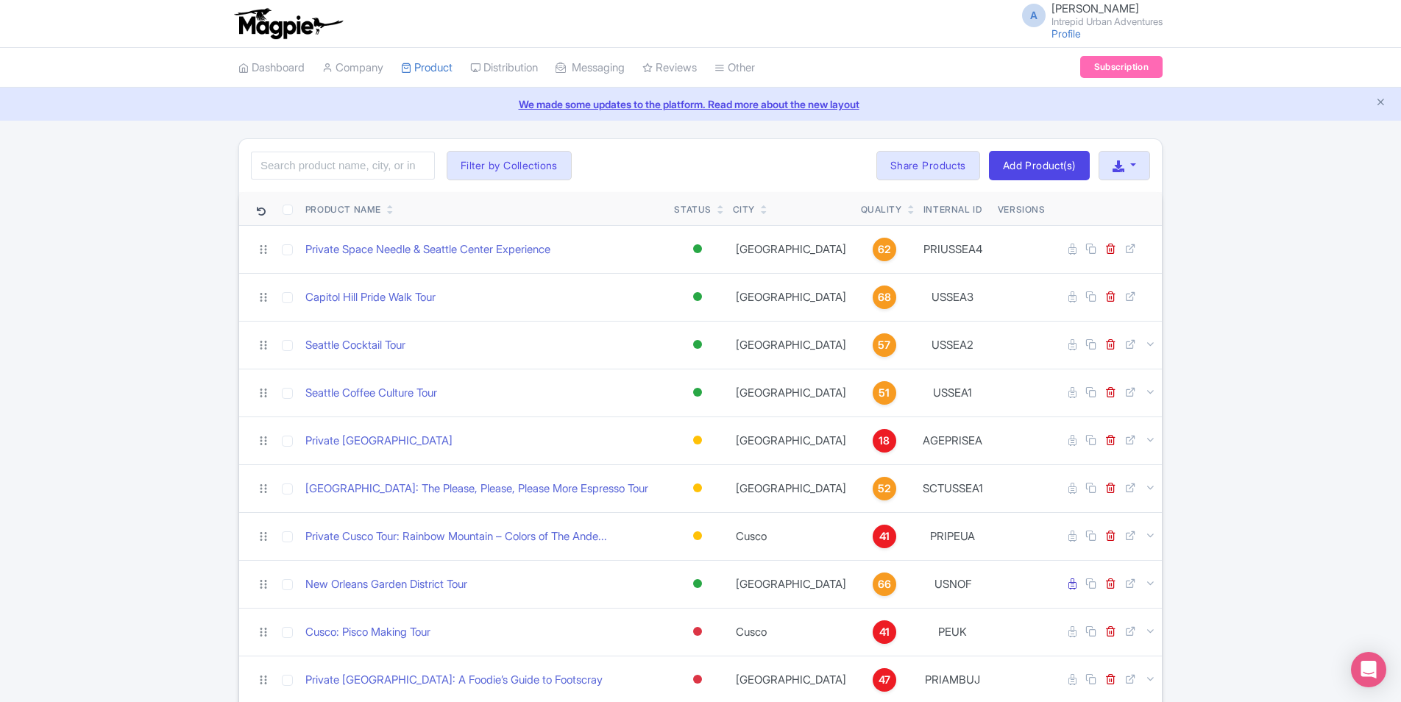
click at [671, 174] on div "Search Filter by Collections [GEOGRAPHIC_DATA] [GEOGRAPHIC_DATA] [GEOGRAPHIC_DA…" at bounding box center [700, 165] width 923 height 53
click at [377, 166] on input "search" at bounding box center [343, 166] width 184 height 28
type input "seattle"
click at [484, 169] on button "Filter by Collections" at bounding box center [509, 165] width 125 height 29
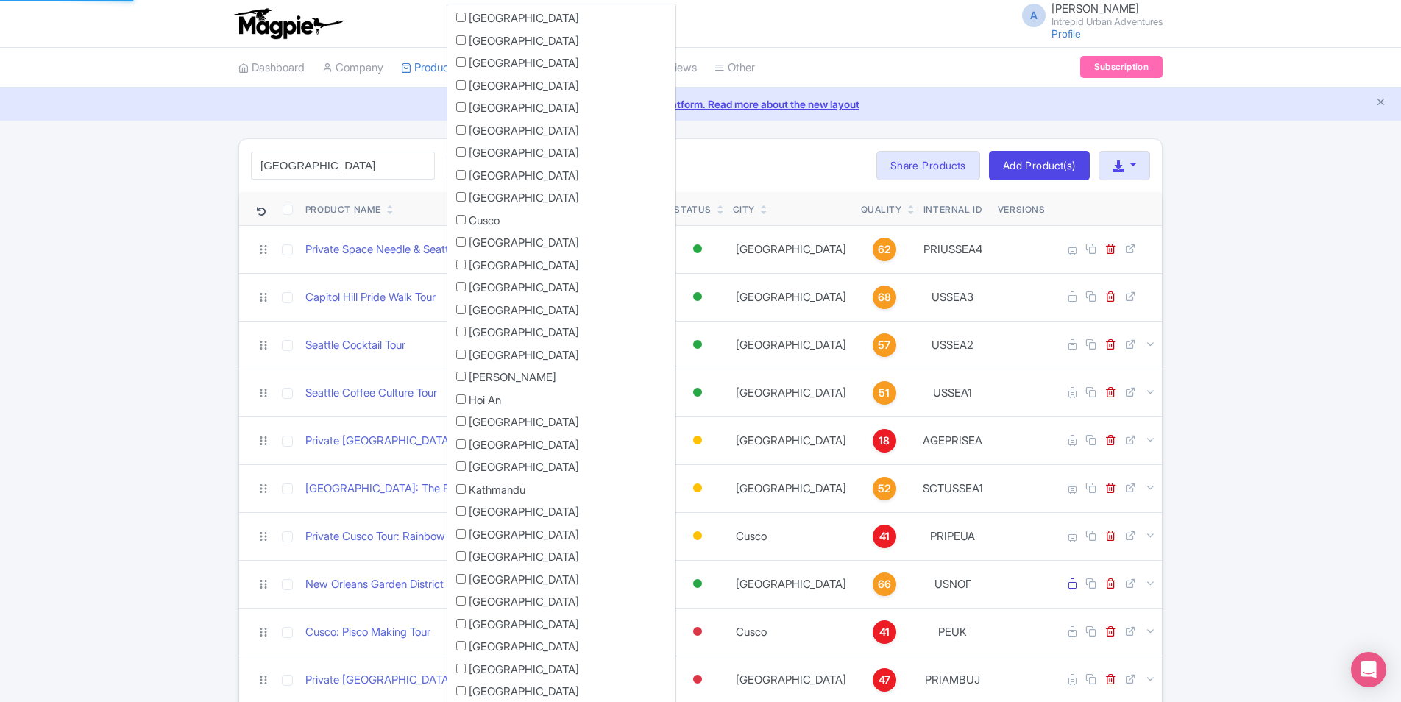
click at [678, 160] on div "seattle Search Filter by Collections Athens Bali Bangkok Barcelona Boston Bucha…" at bounding box center [700, 165] width 923 height 53
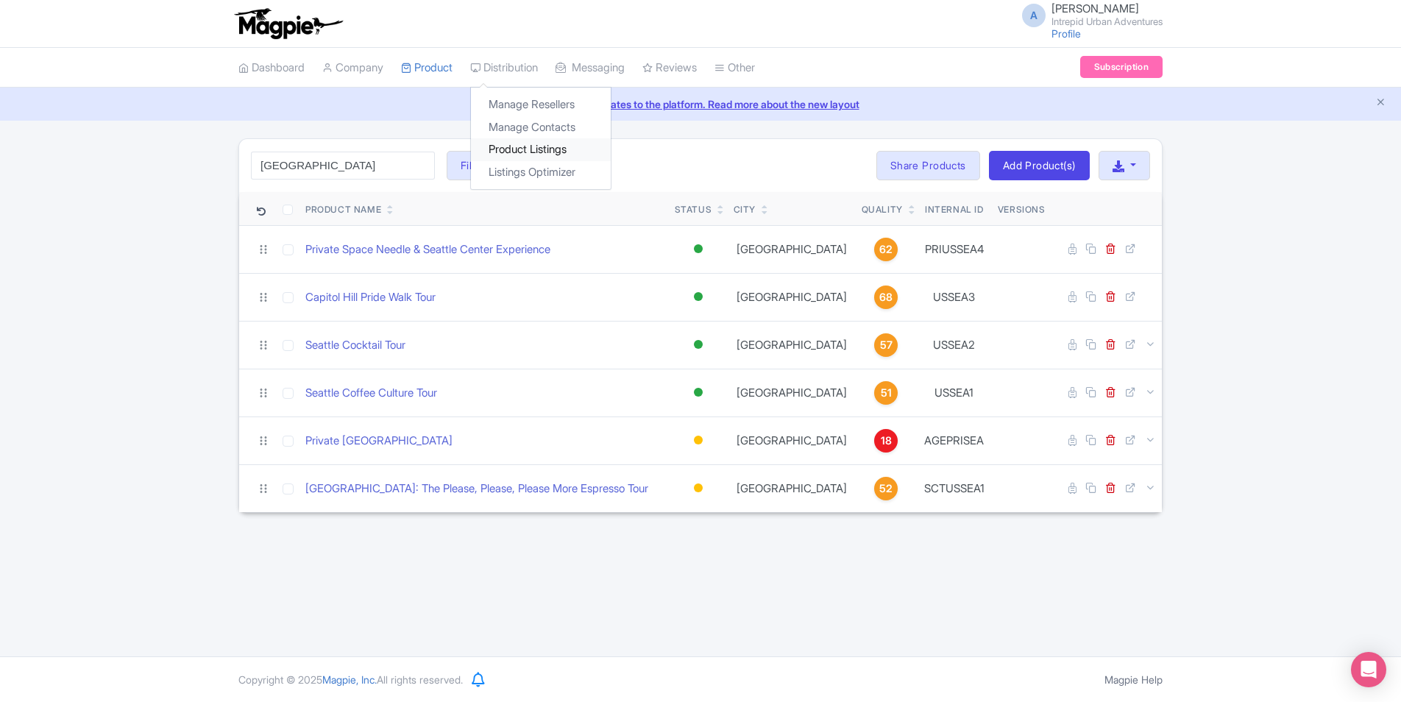
click at [564, 156] on link "Product Listings" at bounding box center [541, 149] width 140 height 23
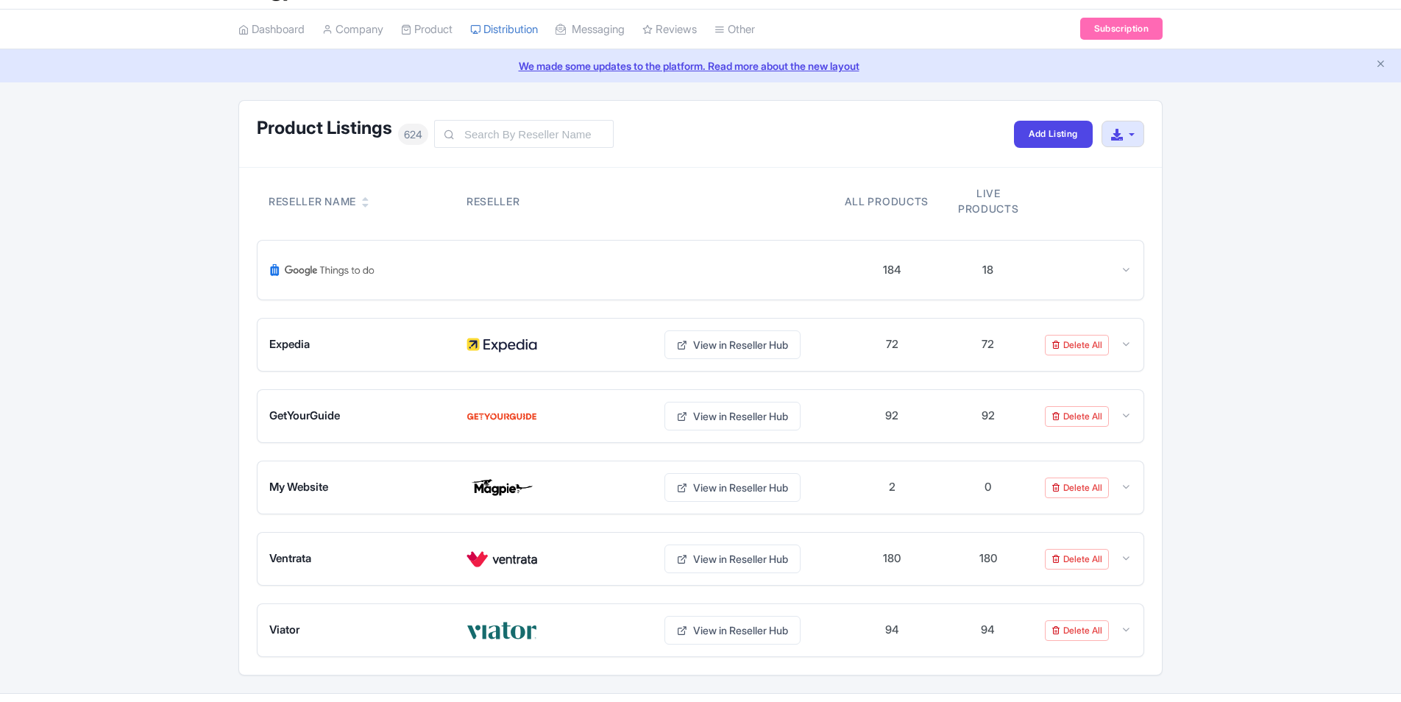
scroll to position [1, 0]
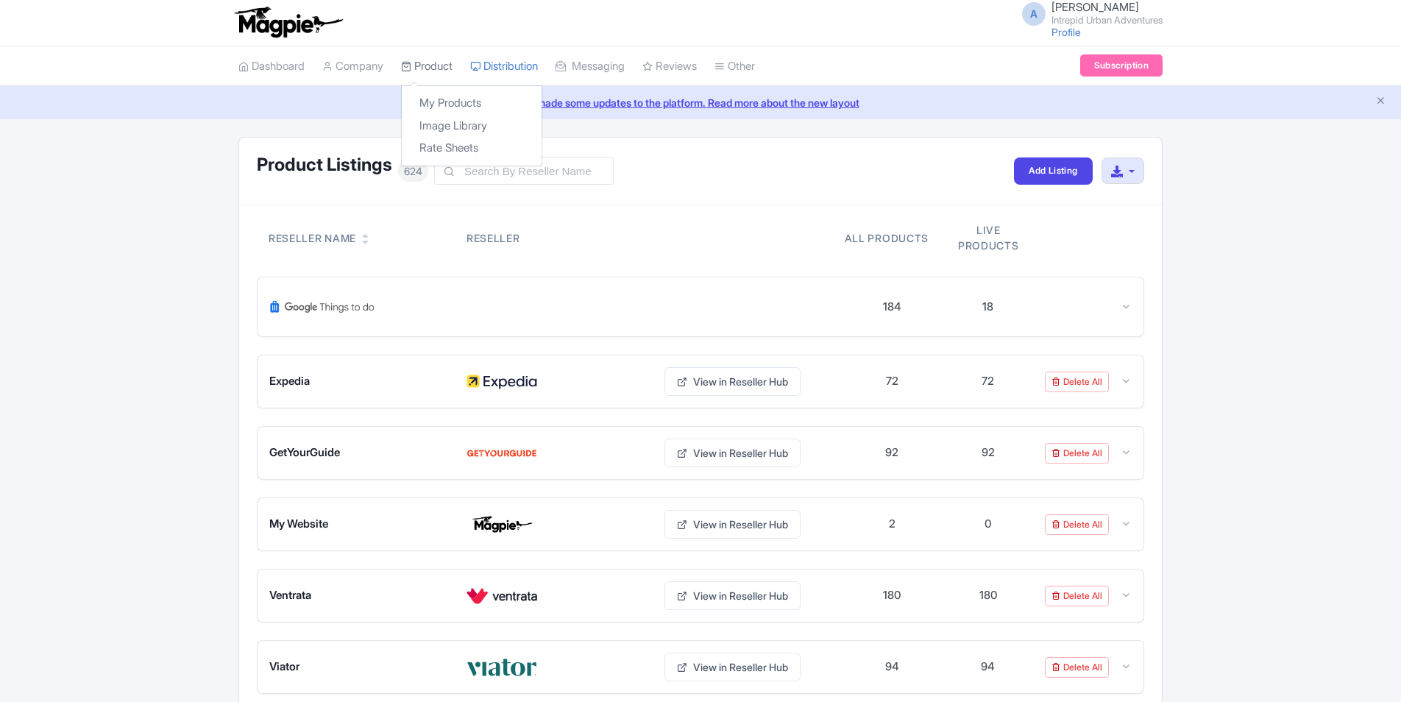
click at [433, 64] on link "Product" at bounding box center [426, 66] width 51 height 40
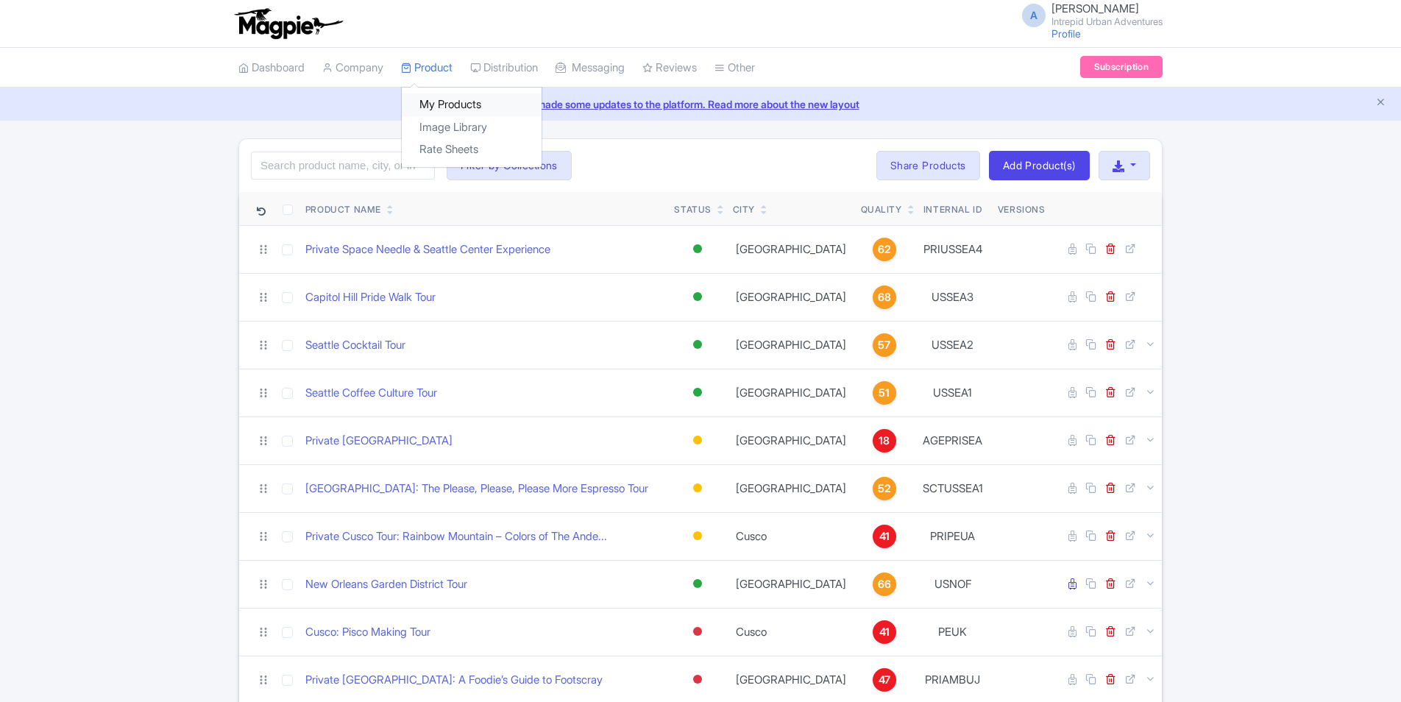
click at [447, 97] on link "My Products" at bounding box center [472, 104] width 140 height 23
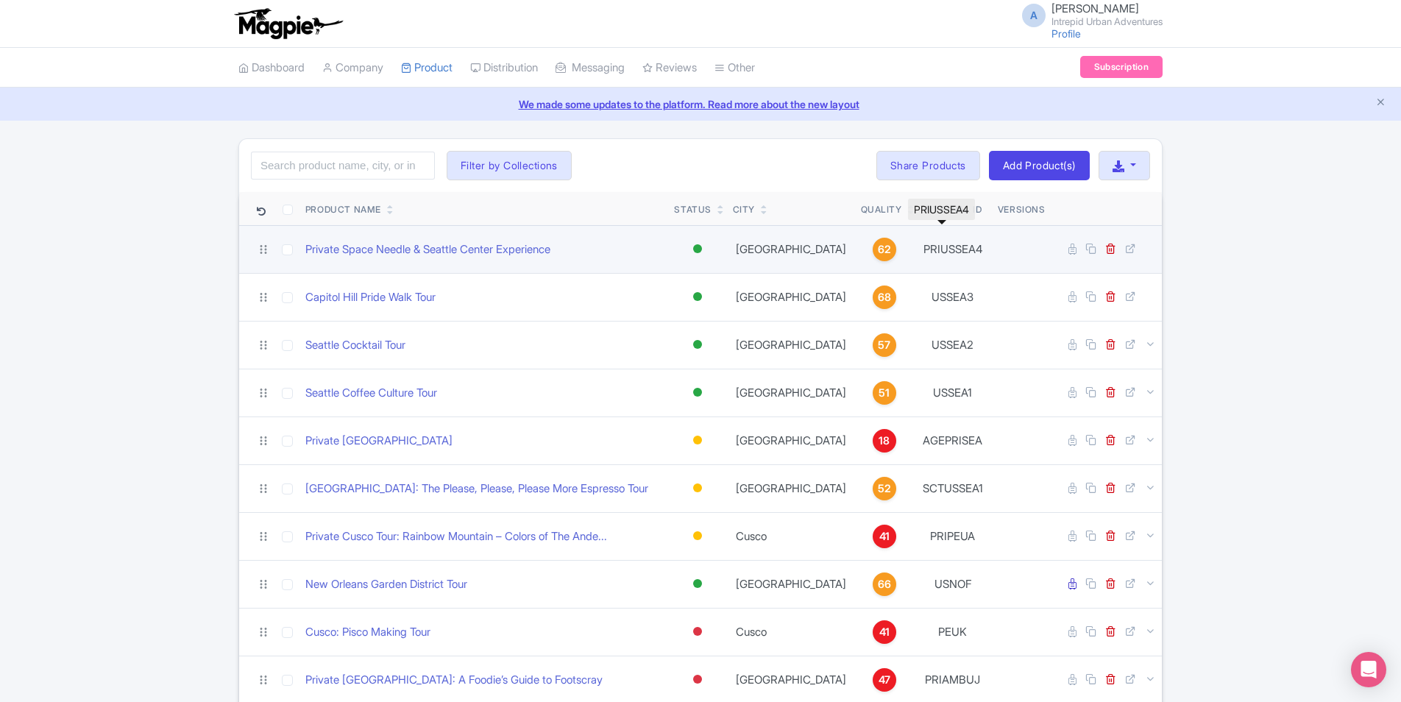
click at [930, 253] on td "PRIUSSEA4" at bounding box center [953, 249] width 78 height 48
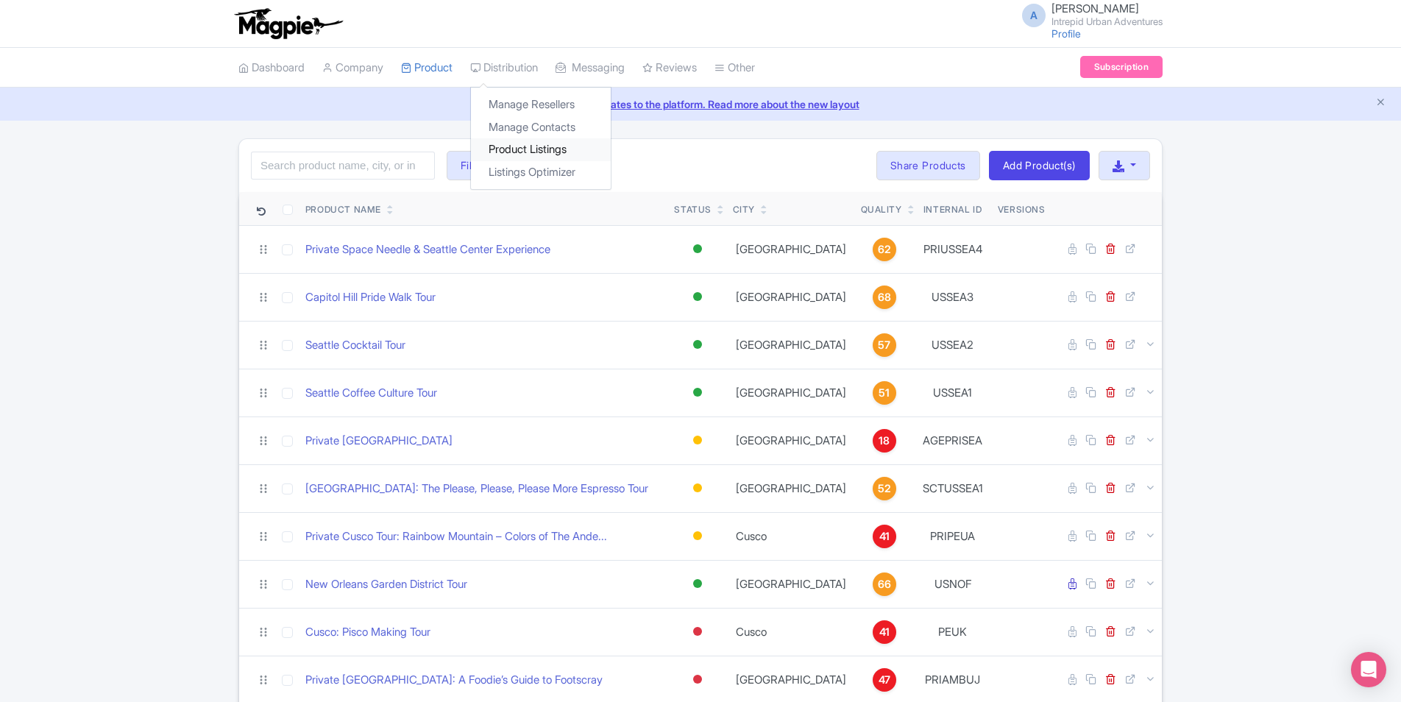
click at [551, 149] on link "Product Listings" at bounding box center [541, 149] width 140 height 23
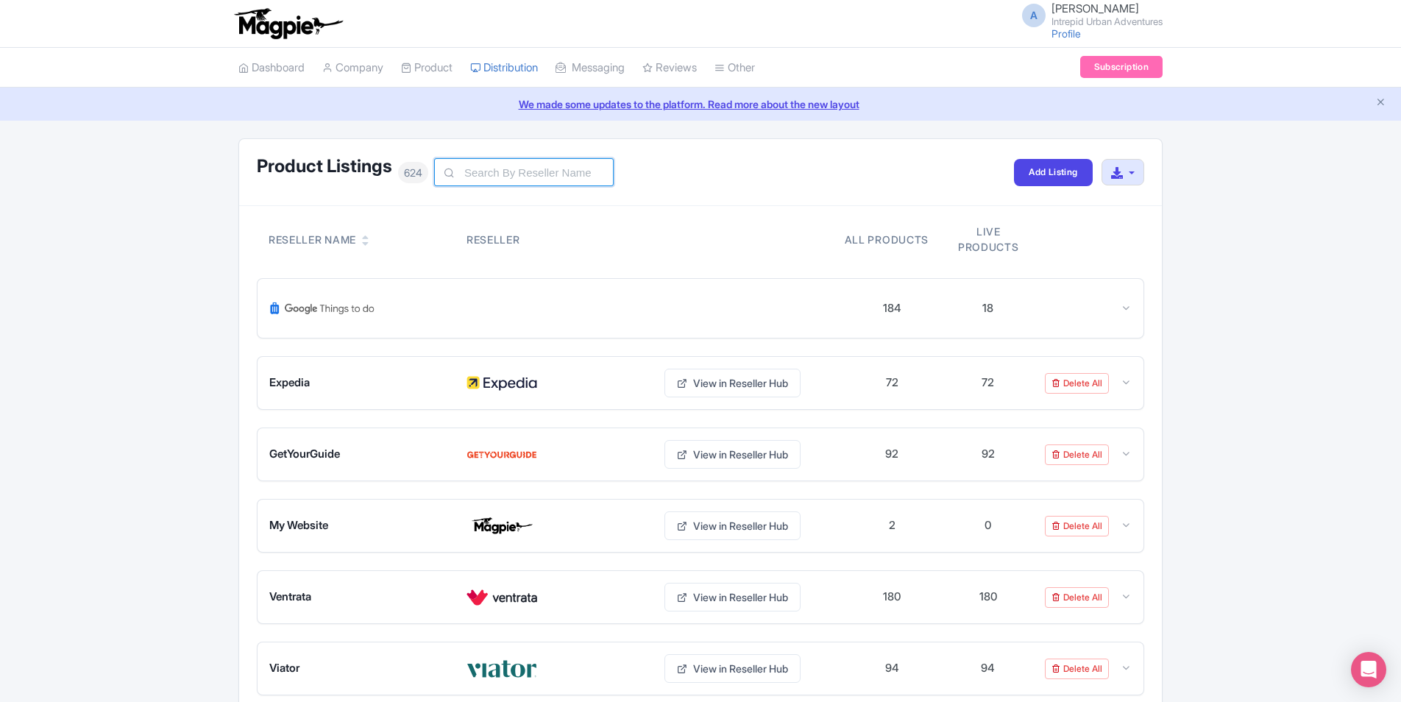
click at [565, 177] on input "text" at bounding box center [524, 172] width 180 height 28
click at [348, 71] on link "Company" at bounding box center [352, 68] width 61 height 40
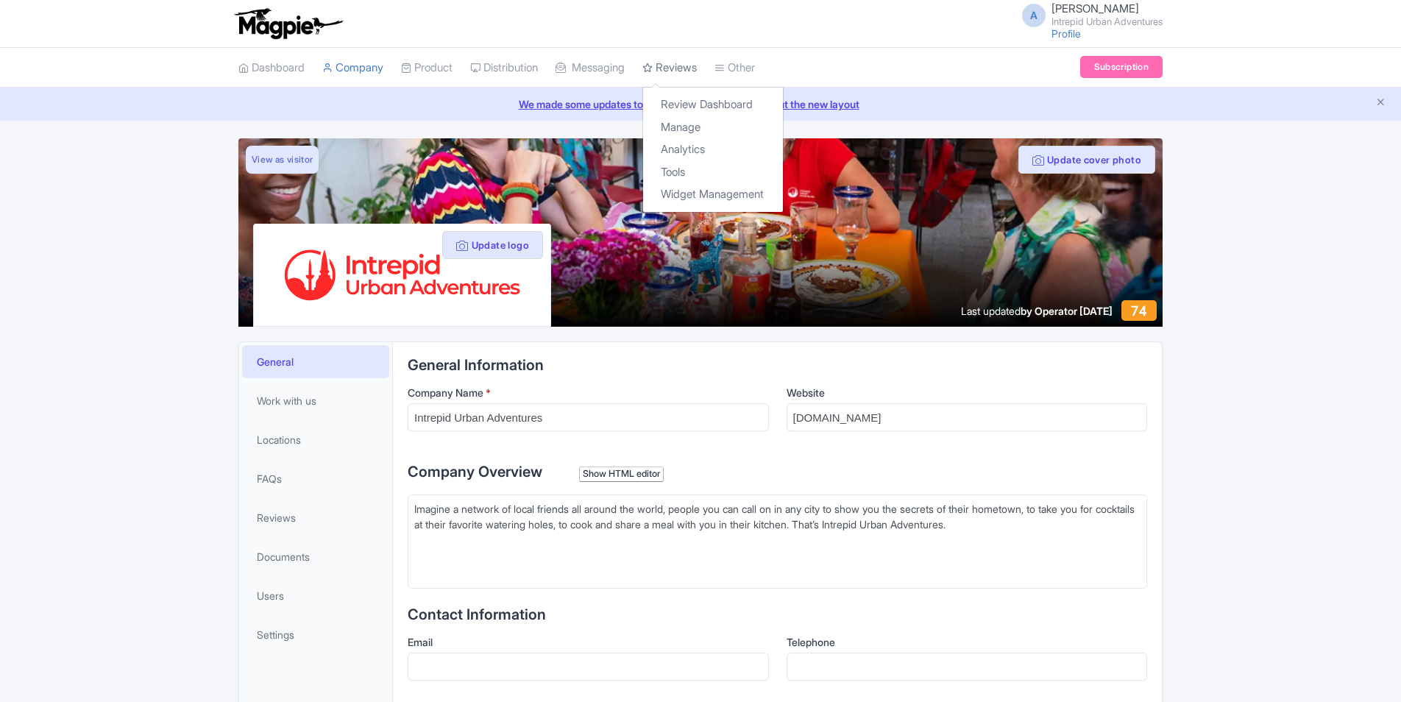
click at [689, 66] on link "Reviews" at bounding box center [669, 68] width 54 height 40
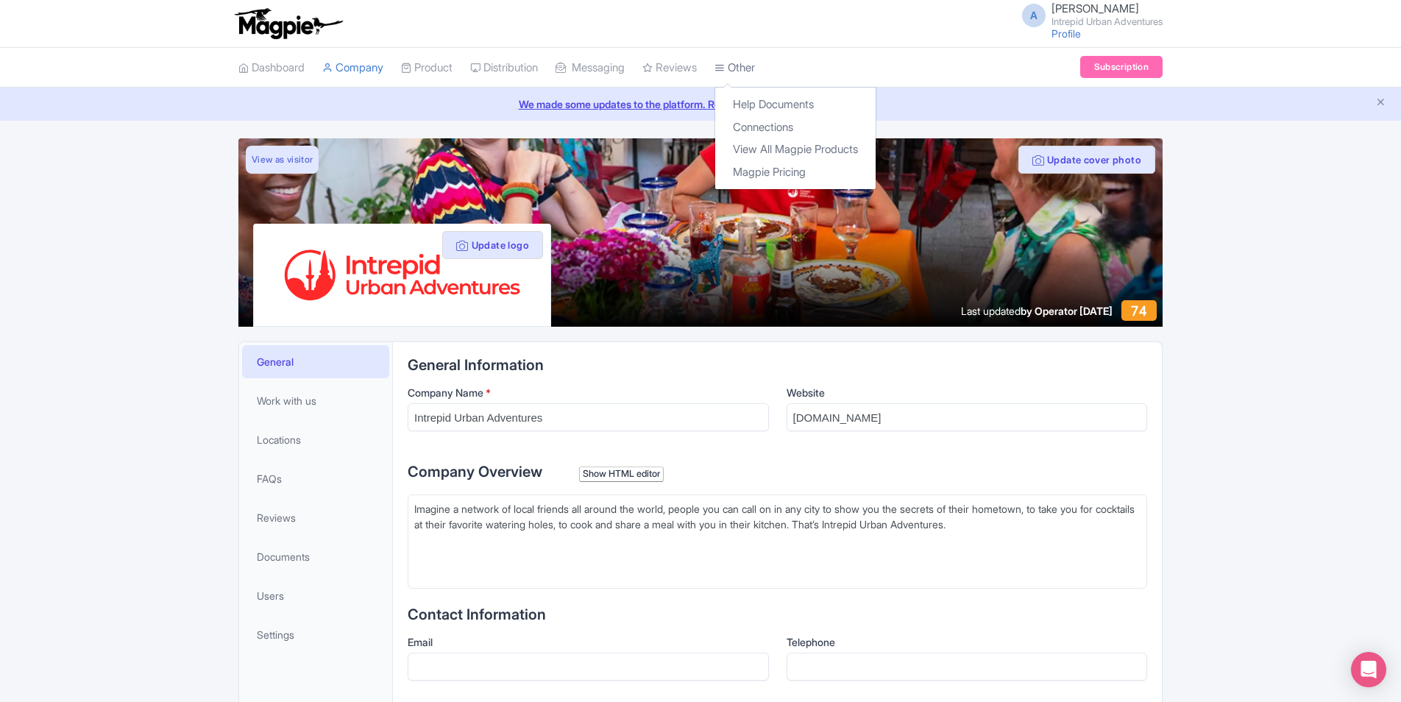
click at [755, 64] on link "Other" at bounding box center [734, 68] width 40 height 40
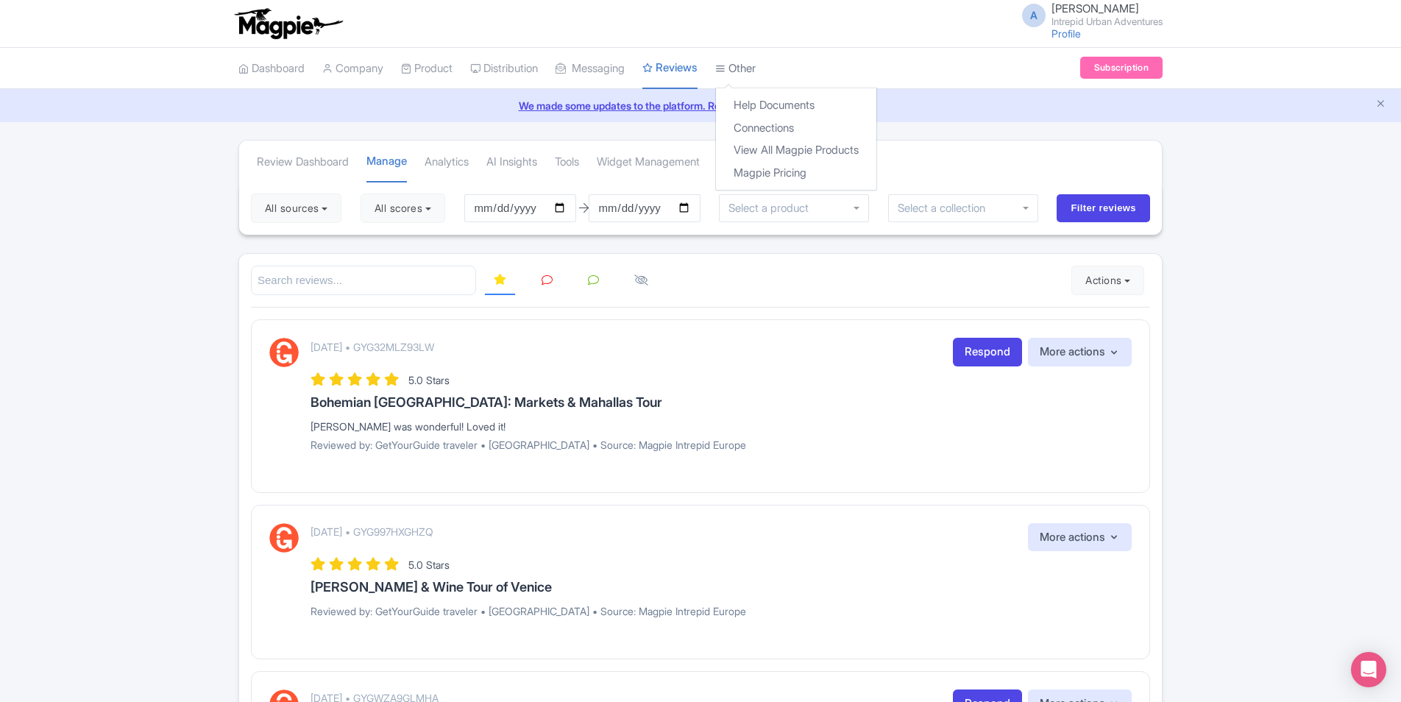
click at [756, 74] on link "Other" at bounding box center [735, 69] width 40 height 40
click at [796, 135] on link "Connections" at bounding box center [796, 128] width 160 height 23
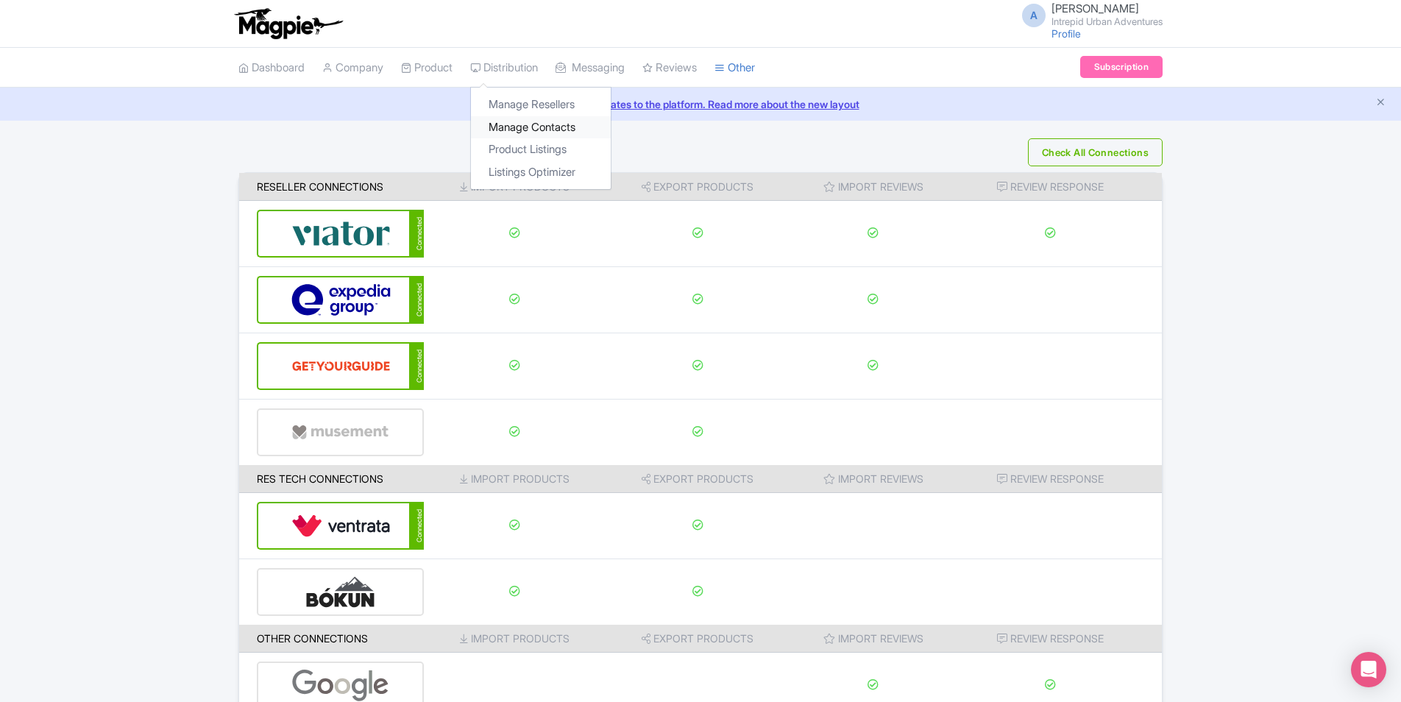
click at [547, 131] on link "Manage Contacts" at bounding box center [541, 127] width 140 height 23
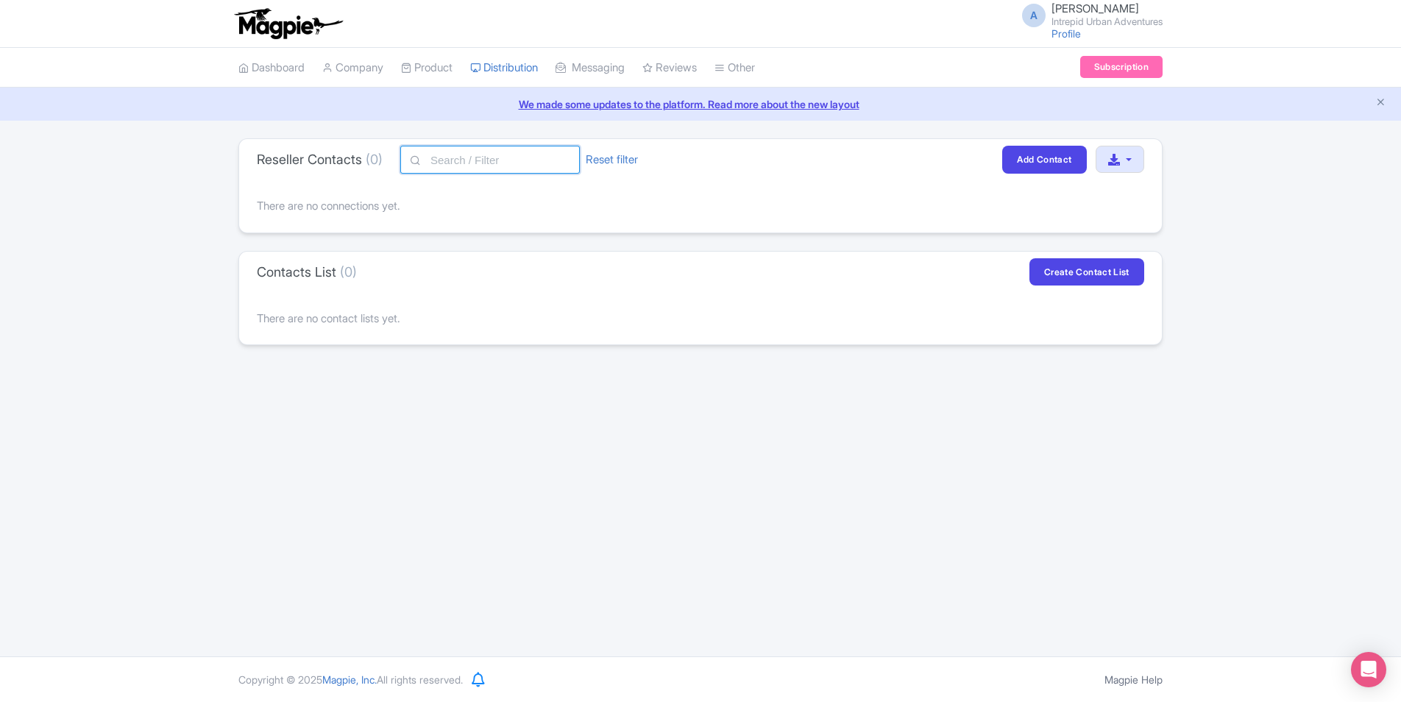
click at [494, 163] on input "text" at bounding box center [490, 160] width 180 height 28
click at [438, 76] on link "Product" at bounding box center [426, 68] width 51 height 40
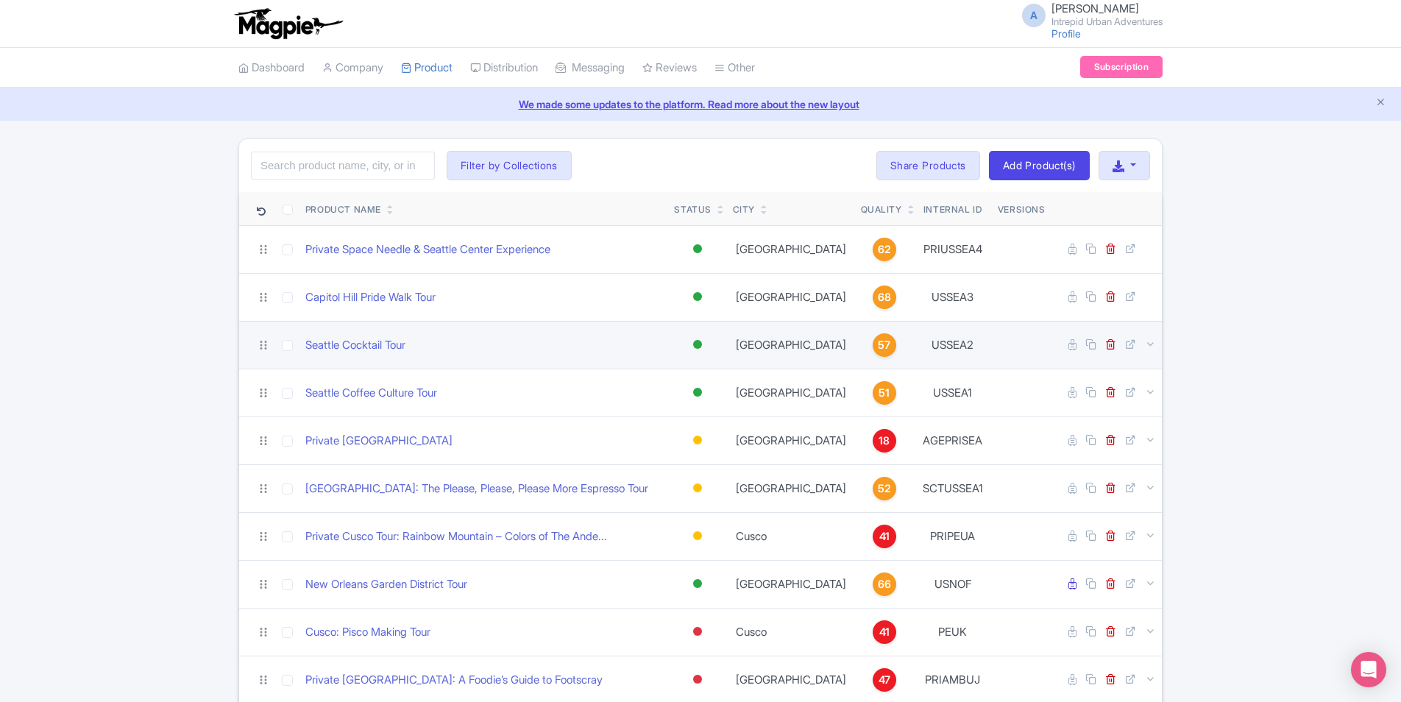
click at [873, 345] on div "57" at bounding box center [885, 345] width 24 height 24
click at [878, 345] on span "57" at bounding box center [884, 345] width 13 height 16
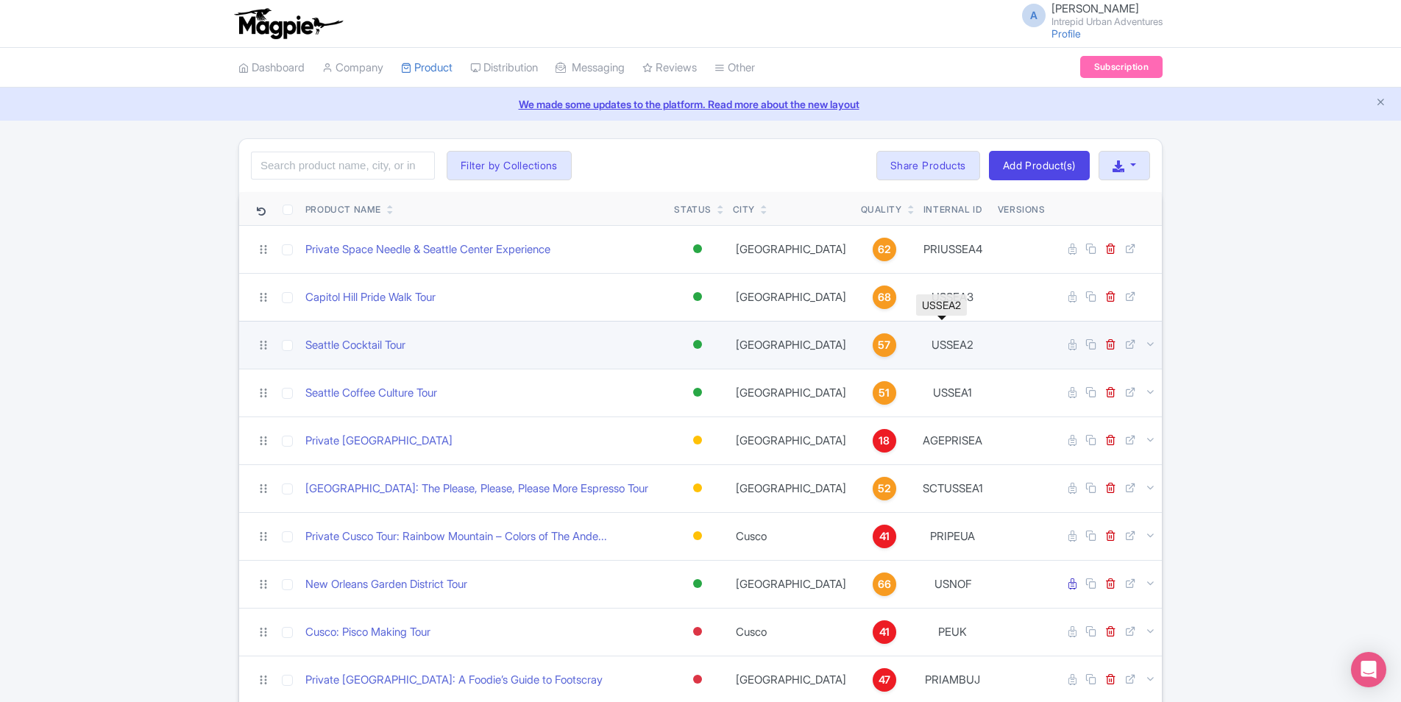
click at [937, 344] on td "USSEA2" at bounding box center [953, 345] width 78 height 48
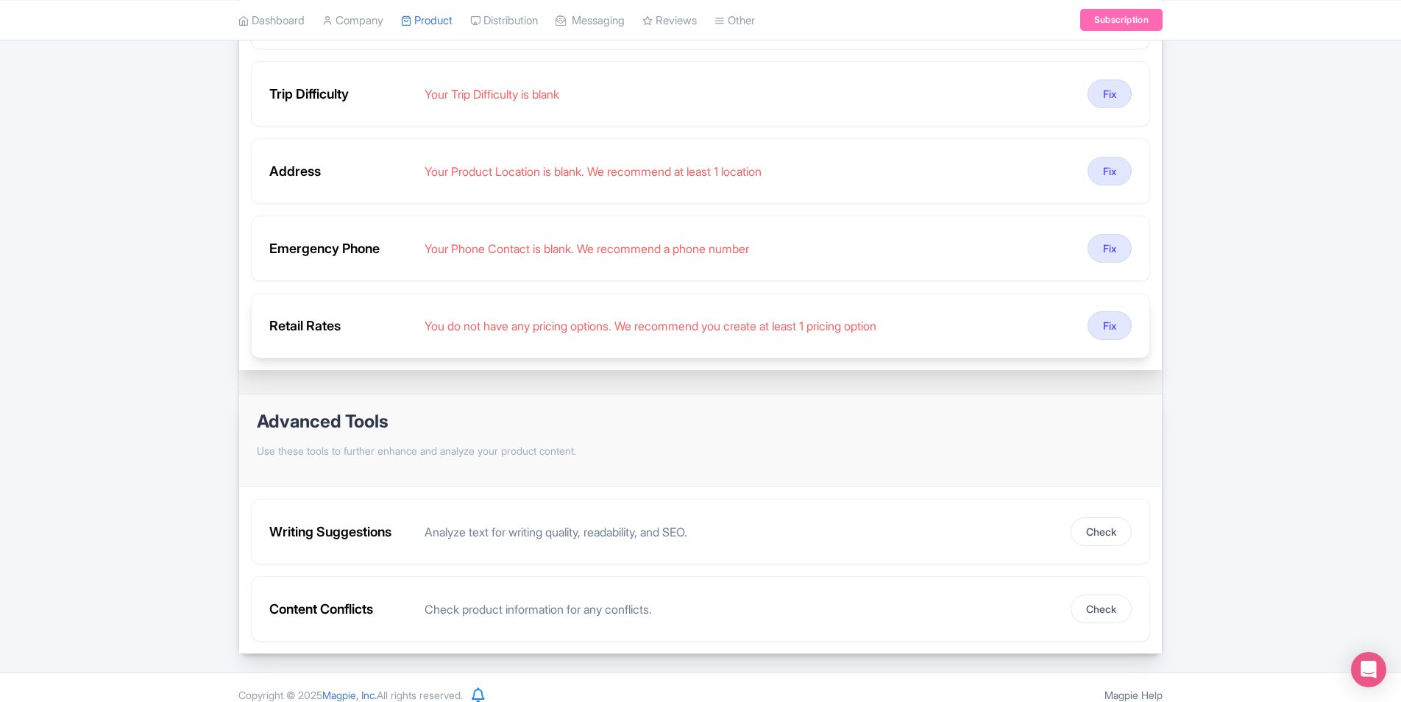
scroll to position [847, 0]
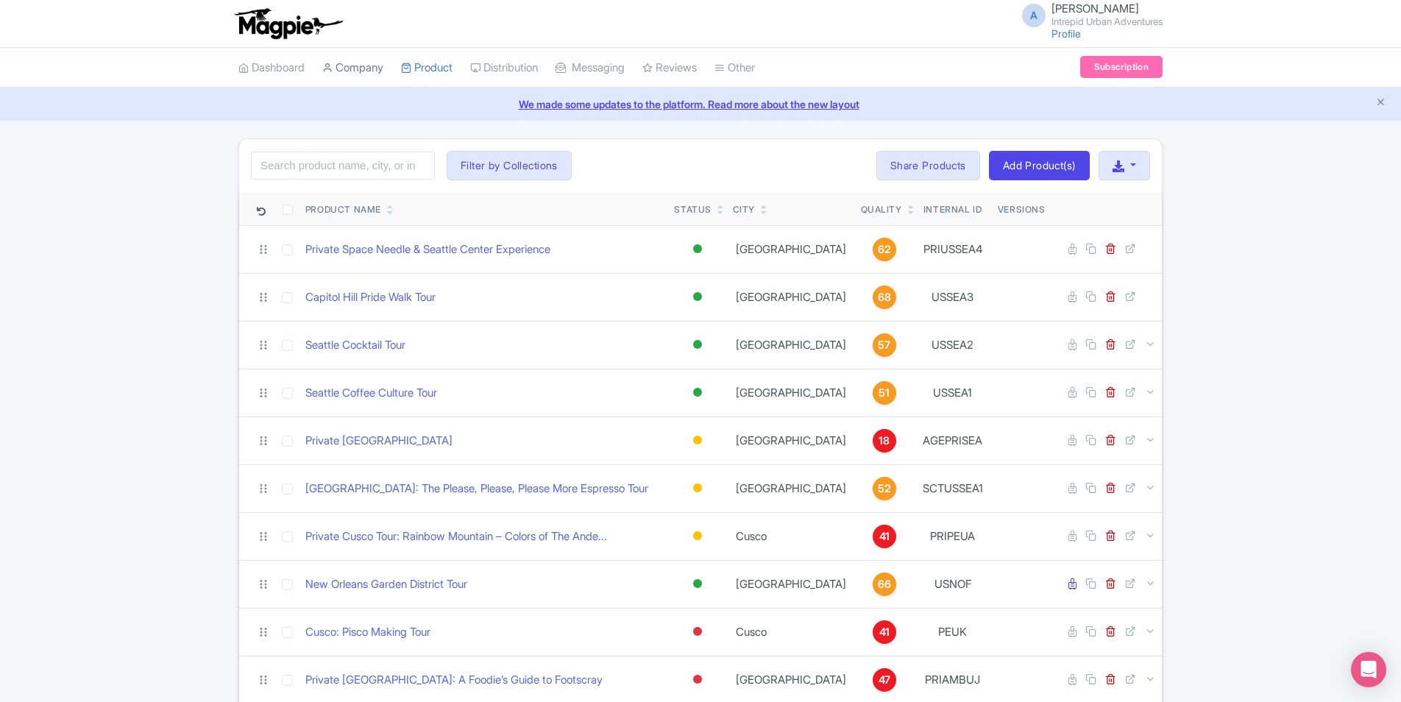
click at [333, 71] on icon at bounding box center [327, 68] width 10 height 10
